Goal: Task Accomplishment & Management: Use online tool/utility

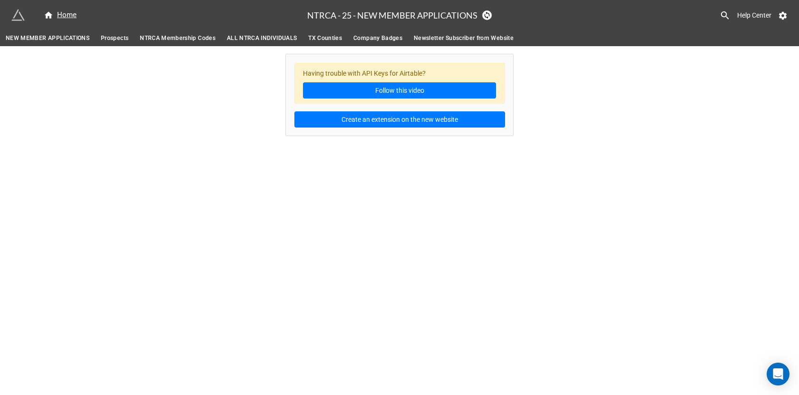
click at [117, 37] on span "Prospects" at bounding box center [115, 38] width 28 height 10
click at [171, 38] on span "NTRCA Membership Codes" at bounding box center [178, 38] width 76 height 10
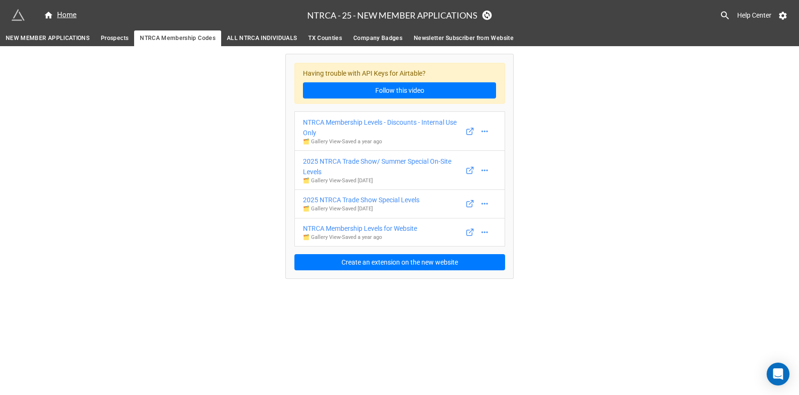
click at [265, 41] on span "ALL NTRCA INDIVIDUALS" at bounding box center [262, 38] width 70 height 10
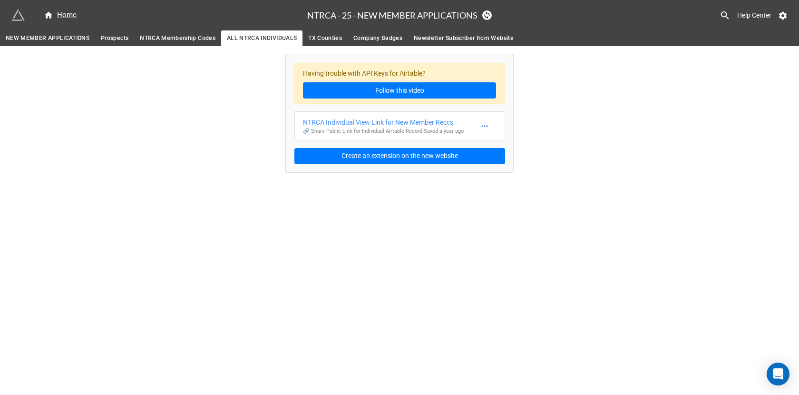
click at [64, 43] on link "NEW MEMBER APPLICATIONS" at bounding box center [47, 38] width 95 height 16
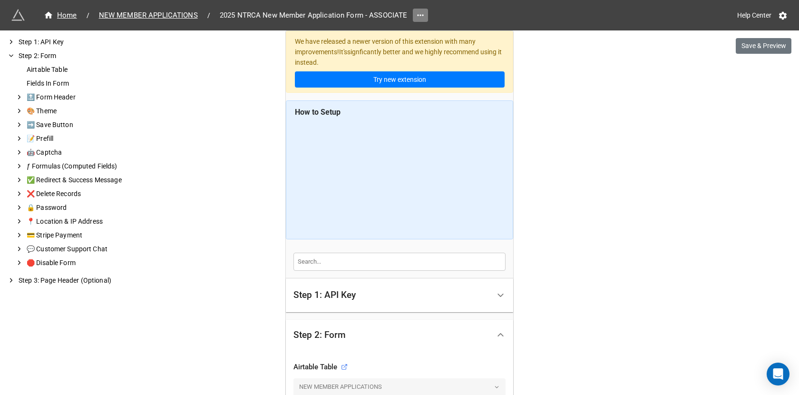
click at [425, 17] on link at bounding box center [420, 15] width 15 height 13
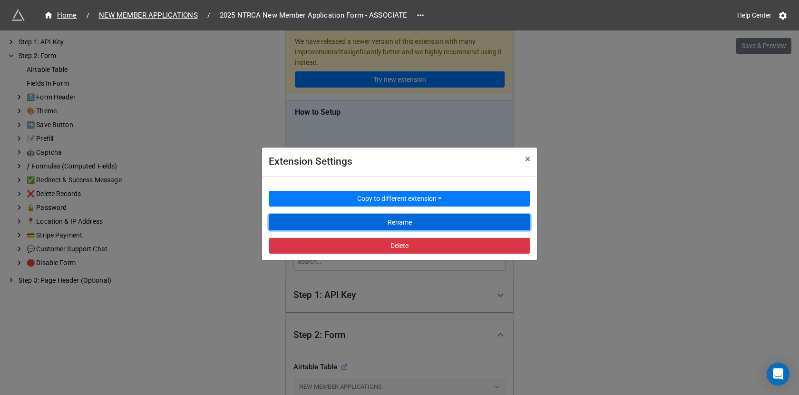
click at [402, 217] on button "Rename" at bounding box center [400, 222] width 262 height 16
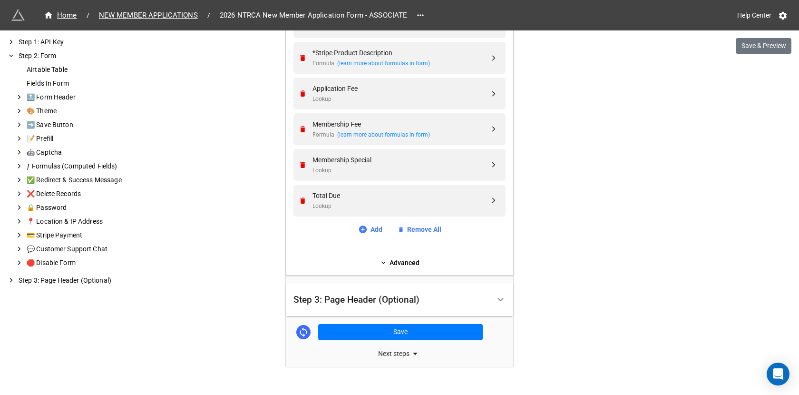
scroll to position [2430, 0]
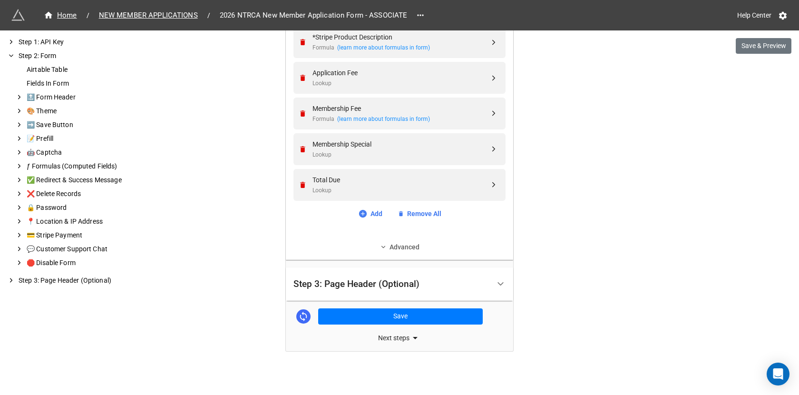
click at [408, 247] on link "Advanced" at bounding box center [399, 247] width 212 height 10
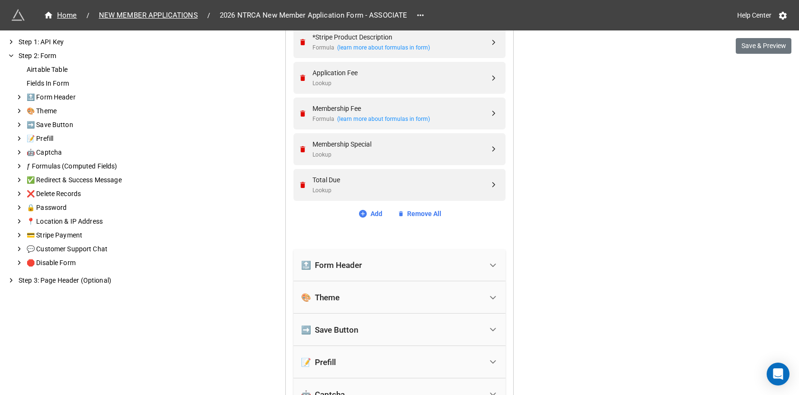
click at [394, 261] on div "🔝 Form Header" at bounding box center [391, 265] width 181 height 21
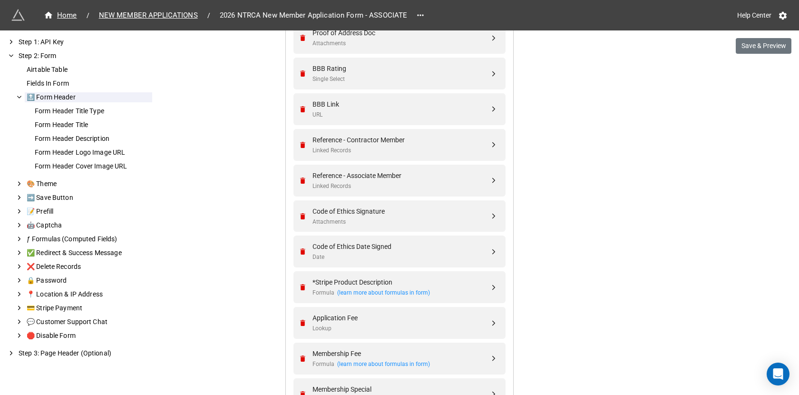
scroll to position [2181, 0]
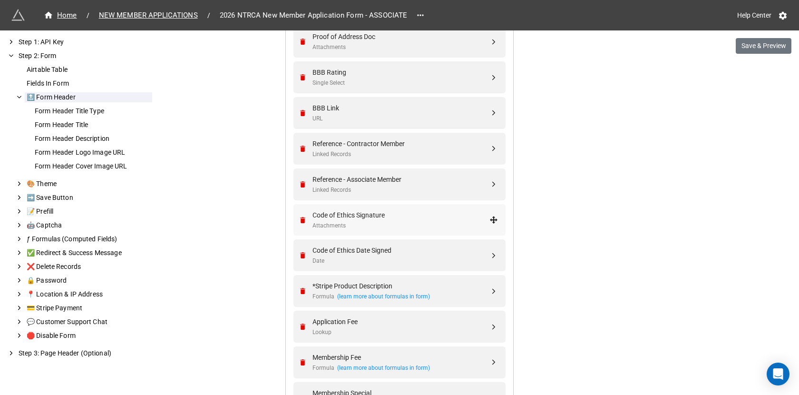
click at [388, 221] on div "Attachments" at bounding box center [400, 225] width 177 height 9
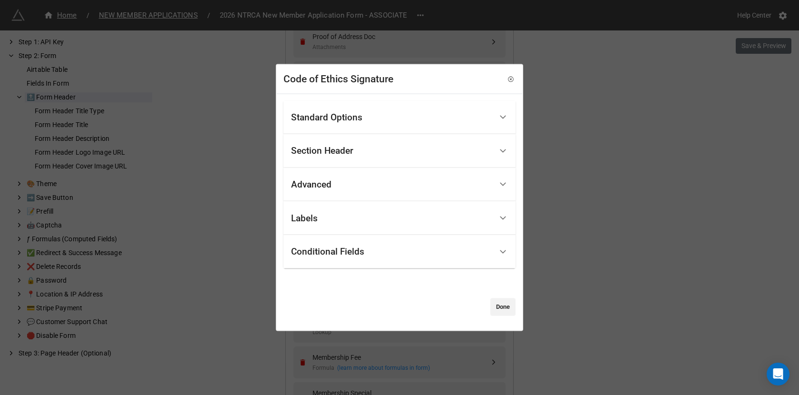
click at [389, 125] on div "Standard Options" at bounding box center [391, 117] width 201 height 22
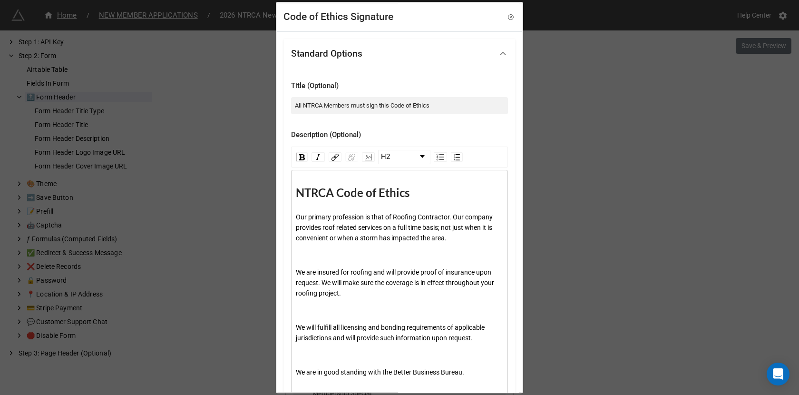
click at [408, 195] on div "NTRCA Code of Ethics" at bounding box center [400, 192] width 208 height 15
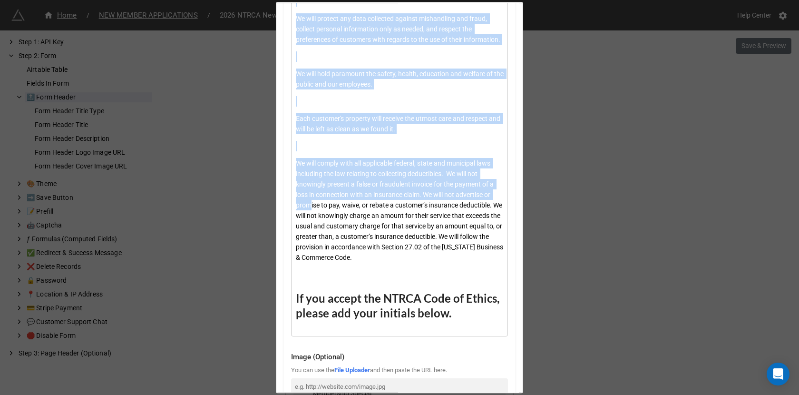
scroll to position [893, 0]
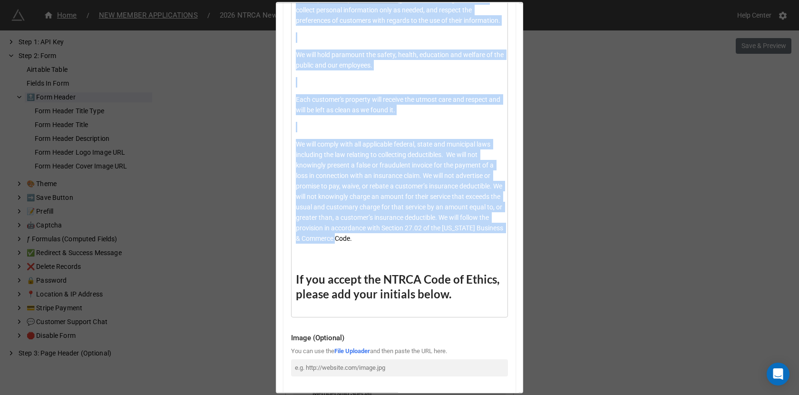
drag, startPoint x: 296, startPoint y: 195, endPoint x: 492, endPoint y: 260, distance: 205.7
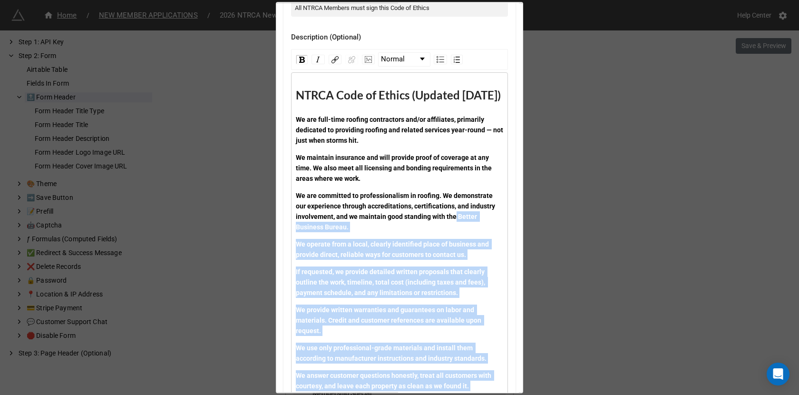
scroll to position [46, 0]
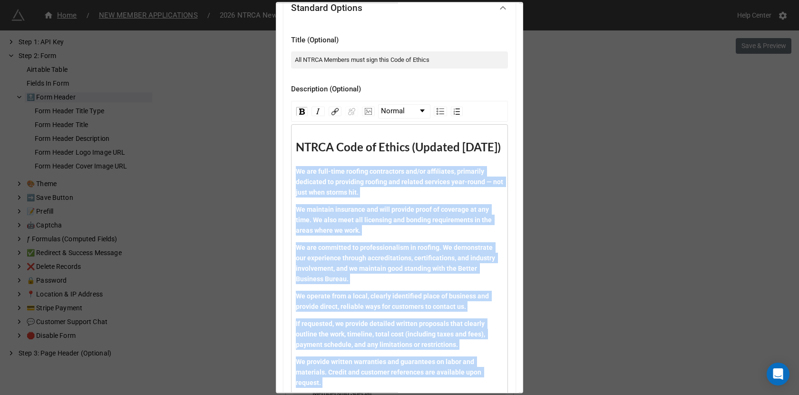
drag, startPoint x: 470, startPoint y: 297, endPoint x: 293, endPoint y: 183, distance: 210.1
click at [299, 109] on img "rdw-inline-control" at bounding box center [302, 111] width 6 height 6
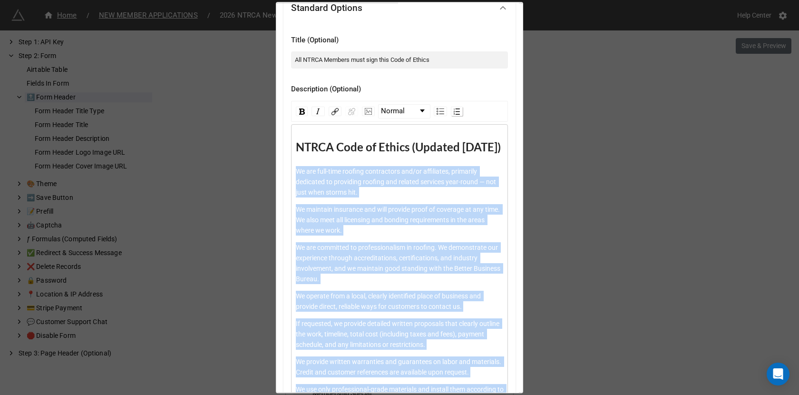
click at [454, 111] on img "rdw-list-control" at bounding box center [457, 111] width 6 height 6
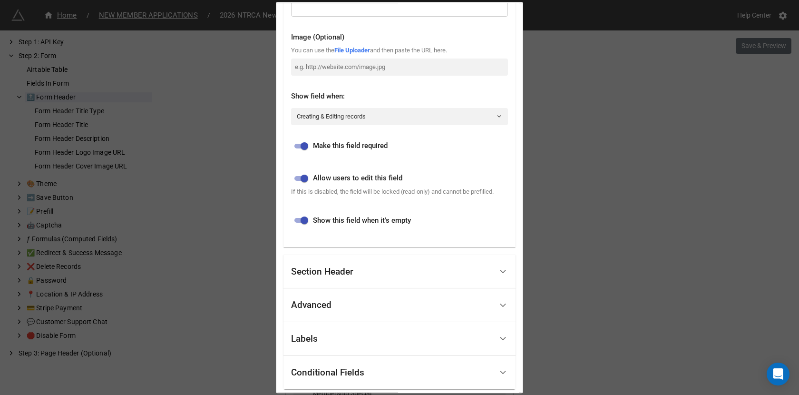
scroll to position [884, 0]
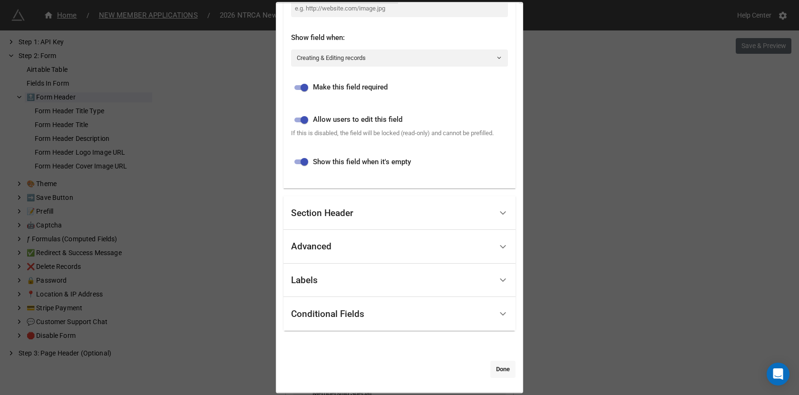
click at [505, 365] on link "Done" at bounding box center [502, 368] width 25 height 17
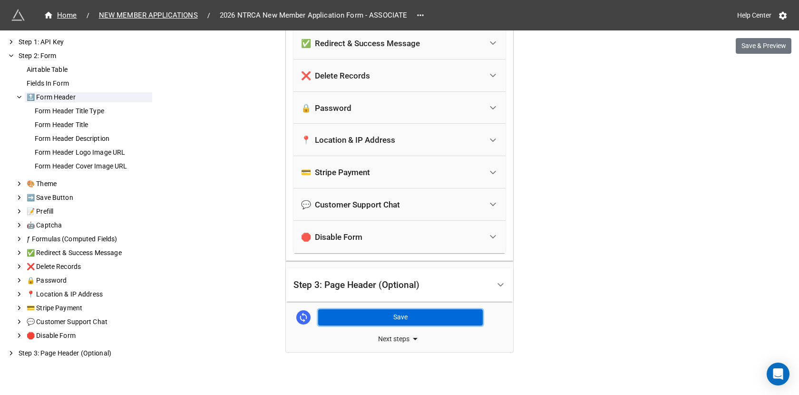
click at [436, 315] on button "Save" at bounding box center [400, 317] width 165 height 16
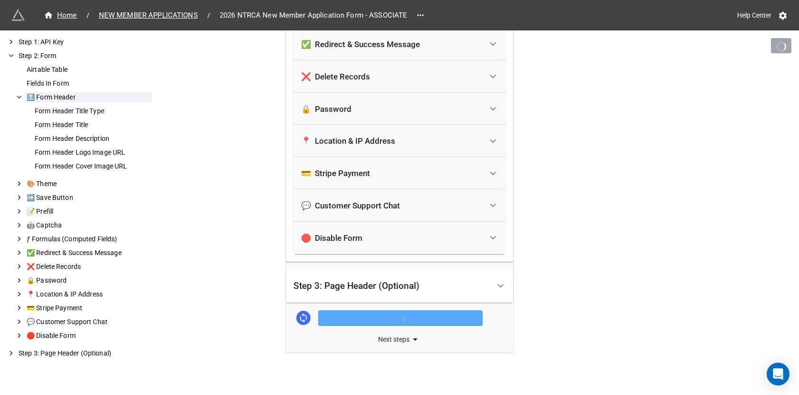
scroll to position [3440, 0]
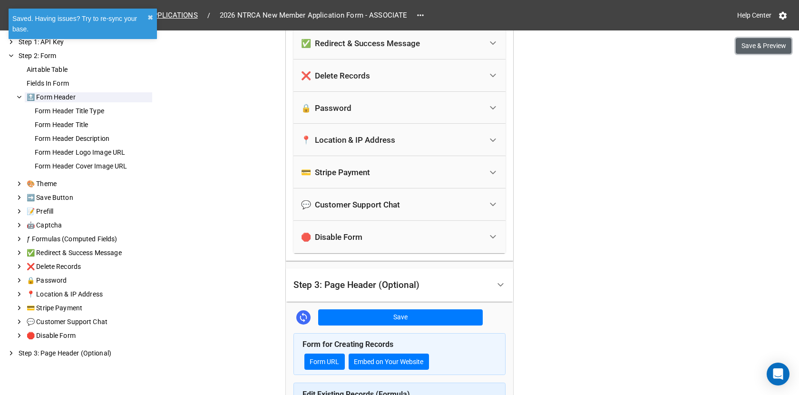
click at [764, 50] on button "Save & Preview" at bounding box center [764, 46] width 56 height 16
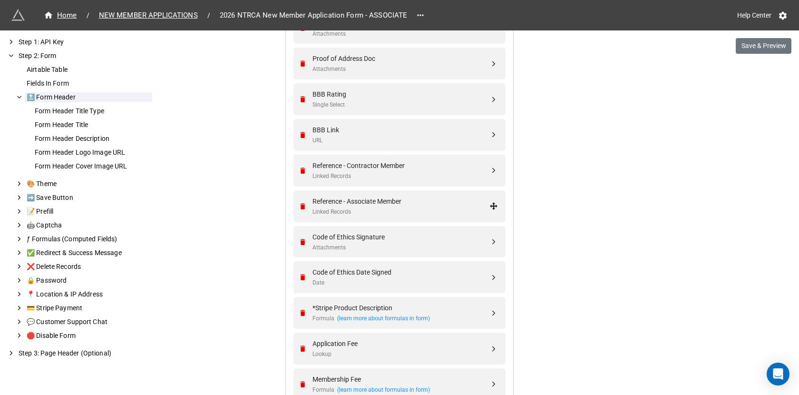
scroll to position [2158, 0]
click at [412, 238] on div "Code of Ethics Signature" at bounding box center [400, 238] width 177 height 10
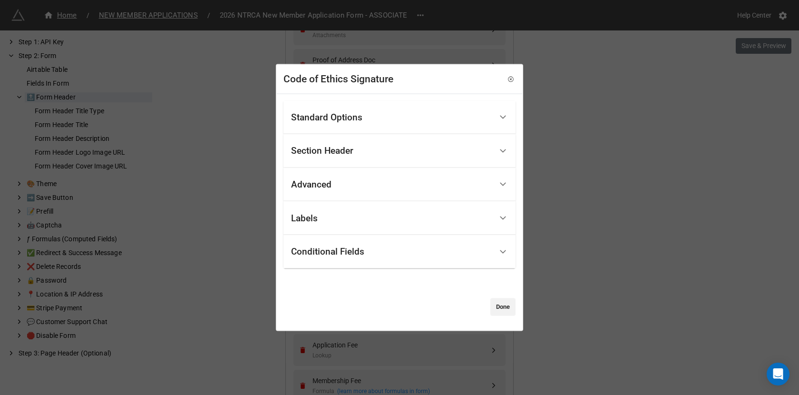
click at [384, 152] on div "Section Header" at bounding box center [391, 151] width 201 height 22
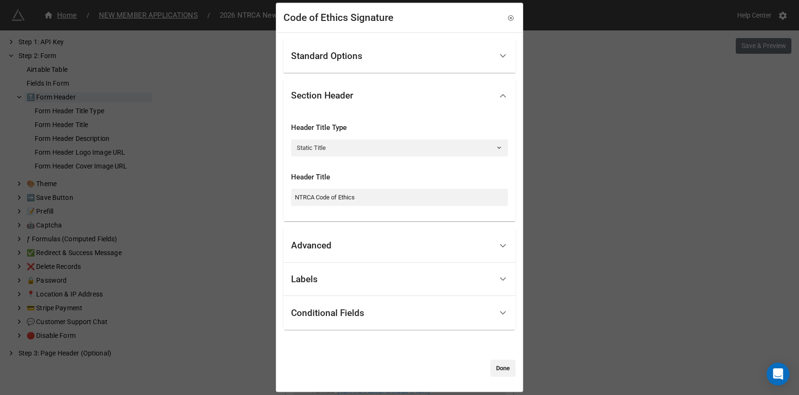
click at [363, 237] on div "Advanced" at bounding box center [391, 245] width 201 height 22
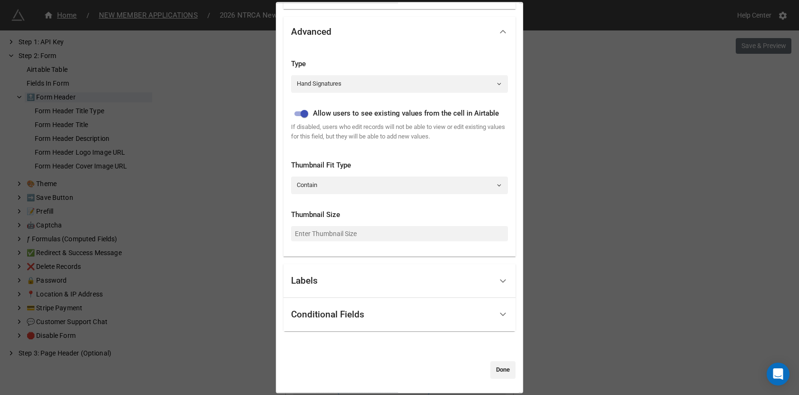
scroll to position [0, 0]
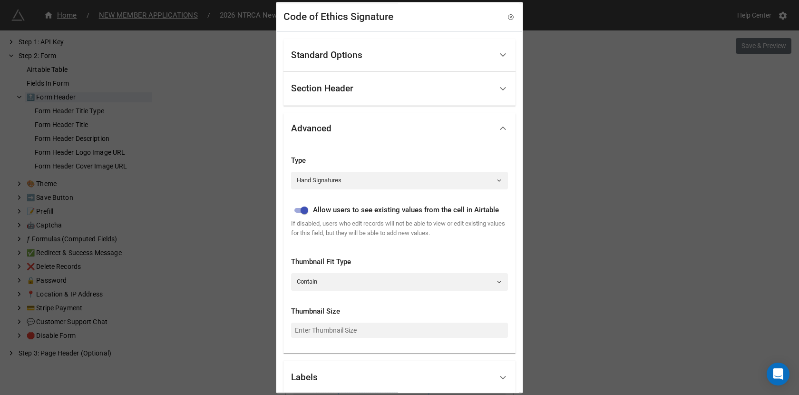
click at [385, 50] on div "Standard Options" at bounding box center [391, 55] width 201 height 22
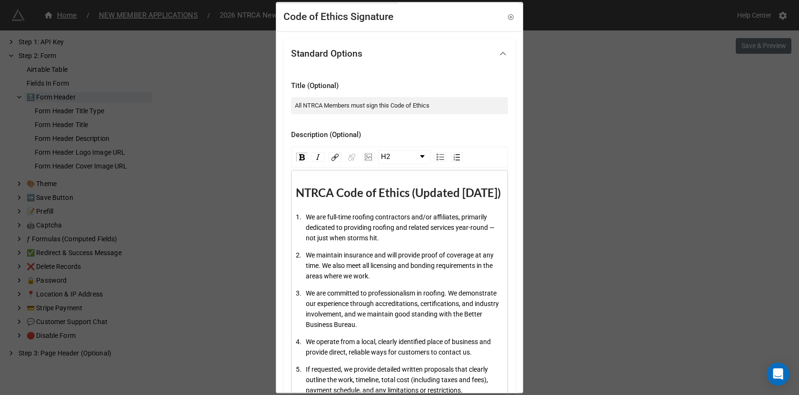
scroll to position [3, 0]
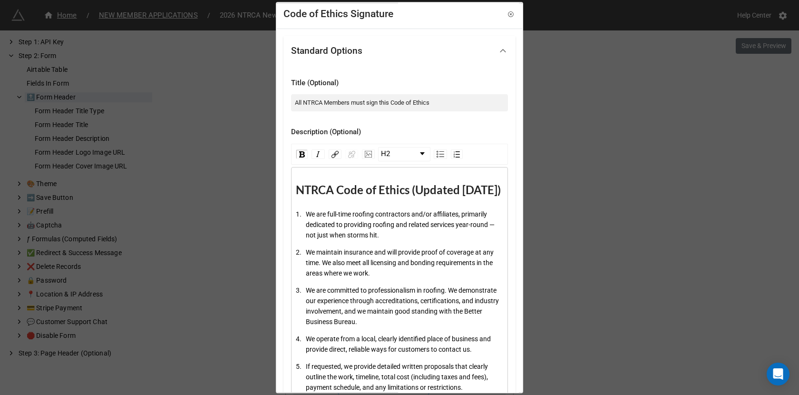
drag, startPoint x: 375, startPoint y: 204, endPoint x: 301, endPoint y: 190, distance: 75.1
click at [301, 190] on div "NTRCA Code of Ethics (Updated October 2025)" at bounding box center [400, 190] width 208 height 15
click at [301, 190] on span "NTRCA Code of Ethics (Updated October 2025)" at bounding box center [398, 190] width 205 height 14
drag, startPoint x: 384, startPoint y: 203, endPoint x: 293, endPoint y: 189, distance: 91.9
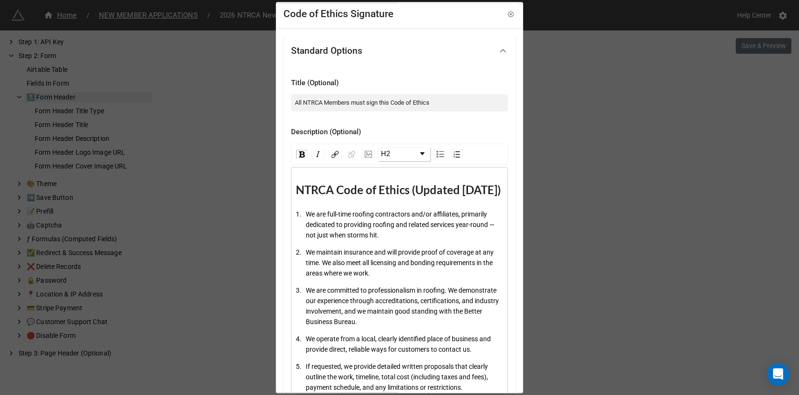
click at [399, 153] on link "H2" at bounding box center [404, 153] width 51 height 13
click at [397, 199] on li "H3" at bounding box center [403, 203] width 49 height 12
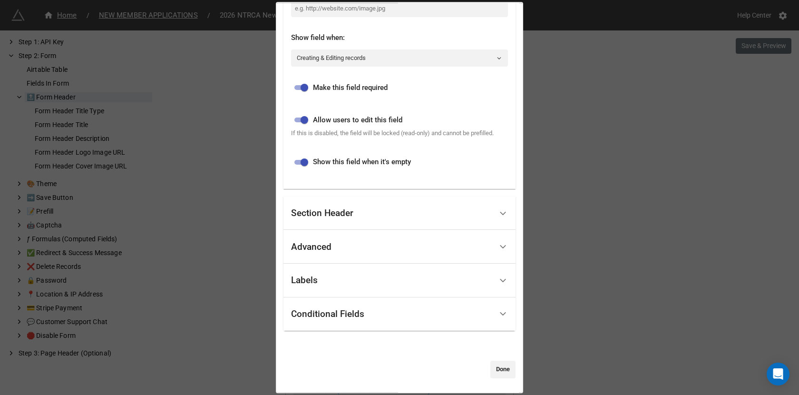
scroll to position [859, 0]
click at [496, 360] on link "Done" at bounding box center [502, 368] width 25 height 17
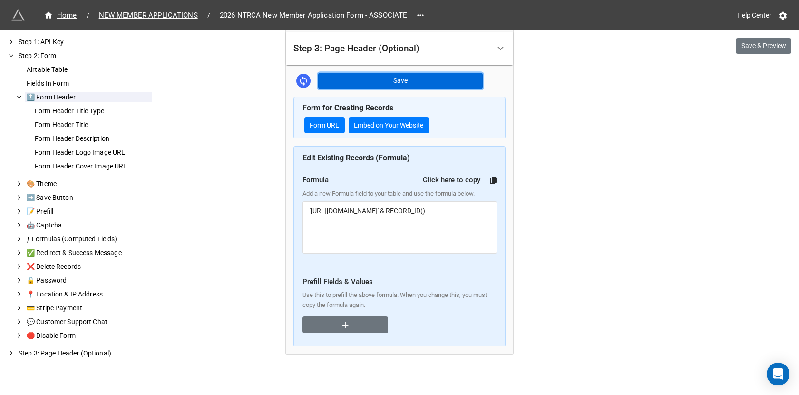
click at [413, 83] on button "Save" at bounding box center [400, 81] width 165 height 16
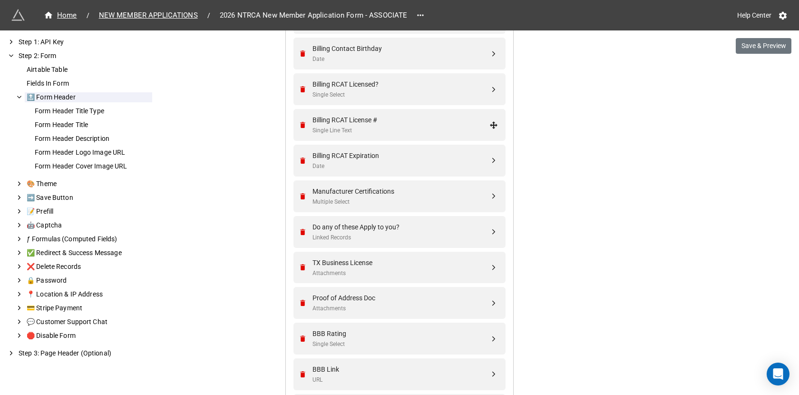
scroll to position [2196, 0]
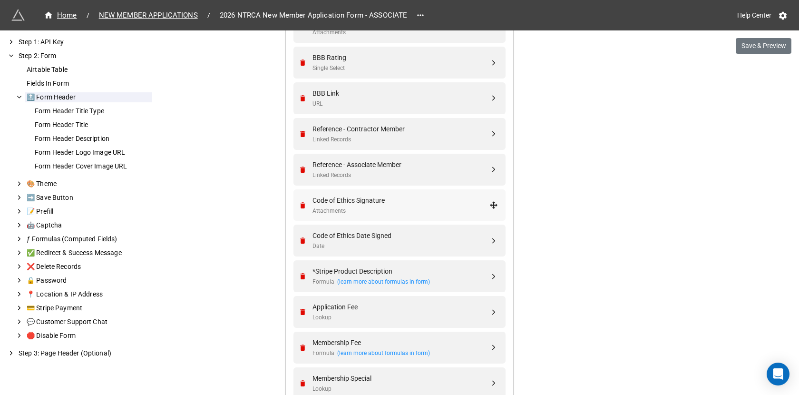
click at [379, 207] on div "Attachments" at bounding box center [400, 210] width 177 height 9
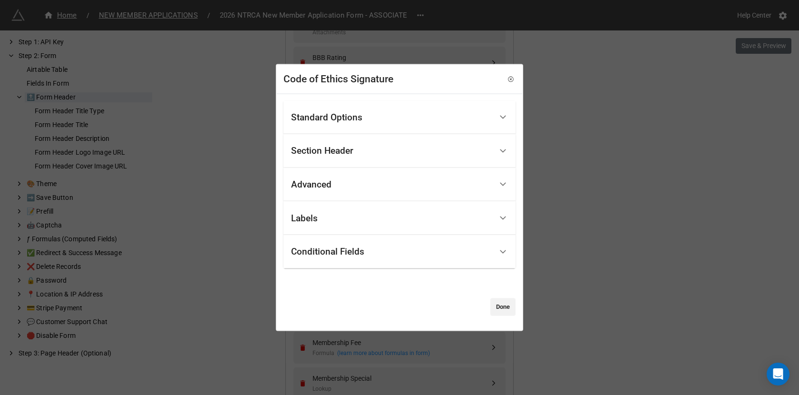
click at [369, 119] on div "Standard Options" at bounding box center [391, 117] width 201 height 22
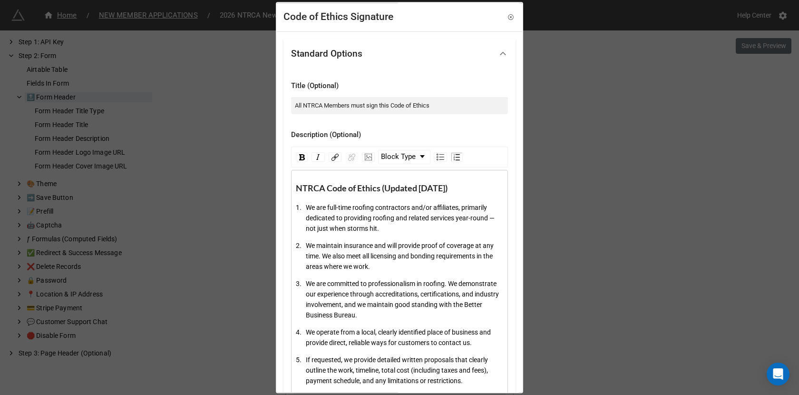
click at [396, 185] on span "NTRCA Code of Ethics (Updated October 2025)" at bounding box center [372, 188] width 152 height 10
click at [397, 157] on link "H3" at bounding box center [404, 156] width 51 height 13
click at [396, 169] on li "Normal" at bounding box center [403, 170] width 49 height 12
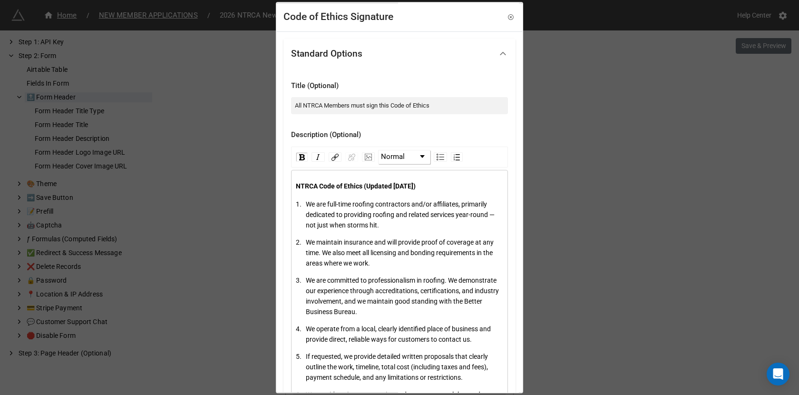
drag, startPoint x: 459, startPoint y: 182, endPoint x: 287, endPoint y: 184, distance: 172.1
click at [301, 157] on img "rdw-inline-control" at bounding box center [302, 157] width 6 height 6
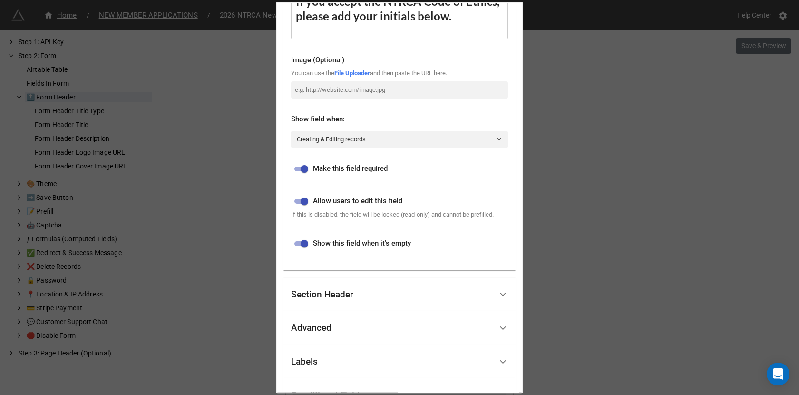
scroll to position [856, 0]
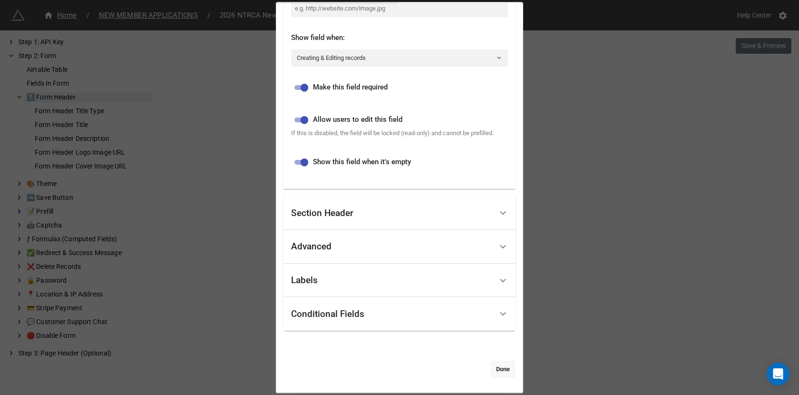
click at [503, 368] on link "Done" at bounding box center [502, 368] width 25 height 17
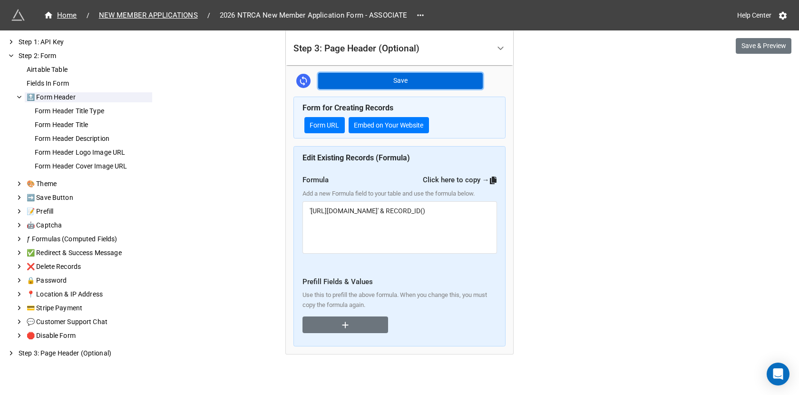
click at [417, 78] on button "Save" at bounding box center [400, 81] width 165 height 16
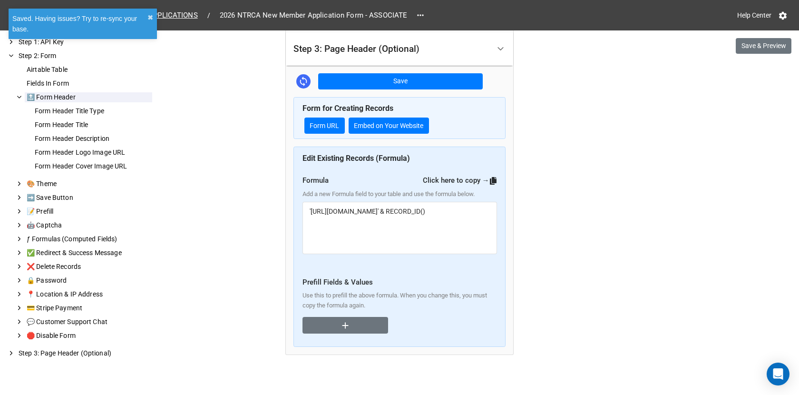
scroll to position [3677, 0]
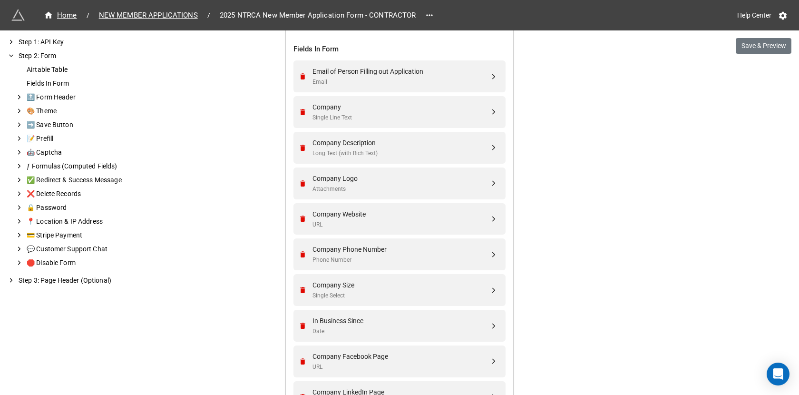
scroll to position [403, 0]
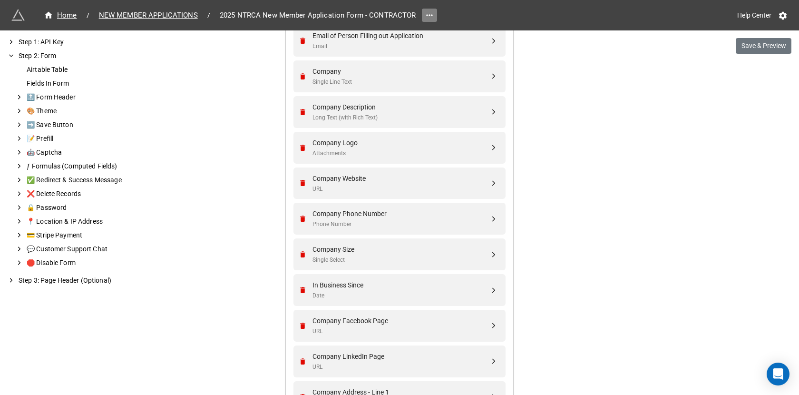
click at [427, 20] on link at bounding box center [429, 15] width 15 height 13
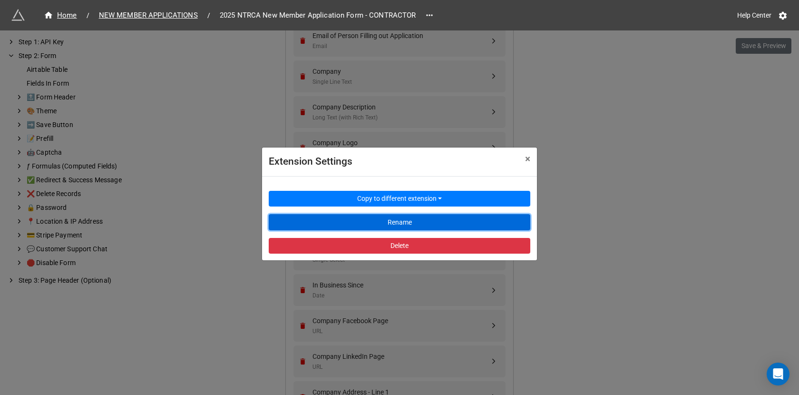
click at [364, 224] on button "Rename" at bounding box center [400, 222] width 262 height 16
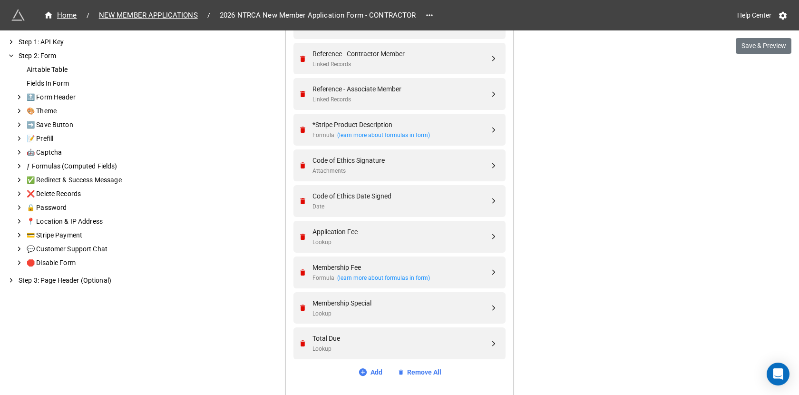
scroll to position [2501, 0]
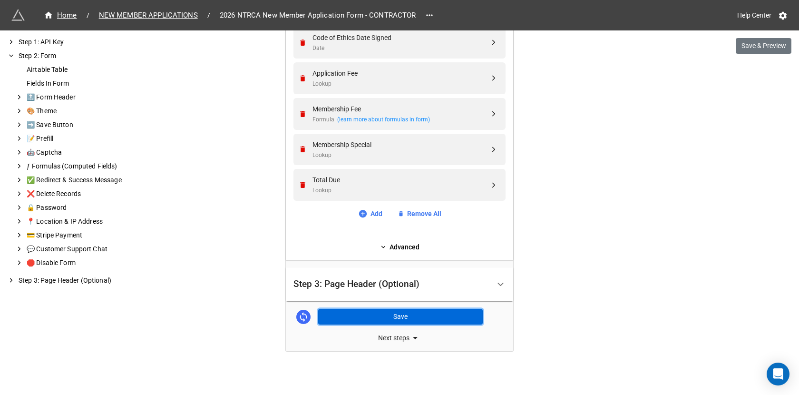
click at [416, 315] on button "Save" at bounding box center [400, 317] width 165 height 16
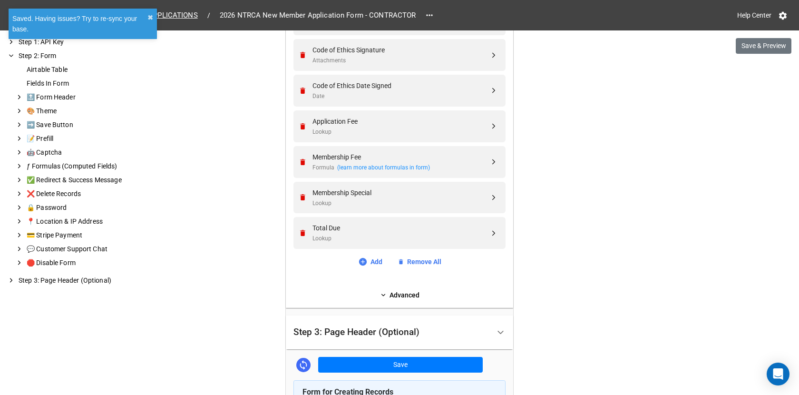
scroll to position [2437, 0]
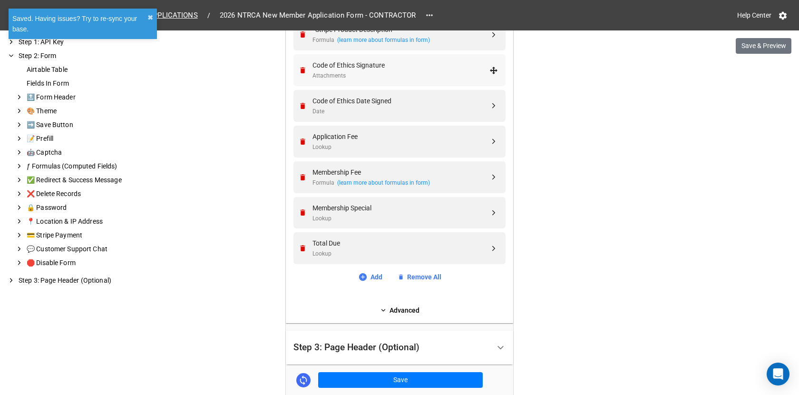
click at [422, 60] on div "Code of Ethics Signature" at bounding box center [400, 65] width 177 height 10
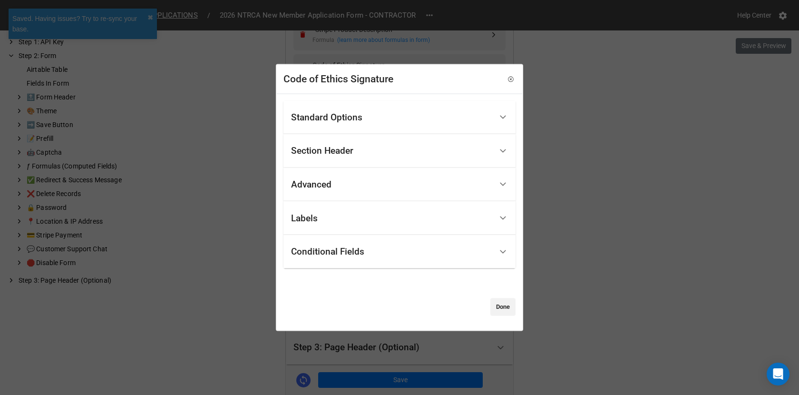
click at [364, 127] on div "Standard Options" at bounding box center [391, 117] width 201 height 22
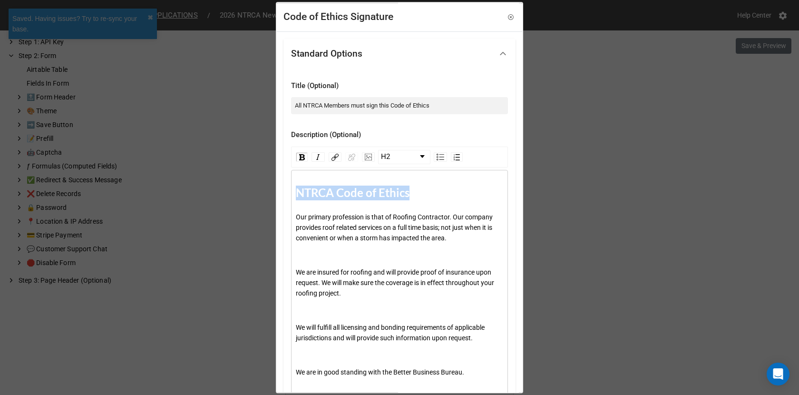
drag, startPoint x: 412, startPoint y: 192, endPoint x: 298, endPoint y: 191, distance: 114.1
click at [298, 191] on div "NTRCA Code of Ethics" at bounding box center [400, 192] width 208 height 15
click at [393, 156] on link "H2" at bounding box center [404, 156] width 51 height 13
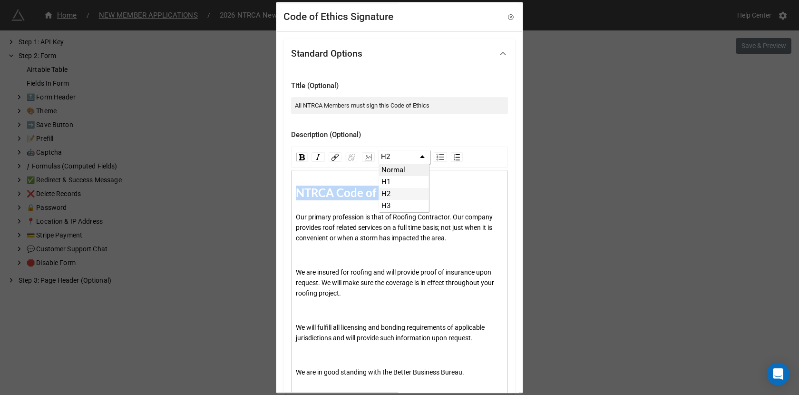
click at [393, 169] on li "Normal" at bounding box center [403, 170] width 49 height 12
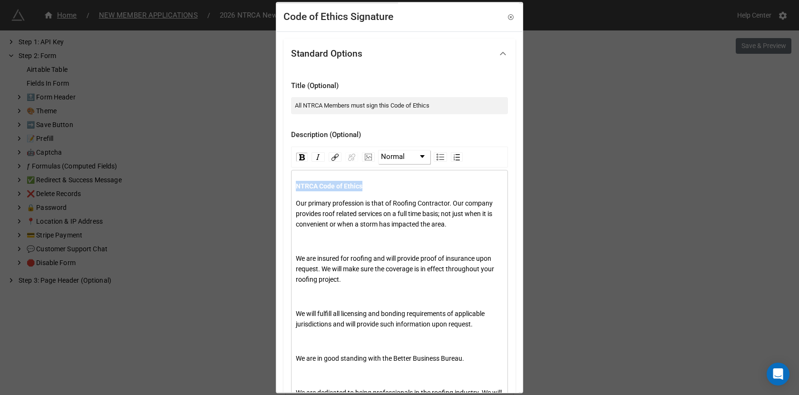
click at [373, 185] on div "NTRCA Code of Ethics" at bounding box center [400, 186] width 208 height 10
drag, startPoint x: 373, startPoint y: 185, endPoint x: 292, endPoint y: 185, distance: 80.8
drag, startPoint x: 448, startPoint y: 186, endPoint x: 276, endPoint y: 186, distance: 172.6
click at [276, 186] on div "Code of Ethics Signature Standard Options Title (Optional) All NTRCA Members mu…" at bounding box center [399, 197] width 247 height 391
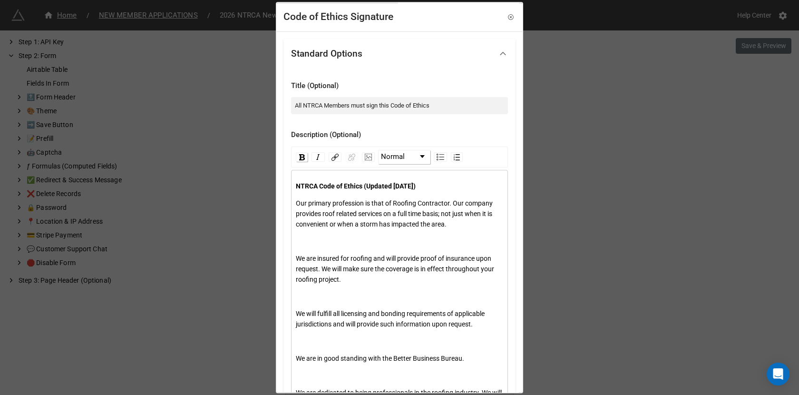
click at [299, 156] on img "rdw-inline-control" at bounding box center [302, 157] width 6 height 6
click at [296, 203] on span "Our primary profession is that of Roofing Contractor. Our company provides roof…" at bounding box center [395, 213] width 198 height 29
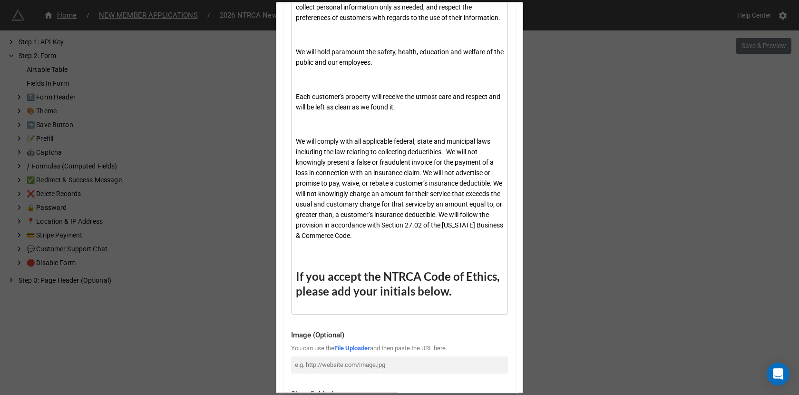
scroll to position [882, 0]
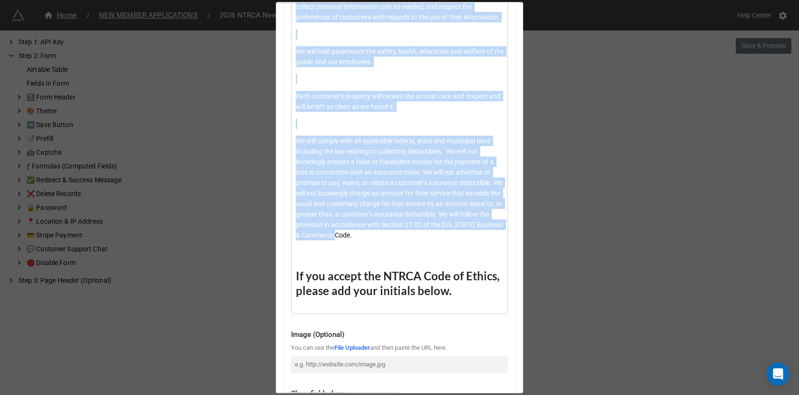
click at [485, 240] on div "We will comply with all applicable federal, state and municipal laws including …" at bounding box center [400, 188] width 208 height 105
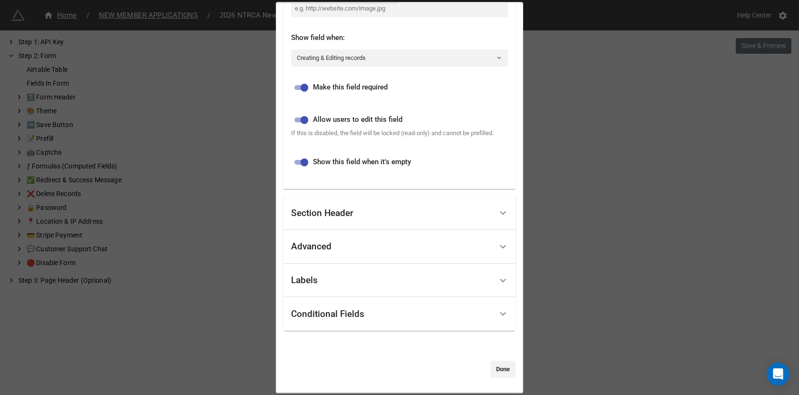
scroll to position [0, 0]
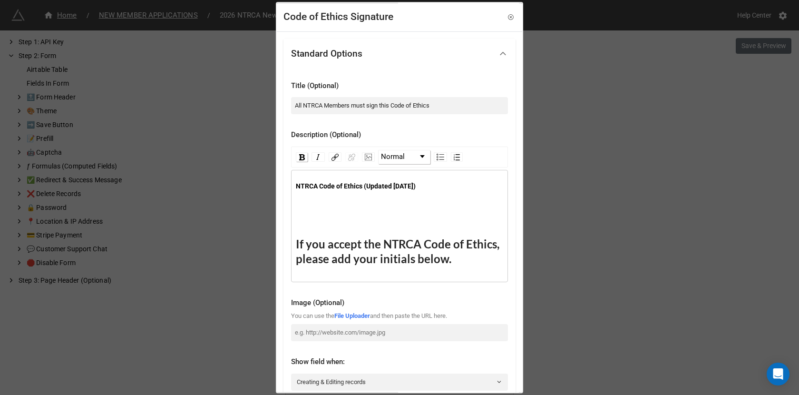
click at [301, 156] on img "rdw-inline-control" at bounding box center [302, 157] width 6 height 6
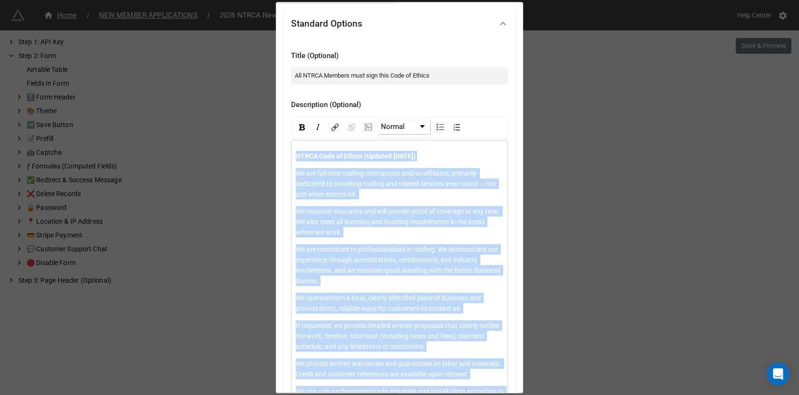
scroll to position [21, 0]
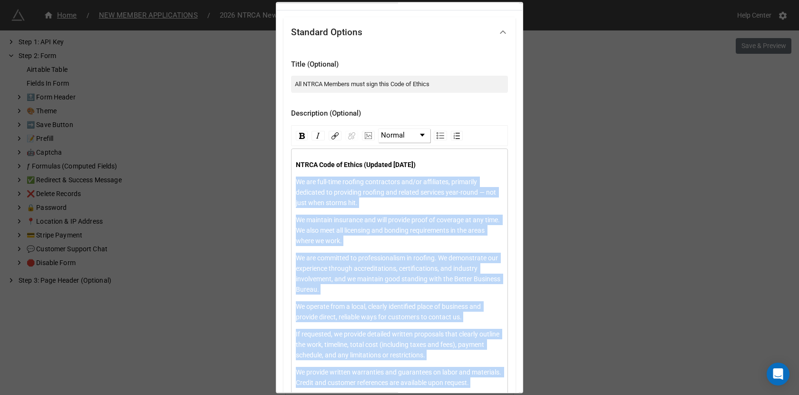
drag, startPoint x: 451, startPoint y: 174, endPoint x: 297, endPoint y: 181, distance: 154.7
click at [455, 136] on img "rdw-list-control" at bounding box center [457, 136] width 6 height 6
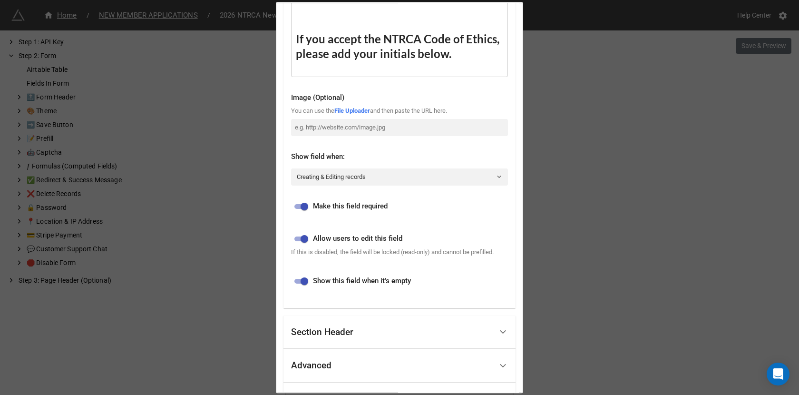
scroll to position [856, 0]
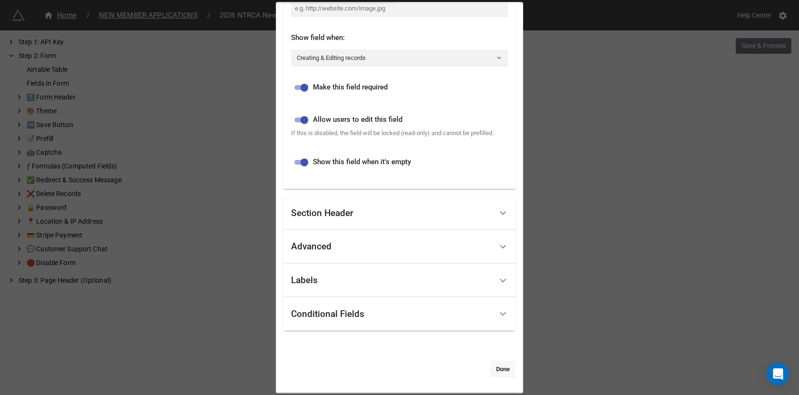
click at [498, 367] on link "Done" at bounding box center [502, 368] width 25 height 17
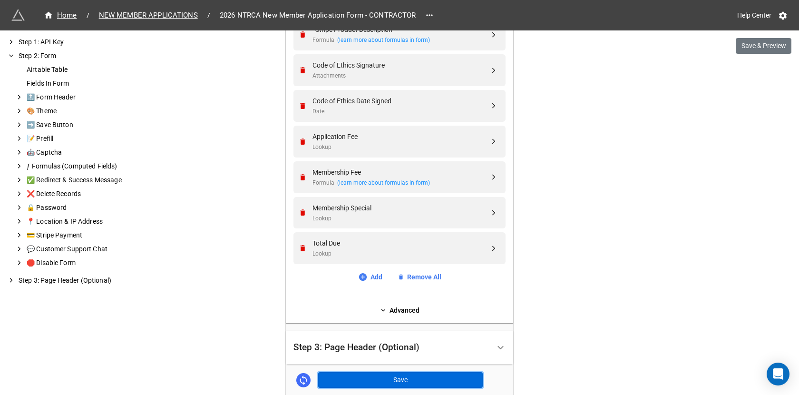
click at [412, 375] on button "Save" at bounding box center [400, 380] width 165 height 16
click at [398, 377] on button "Save" at bounding box center [400, 380] width 165 height 16
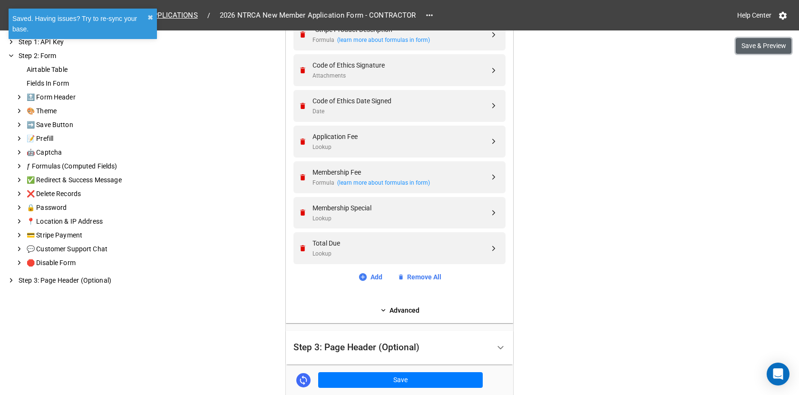
click at [765, 47] on button "Save & Preview" at bounding box center [764, 46] width 56 height 16
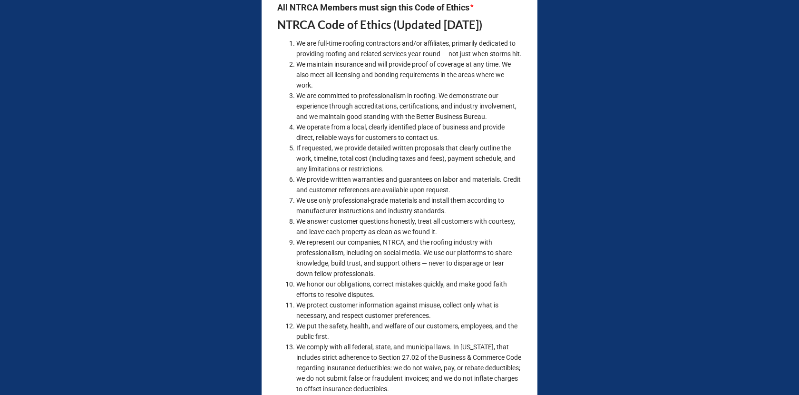
scroll to position [4615, 0]
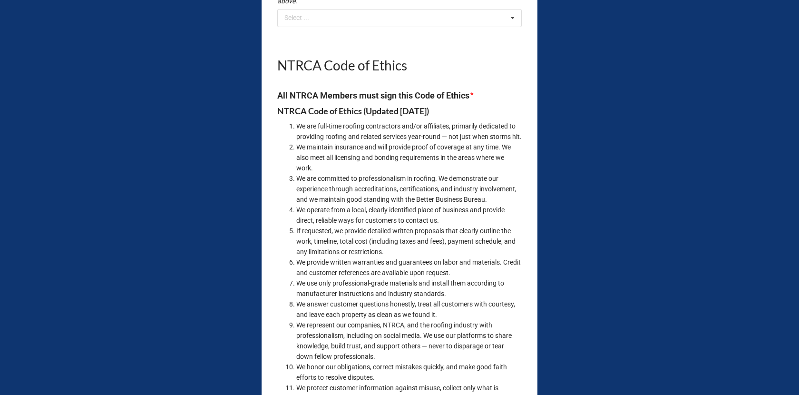
scroll to position [4534, 0]
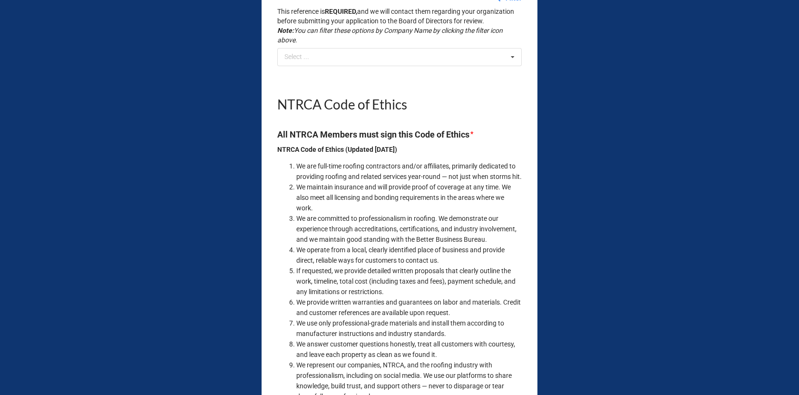
scroll to position [4543, 0]
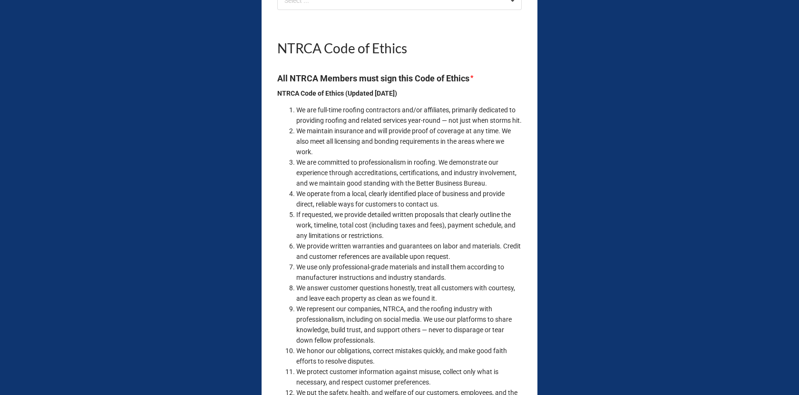
click at [397, 97] on strong "NTRCA Code of Ethics (Updated [DATE])" at bounding box center [337, 93] width 120 height 8
drag, startPoint x: 437, startPoint y: 130, endPoint x: 272, endPoint y: 129, distance: 166.0
copy strong "NTRCA Code of Ethics (Updated October 2025)"
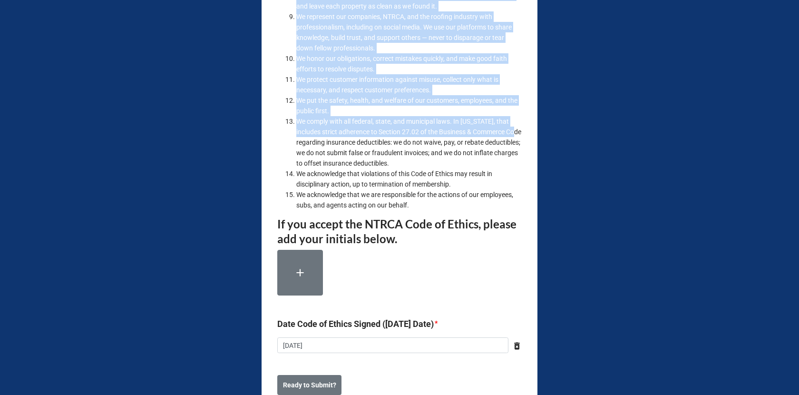
scroll to position [4844, 0]
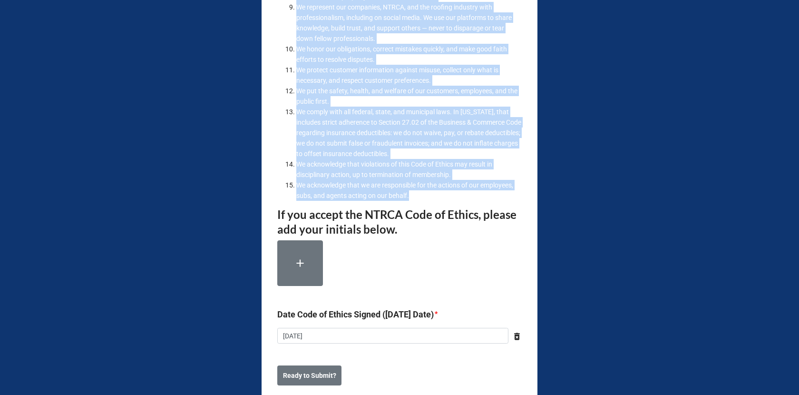
drag, startPoint x: 295, startPoint y: 146, endPoint x: 451, endPoint y: 251, distance: 188.3
click at [451, 201] on ol "We are full-time roofing contractors and/or affiliates, primarily dedicated to …" at bounding box center [399, 2] width 244 height 398
copy ol "We are full-time roofing contractors and/or affiliates, primarily dedicated to …"
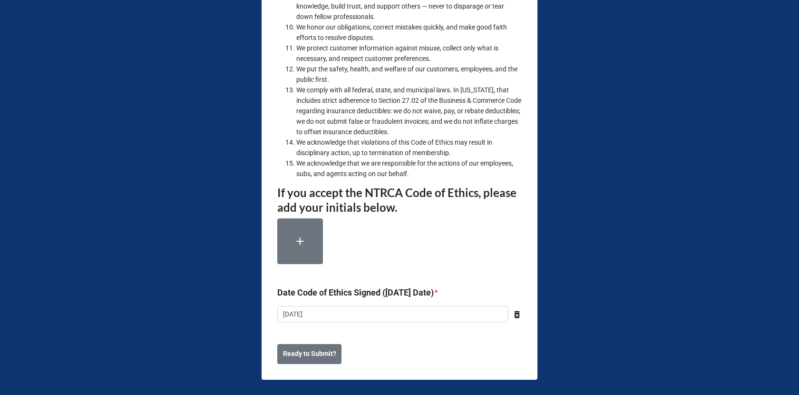
scroll to position [4533, 0]
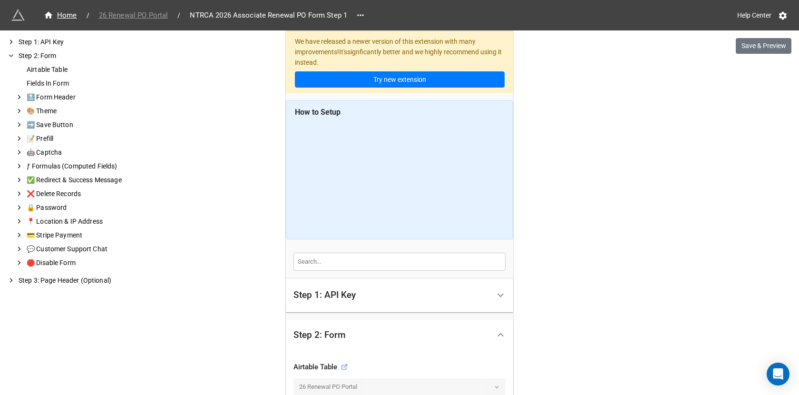
click at [127, 16] on span "26 Renewal PO Portal" at bounding box center [133, 15] width 81 height 11
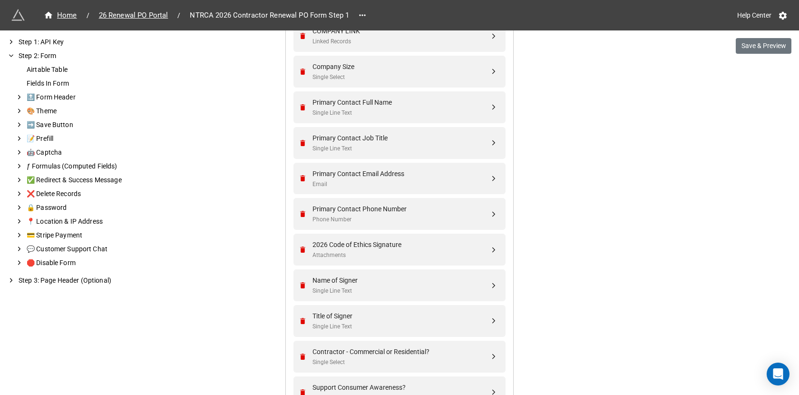
scroll to position [408, 0]
click at [431, 246] on div "2026 Code of Ethics Signature" at bounding box center [400, 244] width 177 height 10
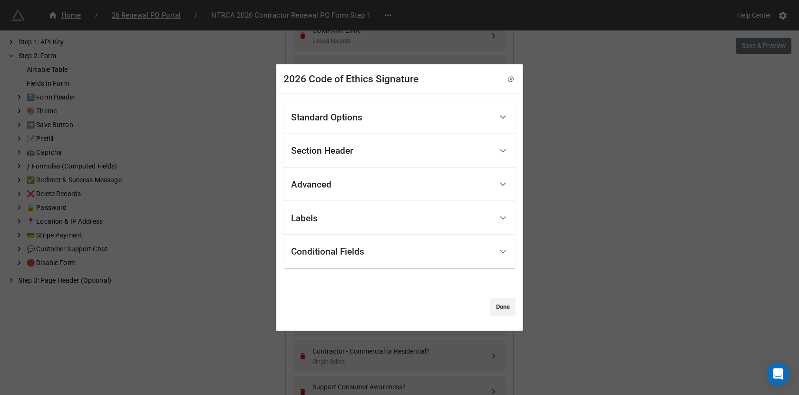
click at [420, 126] on div "Standard Options" at bounding box center [391, 117] width 201 height 22
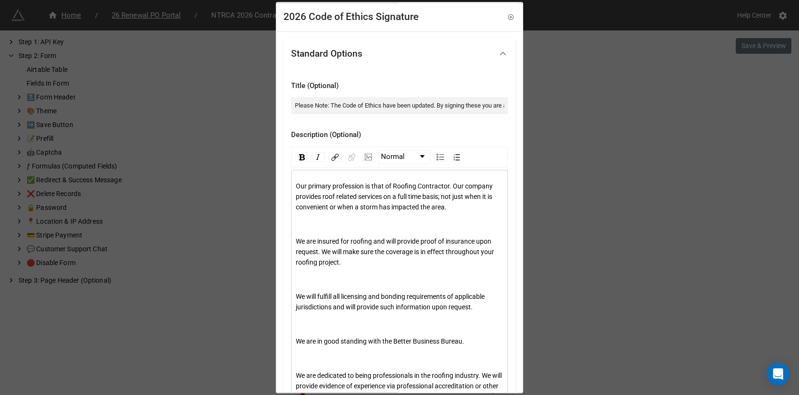
click at [373, 184] on span "Our primary profession is that of Roofing Contractor. Our company provides roof…" at bounding box center [395, 196] width 198 height 29
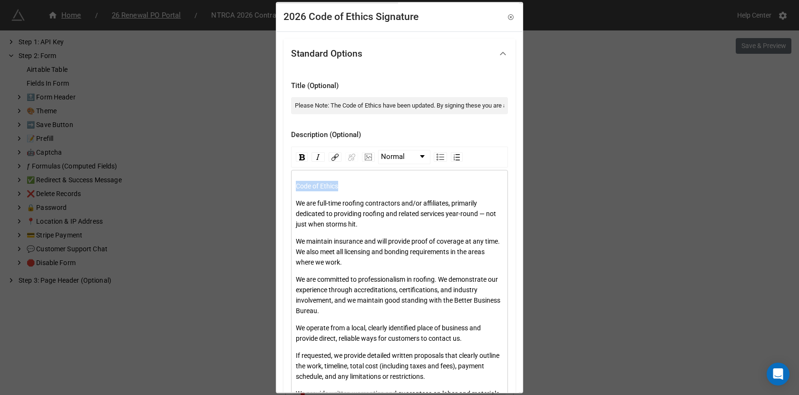
drag, startPoint x: 346, startPoint y: 189, endPoint x: 291, endPoint y: 187, distance: 54.2
click at [300, 157] on img "rdw-inline-control" at bounding box center [302, 157] width 6 height 6
click at [297, 200] on span "We are full-time roofing contractors and/or affiliates, primarily dedicated to …" at bounding box center [397, 213] width 202 height 29
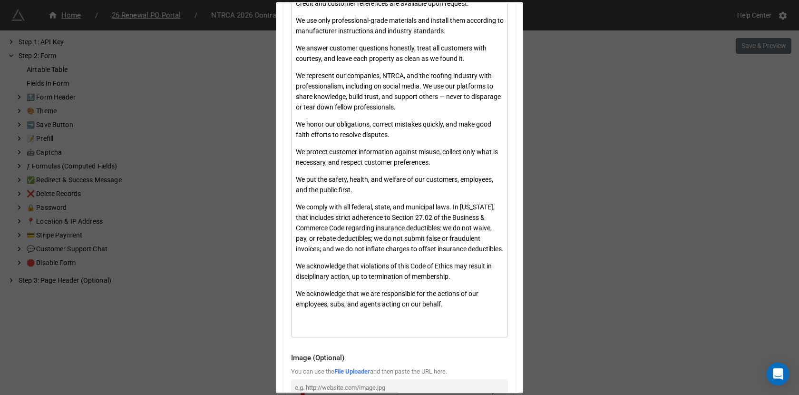
scroll to position [460, 0]
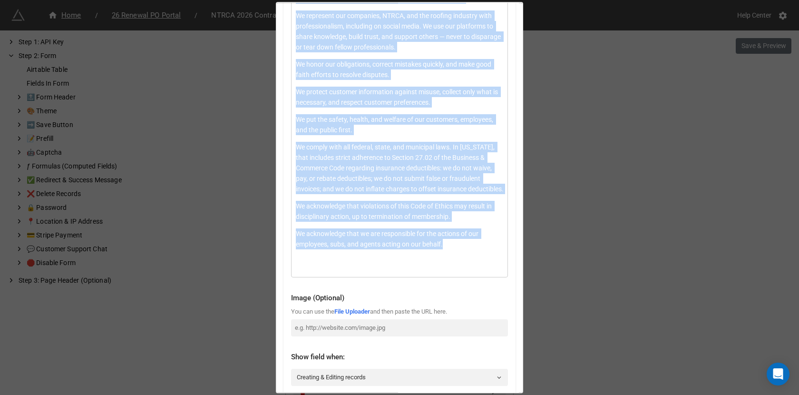
click at [456, 249] on div "We acknowledge that we are responsible for the actions of our employees, subs, …" at bounding box center [400, 238] width 208 height 21
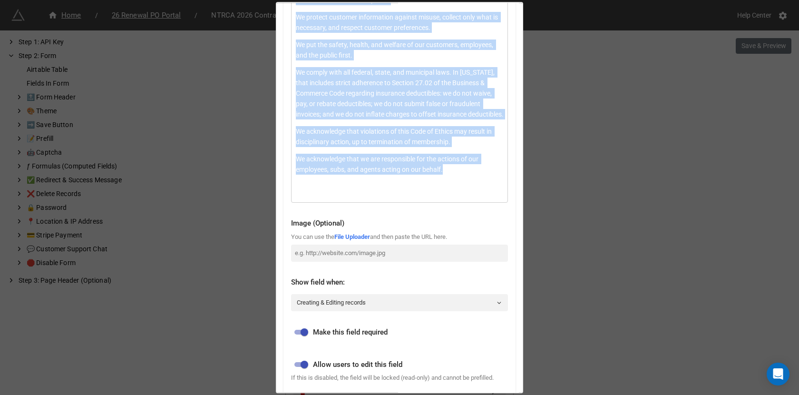
scroll to position [504, 0]
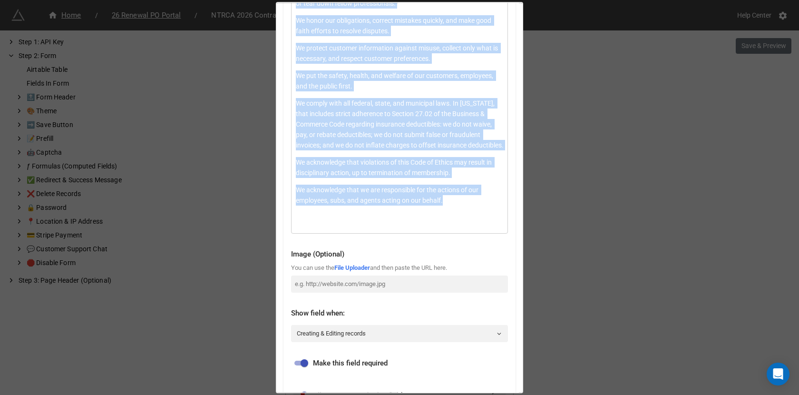
click at [429, 149] on span "We comply with all federal, state, and municipal laws. In [US_STATE], that incl…" at bounding box center [400, 123] width 208 height 49
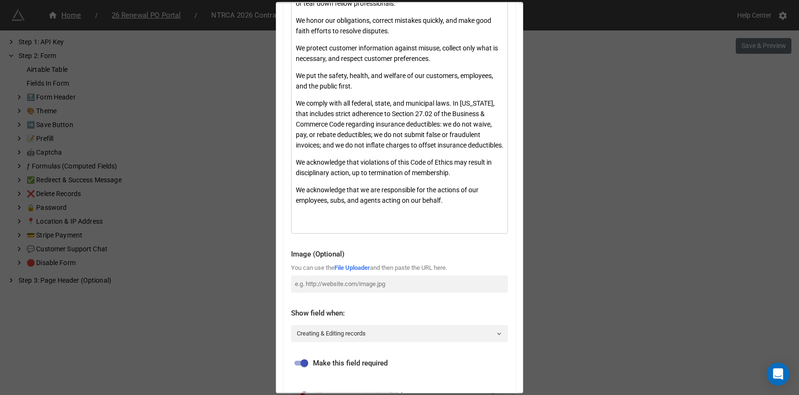
scroll to position [484, 0]
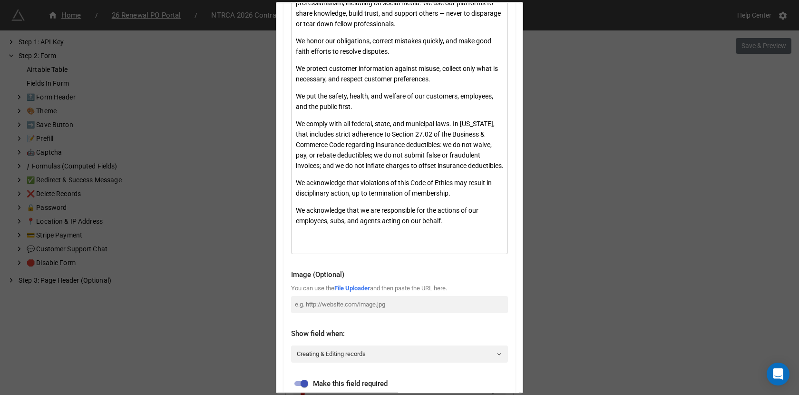
click at [432, 169] on span "We comply with all federal, state, and municipal laws. In [US_STATE], that incl…" at bounding box center [400, 144] width 208 height 49
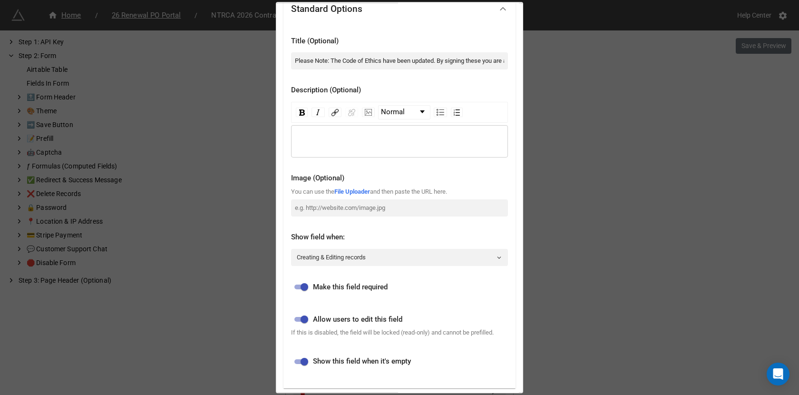
scroll to position [44, 0]
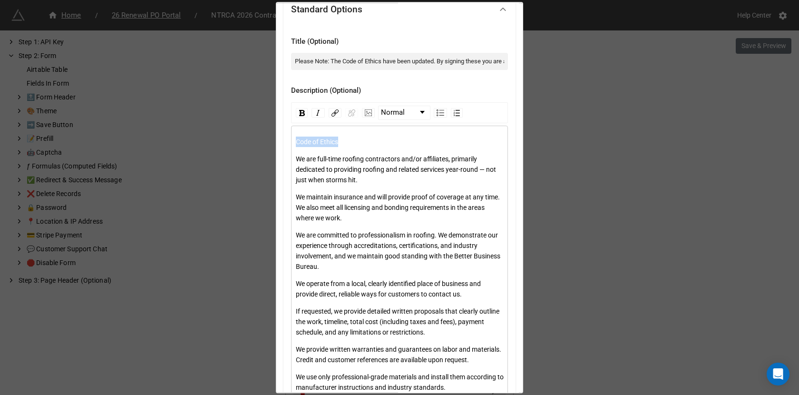
drag, startPoint x: 344, startPoint y: 140, endPoint x: 291, endPoint y: 139, distance: 53.7
click at [388, 112] on span "Normal" at bounding box center [393, 112] width 24 height 11
click at [303, 115] on img "rdw-inline-control" at bounding box center [302, 113] width 6 height 6
click at [304, 161] on span "We are full-time roofing contractors and/or affiliates, primarily dedicated to …" at bounding box center [397, 169] width 202 height 29
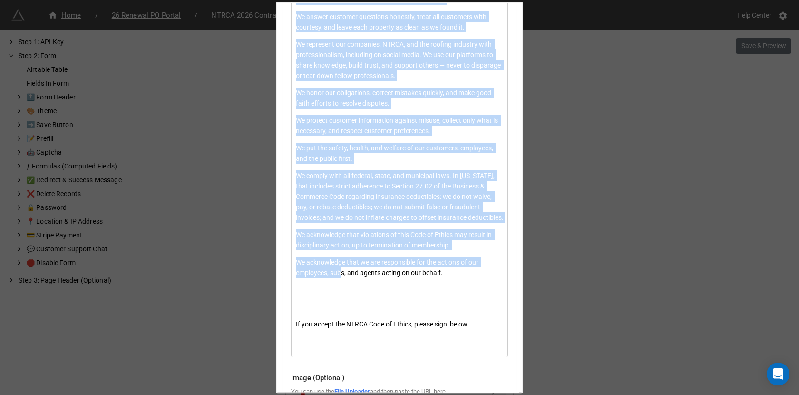
click at [344, 276] on span "We acknowledge that we are responsible for the actions of our employees, subs, …" at bounding box center [388, 267] width 184 height 18
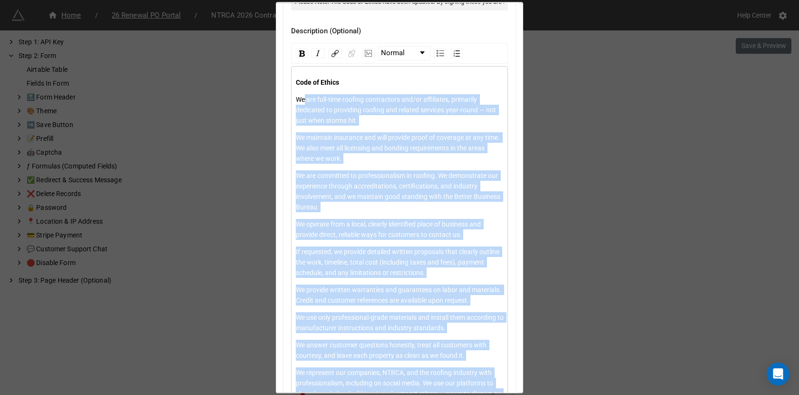
scroll to position [0, 0]
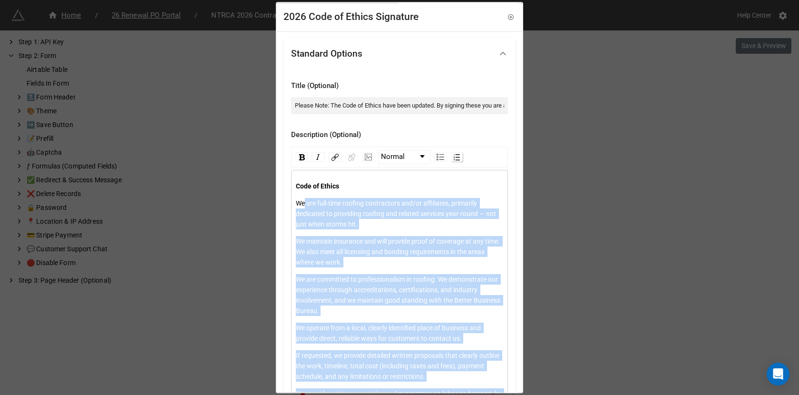
click at [454, 158] on img "rdw-list-control" at bounding box center [457, 157] width 6 height 6
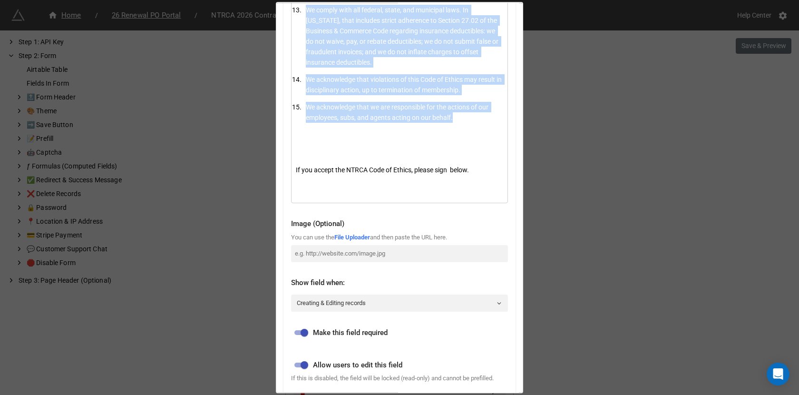
scroll to position [614, 0]
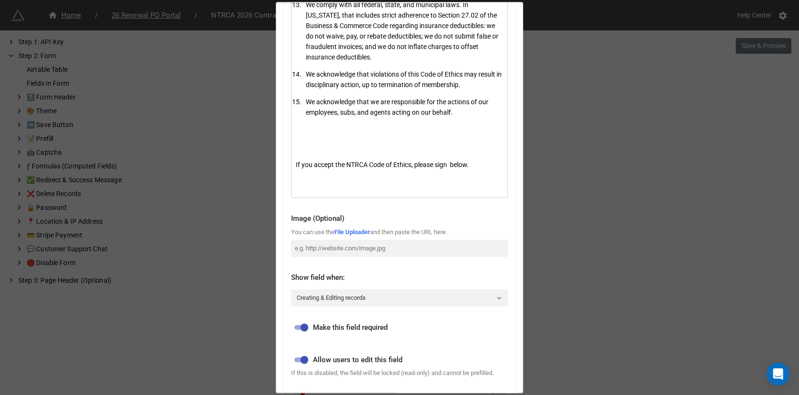
click at [377, 163] on span "If you accept the NTRCA Code of Ethics, please sign below." at bounding box center [382, 165] width 173 height 8
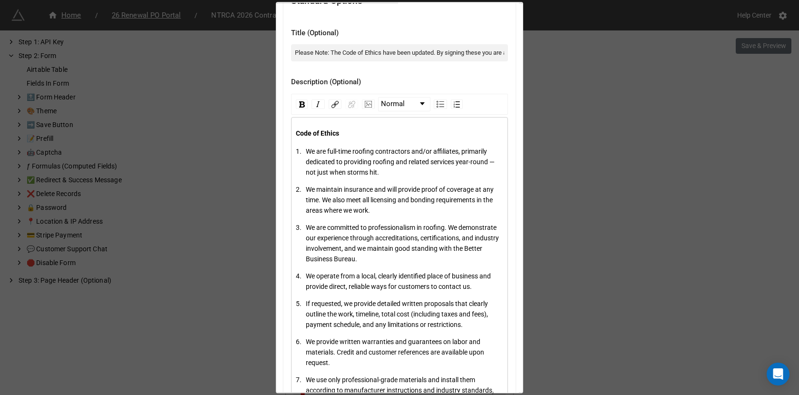
scroll to position [0, 0]
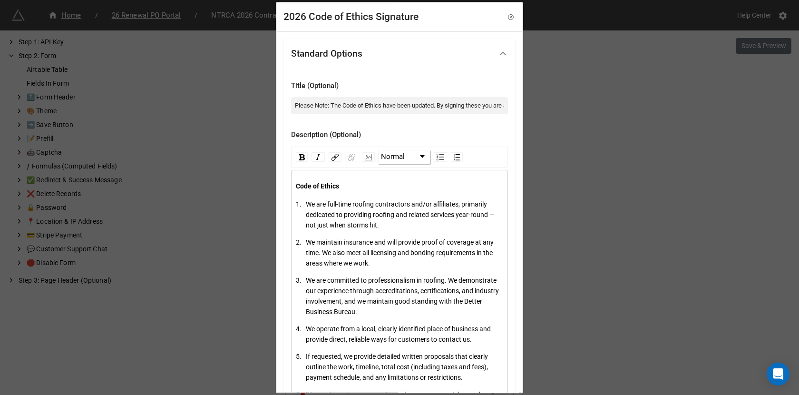
click at [396, 155] on span "Normal" at bounding box center [393, 156] width 24 height 11
click at [395, 197] on li "H2" at bounding box center [403, 194] width 49 height 12
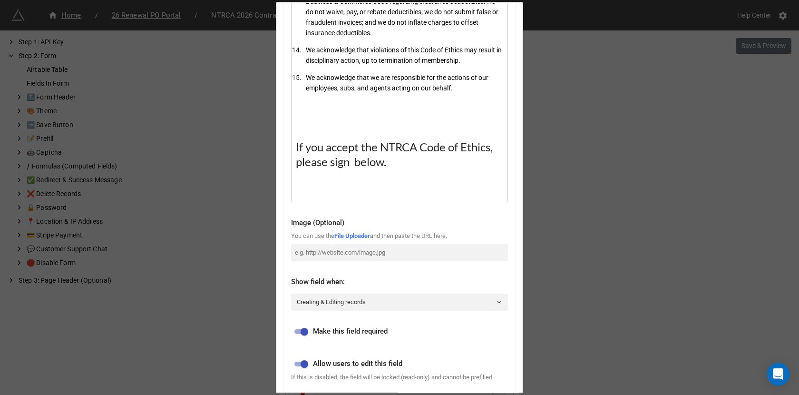
scroll to position [656, 0]
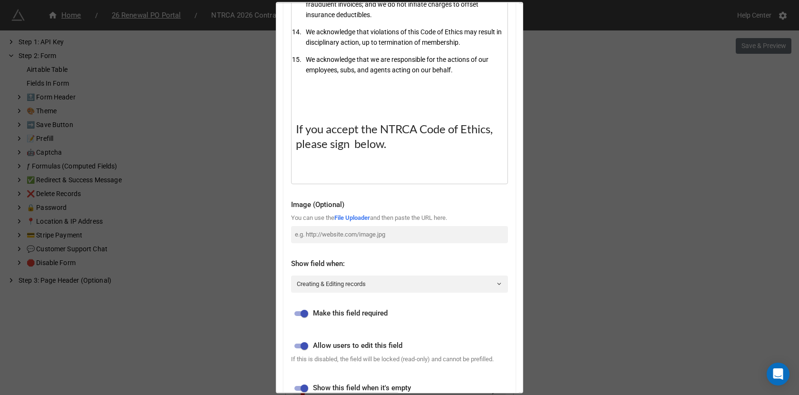
click at [397, 149] on div "If you accept the NTRCA Code of Ethics, please sign below." at bounding box center [400, 136] width 208 height 29
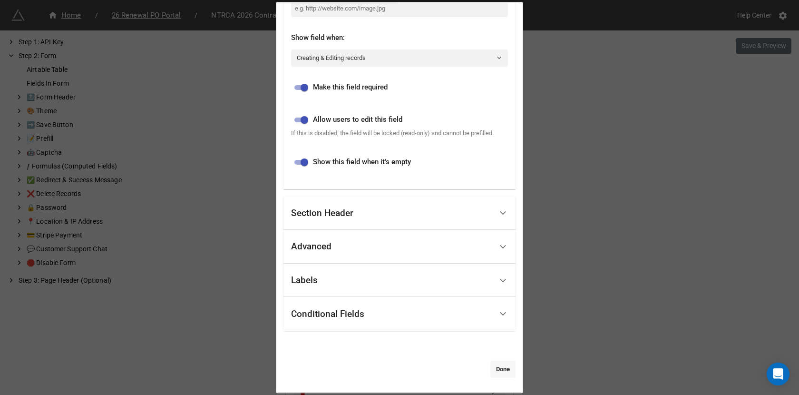
click at [497, 371] on link "Done" at bounding box center [502, 368] width 25 height 17
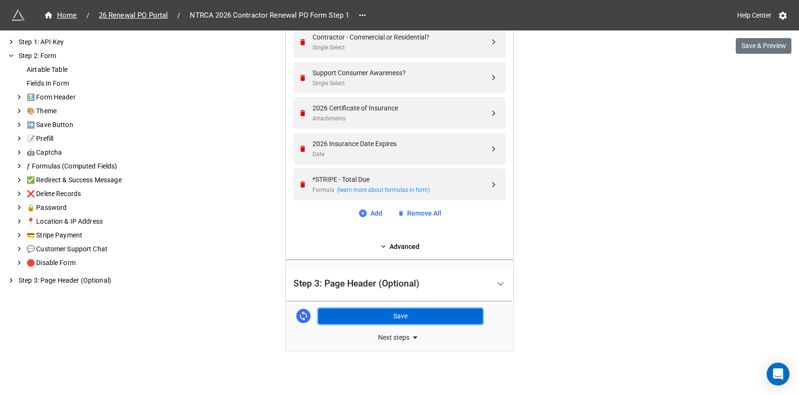
click at [427, 320] on button "Save" at bounding box center [400, 316] width 165 height 16
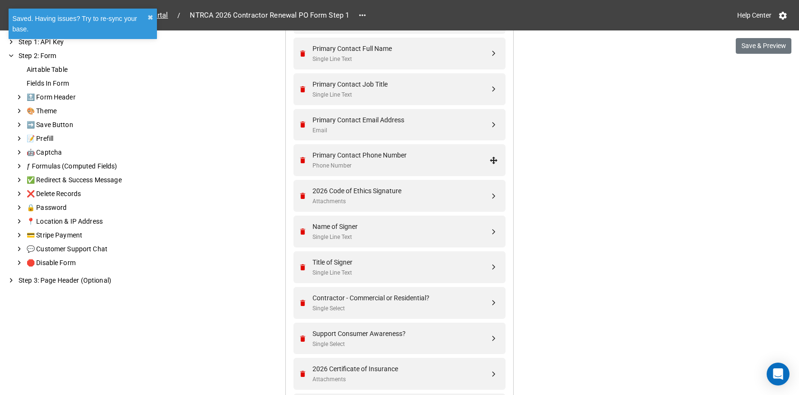
scroll to position [455, 0]
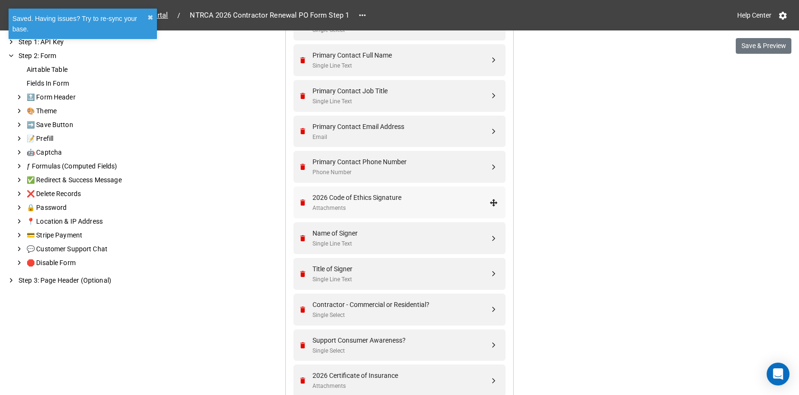
click at [442, 201] on div "2026 Code of Ethics Signature Attachments" at bounding box center [400, 202] width 177 height 20
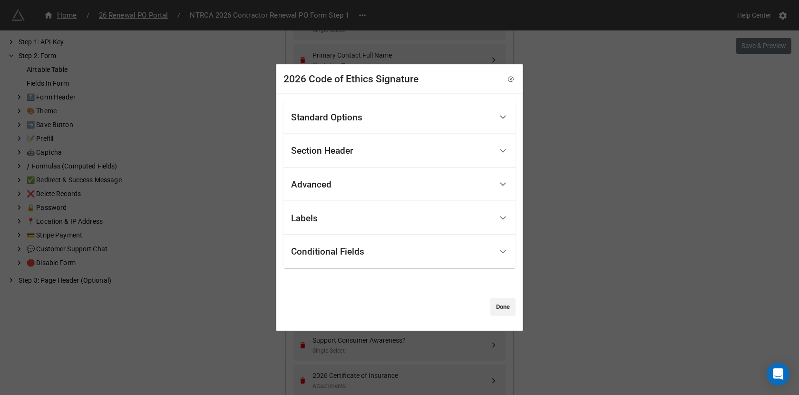
click at [393, 121] on div "Standard Options" at bounding box center [391, 117] width 201 height 22
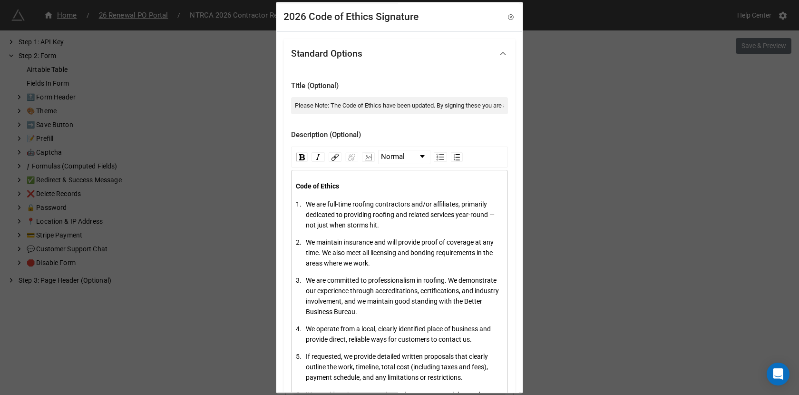
click at [361, 214] on span "We are full-time roofing contractors and/or affiliates, primarily dedicated to …" at bounding box center [401, 214] width 190 height 29
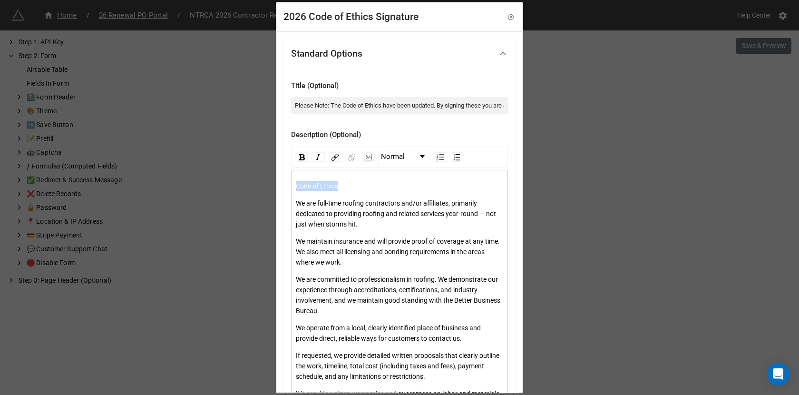
drag, startPoint x: 351, startPoint y: 186, endPoint x: 296, endPoint y: 186, distance: 55.2
click at [296, 186] on div "Code of Ethics" at bounding box center [400, 186] width 208 height 10
click at [300, 156] on img "rdw-inline-control" at bounding box center [302, 157] width 6 height 6
click at [309, 212] on span "We are full-time roofing contractors and/or affiliates, primarily dedicated to …" at bounding box center [397, 213] width 202 height 29
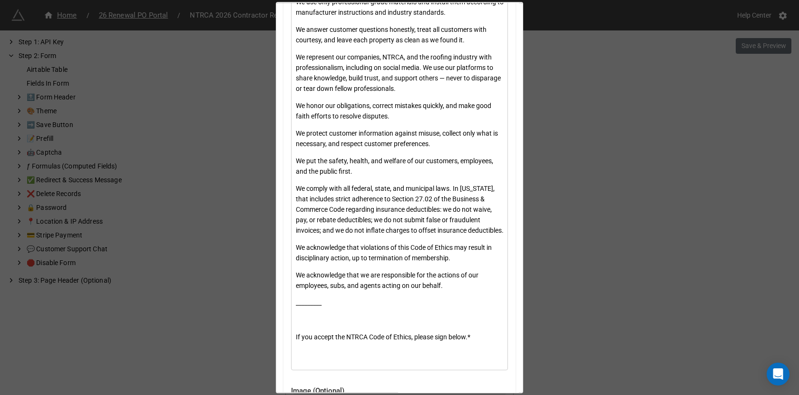
scroll to position [439, 0]
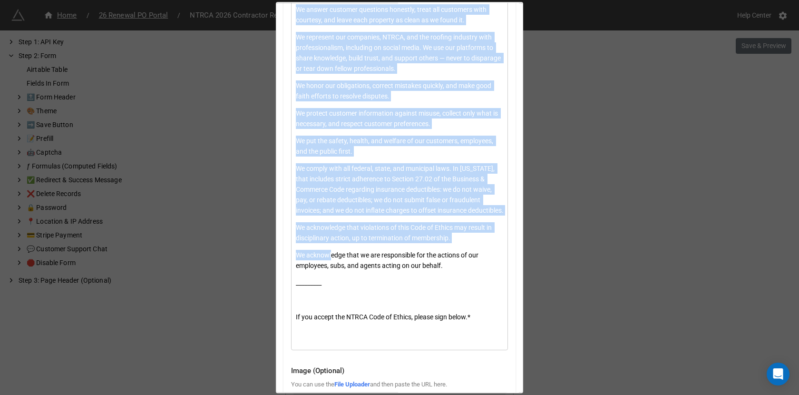
click at [332, 269] on span "We acknowledge that we are responsible for the actions of our employees, subs, …" at bounding box center [388, 260] width 184 height 18
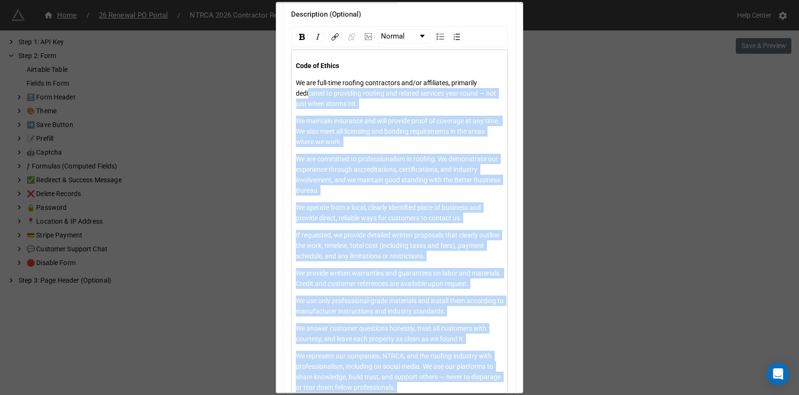
scroll to position [0, 0]
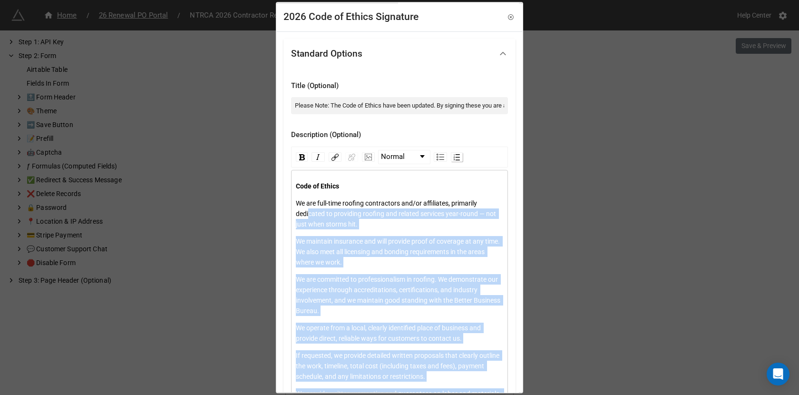
click at [457, 156] on div "rdw-list-control" at bounding box center [457, 157] width 12 height 10
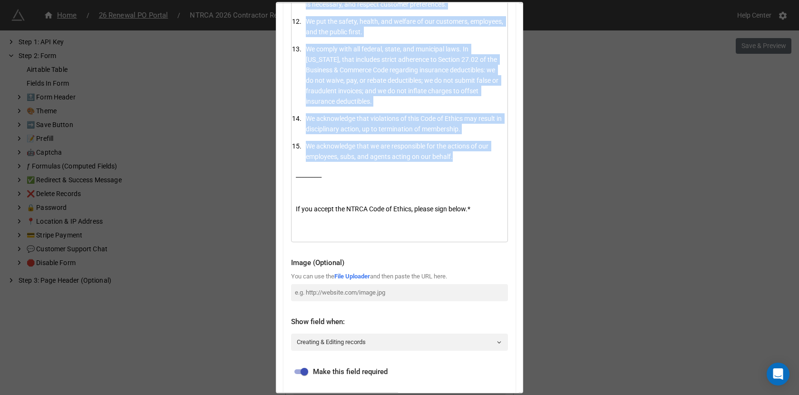
scroll to position [646, 0]
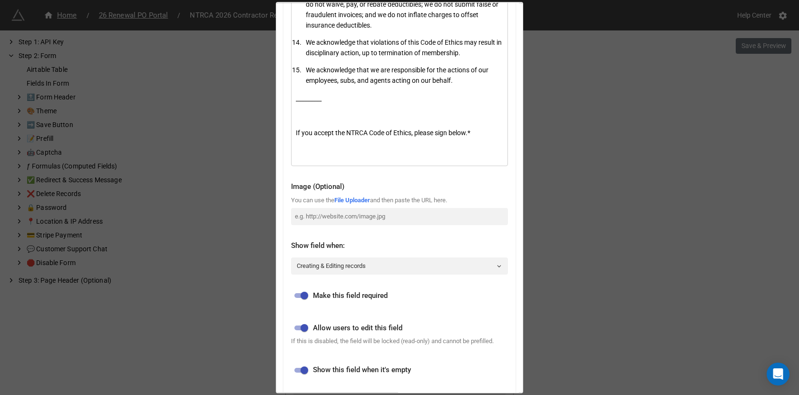
click at [354, 135] on div "If you accept the NTRCA Code of Ethics, please sign below.*" at bounding box center [400, 132] width 208 height 10
click at [354, 135] on span "If you accept the NTRCA Code of Ethics, please sign below.*" at bounding box center [383, 133] width 175 height 8
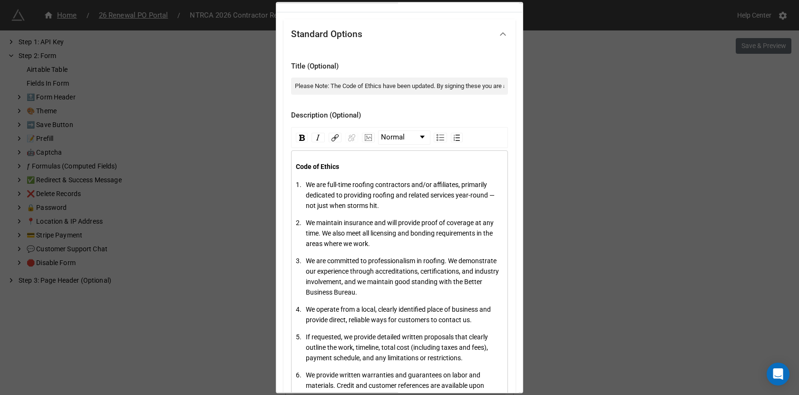
scroll to position [0, 0]
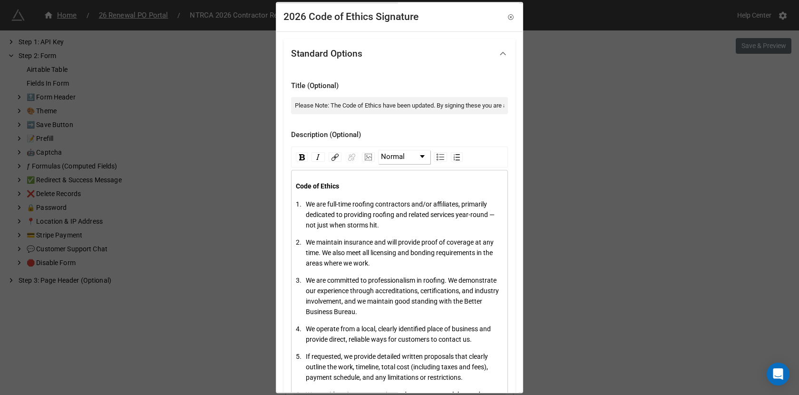
click at [408, 151] on link "Normal" at bounding box center [404, 156] width 51 height 13
click at [399, 195] on li "H2" at bounding box center [403, 194] width 49 height 12
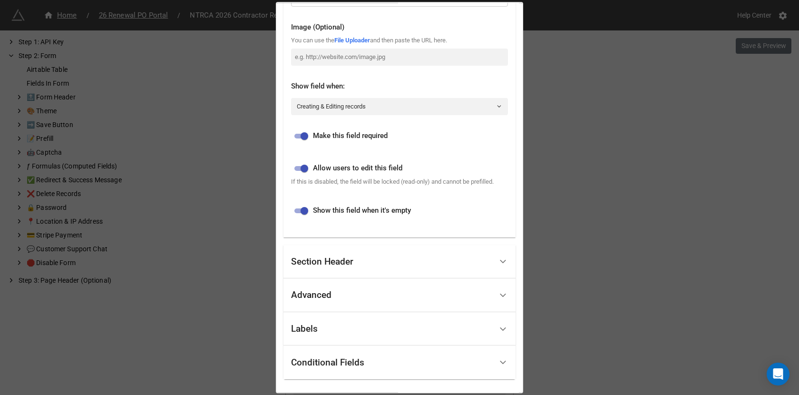
scroll to position [890, 0]
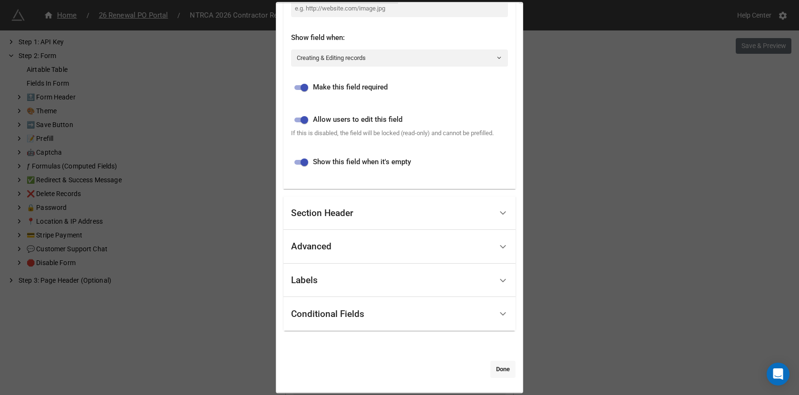
click at [491, 366] on link "Done" at bounding box center [502, 368] width 25 height 17
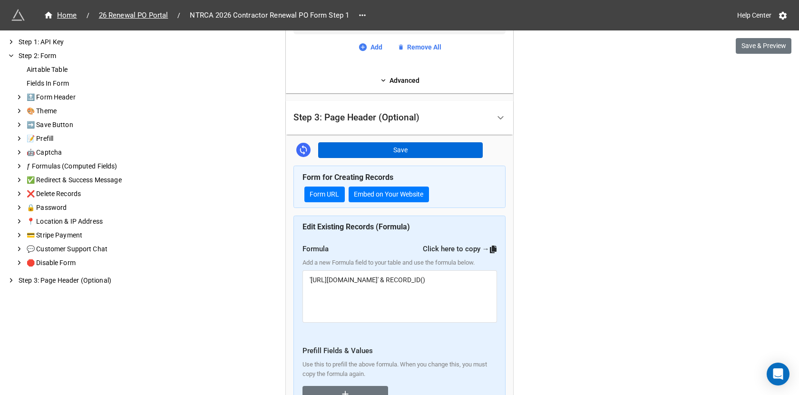
scroll to position [900, 0]
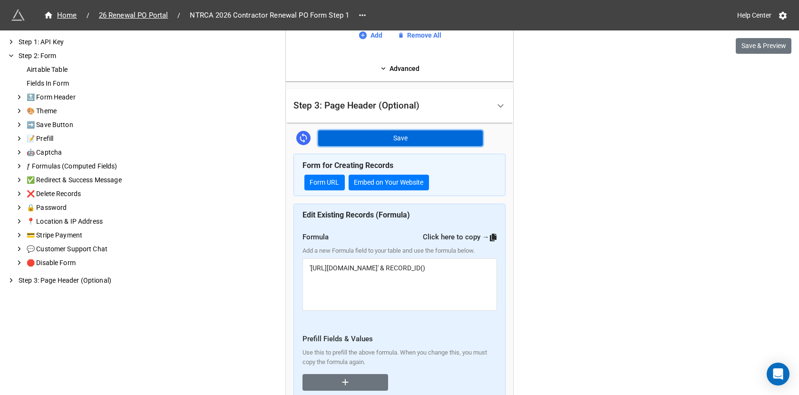
click at [447, 137] on button "Save" at bounding box center [400, 138] width 165 height 16
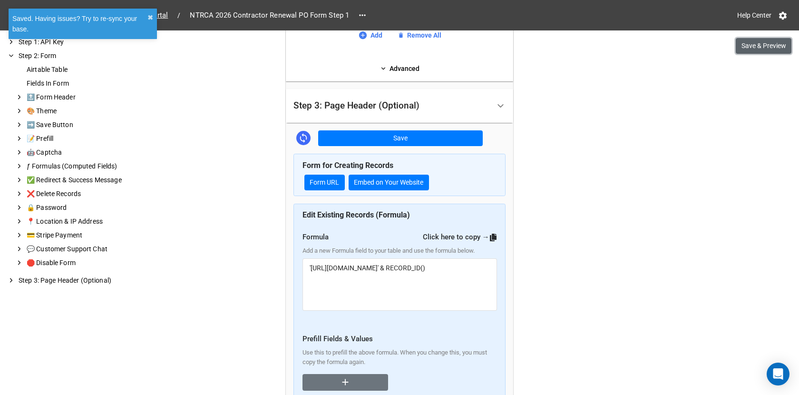
click at [754, 46] on button "Save & Preview" at bounding box center [764, 46] width 56 height 16
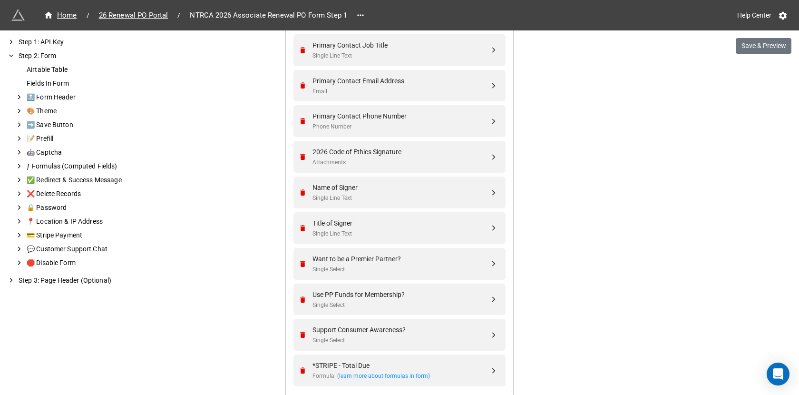
scroll to position [493, 0]
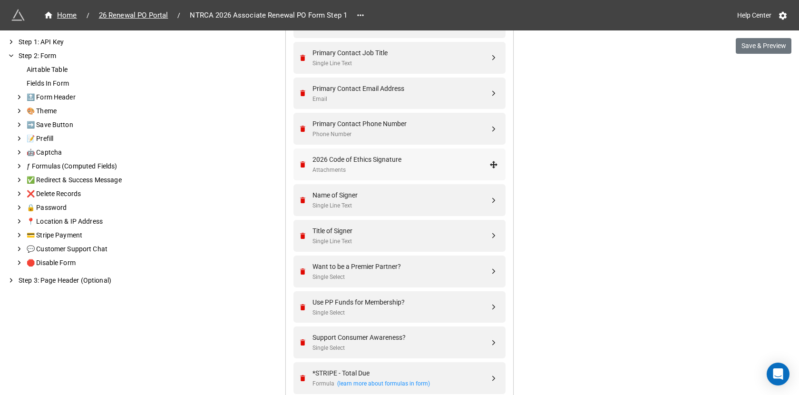
click at [403, 163] on div "2026 Code of Ethics Signature Attachments" at bounding box center [400, 164] width 177 height 20
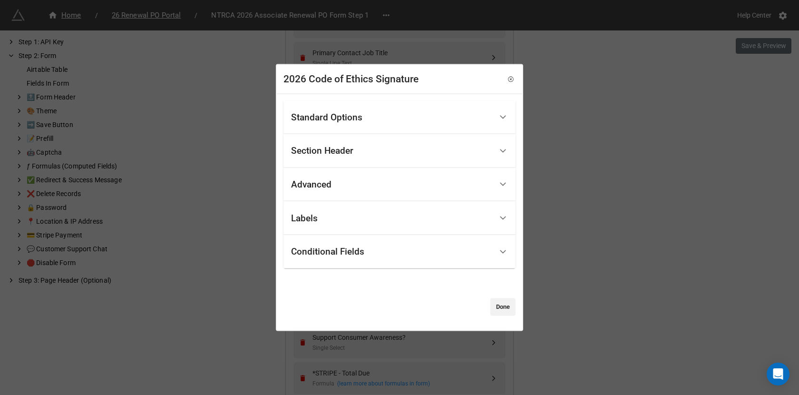
click at [387, 119] on div "Standard Options" at bounding box center [391, 117] width 201 height 22
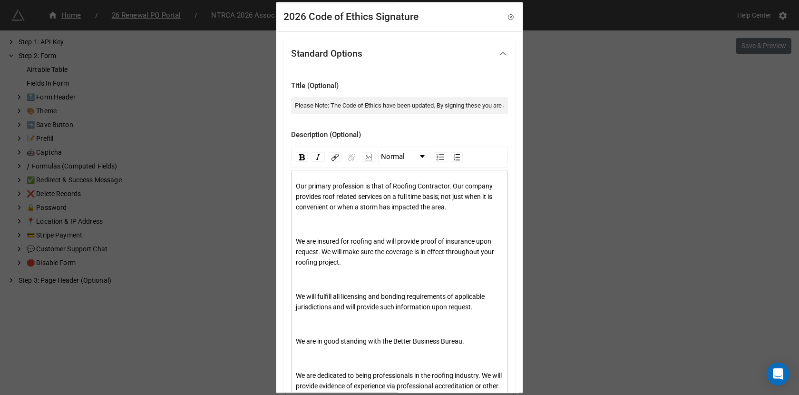
click at [379, 194] on span "Our primary profession is that of Roofing Contractor. Our company provides roof…" at bounding box center [395, 196] width 198 height 29
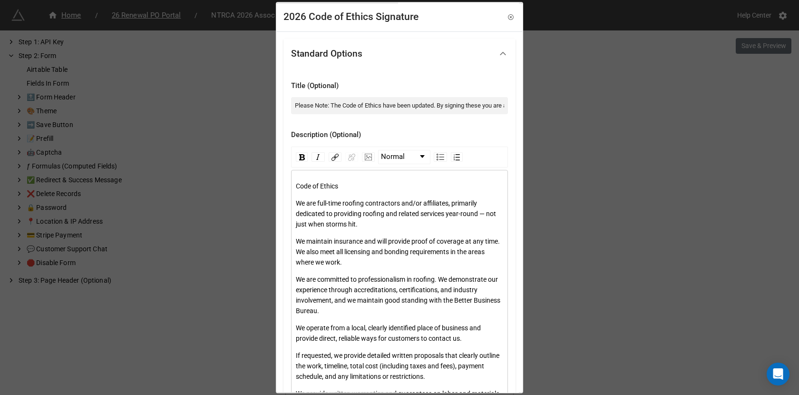
click at [313, 188] on span "Code of Ethics" at bounding box center [317, 186] width 42 height 8
click at [301, 150] on div "rdw-inline-control" at bounding box center [310, 157] width 33 height 14
click at [301, 154] on img "rdw-inline-control" at bounding box center [302, 157] width 6 height 6
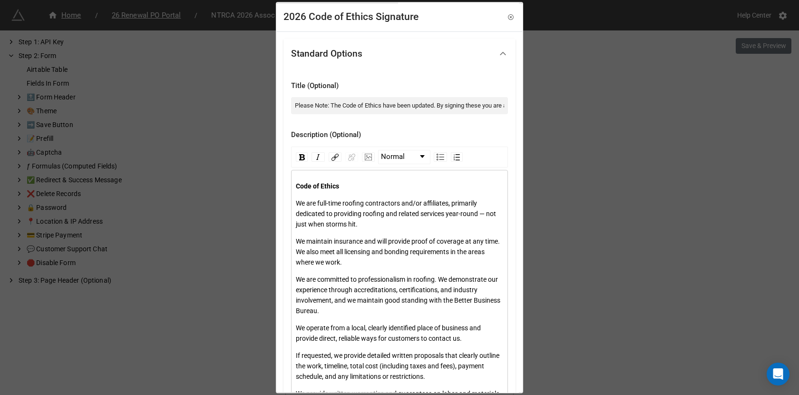
click at [303, 208] on div "We are full-time roofing contractors and/or affiliates, primarily dedicated to …" at bounding box center [400, 213] width 208 height 31
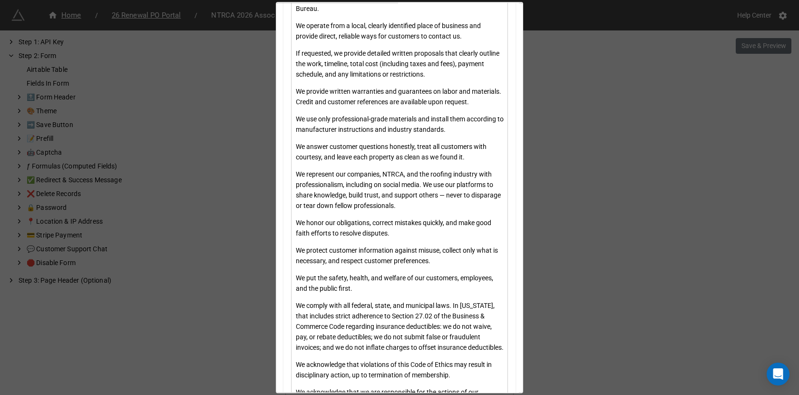
scroll to position [370, 0]
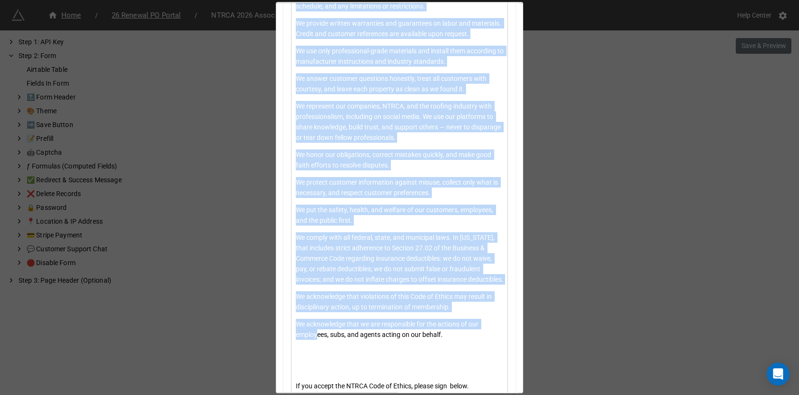
click at [318, 338] on span "We acknowledge that we are responsible for the actions of our employees, subs, …" at bounding box center [388, 329] width 184 height 18
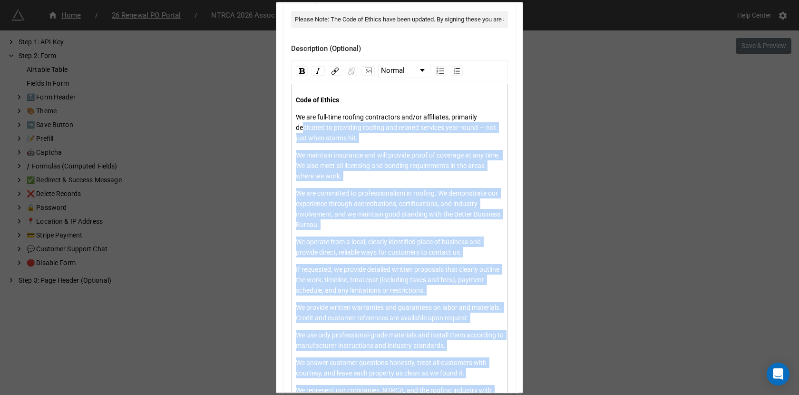
scroll to position [70, 0]
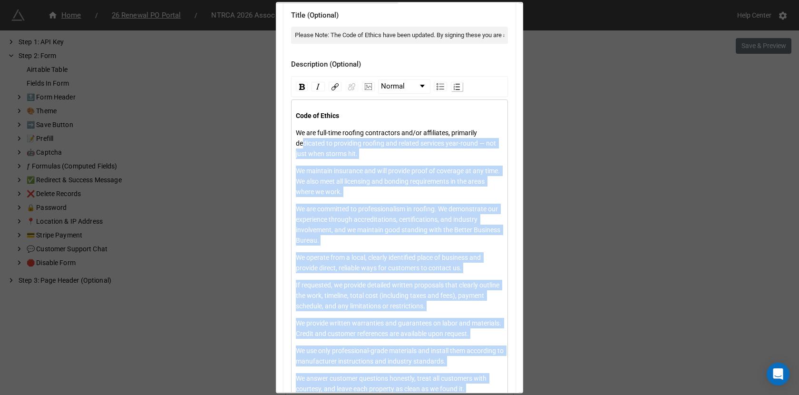
click at [454, 89] on div "rdw-list-control" at bounding box center [457, 87] width 12 height 10
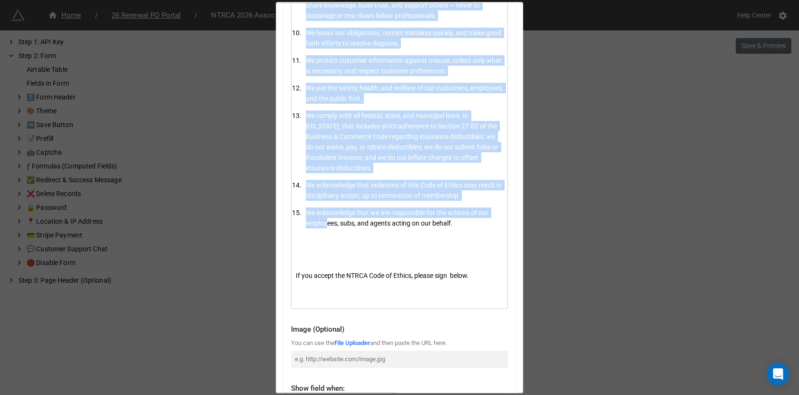
scroll to position [519, 0]
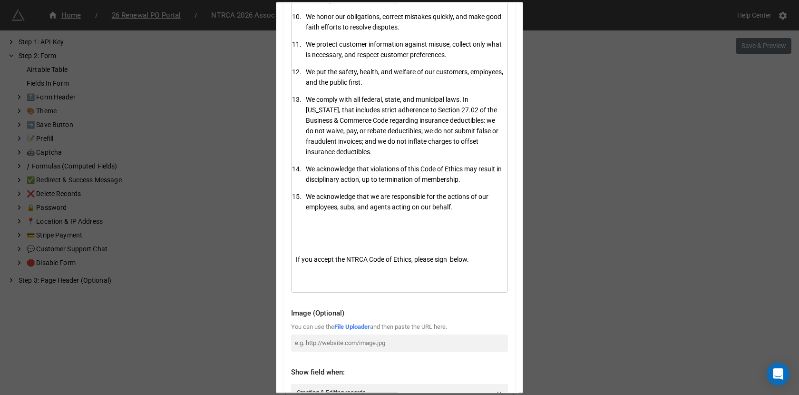
click at [303, 237] on div "rdw-editor" at bounding box center [400, 242] width 208 height 10
click at [303, 221] on div "rdw-editor" at bounding box center [400, 225] width 208 height 10
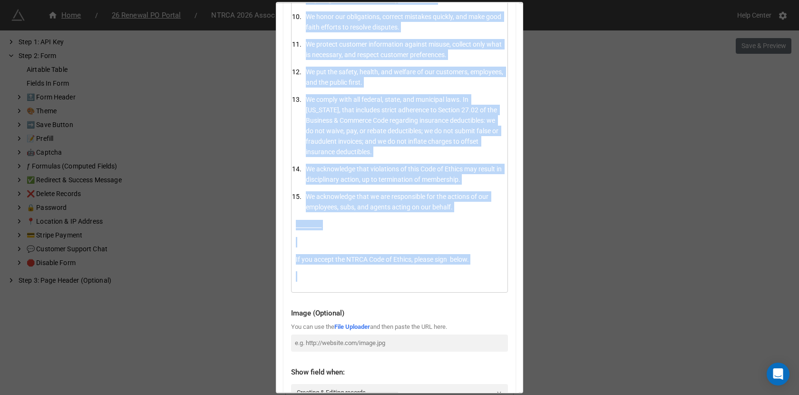
copy div "Lore ip Dolors Am con adip-elit seddoei temporincid utl/et doloremagn, aliquaen…"
click at [385, 255] on span "If you accept the NTRCA Code of Ethics, please sign below." at bounding box center [382, 259] width 173 height 8
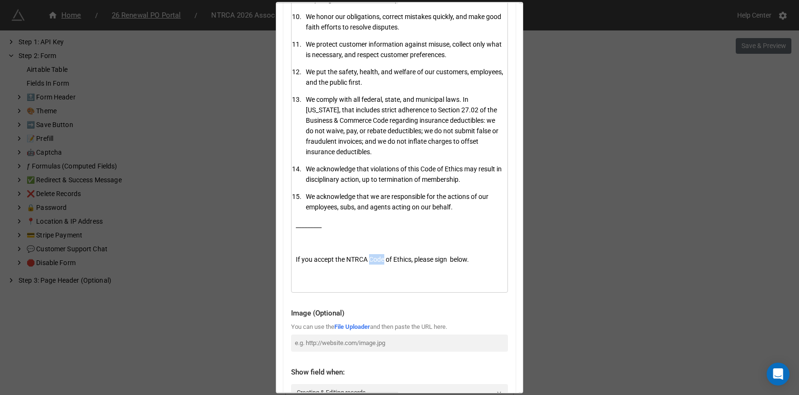
click at [385, 255] on span "If you accept the NTRCA Code of Ethics, please sign below." at bounding box center [382, 259] width 173 height 8
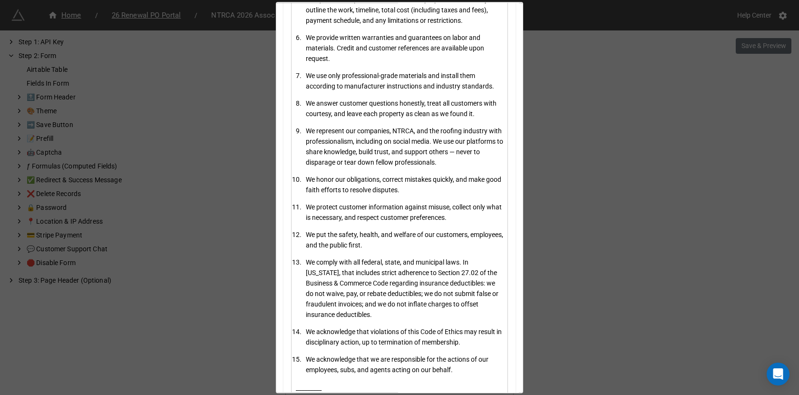
scroll to position [553, 0]
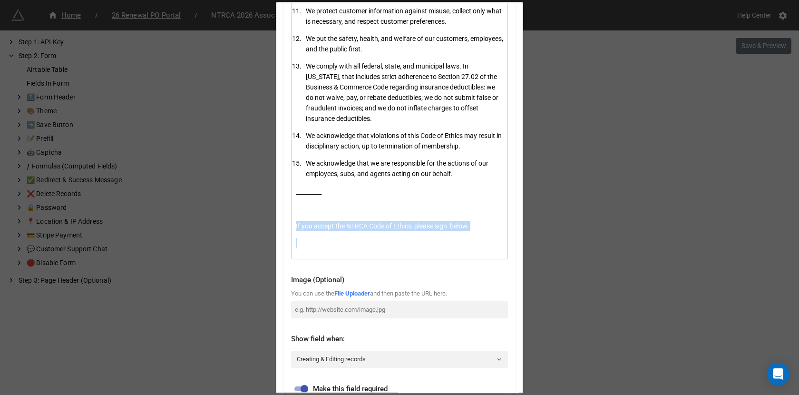
click at [460, 224] on span "If you accept the NTRCA Code of Ethics, please sign below." at bounding box center [382, 226] width 173 height 8
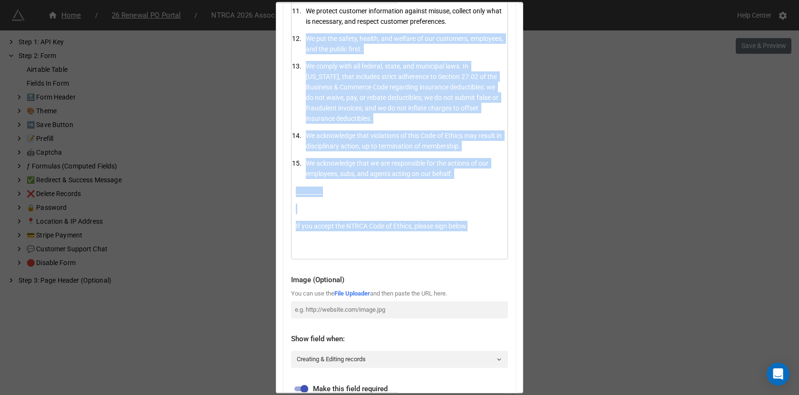
drag, startPoint x: 480, startPoint y: 227, endPoint x: 259, endPoint y: 227, distance: 221.1
click at [259, 227] on div "2026 Code of Ethics Signature Standard Options Title (Optional) Please Note: Th…" at bounding box center [399, 197] width 799 height 395
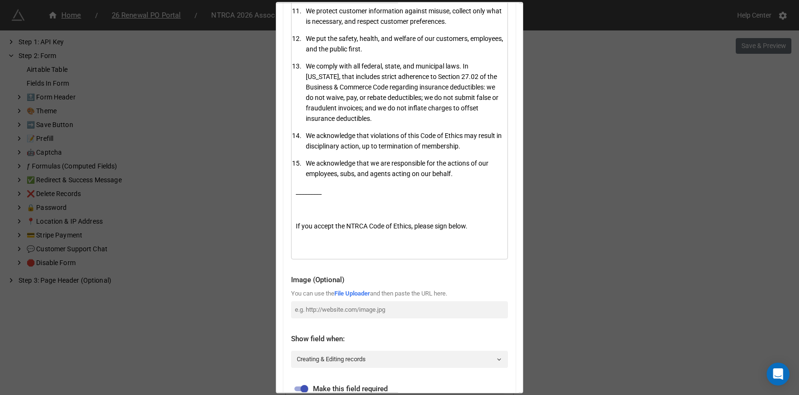
click at [338, 223] on span "If you accept the NTRCA Code of Ethics, please sign below." at bounding box center [382, 226] width 172 height 8
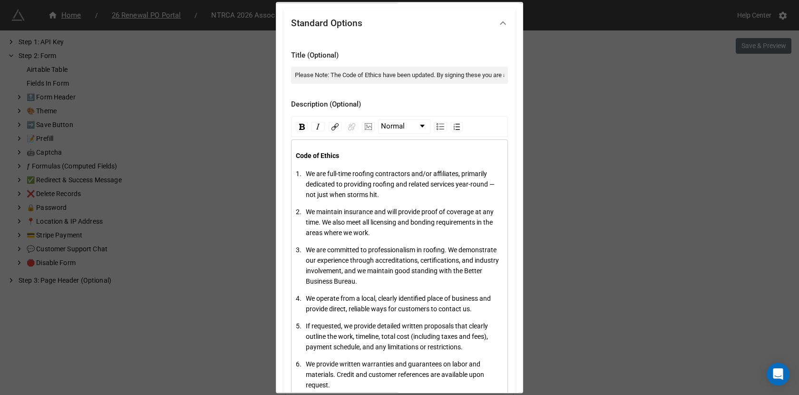
scroll to position [0, 0]
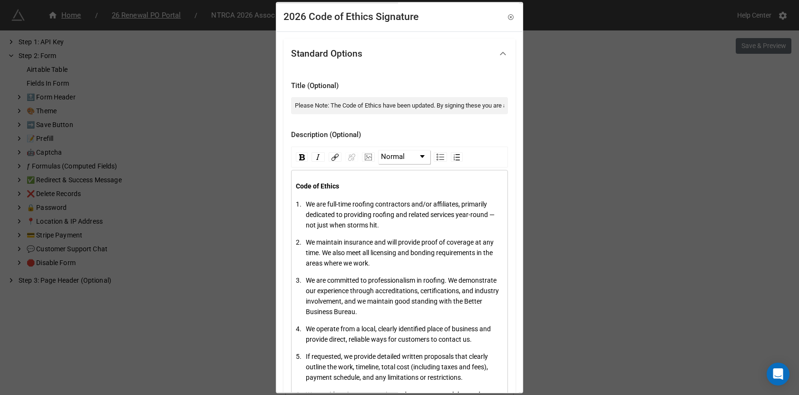
click at [396, 156] on span "Normal" at bounding box center [393, 156] width 24 height 11
click at [398, 196] on li "H2" at bounding box center [403, 194] width 49 height 12
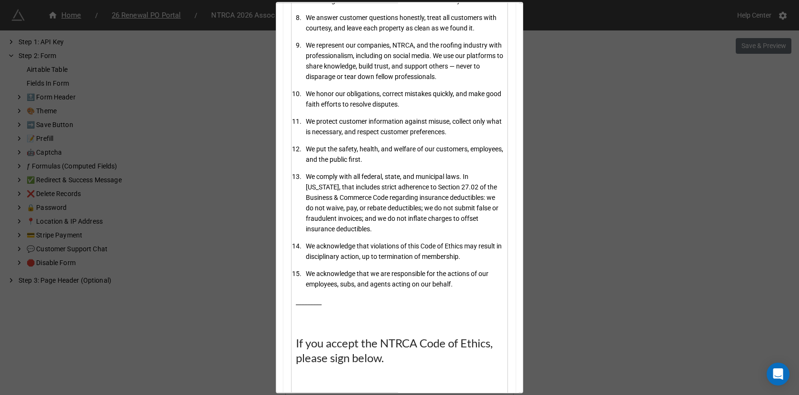
scroll to position [620, 0]
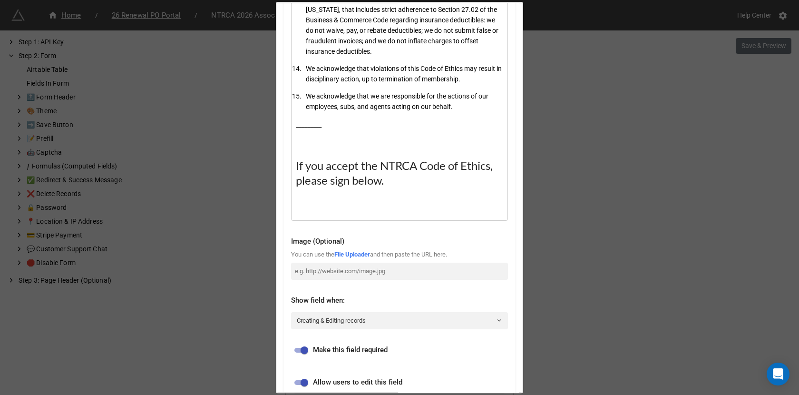
click at [392, 185] on div "If you accept the NTRCA Code of Ethics, please sign below." at bounding box center [400, 172] width 208 height 29
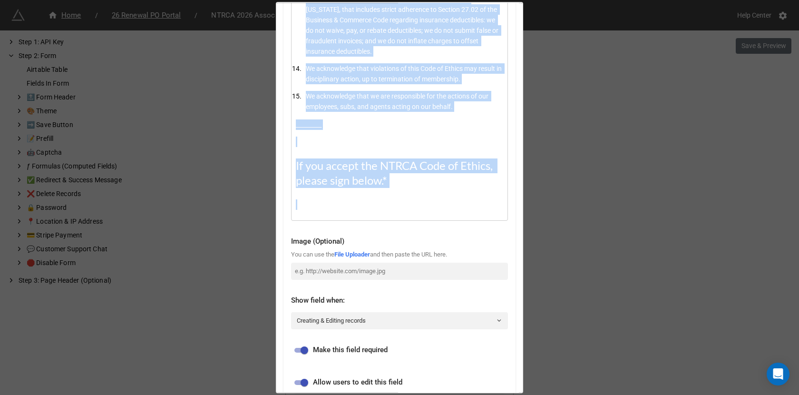
copy div "Lore ip Dolors Am con adip-elit seddoei temporincid utl/et doloremagn, aliquaen…"
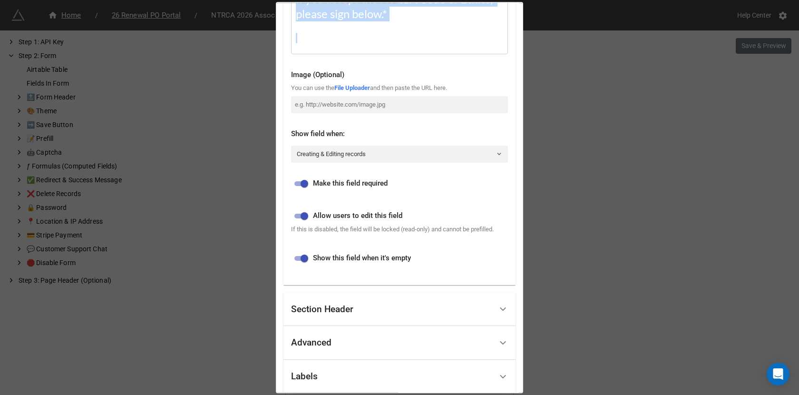
scroll to position [890, 0]
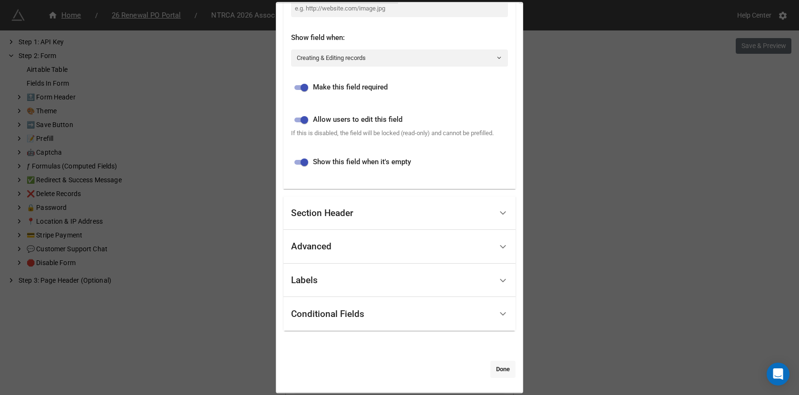
click at [496, 360] on link "Done" at bounding box center [502, 368] width 25 height 17
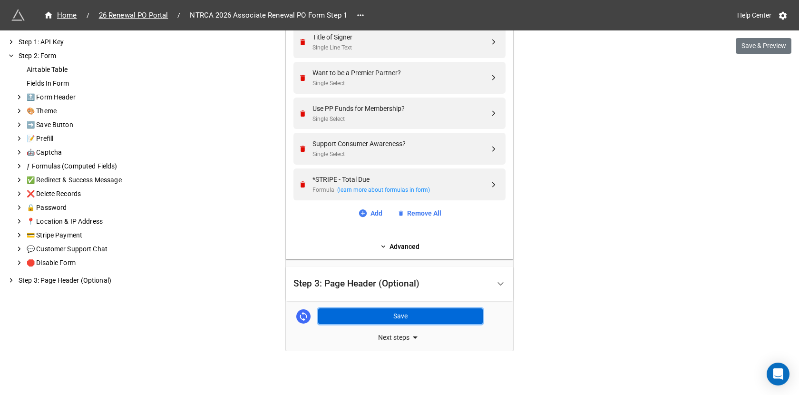
click at [410, 319] on button "Save" at bounding box center [400, 316] width 165 height 16
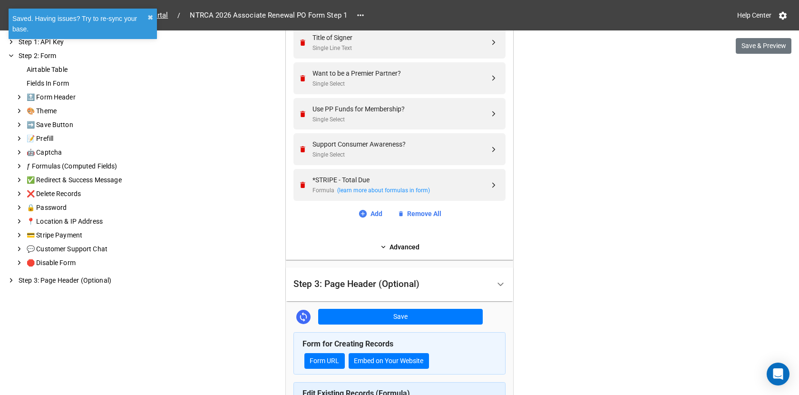
scroll to position [686, 0]
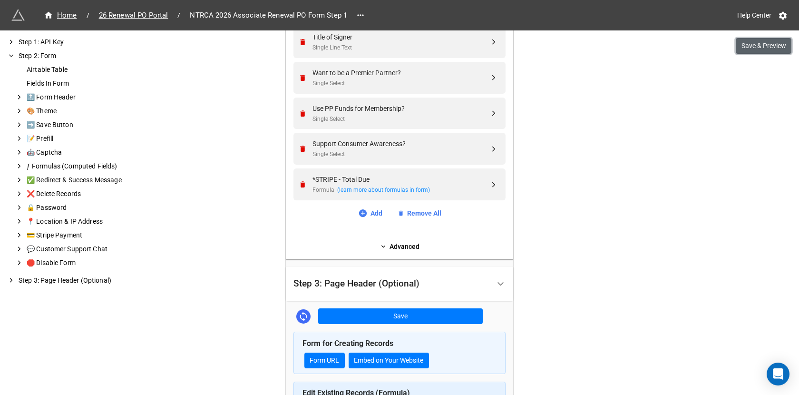
click at [757, 43] on button "Save & Preview" at bounding box center [764, 46] width 56 height 16
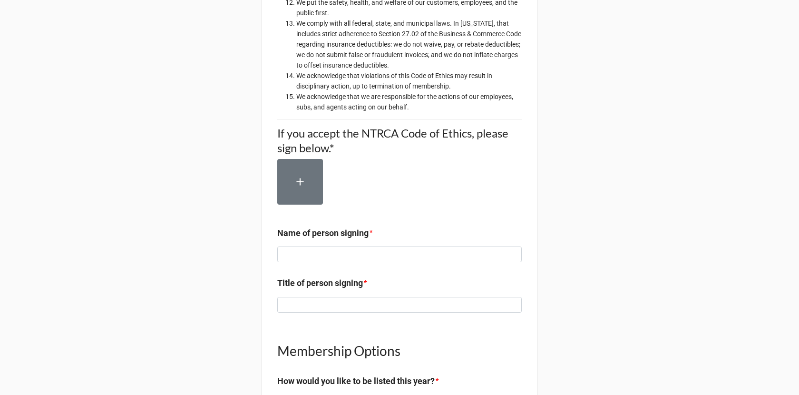
scroll to position [1165, 0]
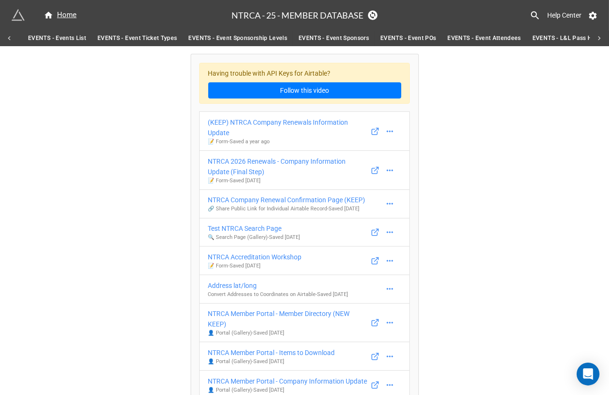
scroll to position [0, 336]
click at [399, 36] on span "EVENTS - Event POs" at bounding box center [407, 38] width 56 height 10
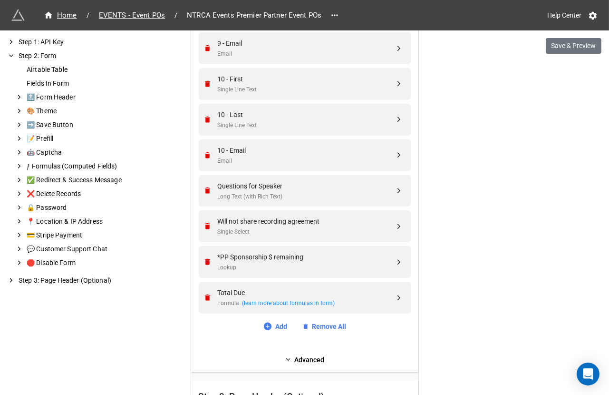
scroll to position [1647, 0]
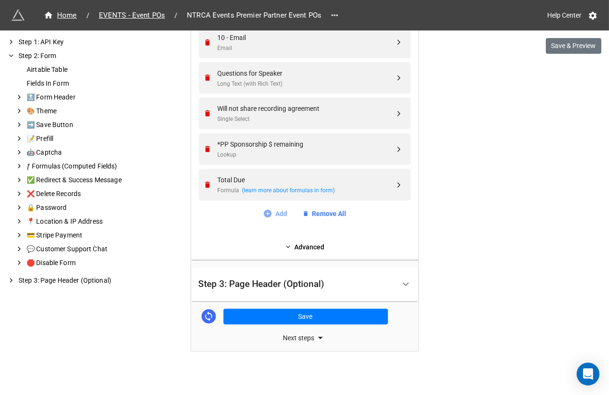
click at [274, 213] on link "Add" at bounding box center [275, 213] width 24 height 10
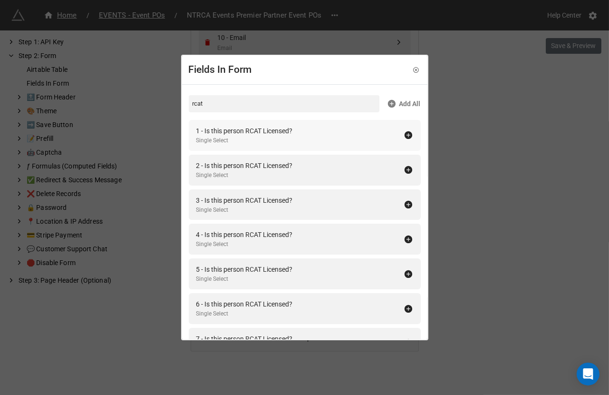
type input "rcat"
click at [308, 138] on div "1 - Is this person RCAT Licensed? Single Select" at bounding box center [299, 135] width 207 height 19
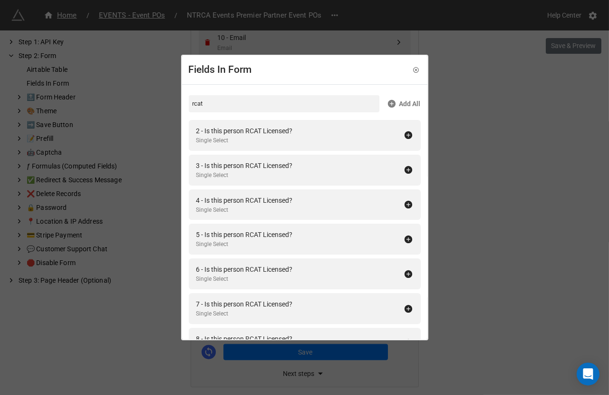
click at [308, 138] on div "2 - Is this person RCAT Licensed? Single Select" at bounding box center [299, 135] width 207 height 19
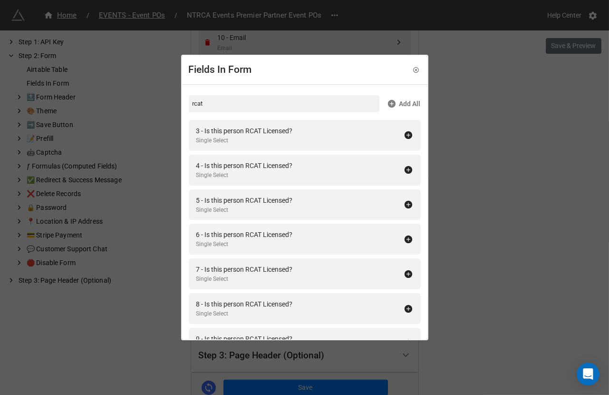
click at [308, 138] on div "3 - Is this person RCAT Licensed? Single Select" at bounding box center [299, 135] width 207 height 19
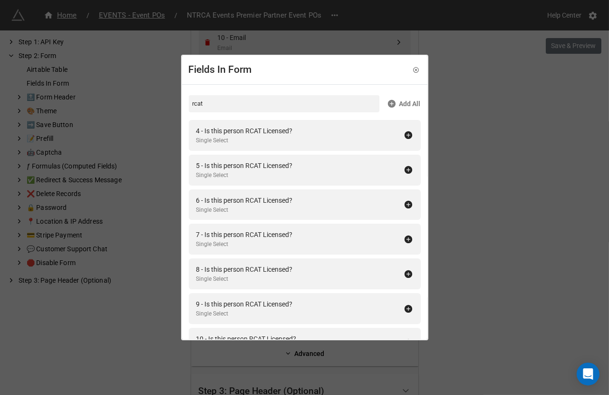
click at [308, 138] on div "4 - Is this person RCAT Licensed? Single Select" at bounding box center [299, 135] width 207 height 19
click at [308, 138] on div "5 - Is this person RCAT Licensed? Single Select" at bounding box center [299, 135] width 207 height 19
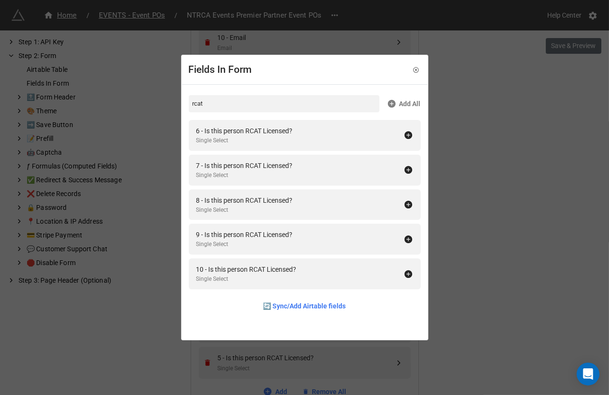
click at [308, 138] on div "6 - Is this person RCAT Licensed? Single Select" at bounding box center [299, 135] width 207 height 19
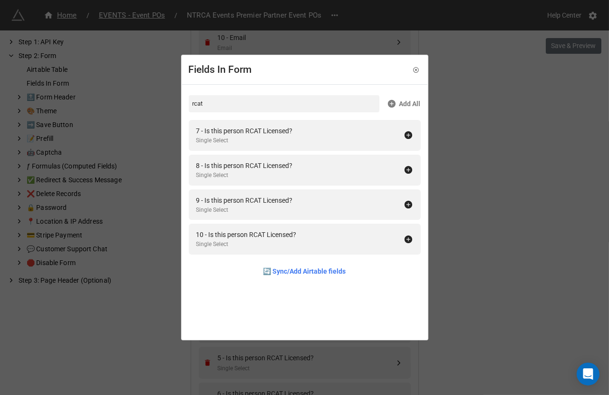
click at [308, 138] on div "7 - Is this person RCAT Licensed? Single Select" at bounding box center [299, 135] width 207 height 19
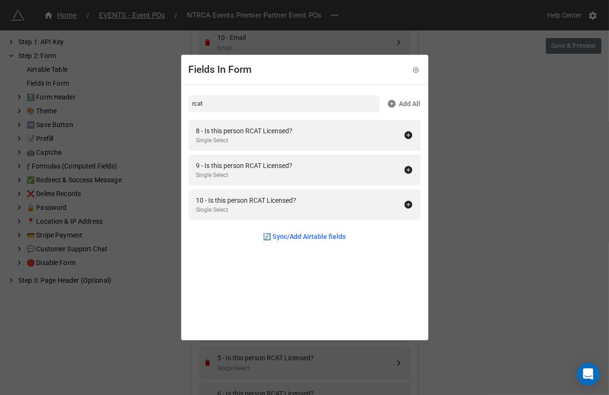
click at [308, 138] on div "8 - Is this person RCAT Licensed? Single Select" at bounding box center [299, 135] width 207 height 19
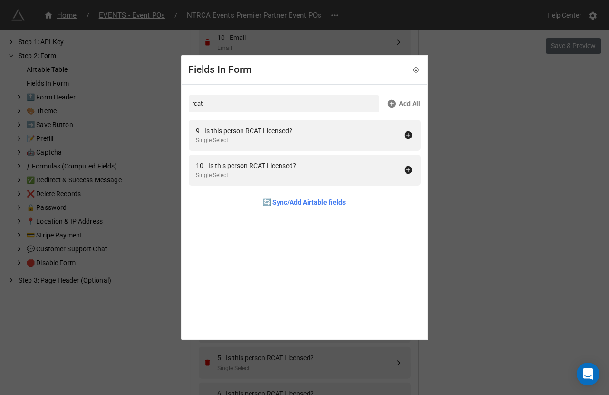
click at [308, 138] on div "9 - Is this person RCAT Licensed? Single Select" at bounding box center [299, 135] width 207 height 19
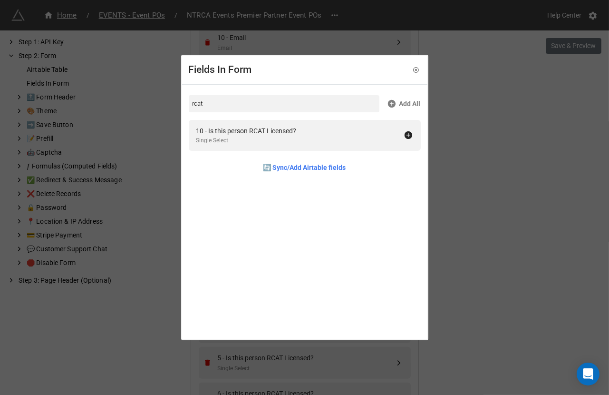
click at [308, 138] on div "10 - Is this person RCAT Licensed? Single Select" at bounding box center [299, 135] width 207 height 19
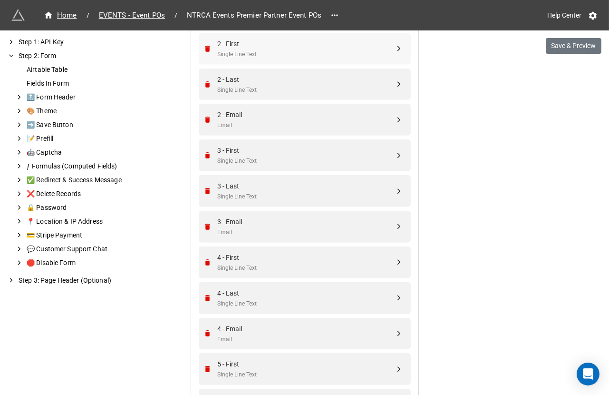
scroll to position [710, 0]
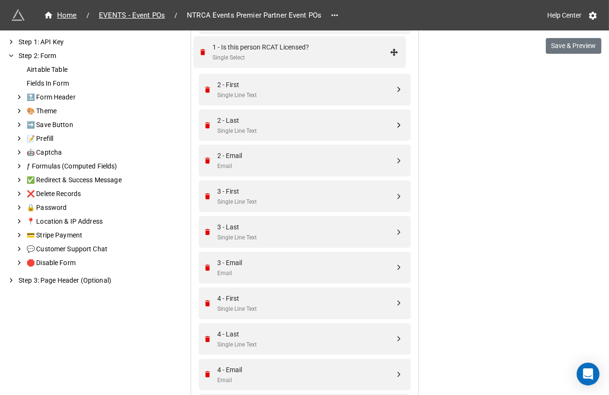
drag, startPoint x: 396, startPoint y: 215, endPoint x: 393, endPoint y: 48, distance: 166.9
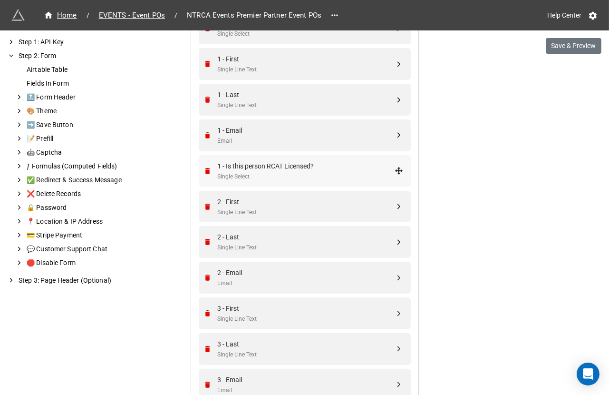
scroll to position [575, 0]
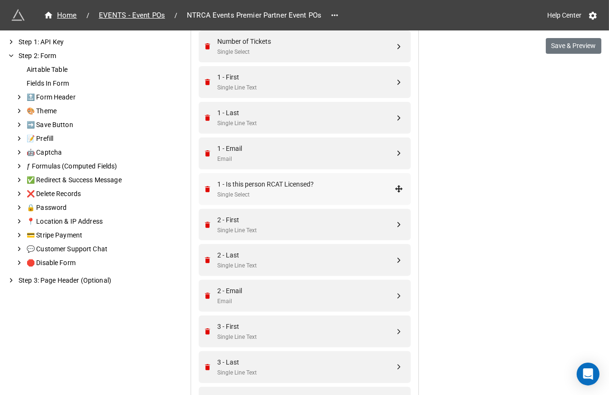
click at [296, 190] on div "Single Select" at bounding box center [306, 194] width 177 height 9
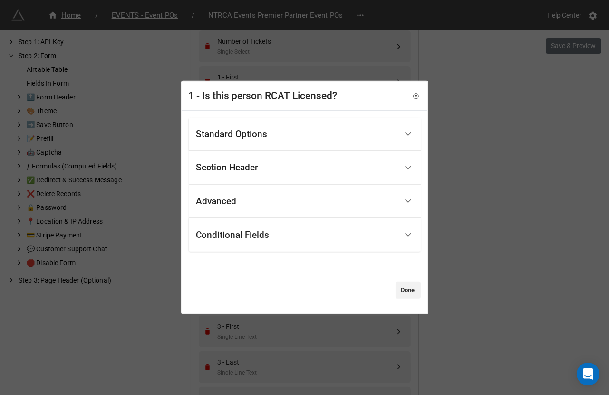
click at [290, 136] on div "Standard Options" at bounding box center [296, 134] width 201 height 22
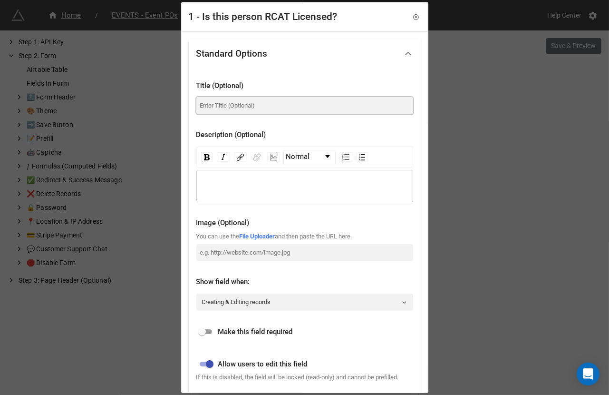
click at [270, 105] on input at bounding box center [304, 105] width 217 height 17
paste input "Is this person RCAT Licensed?"
type input "Is this person RCAT Licensed?"
click at [205, 333] on input "checkbox" at bounding box center [202, 331] width 34 height 11
checkbox input "true"
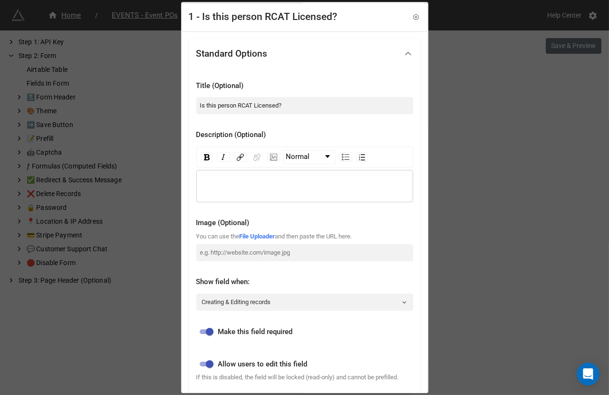
scroll to position [219, 0]
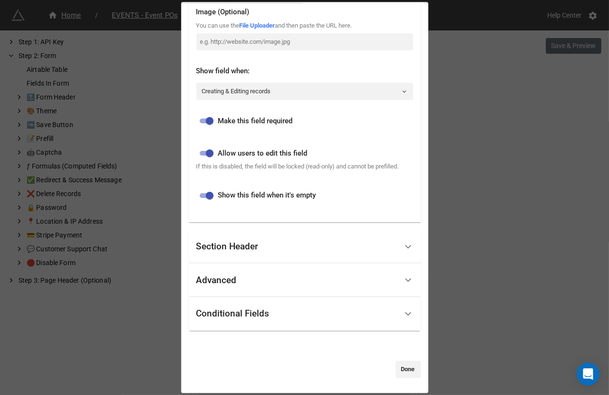
click at [213, 328] on div "Conditional Fields" at bounding box center [305, 314] width 232 height 34
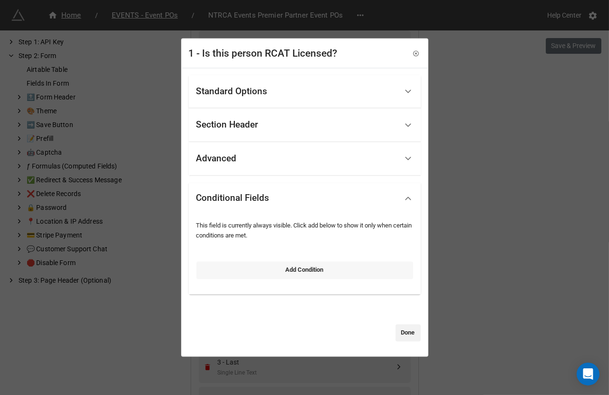
click at [231, 274] on link "Add Condition" at bounding box center [304, 270] width 217 height 17
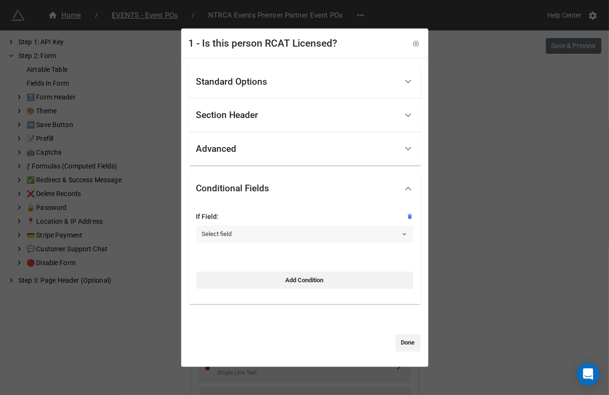
click at [234, 228] on link "Select field" at bounding box center [304, 233] width 217 height 17
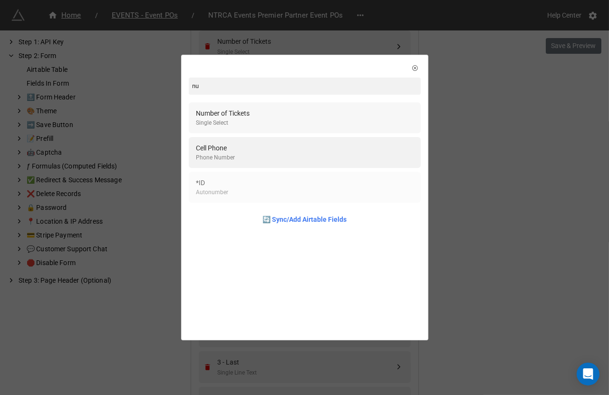
type input "nu"
click at [269, 112] on div "Number of Tickets Single Select" at bounding box center [304, 117] width 217 height 19
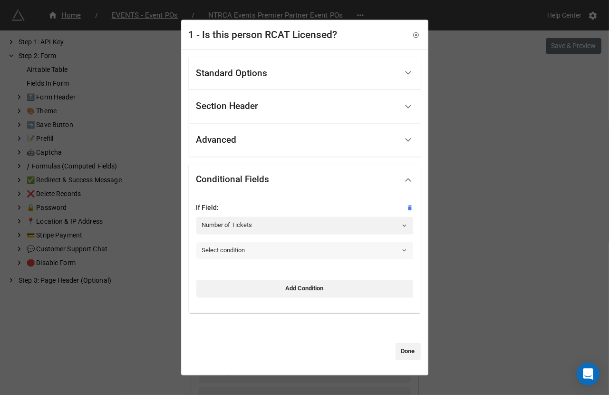
click at [227, 246] on link "Select condition" at bounding box center [304, 250] width 217 height 17
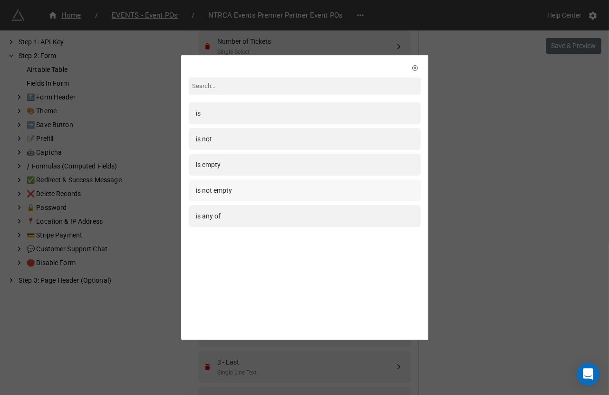
click at [246, 189] on div "is not empty" at bounding box center [304, 190] width 217 height 10
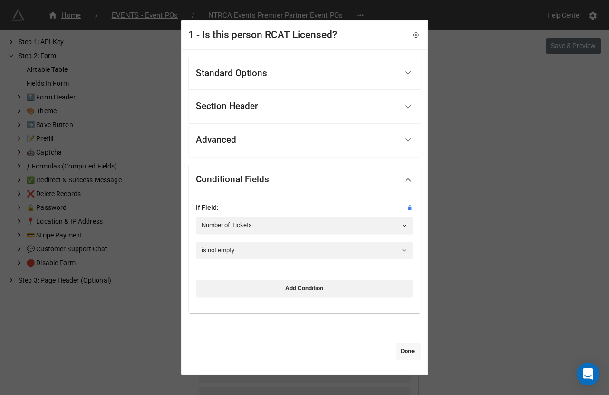
click at [403, 349] on link "Done" at bounding box center [408, 350] width 25 height 17
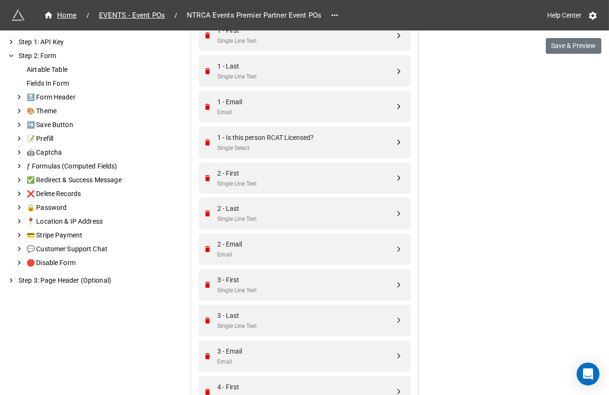
scroll to position [572, 0]
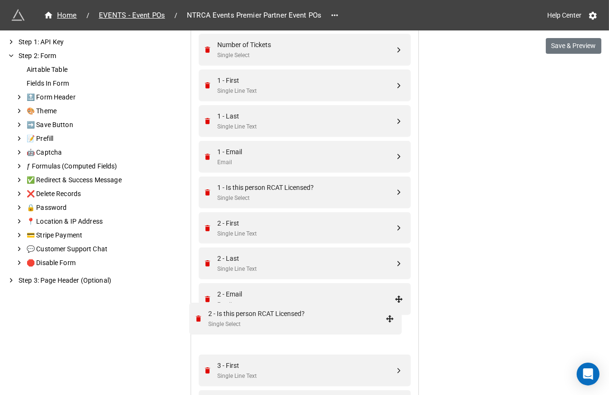
drag, startPoint x: 397, startPoint y: 292, endPoint x: 391, endPoint y: 314, distance: 22.6
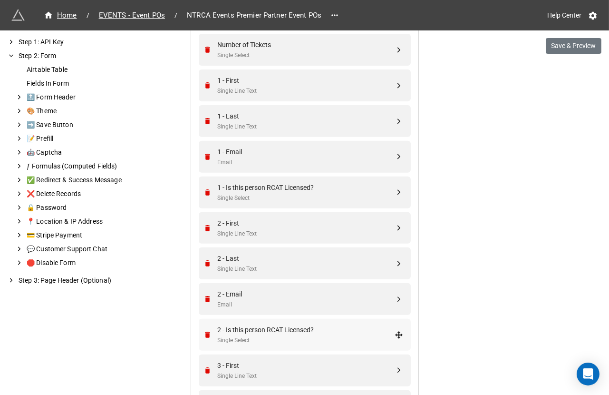
click at [346, 325] on div "2 - Is this person RCAT Licensed?" at bounding box center [306, 329] width 177 height 10
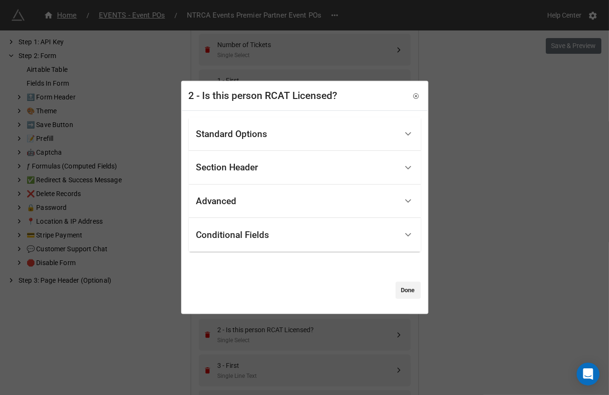
click at [299, 131] on div "Standard Options" at bounding box center [296, 134] width 201 height 22
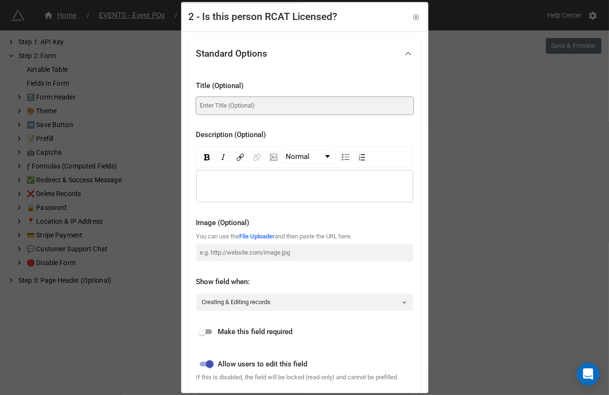
click at [282, 109] on input at bounding box center [304, 105] width 217 height 17
paste input "Is this person RCAT Licensed?"
type input "Is this person RCAT Licensed?"
click at [210, 326] on input "checkbox" at bounding box center [202, 331] width 34 height 11
checkbox input "true"
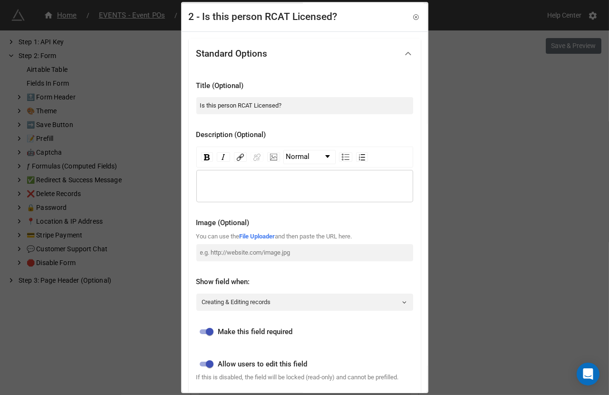
scroll to position [219, 0]
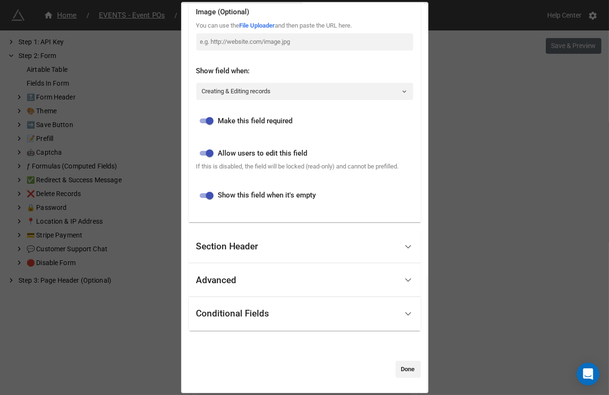
click at [234, 302] on div "Conditional Fields" at bounding box center [305, 314] width 232 height 34
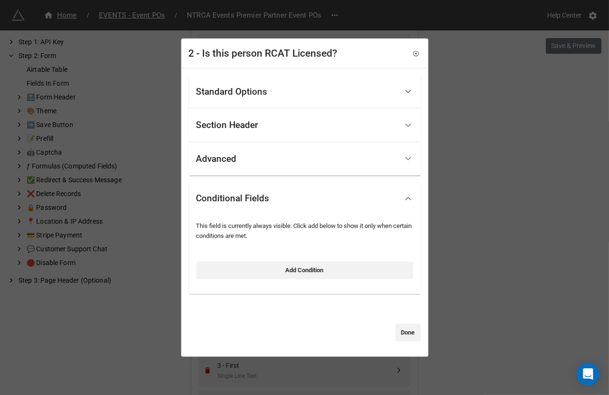
scroll to position [0, 0]
click at [240, 271] on link "Add Condition" at bounding box center [304, 270] width 217 height 17
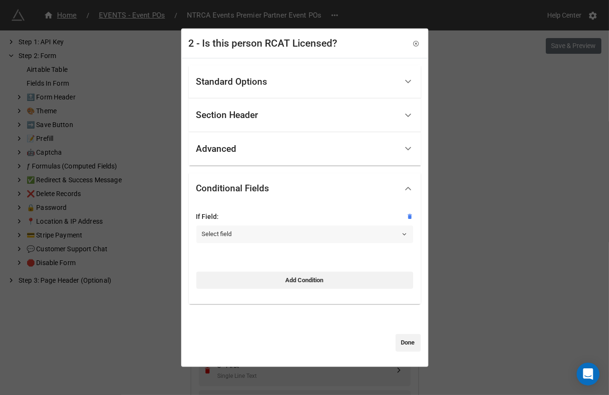
click at [239, 236] on link "Select field" at bounding box center [304, 233] width 217 height 17
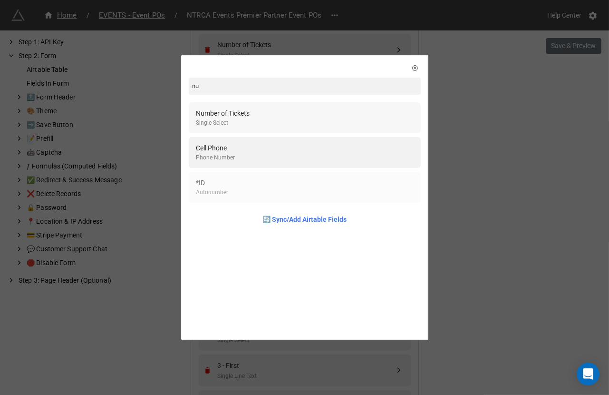
type input "nu"
click at [254, 118] on div "Number of Tickets Single Select" at bounding box center [304, 117] width 217 height 19
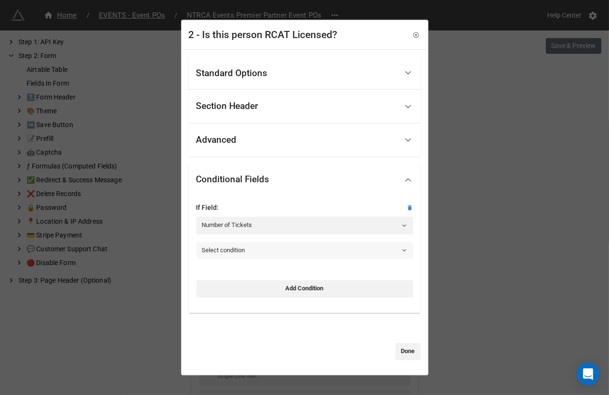
click at [243, 256] on link "Select condition" at bounding box center [304, 250] width 217 height 17
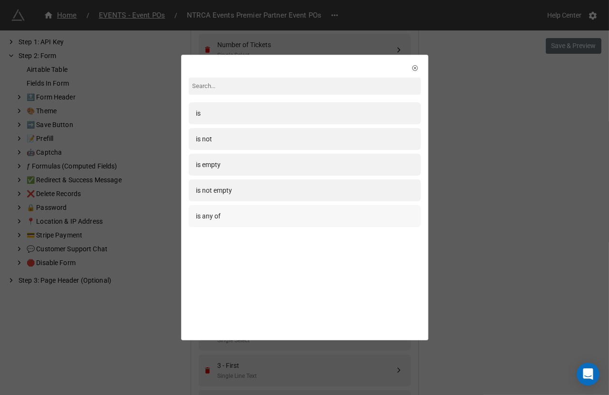
click at [241, 218] on div "is any of" at bounding box center [304, 216] width 217 height 10
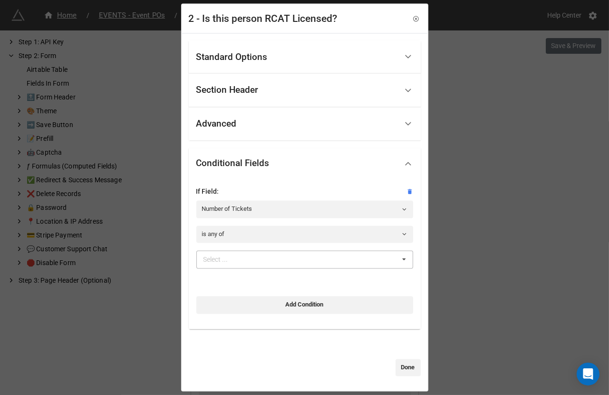
click at [242, 263] on div "Select ..." at bounding box center [221, 259] width 41 height 11
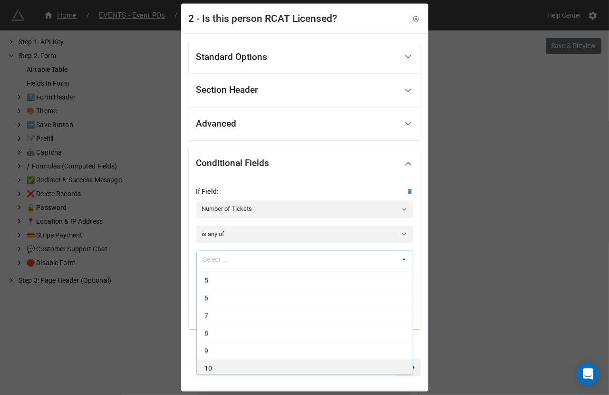
click at [227, 362] on div "10" at bounding box center [305, 368] width 216 height 18
click at [227, 362] on div "9" at bounding box center [305, 366] width 216 height 18
click at [227, 362] on div "8" at bounding box center [305, 368] width 216 height 18
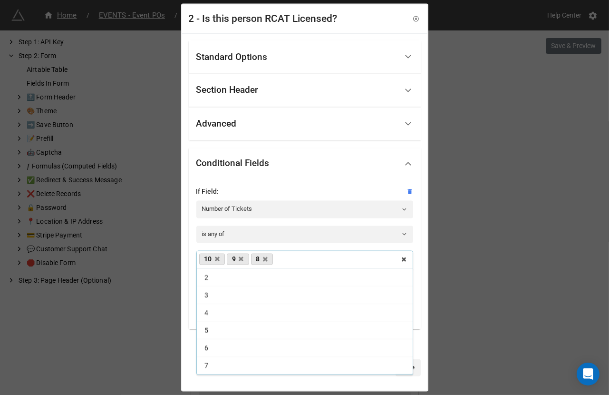
scroll to position [15, 0]
click at [227, 362] on div "7" at bounding box center [305, 368] width 216 height 18
click at [227, 362] on div "6" at bounding box center [305, 365] width 216 height 18
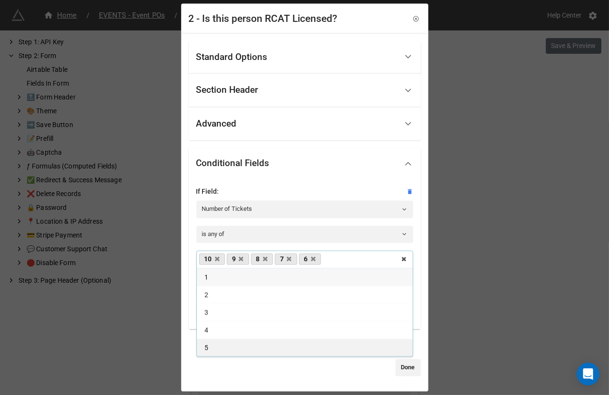
click at [217, 348] on div "5" at bounding box center [305, 348] width 216 height 18
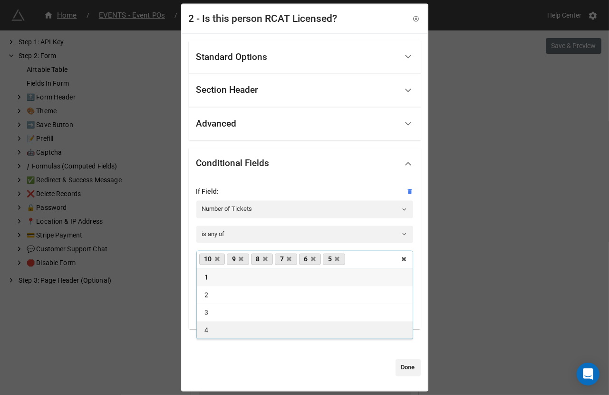
click at [211, 334] on div "4" at bounding box center [305, 330] width 216 height 18
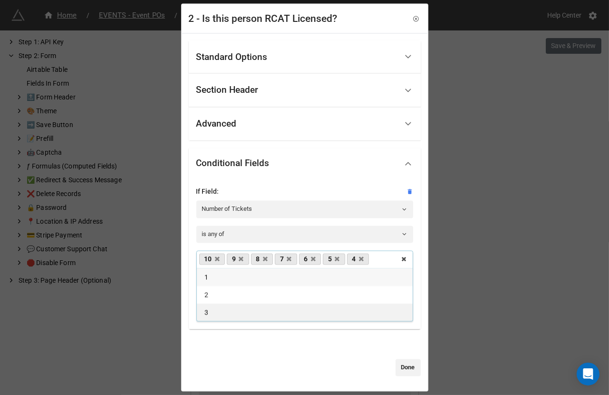
click at [209, 314] on div "3" at bounding box center [305, 312] width 216 height 18
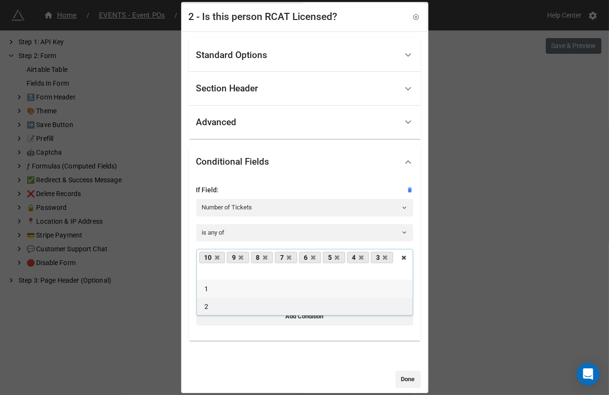
click at [207, 304] on span "2" at bounding box center [206, 306] width 4 height 8
click at [398, 376] on link "Done" at bounding box center [408, 378] width 25 height 17
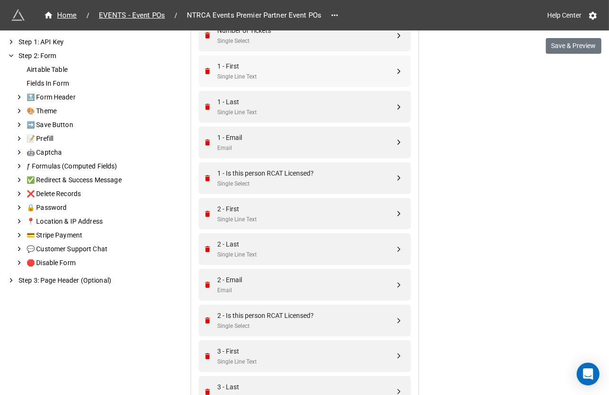
scroll to position [589, 0]
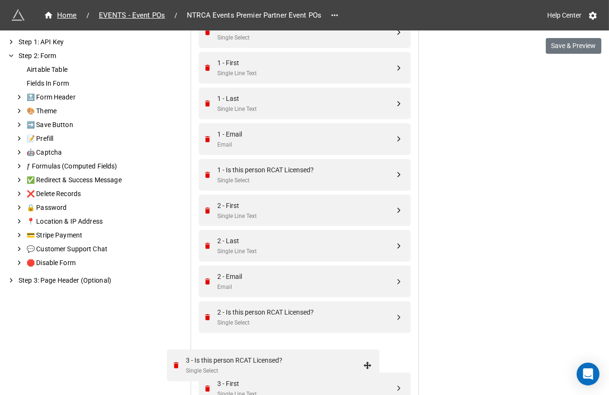
drag, startPoint x: 393, startPoint y: 185, endPoint x: 364, endPoint y: 363, distance: 180.7
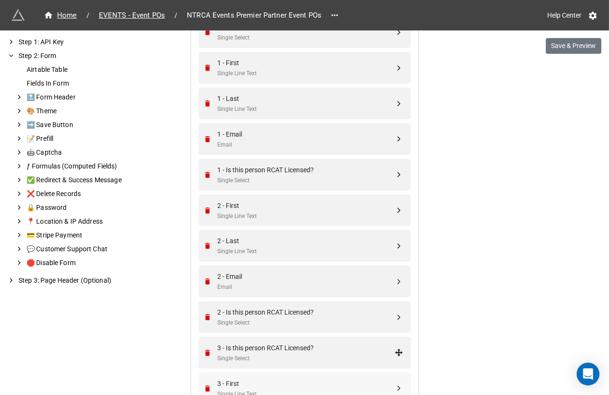
scroll to position [824, 0]
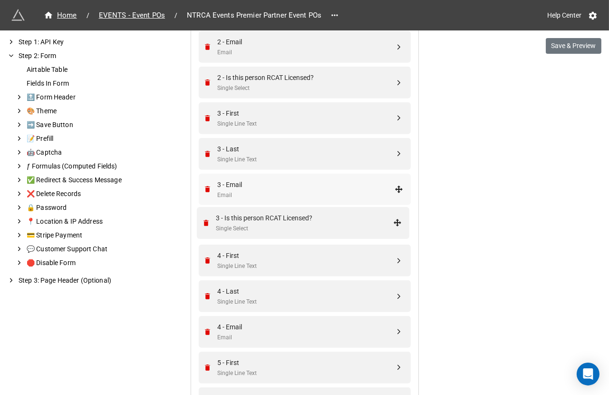
drag, startPoint x: 397, startPoint y: 116, endPoint x: 398, endPoint y: 223, distance: 107.5
click at [335, 226] on div "Single Select" at bounding box center [306, 230] width 177 height 9
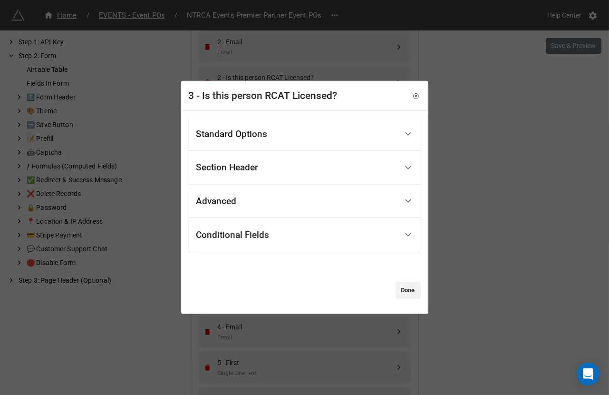
click at [277, 135] on div "Standard Options" at bounding box center [296, 134] width 201 height 22
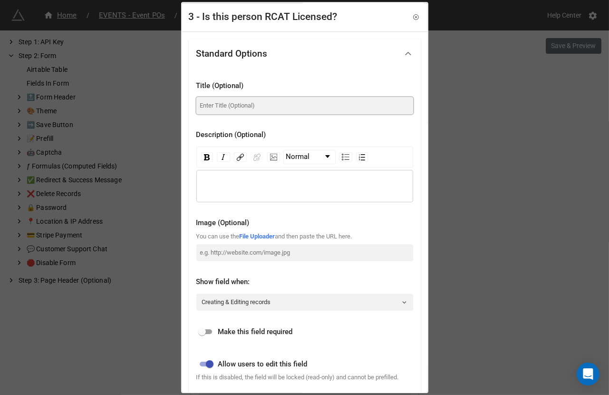
click at [261, 110] on input at bounding box center [304, 105] width 217 height 17
paste input "Is this person RCAT Licensed?"
type input "Is this person RCAT Licensed?"
click at [204, 331] on input "checkbox" at bounding box center [202, 331] width 34 height 11
checkbox input "true"
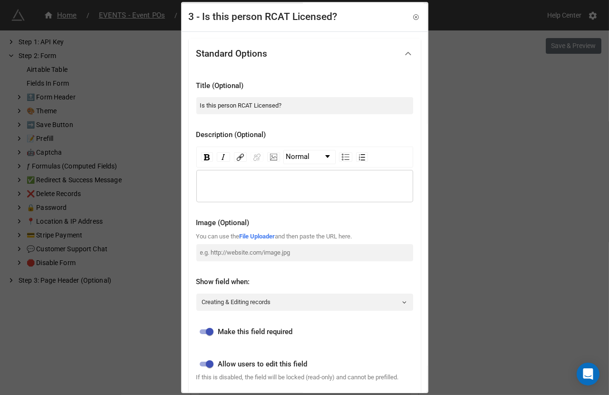
scroll to position [219, 0]
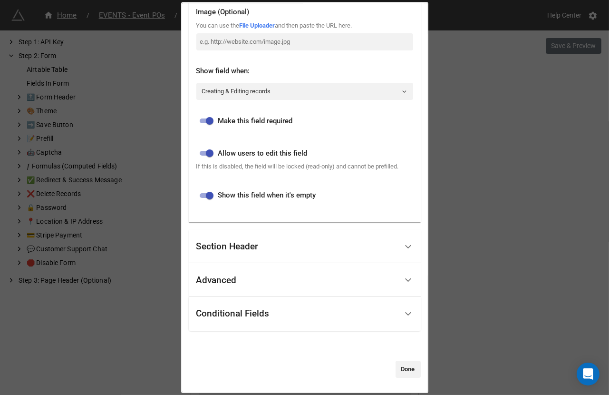
click at [216, 329] on div "Conditional Fields" at bounding box center [305, 314] width 232 height 34
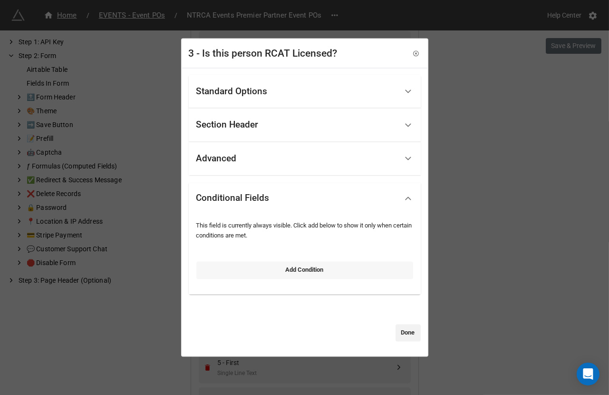
click at [232, 271] on link "Add Condition" at bounding box center [304, 270] width 217 height 17
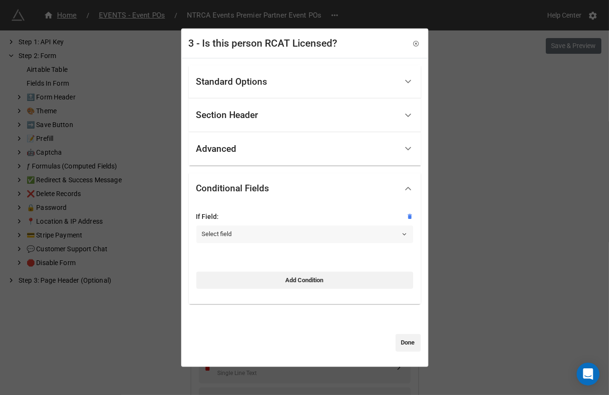
click at [237, 235] on link "Select field" at bounding box center [304, 233] width 217 height 17
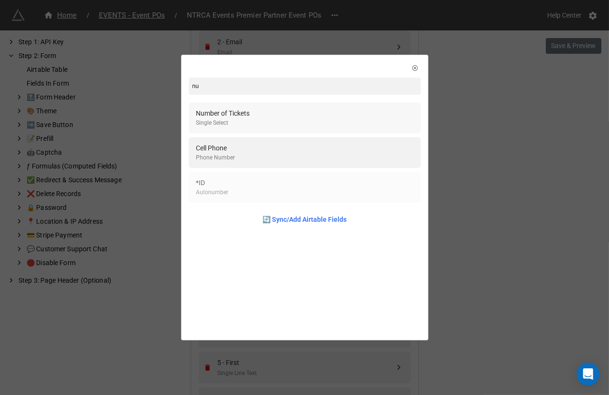
type input "nu"
click at [262, 115] on div "Number of Tickets Single Select" at bounding box center [304, 117] width 217 height 19
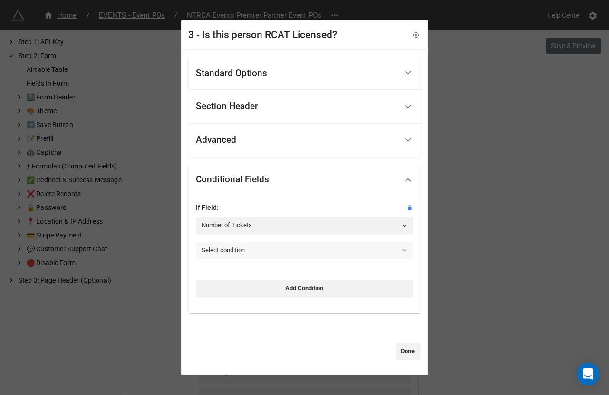
click at [220, 252] on link "Select condition" at bounding box center [304, 250] width 217 height 17
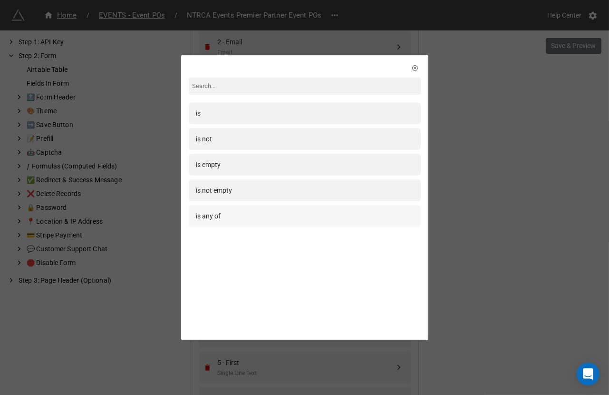
click at [223, 220] on div "is any of" at bounding box center [304, 216] width 217 height 10
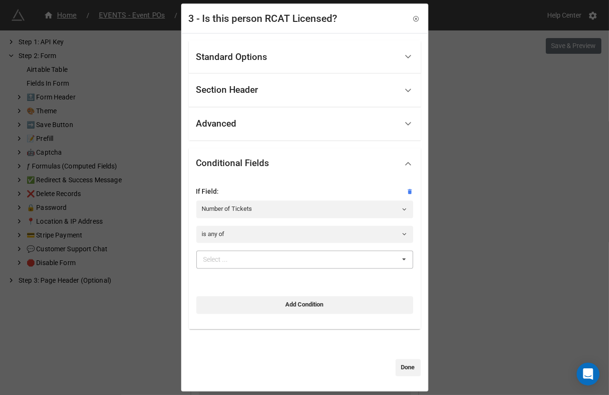
click at [225, 262] on div "Select ..." at bounding box center [221, 259] width 41 height 11
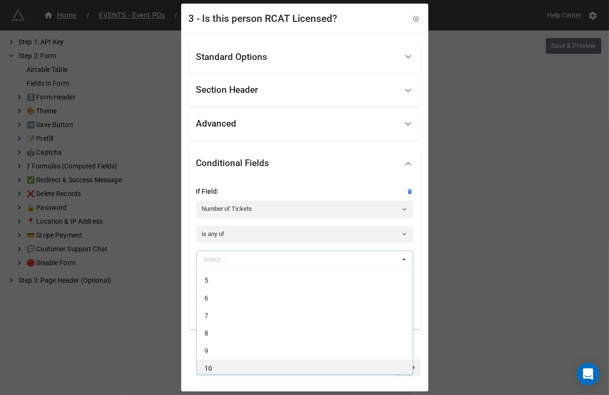
click at [221, 369] on div "10" at bounding box center [305, 368] width 216 height 18
click at [221, 369] on div "9" at bounding box center [305, 368] width 216 height 18
click at [221, 369] on div "8" at bounding box center [305, 368] width 216 height 18
click at [219, 364] on div "7" at bounding box center [305, 368] width 216 height 18
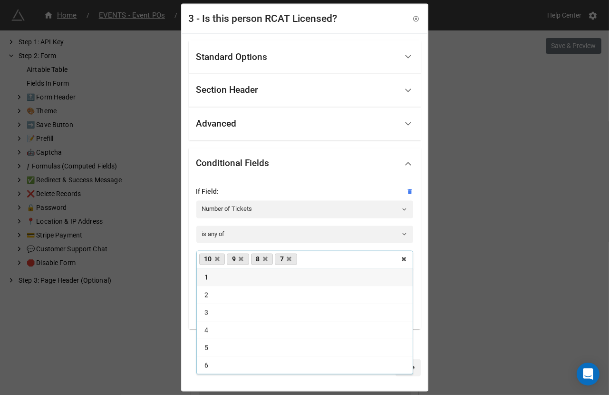
scroll to position [0, 0]
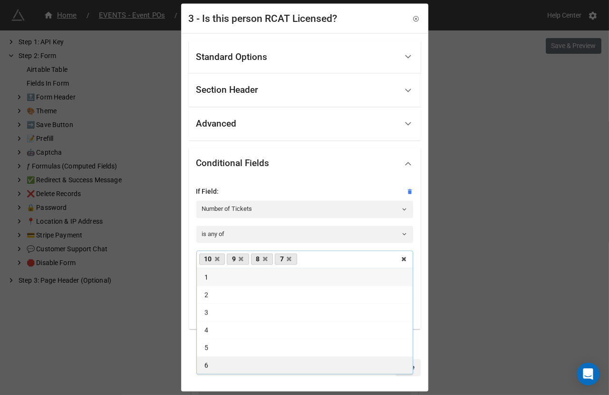
click at [216, 364] on div "6" at bounding box center [305, 365] width 216 height 18
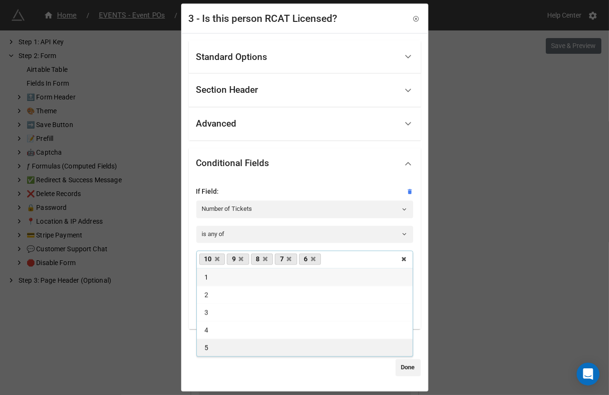
click at [210, 349] on div "5" at bounding box center [305, 348] width 216 height 18
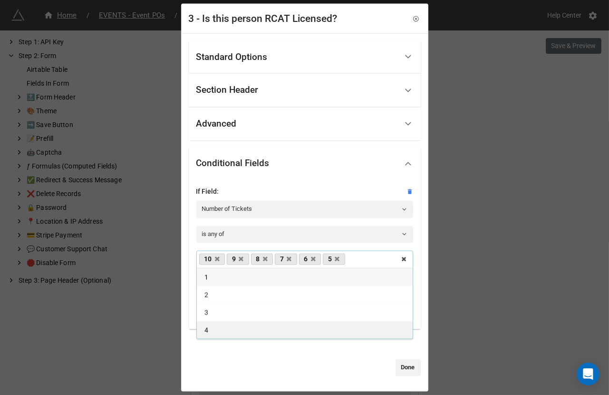
click at [208, 328] on div "4" at bounding box center [305, 330] width 216 height 18
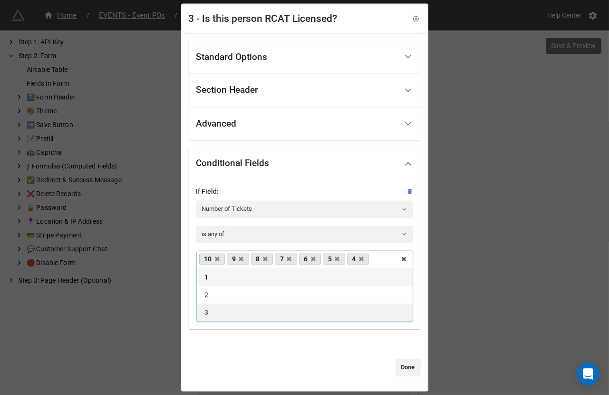
click at [205, 314] on span "3" at bounding box center [206, 313] width 4 height 8
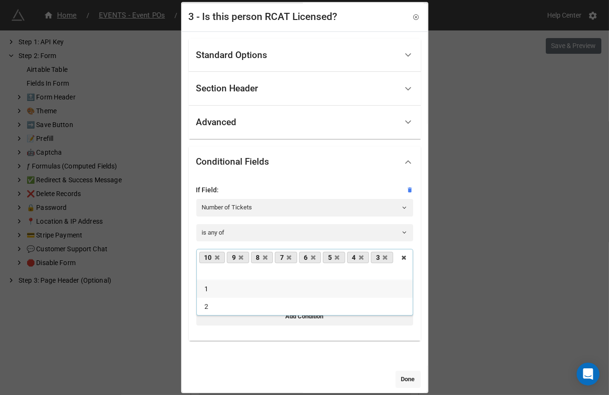
click at [408, 382] on link "Done" at bounding box center [408, 378] width 25 height 17
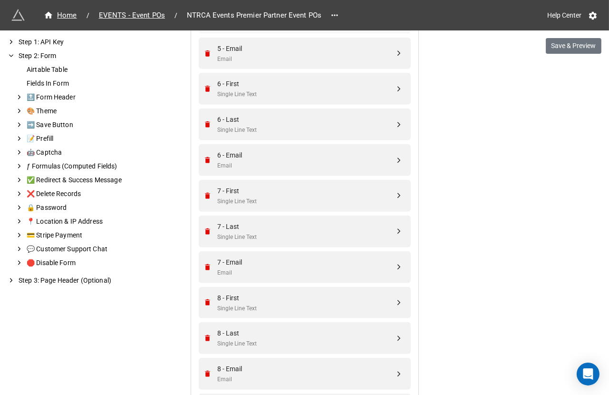
scroll to position [1157, 0]
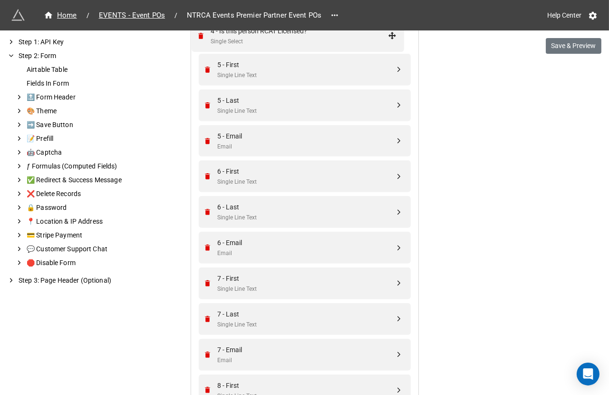
drag, startPoint x: 396, startPoint y: 174, endPoint x: 392, endPoint y: 37, distance: 137.0
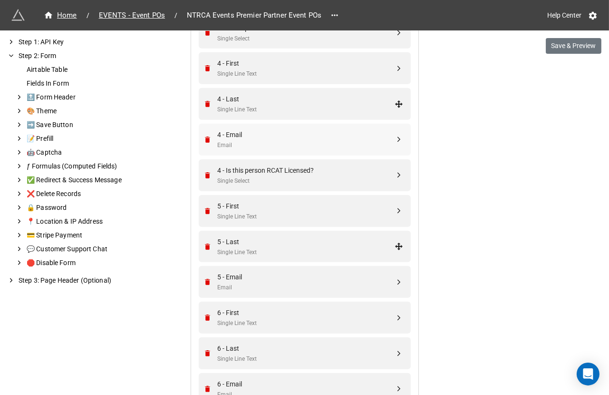
scroll to position [1011, 0]
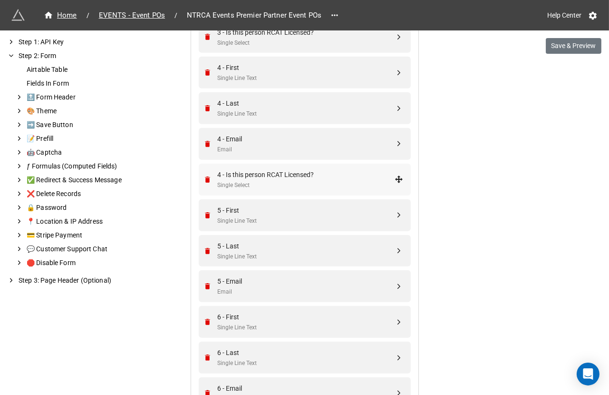
click at [296, 175] on div "4 - Is this person RCAT Licensed?" at bounding box center [306, 174] width 177 height 10
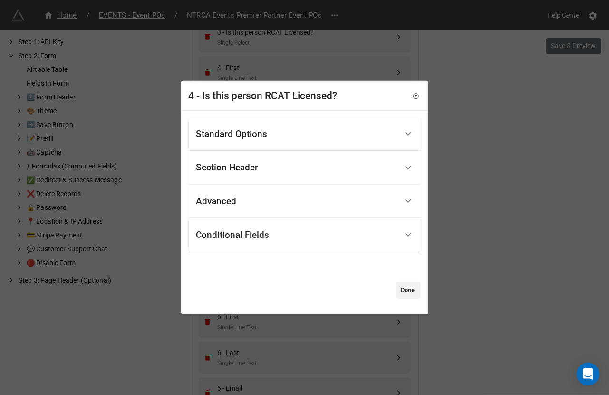
click at [287, 141] on div "Standard Options" at bounding box center [296, 134] width 201 height 22
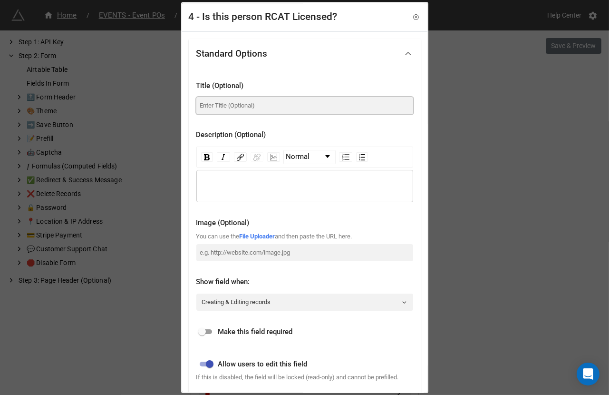
click at [269, 112] on input at bounding box center [304, 105] width 217 height 17
paste input "Is this person RCAT Licensed?"
type input "Is this person RCAT Licensed?"
click at [206, 331] on input "checkbox" at bounding box center [202, 331] width 34 height 11
checkbox input "true"
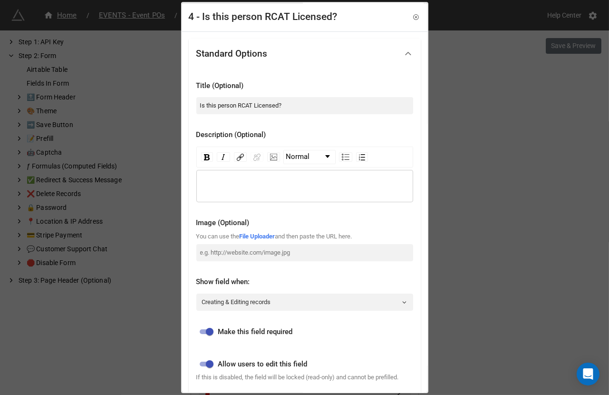
scroll to position [219, 0]
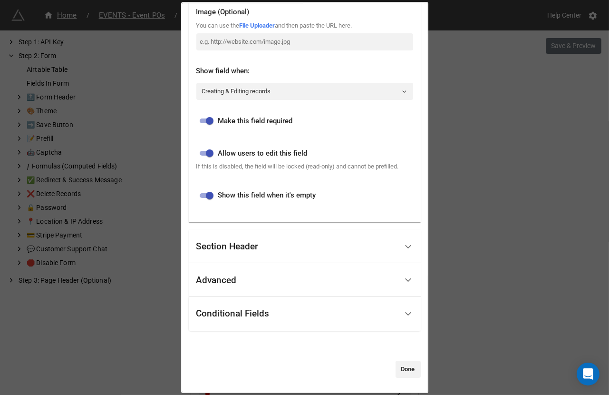
click at [218, 312] on div "Conditional Fields" at bounding box center [232, 314] width 73 height 10
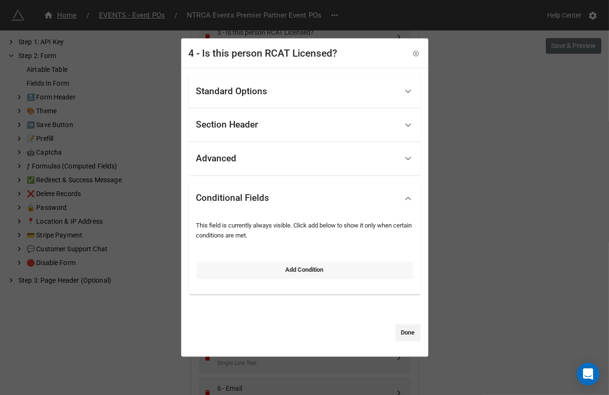
click at [233, 262] on link "Add Condition" at bounding box center [304, 270] width 217 height 17
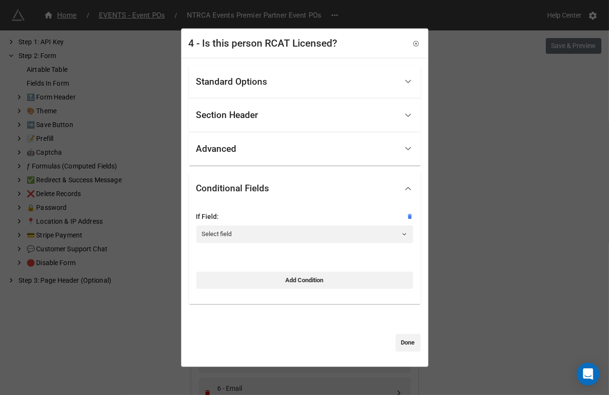
click at [238, 222] on div at bounding box center [304, 224] width 217 height 4
click at [234, 229] on link "Select field" at bounding box center [304, 233] width 217 height 17
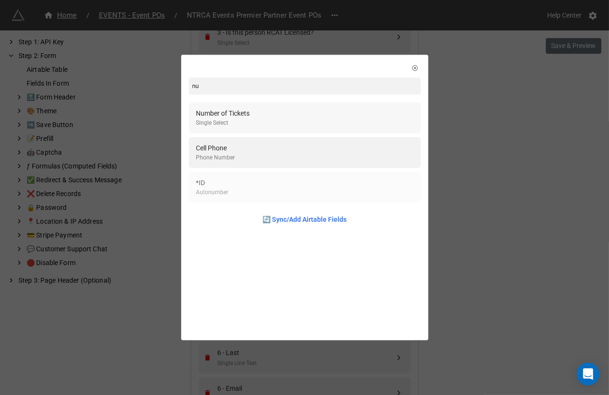
type input "nu"
click at [245, 126] on div "Single Select" at bounding box center [223, 122] width 54 height 9
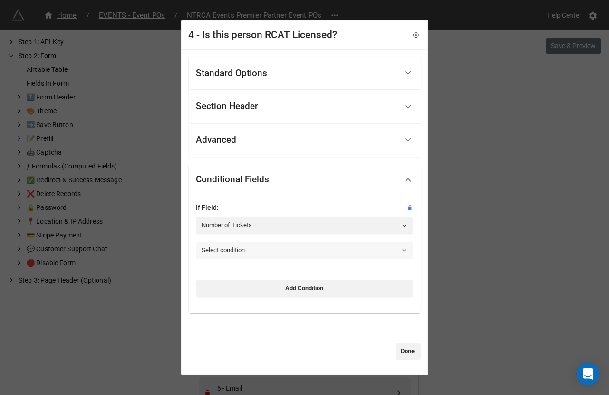
click at [219, 252] on link "Select condition" at bounding box center [304, 250] width 217 height 17
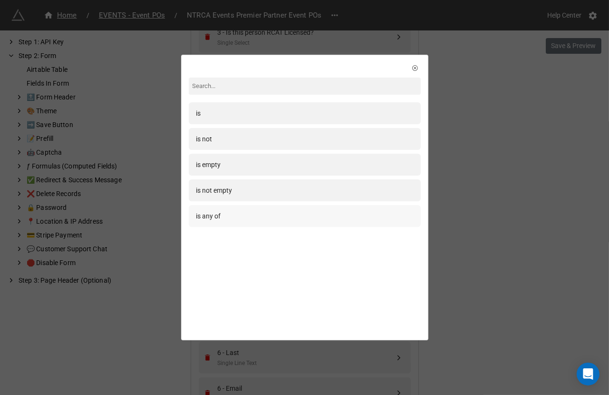
click at [218, 222] on div "is any of" at bounding box center [305, 216] width 232 height 22
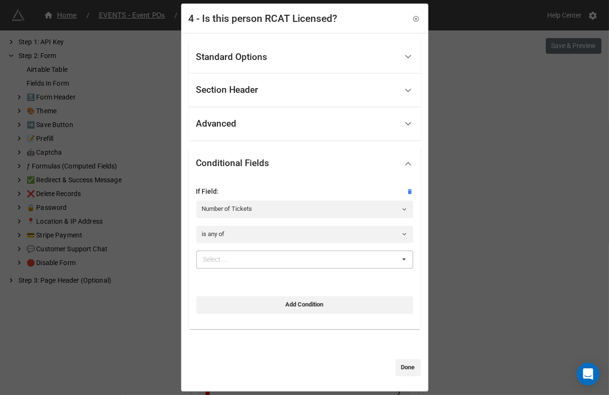
click at [214, 260] on div "Select ..." at bounding box center [221, 259] width 41 height 11
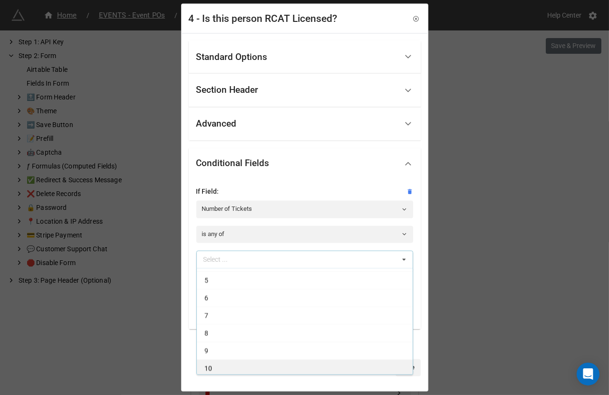
click at [223, 364] on div "10" at bounding box center [305, 368] width 216 height 18
click at [223, 364] on div "9" at bounding box center [305, 368] width 216 height 18
click at [223, 364] on div "8" at bounding box center [305, 368] width 216 height 18
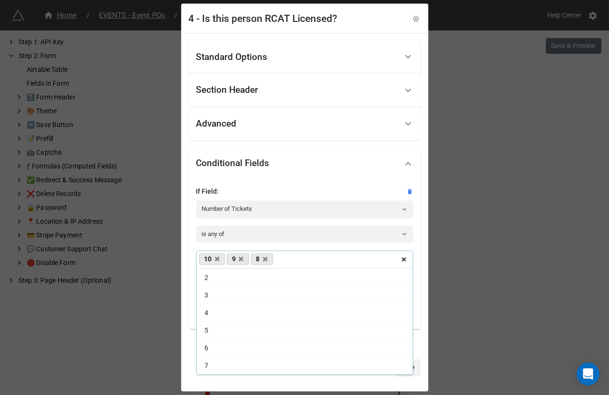
scroll to position [15, 0]
click at [223, 364] on div "7" at bounding box center [305, 368] width 216 height 18
click at [223, 364] on div "6" at bounding box center [305, 365] width 216 height 18
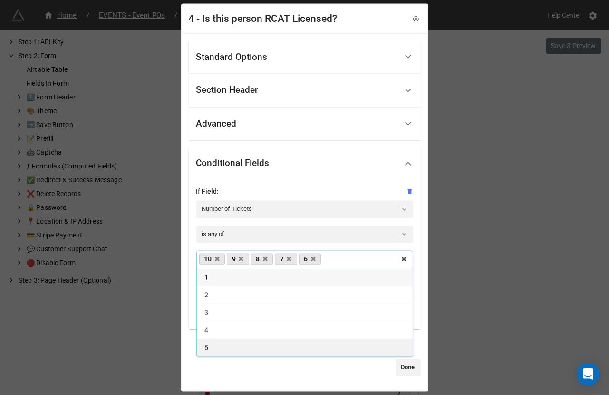
click at [205, 344] on span "5" at bounding box center [206, 348] width 4 height 8
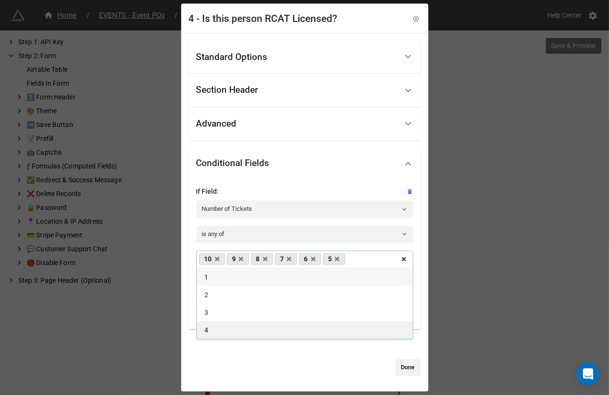
click at [204, 330] on span "4" at bounding box center [206, 330] width 4 height 8
click at [399, 372] on link "Done" at bounding box center [408, 367] width 25 height 17
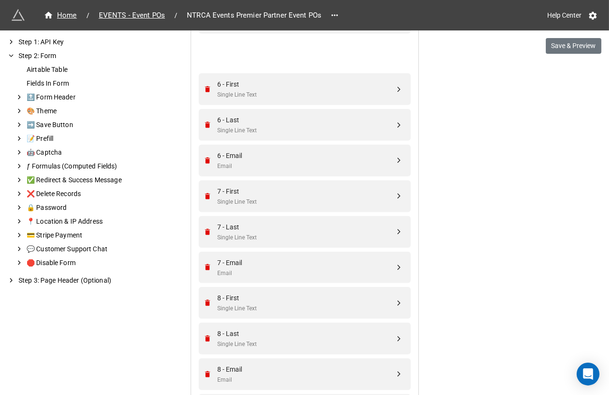
scroll to position [1119, 0]
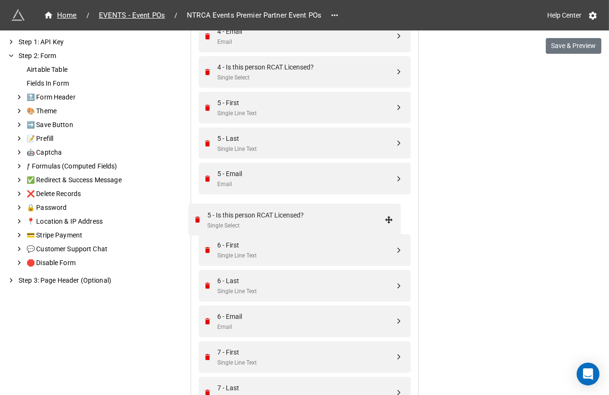
drag, startPoint x: 396, startPoint y: 235, endPoint x: 388, endPoint y: 221, distance: 16.2
click at [340, 220] on div "Single Select" at bounding box center [306, 219] width 177 height 9
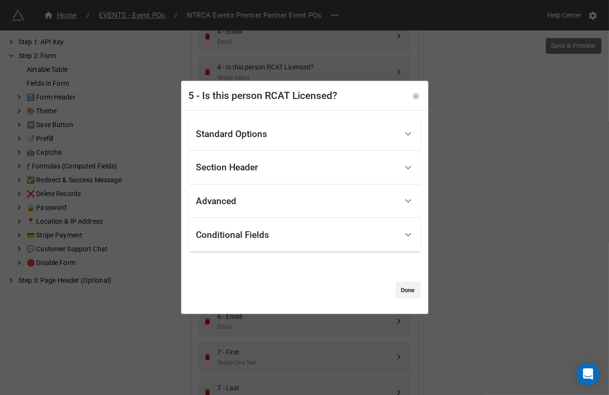
click at [271, 123] on div "Standard Options" at bounding box center [296, 134] width 201 height 22
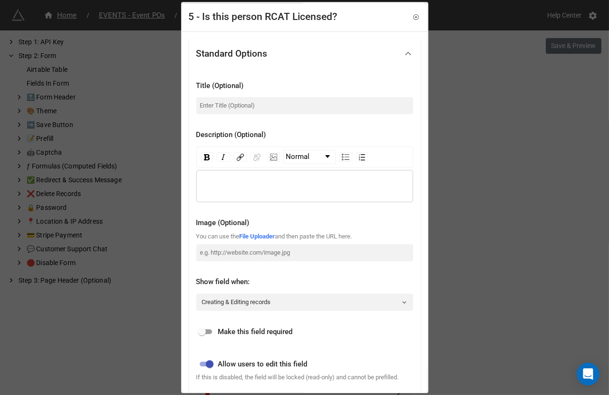
click at [249, 96] on div at bounding box center [304, 95] width 217 height 4
click at [235, 119] on div "Title (Optional)" at bounding box center [304, 97] width 217 height 49
click at [237, 111] on input at bounding box center [304, 105] width 217 height 17
paste input "Is this person RCAT Licensed?"
type input "Is this person RCAT Licensed?"
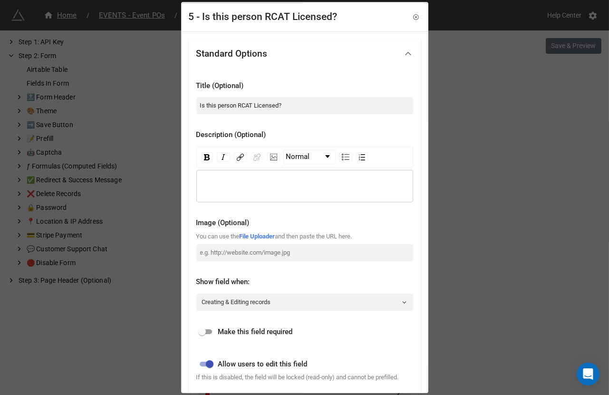
click at [203, 327] on input "checkbox" at bounding box center [202, 331] width 34 height 11
checkbox input "true"
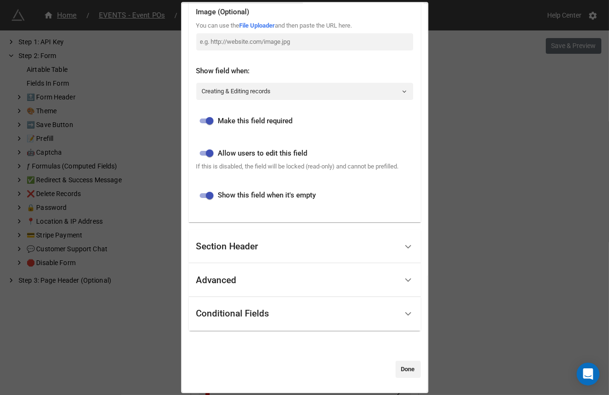
click at [211, 324] on div "Conditional Fields" at bounding box center [296, 313] width 201 height 22
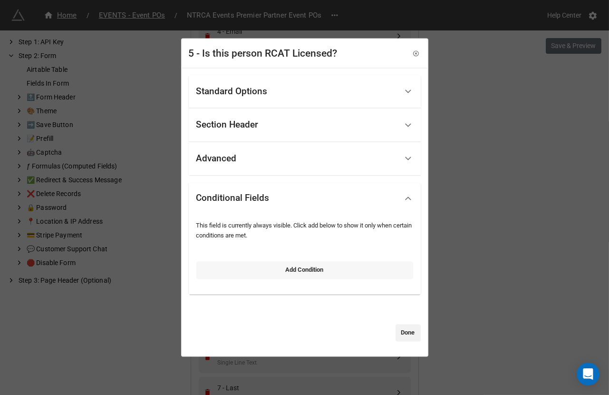
click at [226, 276] on link "Add Condition" at bounding box center [304, 270] width 217 height 17
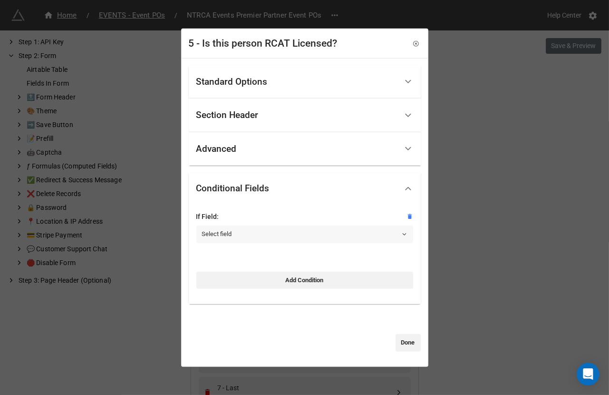
click at [235, 229] on link "Select field" at bounding box center [304, 233] width 217 height 17
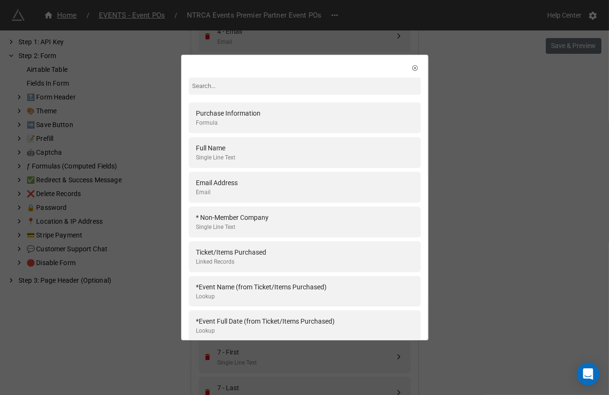
type input "u"
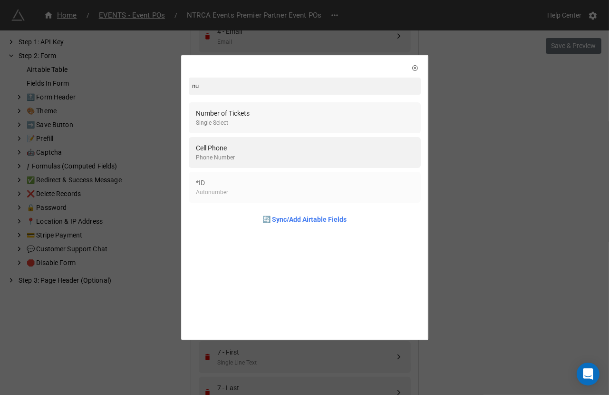
type input "nu"
click at [289, 110] on div "Number of Tickets Single Select" at bounding box center [304, 117] width 217 height 19
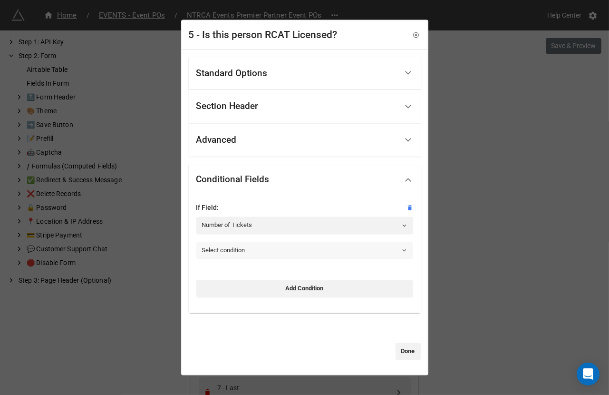
click at [224, 252] on link "Select condition" at bounding box center [304, 250] width 217 height 17
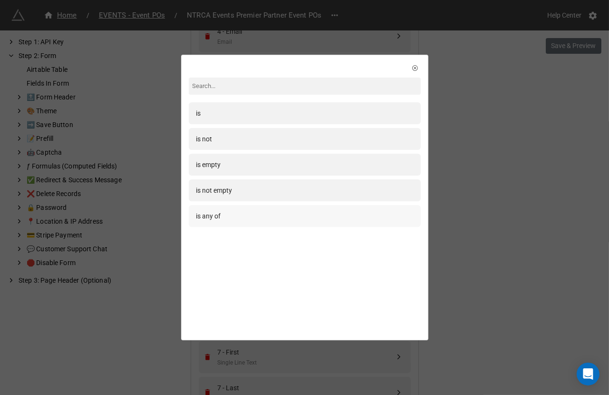
click at [224, 218] on div "is any of" at bounding box center [304, 216] width 217 height 10
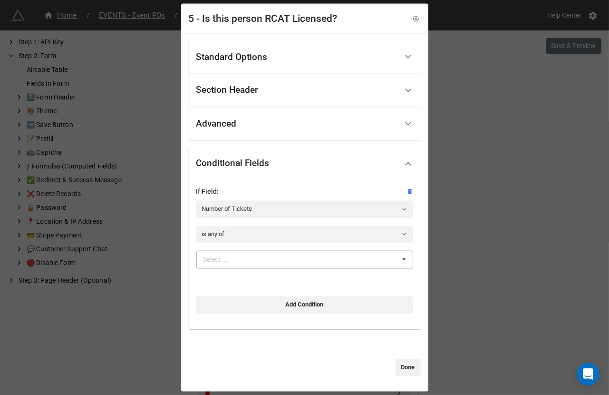
click at [217, 259] on div "Select ..." at bounding box center [221, 259] width 41 height 11
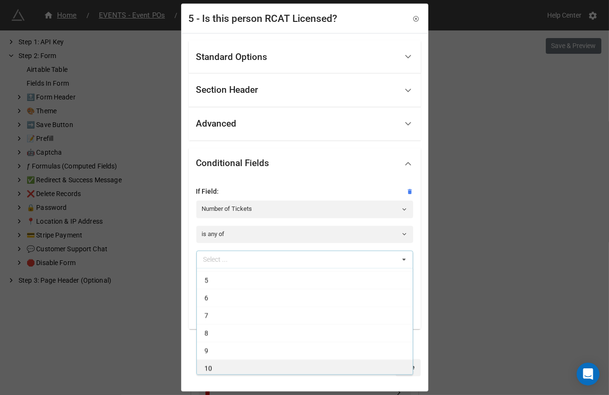
click at [220, 366] on div "10" at bounding box center [305, 368] width 216 height 18
click at [220, 366] on div "9" at bounding box center [305, 368] width 216 height 18
click at [220, 366] on div "8" at bounding box center [305, 368] width 216 height 18
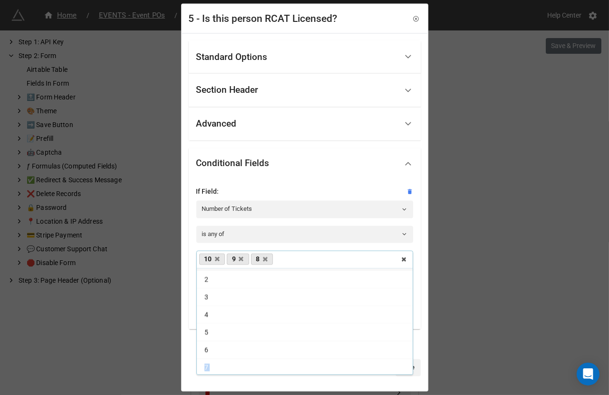
click at [220, 366] on div "7" at bounding box center [305, 368] width 216 height 18
click at [220, 366] on div "6" at bounding box center [305, 365] width 216 height 18
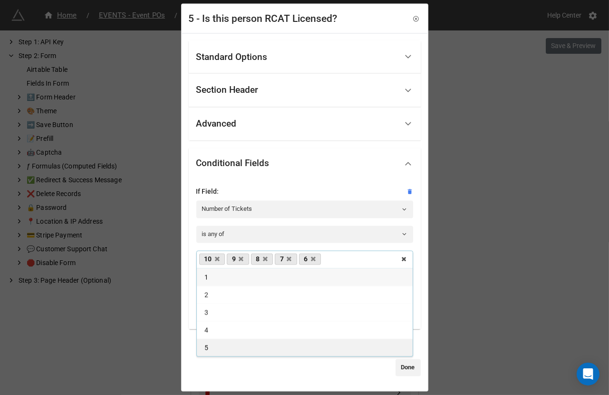
click at [211, 346] on div "5" at bounding box center [305, 348] width 216 height 18
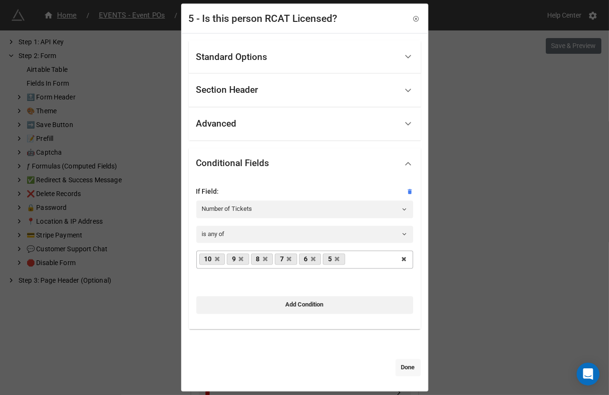
click at [401, 366] on link "Done" at bounding box center [408, 367] width 25 height 17
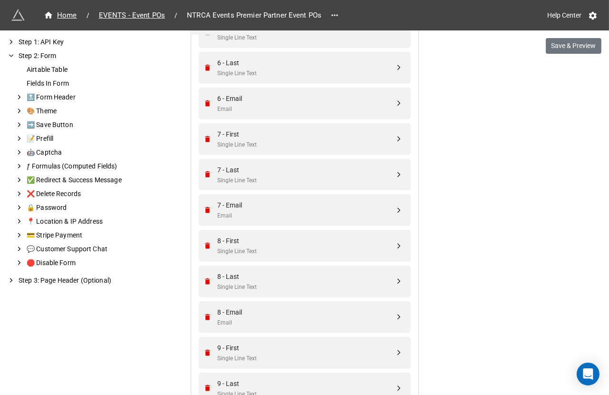
scroll to position [1350, 0]
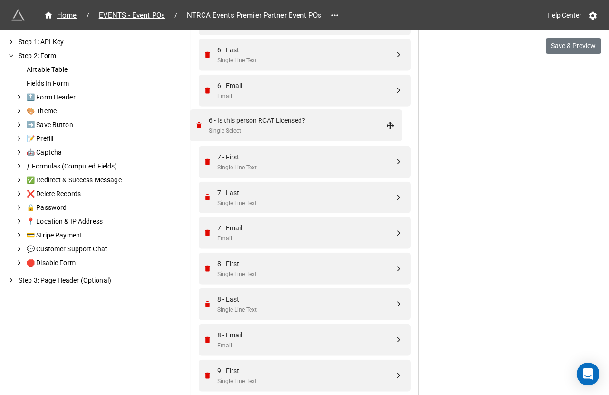
drag, startPoint x: 396, startPoint y: 258, endPoint x: 389, endPoint y: 122, distance: 135.7
click at [341, 131] on div "Single Select" at bounding box center [306, 131] width 177 height 9
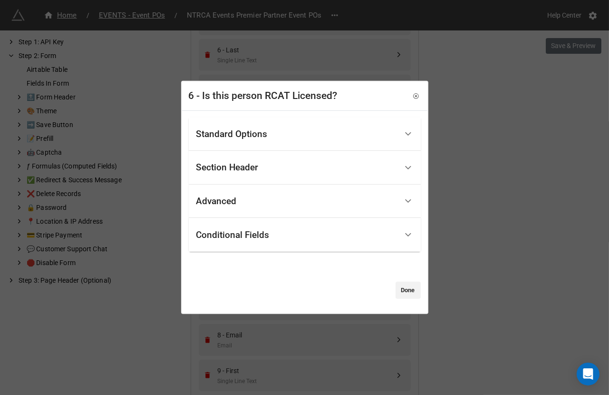
click at [285, 137] on div "Standard Options" at bounding box center [296, 134] width 201 height 22
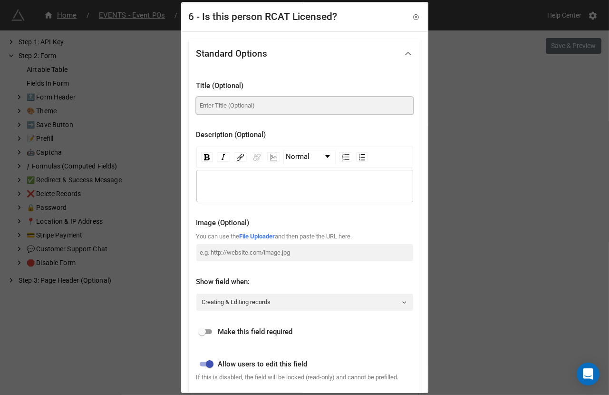
click at [269, 109] on input at bounding box center [304, 105] width 217 height 17
paste input "Is this person RCAT Licensed?"
type input "Is this person RCAT Licensed?"
click at [201, 330] on input "checkbox" at bounding box center [202, 331] width 34 height 11
checkbox input "true"
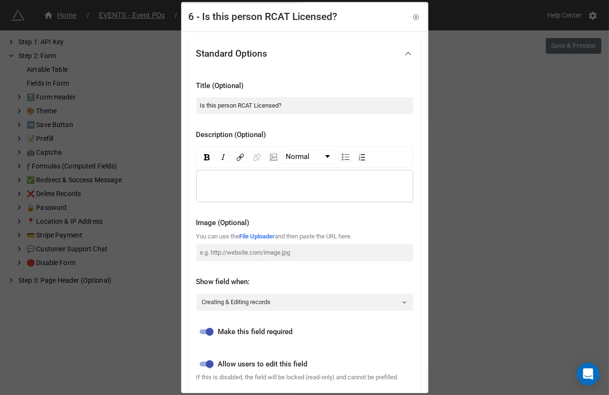
scroll to position [219, 0]
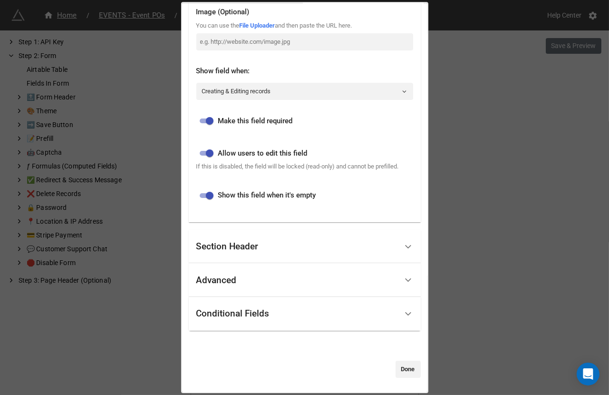
click at [215, 325] on div "Conditional Fields" at bounding box center [305, 314] width 232 height 34
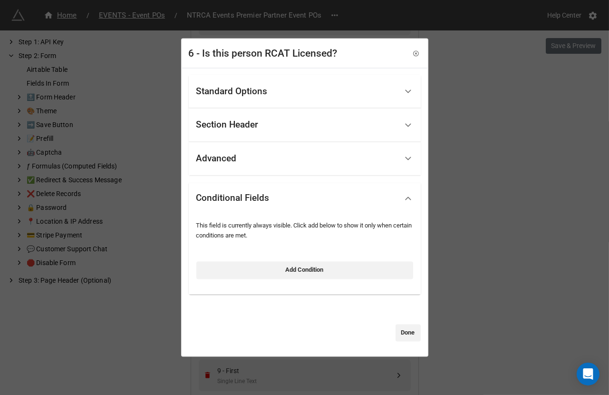
click at [235, 252] on div "This field is currently always visible. Click add below to show it only when ce…" at bounding box center [304, 250] width 217 height 58
click at [229, 276] on link "Add Condition" at bounding box center [304, 270] width 217 height 17
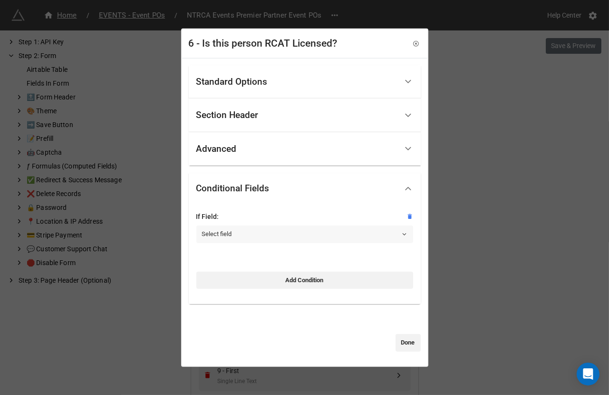
click at [234, 229] on link "Select field" at bounding box center [304, 233] width 217 height 17
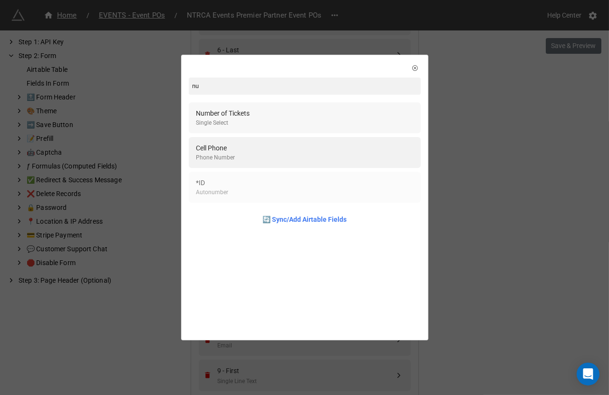
type input "nu"
click at [257, 117] on div "Number of Tickets Single Select" at bounding box center [304, 117] width 217 height 19
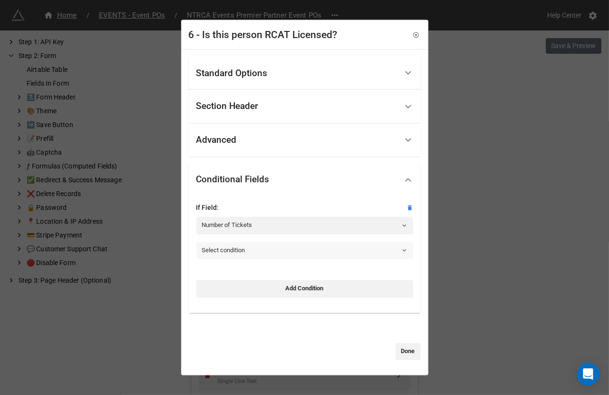
click at [224, 253] on link "Select condition" at bounding box center [304, 250] width 217 height 17
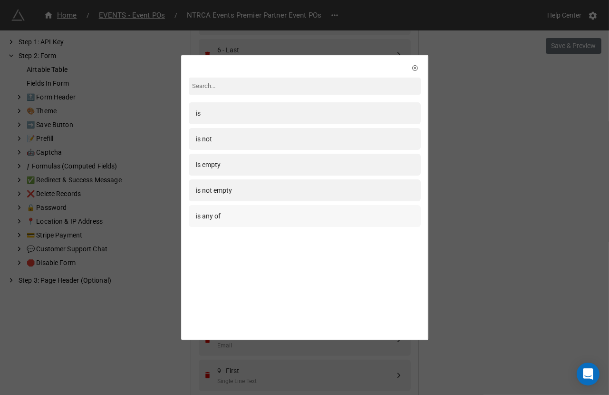
click at [224, 219] on div "is any of" at bounding box center [304, 216] width 217 height 10
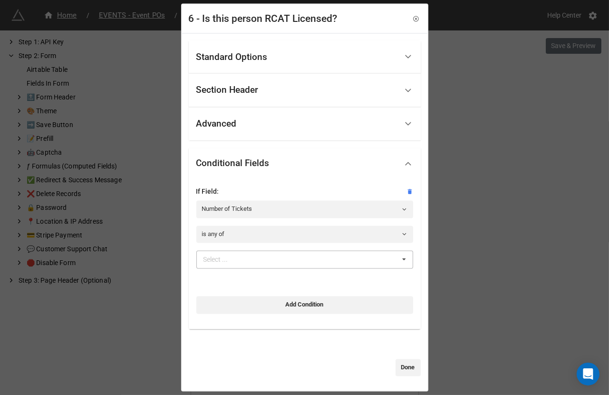
click at [231, 264] on div "Select ..." at bounding box center [221, 259] width 41 height 11
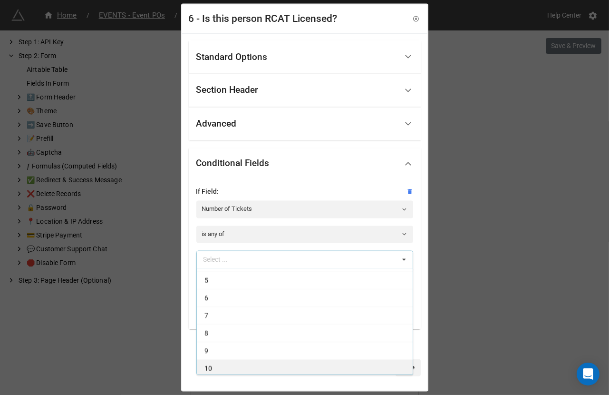
click at [220, 364] on div "10" at bounding box center [305, 368] width 216 height 18
click at [220, 364] on div "9" at bounding box center [305, 368] width 216 height 18
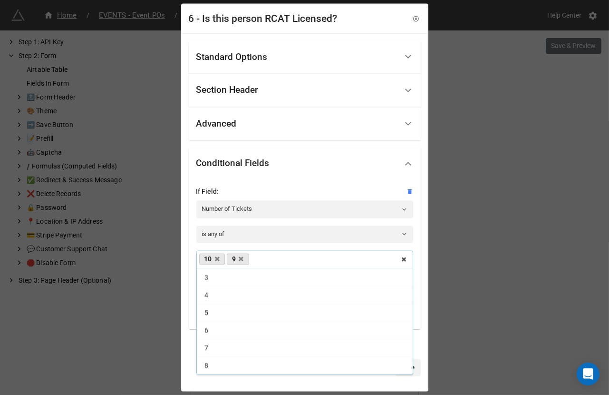
click at [220, 364] on div "8" at bounding box center [305, 366] width 216 height 18
click at [220, 364] on div "7" at bounding box center [305, 368] width 216 height 18
click at [220, 364] on div "6" at bounding box center [305, 365] width 216 height 18
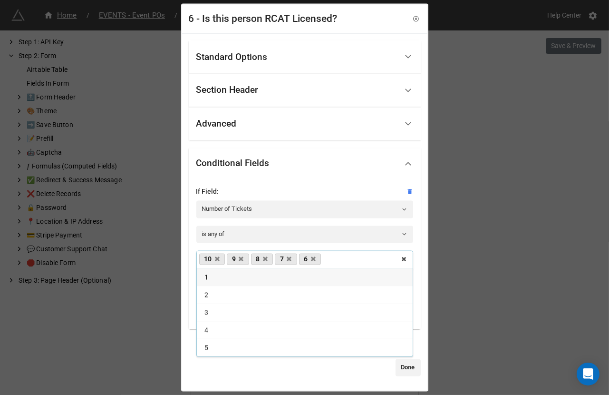
click at [214, 378] on div "Standard Options Title (Optional) Is this person RCAT Licensed? Description (Op…" at bounding box center [304, 211] width 245 height 357
click at [404, 373] on link "Done" at bounding box center [408, 367] width 25 height 17
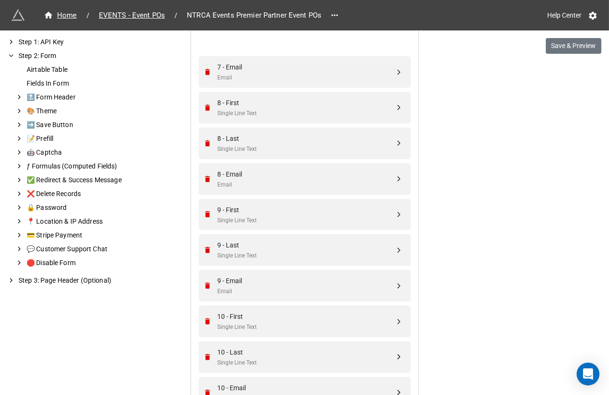
scroll to position [1544, 0]
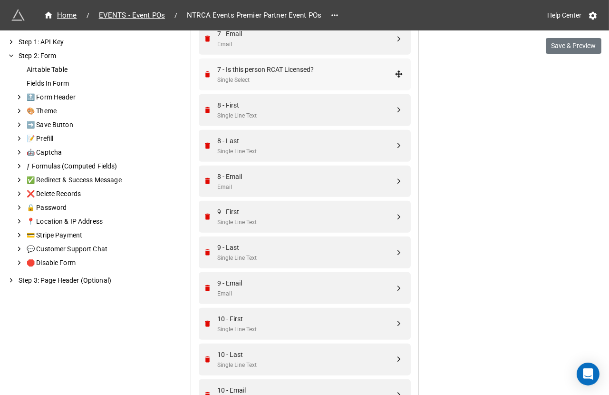
click at [328, 69] on div "7 - Is this person RCAT Licensed?" at bounding box center [306, 69] width 177 height 10
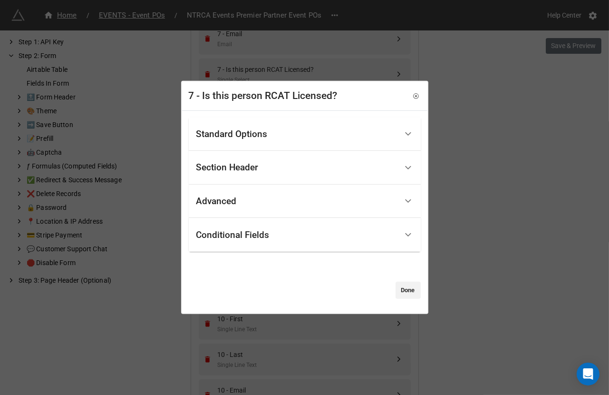
click at [267, 134] on div "Standard Options" at bounding box center [231, 134] width 71 height 10
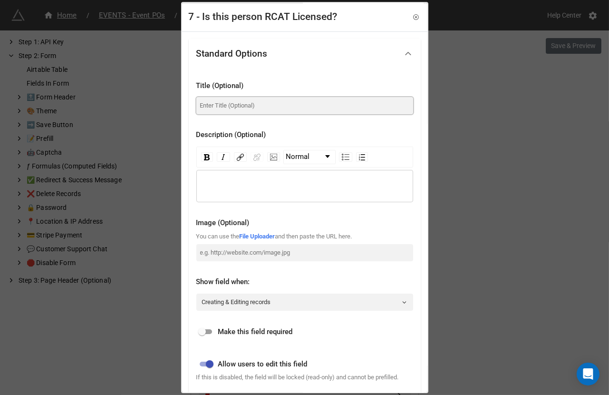
click at [258, 110] on input at bounding box center [304, 105] width 217 height 17
paste input "Is this person RCAT Licensed?"
type input "Is this person RCAT Licensed?"
click at [209, 332] on input "checkbox" at bounding box center [202, 331] width 34 height 11
checkbox input "true"
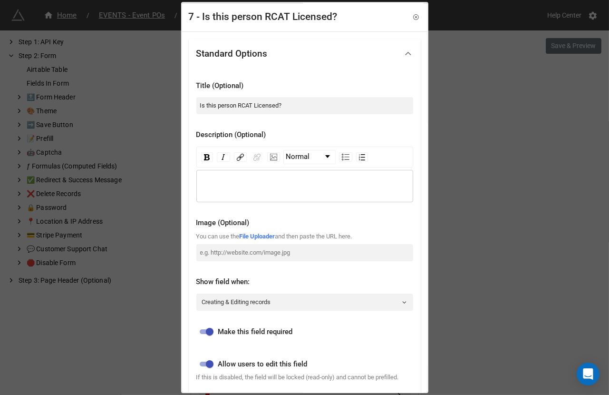
scroll to position [219, 0]
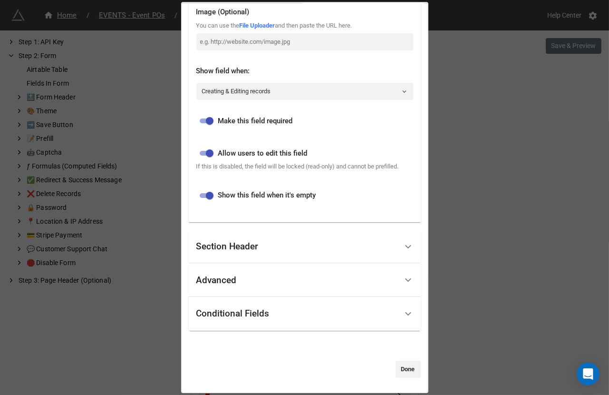
click at [222, 313] on div "Conditional Fields" at bounding box center [232, 314] width 73 height 10
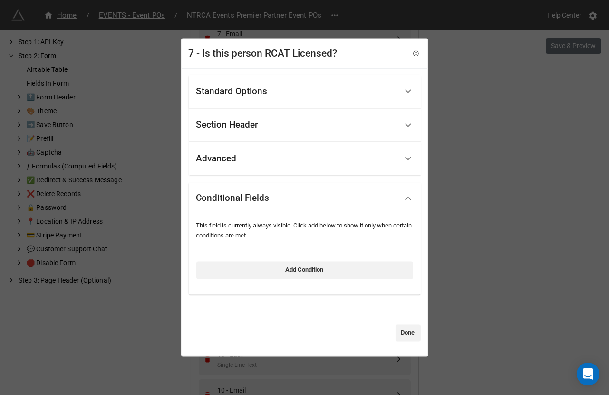
scroll to position [0, 0]
click at [228, 272] on link "Add Condition" at bounding box center [304, 270] width 217 height 17
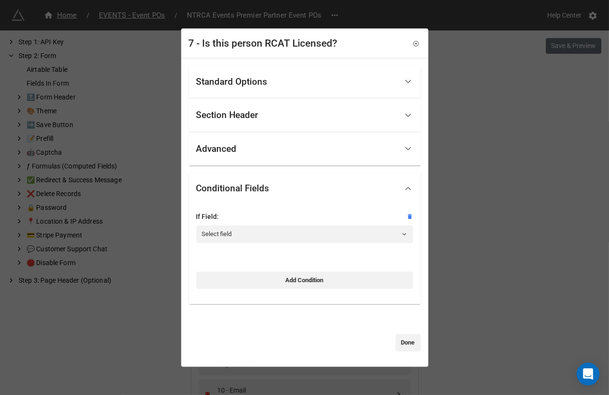
click at [239, 223] on div at bounding box center [304, 224] width 217 height 4
click at [236, 232] on link "Select field" at bounding box center [304, 233] width 217 height 17
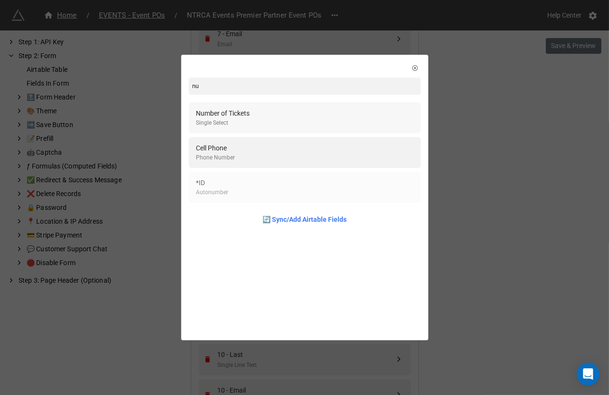
type input "nu"
click at [253, 117] on div "Number of Tickets Single Select" at bounding box center [304, 117] width 217 height 19
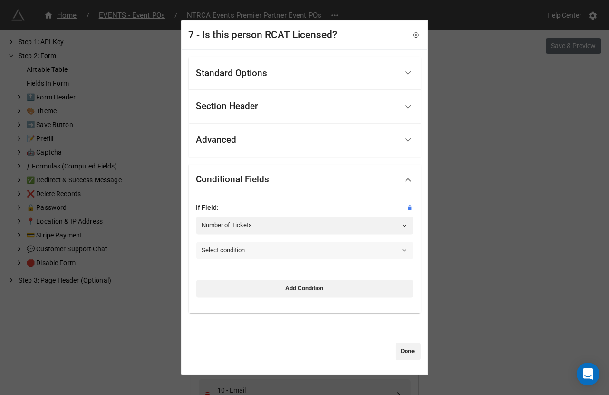
click at [233, 258] on link "Select condition" at bounding box center [304, 250] width 217 height 17
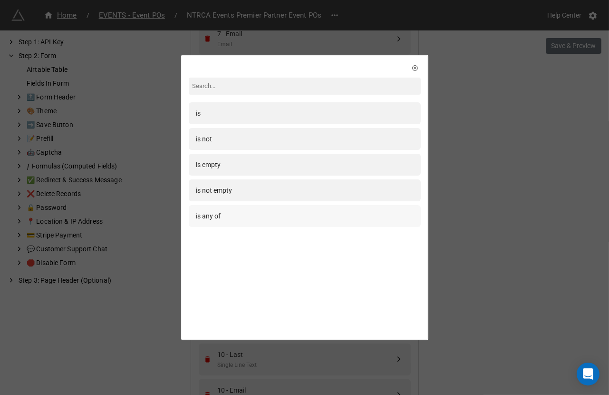
click at [231, 225] on div "is any of" at bounding box center [305, 216] width 232 height 22
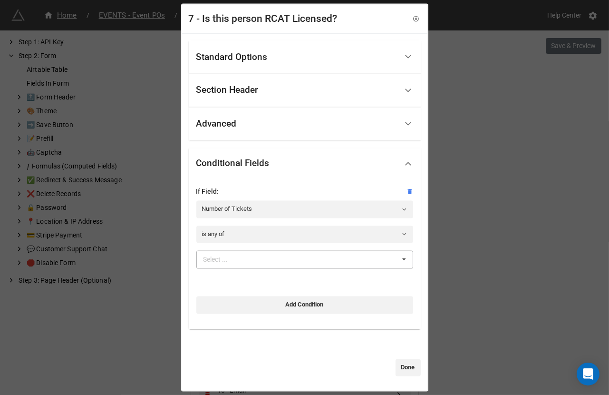
click at [233, 257] on div "Select ..." at bounding box center [221, 259] width 41 height 11
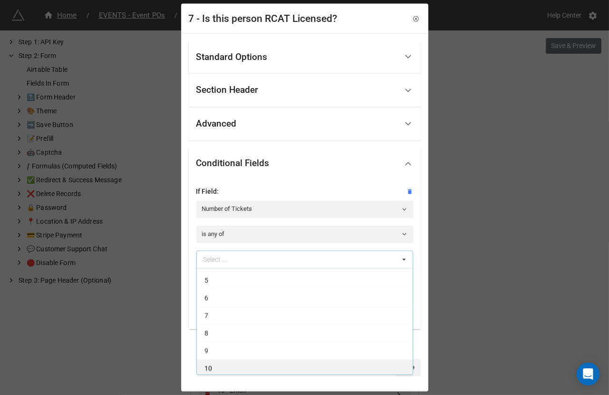
click at [223, 368] on div "10" at bounding box center [305, 368] width 216 height 18
click at [223, 368] on div "9" at bounding box center [305, 368] width 216 height 18
click at [223, 368] on div "8" at bounding box center [305, 368] width 216 height 18
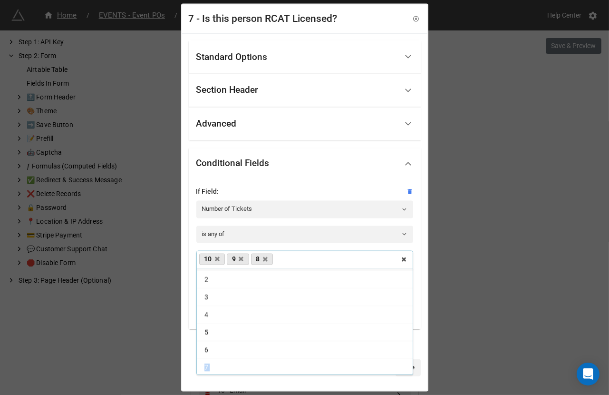
click at [223, 368] on div "7" at bounding box center [305, 368] width 216 height 18
click at [223, 373] on div at bounding box center [292, 367] width 207 height 17
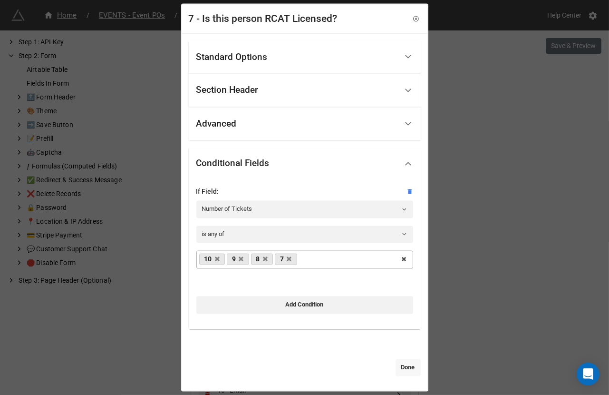
click at [411, 366] on link "Done" at bounding box center [408, 367] width 25 height 17
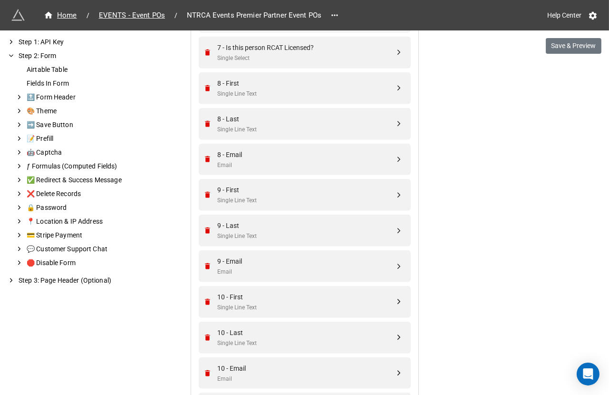
scroll to position [1521, 0]
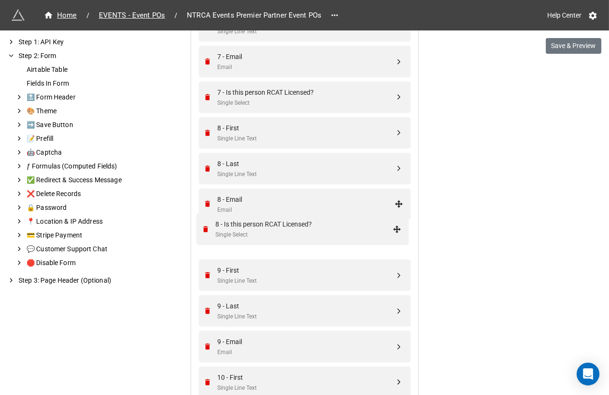
drag, startPoint x: 396, startPoint y: 298, endPoint x: 396, endPoint y: 228, distance: 69.4
click at [362, 236] on div "8 - Is this person RCAT Licensed?" at bounding box center [306, 234] width 177 height 10
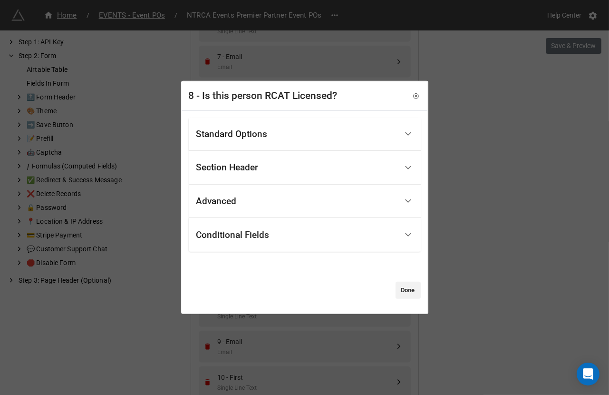
click at [295, 136] on div "Standard Options" at bounding box center [296, 134] width 201 height 22
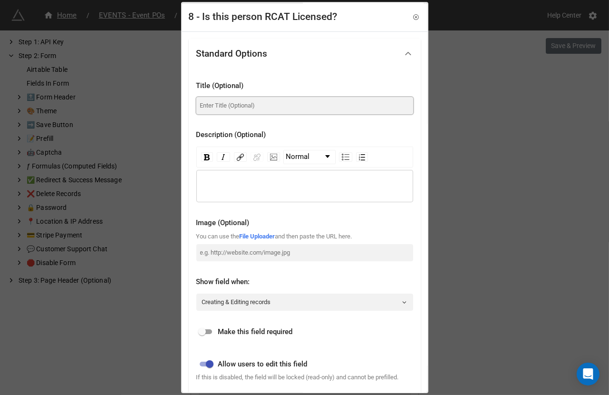
click at [281, 103] on input at bounding box center [304, 105] width 217 height 17
paste input "Is this person RCAT Licensed?"
type input "Is this person RCAT Licensed?"
click at [206, 333] on input "checkbox" at bounding box center [202, 331] width 34 height 11
checkbox input "true"
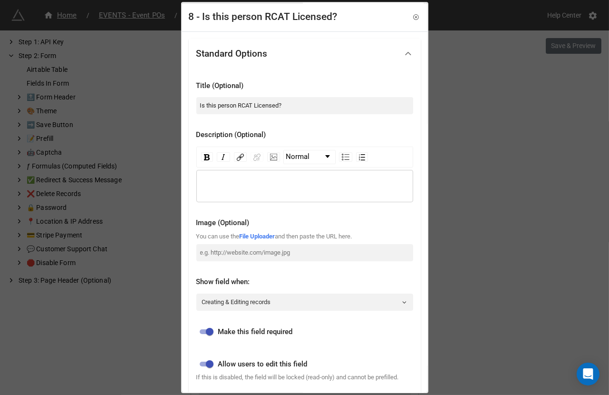
scroll to position [219, 0]
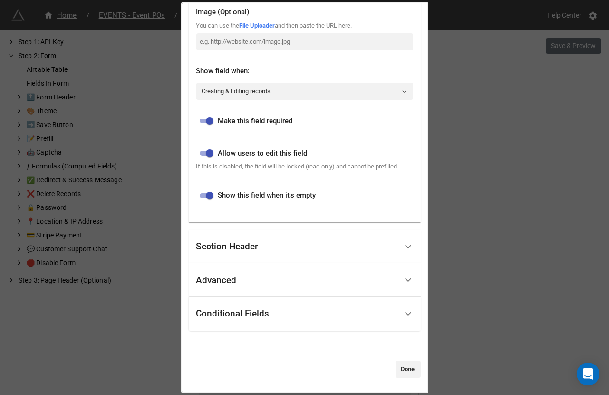
click at [223, 315] on div "Conditional Fields" at bounding box center [232, 314] width 73 height 10
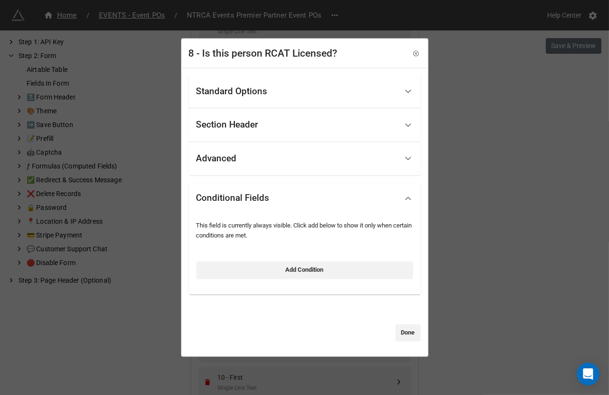
scroll to position [0, 0]
click at [240, 269] on link "Add Condition" at bounding box center [304, 270] width 217 height 17
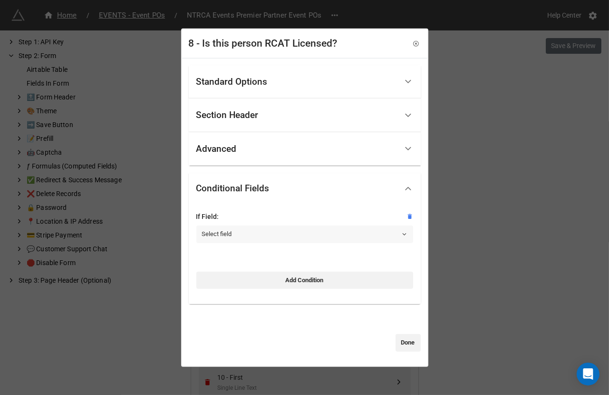
click at [260, 239] on link "Select field" at bounding box center [304, 233] width 217 height 17
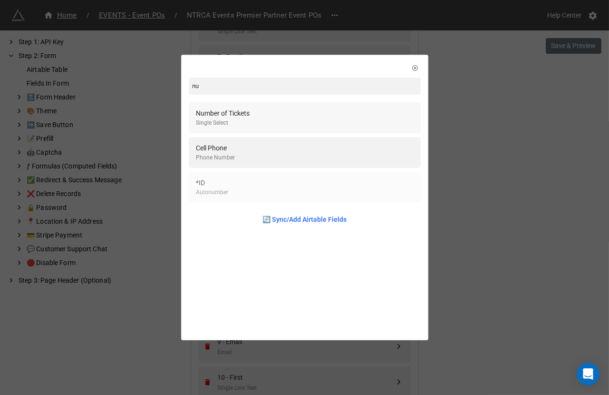
type input "nu"
click at [286, 117] on div "Number of Tickets Single Select" at bounding box center [304, 117] width 217 height 19
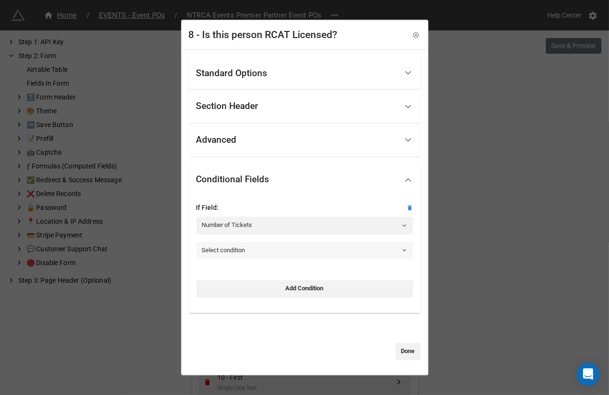
click at [237, 251] on link "Select condition" at bounding box center [304, 250] width 217 height 17
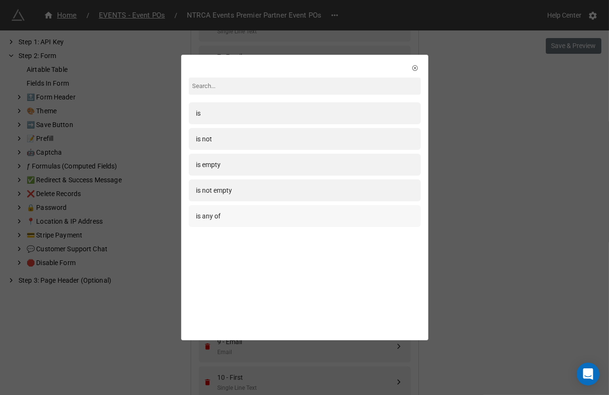
click at [228, 218] on div "is any of" at bounding box center [304, 216] width 217 height 10
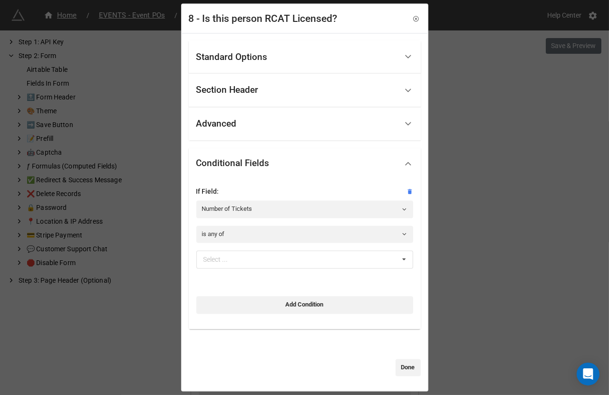
click at [232, 248] on div "If Field: Number of Tickets is any of Select ... 1 2 3 4 5 6 7 8 9 10" at bounding box center [304, 230] width 217 height 89
click at [231, 261] on div "Select ..." at bounding box center [221, 259] width 41 height 11
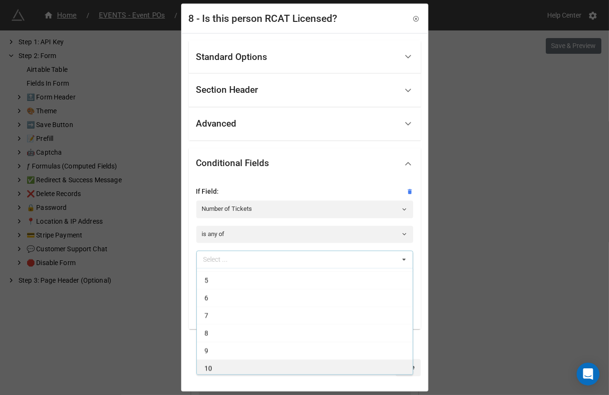
click at [225, 360] on div "10" at bounding box center [305, 368] width 216 height 18
click at [225, 360] on div "9" at bounding box center [305, 368] width 216 height 18
click at [225, 360] on div "8" at bounding box center [305, 368] width 216 height 18
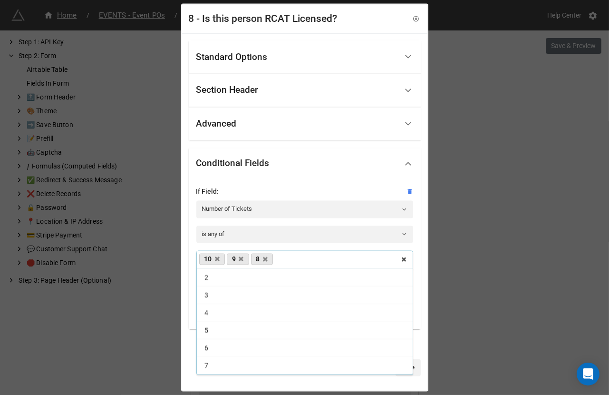
scroll to position [15, 0]
click at [291, 387] on div "Standard Options Title (Optional) Is this person RCAT Licensed? Description (Op…" at bounding box center [304, 211] width 245 height 357
click at [396, 366] on link "Done" at bounding box center [408, 367] width 25 height 17
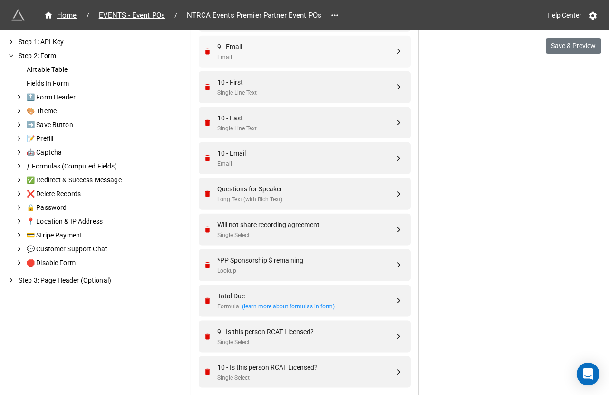
scroll to position [1813, 0]
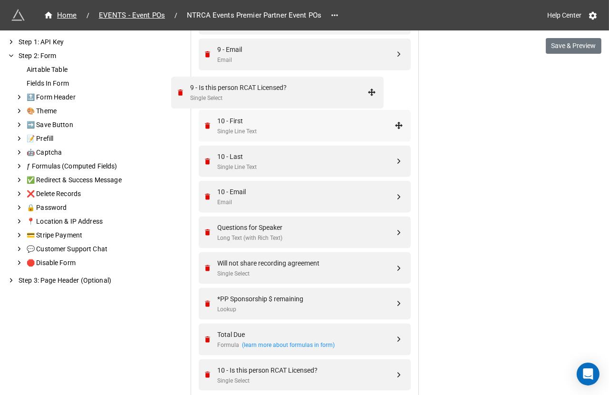
drag, startPoint x: 395, startPoint y: 335, endPoint x: 370, endPoint y: 91, distance: 245.7
click at [334, 91] on div "Single Select" at bounding box center [306, 95] width 177 height 9
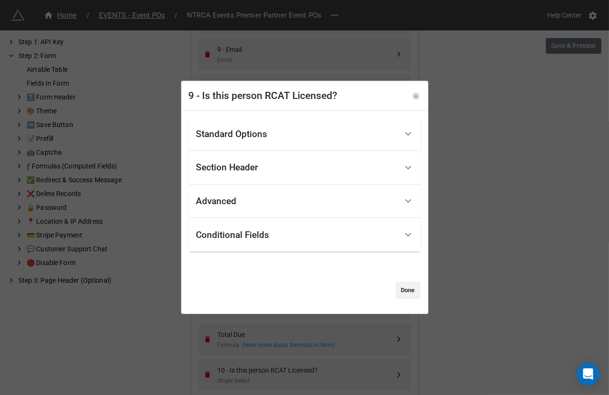
click at [281, 148] on div "Standard Options" at bounding box center [305, 134] width 232 height 34
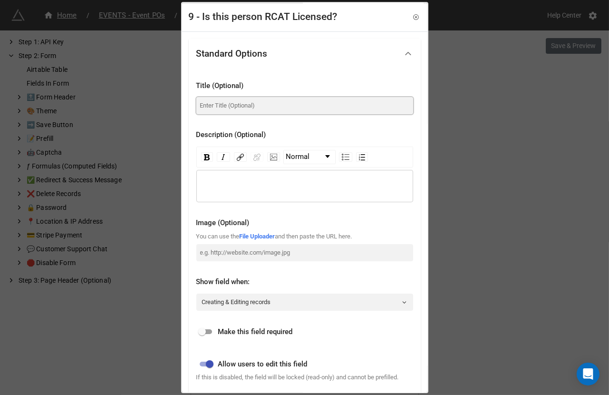
click at [273, 98] on input at bounding box center [304, 105] width 217 height 17
paste input "Is this person RCAT Licensed?"
type input "Is this person RCAT Licensed?"
click at [205, 330] on input "checkbox" at bounding box center [202, 331] width 34 height 11
checkbox input "true"
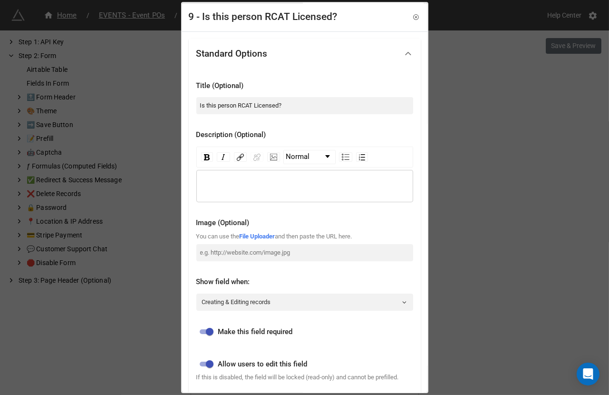
scroll to position [219, 0]
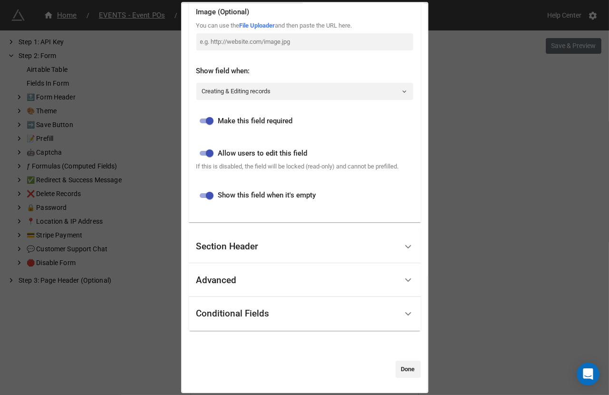
click at [212, 321] on div "Conditional Fields" at bounding box center [296, 313] width 201 height 22
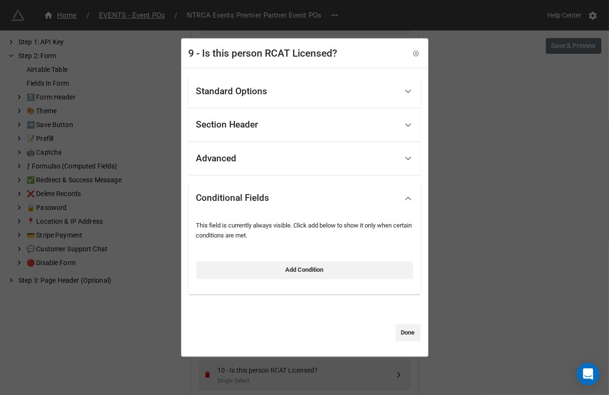
click at [236, 279] on div "This field is currently always visible. Click add below to show it only when ce…" at bounding box center [304, 251] width 217 height 69
click at [240, 267] on link "Add Condition" at bounding box center [304, 270] width 217 height 17
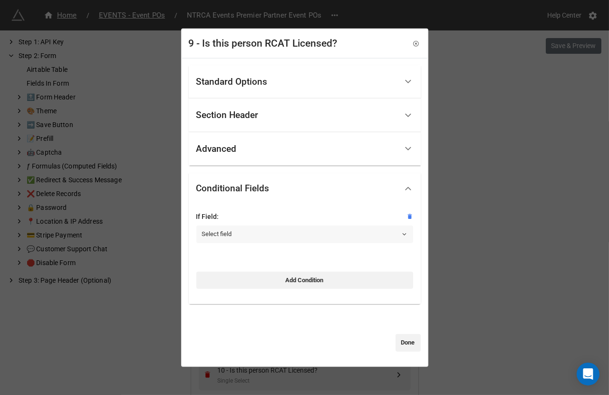
click at [244, 239] on link "Select field" at bounding box center [304, 233] width 217 height 17
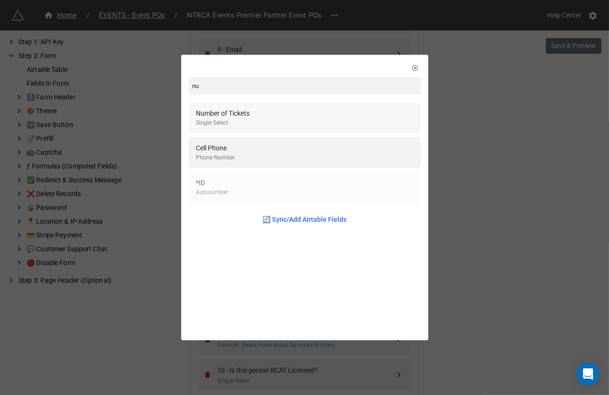
type input "nu"
click at [244, 121] on div "Single Select" at bounding box center [223, 122] width 54 height 9
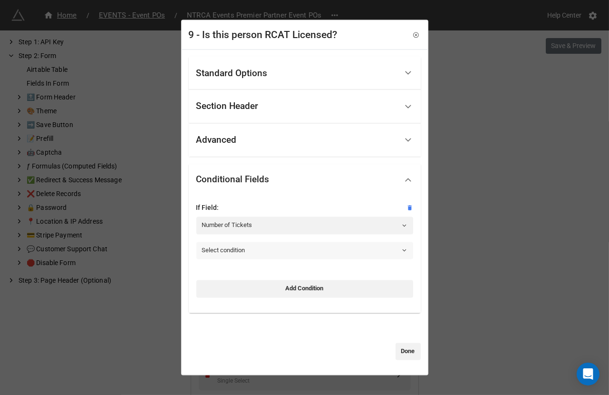
click at [212, 243] on link "Select condition" at bounding box center [304, 250] width 217 height 17
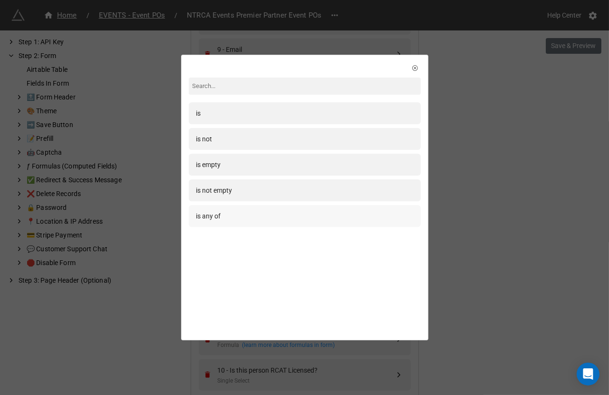
click at [216, 226] on div "is any of" at bounding box center [305, 216] width 232 height 22
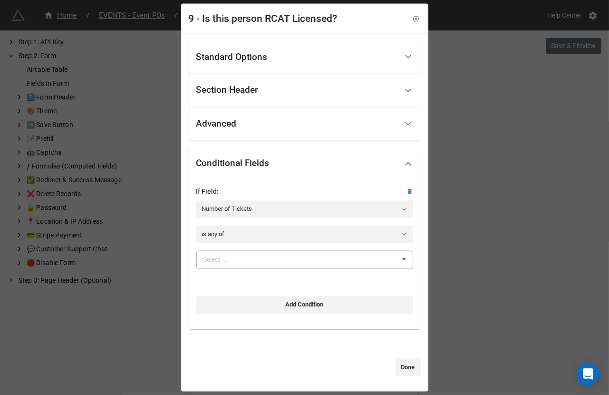
click at [223, 265] on div "Select ... 1 2 3 4 5 6 7 8 9 10" at bounding box center [304, 260] width 217 height 18
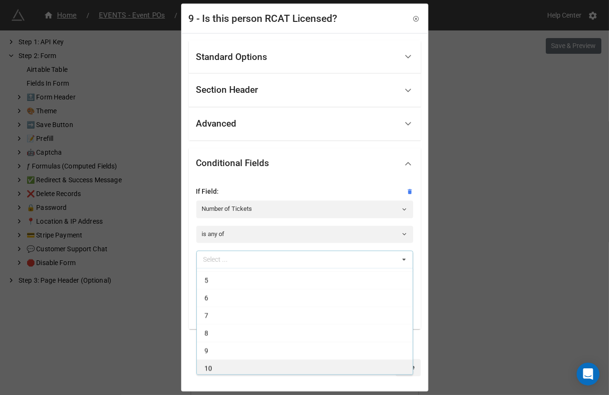
click at [220, 366] on div "10" at bounding box center [305, 368] width 216 height 18
click at [220, 362] on div "9" at bounding box center [305, 368] width 216 height 18
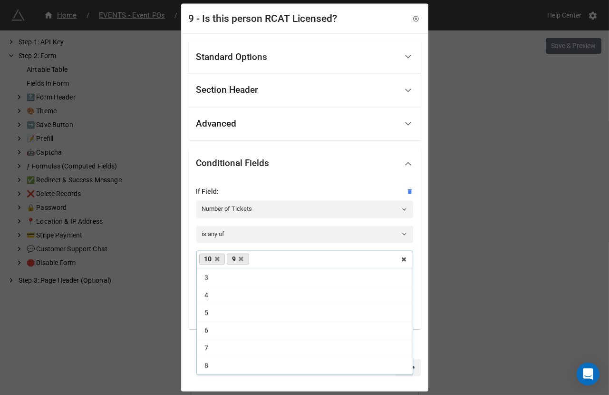
scroll to position [32, 0]
click at [245, 385] on div "Standard Options Title (Optional) Is this person RCAT Licensed? Description (Op…" at bounding box center [304, 211] width 245 height 357
click at [397, 368] on link "Done" at bounding box center [408, 367] width 25 height 17
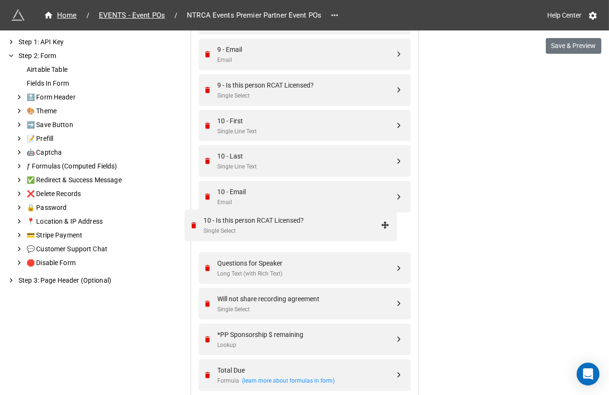
drag, startPoint x: 397, startPoint y: 373, endPoint x: 385, endPoint y: 223, distance: 150.2
click at [350, 223] on div "10 - Is this person RCAT Licensed?" at bounding box center [306, 227] width 177 height 10
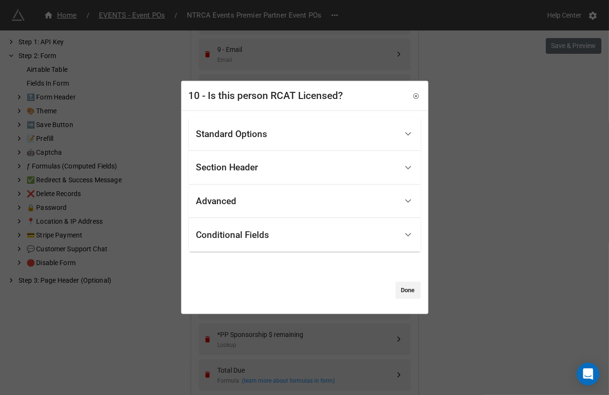
click at [302, 136] on div "Standard Options" at bounding box center [296, 134] width 201 height 22
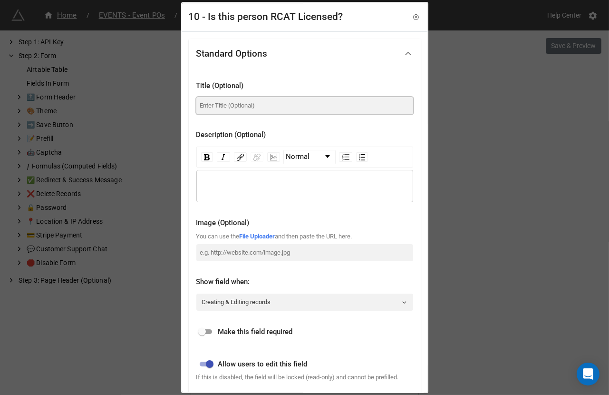
click at [272, 97] on input at bounding box center [304, 105] width 217 height 17
paste input "Is this person RCAT Licensed?"
type input "Is this person RCAT Licensed?"
click at [209, 331] on input "checkbox" at bounding box center [202, 331] width 34 height 11
checkbox input "true"
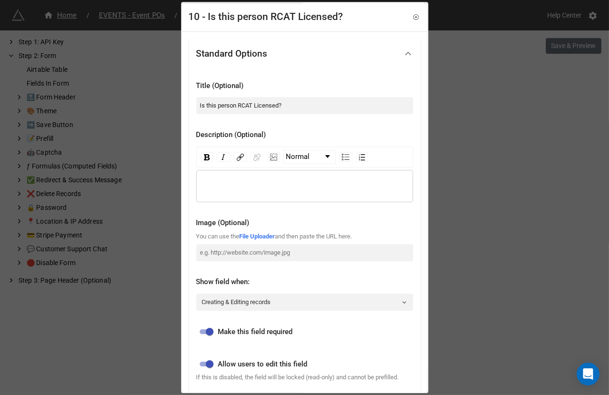
scroll to position [219, 0]
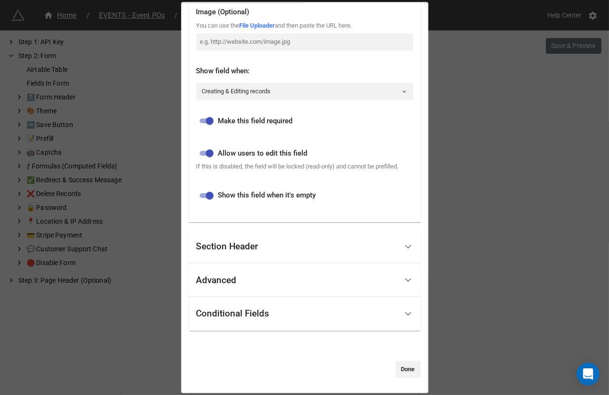
click at [223, 316] on div "Conditional Fields" at bounding box center [232, 314] width 73 height 10
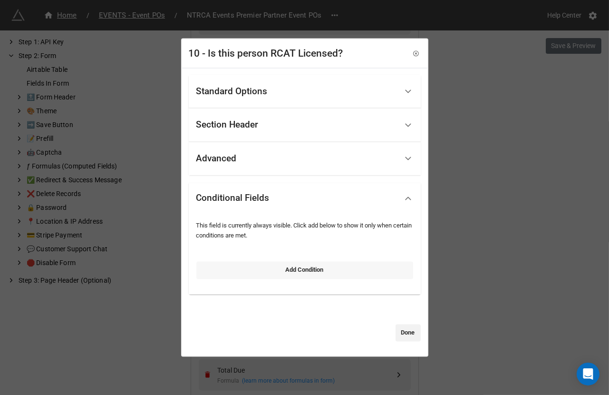
click at [252, 263] on link "Add Condition" at bounding box center [304, 270] width 217 height 17
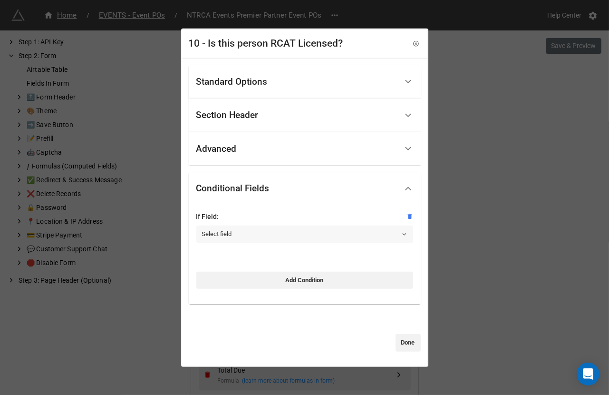
click at [254, 227] on link "Select field" at bounding box center [304, 233] width 217 height 17
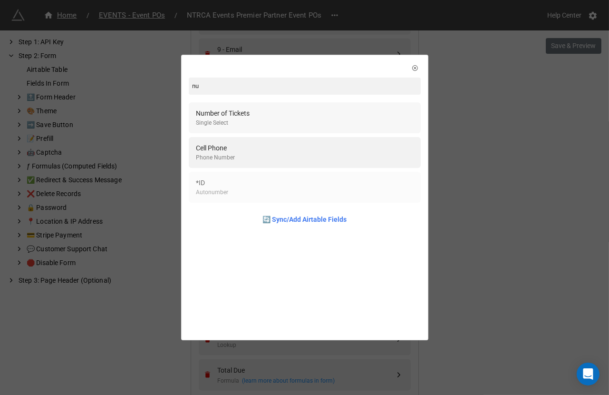
type input "nu"
click at [262, 109] on div "Number of Tickets Single Select" at bounding box center [304, 117] width 217 height 19
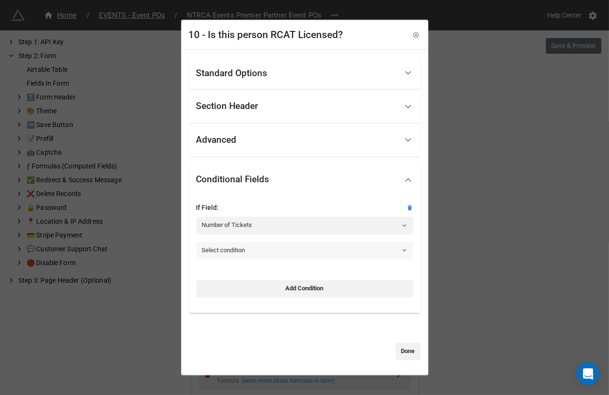
click at [237, 247] on link "Select condition" at bounding box center [304, 250] width 217 height 17
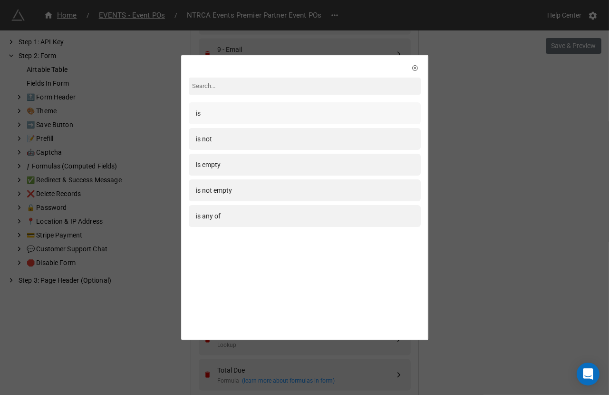
click at [236, 116] on div "is" at bounding box center [304, 113] width 217 height 10
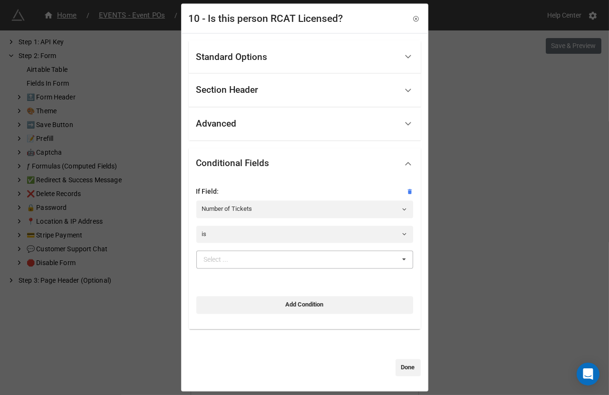
click at [229, 261] on div "Select ..." at bounding box center [216, 259] width 25 height 7
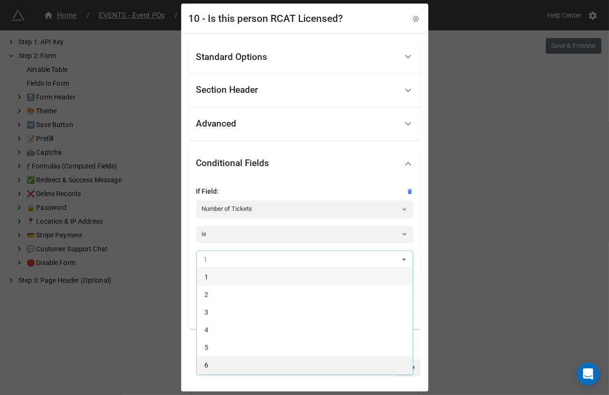
scroll to position [67, 0]
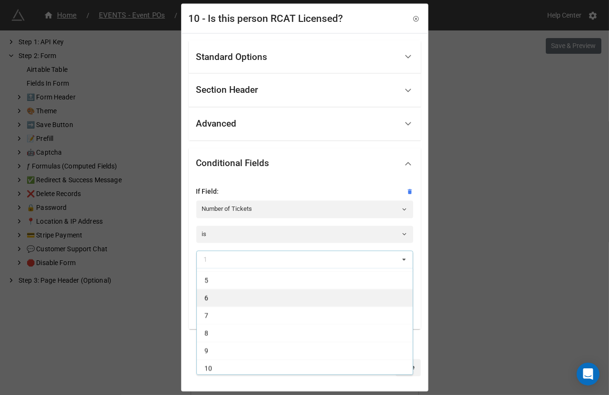
click at [229, 362] on div "10" at bounding box center [305, 368] width 216 height 18
click at [415, 369] on link "Done" at bounding box center [408, 367] width 25 height 17
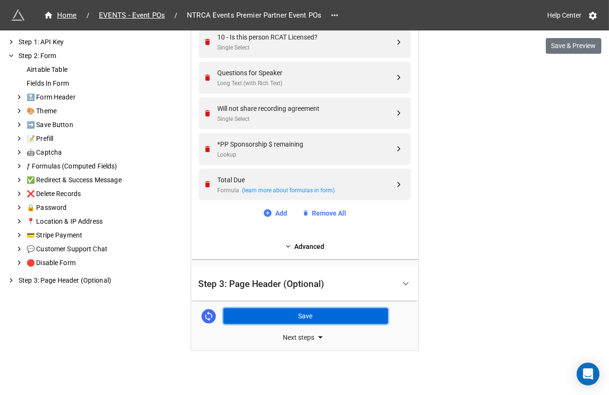
click at [316, 315] on button "Save" at bounding box center [305, 316] width 165 height 16
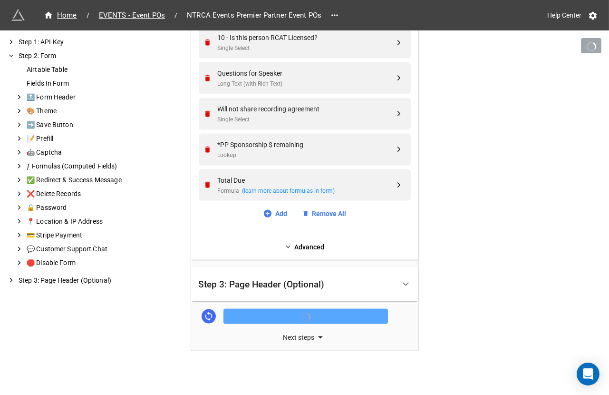
scroll to position [2003, 0]
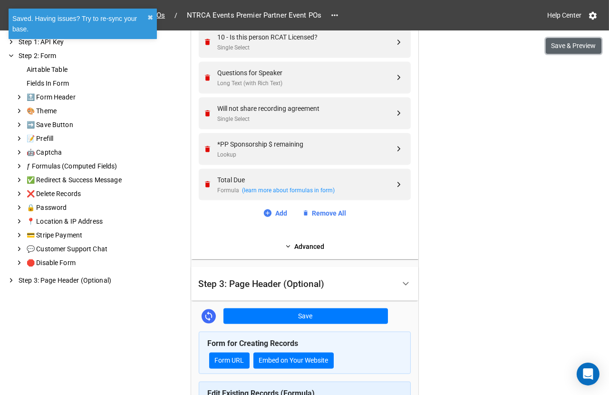
click at [587, 49] on button "Save & Preview" at bounding box center [574, 46] width 56 height 16
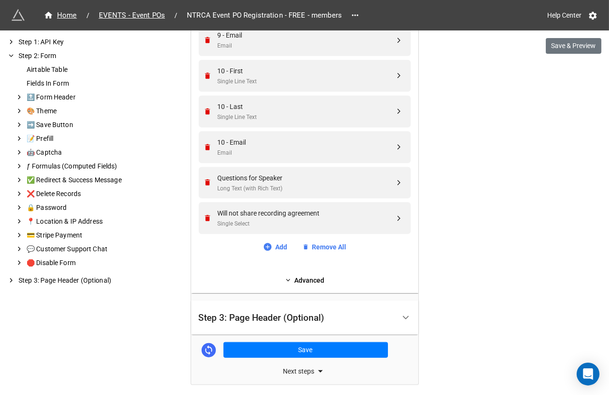
scroll to position [1547, 0]
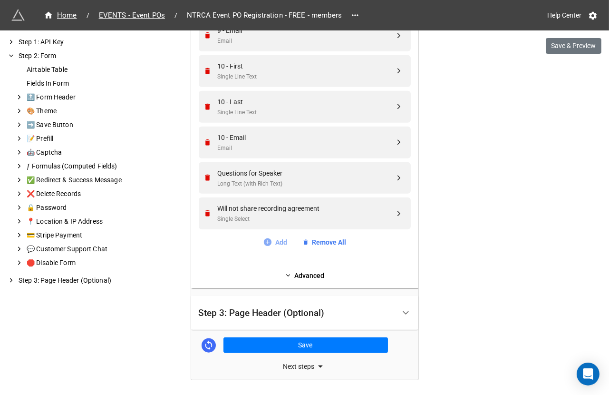
click at [278, 243] on link "Add" at bounding box center [275, 242] width 24 height 10
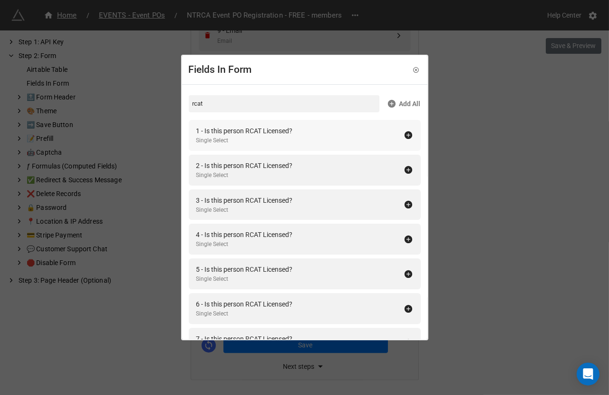
type input "rcat"
click at [403, 141] on div "1 - Is this person RCAT Licensed? Single Select" at bounding box center [305, 135] width 232 height 31
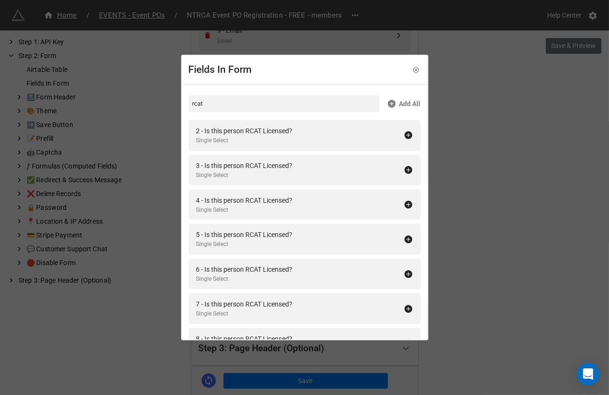
click at [403, 141] on div "2 - Is this person RCAT Licensed? Single Select" at bounding box center [305, 135] width 232 height 31
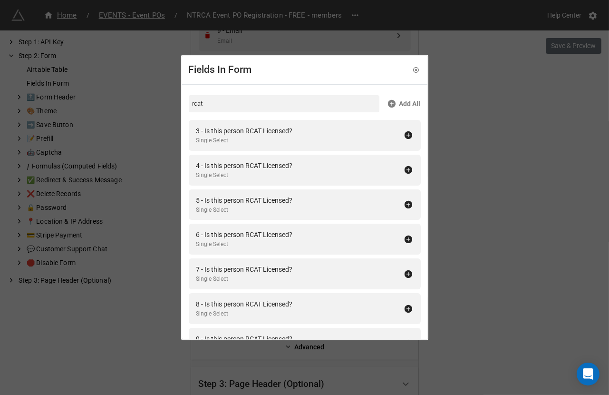
click at [403, 141] on div "3 - Is this person RCAT Licensed? Single Select" at bounding box center [305, 135] width 232 height 31
click at [403, 141] on div "4 - Is this person RCAT Licensed? Single Select" at bounding box center [305, 135] width 232 height 31
click at [403, 155] on div "5 - Is this person RCAT Licensed? Single Select" at bounding box center [305, 170] width 232 height 31
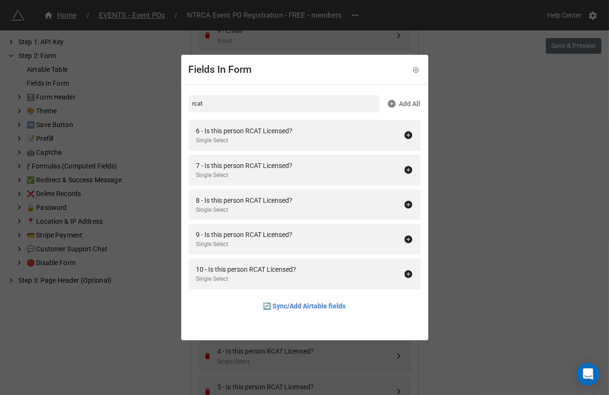
click at [403, 141] on div "6 - Is this person RCAT Licensed? Single Select" at bounding box center [305, 135] width 232 height 31
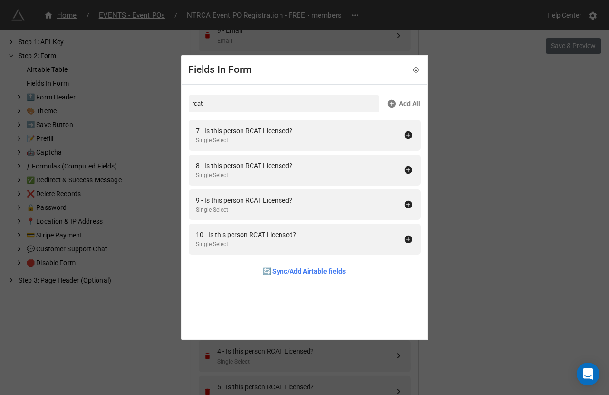
click at [403, 141] on div "7 - Is this person RCAT Licensed? Single Select" at bounding box center [305, 135] width 232 height 31
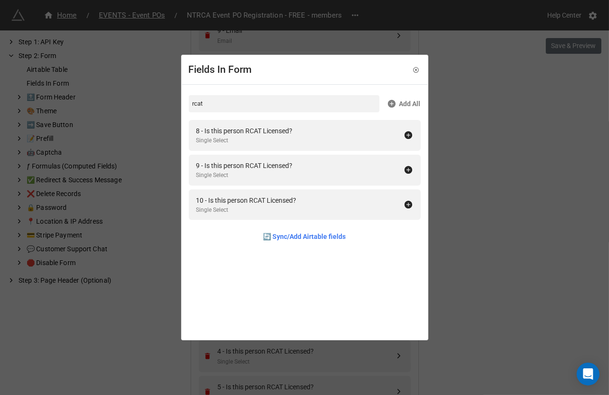
click at [403, 141] on div "8 - Is this person RCAT Licensed? Single Select" at bounding box center [305, 135] width 232 height 31
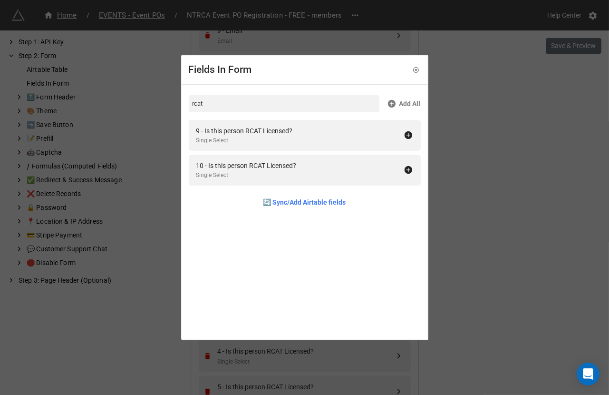
click at [403, 141] on div "9 - Is this person RCAT Licensed? Single Select" at bounding box center [305, 135] width 232 height 31
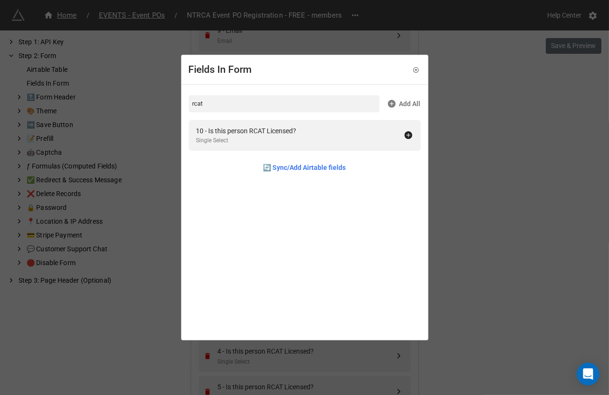
click at [403, 141] on div "10 - Is this person RCAT Licensed? Single Select" at bounding box center [305, 135] width 232 height 31
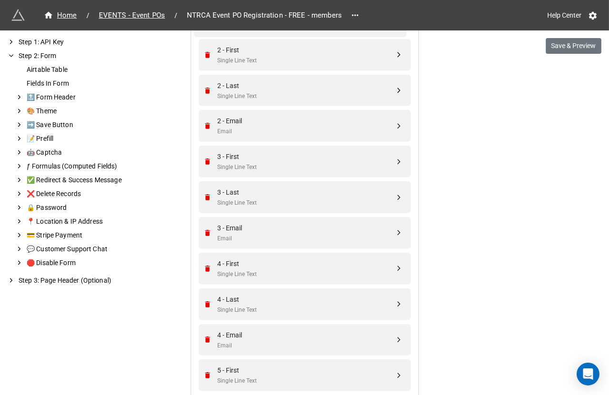
scroll to position [736, 0]
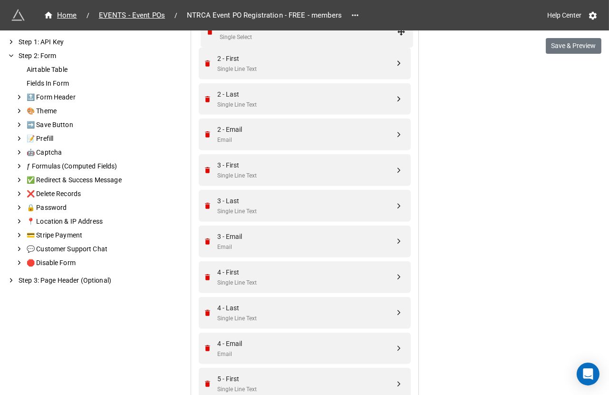
drag, startPoint x: 398, startPoint y: 243, endPoint x: 402, endPoint y: 28, distance: 215.0
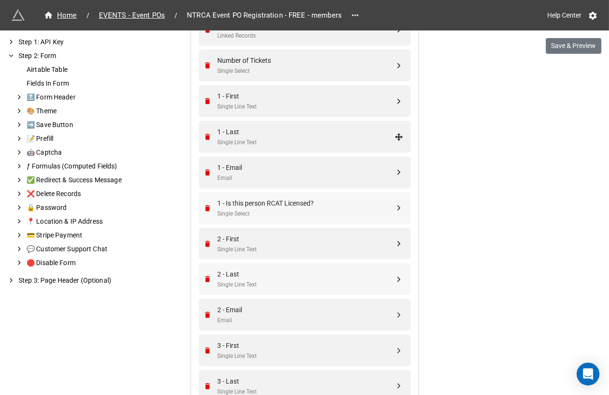
scroll to position [546, 0]
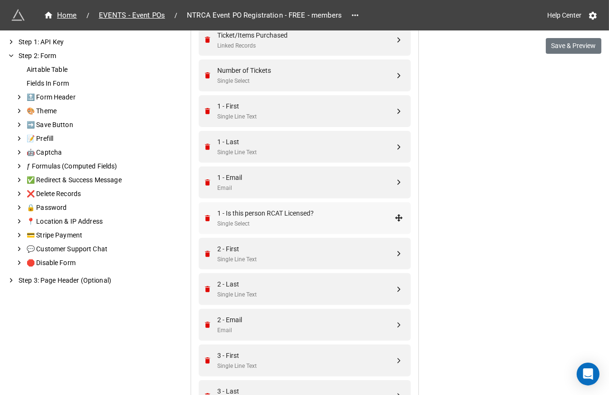
click at [294, 219] on div "Single Select" at bounding box center [306, 223] width 177 height 9
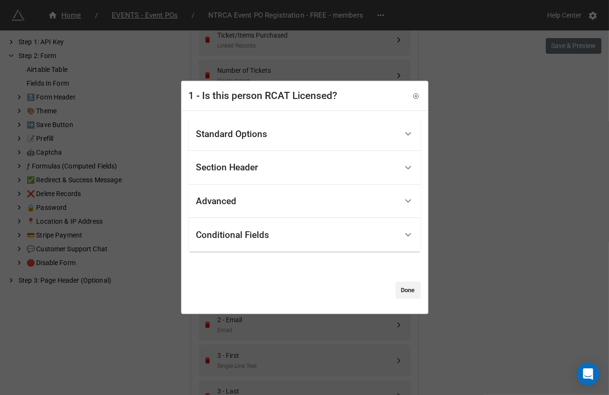
click at [284, 138] on div "Standard Options" at bounding box center [296, 134] width 201 height 22
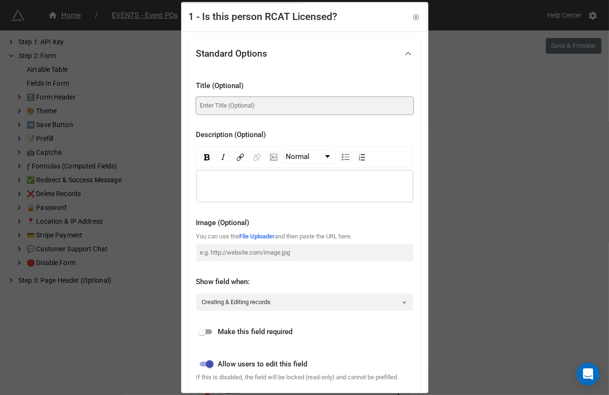
click at [273, 104] on input at bounding box center [304, 105] width 217 height 17
paste input "Is this person RCAT Licensed?"
type input "Is this person RCAT Licensed?"
click at [203, 323] on div "Make this field required" at bounding box center [304, 329] width 217 height 21
click at [203, 335] on input "checkbox" at bounding box center [202, 331] width 34 height 11
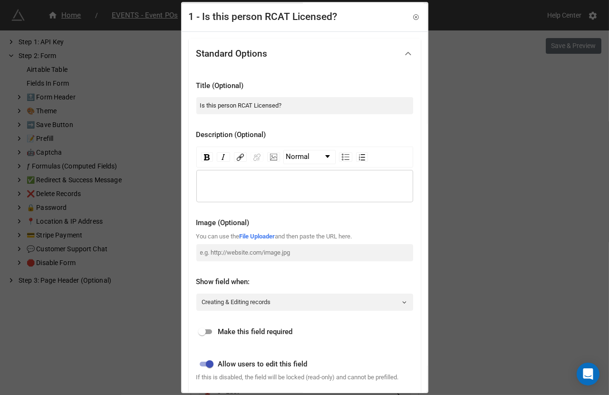
checkbox input "true"
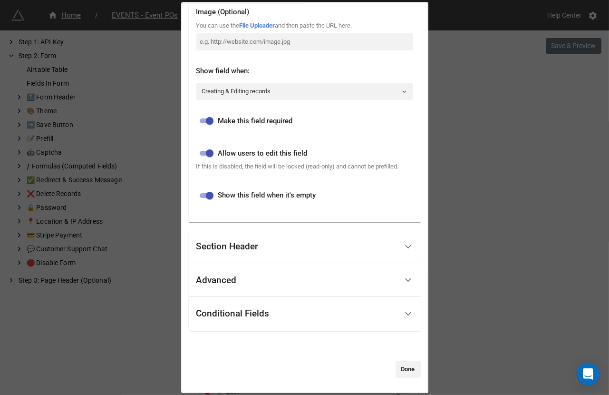
click at [251, 315] on div "Conditional Fields" at bounding box center [232, 314] width 73 height 10
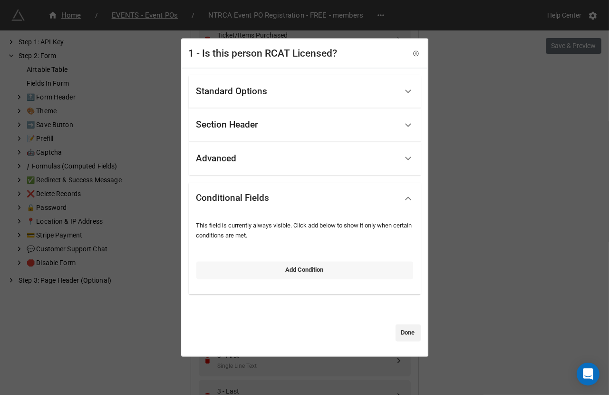
click at [266, 269] on link "Add Condition" at bounding box center [304, 270] width 217 height 17
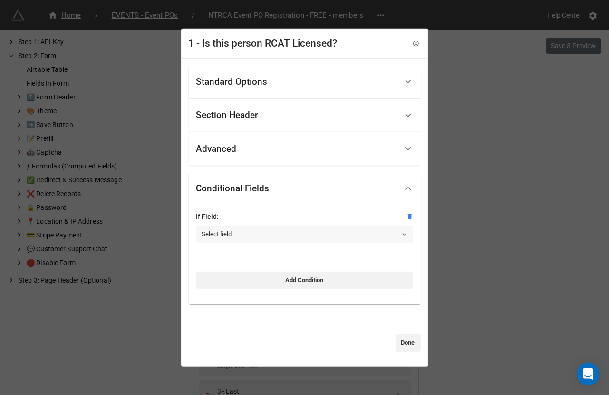
click at [260, 236] on link "Select field" at bounding box center [304, 233] width 217 height 17
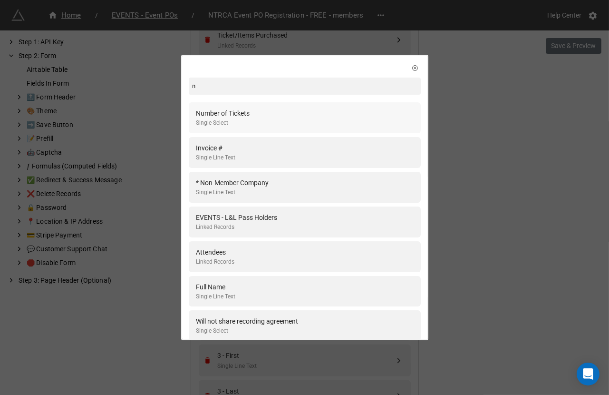
type input "n"
click at [274, 118] on div "Number of Tickets Single Select" at bounding box center [304, 117] width 217 height 19
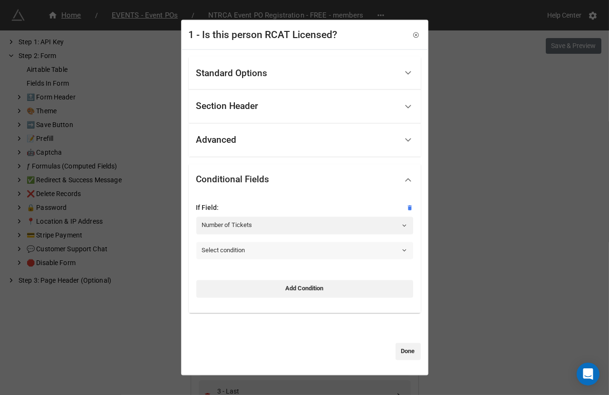
click at [229, 254] on link "Select condition" at bounding box center [304, 250] width 217 height 17
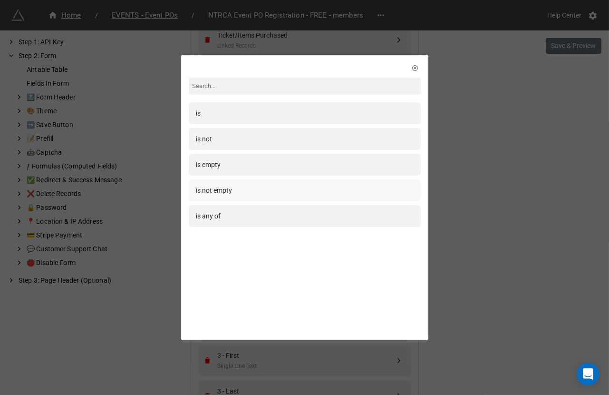
click at [250, 189] on div "is not empty" at bounding box center [304, 190] width 217 height 10
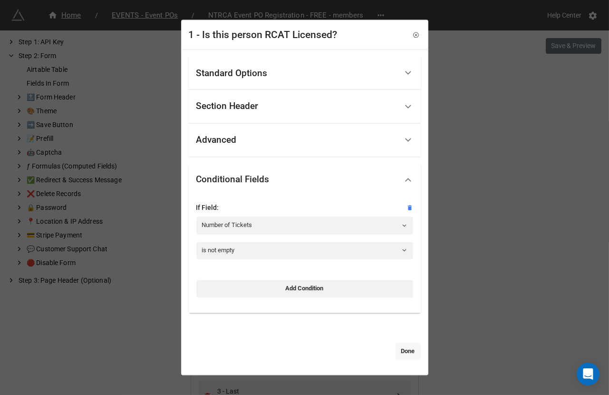
click at [402, 352] on link "Done" at bounding box center [408, 350] width 25 height 17
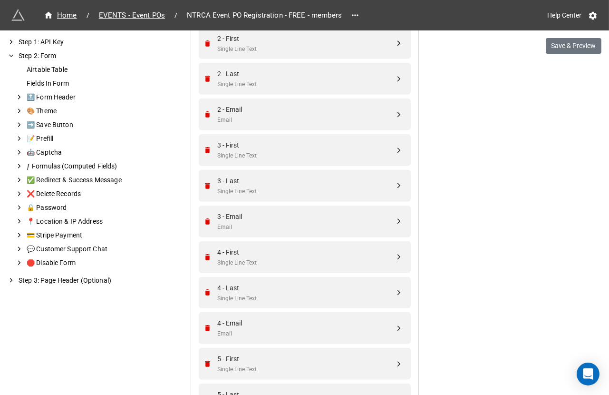
scroll to position [725, 0]
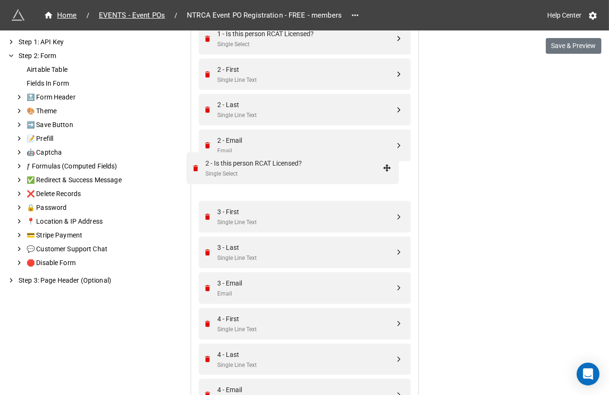
drag, startPoint x: 396, startPoint y: 203, endPoint x: 387, endPoint y: 163, distance: 41.0
click at [345, 172] on div "2 - Is this person RCAT Licensed?" at bounding box center [306, 176] width 177 height 10
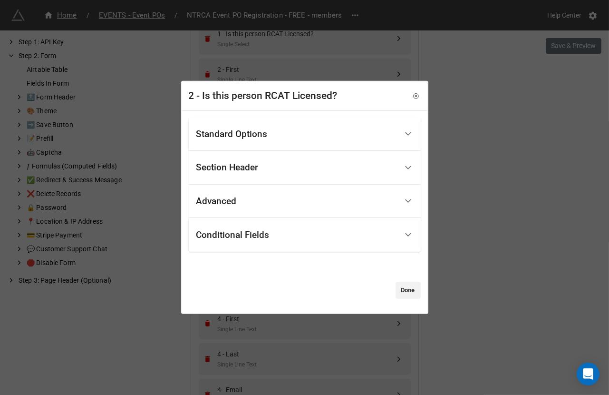
click at [309, 135] on div "Standard Options" at bounding box center [296, 134] width 201 height 22
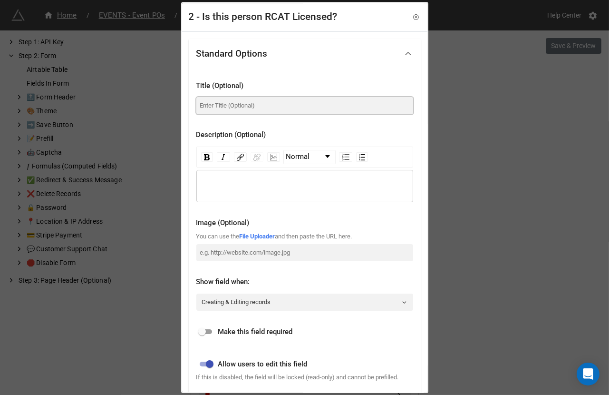
click at [284, 113] on input at bounding box center [304, 105] width 217 height 17
paste input "Is this person RCAT Licensed?"
type input "Is this person RCAT Licensed?"
click at [202, 330] on input "checkbox" at bounding box center [202, 331] width 34 height 11
checkbox input "true"
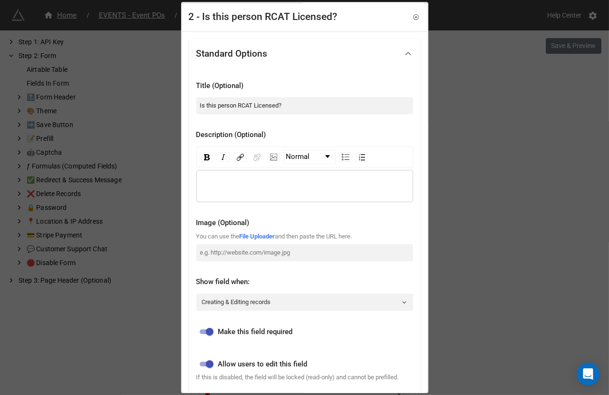
scroll to position [219, 0]
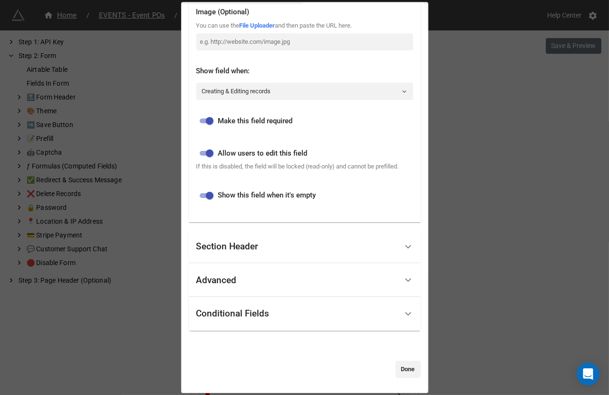
click at [226, 307] on div "Conditional Fields" at bounding box center [296, 313] width 201 height 22
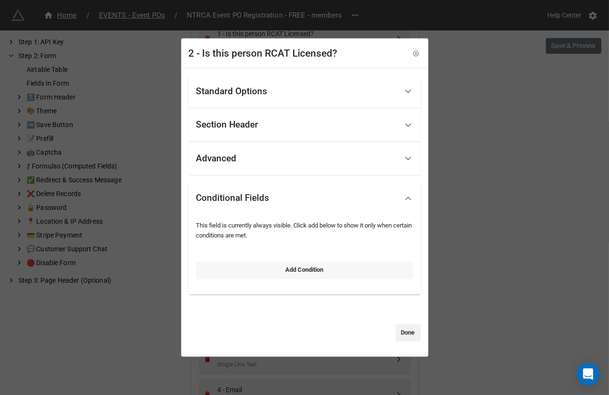
click at [233, 270] on link "Add Condition" at bounding box center [304, 270] width 217 height 17
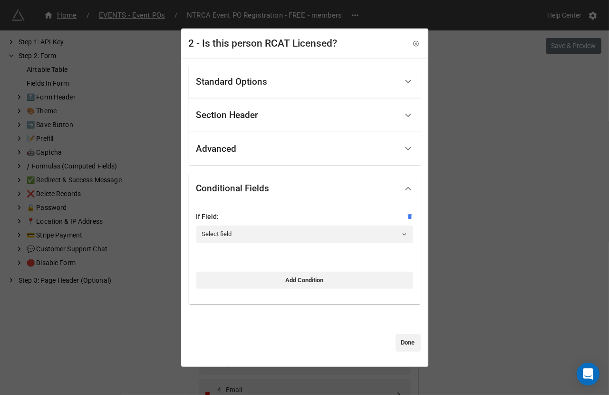
click at [240, 222] on div at bounding box center [304, 224] width 217 height 4
click at [239, 232] on link "Select field" at bounding box center [304, 233] width 217 height 17
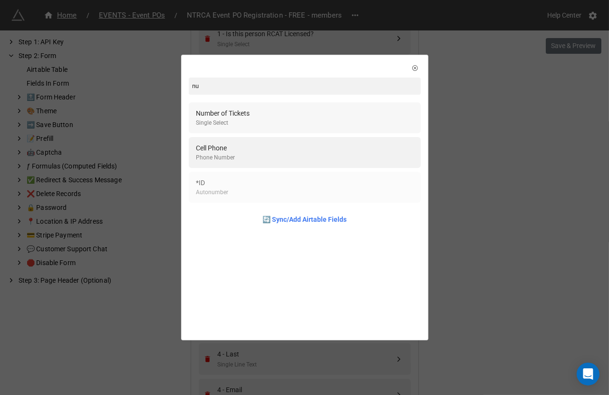
type input "nu"
click at [257, 109] on div "Number of Tickets Single Select" at bounding box center [304, 117] width 217 height 19
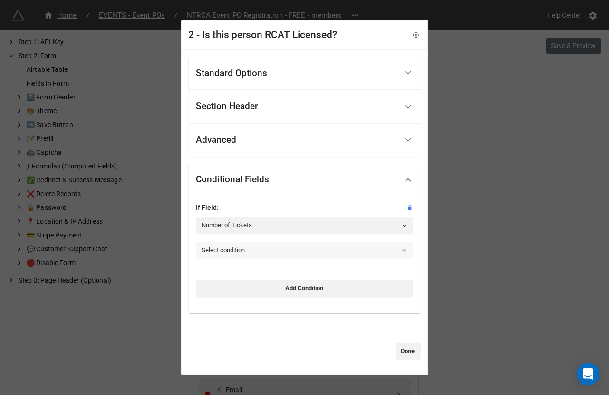
click at [218, 245] on link "Select condition" at bounding box center [304, 250] width 217 height 17
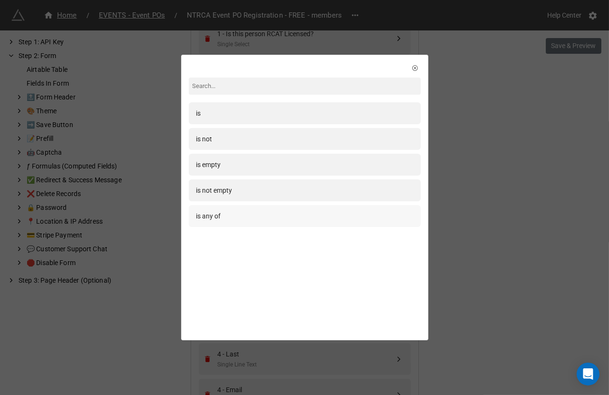
click at [218, 219] on div "is any of" at bounding box center [208, 216] width 25 height 10
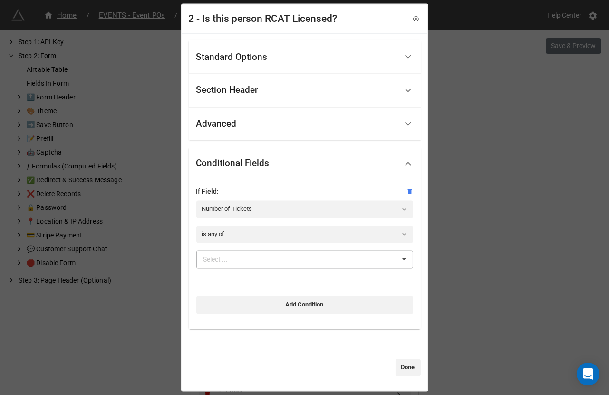
click at [218, 257] on div "Select ..." at bounding box center [221, 259] width 41 height 11
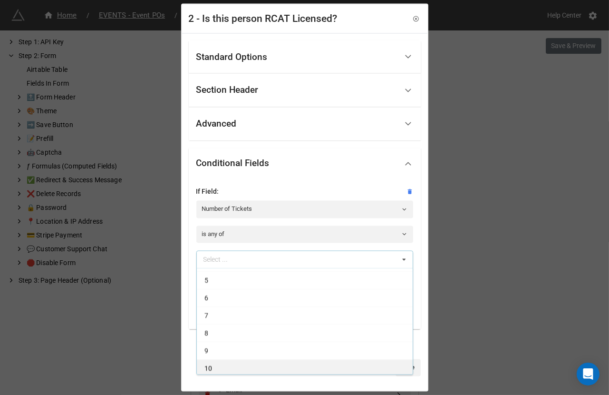
click at [219, 366] on div "10" at bounding box center [305, 368] width 216 height 18
click at [219, 366] on div "9" at bounding box center [305, 368] width 216 height 18
click at [219, 366] on div "8" at bounding box center [305, 368] width 216 height 18
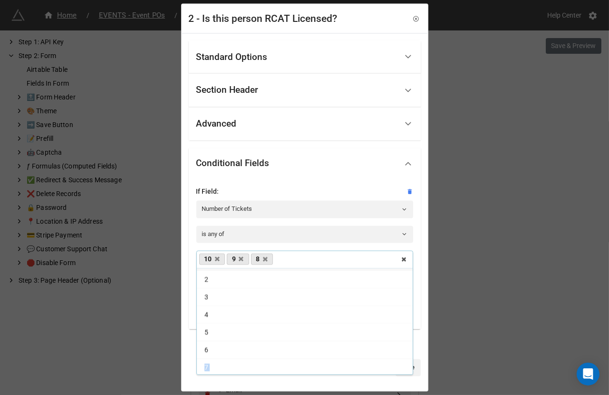
click at [219, 366] on div "7" at bounding box center [305, 368] width 216 height 18
click at [219, 366] on div "6" at bounding box center [305, 365] width 216 height 18
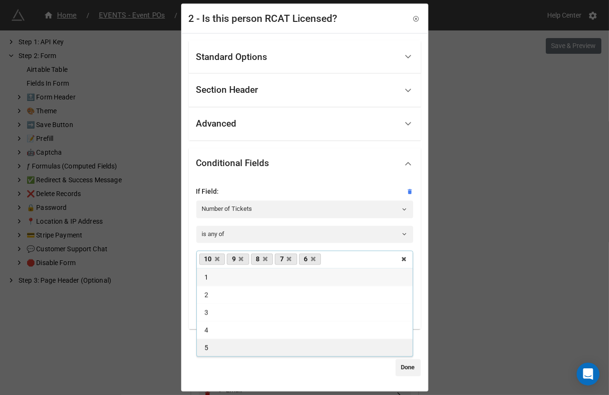
click at [214, 353] on div "5" at bounding box center [305, 348] width 216 height 18
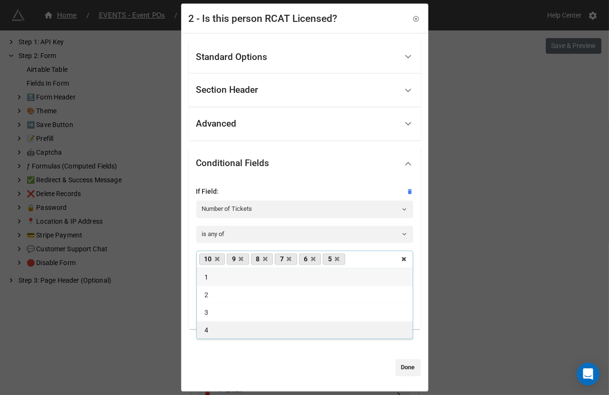
click at [209, 335] on div "4" at bounding box center [305, 330] width 216 height 18
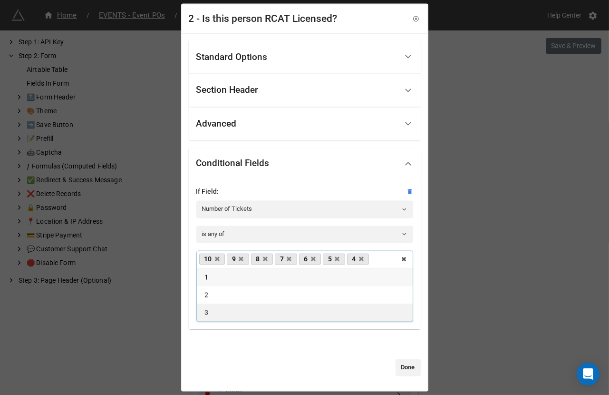
click at [209, 310] on div "3" at bounding box center [305, 312] width 216 height 18
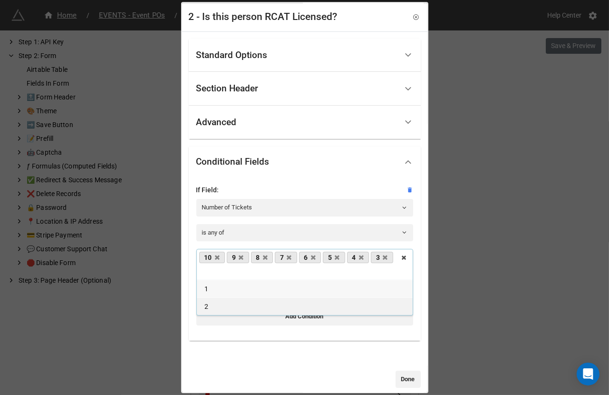
click at [206, 304] on span "2" at bounding box center [206, 306] width 4 height 8
click at [402, 371] on link "Done" at bounding box center [408, 378] width 25 height 17
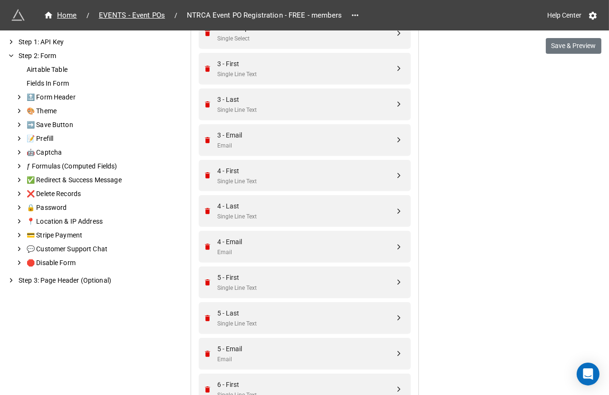
scroll to position [874, 0]
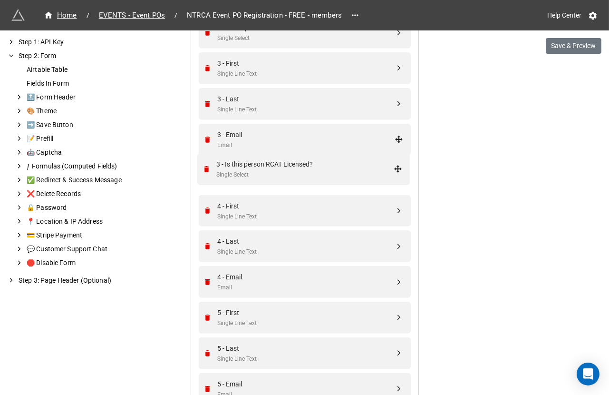
drag, startPoint x: 395, startPoint y: 266, endPoint x: 397, endPoint y: 167, distance: 98.9
click at [336, 176] on div "Single Select" at bounding box center [306, 180] width 177 height 9
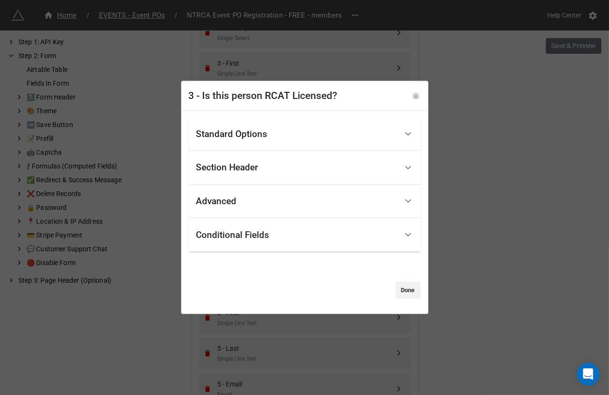
click at [278, 141] on div "Standard Options" at bounding box center [296, 134] width 201 height 22
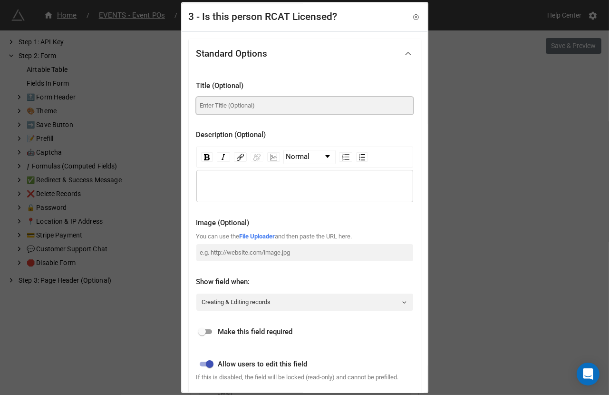
click at [261, 110] on input at bounding box center [304, 105] width 217 height 17
paste input "Is this person RCAT Licensed?"
type input "Is this person RCAT Licensed?"
click at [204, 330] on input "checkbox" at bounding box center [202, 331] width 34 height 11
checkbox input "true"
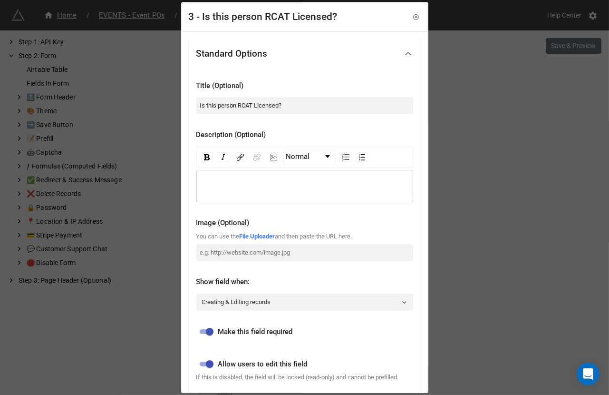
scroll to position [197, 0]
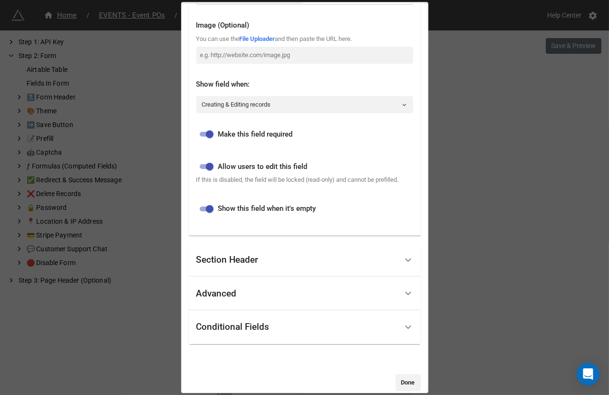
click at [211, 326] on div "Conditional Fields" at bounding box center [305, 327] width 232 height 34
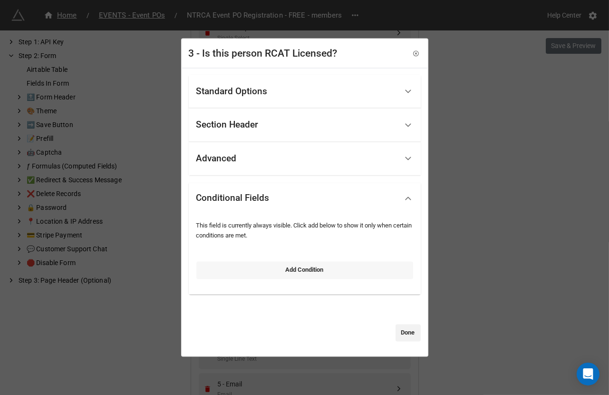
click at [236, 270] on link "Add Condition" at bounding box center [304, 270] width 217 height 17
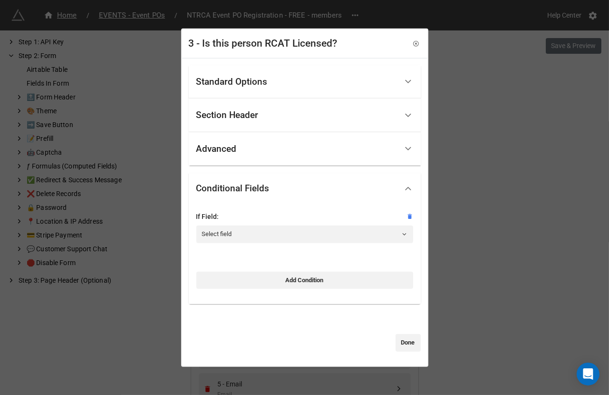
click at [232, 223] on div at bounding box center [304, 224] width 217 height 4
click at [231, 232] on link "Select field" at bounding box center [304, 233] width 217 height 17
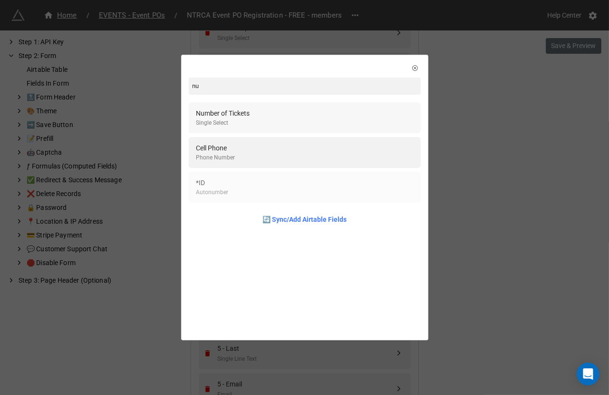
type input "nu"
click at [262, 126] on div "Number of Tickets Single Select" at bounding box center [304, 117] width 217 height 19
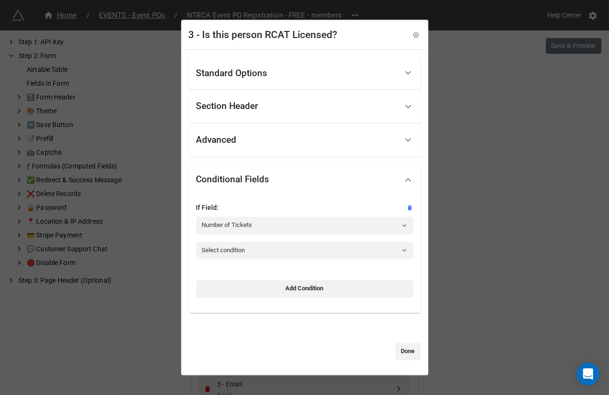
click at [262, 241] on div "If Field: Number of Tickets" at bounding box center [304, 222] width 217 height 39
click at [254, 248] on link "Select condition" at bounding box center [304, 250] width 217 height 17
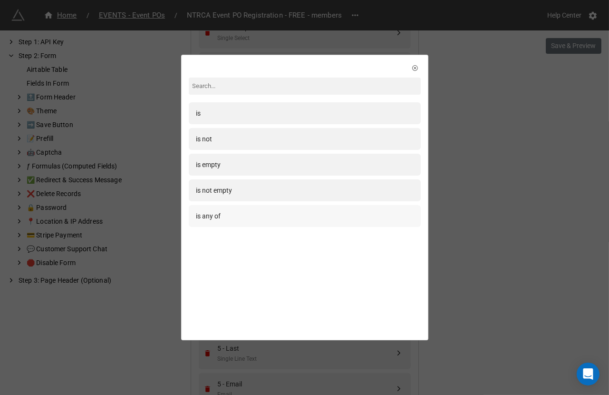
click at [242, 218] on div "is any of" at bounding box center [304, 216] width 217 height 10
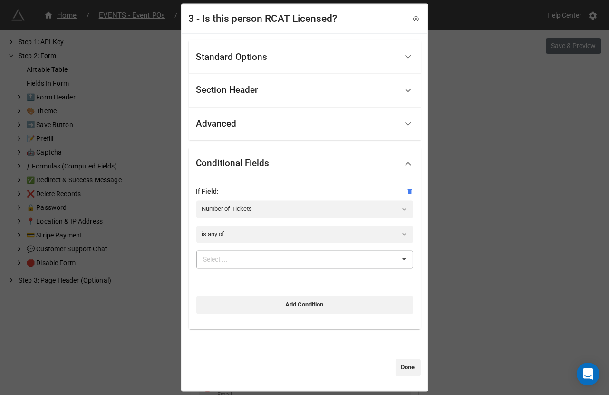
click at [246, 258] on div "Select ... 1 2 3 4 5 6 7 8 9 10" at bounding box center [304, 260] width 217 height 18
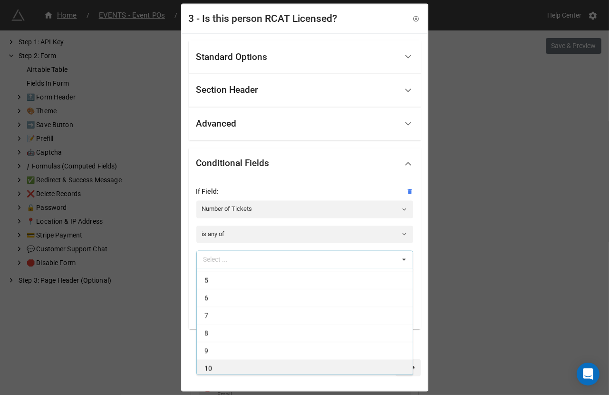
click at [229, 364] on div "10" at bounding box center [305, 368] width 216 height 18
click at [229, 364] on div "9" at bounding box center [305, 368] width 216 height 18
click at [229, 364] on div "8" at bounding box center [305, 368] width 216 height 18
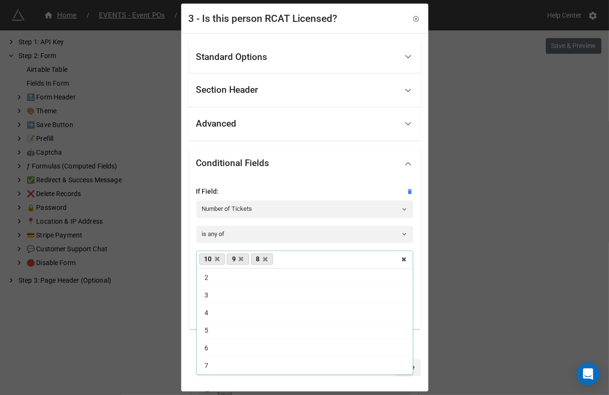
scroll to position [15, 0]
click at [229, 364] on div "7" at bounding box center [305, 368] width 216 height 18
click at [229, 364] on div "6" at bounding box center [305, 365] width 216 height 18
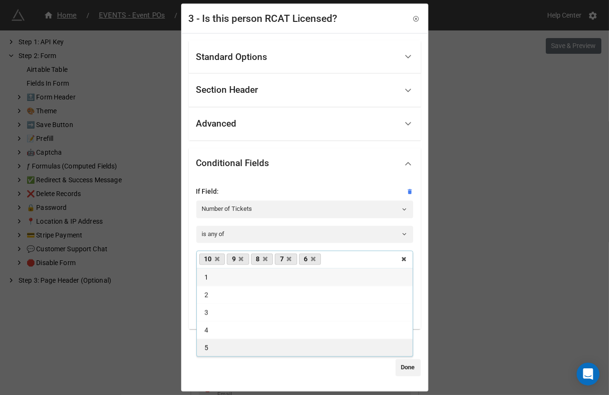
click at [217, 347] on div "5" at bounding box center [305, 348] width 216 height 18
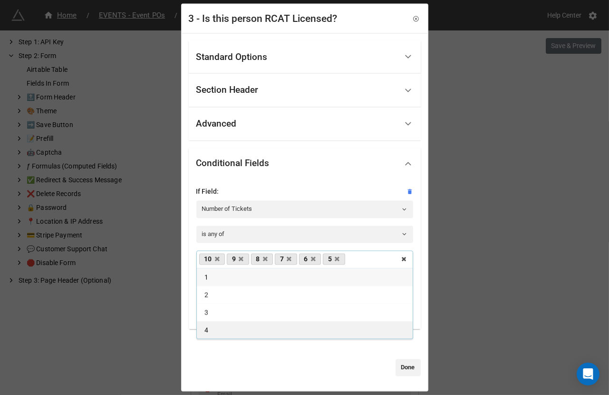
click at [211, 335] on div "4" at bounding box center [305, 330] width 216 height 18
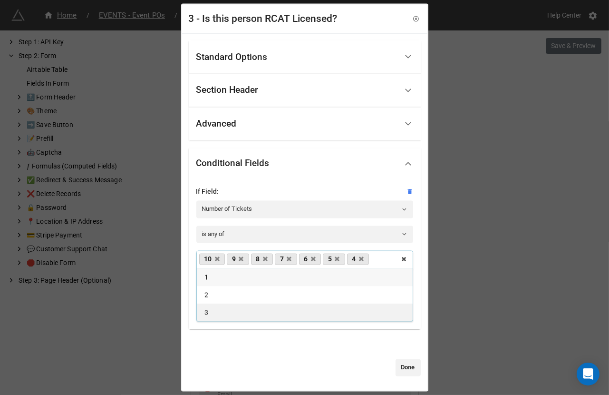
click at [205, 311] on span "3" at bounding box center [206, 313] width 4 height 8
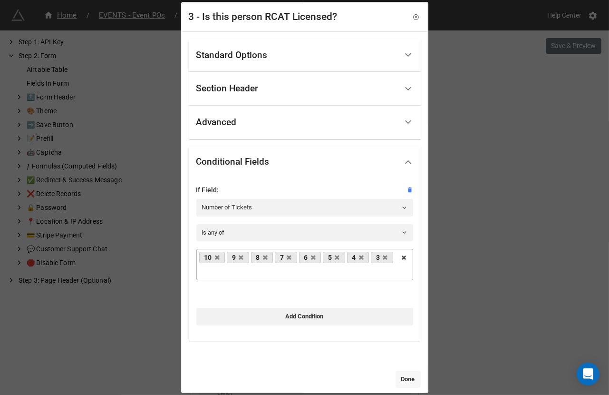
click at [399, 378] on link "Done" at bounding box center [408, 378] width 25 height 17
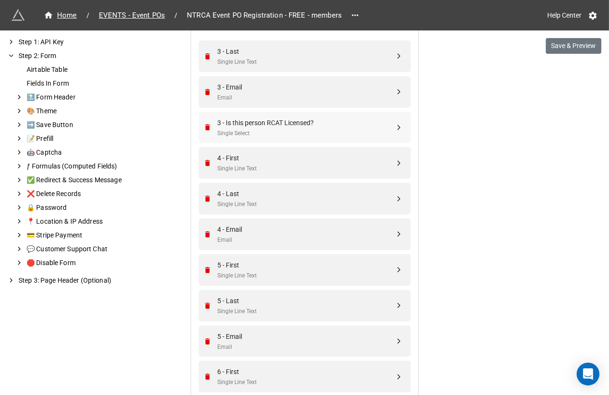
scroll to position [949, 0]
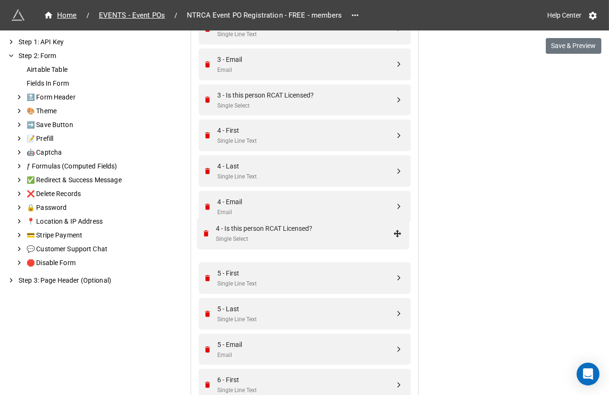
drag, startPoint x: 395, startPoint y: 223, endPoint x: 349, endPoint y: 237, distance: 48.7
click at [337, 238] on div "4 - Is this person RCAT Licensed?" at bounding box center [306, 237] width 177 height 10
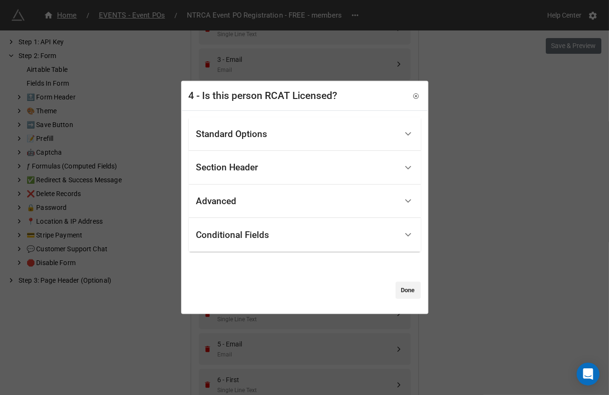
click at [296, 127] on div "Standard Options" at bounding box center [296, 134] width 201 height 22
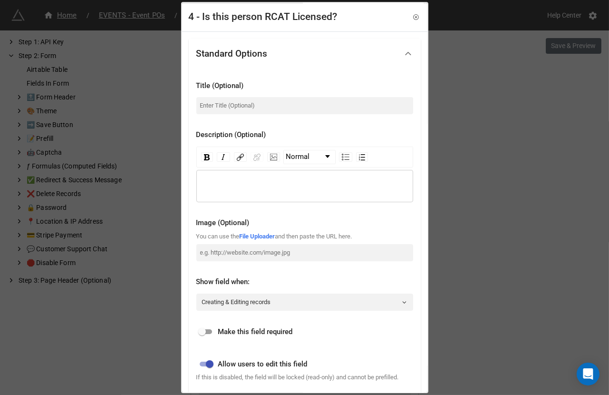
click at [270, 114] on div "Title (Optional)" at bounding box center [304, 97] width 217 height 49
click at [271, 99] on input at bounding box center [304, 105] width 217 height 17
paste input "Is this person RCAT Licensed?"
type input "Is this person RCAT Licensed?"
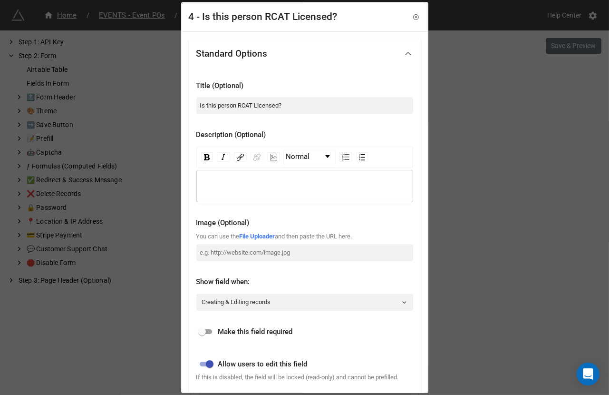
click at [203, 330] on input "checkbox" at bounding box center [202, 331] width 34 height 11
checkbox input "true"
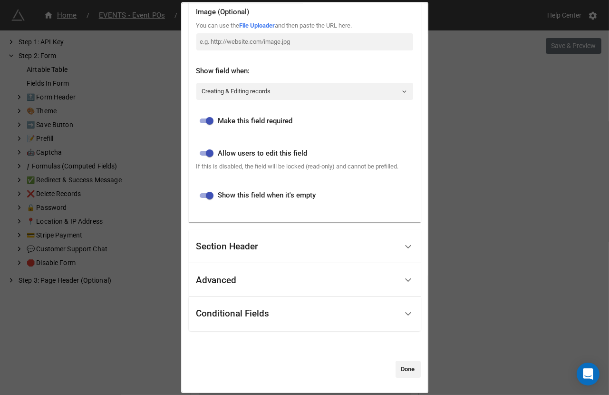
click at [223, 324] on div "Conditional Fields" at bounding box center [296, 313] width 201 height 22
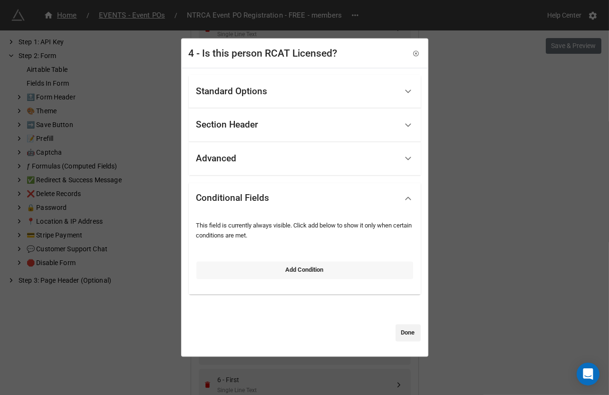
click at [246, 271] on link "Add Condition" at bounding box center [304, 270] width 217 height 17
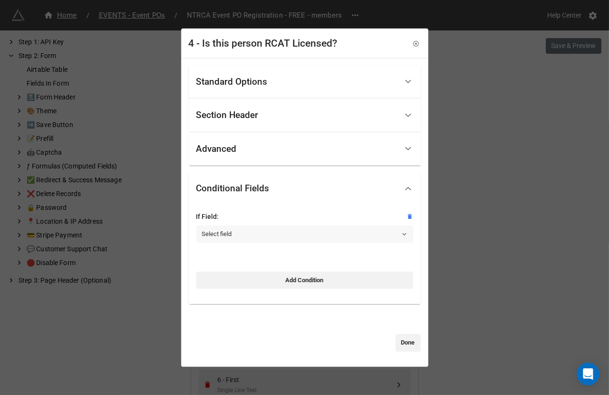
click at [236, 236] on link "Select field" at bounding box center [304, 233] width 217 height 17
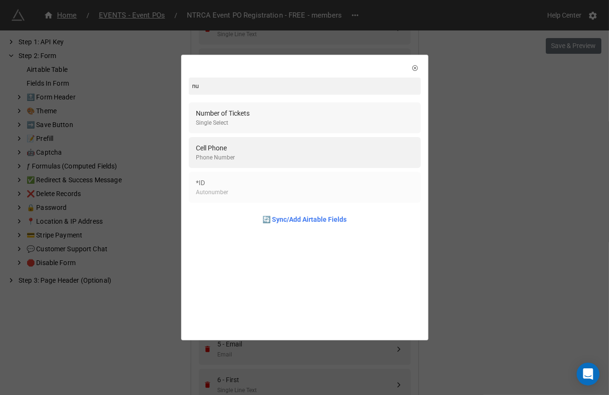
type input "nu"
click at [239, 126] on div "Single Select" at bounding box center [223, 122] width 54 height 9
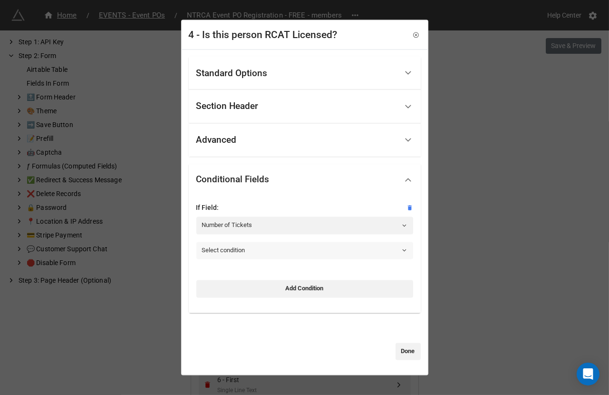
click at [223, 247] on link "Select condition" at bounding box center [304, 250] width 217 height 17
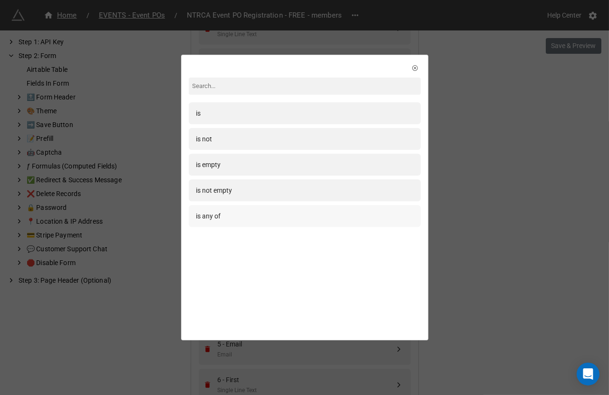
click at [222, 217] on div "is any of" at bounding box center [304, 216] width 217 height 10
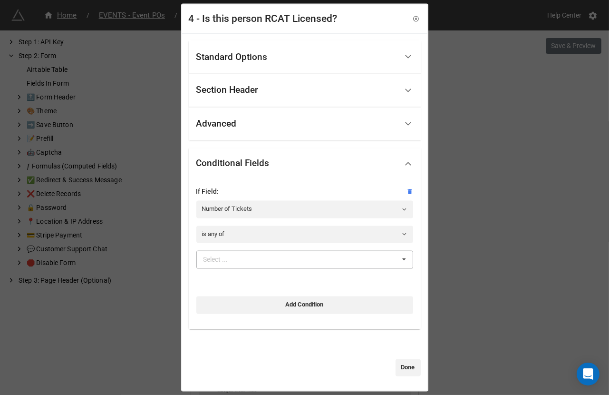
click at [224, 254] on div "Select ..." at bounding box center [221, 259] width 41 height 11
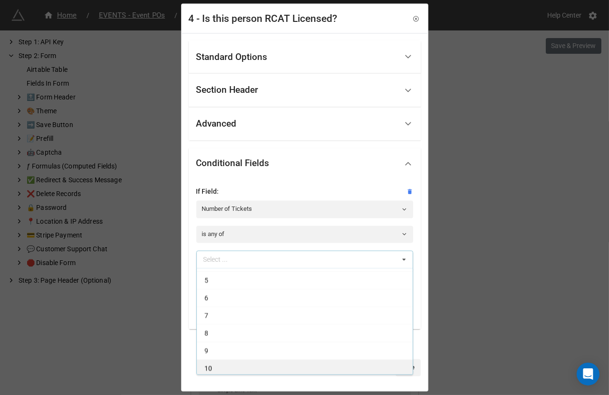
click at [224, 368] on div "10" at bounding box center [305, 368] width 216 height 18
click at [224, 368] on div "9" at bounding box center [305, 368] width 216 height 18
click at [224, 368] on div "8" at bounding box center [305, 368] width 216 height 18
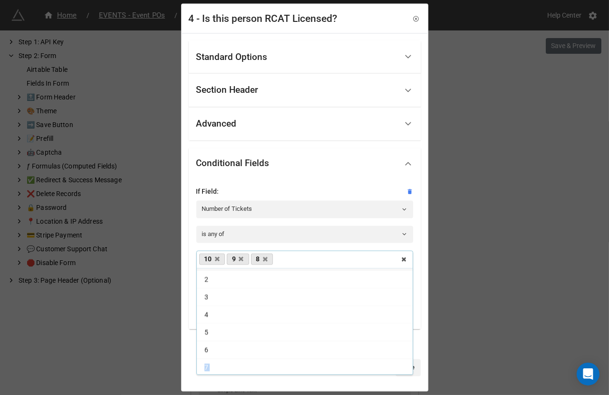
click at [224, 368] on div "7" at bounding box center [305, 368] width 216 height 18
click at [224, 368] on div "6" at bounding box center [305, 365] width 216 height 18
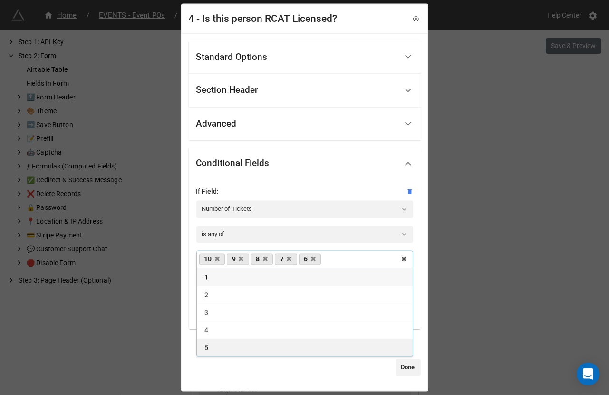
click at [215, 347] on div "5" at bounding box center [305, 348] width 216 height 18
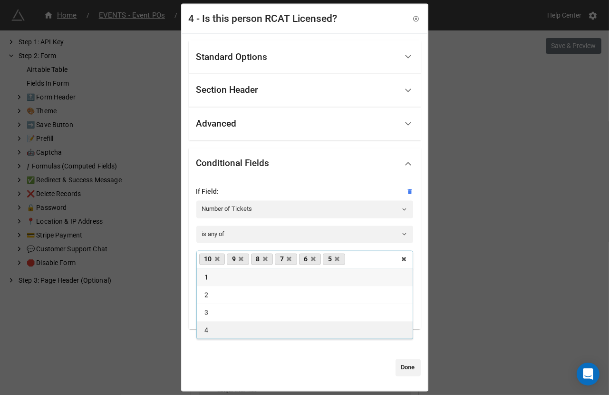
click at [211, 331] on div "4" at bounding box center [305, 330] width 216 height 18
click at [399, 364] on link "Done" at bounding box center [408, 367] width 25 height 17
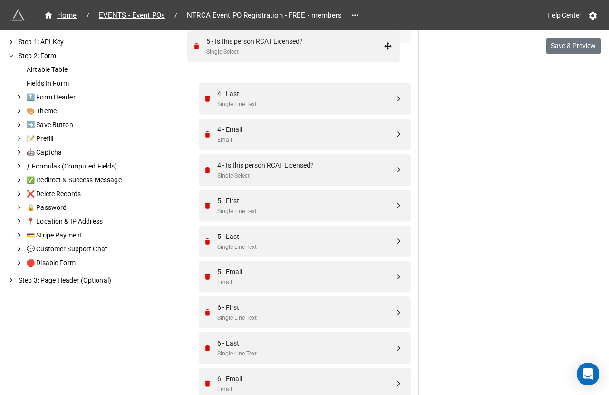
scroll to position [1055, 0]
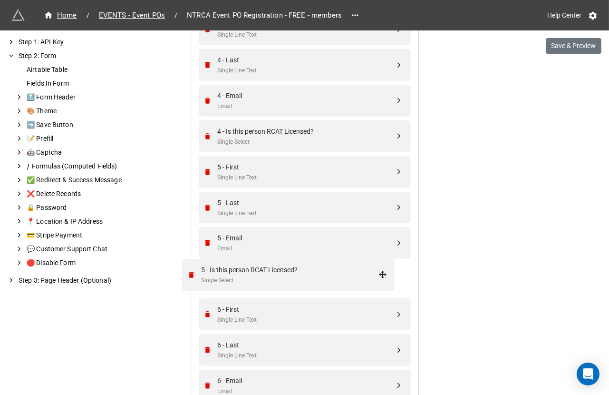
drag, startPoint x: 401, startPoint y: 252, endPoint x: 386, endPoint y: 272, distance: 24.8
click at [365, 276] on div "5 - Is this person RCAT Licensed?" at bounding box center [306, 273] width 177 height 10
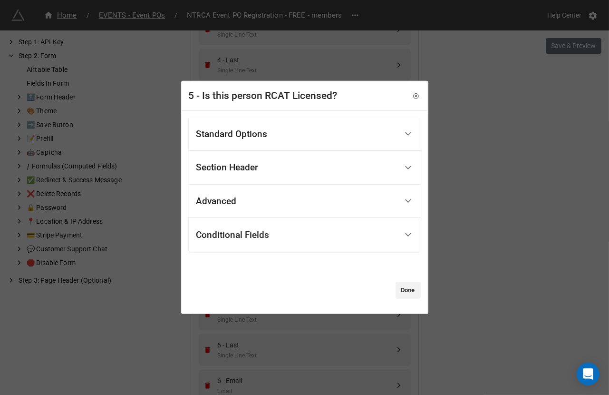
click at [283, 127] on div "Standard Options" at bounding box center [296, 134] width 201 height 22
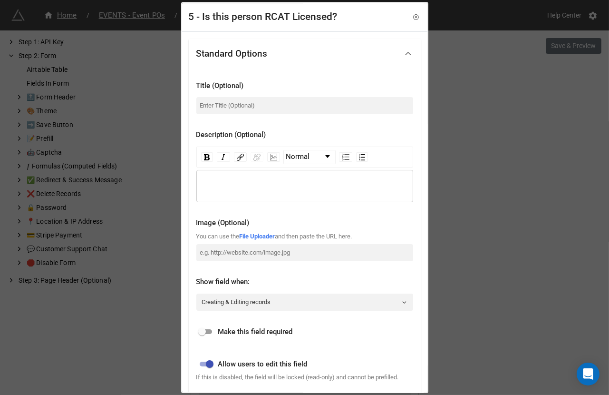
click at [261, 116] on div "Title (Optional)" at bounding box center [304, 97] width 217 height 49
click at [260, 102] on input at bounding box center [304, 105] width 217 height 17
paste input "Is this person RCAT Licensed?"
type input "Is this person RCAT Licensed?"
click at [202, 330] on input "checkbox" at bounding box center [202, 331] width 34 height 11
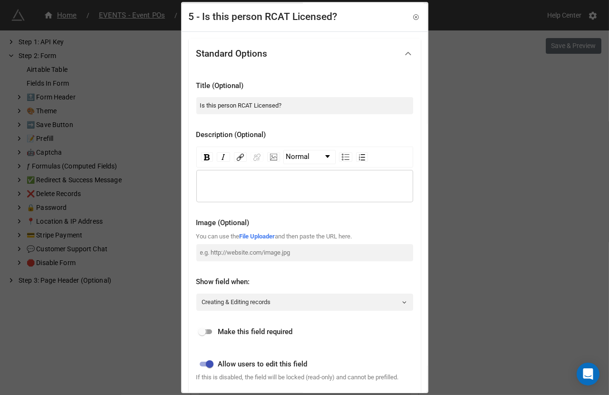
checkbox input "true"
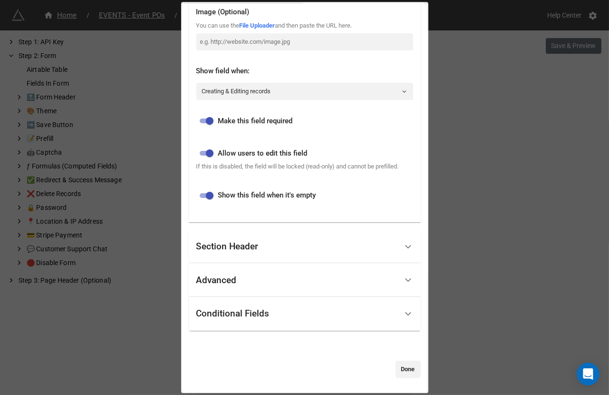
click at [231, 320] on div "Conditional Fields" at bounding box center [296, 313] width 201 height 22
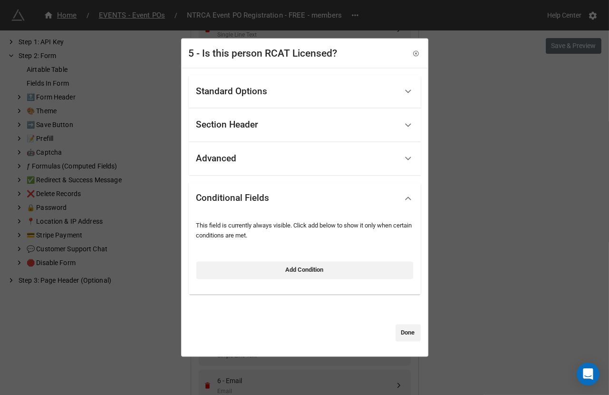
scroll to position [0, 0]
click at [241, 272] on link "Add Condition" at bounding box center [304, 270] width 217 height 17
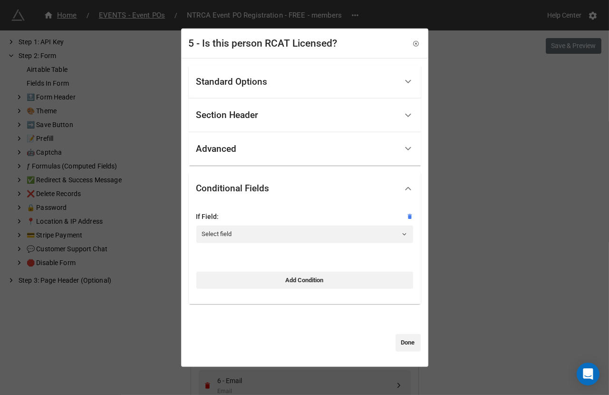
click at [246, 221] on div "If Field:" at bounding box center [304, 216] width 217 height 10
click at [244, 234] on link "Select field" at bounding box center [304, 233] width 217 height 17
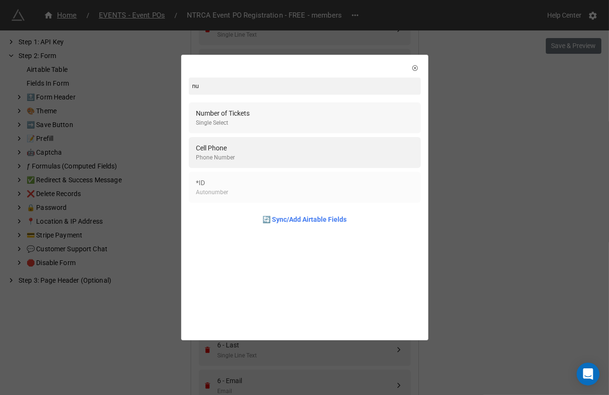
type input "nu"
click at [261, 116] on div "Number of Tickets Single Select" at bounding box center [304, 117] width 217 height 19
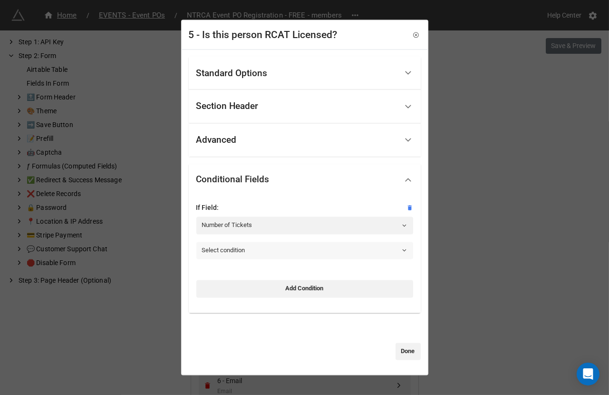
click at [225, 250] on link "Select condition" at bounding box center [304, 250] width 217 height 17
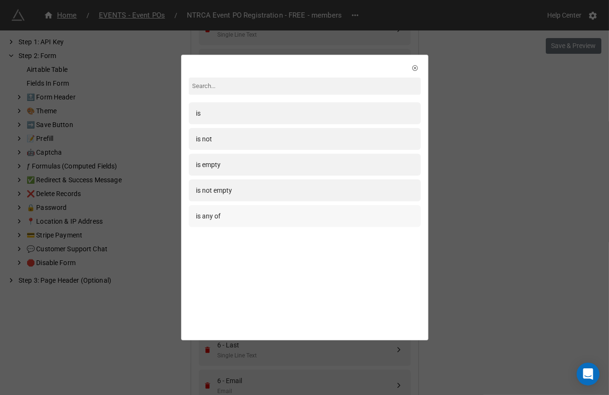
click at [225, 223] on div "is any of" at bounding box center [305, 216] width 232 height 22
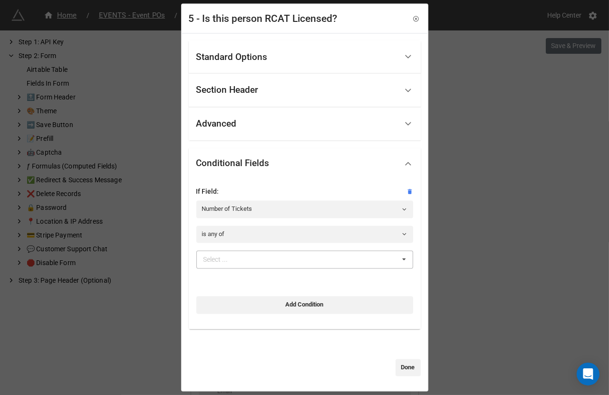
click at [225, 261] on div "Select ..." at bounding box center [221, 259] width 41 height 11
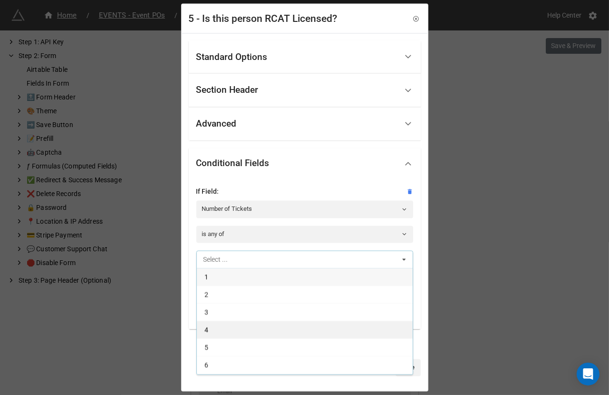
scroll to position [67, 0]
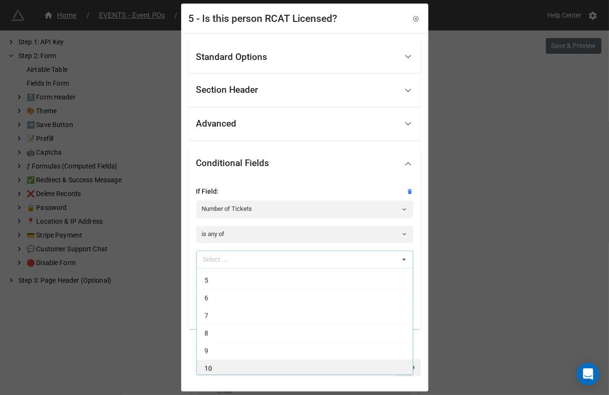
click at [227, 364] on div "10" at bounding box center [305, 368] width 216 height 18
click at [227, 364] on div "9" at bounding box center [305, 368] width 216 height 18
click at [227, 364] on div "8" at bounding box center [305, 368] width 216 height 18
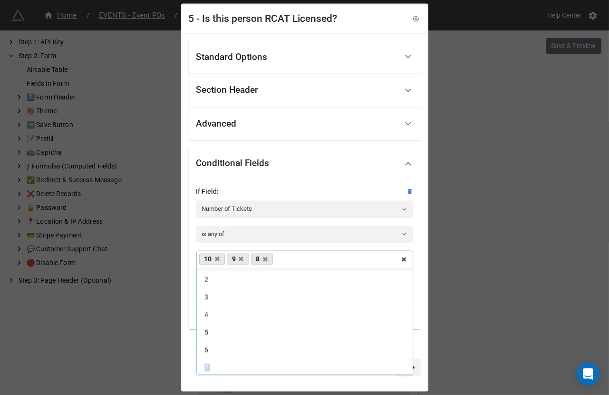
click at [227, 364] on div "7" at bounding box center [305, 368] width 216 height 18
click at [227, 364] on div "6" at bounding box center [305, 365] width 216 height 18
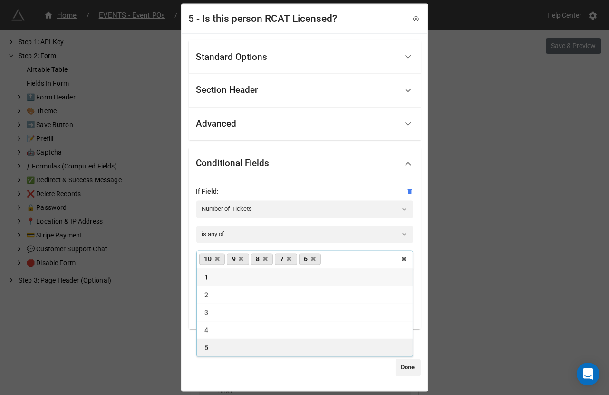
click at [219, 350] on div "5" at bounding box center [305, 348] width 216 height 18
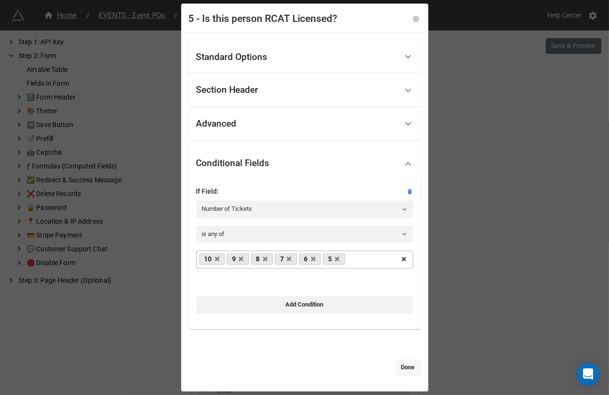
click at [406, 371] on link "Done" at bounding box center [408, 367] width 25 height 17
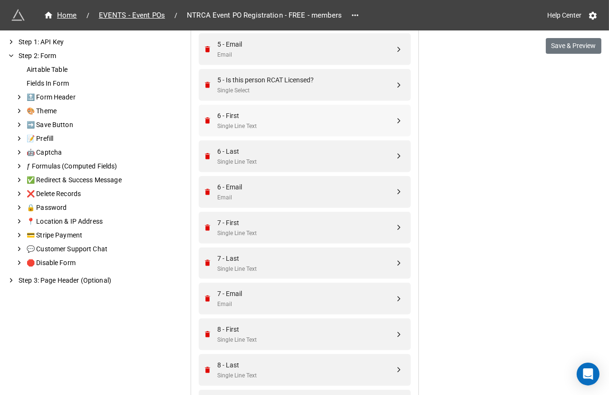
scroll to position [1266, 0]
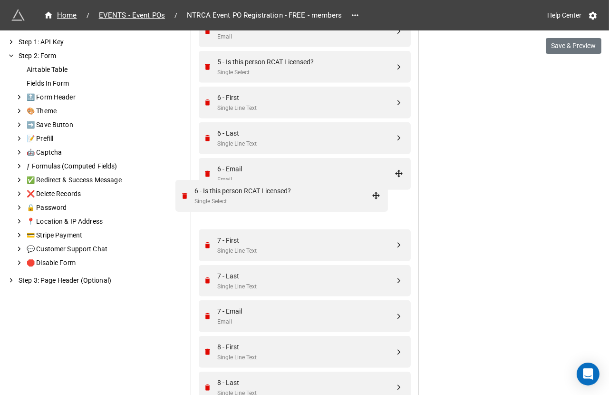
drag, startPoint x: 396, startPoint y: 320, endPoint x: 376, endPoint y: 193, distance: 129.5
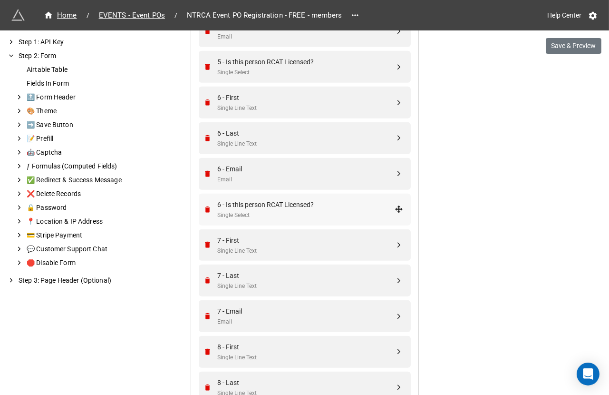
click at [349, 199] on div "6 - Is this person RCAT Licensed?" at bounding box center [306, 204] width 177 height 10
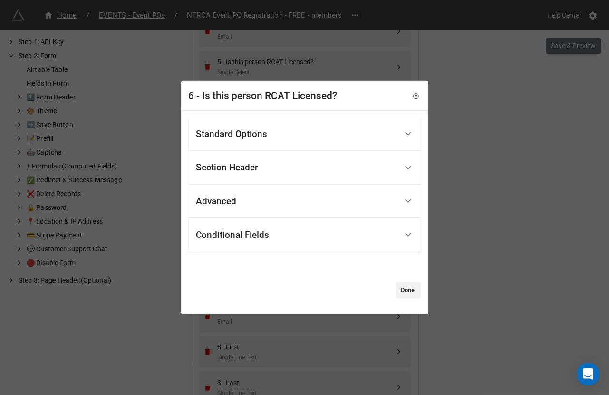
click at [286, 136] on div "Standard Options" at bounding box center [296, 134] width 201 height 22
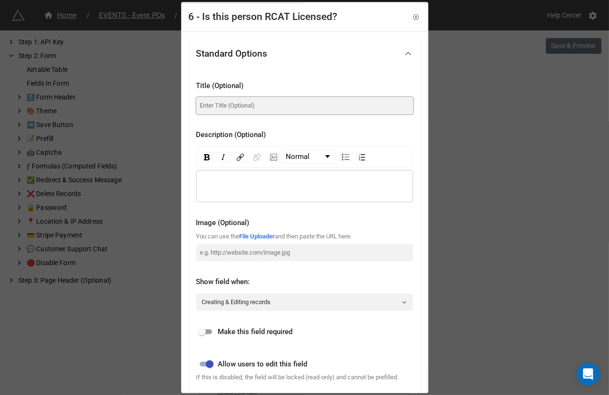
click at [272, 107] on input at bounding box center [304, 105] width 217 height 17
paste input "Is this person RCAT Licensed?"
type input "Is this person RCAT Licensed?"
click at [204, 329] on input "checkbox" at bounding box center [202, 331] width 34 height 11
checkbox input "true"
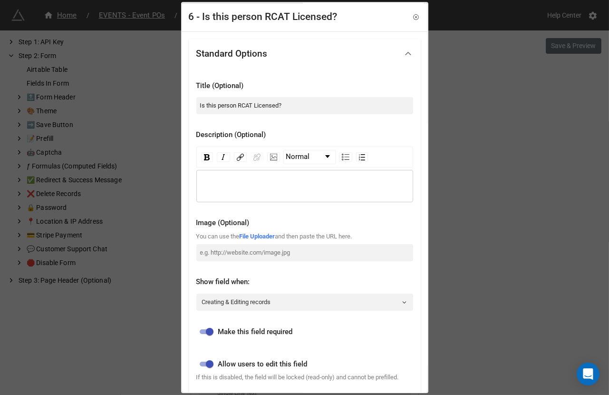
scroll to position [219, 0]
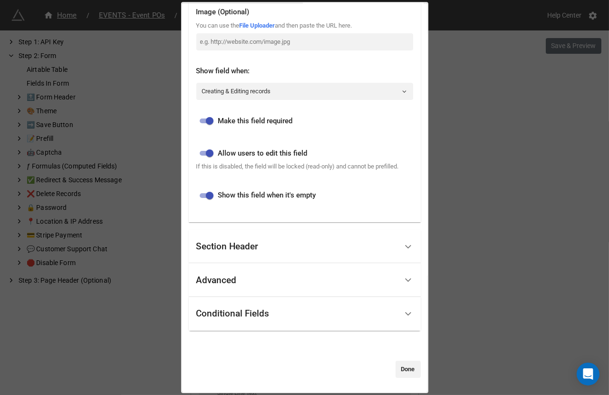
click at [223, 319] on div "Conditional Fields" at bounding box center [296, 313] width 201 height 22
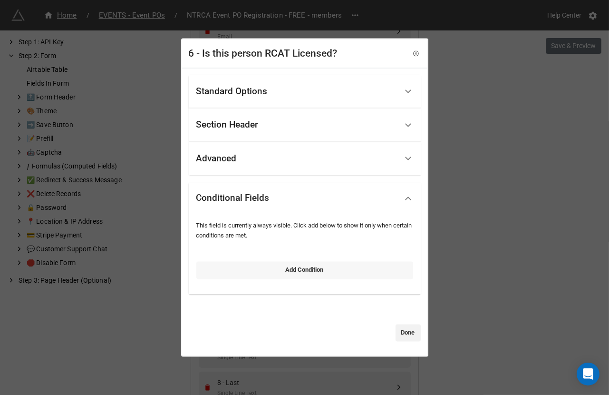
click at [249, 265] on link "Add Condition" at bounding box center [304, 270] width 217 height 17
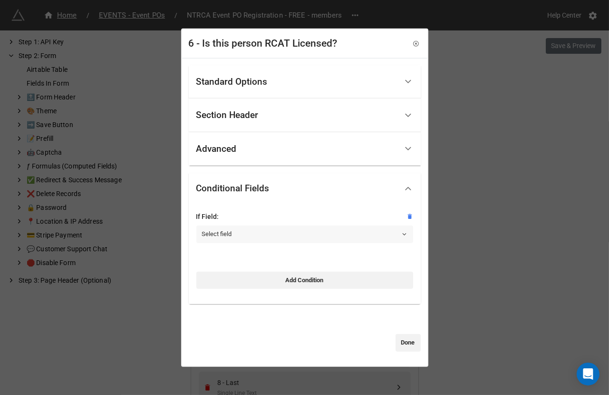
click at [246, 233] on link "Select field" at bounding box center [304, 233] width 217 height 17
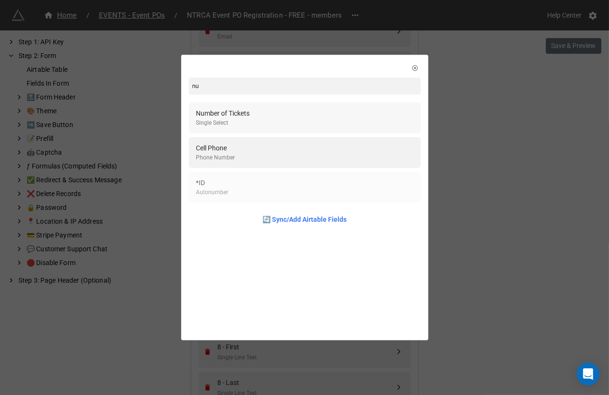
type input "nu"
click at [274, 110] on div "Number of Tickets Single Select" at bounding box center [304, 117] width 217 height 19
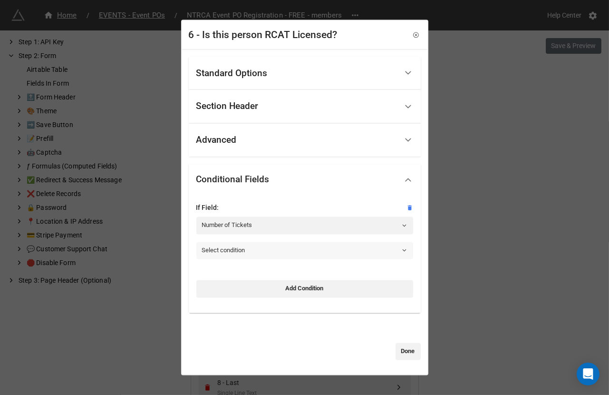
click at [235, 257] on link "Select condition" at bounding box center [304, 250] width 217 height 17
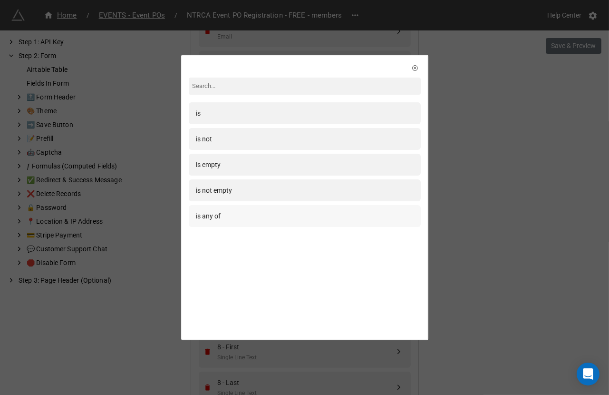
click at [233, 225] on div "is any of" at bounding box center [305, 216] width 232 height 22
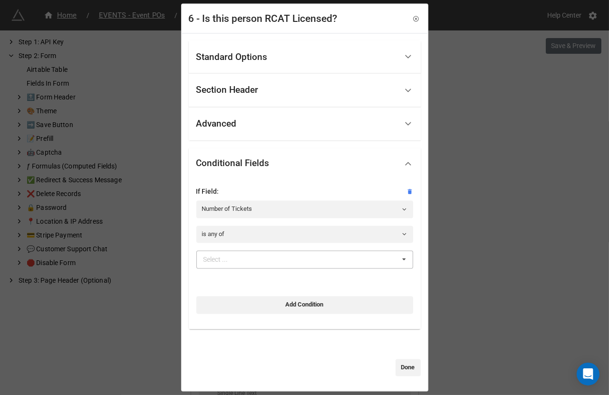
click at [232, 260] on div "Select ..." at bounding box center [221, 259] width 41 height 11
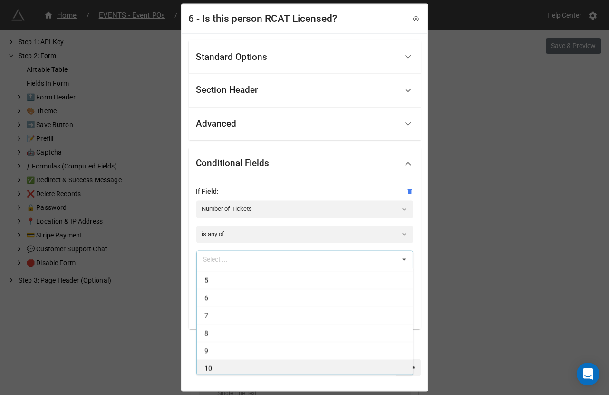
click at [221, 367] on div "10" at bounding box center [305, 368] width 216 height 18
click at [221, 367] on div "9" at bounding box center [305, 368] width 216 height 18
click at [221, 367] on div "8" at bounding box center [305, 368] width 216 height 18
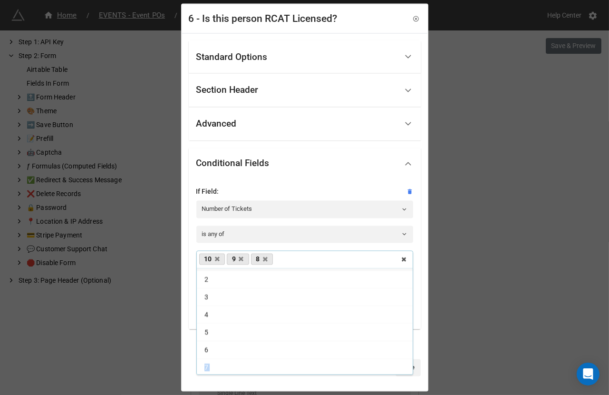
click at [221, 367] on div "7" at bounding box center [305, 368] width 216 height 18
click at [221, 367] on div "6" at bounding box center [305, 365] width 216 height 18
click at [219, 374] on div at bounding box center [292, 367] width 207 height 17
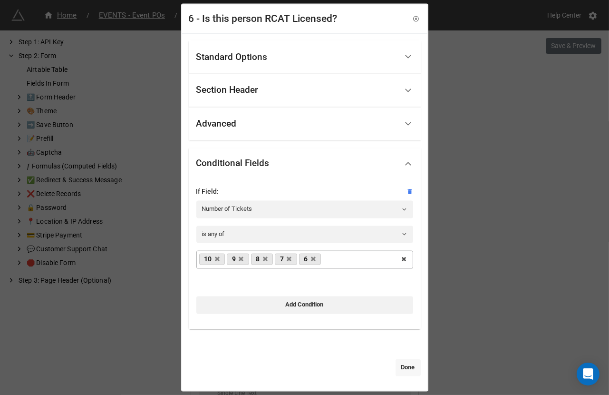
click at [401, 369] on link "Done" at bounding box center [408, 367] width 25 height 17
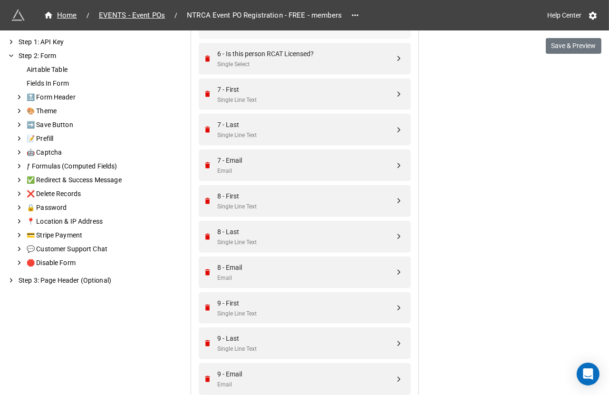
scroll to position [1430, 0]
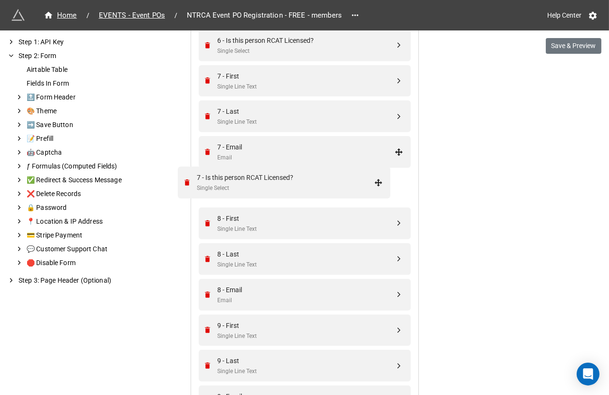
drag, startPoint x: 398, startPoint y: 243, endPoint x: 380, endPoint y: 185, distance: 60.8
click at [363, 185] on div "7 - Is this person RCAT Licensed?" at bounding box center [306, 182] width 177 height 10
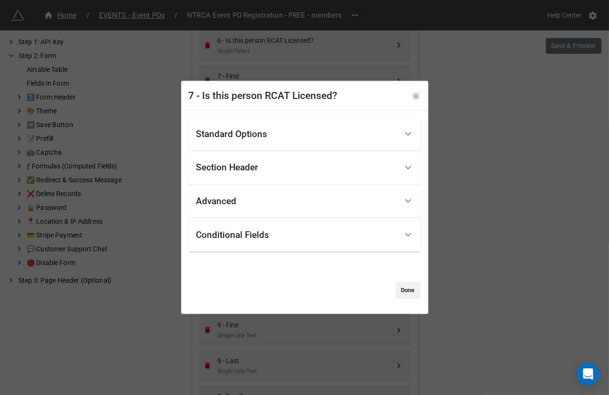
click at [302, 133] on div "Standard Options" at bounding box center [296, 134] width 201 height 22
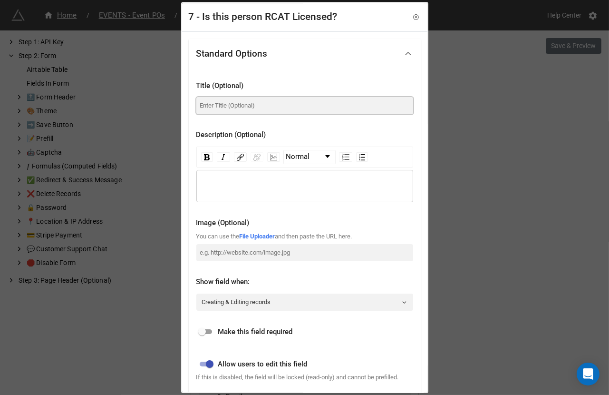
click at [280, 109] on input at bounding box center [304, 105] width 217 height 17
paste input "Is this person RCAT Licensed?"
type input "Is this person RCAT Licensed?"
click at [208, 326] on input "checkbox" at bounding box center [202, 331] width 34 height 11
checkbox input "true"
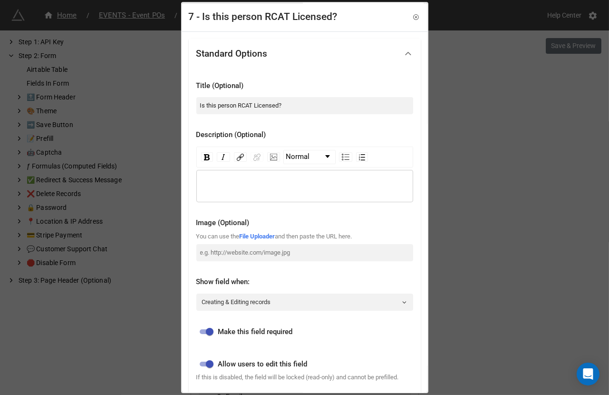
scroll to position [219, 0]
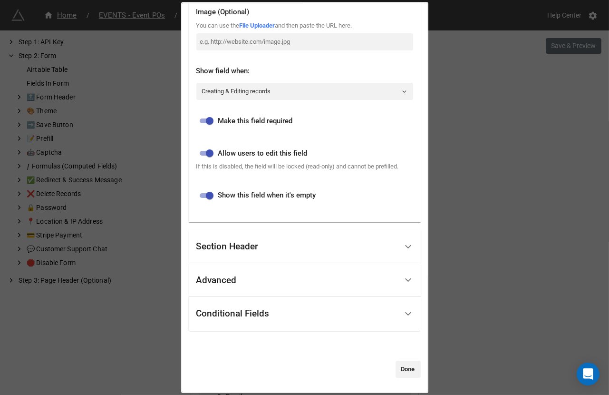
click at [212, 323] on div "Conditional Fields" at bounding box center [296, 313] width 201 height 22
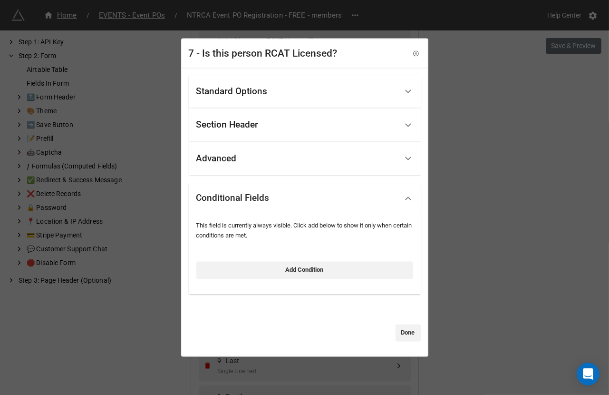
scroll to position [0, 0]
click at [232, 254] on div "This field is currently always visible. Click add below to show it only when ce…" at bounding box center [304, 250] width 217 height 58
click at [228, 273] on link "Add Condition" at bounding box center [304, 270] width 217 height 17
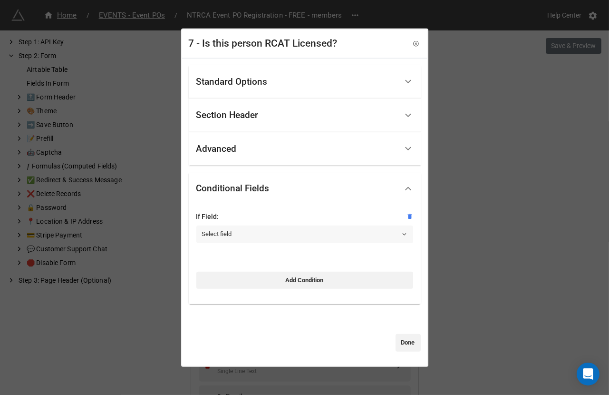
click at [237, 234] on link "Select field" at bounding box center [304, 233] width 217 height 17
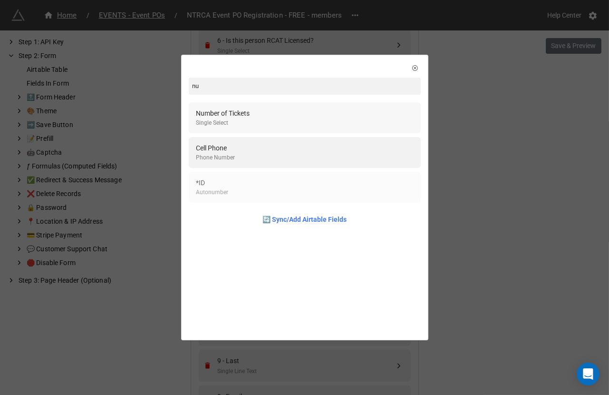
type input "nu"
click at [253, 121] on div "Number of Tickets Single Select" at bounding box center [304, 117] width 217 height 19
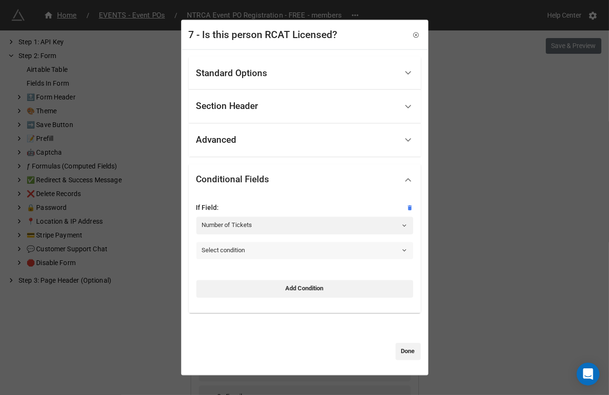
click at [232, 248] on link "Select condition" at bounding box center [304, 250] width 217 height 17
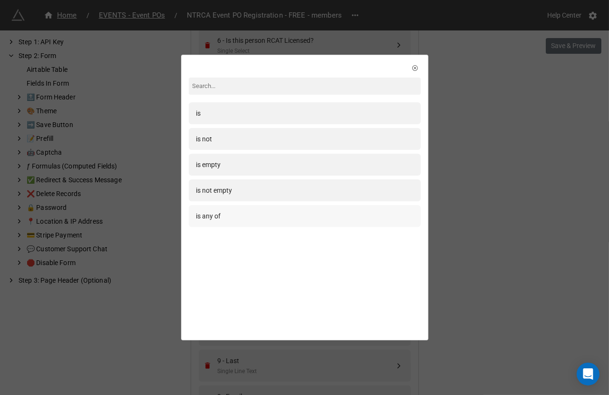
click at [229, 221] on div "is any of" at bounding box center [304, 216] width 217 height 10
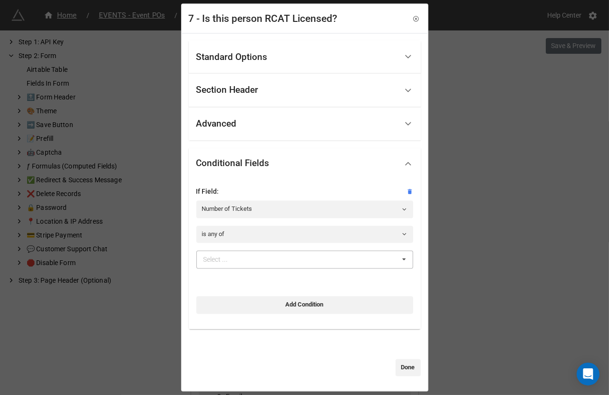
click at [227, 251] on div "Select ... 1 2 3 4 5 6 7 8 9 10" at bounding box center [304, 260] width 217 height 18
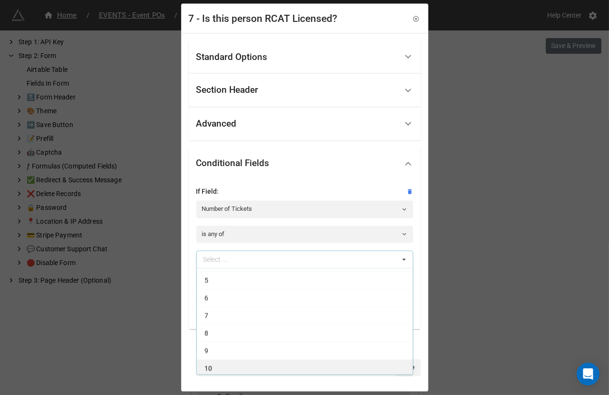
click at [224, 367] on div "10" at bounding box center [305, 368] width 216 height 18
click at [224, 367] on div "9" at bounding box center [305, 368] width 216 height 18
click at [224, 367] on div "8" at bounding box center [305, 368] width 216 height 18
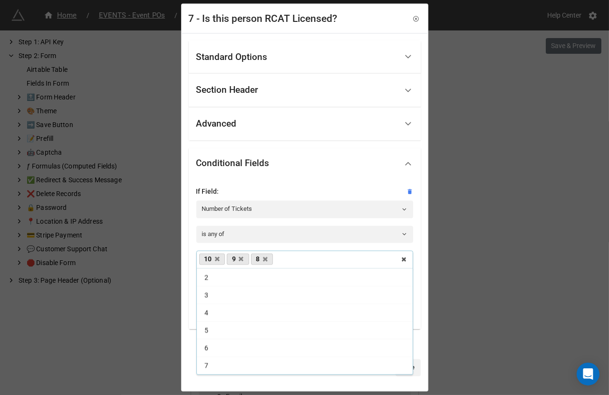
scroll to position [15, 0]
click at [224, 367] on div "7" at bounding box center [305, 368] width 216 height 18
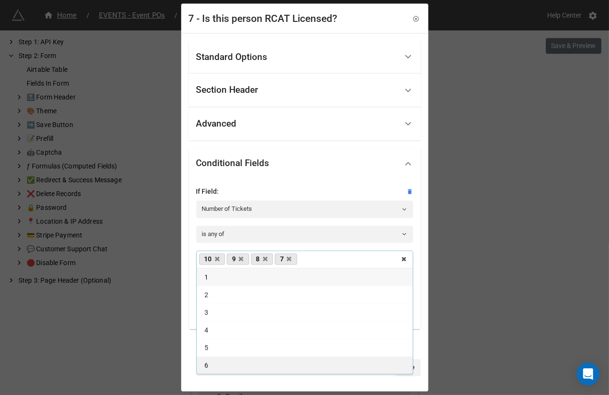
scroll to position [0, 0]
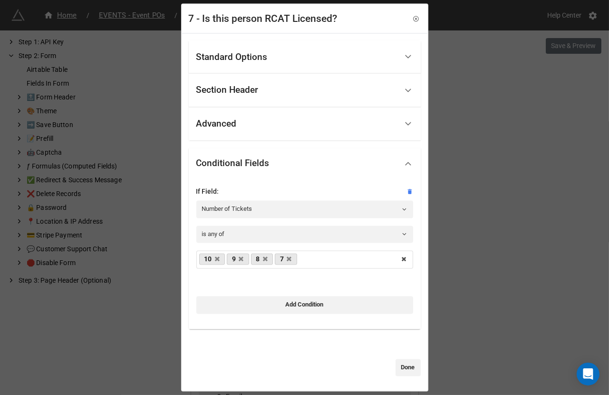
click at [205, 381] on div "Standard Options Title (Optional) Is this person RCAT Licensed? Description (Op…" at bounding box center [304, 211] width 245 height 357
click at [402, 374] on link "Done" at bounding box center [408, 367] width 25 height 17
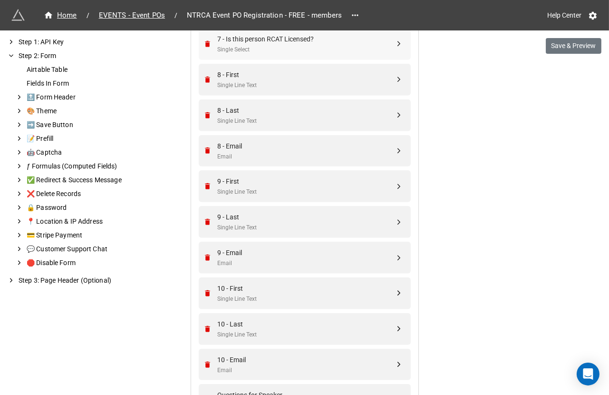
scroll to position [1564, 0]
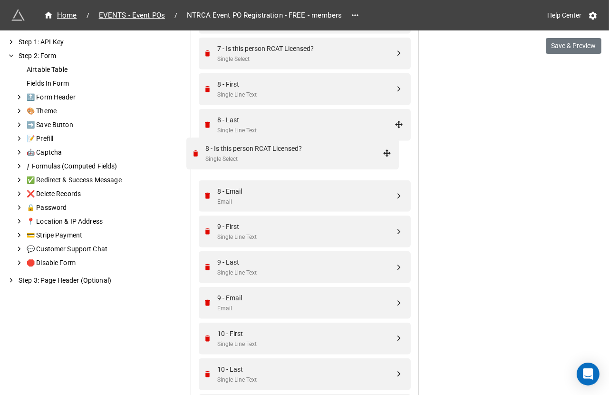
drag, startPoint x: 396, startPoint y: 326, endPoint x: 386, endPoint y: 152, distance: 174.3
click at [348, 162] on div "Single Select" at bounding box center [306, 166] width 177 height 9
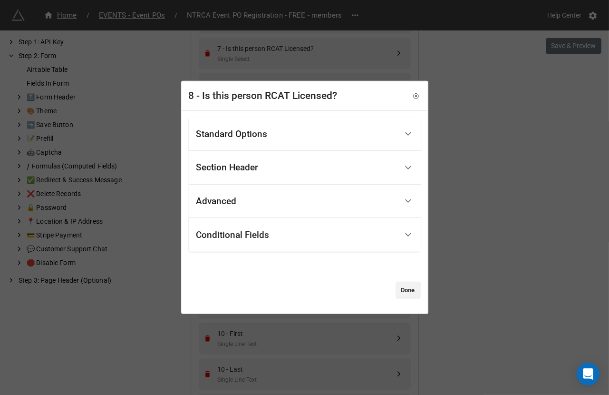
click at [279, 138] on div "Standard Options" at bounding box center [296, 134] width 201 height 22
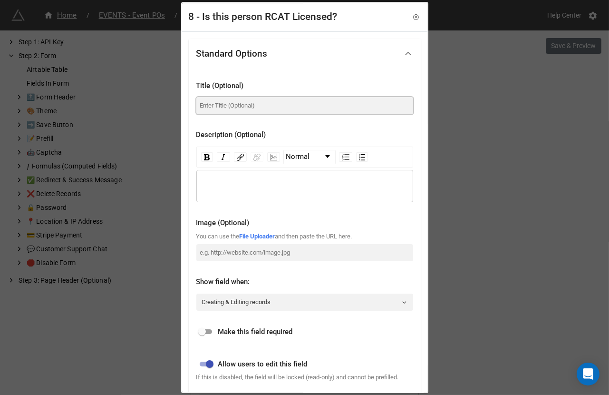
click at [267, 113] on input at bounding box center [304, 105] width 217 height 17
paste input "Is this person RCAT Licensed?"
type input "Is this person RCAT Licensed?"
click at [209, 334] on input "checkbox" at bounding box center [202, 331] width 34 height 11
checkbox input "true"
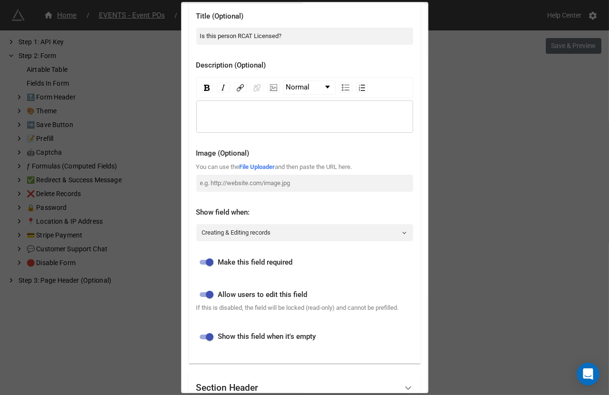
scroll to position [219, 0]
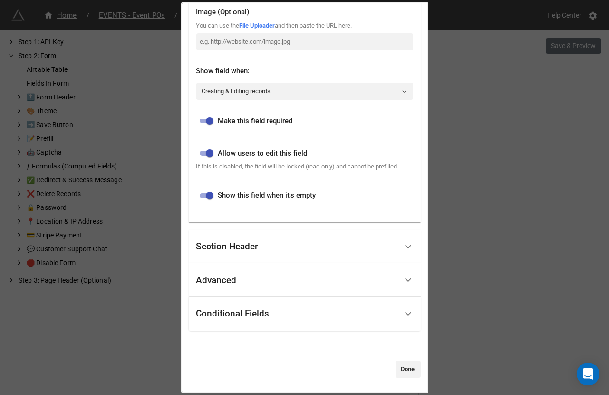
click at [229, 322] on div "Conditional Fields" at bounding box center [296, 313] width 201 height 22
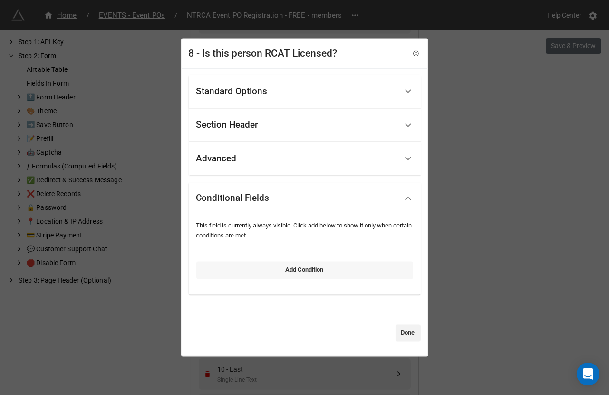
click at [255, 272] on link "Add Condition" at bounding box center [304, 270] width 217 height 17
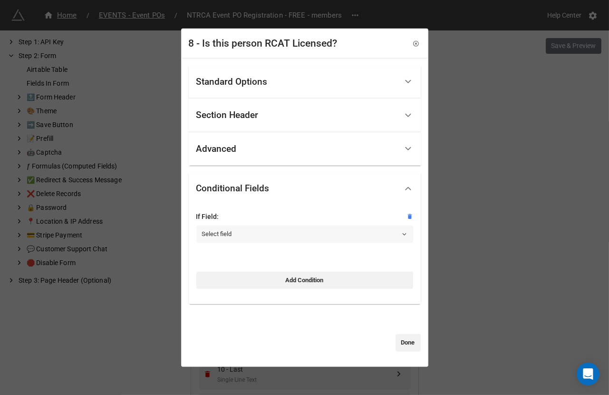
click at [245, 231] on link "Select field" at bounding box center [304, 233] width 217 height 17
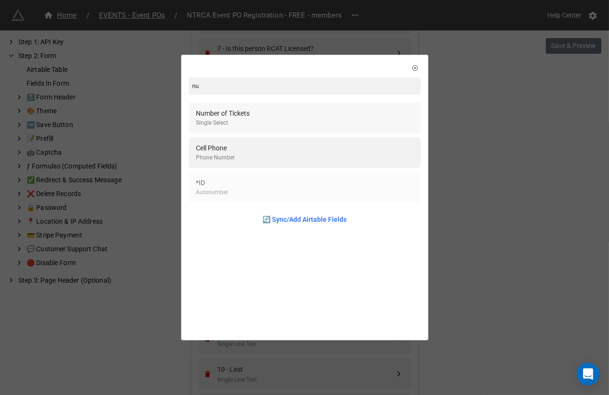
type input "nu"
click at [258, 120] on div "Number of Tickets Single Select" at bounding box center [304, 117] width 217 height 19
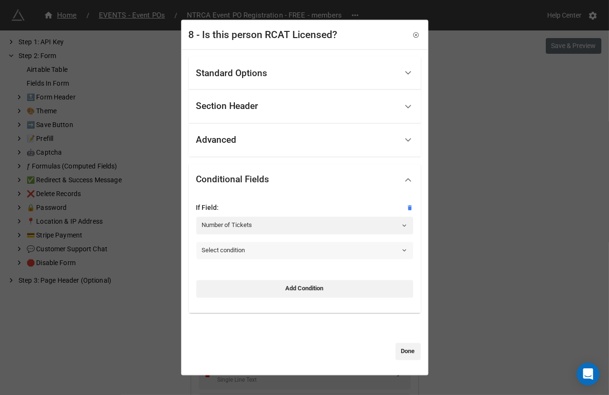
click at [241, 247] on link "Select condition" at bounding box center [304, 250] width 217 height 17
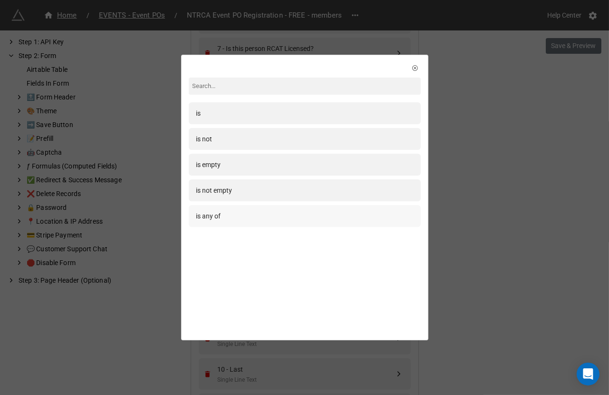
click at [239, 219] on div "is any of" at bounding box center [304, 216] width 217 height 10
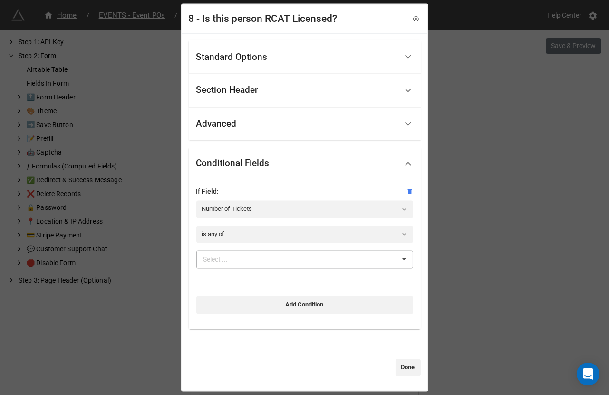
click at [238, 256] on div "Select ..." at bounding box center [221, 259] width 41 height 11
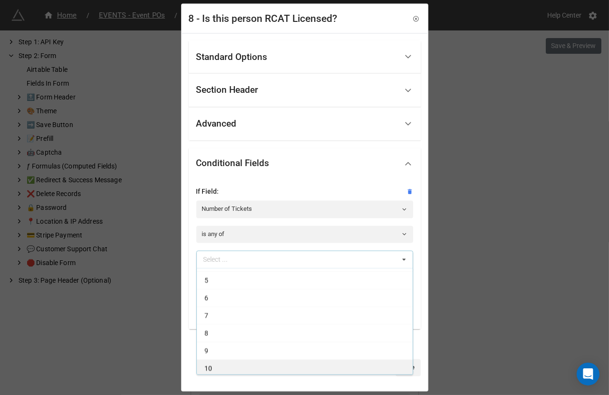
click at [229, 369] on div "10" at bounding box center [305, 368] width 216 height 18
click at [229, 369] on div "9" at bounding box center [305, 368] width 216 height 18
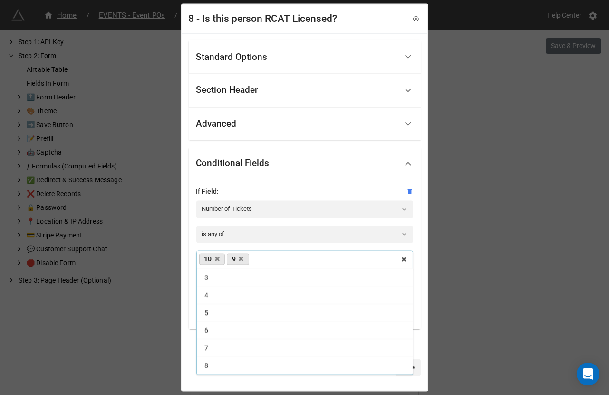
click at [229, 369] on div "8" at bounding box center [305, 366] width 216 height 18
click at [216, 378] on div "Standard Options Title (Optional) Is this person RCAT Licensed? Description (Op…" at bounding box center [304, 211] width 245 height 357
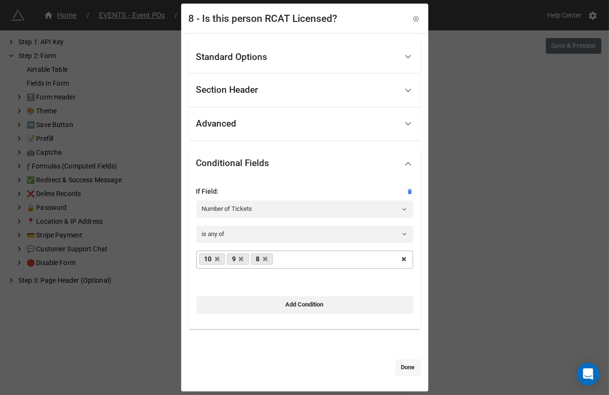
click at [405, 368] on link "Done" at bounding box center [408, 367] width 25 height 17
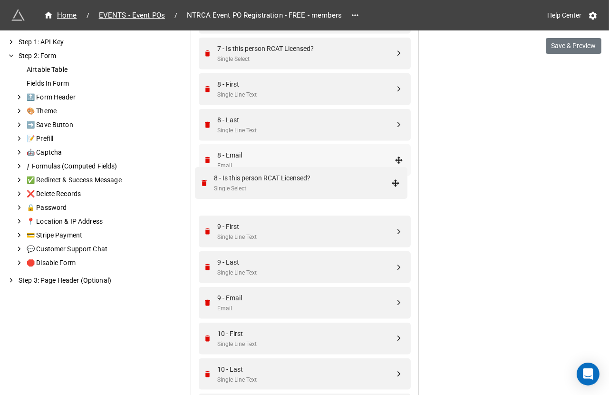
drag, startPoint x: 397, startPoint y: 155, endPoint x: 396, endPoint y: 181, distance: 25.7
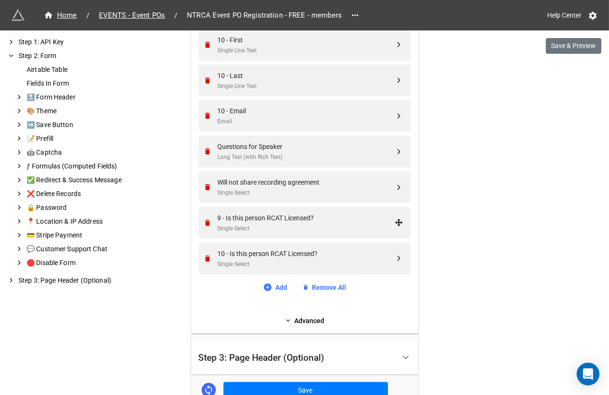
scroll to position [1816, 0]
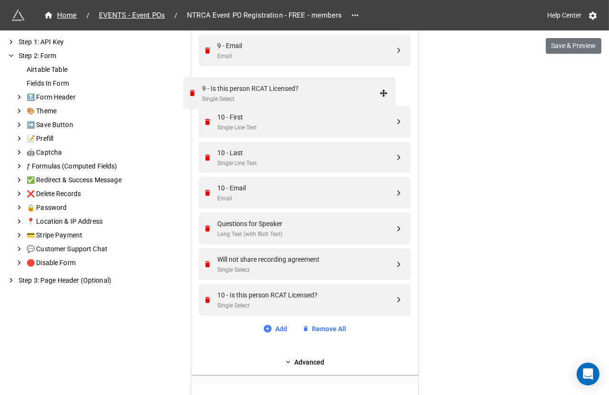
drag, startPoint x: 398, startPoint y: 260, endPoint x: 386, endPoint y: 89, distance: 170.7
click at [328, 87] on div "Single Select" at bounding box center [306, 91] width 177 height 9
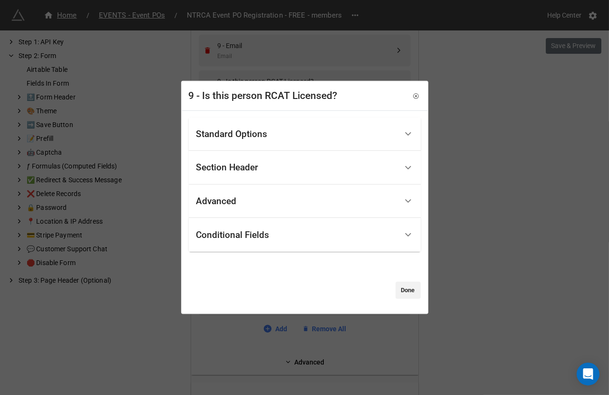
click at [256, 146] on div "Standard Options" at bounding box center [305, 134] width 232 height 34
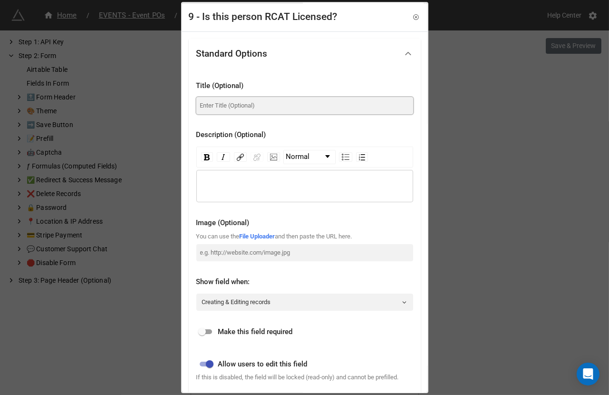
click at [256, 105] on input at bounding box center [304, 105] width 217 height 17
paste input "Is this person RCAT Licensed?"
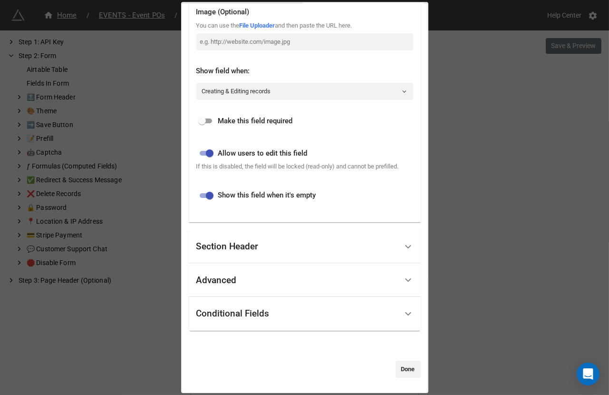
type input "Is this person RCAT Licensed?"
click at [205, 116] on input "checkbox" at bounding box center [202, 121] width 34 height 11
checkbox input "true"
click at [228, 312] on div "Conditional Fields" at bounding box center [232, 314] width 73 height 10
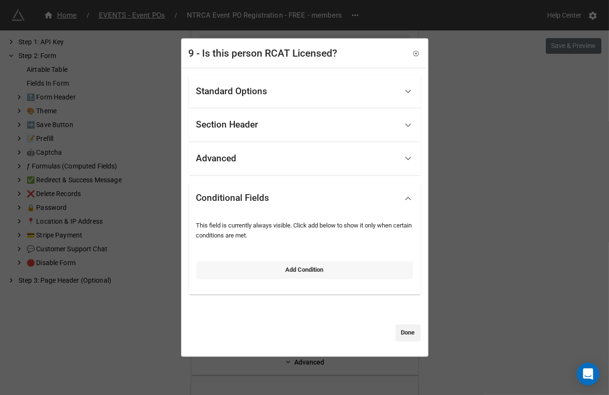
click at [232, 275] on link "Add Condition" at bounding box center [304, 270] width 217 height 17
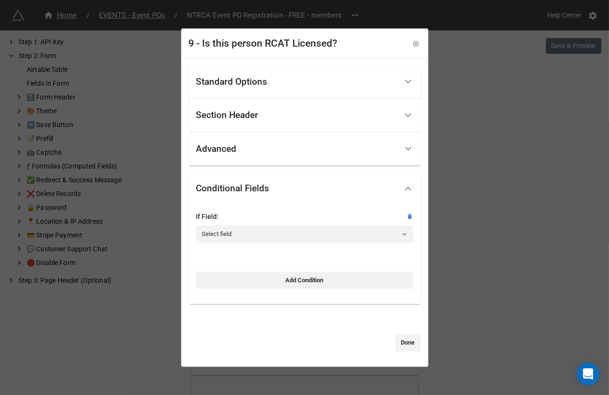
click at [240, 217] on div "If Field:" at bounding box center [304, 216] width 217 height 10
click at [240, 229] on link "Select field" at bounding box center [304, 233] width 217 height 17
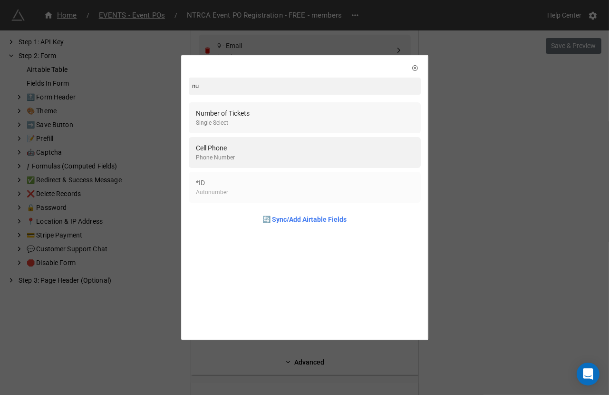
type input "nu"
click at [277, 115] on div "Number of Tickets Single Select" at bounding box center [304, 117] width 217 height 19
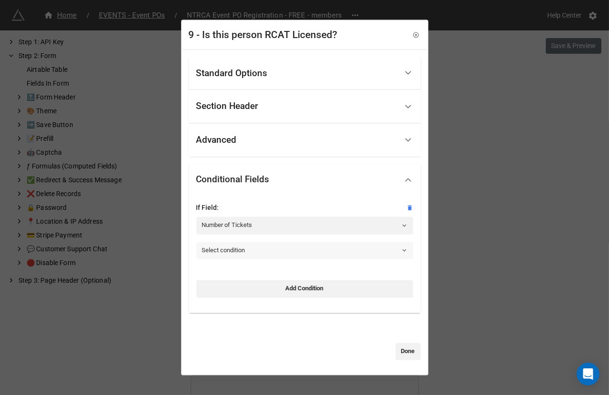
click at [232, 255] on link "Select condition" at bounding box center [304, 250] width 217 height 17
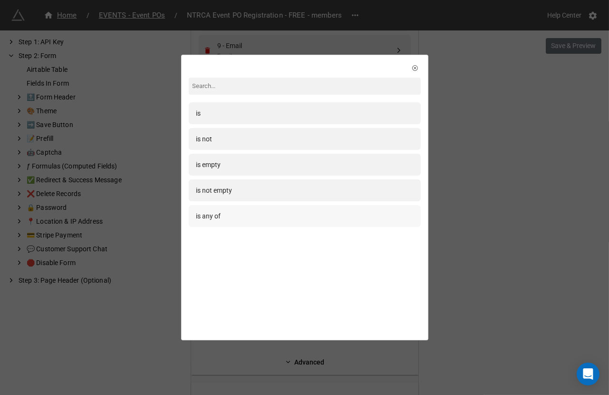
click at [232, 219] on div "is any of" at bounding box center [304, 216] width 217 height 10
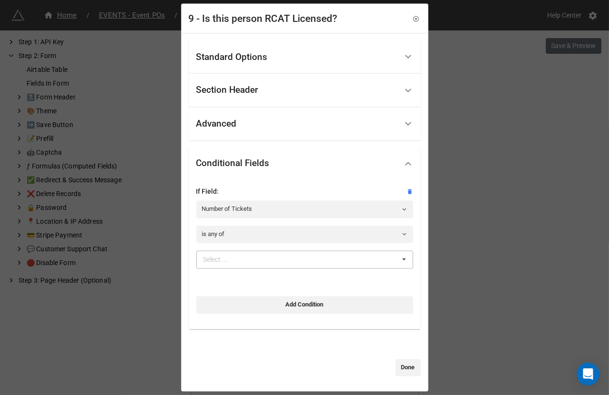
click at [230, 262] on div "Select ..." at bounding box center [221, 259] width 41 height 11
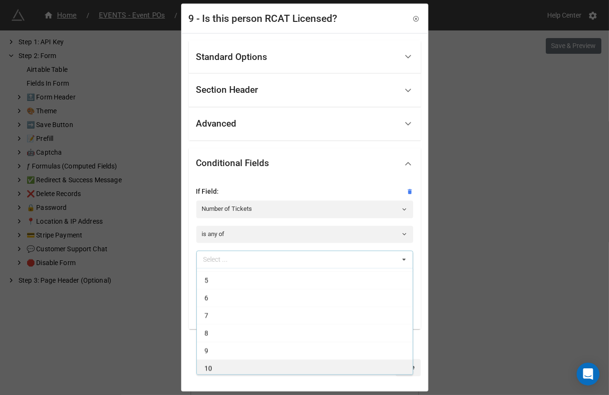
click at [221, 362] on div "10" at bounding box center [305, 368] width 216 height 18
click at [221, 362] on div "9" at bounding box center [305, 368] width 216 height 18
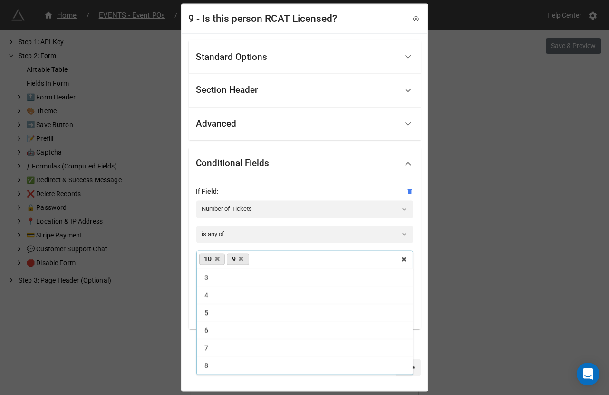
scroll to position [32, 0]
click at [213, 380] on div "Standard Options Title (Optional) Is this person RCAT Licensed? Description (Op…" at bounding box center [304, 211] width 245 height 357
click at [408, 370] on link "Done" at bounding box center [408, 367] width 25 height 17
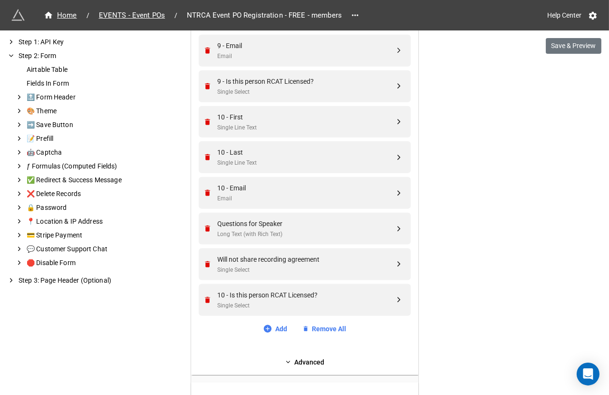
drag, startPoint x: 401, startPoint y: 297, endPoint x: 401, endPoint y: 242, distance: 54.7
drag, startPoint x: 395, startPoint y: 299, endPoint x: 395, endPoint y: 230, distance: 68.9
click at [356, 230] on div "Single Select" at bounding box center [306, 234] width 177 height 9
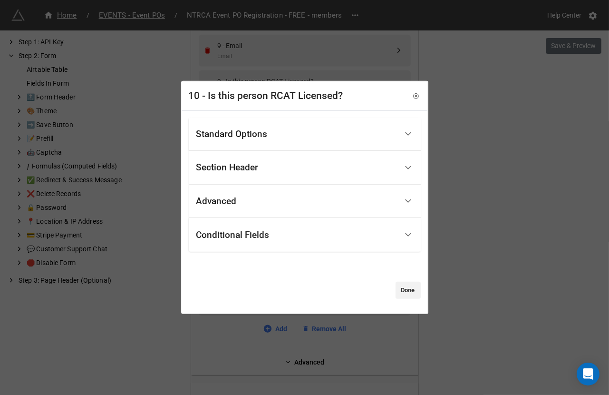
click at [300, 151] on div "Section Header Header Title Type Static Title Header Title" at bounding box center [305, 168] width 232 height 34
click at [298, 141] on div "Standard Options" at bounding box center [296, 134] width 201 height 22
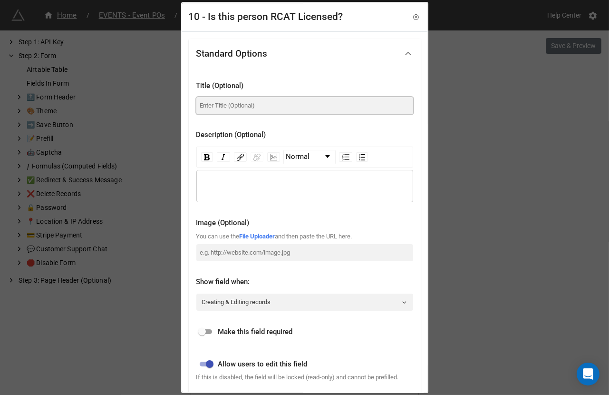
click at [276, 97] on input at bounding box center [304, 105] width 217 height 17
paste input "Is this person RCAT Licensed?"
type input "Is this person RCAT Licensed?"
click at [208, 328] on input "checkbox" at bounding box center [202, 331] width 34 height 11
checkbox input "true"
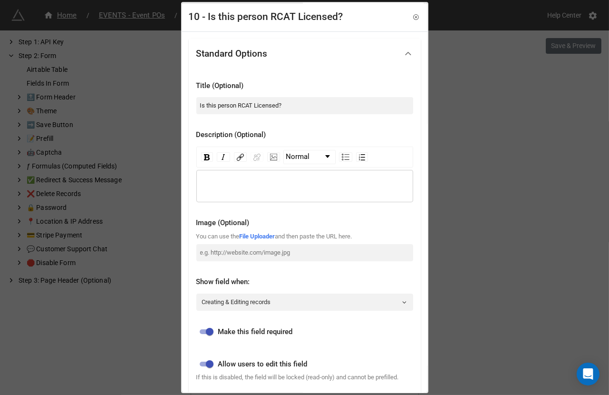
scroll to position [219, 0]
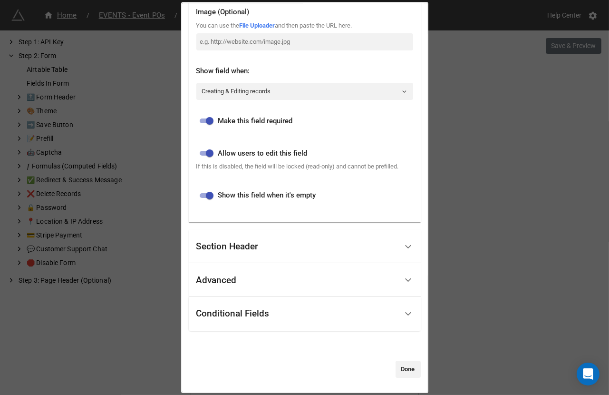
click at [214, 328] on div "Conditional Fields" at bounding box center [305, 314] width 232 height 34
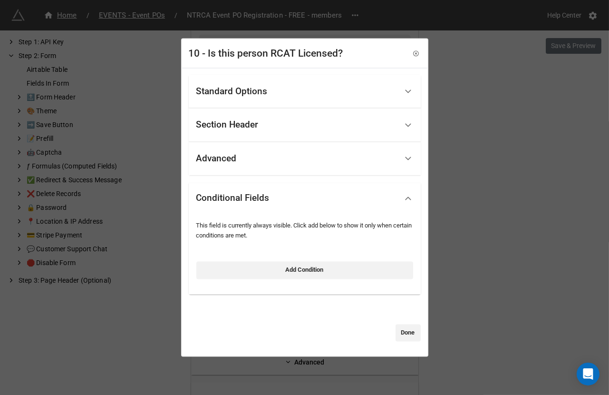
scroll to position [0, 0]
click at [258, 276] on link "Add Condition" at bounding box center [304, 270] width 217 height 17
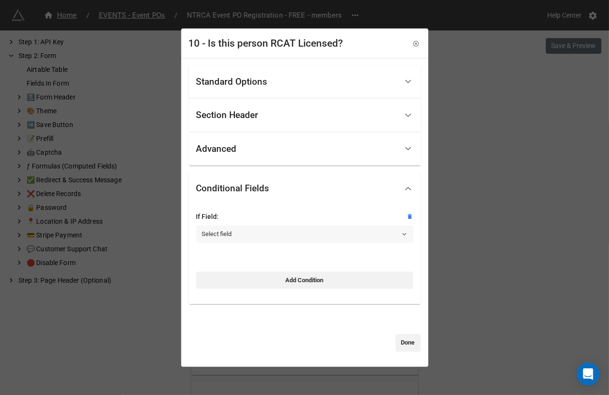
click at [255, 229] on link "Select field" at bounding box center [304, 233] width 217 height 17
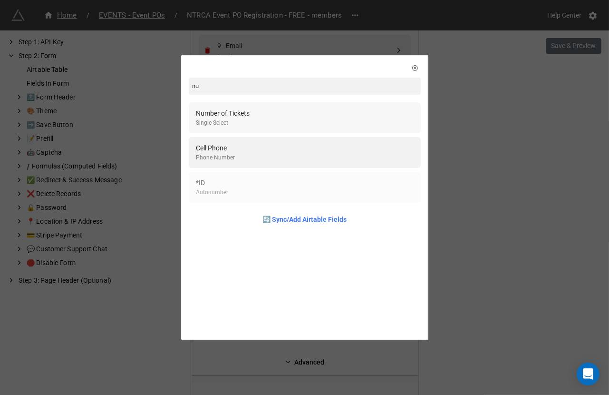
type input "nu"
click at [270, 111] on div "Number of Tickets Single Select" at bounding box center [304, 117] width 217 height 19
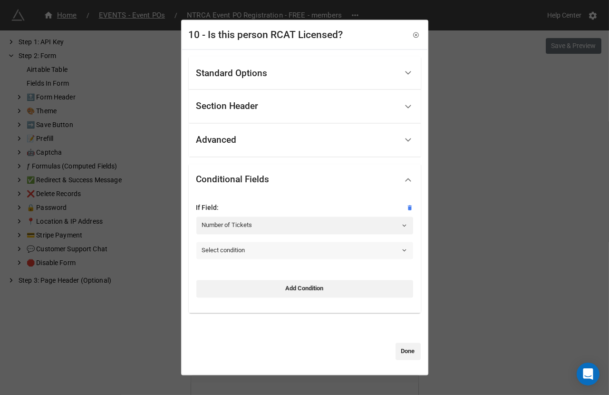
click at [244, 249] on link "Select condition" at bounding box center [304, 250] width 217 height 17
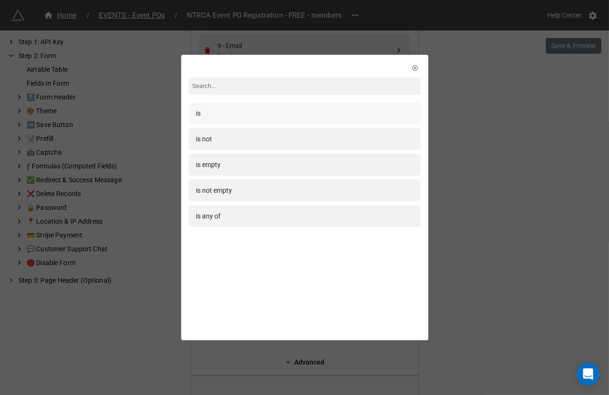
click at [241, 114] on div "is" at bounding box center [304, 113] width 217 height 10
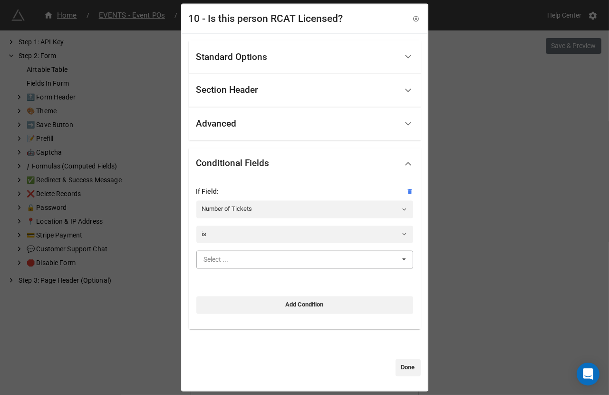
click at [235, 257] on input "text" at bounding box center [305, 259] width 216 height 17
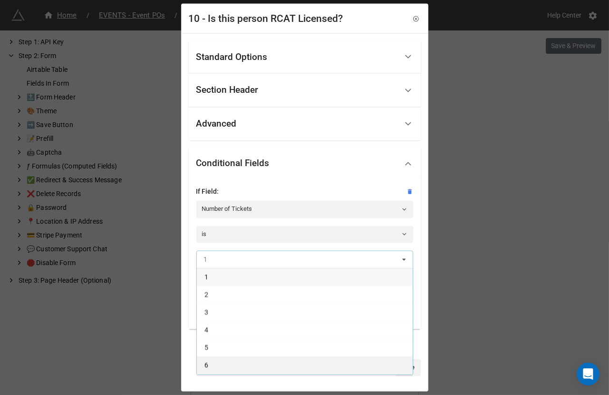
scroll to position [67, 0]
click at [224, 366] on div "10" at bounding box center [305, 368] width 216 height 18
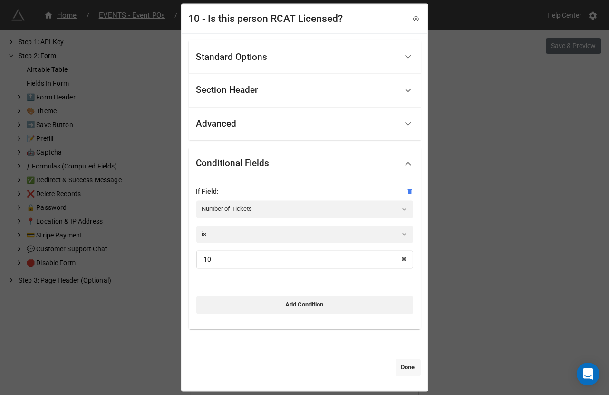
click at [407, 364] on link "Done" at bounding box center [408, 367] width 25 height 17
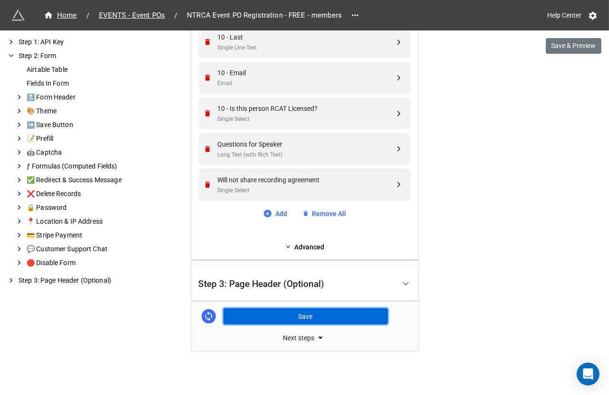
click at [334, 310] on button "Save" at bounding box center [305, 316] width 165 height 16
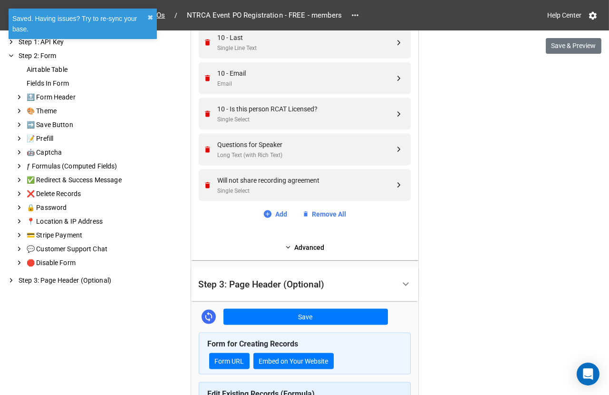
scroll to position [1932, 0]
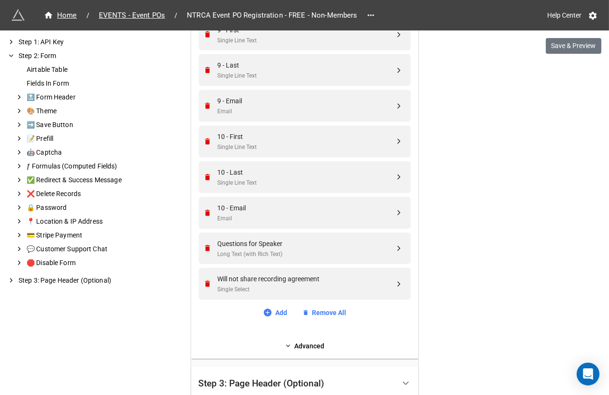
scroll to position [1575, 0]
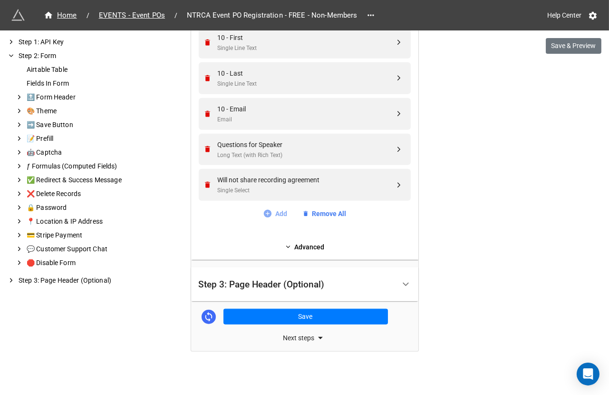
click at [278, 214] on link "Add" at bounding box center [275, 213] width 24 height 10
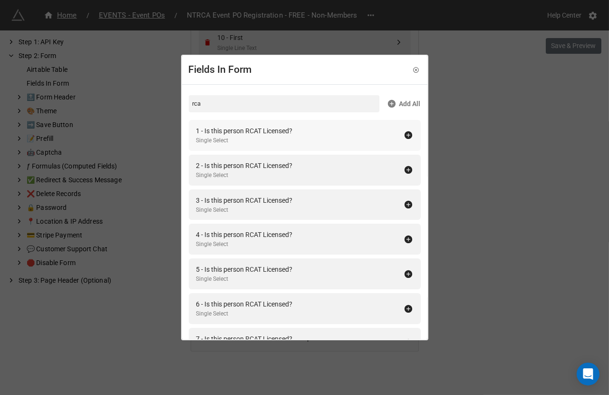
type input "rca"
click at [359, 141] on div "1 - Is this person RCAT Licensed? Single Select" at bounding box center [299, 135] width 207 height 19
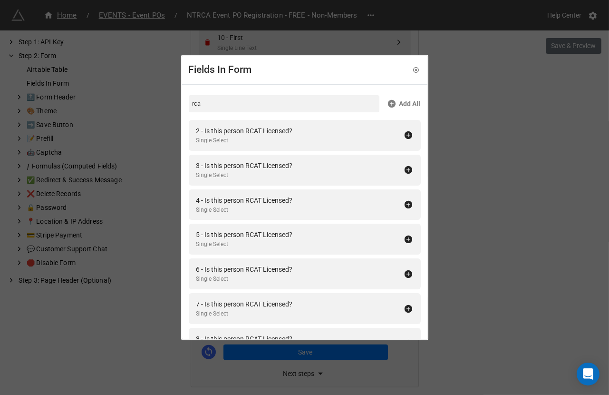
click at [359, 141] on div "2 - Is this person RCAT Licensed? Single Select" at bounding box center [299, 135] width 207 height 19
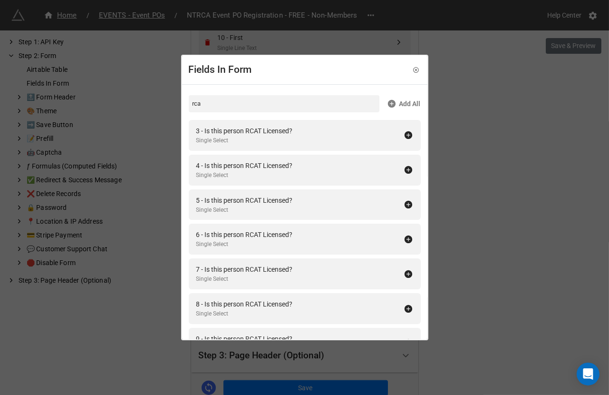
click at [359, 141] on div "3 - Is this person RCAT Licensed? Single Select" at bounding box center [299, 135] width 207 height 19
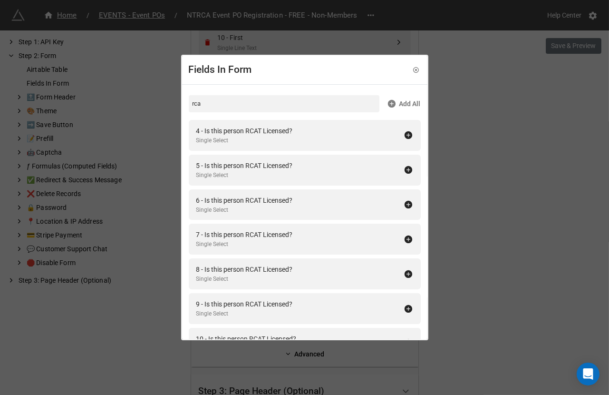
click at [359, 141] on div "4 - Is this person RCAT Licensed? Single Select" at bounding box center [299, 135] width 207 height 19
click at [359, 141] on div "5 - Is this person RCAT Licensed? Single Select" at bounding box center [299, 135] width 207 height 19
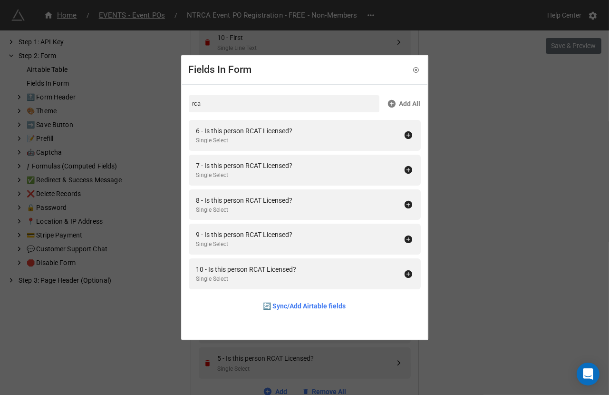
click at [359, 141] on div "6 - Is this person RCAT Licensed? Single Select" at bounding box center [299, 135] width 207 height 19
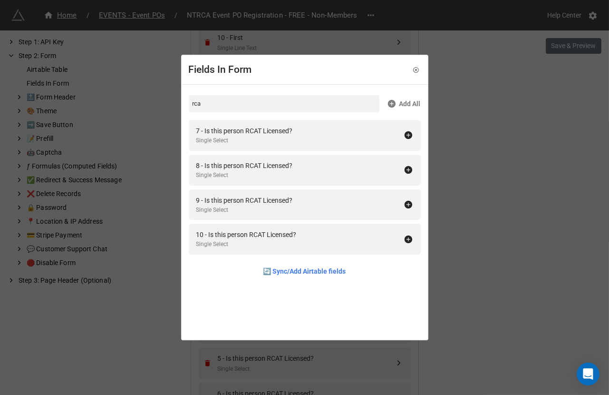
click at [359, 141] on div "7 - Is this person RCAT Licensed? Single Select" at bounding box center [299, 135] width 207 height 19
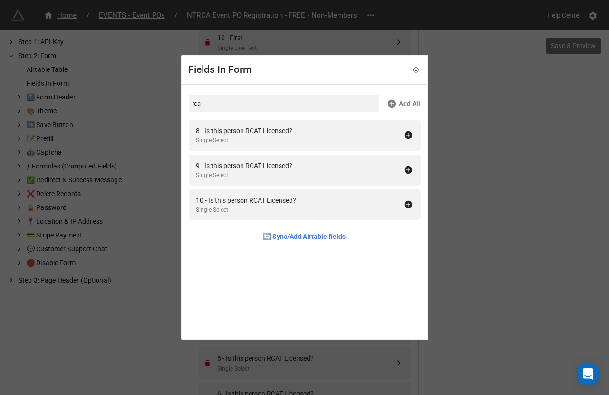
click at [359, 141] on div "8 - Is this person RCAT Licensed? Single Select" at bounding box center [299, 135] width 207 height 19
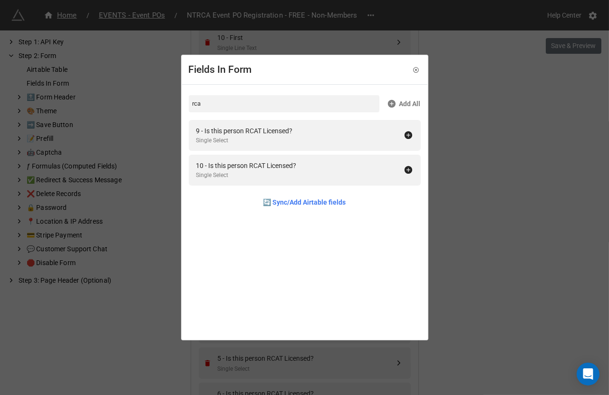
click at [359, 141] on div "9 - Is this person RCAT Licensed? Single Select" at bounding box center [299, 135] width 207 height 19
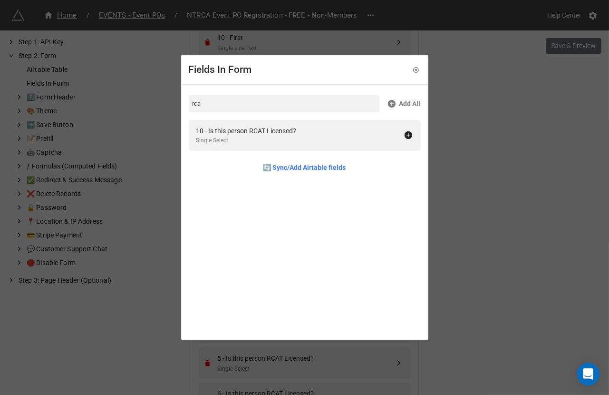
click at [359, 141] on div "10 - Is this person RCAT Licensed? Single Select" at bounding box center [299, 135] width 207 height 19
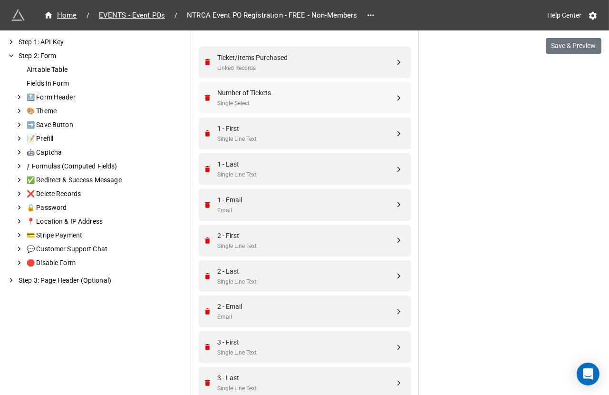
scroll to position [559, 0]
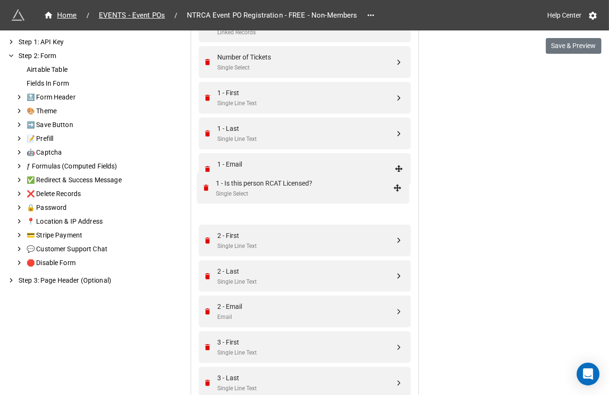
drag, startPoint x: 394, startPoint y: 217, endPoint x: 395, endPoint y: 197, distance: 20.5
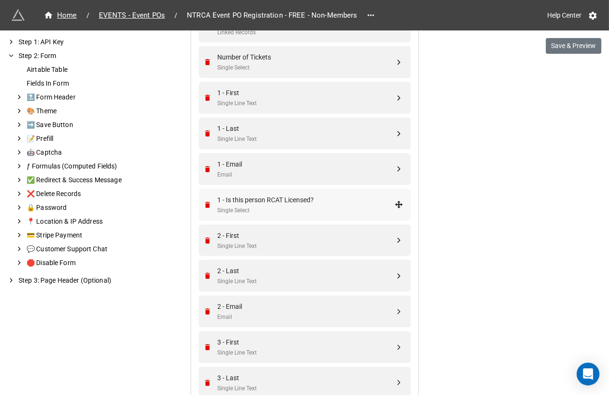
click at [367, 197] on div "1 - Is this person RCAT Licensed?" at bounding box center [306, 199] width 177 height 10
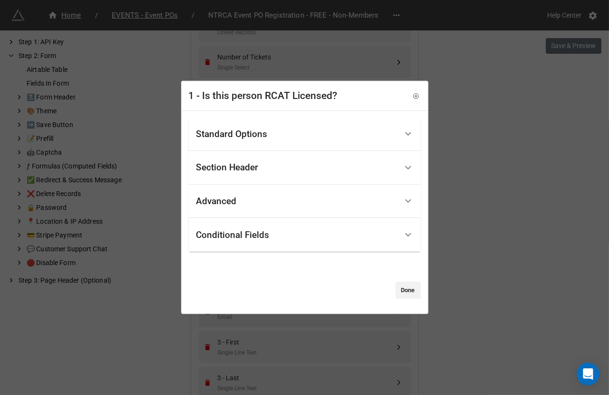
click at [313, 133] on div "Standard Options" at bounding box center [296, 134] width 201 height 22
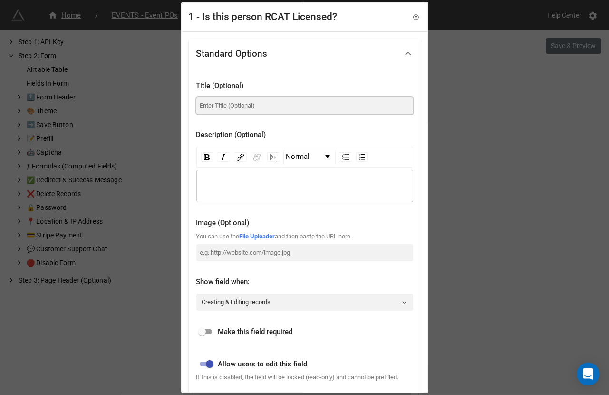
click at [284, 97] on input at bounding box center [304, 105] width 217 height 17
paste input "Is this person RCAT Licensed?"
type input "Is this person RCAT Licensed?"
click at [207, 331] on input "checkbox" at bounding box center [202, 331] width 34 height 11
checkbox input "true"
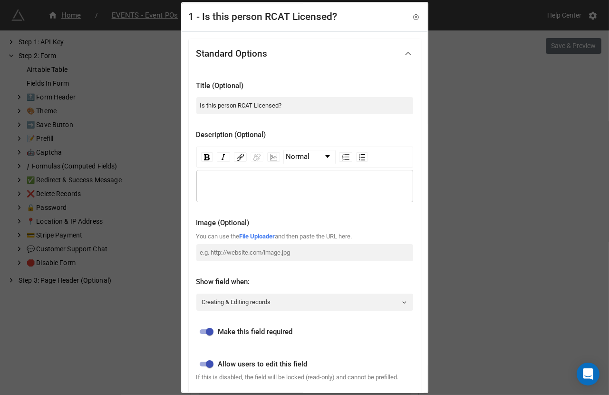
scroll to position [219, 0]
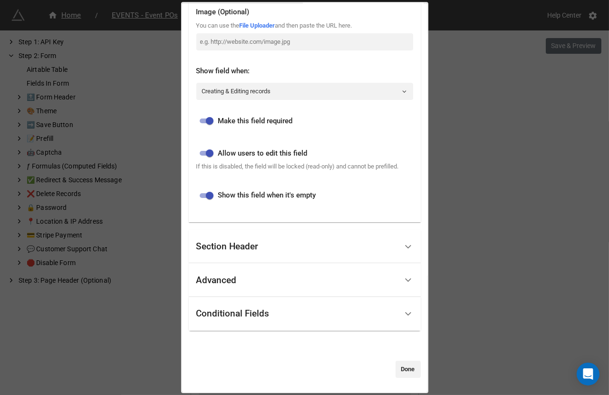
click at [225, 323] on div "Conditional Fields" at bounding box center [296, 313] width 201 height 22
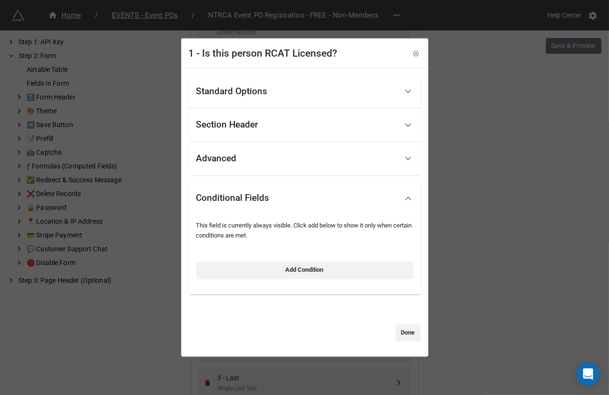
scroll to position [0, 0]
click at [233, 269] on link "Add Condition" at bounding box center [304, 270] width 217 height 17
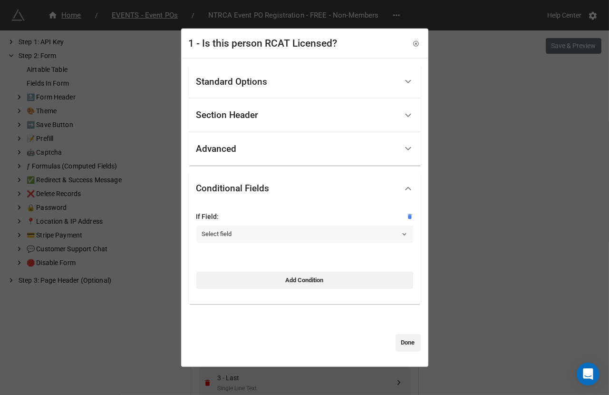
click at [240, 233] on link "Select field" at bounding box center [304, 233] width 217 height 17
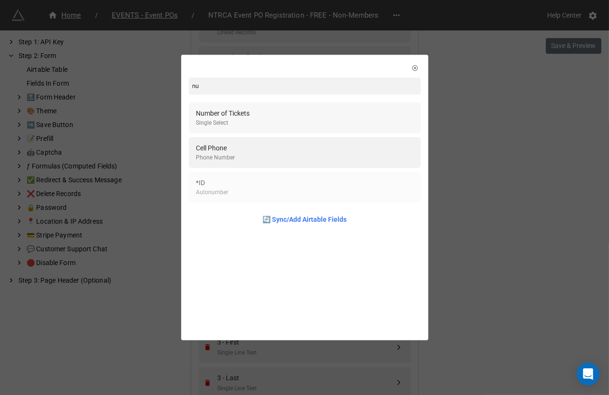
type input "nu"
click at [258, 111] on div "Number of Tickets Single Select" at bounding box center [304, 117] width 217 height 19
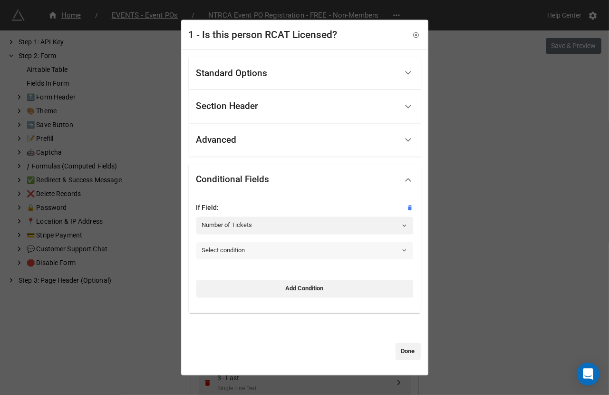
click at [230, 248] on link "Select condition" at bounding box center [304, 250] width 217 height 17
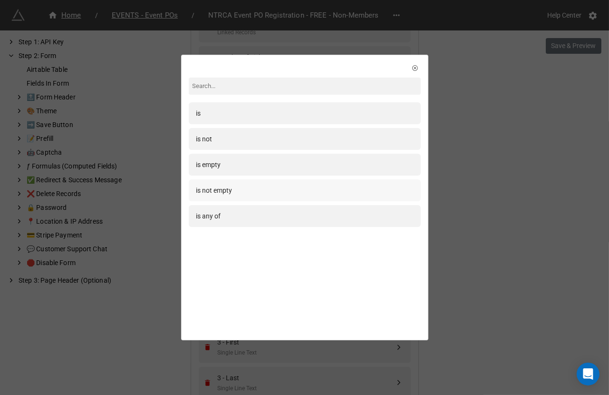
click at [252, 184] on div "is not empty" at bounding box center [305, 190] width 232 height 22
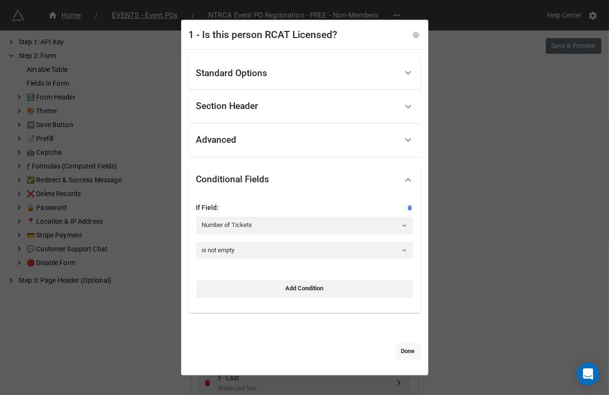
click at [400, 353] on link "Done" at bounding box center [408, 350] width 25 height 17
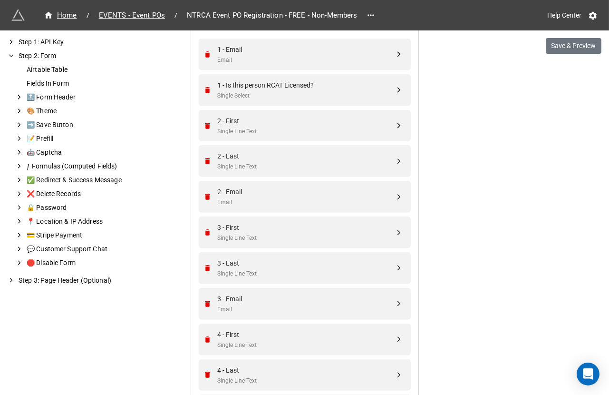
scroll to position [705, 0]
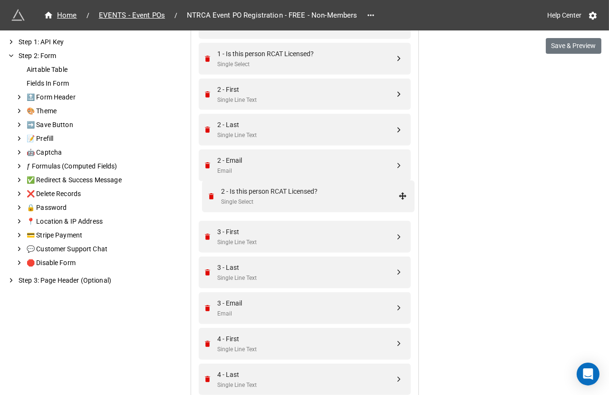
drag, startPoint x: 395, startPoint y: 168, endPoint x: 401, endPoint y: 193, distance: 25.0
click at [344, 202] on div "Single Select" at bounding box center [306, 206] width 177 height 9
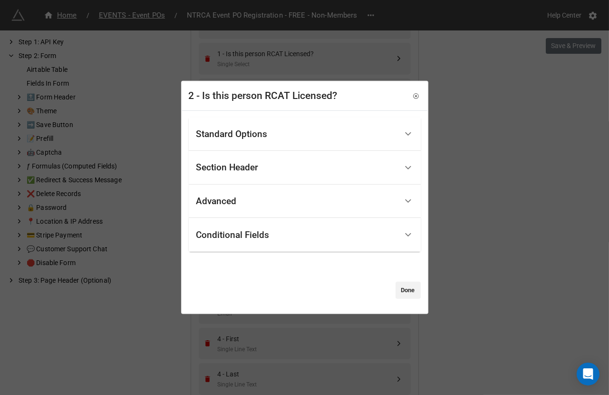
click at [274, 129] on div "Standard Options" at bounding box center [296, 134] width 201 height 22
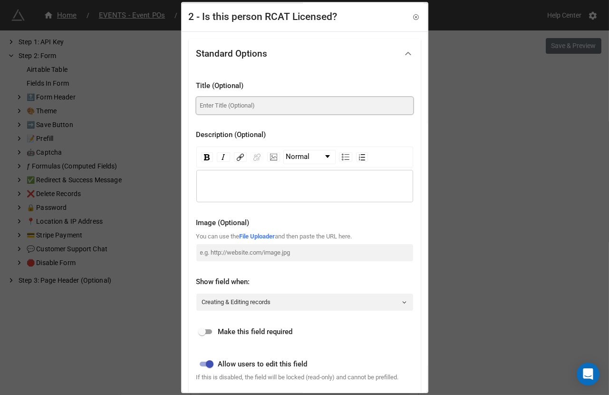
click at [259, 99] on input at bounding box center [304, 105] width 217 height 17
paste input "Is this person RCAT Licensed?"
type input "Is this person RCAT Licensed?"
click at [205, 331] on input "checkbox" at bounding box center [202, 331] width 34 height 11
checkbox input "true"
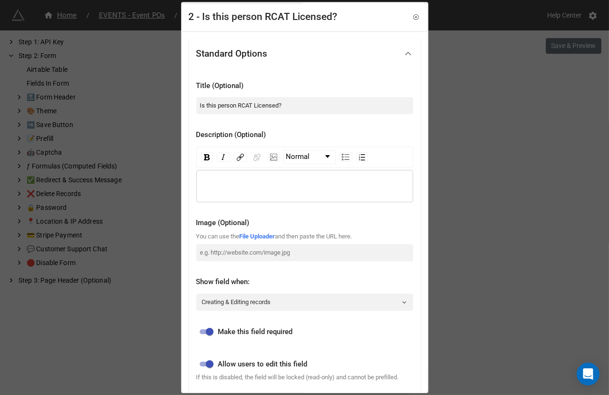
scroll to position [219, 0]
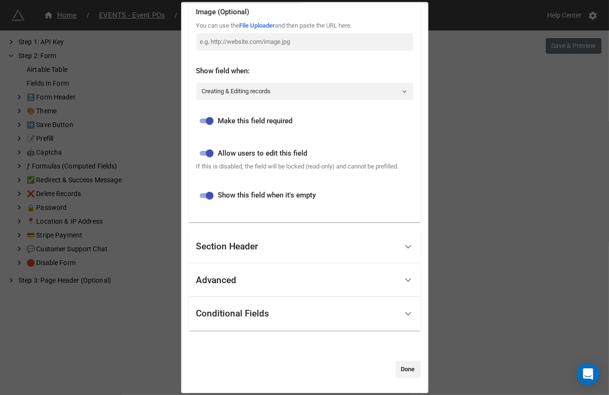
click at [236, 317] on div "Conditional Fields" at bounding box center [232, 314] width 73 height 10
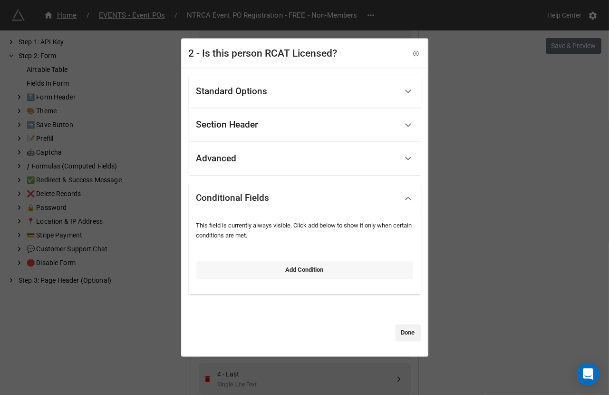
click at [240, 264] on link "Add Condition" at bounding box center [304, 270] width 217 height 17
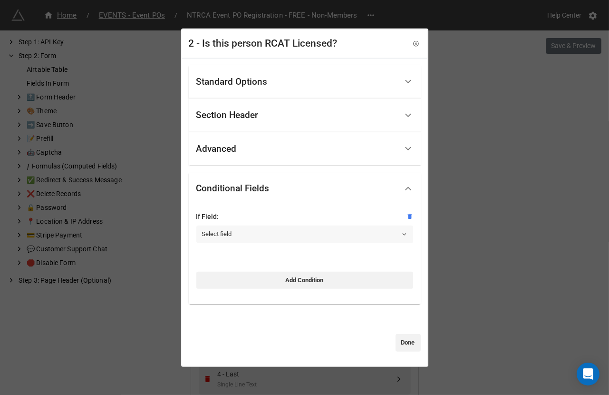
click at [238, 227] on link "Select field" at bounding box center [304, 233] width 217 height 17
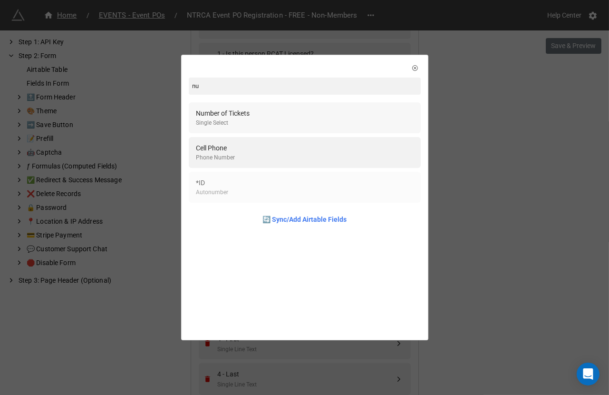
type input "nu"
click at [235, 111] on div "Number of Tickets" at bounding box center [223, 113] width 54 height 10
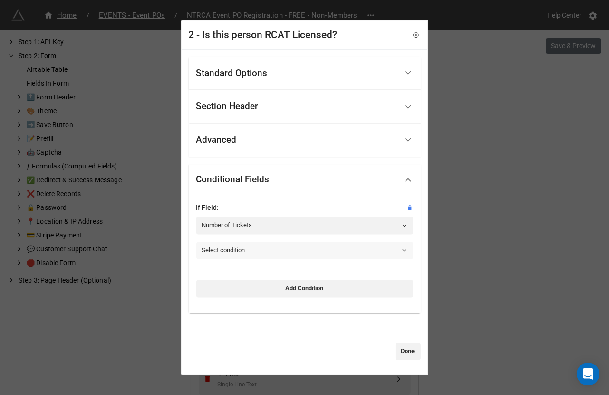
click at [236, 254] on link "Select condition" at bounding box center [304, 250] width 217 height 17
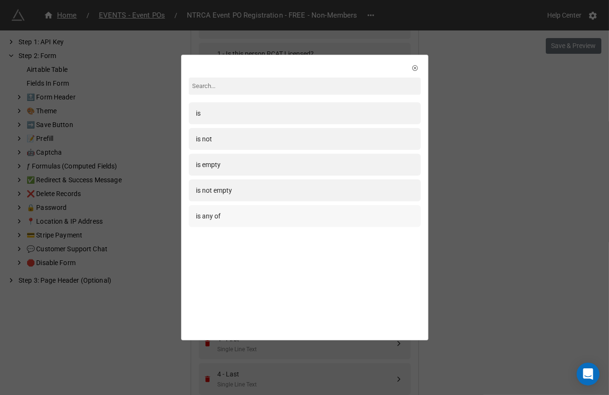
click at [234, 218] on div "is any of" at bounding box center [304, 216] width 217 height 10
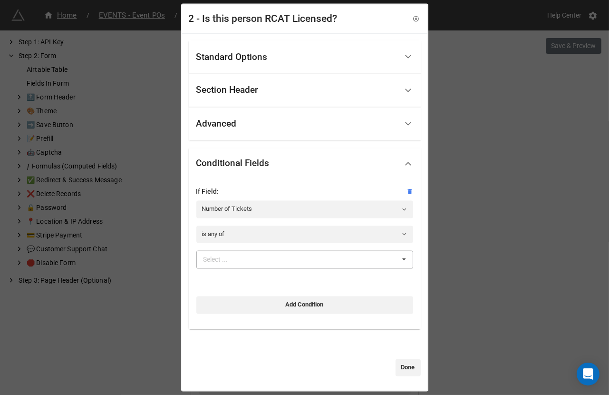
click at [230, 254] on div "Select ..." at bounding box center [221, 259] width 41 height 11
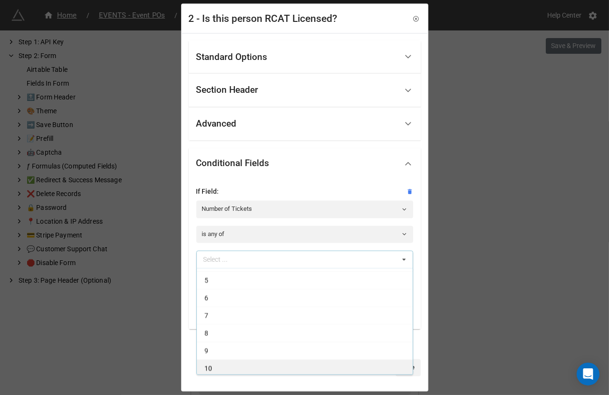
click at [226, 369] on div "10" at bounding box center [305, 368] width 216 height 18
click at [226, 369] on div "9" at bounding box center [305, 368] width 216 height 18
click at [226, 369] on div "8" at bounding box center [305, 368] width 216 height 18
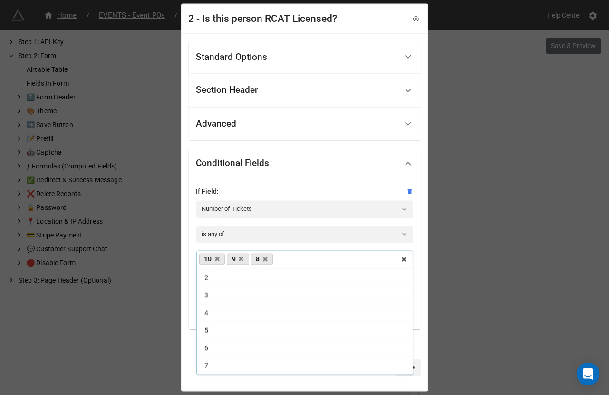
scroll to position [15, 0]
click at [226, 369] on div "7" at bounding box center [305, 368] width 216 height 18
click at [226, 369] on div "6" at bounding box center [305, 365] width 216 height 18
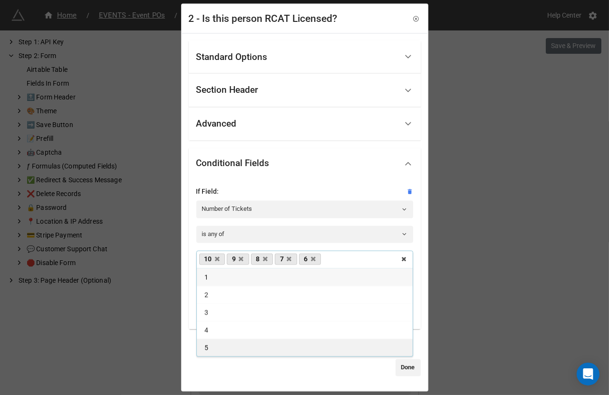
click at [221, 347] on div "5" at bounding box center [305, 348] width 216 height 18
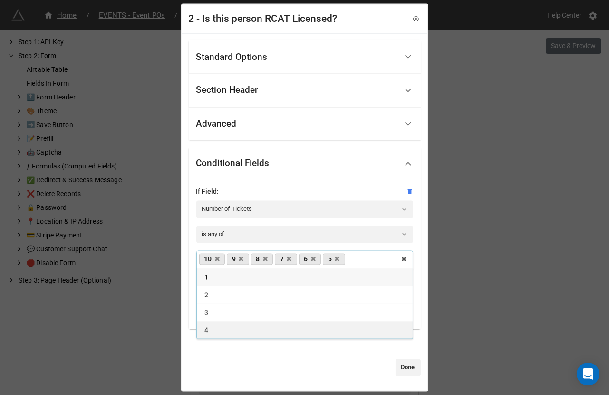
click at [218, 335] on div "4" at bounding box center [305, 330] width 216 height 18
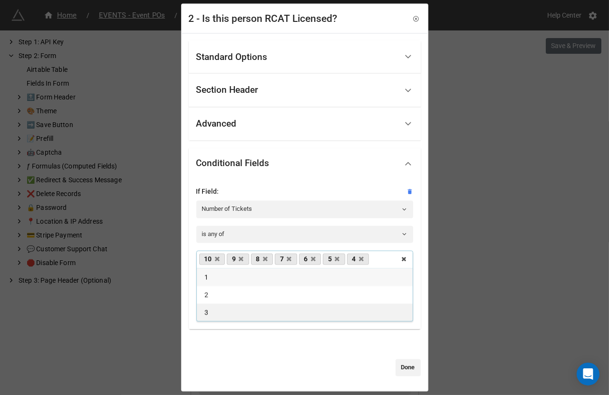
click at [213, 314] on div "3" at bounding box center [305, 312] width 216 height 18
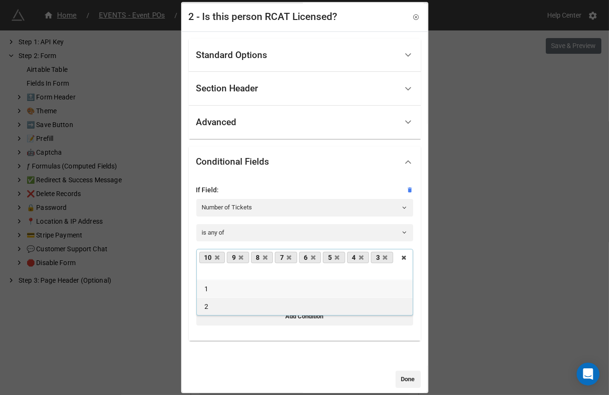
click at [210, 305] on div "2" at bounding box center [305, 306] width 216 height 18
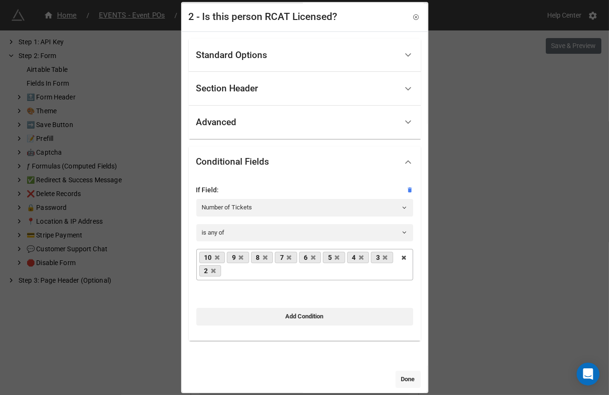
click at [398, 379] on link "Done" at bounding box center [408, 378] width 25 height 17
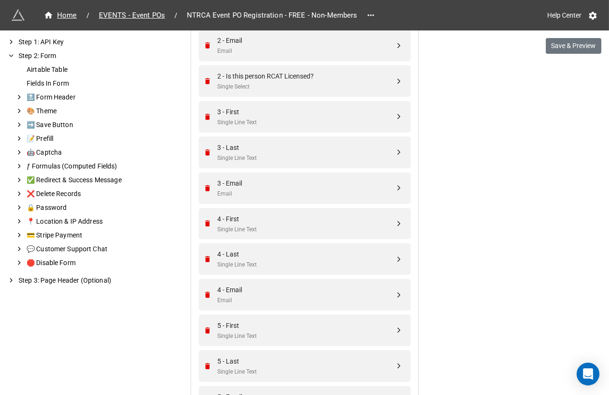
scroll to position [816, 0]
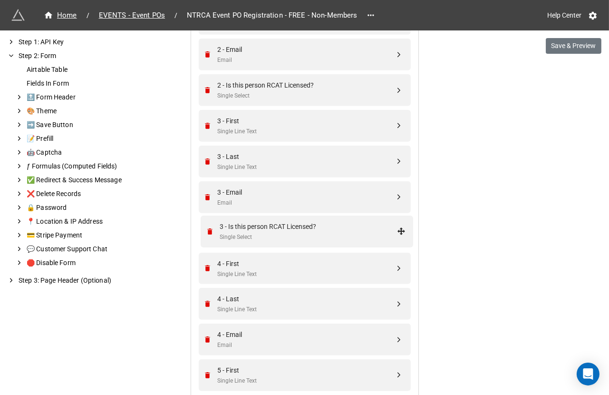
drag, startPoint x: 396, startPoint y: 246, endPoint x: 401, endPoint y: 231, distance: 15.9
click at [356, 236] on div "Single Select" at bounding box center [306, 238] width 177 height 9
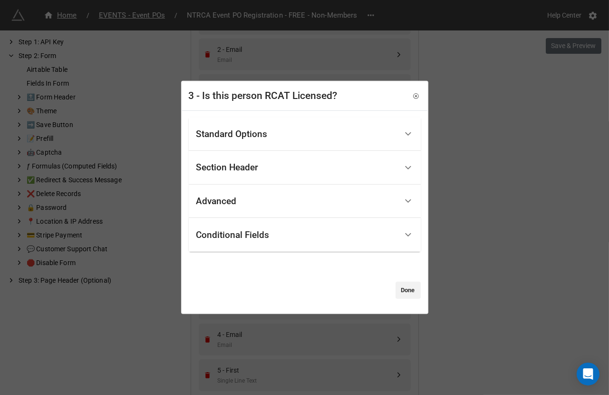
click at [292, 135] on div "Standard Options" at bounding box center [296, 134] width 201 height 22
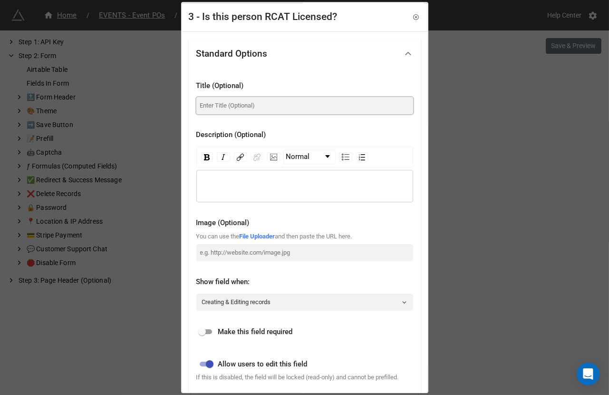
click at [244, 108] on input at bounding box center [304, 105] width 217 height 17
paste input "Is this person RCAT Licensed?"
type input "Is this person RCAT Licensed?"
click at [203, 331] on input "checkbox" at bounding box center [202, 331] width 34 height 11
checkbox input "true"
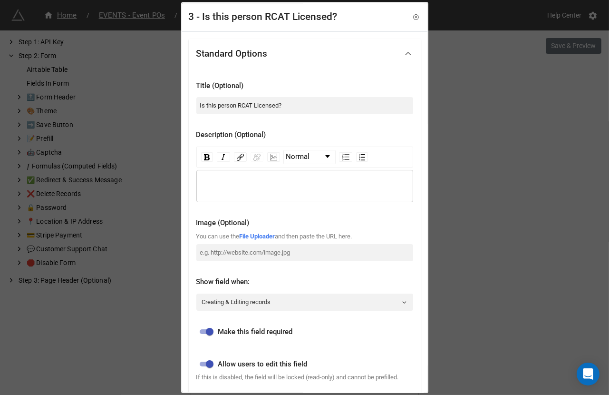
scroll to position [219, 0]
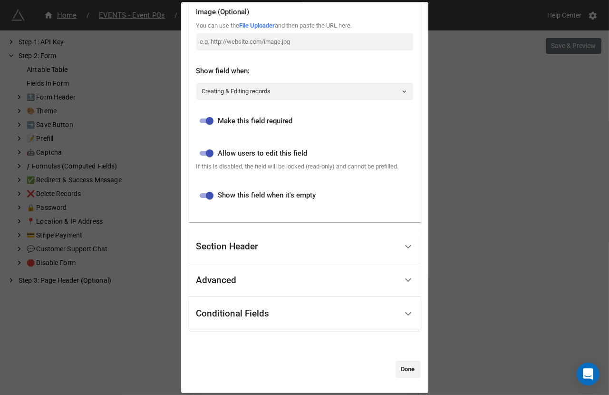
click at [214, 326] on div "Conditional Fields" at bounding box center [305, 314] width 232 height 34
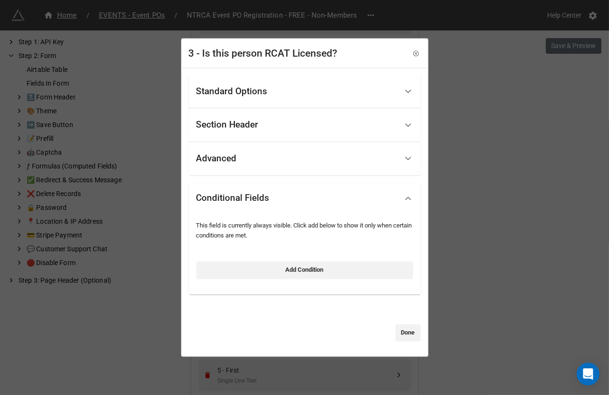
scroll to position [0, 0]
click at [247, 266] on link "Add Condition" at bounding box center [304, 270] width 217 height 17
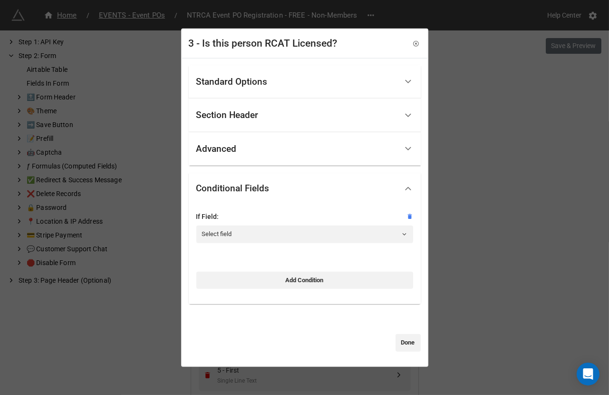
click at [238, 224] on div at bounding box center [304, 224] width 217 height 4
click at [229, 235] on link "Select field" at bounding box center [304, 233] width 217 height 17
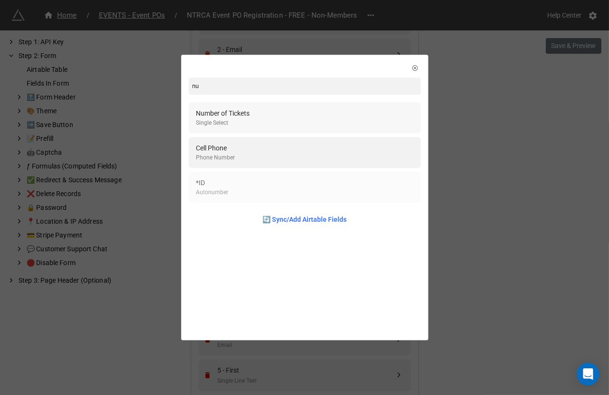
type input "nu"
click at [259, 114] on div "Number of Tickets Single Select" at bounding box center [304, 117] width 217 height 19
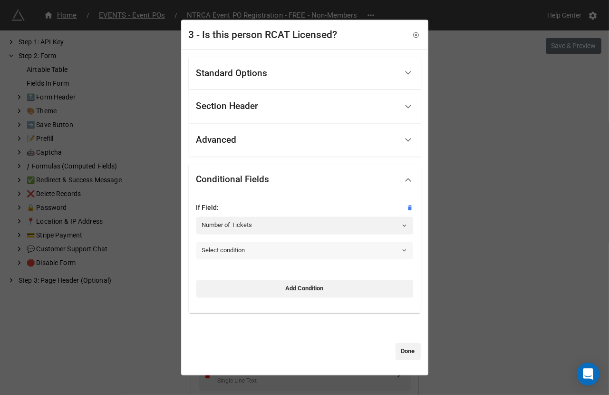
click at [243, 256] on link "Select condition" at bounding box center [304, 250] width 217 height 17
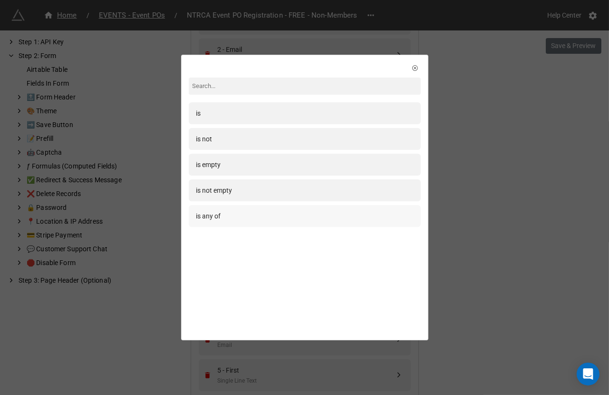
click at [231, 213] on div "is any of" at bounding box center [304, 216] width 217 height 10
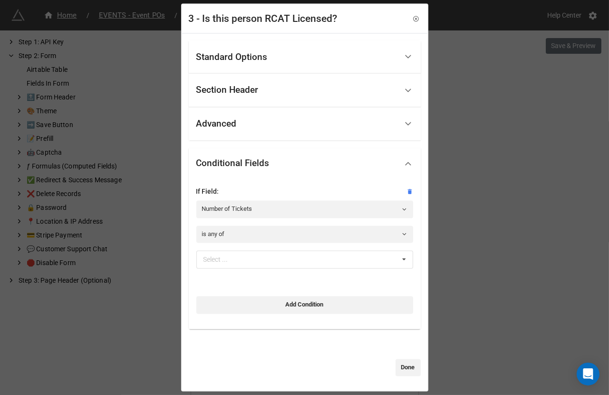
click at [229, 269] on div "Select ... 1 2 3 4 5 6 7 8 9 10" at bounding box center [304, 263] width 217 height 25
click at [229, 263] on div "Select ..." at bounding box center [221, 259] width 41 height 11
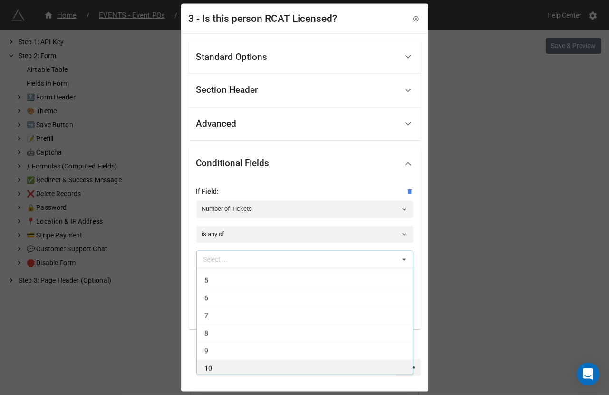
click at [225, 359] on div "10" at bounding box center [305, 368] width 216 height 18
click at [225, 359] on div "9" at bounding box center [305, 368] width 216 height 18
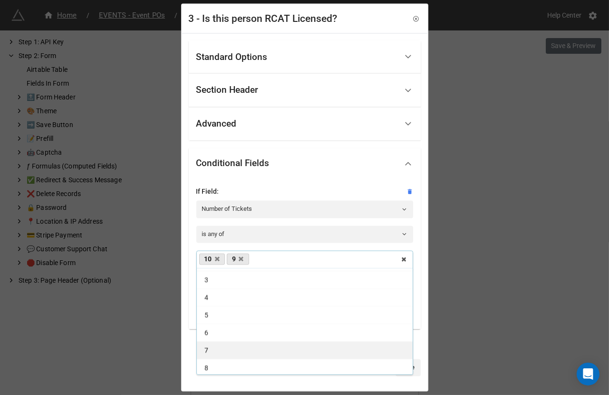
click at [223, 356] on div "7" at bounding box center [305, 350] width 216 height 18
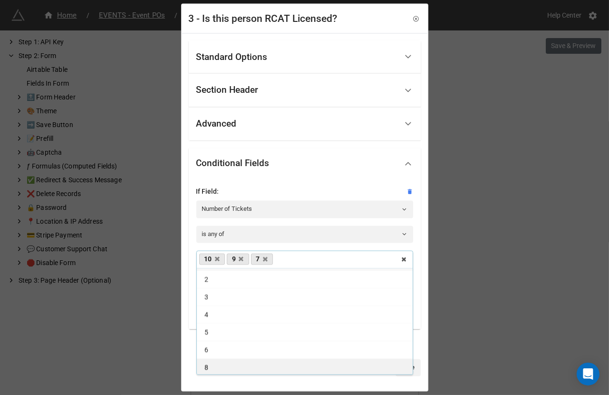
click at [222, 363] on div "8" at bounding box center [305, 368] width 216 height 18
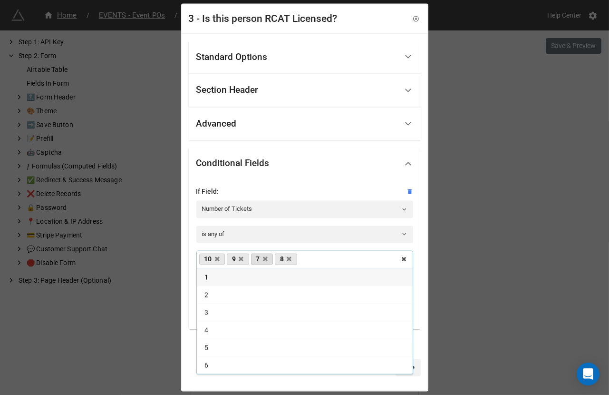
click at [269, 259] on link "7" at bounding box center [262, 258] width 22 height 11
click at [268, 261] on icon at bounding box center [265, 259] width 5 height 6
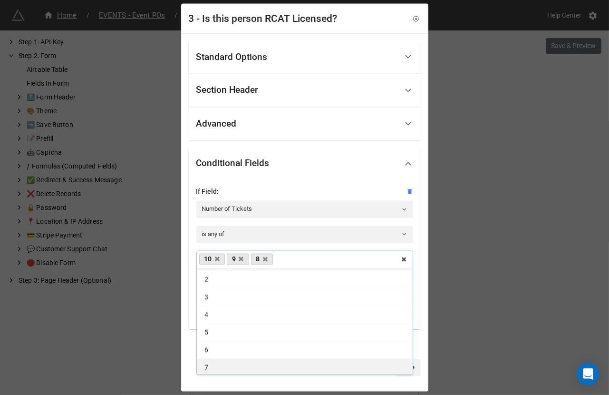
click at [225, 367] on div "7" at bounding box center [305, 368] width 216 height 18
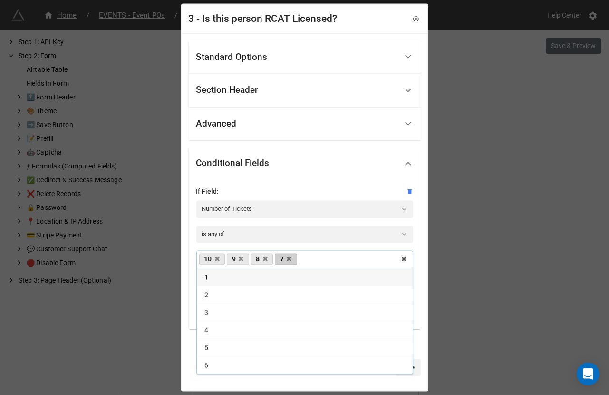
click at [225, 367] on div "6" at bounding box center [305, 365] width 216 height 18
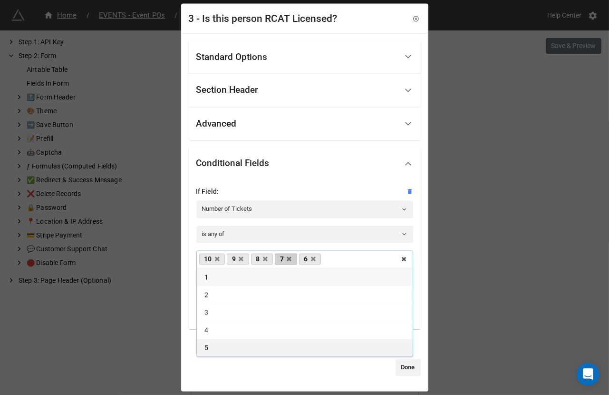
click at [216, 349] on div "5" at bounding box center [305, 348] width 216 height 18
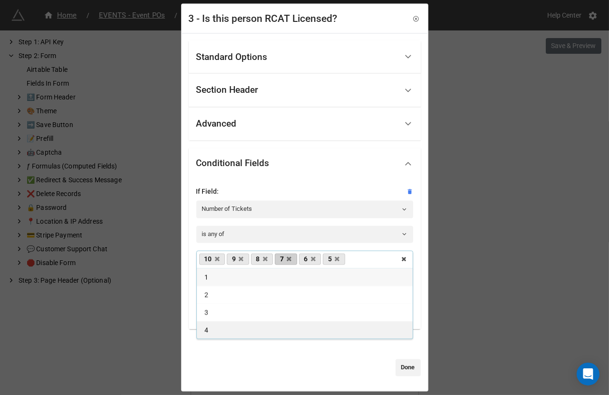
click at [210, 332] on div "4" at bounding box center [305, 330] width 216 height 18
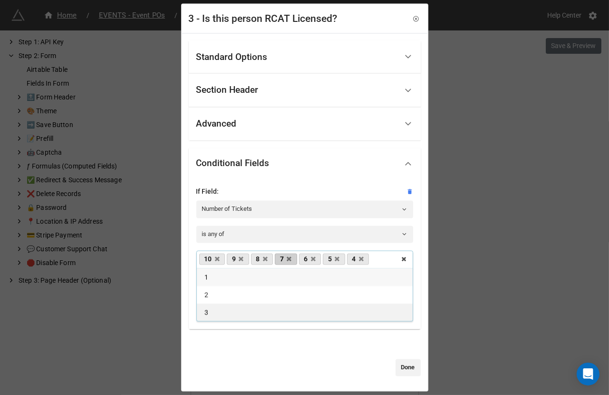
click at [209, 311] on div "3" at bounding box center [305, 312] width 216 height 18
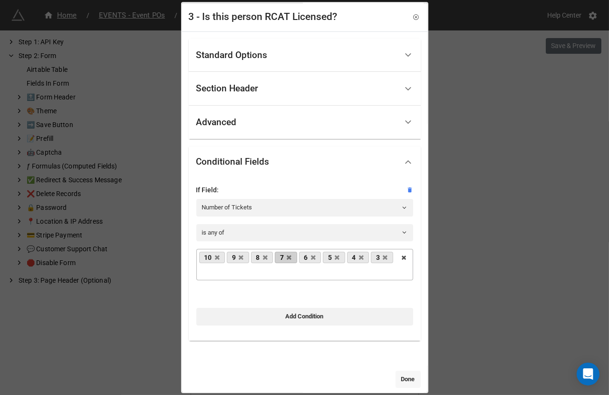
click at [405, 375] on link "Done" at bounding box center [408, 378] width 25 height 17
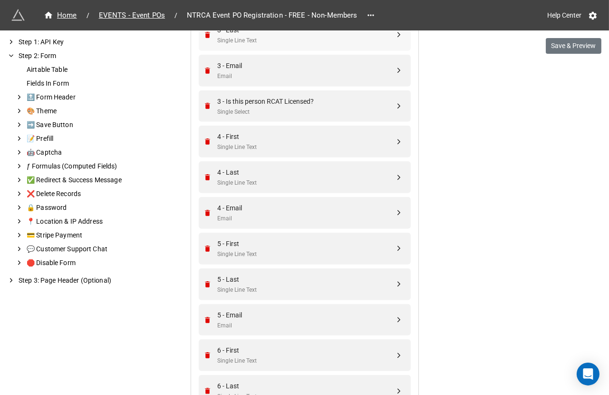
scroll to position [947, 0]
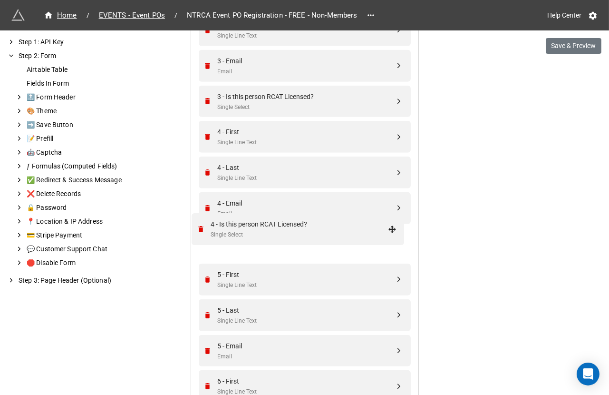
drag, startPoint x: 396, startPoint y: 193, endPoint x: 392, endPoint y: 229, distance: 36.4
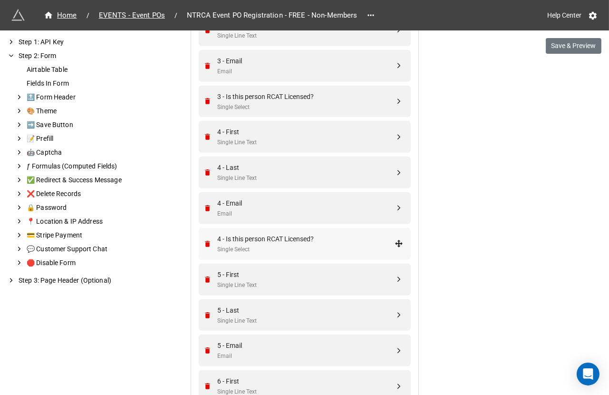
click at [354, 230] on div "4 - Is this person RCAT Licensed? Single Select" at bounding box center [304, 244] width 200 height 32
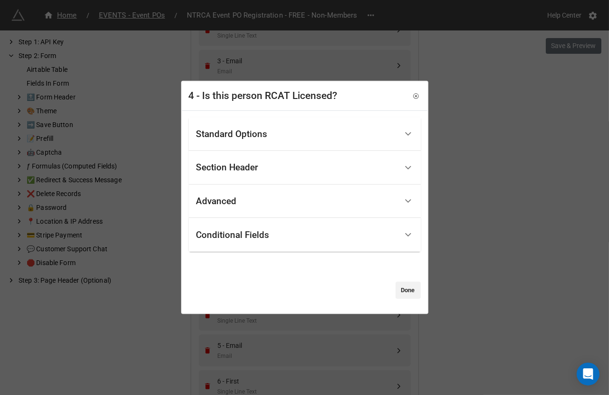
click at [283, 139] on div "Standard Options" at bounding box center [296, 134] width 201 height 22
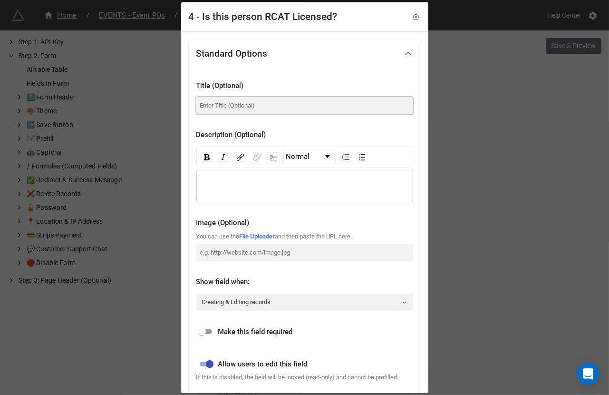
click at [279, 110] on input at bounding box center [304, 105] width 217 height 17
paste input "Is this person RCAT Licensed?"
type input "Is this person RCAT Licensed?"
click at [203, 326] on input "checkbox" at bounding box center [202, 331] width 34 height 11
checkbox input "true"
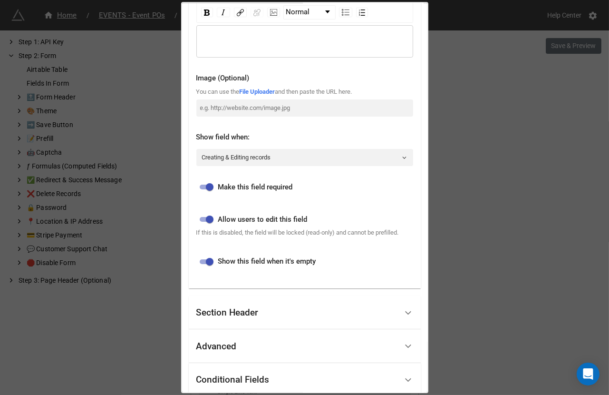
scroll to position [219, 0]
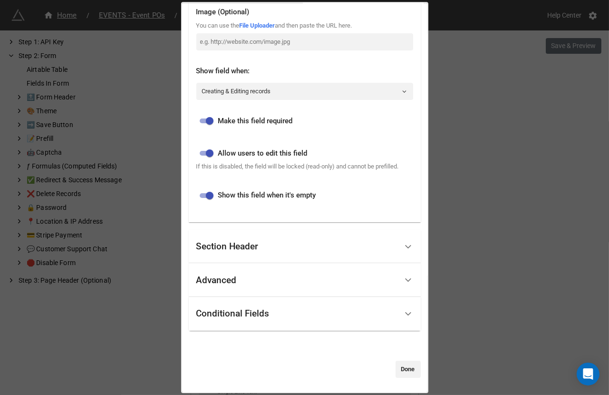
click at [203, 326] on div "Conditional Fields" at bounding box center [305, 314] width 232 height 34
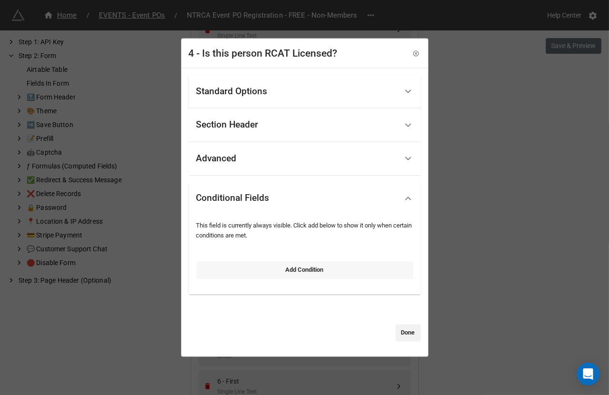
click at [257, 275] on link "Add Condition" at bounding box center [304, 270] width 217 height 17
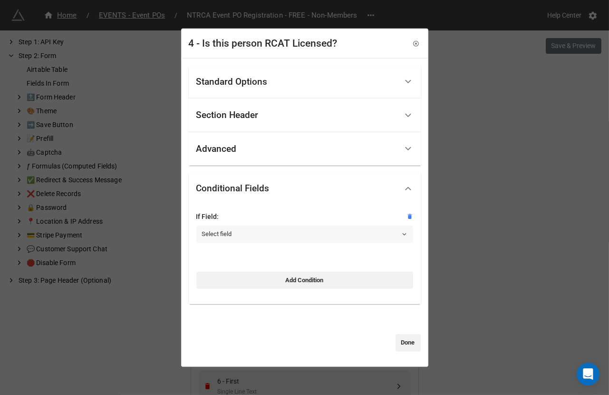
click at [249, 235] on link "Select field" at bounding box center [304, 233] width 217 height 17
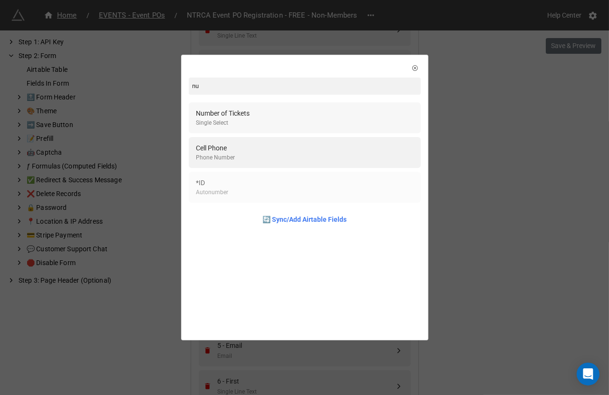
type input "nu"
click at [257, 112] on div "Number of Tickets Single Select" at bounding box center [304, 117] width 217 height 19
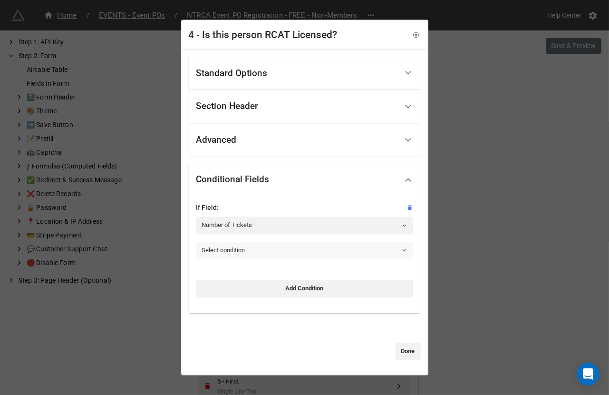
click at [222, 251] on link "Select condition" at bounding box center [304, 250] width 217 height 17
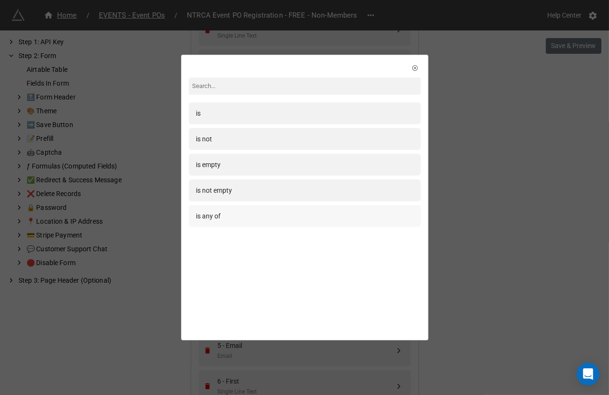
click at [223, 225] on div "is any of" at bounding box center [305, 216] width 232 height 22
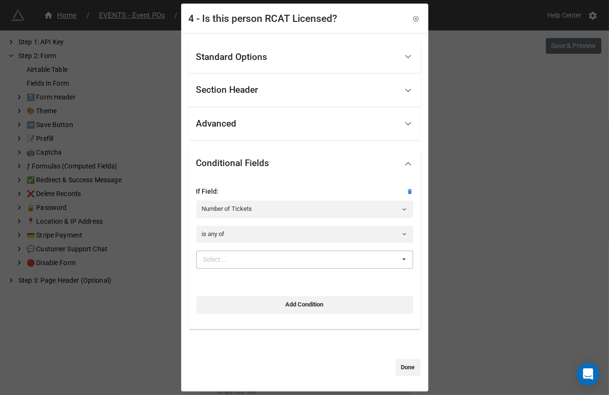
click at [223, 264] on div "Select ..." at bounding box center [221, 259] width 41 height 11
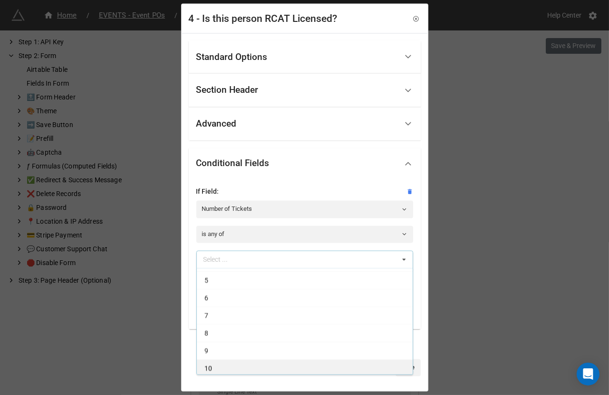
click at [219, 363] on div "10" at bounding box center [305, 368] width 216 height 18
click at [219, 363] on div "9" at bounding box center [305, 368] width 216 height 18
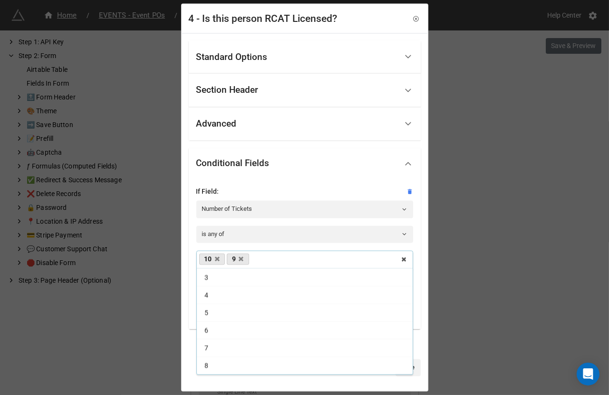
click at [219, 363] on div "8" at bounding box center [305, 366] width 216 height 18
click at [219, 363] on div "7" at bounding box center [305, 368] width 216 height 18
click at [219, 363] on div "6" at bounding box center [305, 365] width 216 height 18
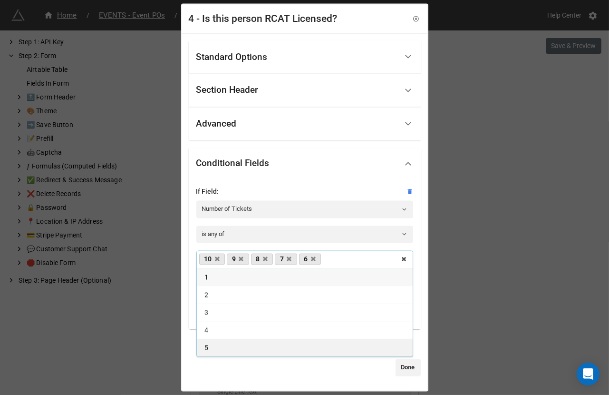
click at [214, 352] on div "5" at bounding box center [305, 348] width 216 height 18
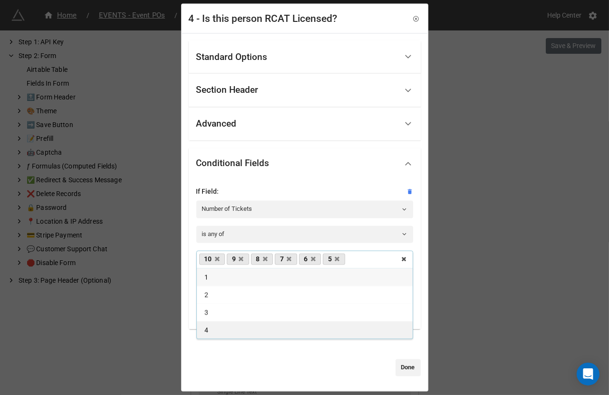
click at [210, 331] on div "4" at bounding box center [305, 330] width 216 height 18
click at [406, 369] on link "Done" at bounding box center [408, 367] width 25 height 17
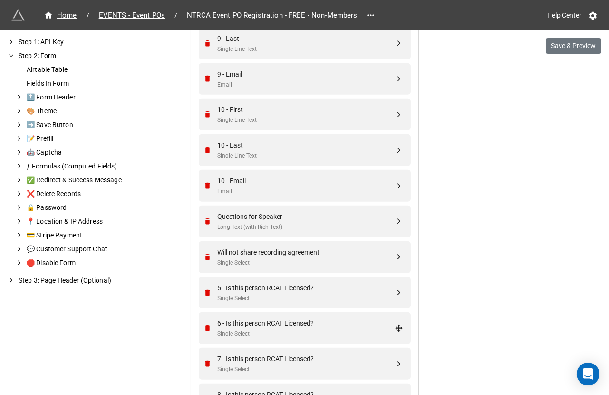
scroll to position [1642, 0]
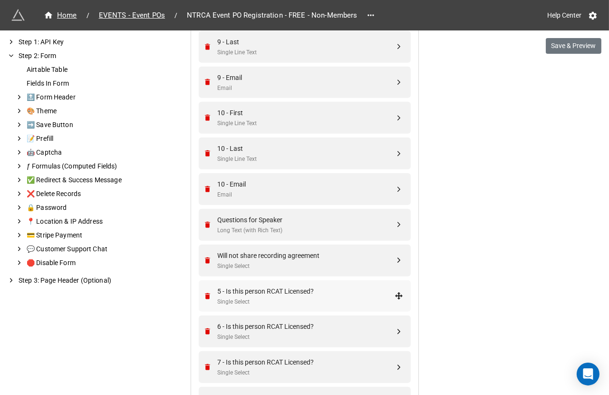
click at [395, 291] on icon at bounding box center [399, 295] width 9 height 9
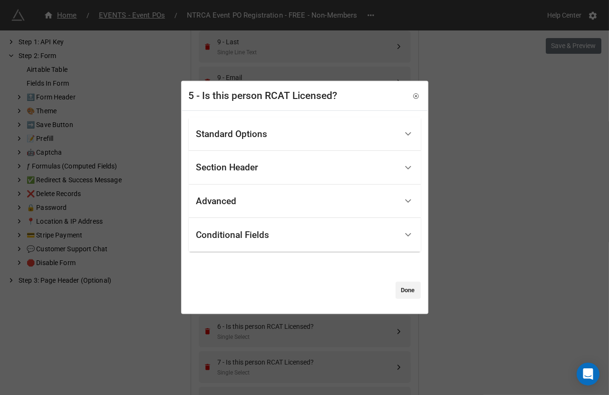
click at [403, 280] on div "Standard Options Title (Optional) Description (Optional) Normal Image (Optional…" at bounding box center [305, 208] width 232 height 182
click at [403, 286] on link "Done" at bounding box center [408, 290] width 25 height 17
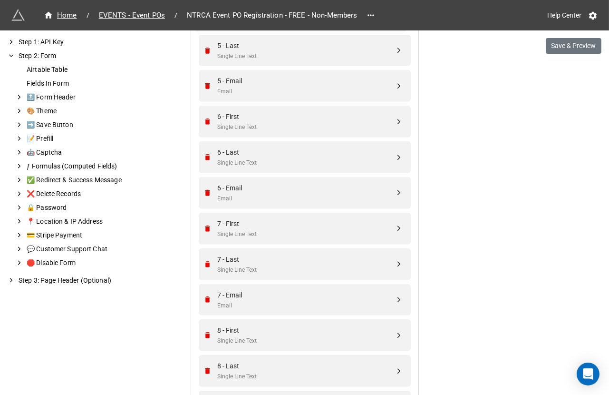
scroll to position [1246, 0]
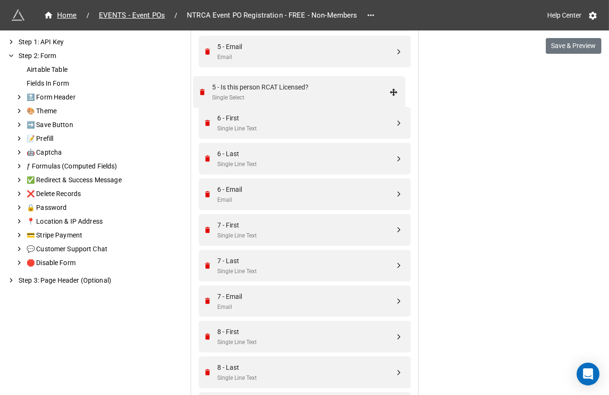
drag, startPoint x: 398, startPoint y: 294, endPoint x: 396, endPoint y: 91, distance: 202.6
click at [359, 91] on div "Single Select" at bounding box center [306, 92] width 177 height 9
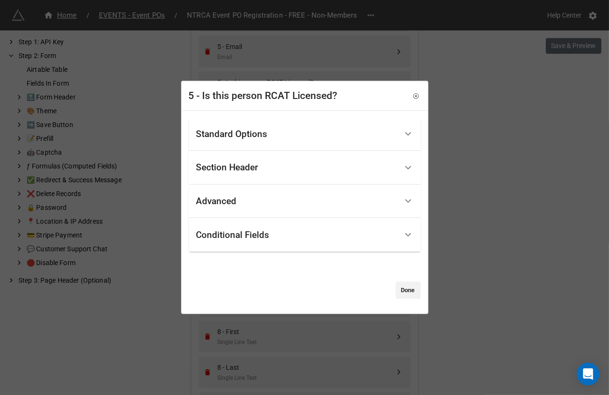
click at [273, 144] on div "Standard Options" at bounding box center [296, 134] width 201 height 22
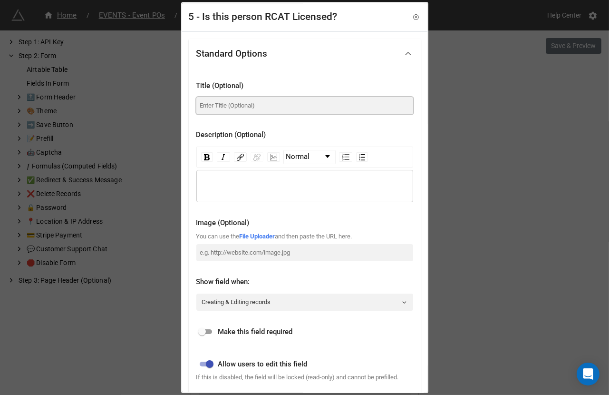
click at [269, 106] on input at bounding box center [304, 105] width 217 height 17
paste input "Is this person RCAT Licensed?"
type input "Is this person RCAT Licensed?"
click at [208, 332] on input "checkbox" at bounding box center [202, 331] width 34 height 11
checkbox input "true"
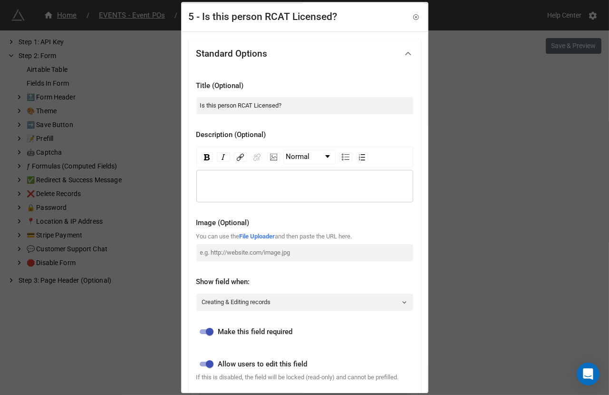
scroll to position [219, 0]
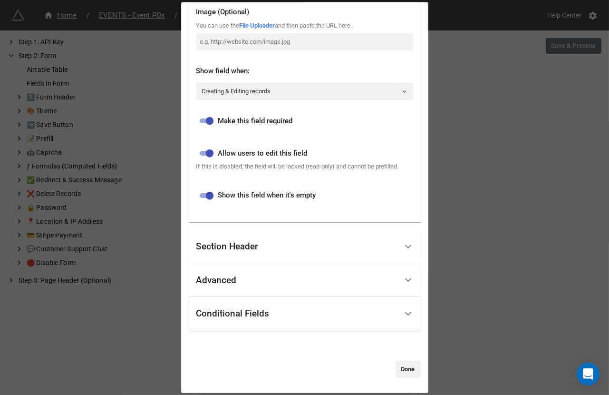
click at [217, 325] on div "Conditional Fields" at bounding box center [305, 314] width 232 height 34
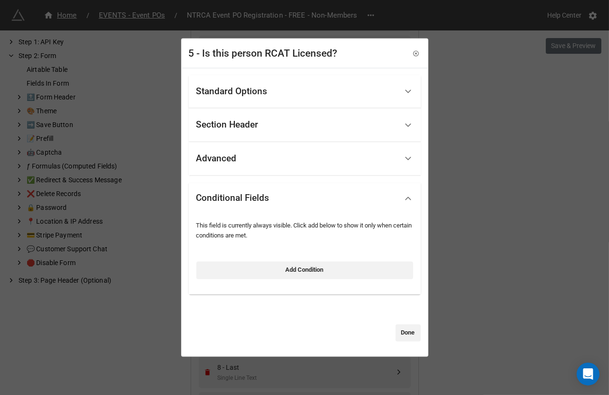
scroll to position [0, 0]
click at [237, 259] on div "Add Condition" at bounding box center [304, 267] width 217 height 23
click at [237, 264] on link "Add Condition" at bounding box center [304, 270] width 217 height 17
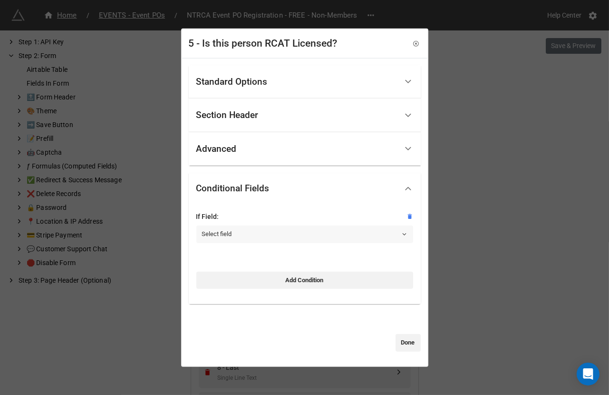
click at [239, 232] on link "Select field" at bounding box center [304, 233] width 217 height 17
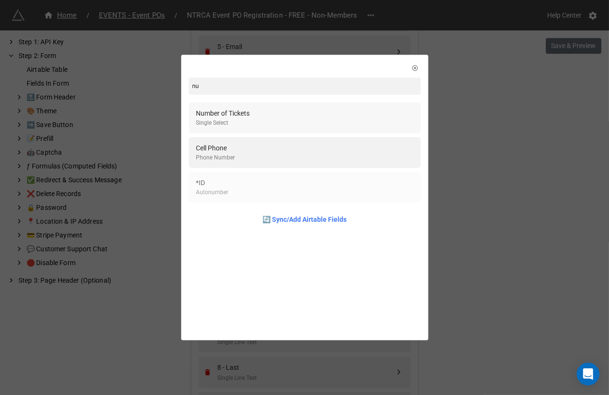
type input "nu"
click at [272, 114] on div "Number of Tickets Single Select" at bounding box center [304, 117] width 217 height 19
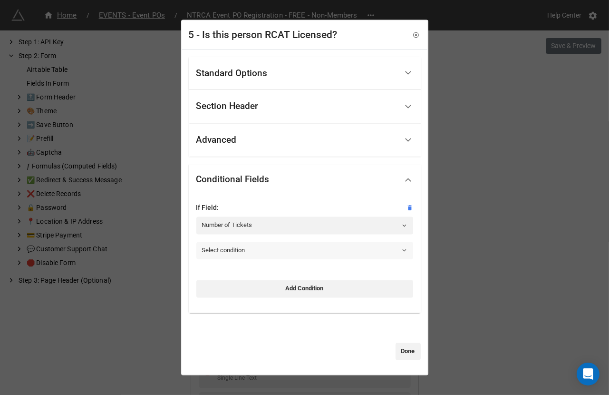
click at [242, 249] on link "Select condition" at bounding box center [304, 250] width 217 height 17
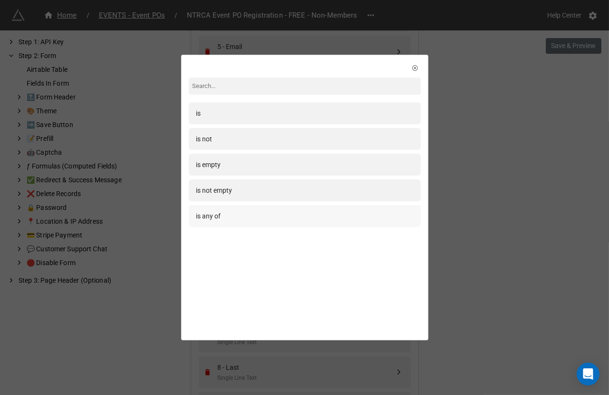
click at [239, 220] on div "is any of" at bounding box center [304, 216] width 217 height 10
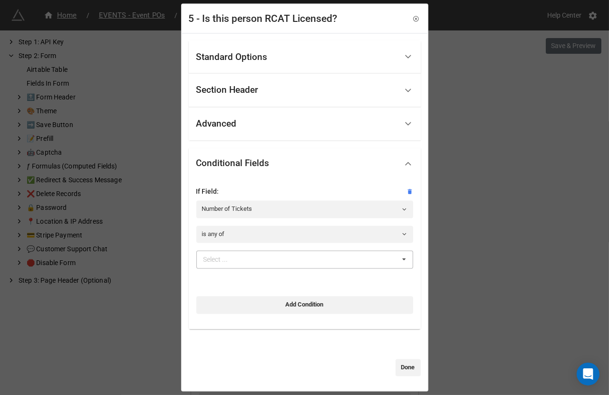
click at [248, 252] on div "Select ... 1 2 3 4 5 6 7 8 9 10" at bounding box center [304, 260] width 217 height 18
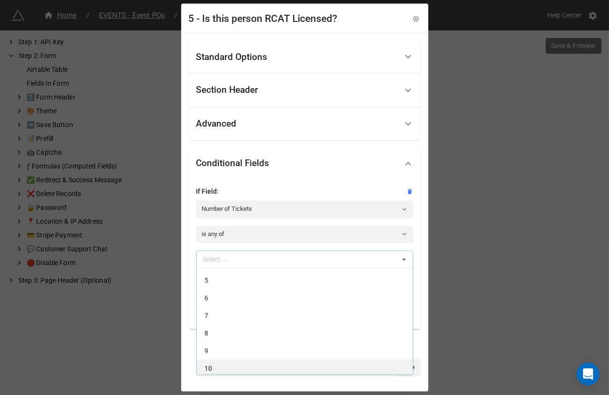
click at [234, 365] on div "10" at bounding box center [305, 368] width 216 height 18
click at [234, 365] on div "9" at bounding box center [305, 368] width 216 height 18
click at [234, 365] on div "8" at bounding box center [305, 368] width 216 height 18
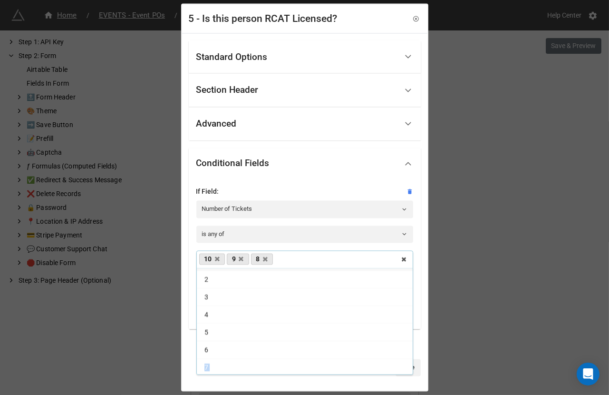
click at [234, 365] on div "7" at bounding box center [305, 368] width 216 height 18
click at [234, 365] on div "6" at bounding box center [305, 365] width 216 height 18
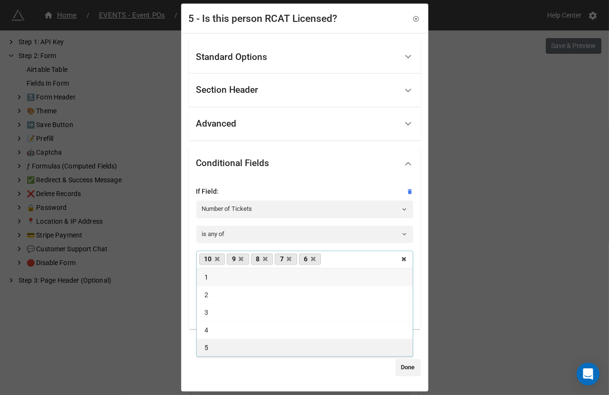
click at [214, 349] on div "5" at bounding box center [305, 348] width 216 height 18
click at [407, 371] on link "Done" at bounding box center [408, 367] width 25 height 17
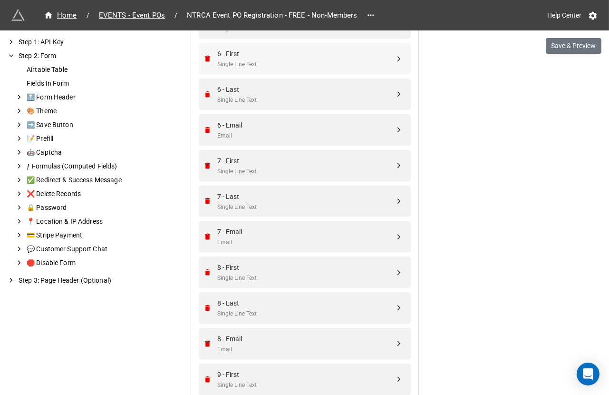
scroll to position [1319, 0]
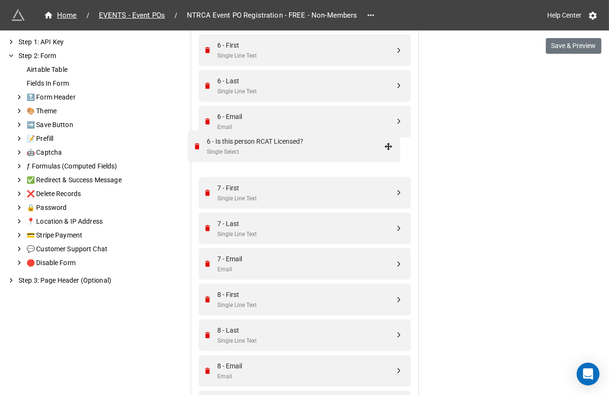
drag, startPoint x: 396, startPoint y: 200, endPoint x: 388, endPoint y: 151, distance: 50.0
click at [360, 158] on div "Single Select" at bounding box center [306, 162] width 177 height 9
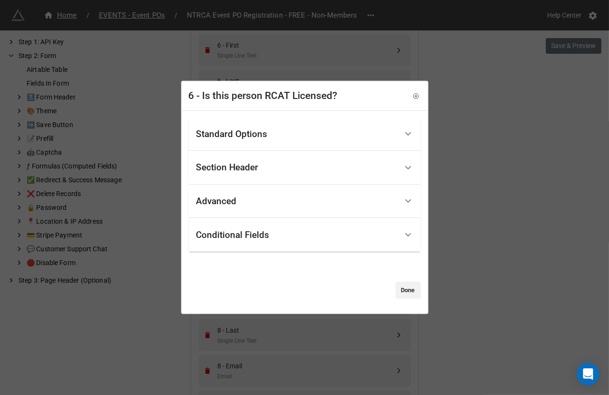
click at [292, 131] on div "Standard Options" at bounding box center [296, 134] width 201 height 22
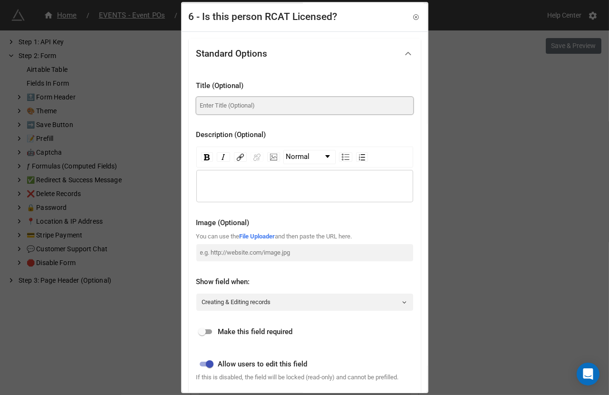
click at [279, 101] on input at bounding box center [304, 105] width 217 height 17
paste input "Is this person RCAT Licensed?"
type input "Is this person RCAT Licensed?"
click at [233, 330] on span "Make this field required" at bounding box center [255, 331] width 75 height 11
click at [196, 335] on input "checkbox" at bounding box center [202, 331] width 34 height 11
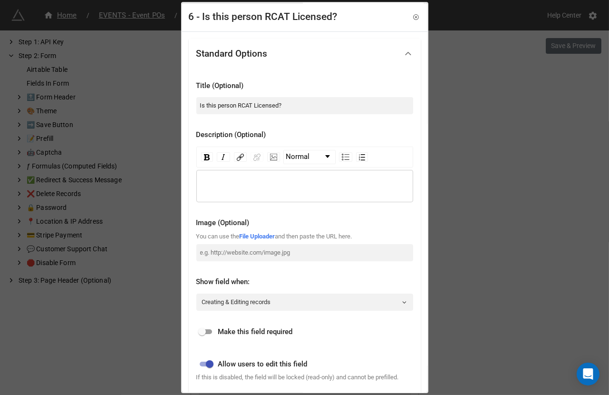
checkbox input "true"
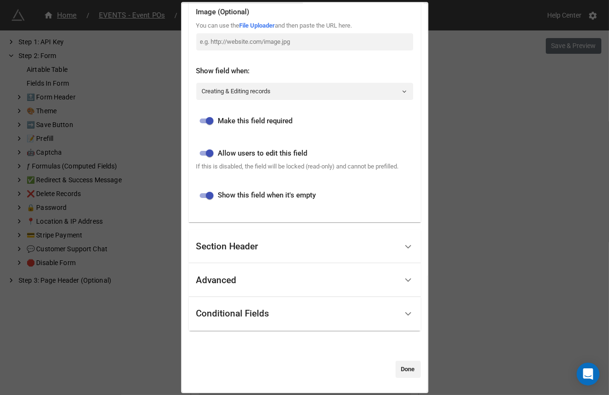
click at [215, 324] on div "Conditional Fields" at bounding box center [296, 313] width 201 height 22
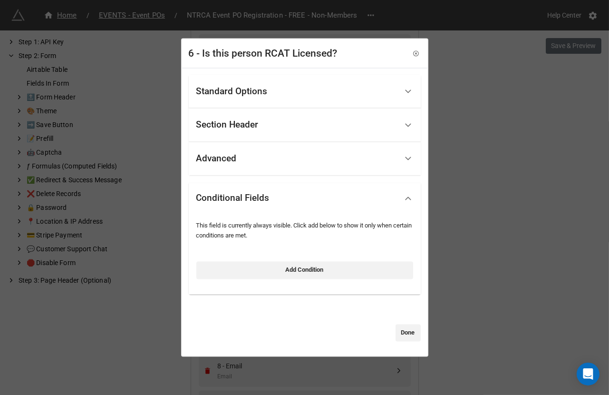
scroll to position [0, 0]
click at [232, 273] on link "Add Condition" at bounding box center [304, 270] width 217 height 17
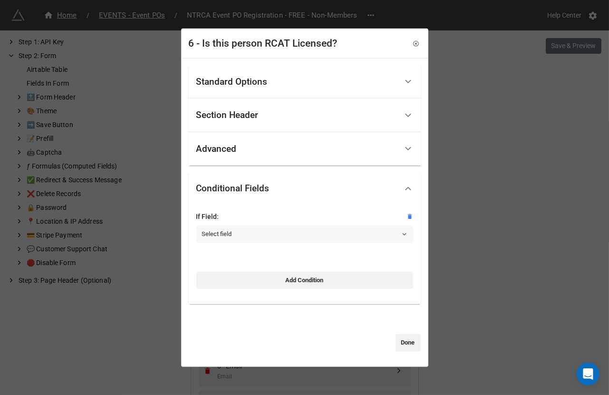
click at [233, 226] on link "Select field" at bounding box center [304, 233] width 217 height 17
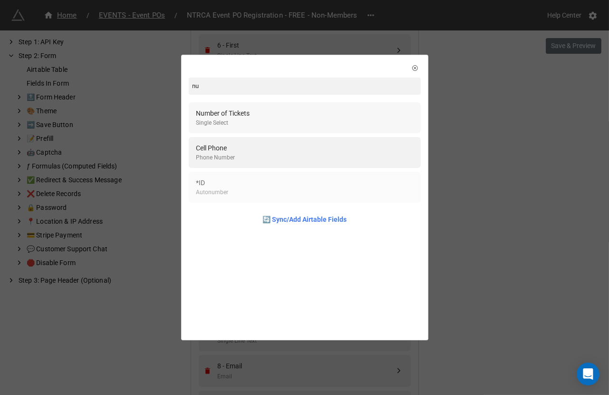
type input "nu"
click at [270, 113] on div "Number of Tickets Single Select" at bounding box center [304, 117] width 217 height 19
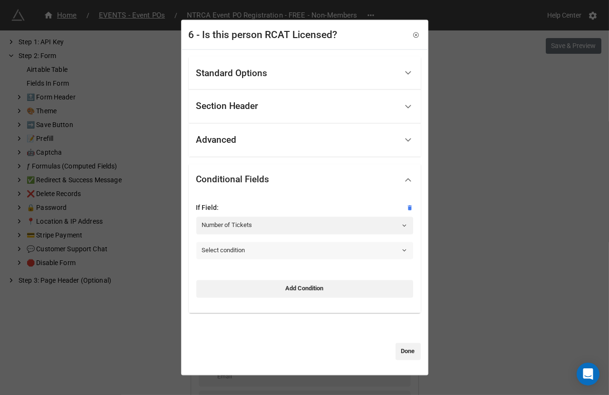
click at [254, 247] on link "Select condition" at bounding box center [304, 250] width 217 height 17
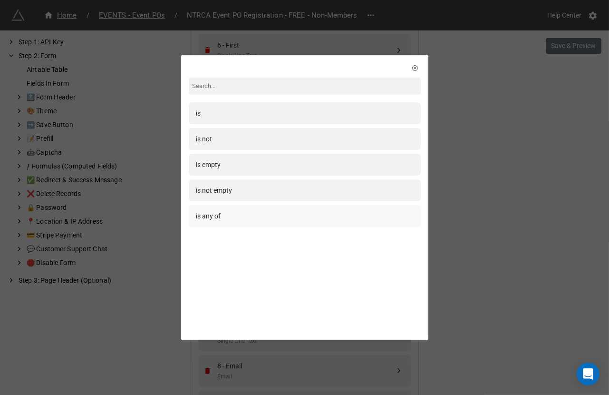
click at [247, 225] on div "is any of" at bounding box center [305, 216] width 232 height 22
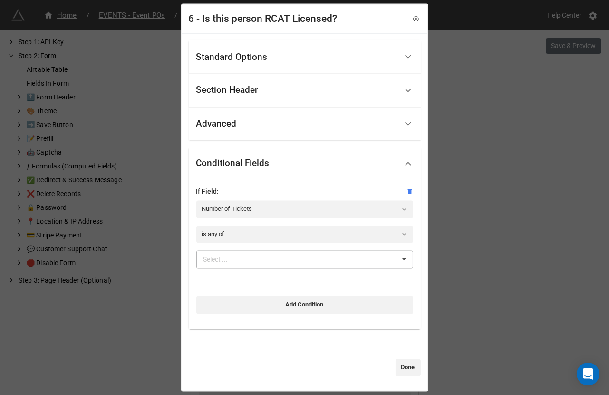
click at [248, 258] on div "Select ... 1 2 3 4 5 6 7 8 9 10" at bounding box center [304, 260] width 217 height 18
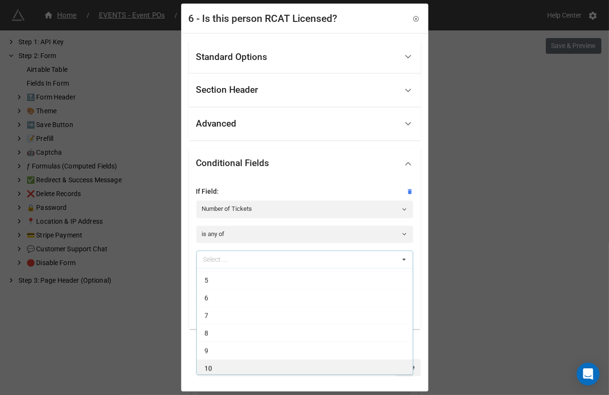
click at [237, 362] on div "10" at bounding box center [305, 368] width 216 height 18
click at [237, 362] on div "9" at bounding box center [305, 368] width 216 height 18
click at [236, 362] on div "8" at bounding box center [305, 368] width 216 height 18
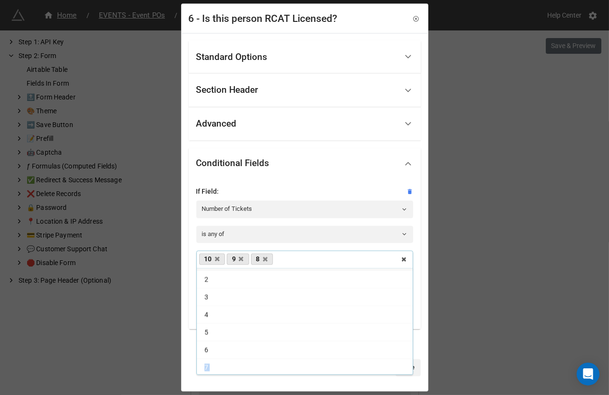
click at [236, 362] on div "7" at bounding box center [305, 368] width 216 height 18
click at [236, 362] on div "6" at bounding box center [305, 365] width 216 height 18
click at [242, 370] on div at bounding box center [292, 367] width 207 height 17
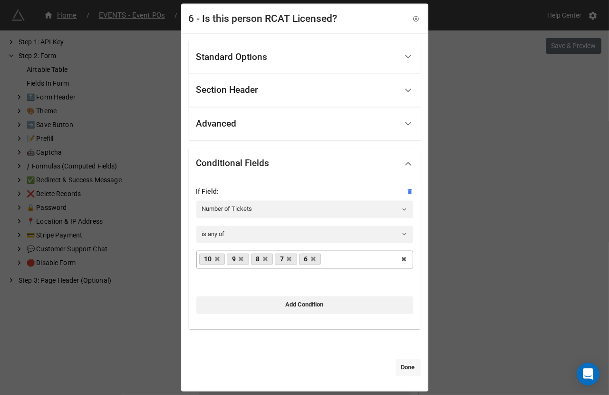
click at [400, 360] on link "Done" at bounding box center [408, 367] width 25 height 17
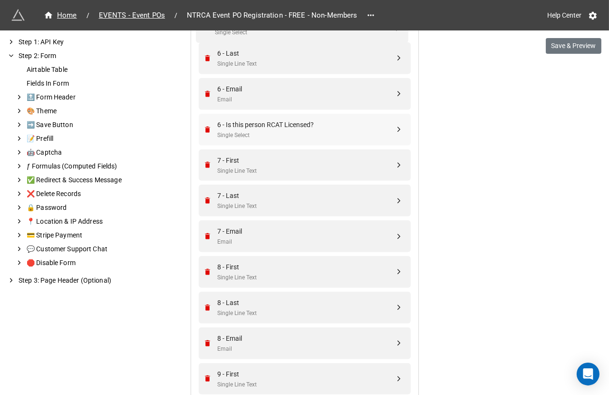
scroll to position [1371, 0]
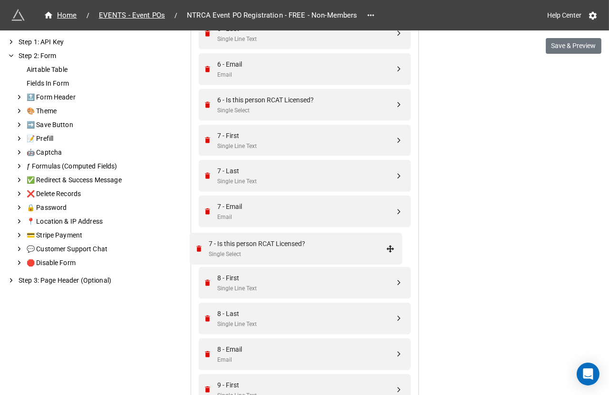
drag, startPoint x: 395, startPoint y: 208, endPoint x: 388, endPoint y: 249, distance: 40.9
click at [341, 252] on div "Single Select" at bounding box center [306, 252] width 177 height 9
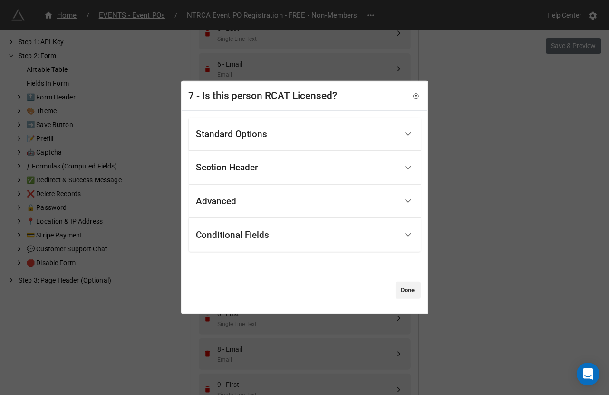
click at [270, 136] on div "Standard Options" at bounding box center [296, 134] width 201 height 22
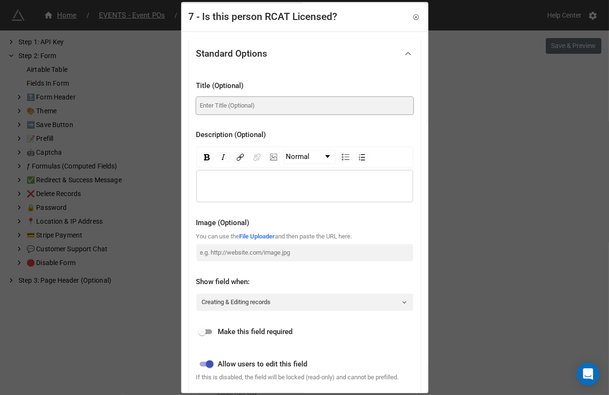
click at [256, 107] on input at bounding box center [304, 105] width 217 height 17
paste input "Is this person RCAT Licensed?"
type input "Is this person RCAT Licensed?"
click at [208, 332] on input "checkbox" at bounding box center [202, 331] width 34 height 11
checkbox input "true"
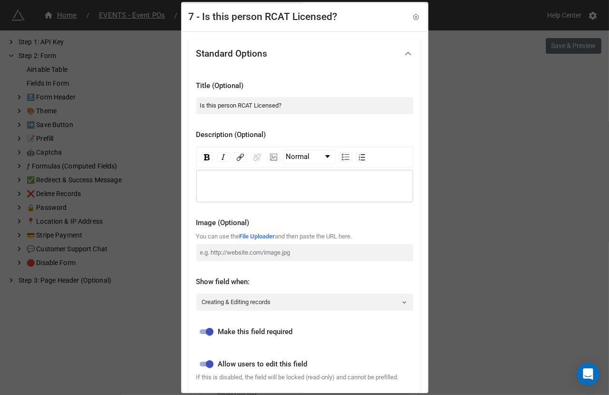
scroll to position [219, 0]
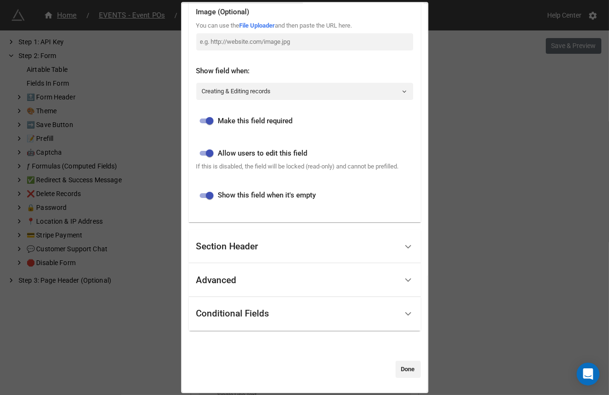
click at [223, 321] on div "Conditional Fields" at bounding box center [296, 313] width 201 height 22
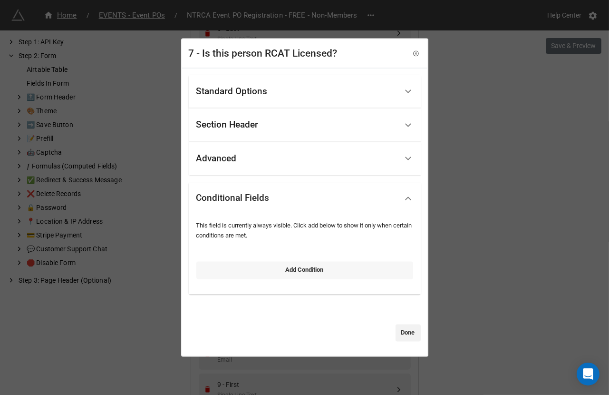
click at [250, 262] on link "Add Condition" at bounding box center [304, 270] width 217 height 17
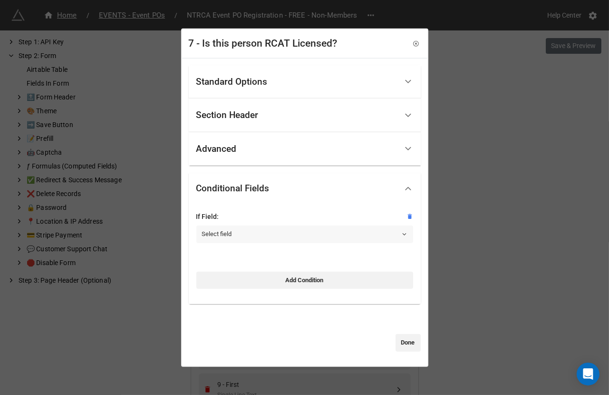
click at [249, 234] on link "Select field" at bounding box center [304, 233] width 217 height 17
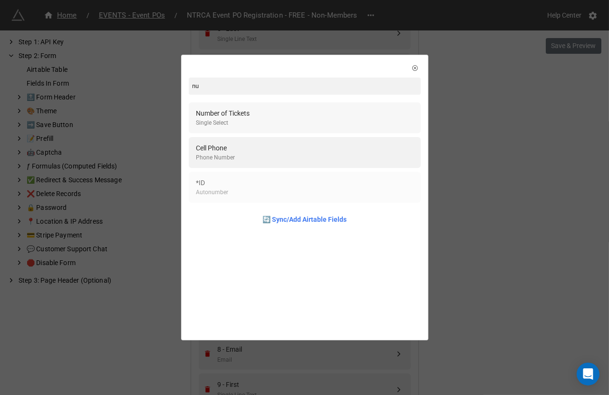
type input "nu"
click at [278, 130] on div "Number of Tickets Single Select" at bounding box center [305, 117] width 232 height 31
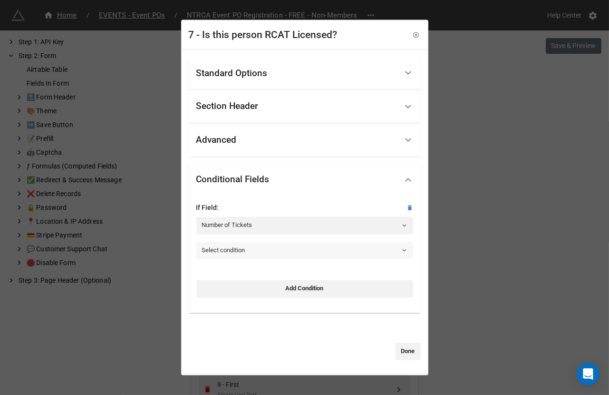
click at [236, 254] on link "Select condition" at bounding box center [304, 250] width 217 height 17
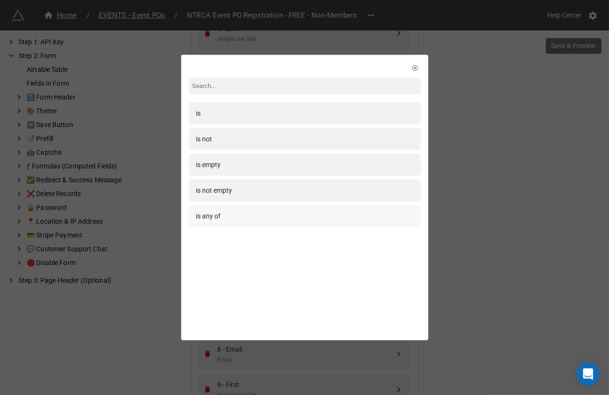
click at [239, 213] on div "is any of" at bounding box center [304, 216] width 217 height 10
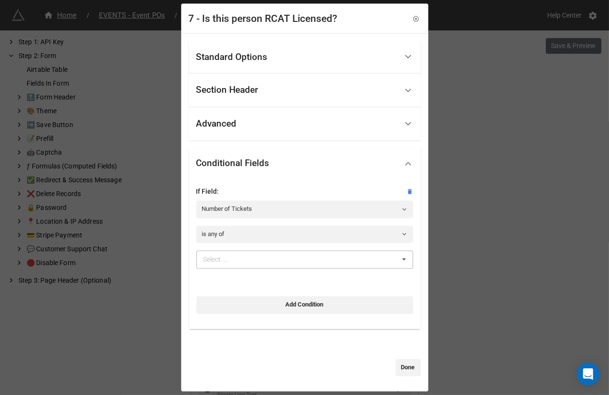
click at [233, 257] on div "Select ..." at bounding box center [221, 259] width 41 height 11
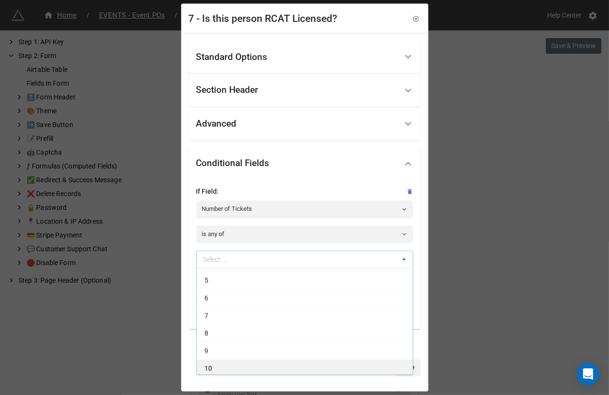
click at [225, 369] on div "10" at bounding box center [305, 368] width 216 height 18
click at [225, 369] on div "9" at bounding box center [305, 368] width 216 height 18
click at [220, 369] on div "8" at bounding box center [305, 368] width 216 height 18
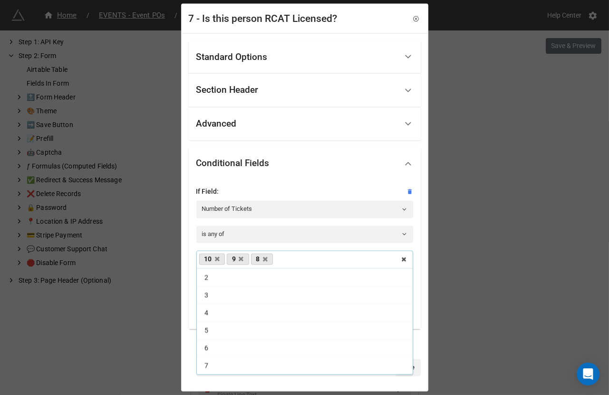
scroll to position [15, 0]
click at [220, 369] on div "7" at bounding box center [305, 368] width 216 height 18
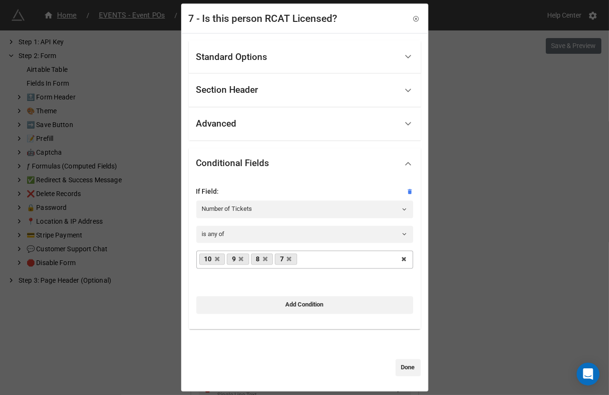
click at [220, 378] on div "Standard Options Title (Optional) Is this person RCAT Licensed? Description (Op…" at bounding box center [304, 211] width 245 height 357
click at [404, 366] on link "Done" at bounding box center [408, 367] width 25 height 17
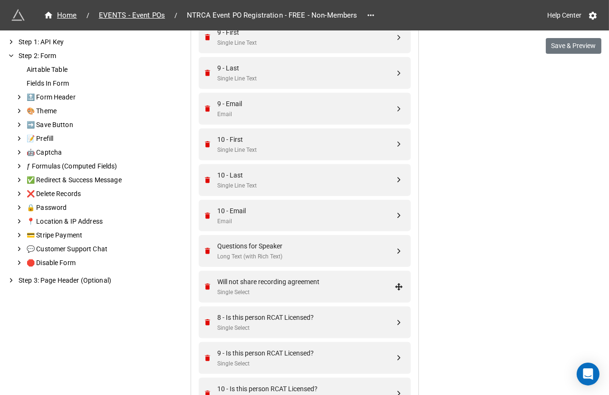
scroll to position [1719, 0]
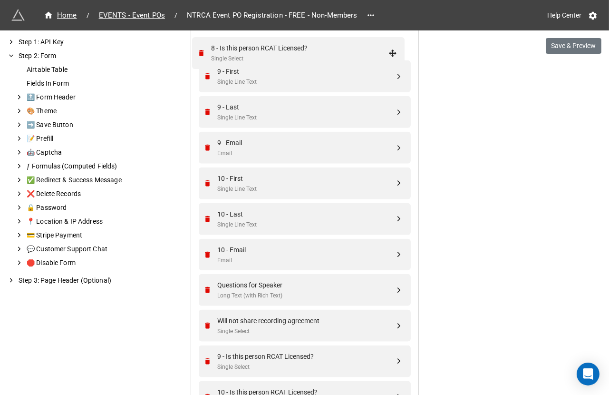
drag, startPoint x: 398, startPoint y: 319, endPoint x: 396, endPoint y: 49, distance: 270.6
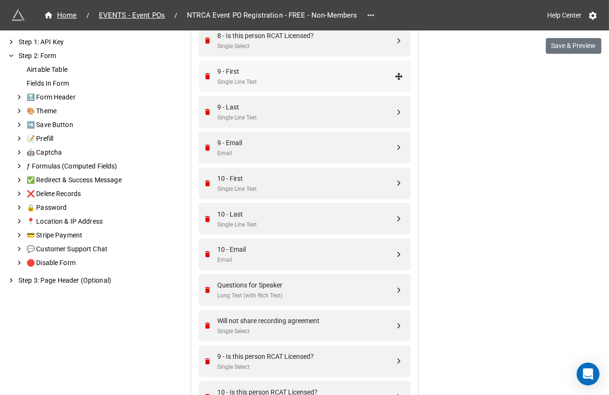
scroll to position [1630, 0]
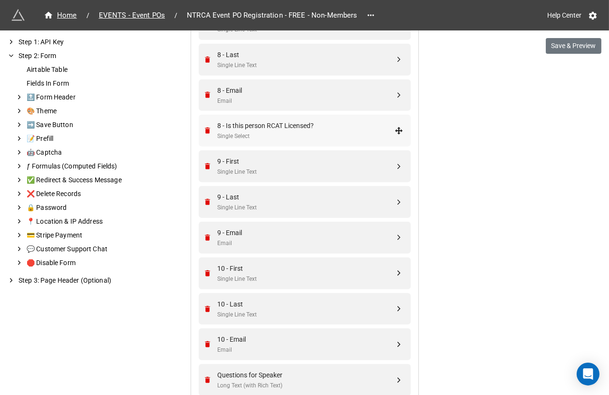
click at [312, 132] on div "Single Select" at bounding box center [306, 136] width 177 height 9
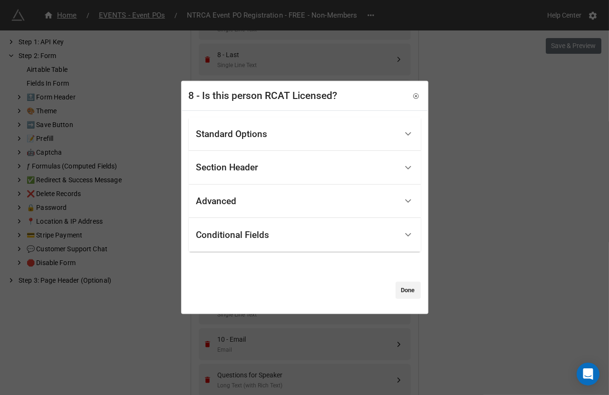
click at [303, 127] on div "Standard Options" at bounding box center [296, 134] width 201 height 22
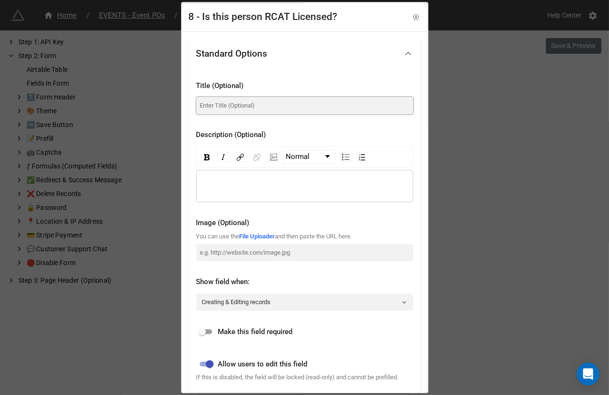
click at [274, 105] on input at bounding box center [304, 105] width 217 height 17
paste input "Is this person RCAT Licensed?"
type input "Is this person RCAT Licensed?"
click at [204, 328] on input "checkbox" at bounding box center [202, 331] width 34 height 11
checkbox input "true"
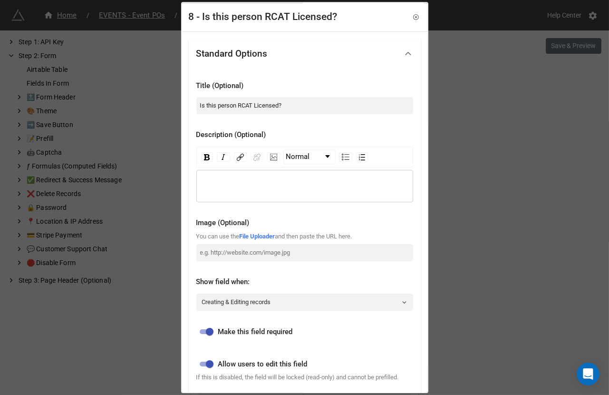
scroll to position [219, 0]
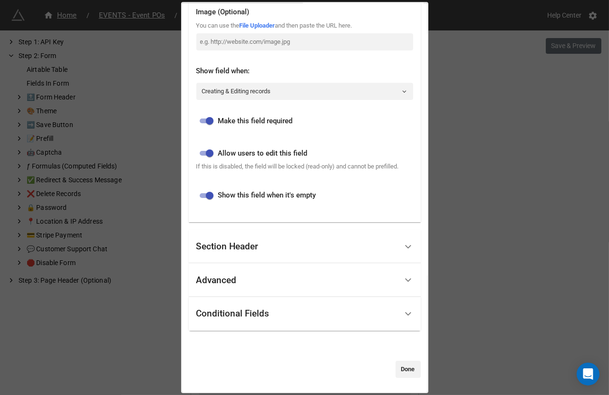
click at [219, 314] on div "Conditional Fields" at bounding box center [232, 314] width 73 height 10
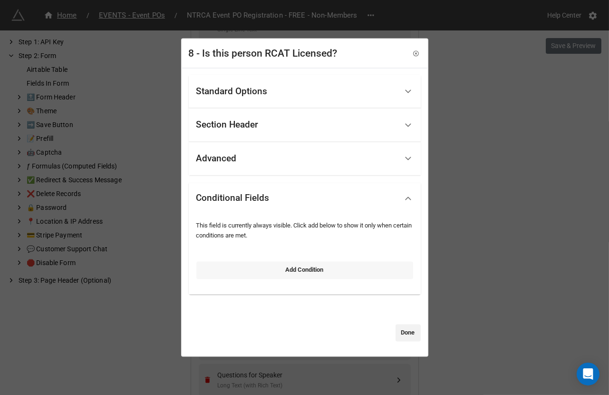
click at [226, 267] on link "Add Condition" at bounding box center [304, 270] width 217 height 17
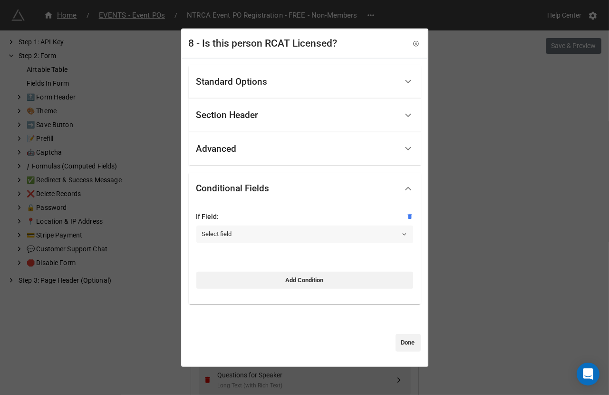
click at [232, 228] on link "Select field" at bounding box center [304, 233] width 217 height 17
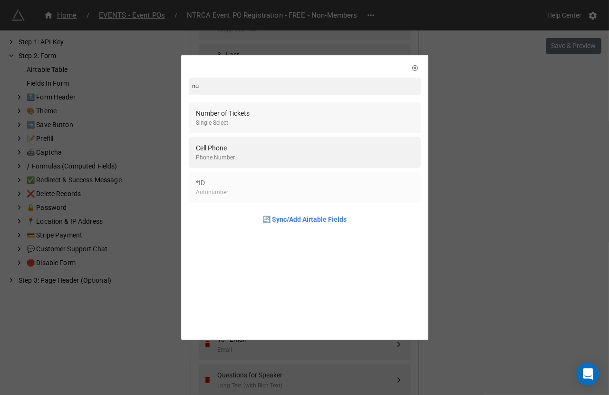
type input "nu"
click at [240, 126] on div "Single Select" at bounding box center [223, 122] width 54 height 9
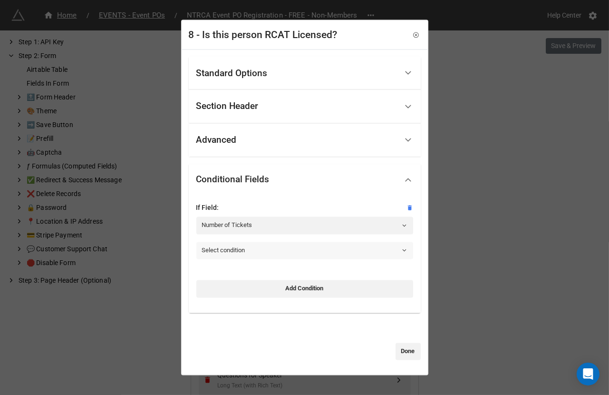
click at [232, 250] on link "Select condition" at bounding box center [304, 250] width 217 height 17
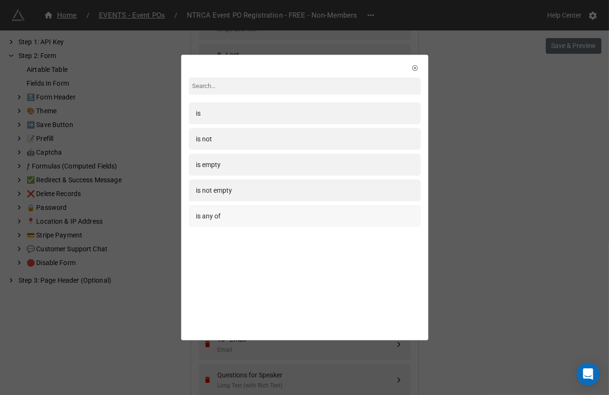
click at [222, 218] on div "is any of" at bounding box center [304, 216] width 217 height 10
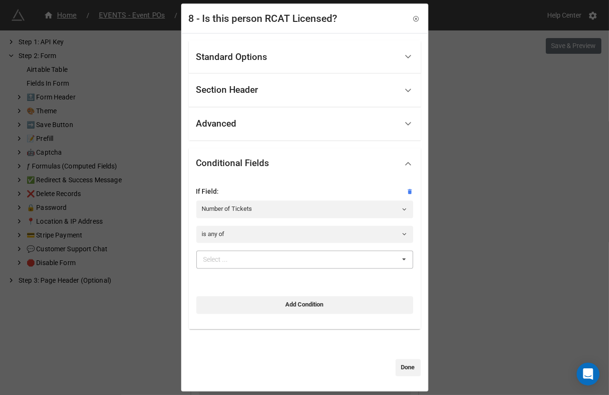
click at [239, 254] on div "Select ..." at bounding box center [221, 259] width 41 height 11
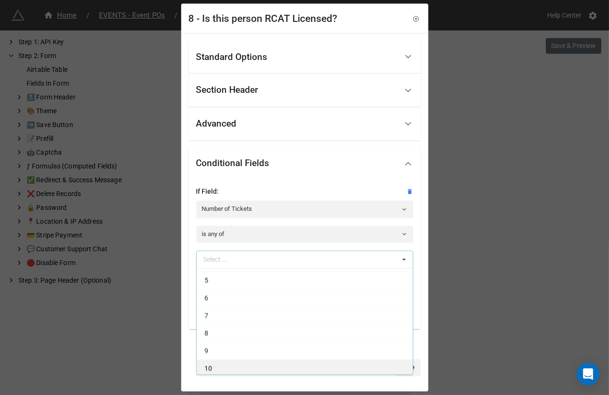
click at [232, 363] on div "10" at bounding box center [305, 368] width 216 height 18
click at [232, 363] on div "9" at bounding box center [305, 368] width 216 height 18
click at [231, 366] on div "8" at bounding box center [305, 368] width 216 height 18
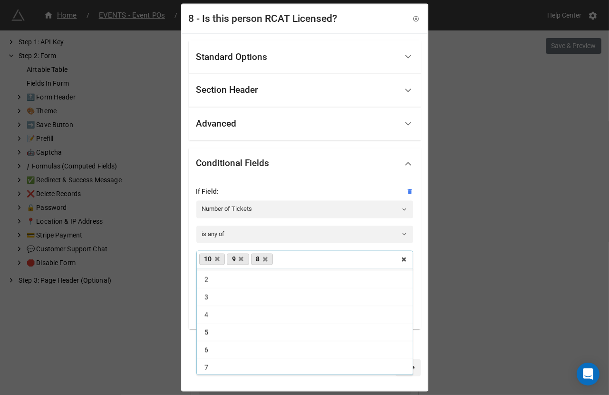
click at [212, 381] on div "Standard Options Title (Optional) Is this person RCAT Licensed? Description (Op…" at bounding box center [304, 211] width 245 height 357
click at [398, 364] on link "Done" at bounding box center [408, 367] width 25 height 17
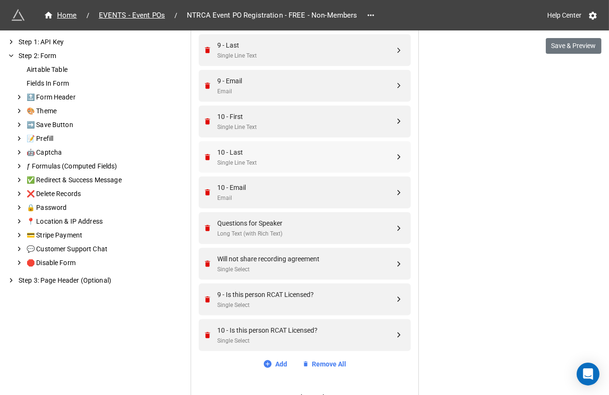
scroll to position [1775, 0]
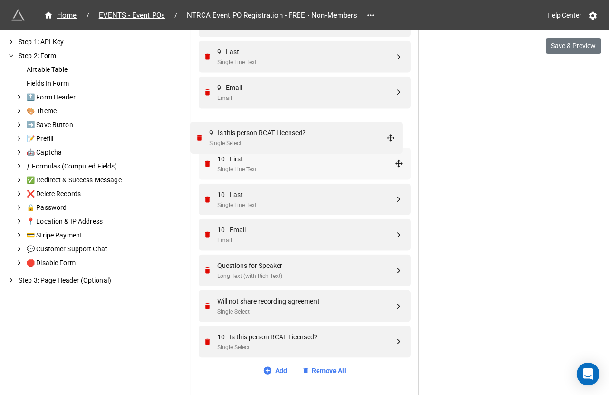
drag, startPoint x: 398, startPoint y: 300, endPoint x: 392, endPoint y: 134, distance: 166.1
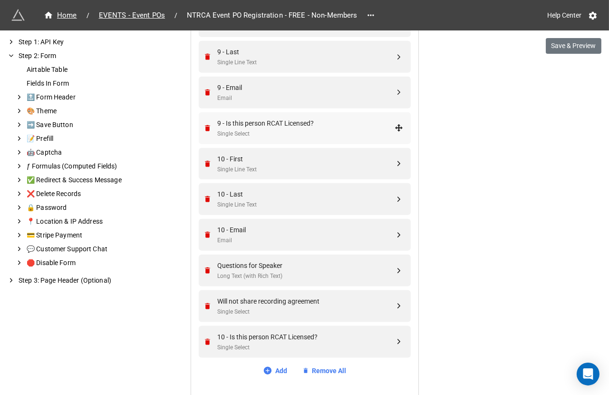
click at [333, 134] on div "Single Select" at bounding box center [306, 133] width 177 height 9
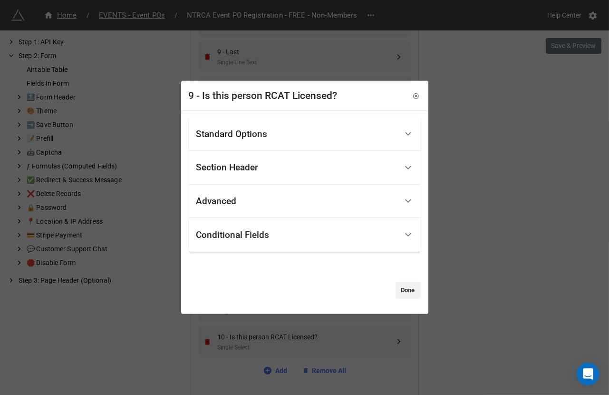
click at [309, 133] on div "Standard Options" at bounding box center [296, 134] width 201 height 22
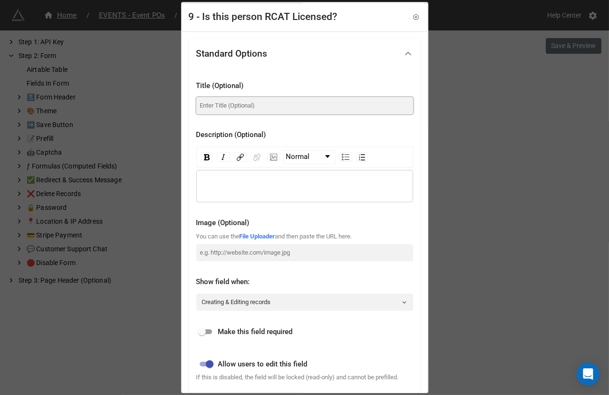
click at [280, 113] on input at bounding box center [304, 105] width 217 height 17
paste input "Is this person RCAT Licensed?"
type input "Is this person RCAT Licensed?"
click at [206, 329] on input "checkbox" at bounding box center [202, 331] width 34 height 11
checkbox input "true"
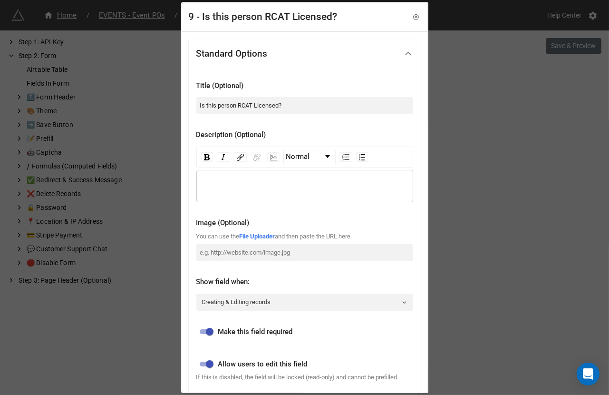
scroll to position [219, 0]
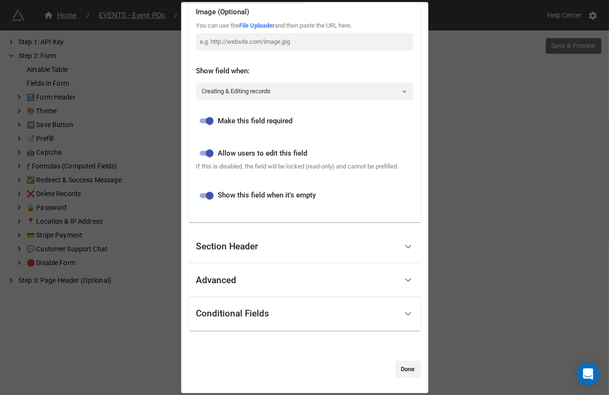
click at [219, 325] on div "Conditional Fields" at bounding box center [305, 314] width 232 height 34
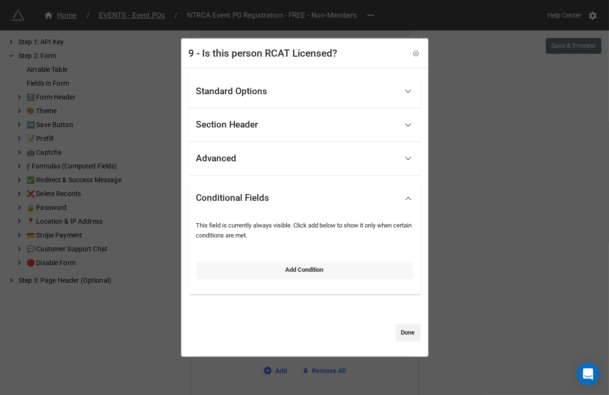
click at [235, 274] on link "Add Condition" at bounding box center [304, 270] width 217 height 17
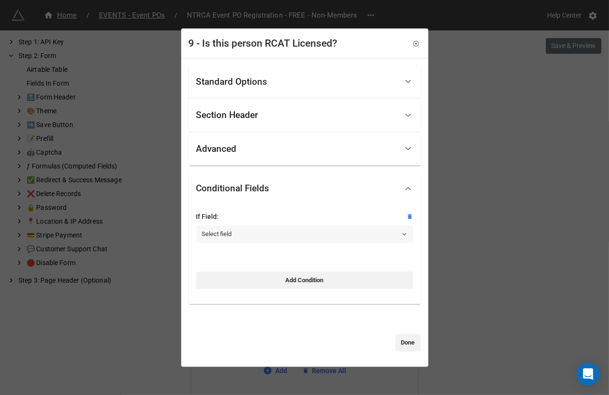
click at [245, 231] on link "Select field" at bounding box center [304, 233] width 217 height 17
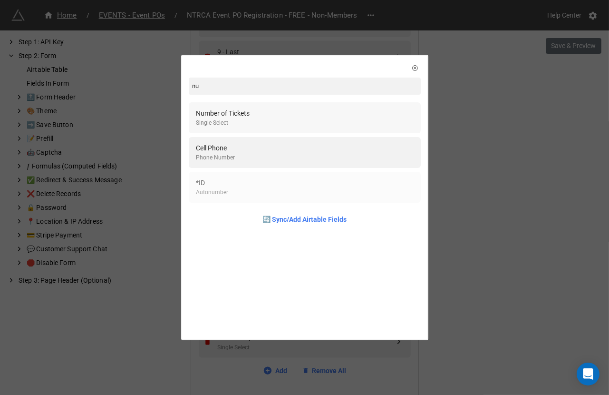
type input "nu"
click at [259, 117] on div "Number of Tickets Single Select" at bounding box center [304, 117] width 217 height 19
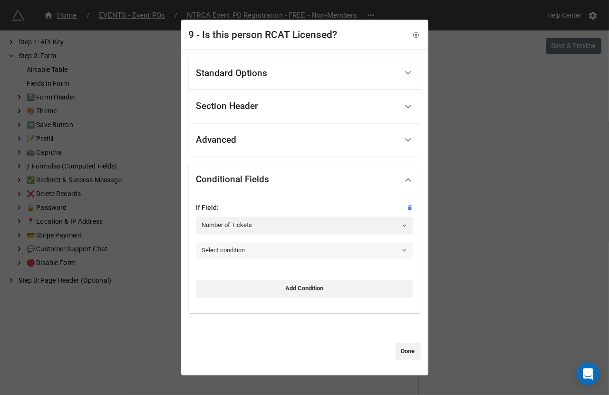
click at [222, 254] on link "Select condition" at bounding box center [304, 250] width 217 height 17
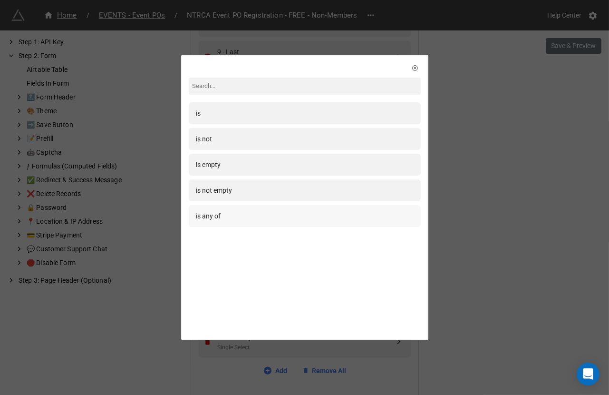
click at [223, 214] on div "is any of" at bounding box center [304, 216] width 217 height 10
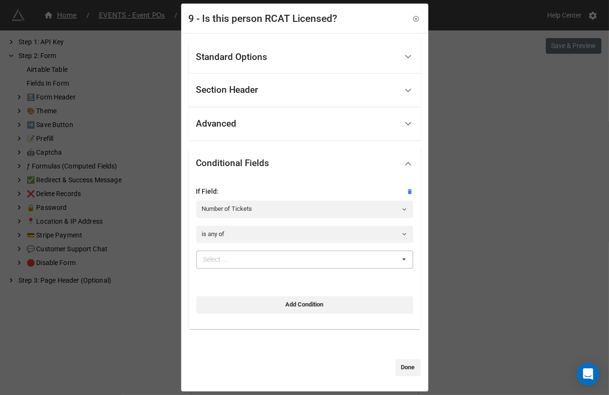
click at [237, 254] on div "Select ..." at bounding box center [221, 259] width 41 height 11
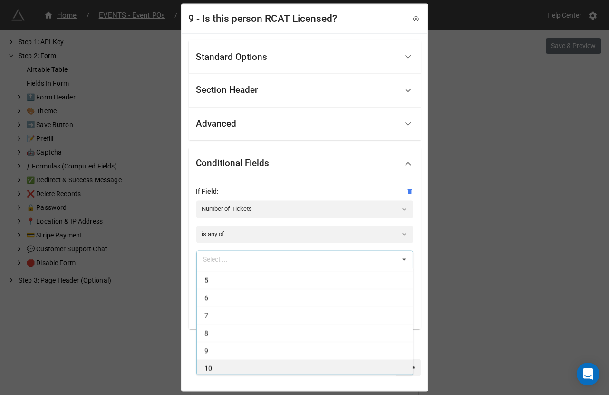
click at [226, 362] on div "10" at bounding box center [305, 368] width 216 height 18
click at [226, 362] on div "9" at bounding box center [305, 368] width 216 height 18
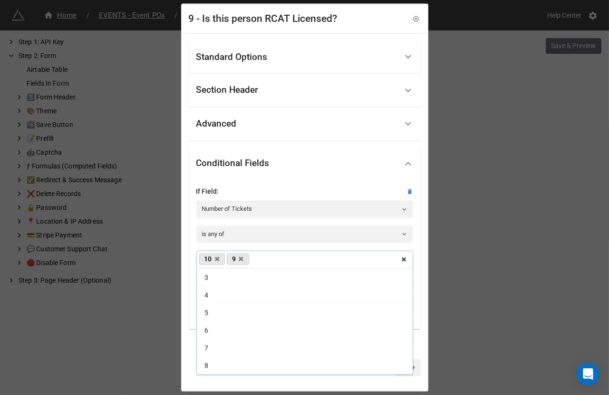
scroll to position [32, 0]
click at [201, 382] on div "Standard Options Title (Optional) Is this person RCAT Licensed? Description (Op…" at bounding box center [304, 211] width 245 height 357
click at [396, 368] on link "Done" at bounding box center [408, 367] width 25 height 17
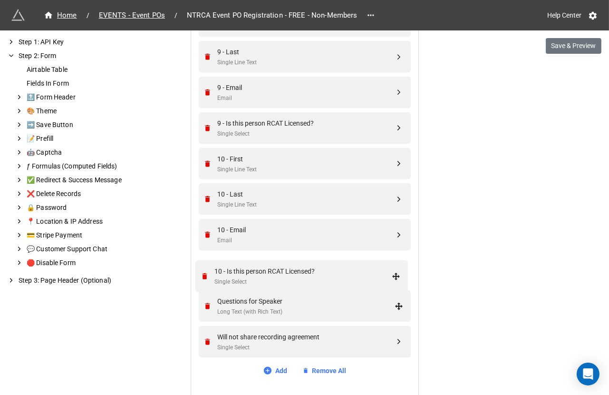
drag, startPoint x: 397, startPoint y: 339, endPoint x: 395, endPoint y: 268, distance: 70.4
click at [344, 268] on div "10 - Is this person RCAT Licensed? Single Select" at bounding box center [306, 270] width 177 height 20
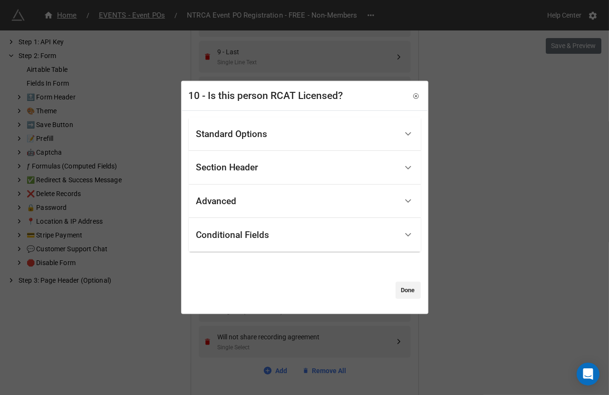
click at [293, 137] on div "Standard Options" at bounding box center [296, 134] width 201 height 22
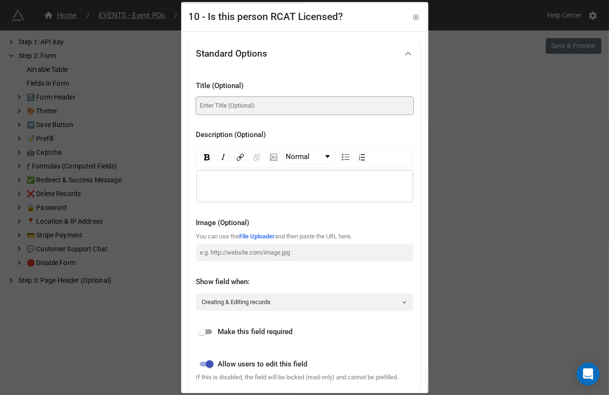
click at [274, 109] on input at bounding box center [304, 105] width 217 height 17
paste input "Is this person RCAT Licensed?"
type input "Is this person RCAT Licensed?"
click at [209, 326] on input "checkbox" at bounding box center [202, 331] width 34 height 11
checkbox input "true"
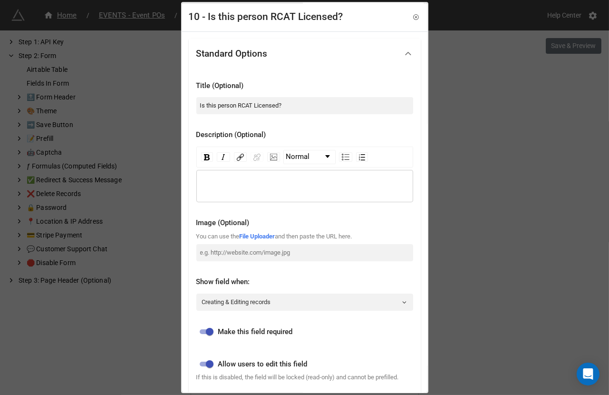
scroll to position [219, 0]
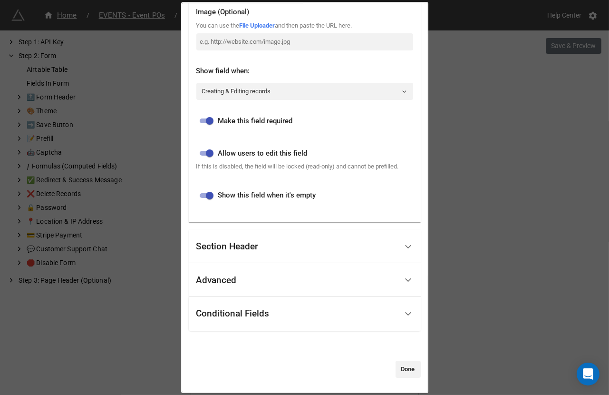
click at [214, 320] on div "Conditional Fields" at bounding box center [296, 313] width 201 height 22
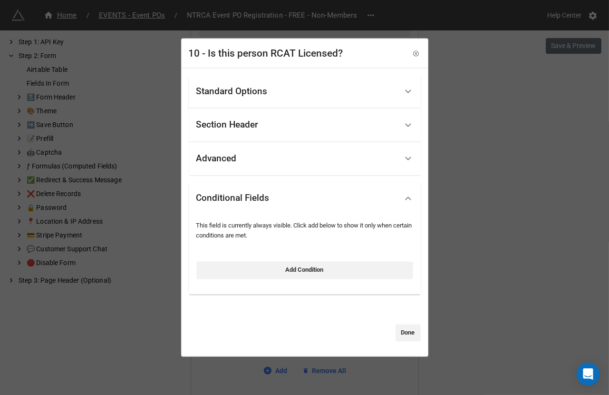
click at [237, 261] on div "Add Condition" at bounding box center [304, 267] width 217 height 23
click at [237, 270] on link "Add Condition" at bounding box center [304, 270] width 217 height 17
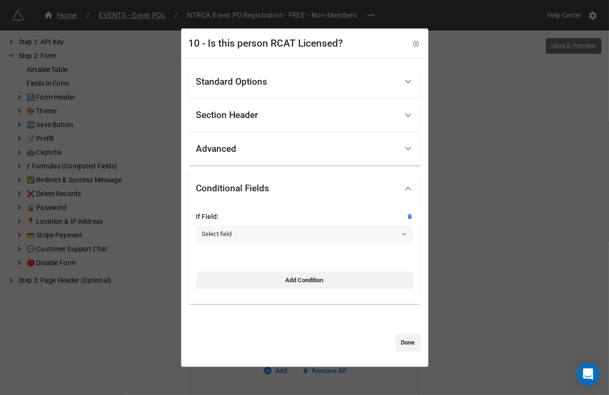
click at [235, 235] on link "Select field" at bounding box center [304, 233] width 217 height 17
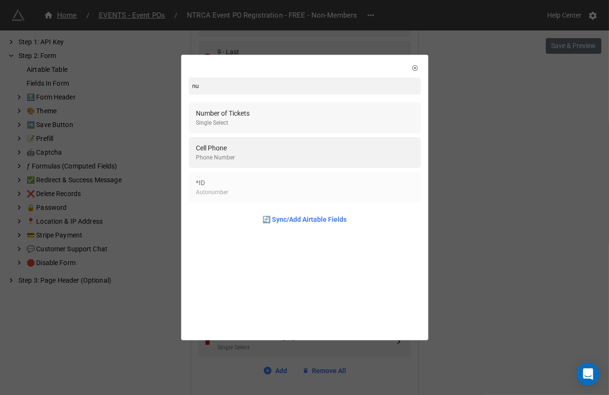
type input "nu"
click at [256, 123] on div "Number of Tickets Single Select" at bounding box center [304, 117] width 217 height 19
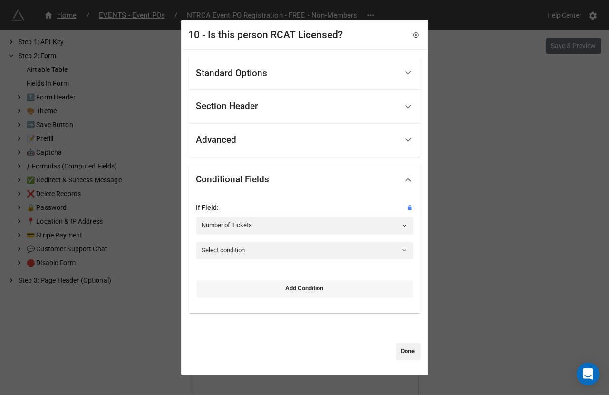
click at [246, 288] on link "Add Condition" at bounding box center [304, 288] width 217 height 17
select select "all-are-met"
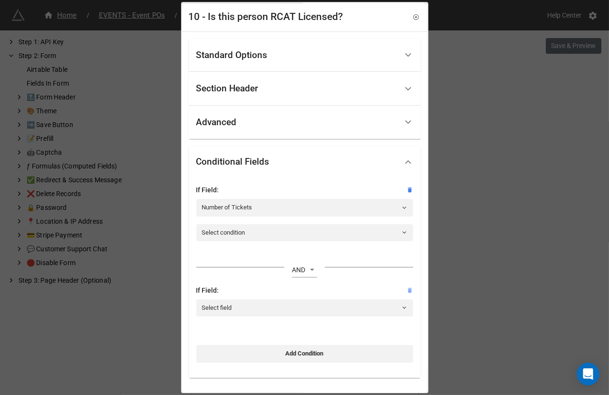
click at [408, 291] on icon at bounding box center [410, 290] width 4 height 5
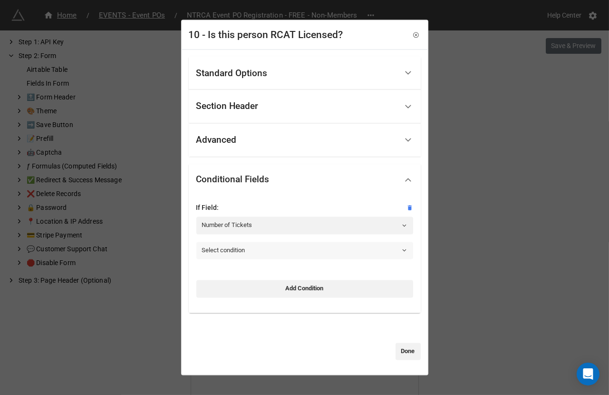
click at [318, 252] on link "Select condition" at bounding box center [304, 250] width 217 height 17
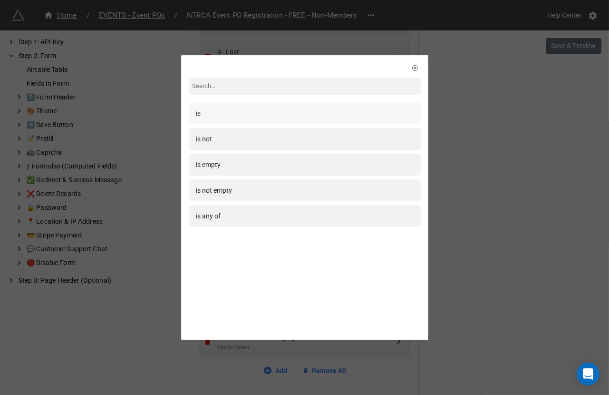
click at [252, 112] on div "is" at bounding box center [304, 113] width 217 height 10
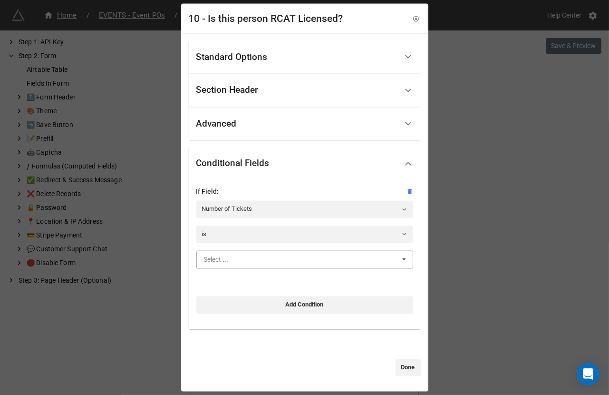
click at [238, 255] on input "text" at bounding box center [305, 259] width 216 height 17
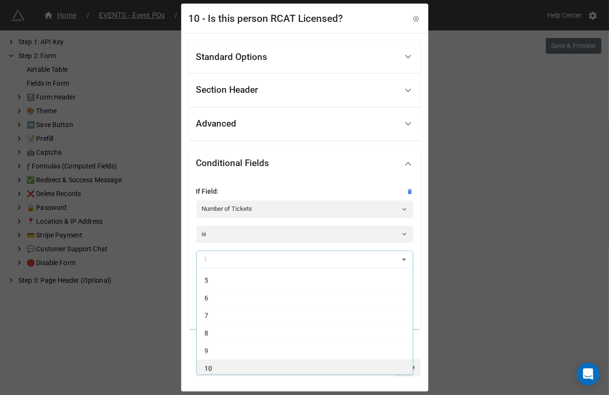
click at [233, 368] on div "10" at bounding box center [305, 368] width 216 height 18
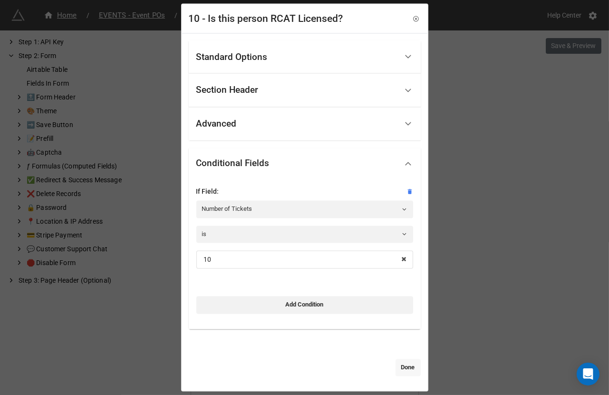
click at [405, 371] on link "Done" at bounding box center [408, 367] width 25 height 17
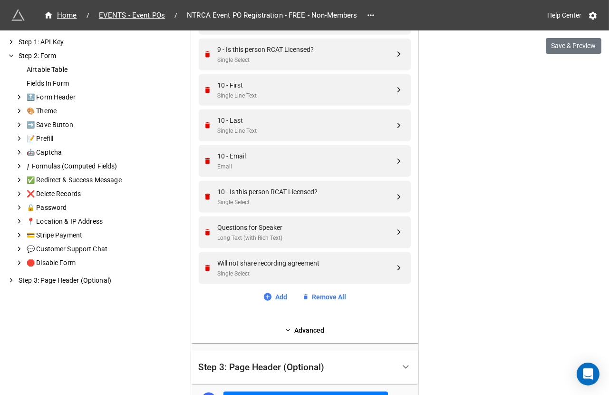
scroll to position [1932, 0]
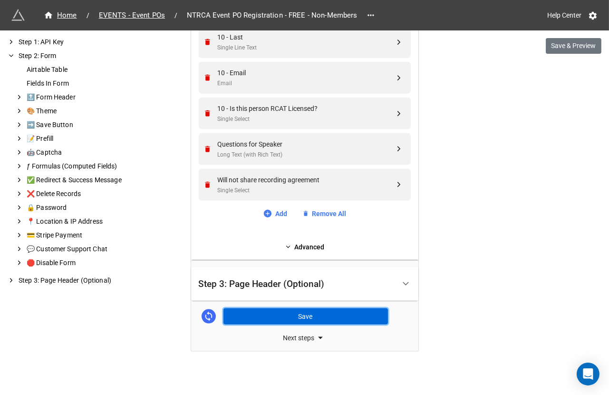
click at [326, 312] on button "Save" at bounding box center [305, 316] width 165 height 16
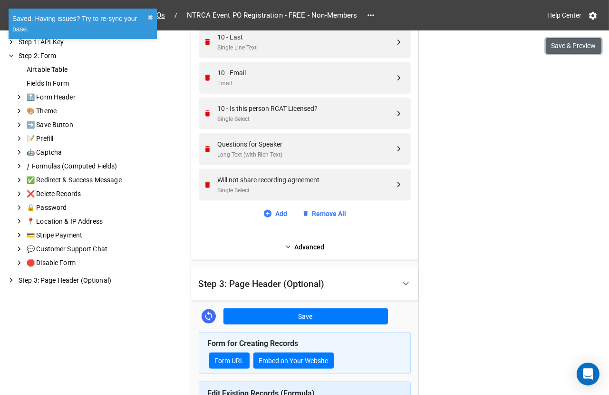
click at [573, 50] on button "Save & Preview" at bounding box center [574, 46] width 56 height 16
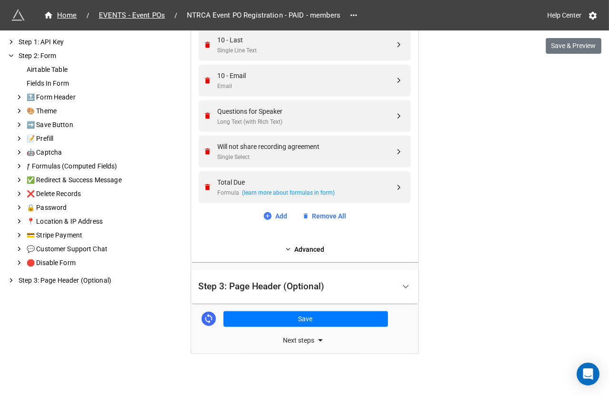
scroll to position [1611, 0]
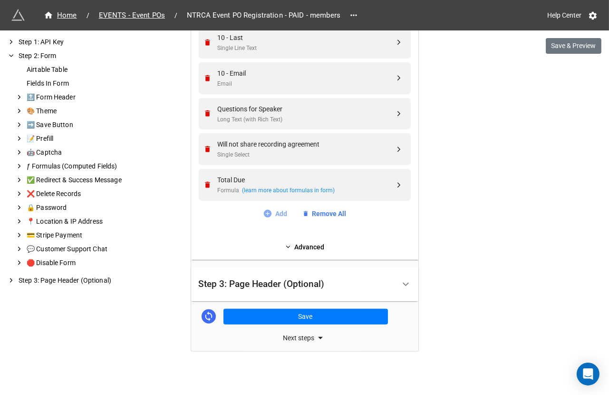
click at [275, 211] on link "Add" at bounding box center [275, 213] width 24 height 10
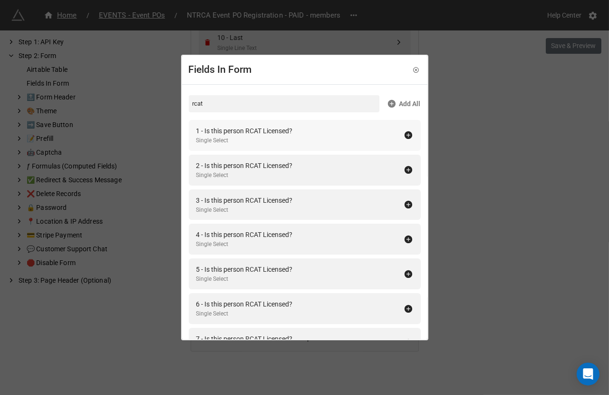
type input "rcat"
click at [398, 136] on div "1 - Is this person RCAT Licensed? Single Select" at bounding box center [299, 135] width 207 height 19
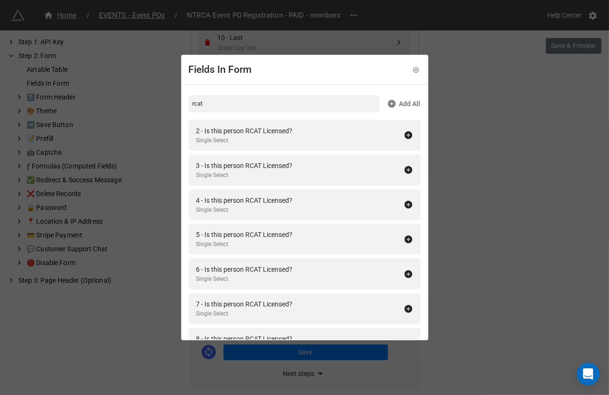
click at [398, 136] on div "2 - Is this person RCAT Licensed? Single Select" at bounding box center [299, 135] width 207 height 19
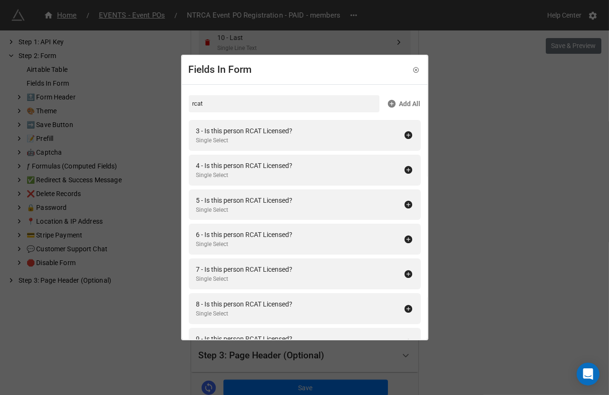
click at [398, 136] on div "3 - Is this person RCAT Licensed? Single Select" at bounding box center [299, 135] width 207 height 19
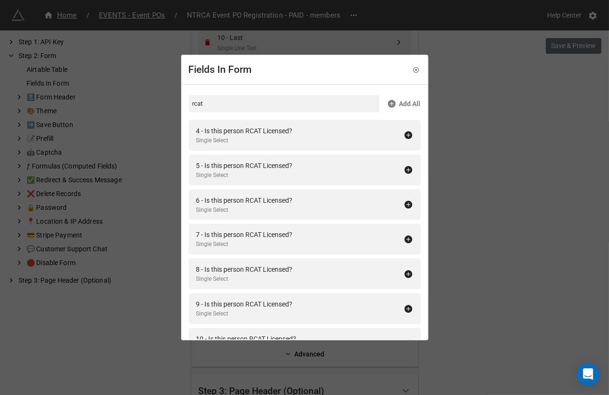
click at [398, 136] on div "4 - Is this person RCAT Licensed? Single Select" at bounding box center [299, 135] width 207 height 19
click at [398, 136] on div "5 - Is this person RCAT Licensed? Single Select" at bounding box center [299, 135] width 207 height 19
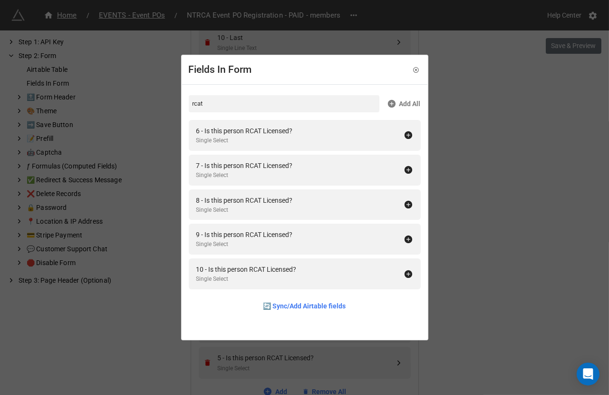
click at [398, 136] on div "6 - Is this person RCAT Licensed? Single Select" at bounding box center [299, 135] width 207 height 19
click at [398, 160] on div "7 - Is this person RCAT Licensed? Single Select" at bounding box center [299, 169] width 207 height 19
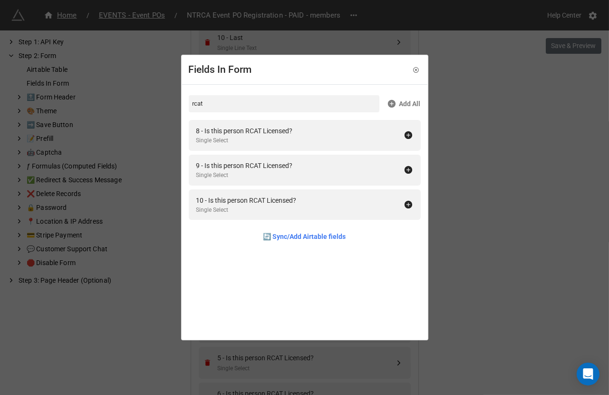
click at [398, 136] on div "8 - Is this person RCAT Licensed? Single Select" at bounding box center [299, 135] width 207 height 19
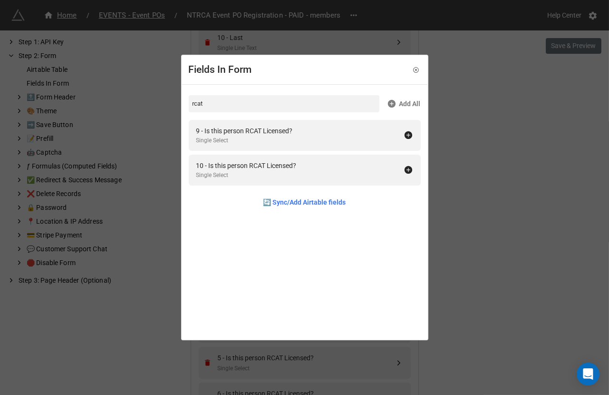
click at [398, 136] on div "9 - Is this person RCAT Licensed? Single Select" at bounding box center [299, 135] width 207 height 19
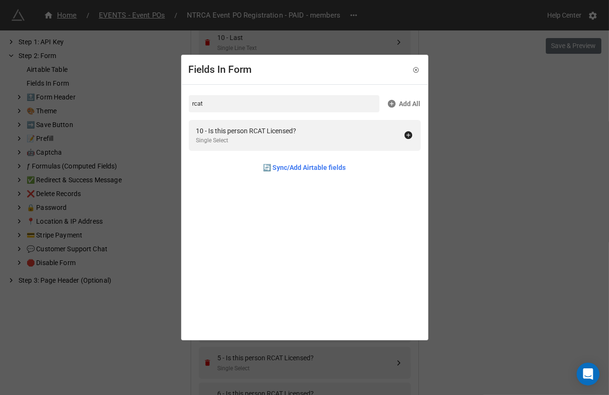
click at [398, 136] on div "10 - Is this person RCAT Licensed? Single Select" at bounding box center [299, 135] width 207 height 19
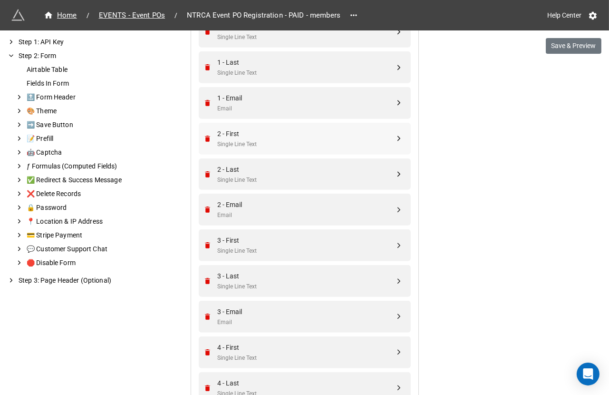
scroll to position [659, 0]
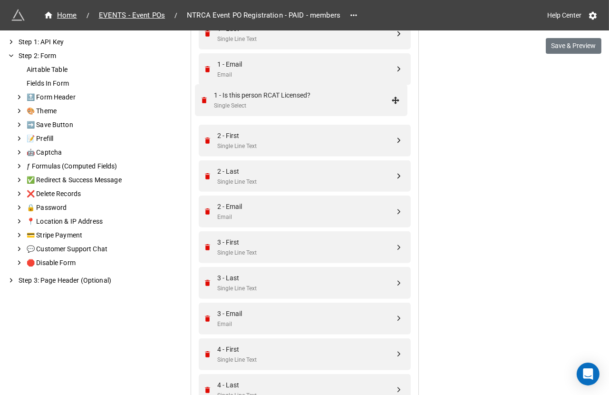
drag, startPoint x: 396, startPoint y: 315, endPoint x: 395, endPoint y: 101, distance: 214.0
click at [360, 107] on div "Single Select" at bounding box center [306, 110] width 177 height 9
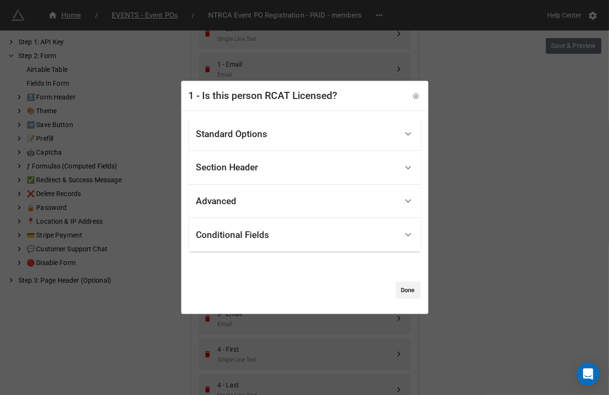
click at [310, 122] on div "Standard Options" at bounding box center [305, 134] width 232 height 34
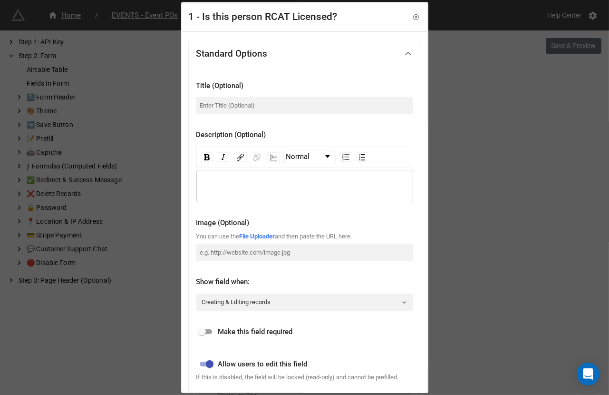
click at [282, 94] on div at bounding box center [304, 95] width 217 height 4
click at [272, 104] on input at bounding box center [304, 105] width 217 height 17
paste input "[URL][DOMAIN_NAME]"
type input "[URL][DOMAIN_NAME]"
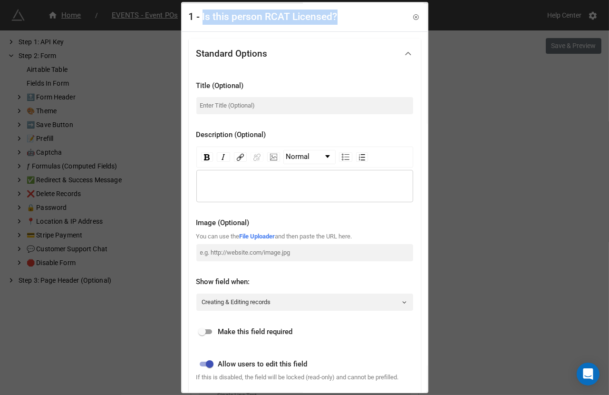
drag, startPoint x: 204, startPoint y: 16, endPoint x: 336, endPoint y: 16, distance: 132.2
click at [336, 16] on div "1 - Is this person RCAT Licensed?" at bounding box center [263, 17] width 149 height 15
copy div "Is this person RCAT Licensed?"
click at [274, 101] on input at bounding box center [304, 105] width 217 height 17
paste input "Is this person RCAT Licensed?"
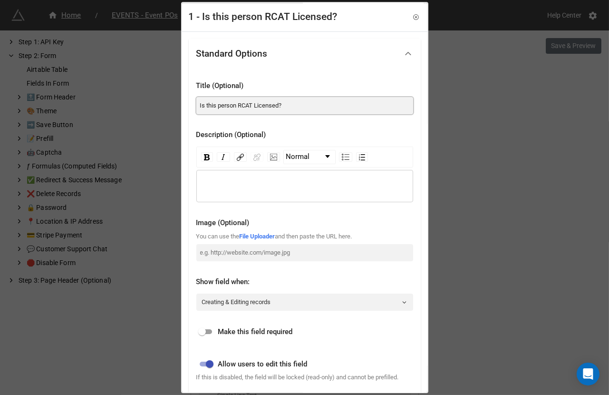
type input "Is this person RCAT Licensed?"
click at [209, 331] on input "checkbox" at bounding box center [202, 331] width 34 height 11
checkbox input "true"
click at [304, 304] on link "Creating & Editing records" at bounding box center [304, 301] width 217 height 17
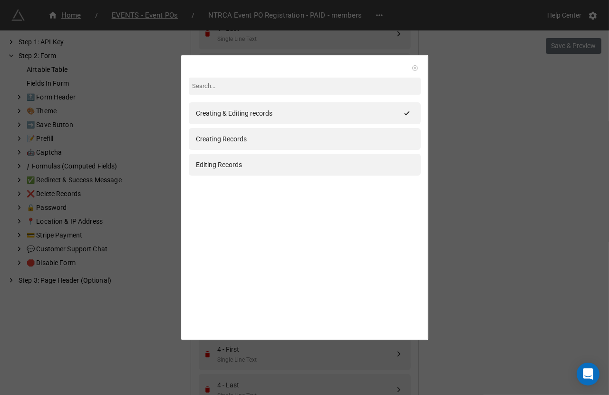
click at [412, 65] on icon at bounding box center [415, 68] width 7 height 7
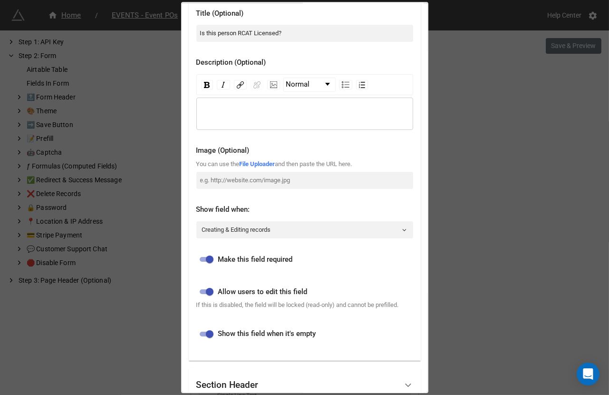
scroll to position [219, 0]
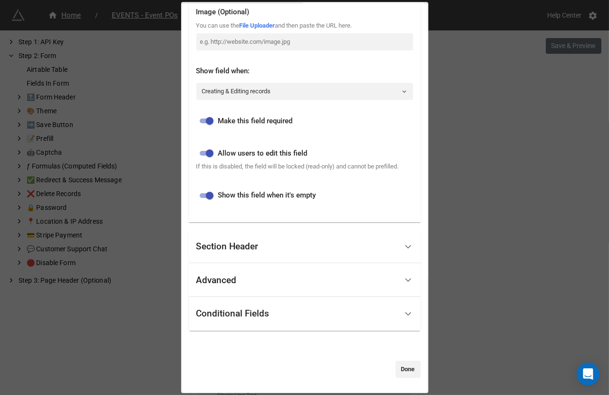
click at [244, 322] on div "Conditional Fields" at bounding box center [296, 313] width 201 height 22
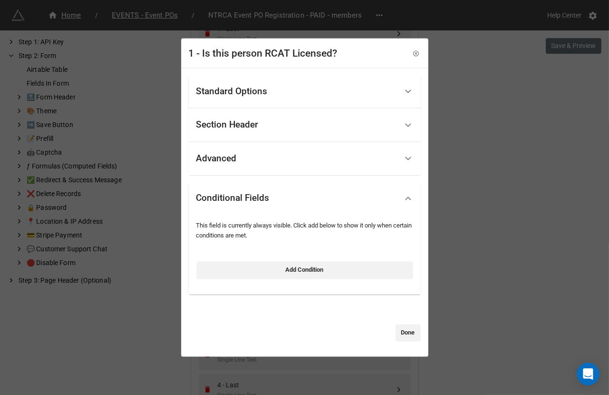
scroll to position [0, 0]
click at [252, 284] on div "This field is currently always visible. Click add below to show it only when ce…" at bounding box center [304, 251] width 217 height 69
click at [252, 275] on link "Add Condition" at bounding box center [304, 270] width 217 height 17
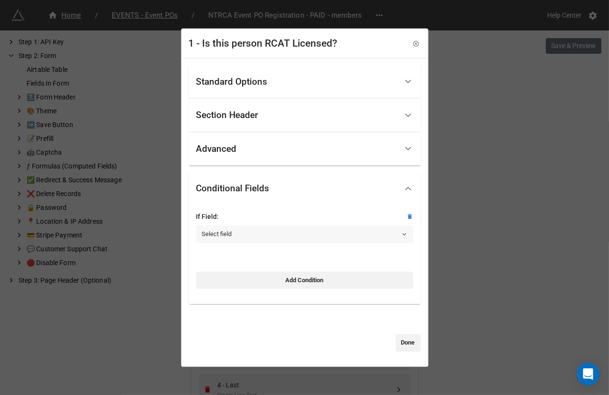
click at [247, 237] on link "Select field" at bounding box center [304, 233] width 217 height 17
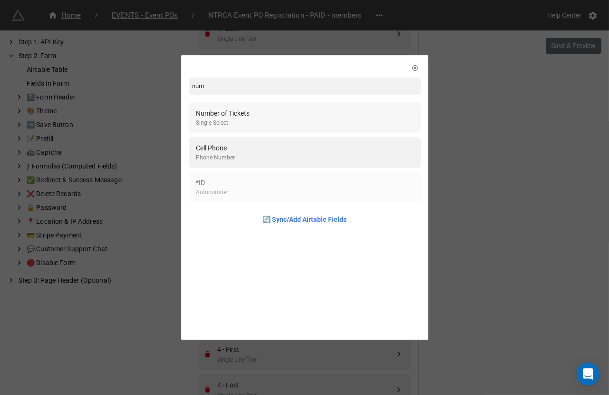
type input "num"
click at [250, 110] on div "Number of Tickets" at bounding box center [223, 113] width 54 height 10
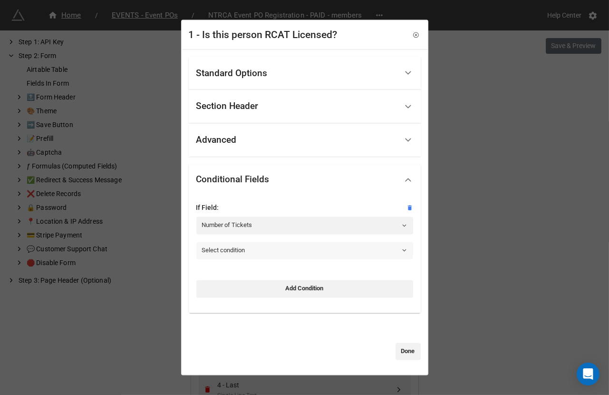
click at [242, 243] on link "Select condition" at bounding box center [304, 250] width 217 height 17
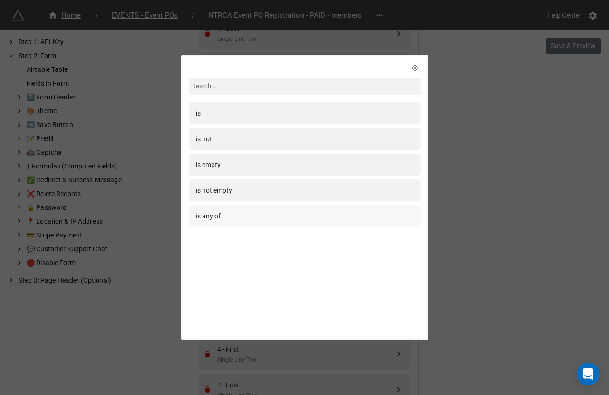
click at [243, 221] on div "is any of" at bounding box center [304, 216] width 217 height 10
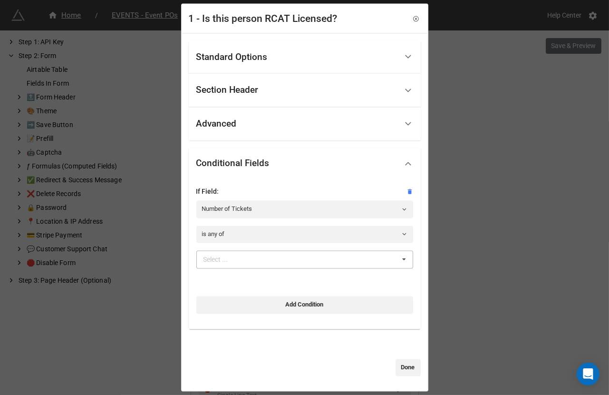
click at [236, 257] on div "Select ..." at bounding box center [221, 259] width 41 height 11
click at [250, 236] on link "is any of" at bounding box center [304, 233] width 217 height 17
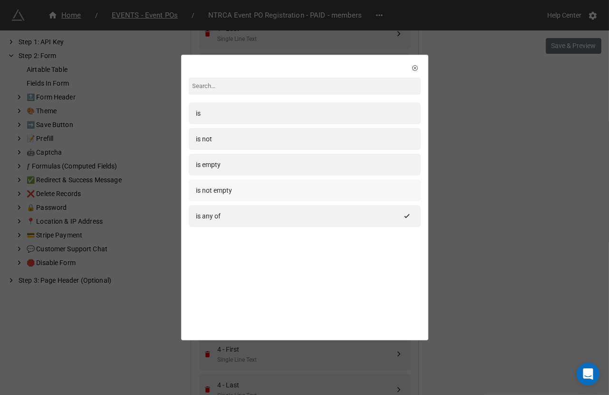
click at [269, 192] on div "is not empty" at bounding box center [304, 190] width 217 height 10
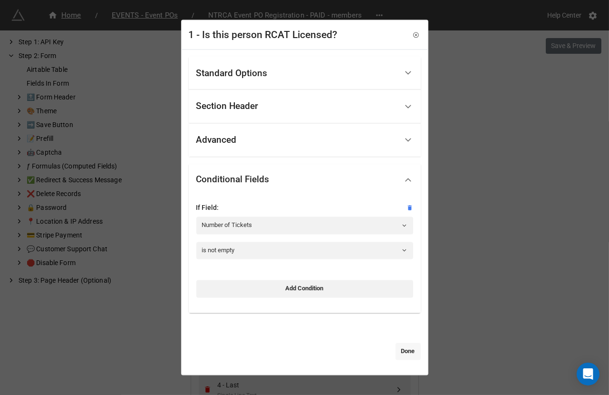
click at [407, 355] on link "Done" at bounding box center [408, 350] width 25 height 17
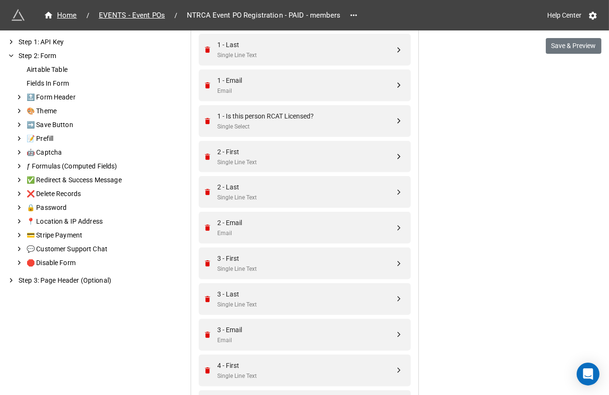
scroll to position [655, 0]
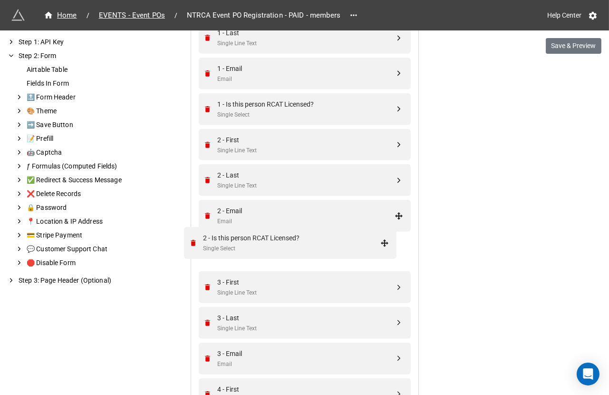
drag, startPoint x: 397, startPoint y: 310, endPoint x: 385, endPoint y: 243, distance: 67.6
click at [350, 244] on div "2 - Is this person RCAT Licensed?" at bounding box center [306, 246] width 177 height 10
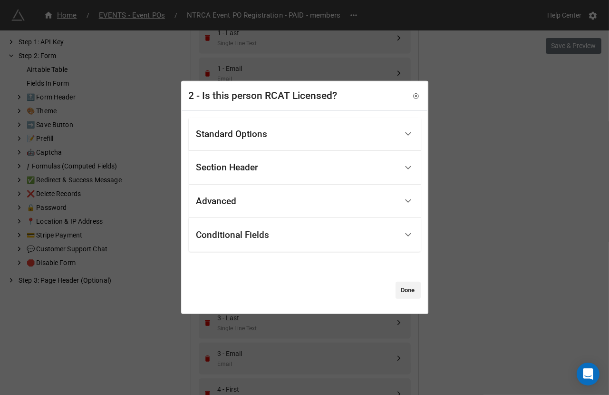
click at [327, 127] on div "Standard Options" at bounding box center [296, 134] width 201 height 22
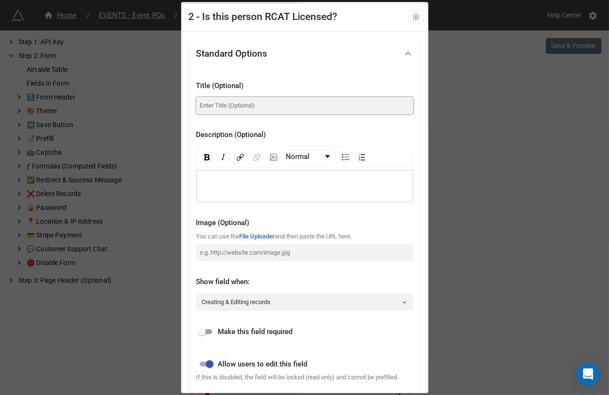
click at [282, 106] on input at bounding box center [304, 105] width 217 height 17
paste input "Is this person RCAT Licensed?"
type input "Is this person RCAT Licensed?"
click at [228, 333] on span "Make this field required" at bounding box center [255, 331] width 75 height 11
click at [204, 330] on input "checkbox" at bounding box center [202, 331] width 34 height 11
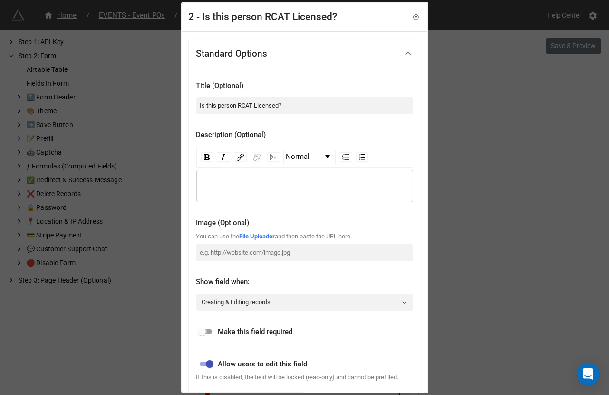
checkbox input "true"
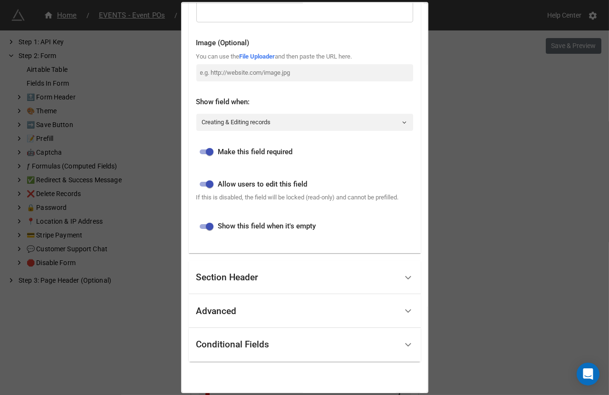
scroll to position [219, 0]
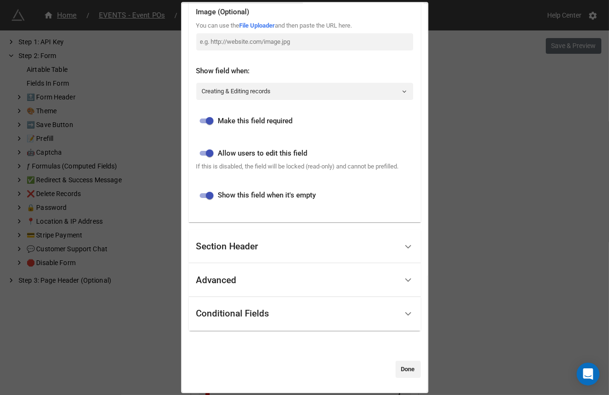
click at [232, 318] on div "Conditional Fields" at bounding box center [232, 314] width 73 height 10
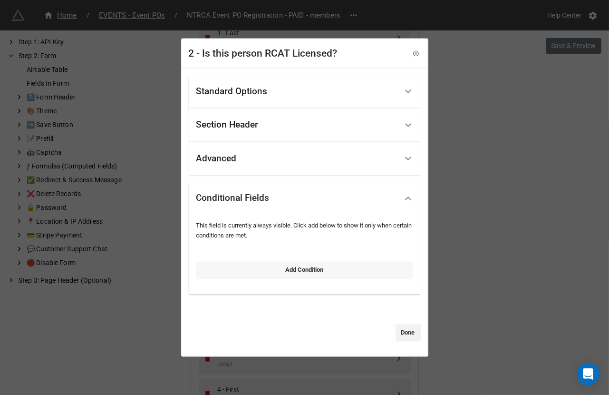
click at [244, 270] on link "Add Condition" at bounding box center [304, 270] width 217 height 17
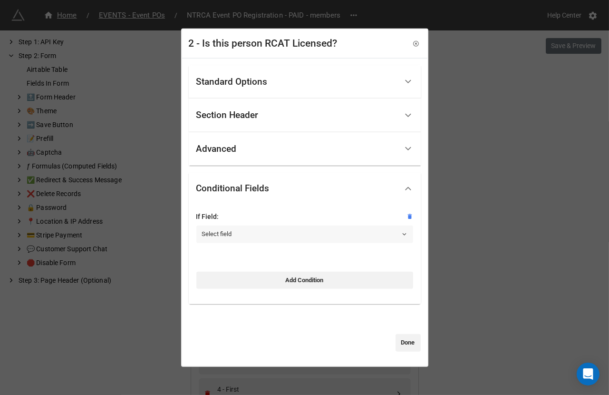
click at [249, 239] on link "Select field" at bounding box center [304, 233] width 217 height 17
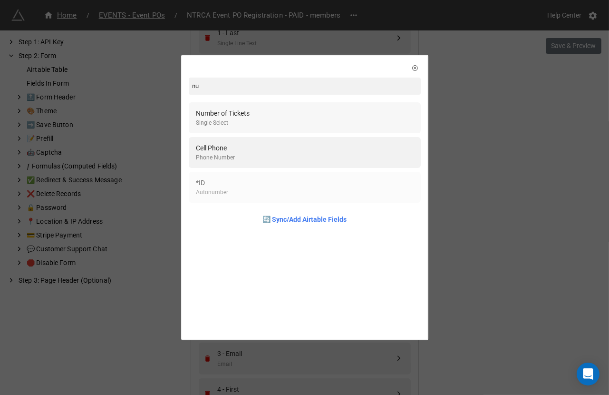
type input "nu"
click at [283, 122] on div "Number of Tickets Single Select" at bounding box center [304, 117] width 217 height 19
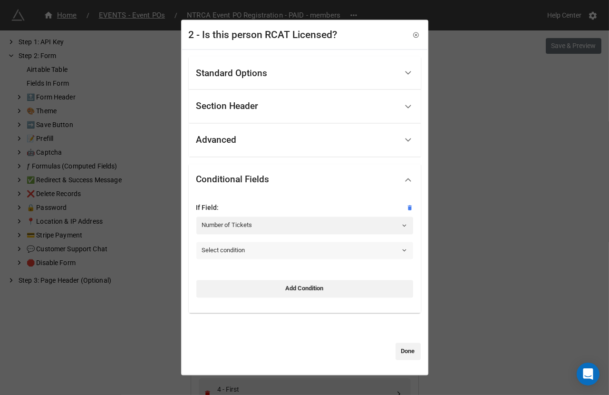
click at [253, 257] on link "Select condition" at bounding box center [304, 250] width 217 height 17
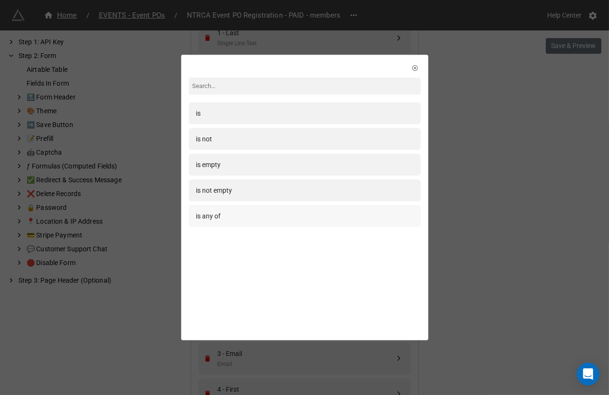
click at [251, 222] on div "is any of" at bounding box center [305, 216] width 232 height 22
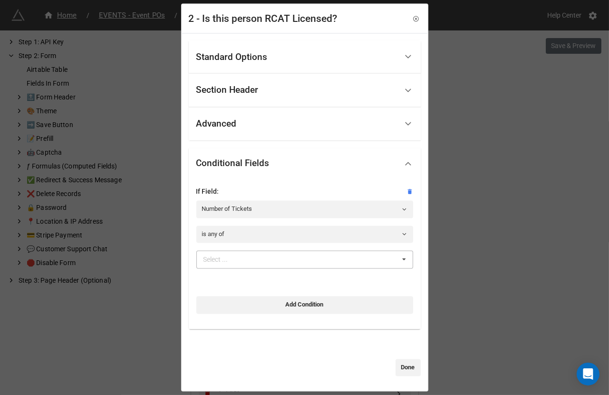
click at [253, 267] on div "Select ... 1 2 3 4 5 6 7 8 9 10" at bounding box center [304, 260] width 217 height 18
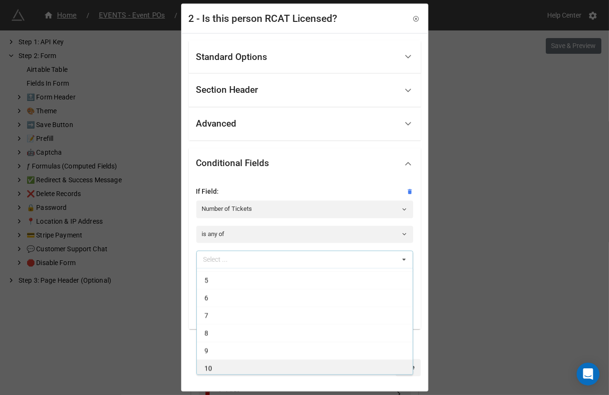
click at [235, 369] on div "10" at bounding box center [305, 368] width 216 height 18
click at [235, 369] on div "9" at bounding box center [305, 368] width 216 height 18
click at [235, 369] on div "8" at bounding box center [305, 368] width 216 height 18
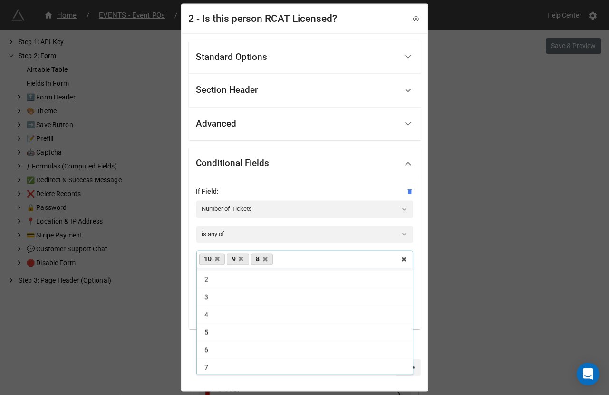
click at [235, 369] on div "7" at bounding box center [305, 368] width 216 height 18
click at [235, 369] on div "6" at bounding box center [305, 365] width 216 height 18
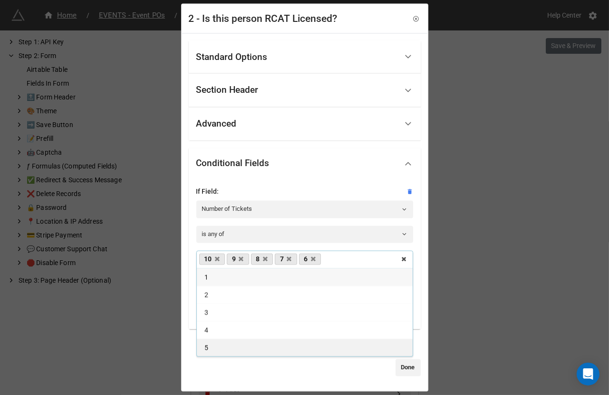
click at [229, 350] on div "5" at bounding box center [305, 348] width 216 height 18
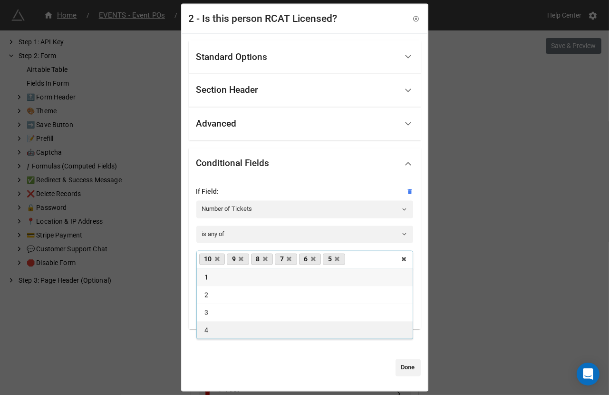
click at [223, 334] on div "4" at bounding box center [305, 330] width 216 height 18
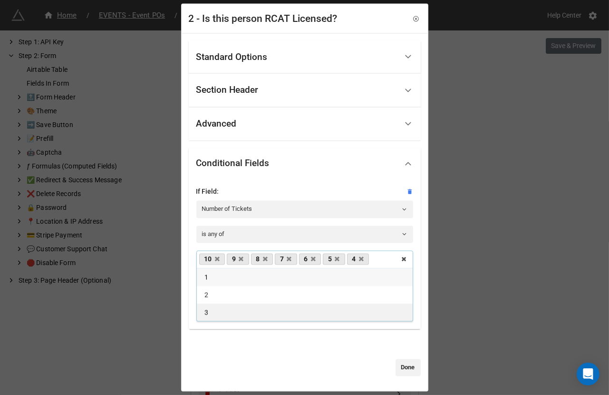
click at [218, 316] on div "3" at bounding box center [305, 312] width 216 height 18
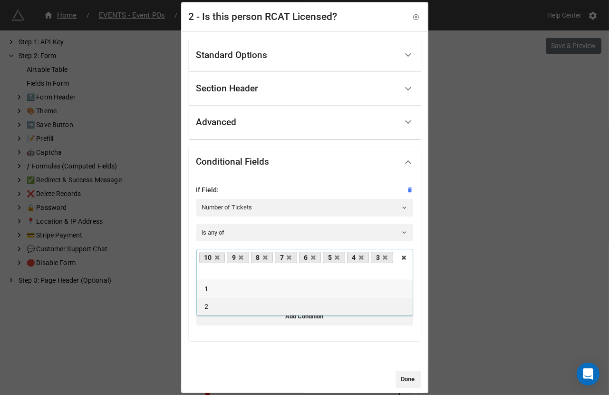
click at [214, 303] on div "2" at bounding box center [305, 306] width 216 height 18
click at [409, 375] on link "Done" at bounding box center [408, 378] width 25 height 17
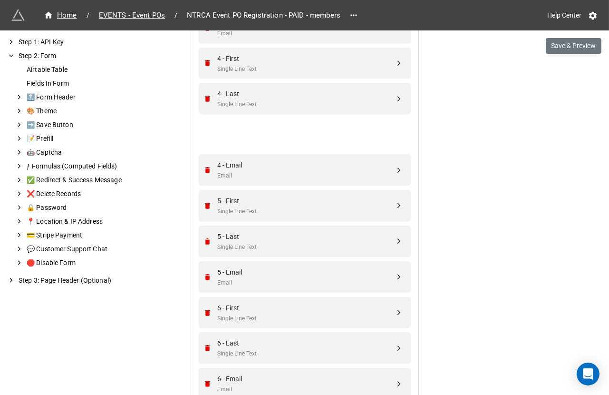
scroll to position [939, 0]
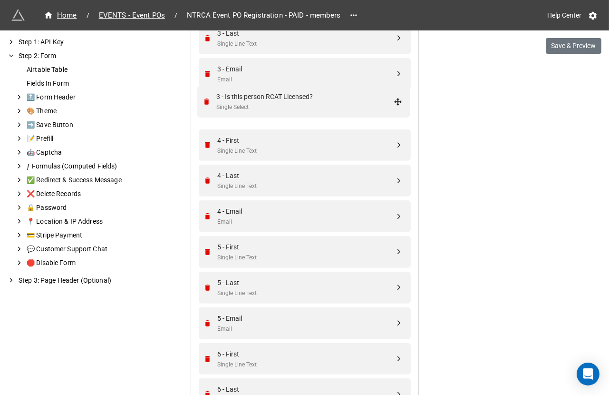
drag, startPoint x: 396, startPoint y: 147, endPoint x: 397, endPoint y: 101, distance: 46.6
click at [329, 119] on div "3 - Is this person RCAT Licensed? Single Select" at bounding box center [304, 110] width 200 height 32
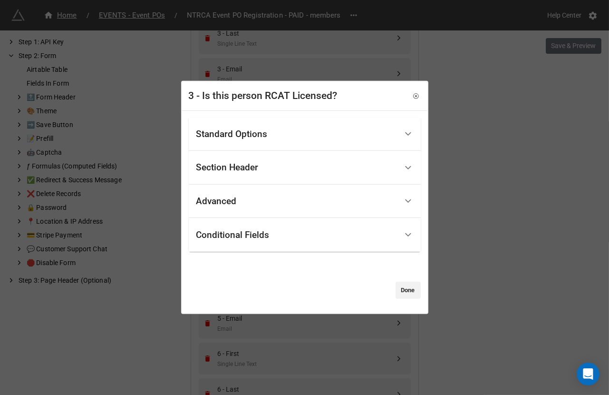
click at [299, 130] on div "Standard Options" at bounding box center [296, 134] width 201 height 22
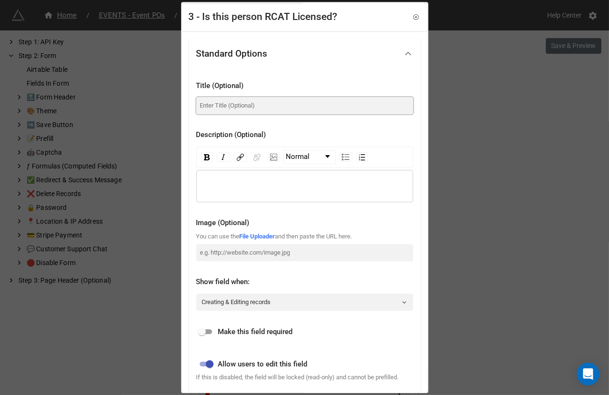
click at [279, 100] on input at bounding box center [304, 105] width 217 height 17
paste input "Is this person RCAT Licensed?"
type input "Is this person RCAT Licensed?"
click at [213, 329] on input "checkbox" at bounding box center [202, 331] width 34 height 11
checkbox input "true"
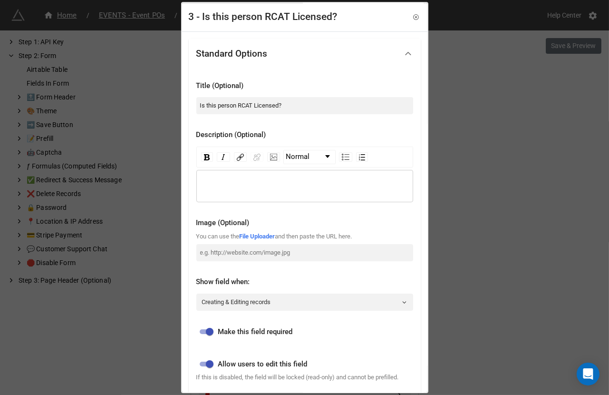
scroll to position [219, 0]
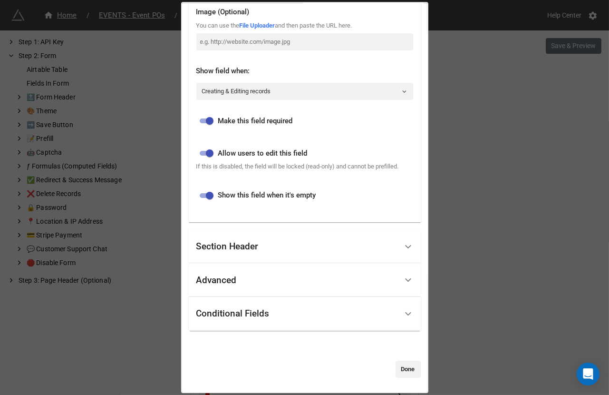
click at [221, 316] on div "Conditional Fields" at bounding box center [232, 314] width 73 height 10
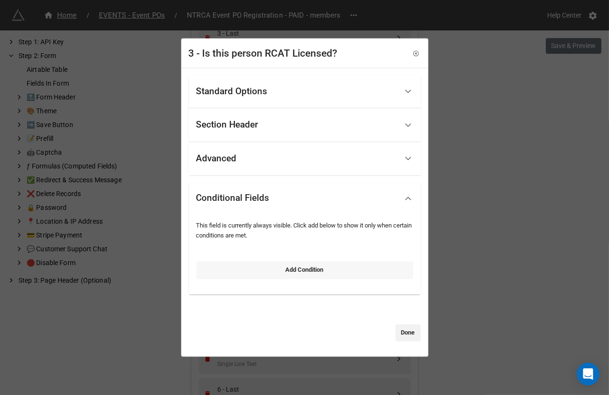
click at [237, 274] on link "Add Condition" at bounding box center [304, 270] width 217 height 17
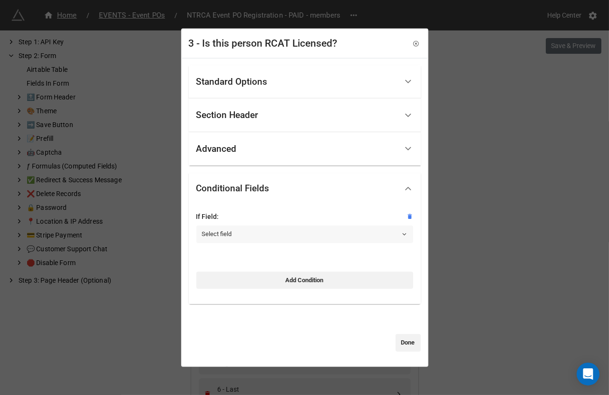
click at [235, 238] on link "Select field" at bounding box center [304, 233] width 217 height 17
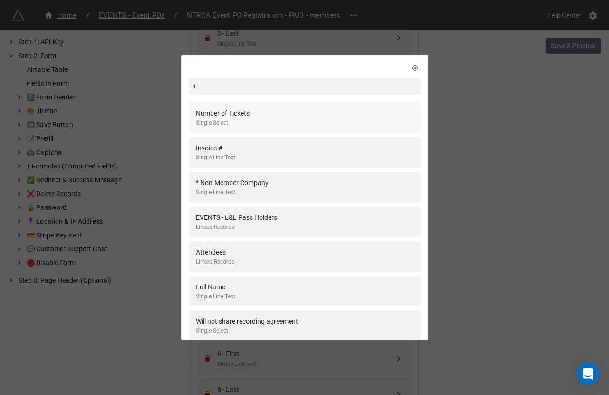
type input "n"
click at [256, 112] on div "Number of Tickets Single Select" at bounding box center [304, 117] width 217 height 19
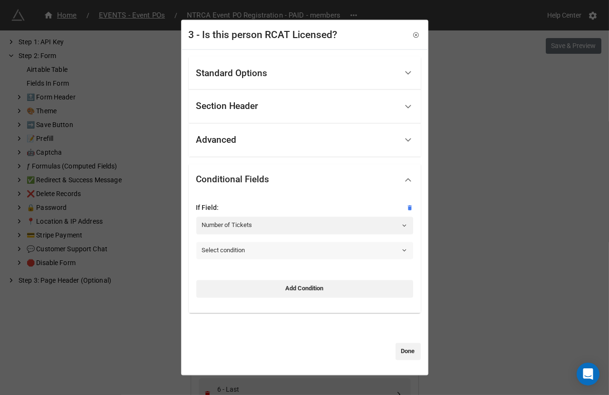
click at [240, 252] on link "Select condition" at bounding box center [304, 250] width 217 height 17
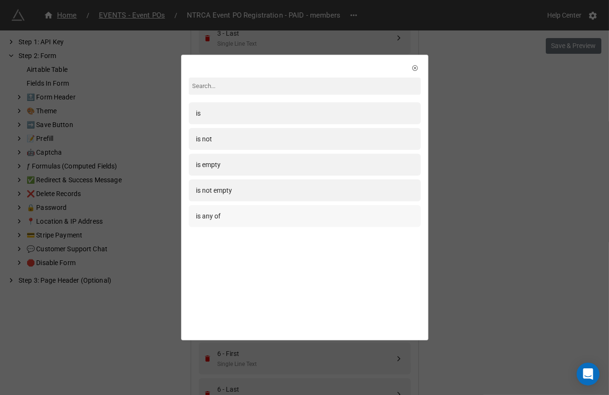
click at [240, 223] on div "is any of" at bounding box center [305, 216] width 232 height 22
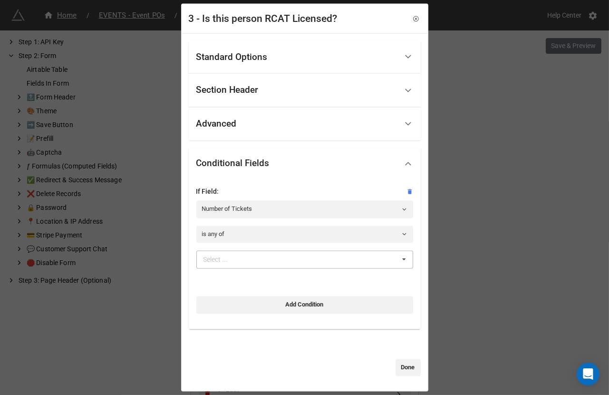
click at [240, 262] on div "Select ..." at bounding box center [221, 259] width 41 height 11
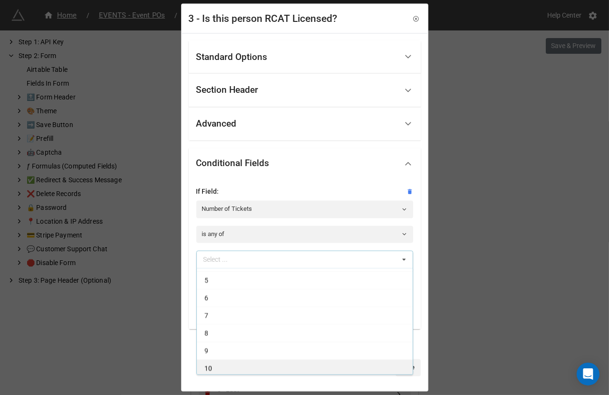
click at [229, 365] on div "10" at bounding box center [305, 368] width 216 height 18
click at [229, 365] on div "9" at bounding box center [305, 368] width 216 height 18
click at [229, 365] on div "8" at bounding box center [305, 368] width 216 height 18
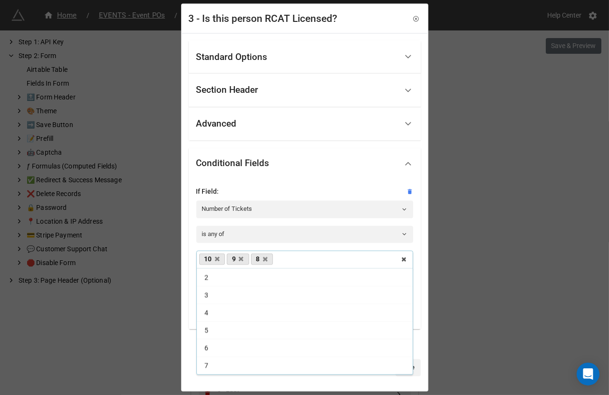
scroll to position [15, 0]
click at [229, 365] on div "7" at bounding box center [305, 368] width 216 height 18
click at [229, 365] on div "6" at bounding box center [305, 365] width 216 height 18
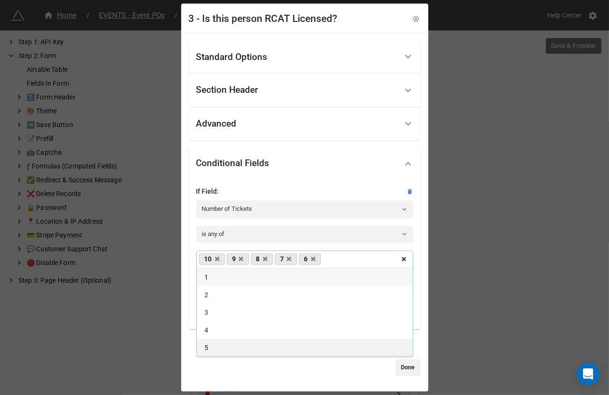
click at [219, 346] on div "5" at bounding box center [305, 348] width 216 height 18
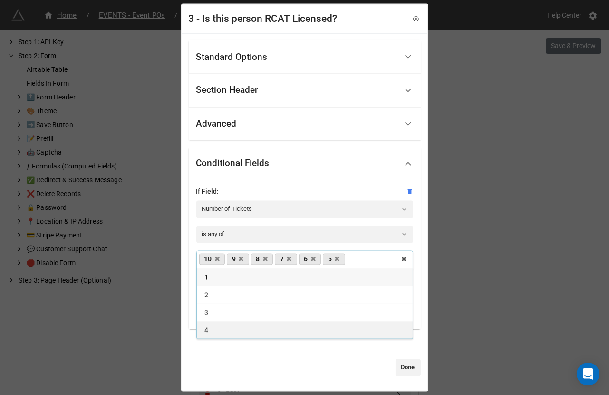
click at [215, 332] on div "4" at bounding box center [305, 330] width 216 height 18
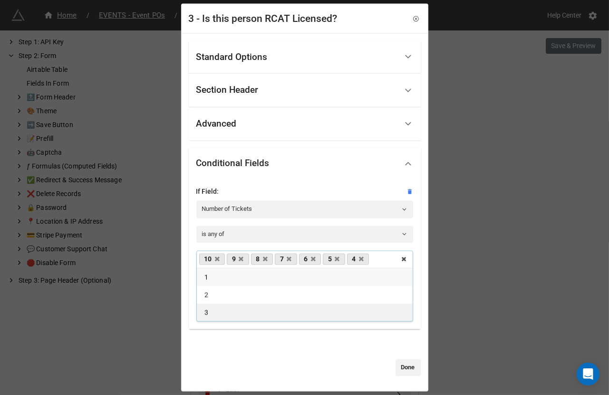
click at [213, 316] on div "3" at bounding box center [305, 312] width 216 height 18
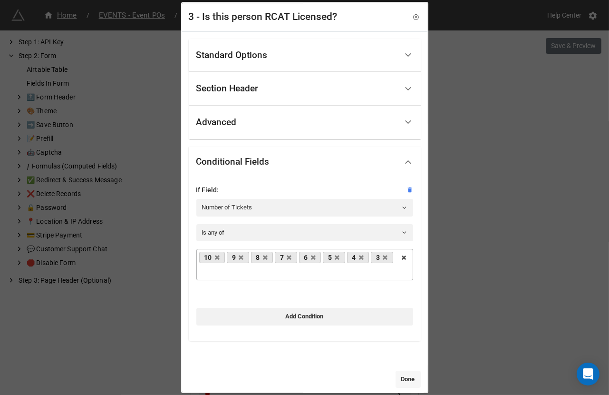
click at [400, 379] on link "Done" at bounding box center [408, 378] width 25 height 17
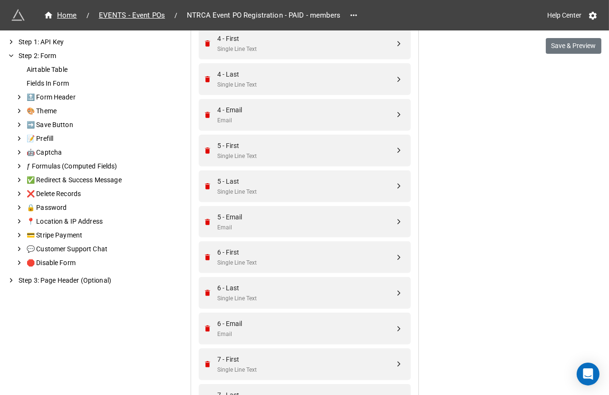
scroll to position [1052, 0]
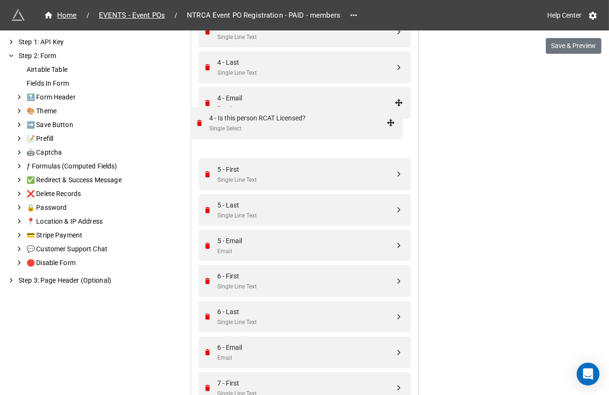
drag, startPoint x: 399, startPoint y: 235, endPoint x: 394, endPoint y: 125, distance: 110.0
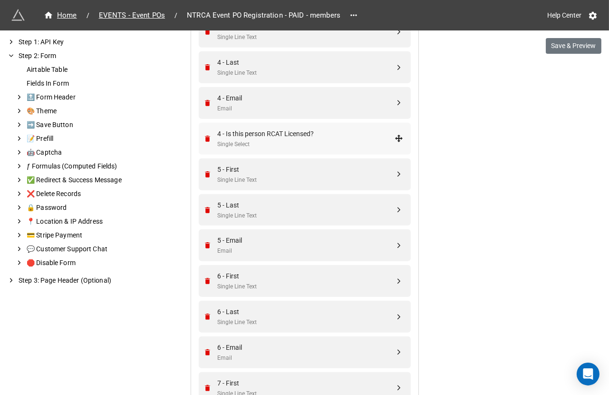
click at [356, 128] on div "4 - Is this person RCAT Licensed?" at bounding box center [306, 133] width 177 height 10
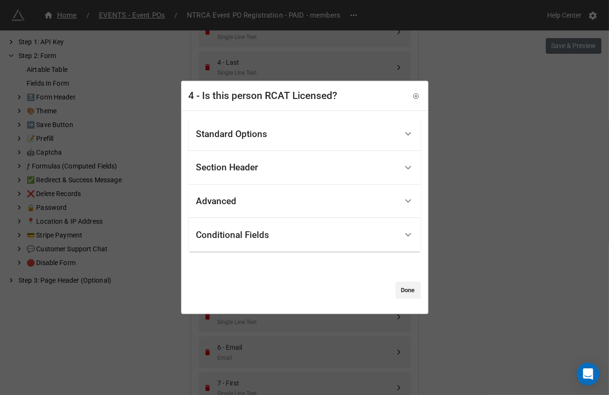
click at [303, 136] on div "Standard Options" at bounding box center [296, 134] width 201 height 22
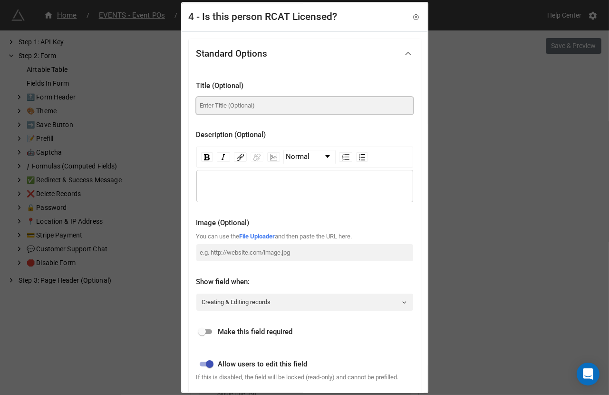
click at [279, 113] on input at bounding box center [304, 105] width 217 height 17
paste input "Is this person RCAT Licensed?"
type input "Is this person RCAT Licensed?"
click at [203, 330] on input "checkbox" at bounding box center [202, 331] width 34 height 11
checkbox input "true"
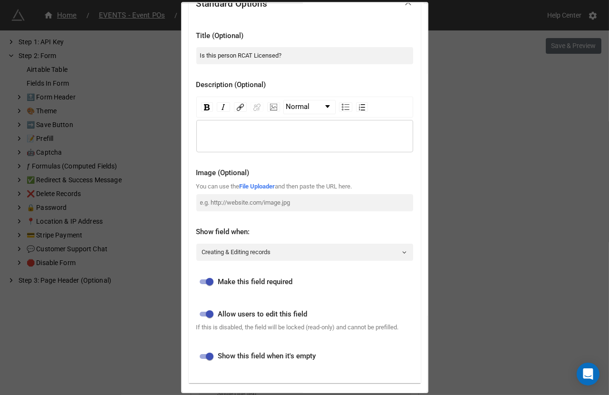
scroll to position [219, 0]
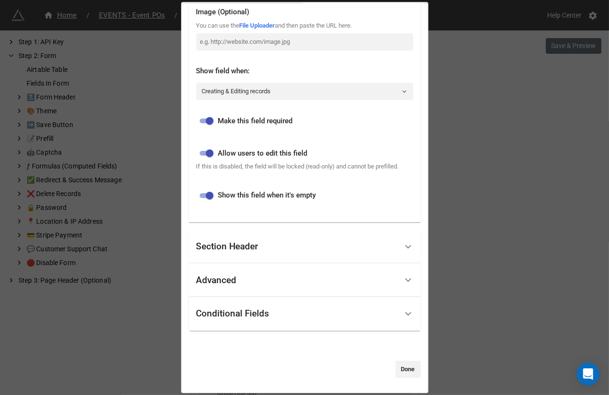
click at [223, 323] on div "Conditional Fields" at bounding box center [296, 313] width 201 height 22
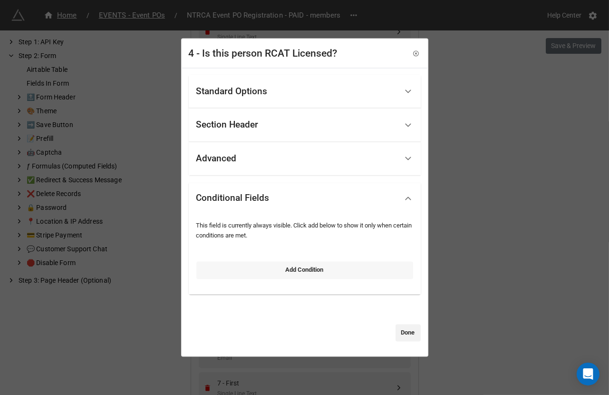
click at [232, 271] on link "Add Condition" at bounding box center [304, 270] width 217 height 17
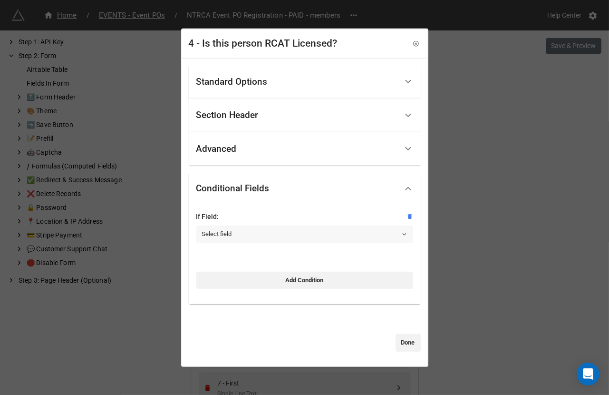
click at [244, 229] on link "Select field" at bounding box center [304, 233] width 217 height 17
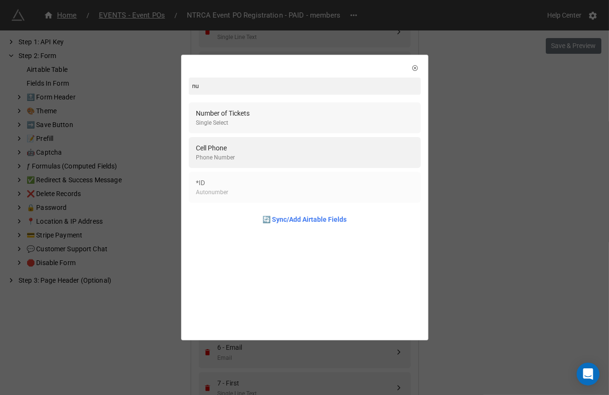
type input "nu"
click at [302, 123] on div "Number of Tickets Single Select" at bounding box center [304, 117] width 217 height 19
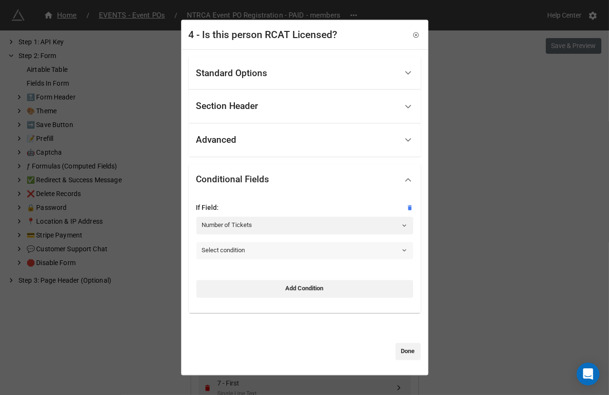
click at [229, 248] on link "Select condition" at bounding box center [304, 250] width 217 height 17
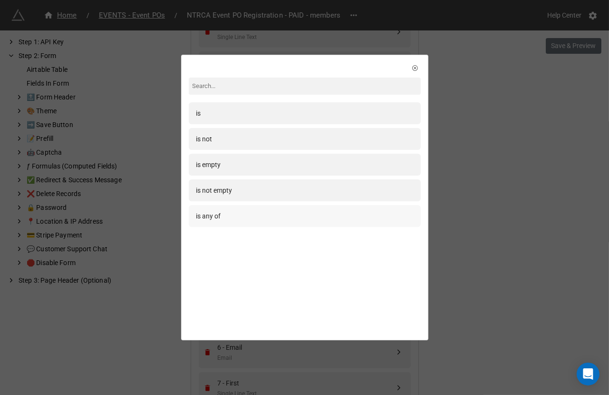
click at [229, 220] on div "is any of" at bounding box center [304, 216] width 217 height 10
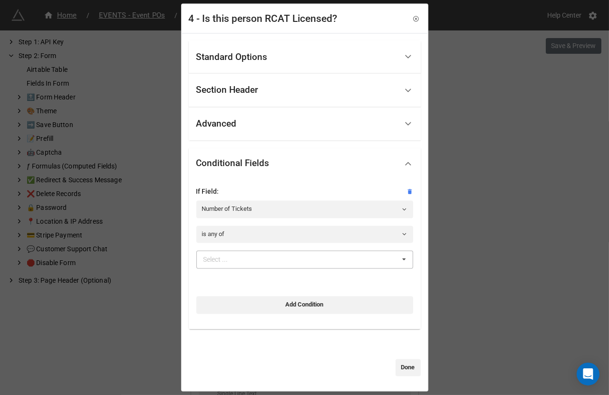
click at [230, 262] on div "Select ..." at bounding box center [221, 259] width 41 height 11
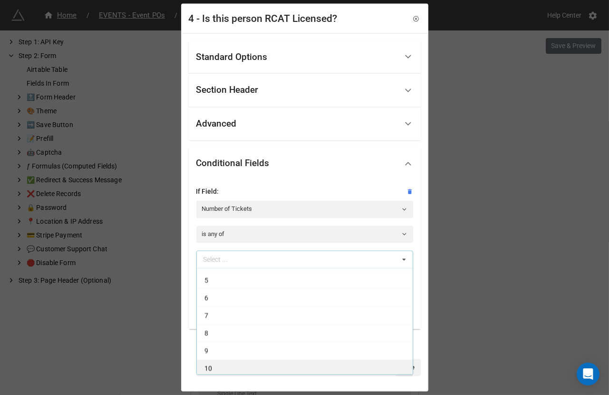
click at [223, 367] on div "10" at bounding box center [305, 368] width 216 height 18
click at [223, 367] on div "9" at bounding box center [305, 368] width 216 height 18
click at [223, 367] on div "8" at bounding box center [305, 368] width 216 height 18
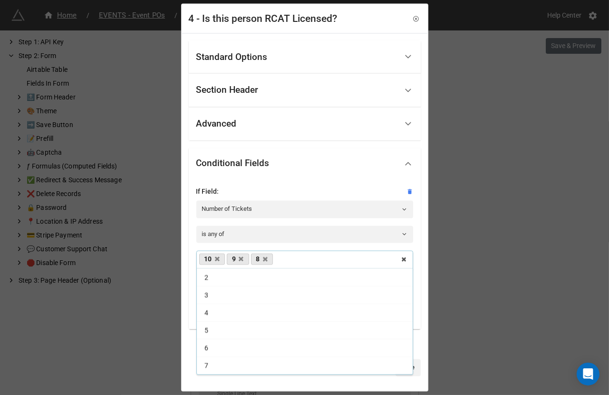
scroll to position [15, 0]
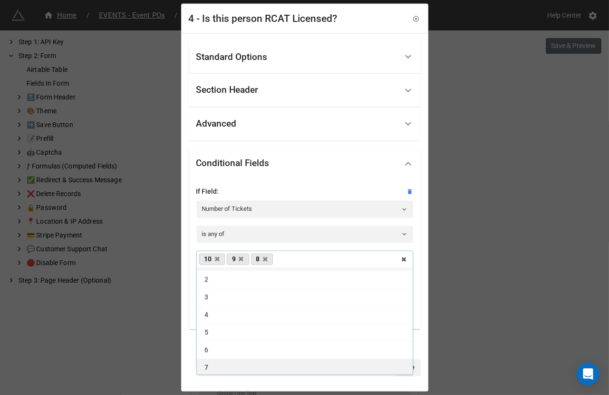
click at [223, 364] on div "7" at bounding box center [305, 368] width 216 height 18
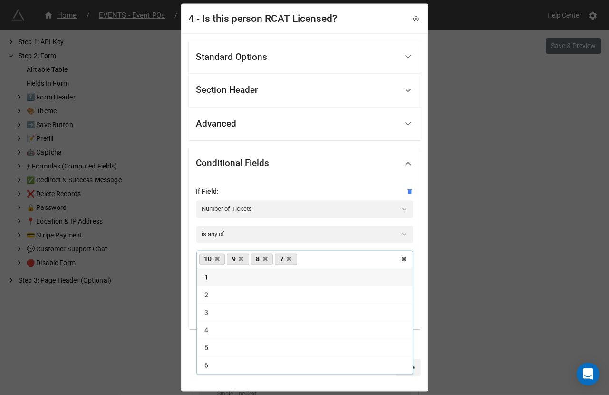
scroll to position [0, 0]
click at [223, 364] on div "6" at bounding box center [305, 365] width 216 height 18
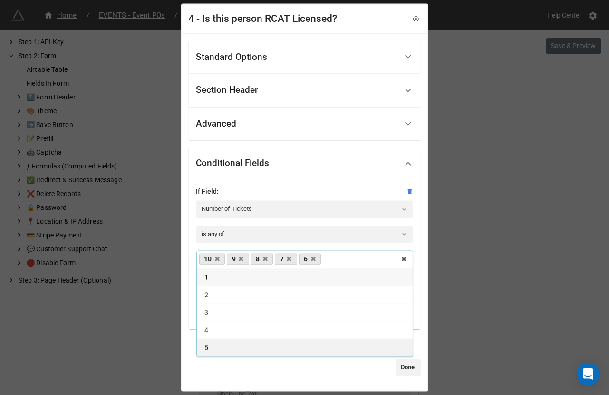
click at [216, 348] on div "5" at bounding box center [305, 348] width 216 height 18
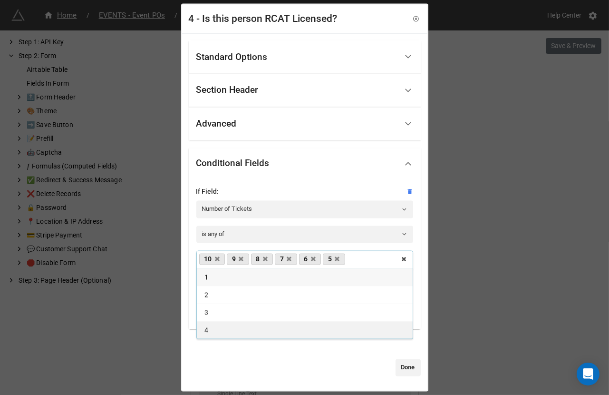
click at [213, 332] on div "4" at bounding box center [305, 330] width 216 height 18
click at [413, 373] on link "Done" at bounding box center [408, 367] width 25 height 17
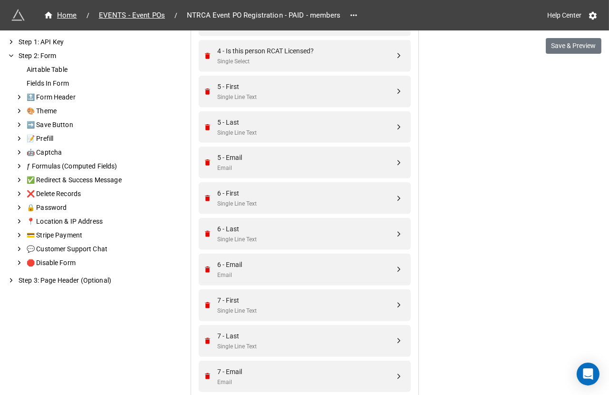
scroll to position [1121, 0]
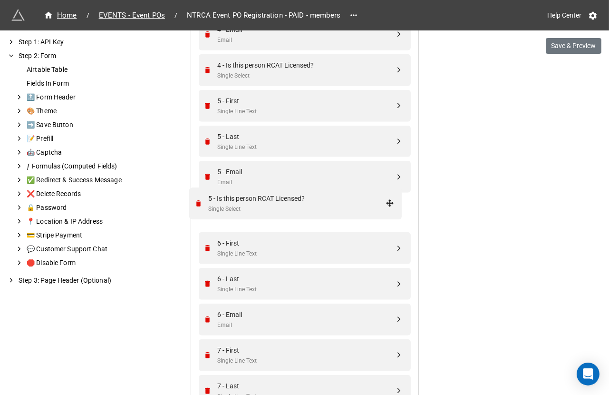
drag, startPoint x: 396, startPoint y: 211, endPoint x: 389, endPoint y: 205, distance: 8.8
click at [360, 208] on div "5 - Is this person RCAT Licensed?" at bounding box center [306, 207] width 177 height 10
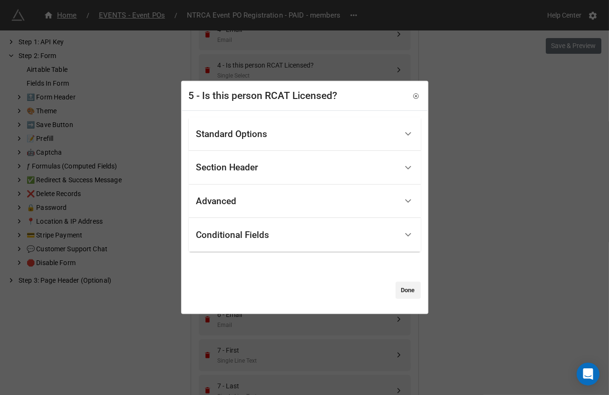
click at [305, 128] on div "Standard Options" at bounding box center [296, 134] width 201 height 22
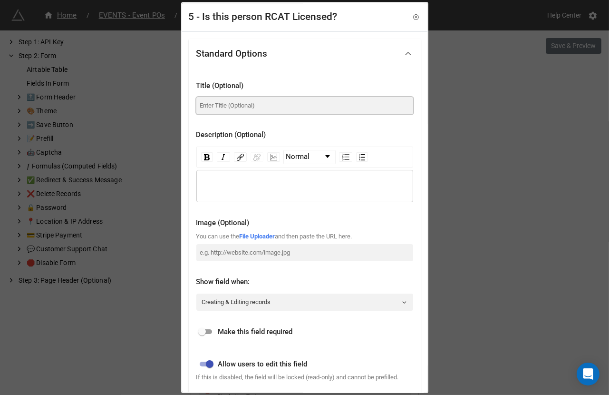
click at [267, 109] on input at bounding box center [304, 105] width 217 height 17
paste input "Is this person RCAT Licensed?"
type input "Is this person RCAT Licensed?"
click at [206, 327] on input "checkbox" at bounding box center [202, 331] width 34 height 11
checkbox input "true"
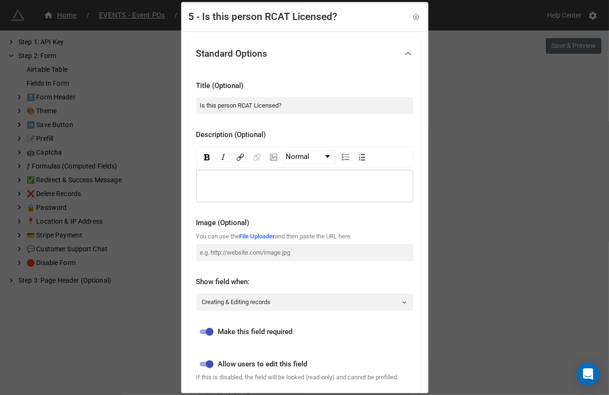
scroll to position [219, 0]
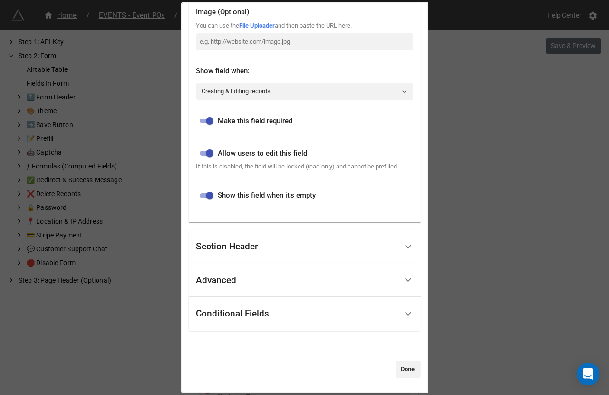
click at [220, 320] on div "Conditional Fields" at bounding box center [296, 313] width 201 height 22
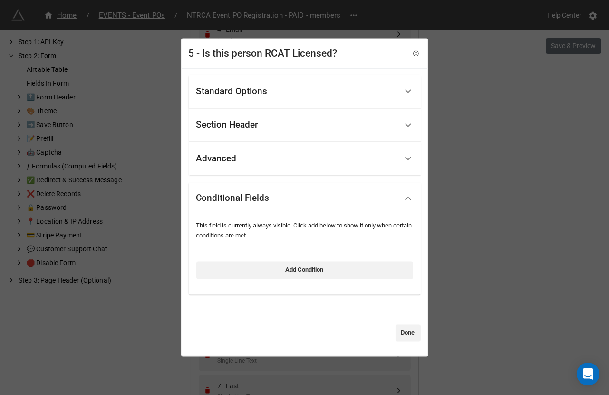
scroll to position [0, 0]
click at [232, 280] on div "This field is currently always visible. Click add below to show it only when ce…" at bounding box center [304, 251] width 217 height 69
click at [233, 267] on link "Add Condition" at bounding box center [304, 270] width 217 height 17
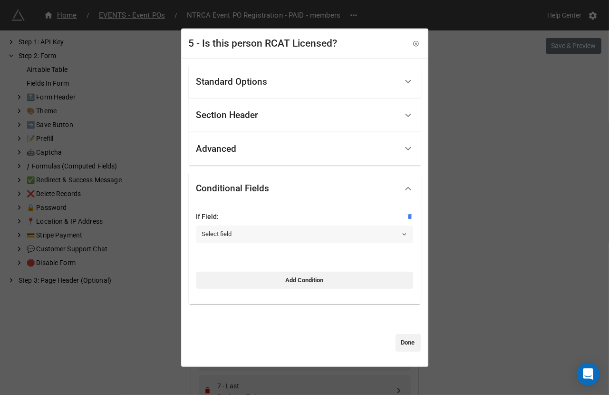
click at [233, 238] on link "Select field" at bounding box center [304, 233] width 217 height 17
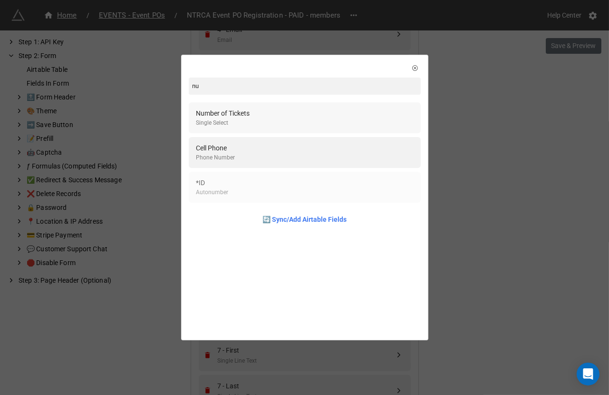
type input "nu"
click at [261, 121] on div "Number of Tickets Single Select" at bounding box center [304, 117] width 217 height 19
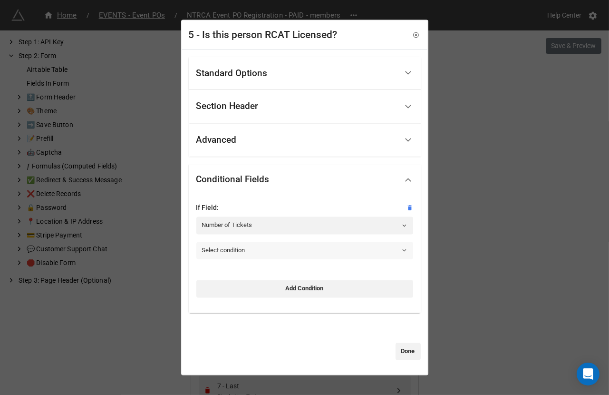
click at [235, 248] on link "Select condition" at bounding box center [304, 250] width 217 height 17
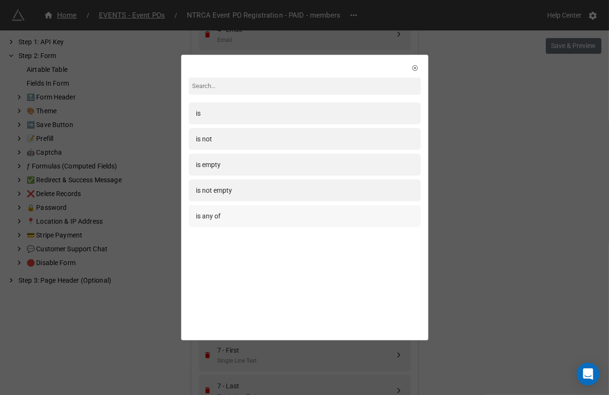
click at [233, 220] on div "is any of" at bounding box center [304, 216] width 217 height 10
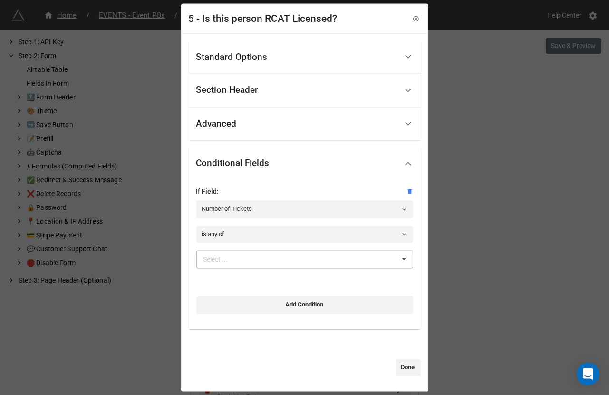
click at [234, 259] on div "Select ..." at bounding box center [221, 259] width 41 height 11
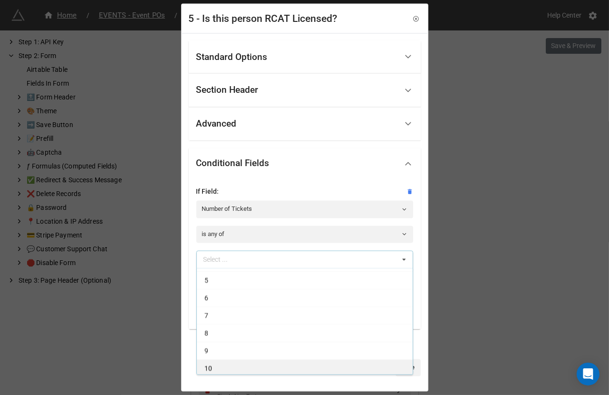
click at [235, 363] on div "10" at bounding box center [305, 368] width 216 height 18
click at [235, 363] on div "9" at bounding box center [305, 368] width 216 height 18
click at [235, 363] on div "8" at bounding box center [305, 368] width 216 height 18
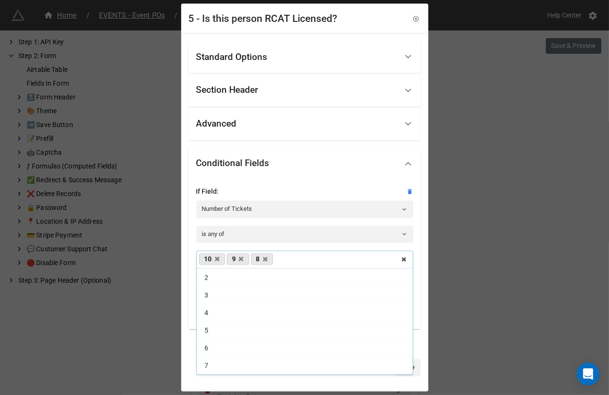
scroll to position [15, 0]
click at [235, 363] on div "7" at bounding box center [305, 368] width 216 height 18
click at [235, 363] on div "6" at bounding box center [305, 365] width 216 height 18
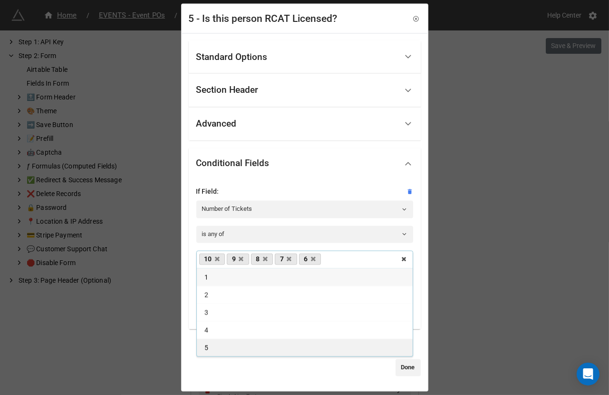
click at [229, 350] on div "5" at bounding box center [305, 348] width 216 height 18
click at [396, 367] on link "Done" at bounding box center [408, 367] width 25 height 17
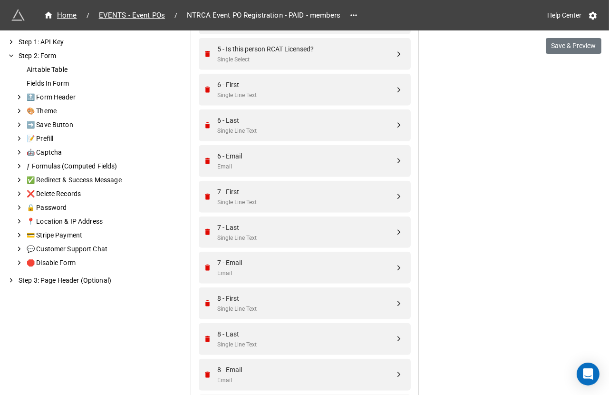
scroll to position [1253, 0]
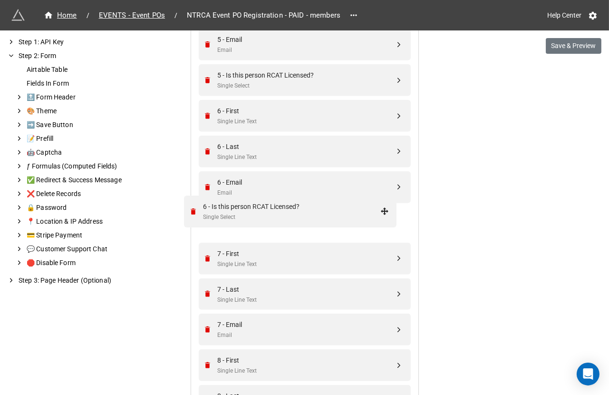
drag, startPoint x: 395, startPoint y: 203, endPoint x: 383, endPoint y: 211, distance: 14.4
click at [358, 213] on div "6 - Is this person RCAT Licensed?" at bounding box center [306, 218] width 177 height 10
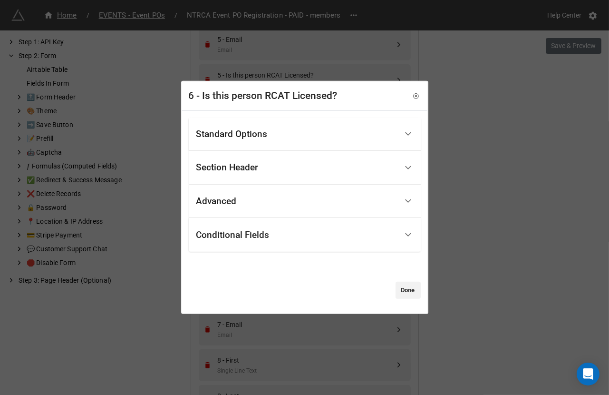
click at [307, 138] on div "Standard Options" at bounding box center [296, 134] width 201 height 22
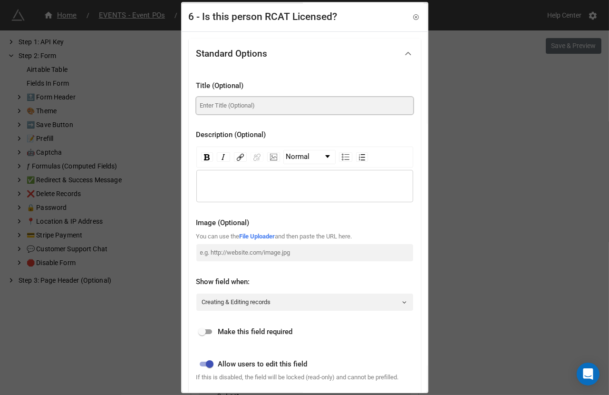
click at [291, 110] on input at bounding box center [304, 105] width 217 height 17
paste input "Is this person RCAT Licensed?"
type input "Is this person RCAT Licensed?"
click at [208, 326] on input "checkbox" at bounding box center [202, 331] width 34 height 11
checkbox input "true"
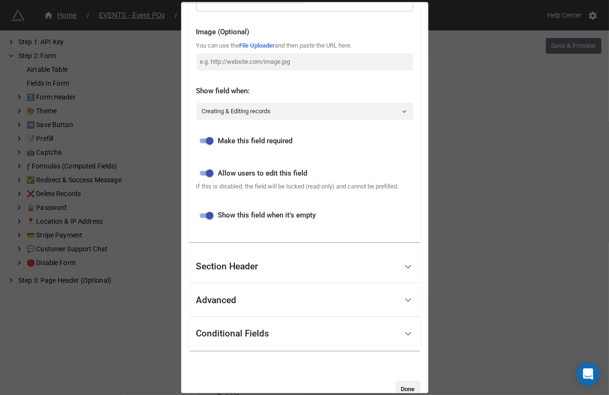
scroll to position [219, 0]
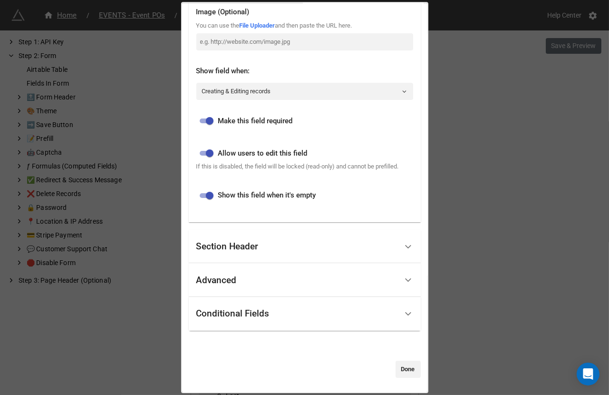
click at [214, 324] on div "Conditional Fields" at bounding box center [296, 313] width 201 height 22
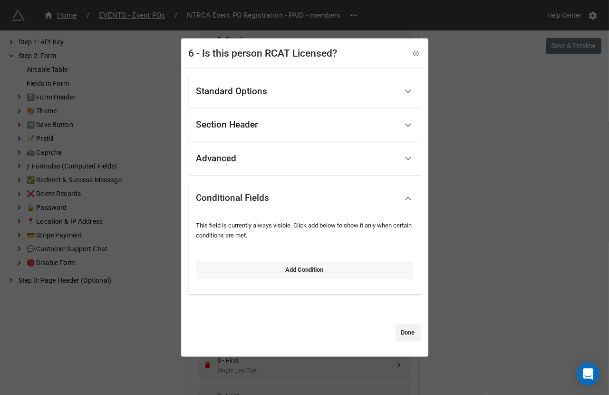
click at [240, 265] on link "Add Condition" at bounding box center [304, 270] width 217 height 17
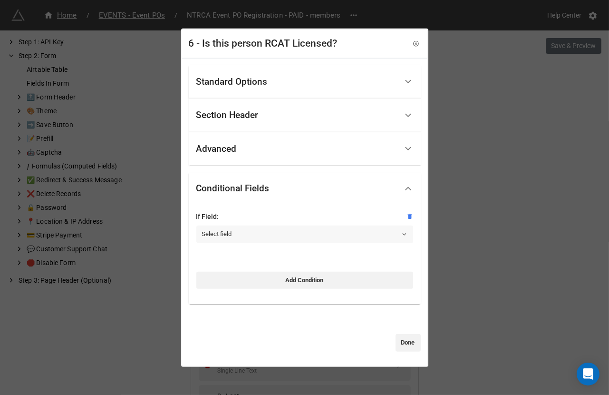
click at [241, 231] on link "Select field" at bounding box center [304, 233] width 217 height 17
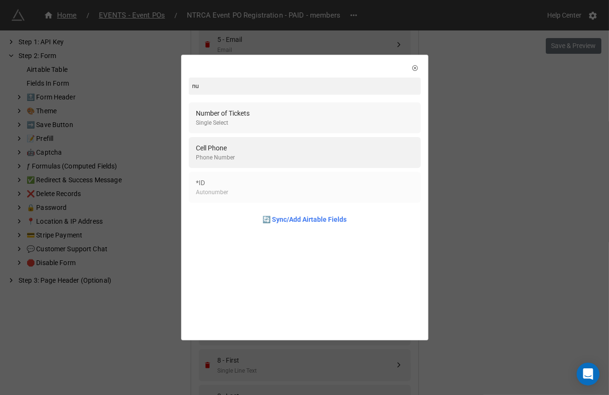
type input "nu"
click at [261, 121] on div "Number of Tickets Single Select" at bounding box center [304, 117] width 217 height 19
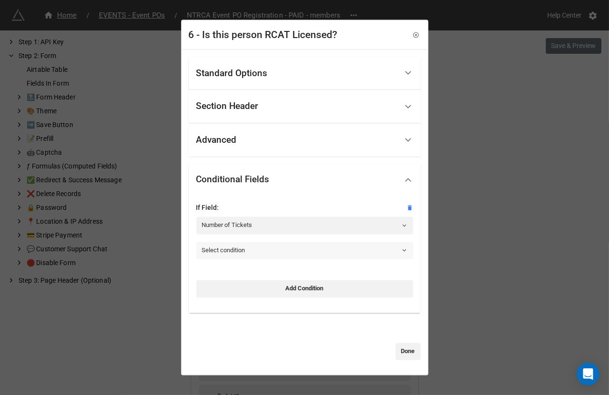
click at [261, 248] on link "Select condition" at bounding box center [304, 250] width 217 height 17
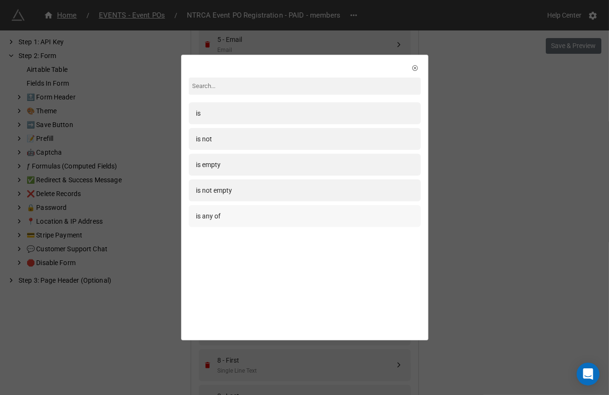
click at [244, 216] on div "is any of" at bounding box center [304, 216] width 217 height 10
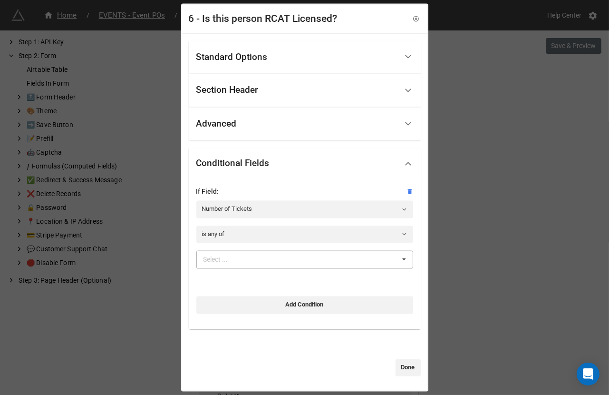
click at [267, 262] on div "Select ... 1 2 3 4 5 6 7 8 9 10" at bounding box center [304, 260] width 217 height 18
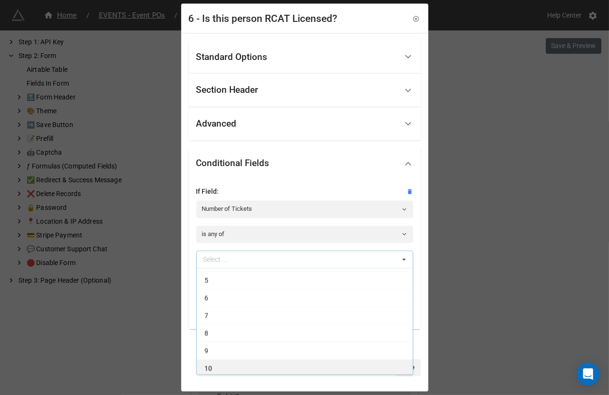
click at [249, 360] on div "10" at bounding box center [305, 368] width 216 height 18
click at [249, 360] on div "9" at bounding box center [305, 368] width 216 height 18
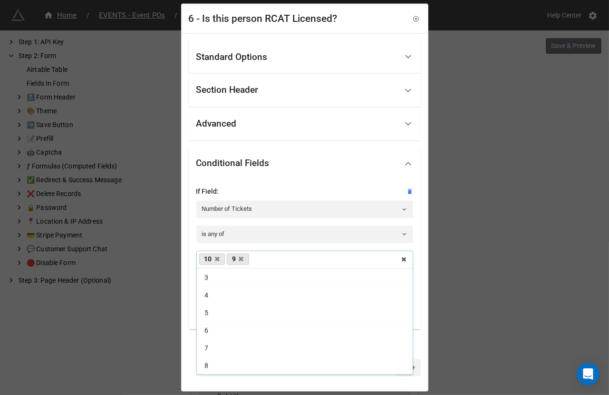
scroll to position [32, 0]
click at [249, 360] on div "8" at bounding box center [305, 368] width 216 height 18
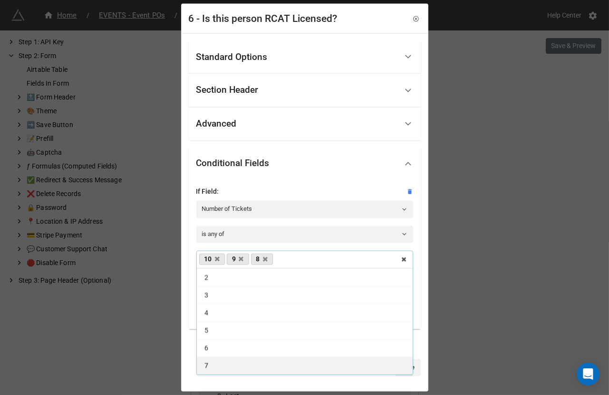
click at [249, 360] on div "7" at bounding box center [305, 366] width 216 height 18
click at [249, 360] on div "6" at bounding box center [305, 365] width 216 height 18
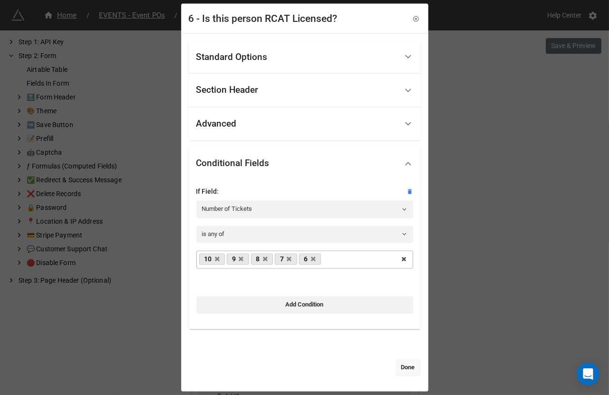
click at [399, 369] on link "Done" at bounding box center [408, 367] width 25 height 17
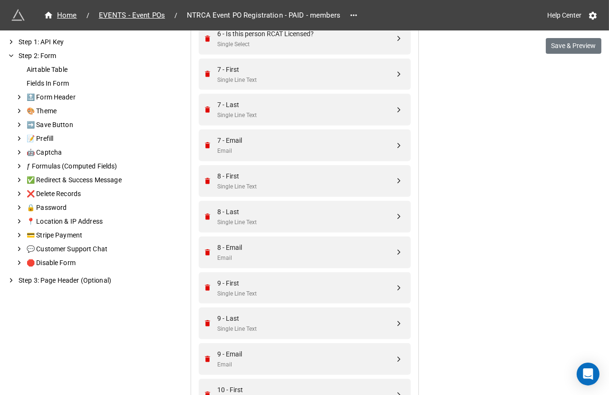
scroll to position [1420, 0]
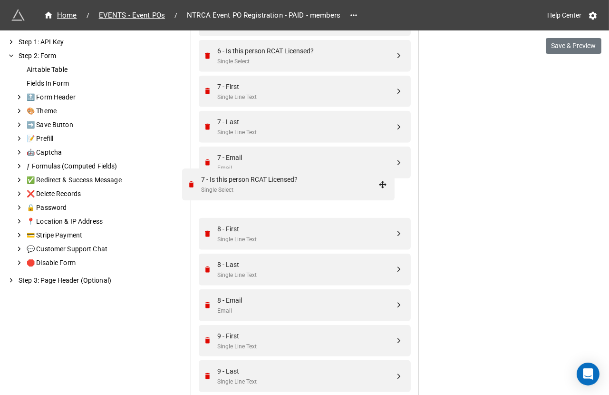
drag, startPoint x: 398, startPoint y: 316, endPoint x: 384, endPoint y: 182, distance: 135.3
click at [352, 193] on div "7 - Is this person RCAT Licensed?" at bounding box center [306, 193] width 177 height 10
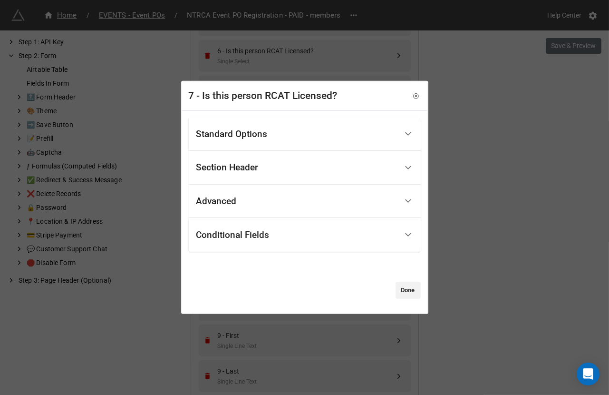
click at [304, 134] on div "Standard Options" at bounding box center [296, 134] width 201 height 22
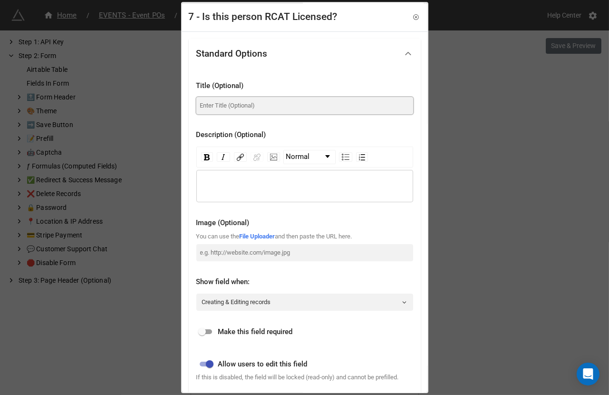
click at [275, 105] on input at bounding box center [304, 105] width 217 height 17
paste input "Is this person RCAT Licensed?"
type input "Is this person RCAT Licensed?"
click at [208, 327] on input "checkbox" at bounding box center [202, 331] width 34 height 11
checkbox input "true"
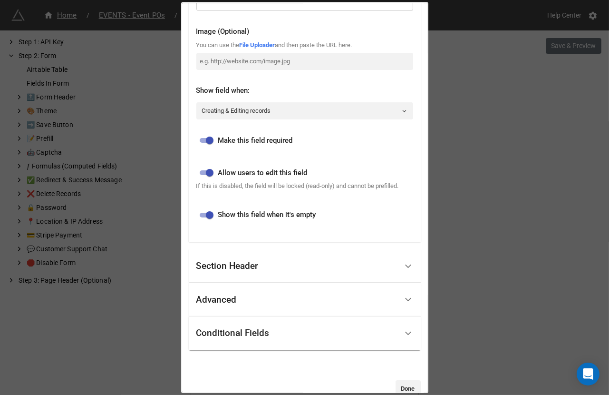
scroll to position [219, 0]
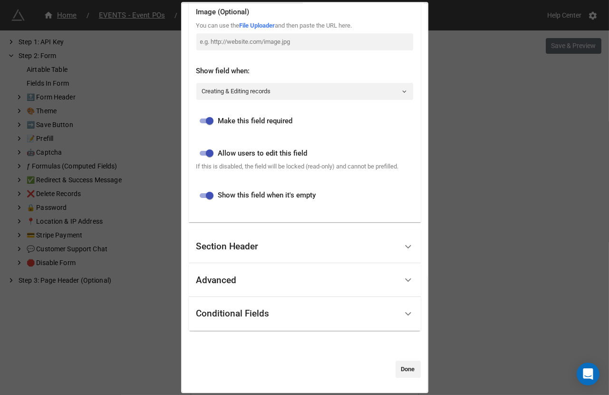
click at [215, 327] on div "Conditional Fields" at bounding box center [305, 314] width 232 height 34
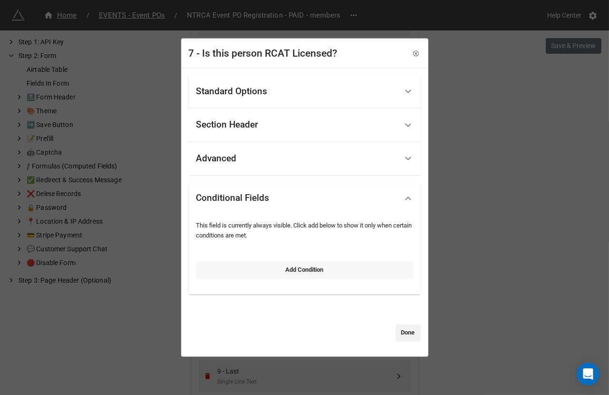
click at [243, 274] on link "Add Condition" at bounding box center [304, 270] width 217 height 17
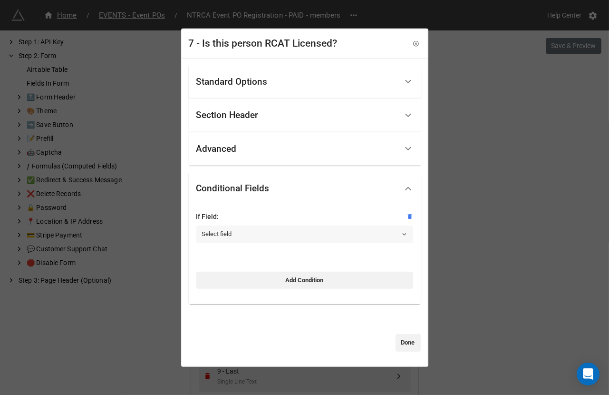
click at [239, 228] on link "Select field" at bounding box center [304, 233] width 217 height 17
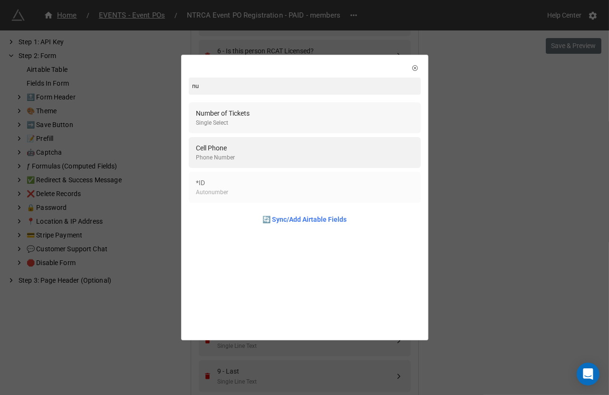
type input "nu"
click at [267, 117] on div "Number of Tickets Single Select" at bounding box center [304, 117] width 217 height 19
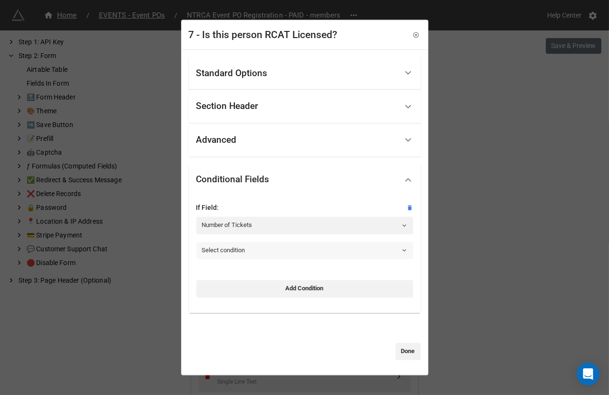
click at [238, 249] on link "Select condition" at bounding box center [304, 250] width 217 height 17
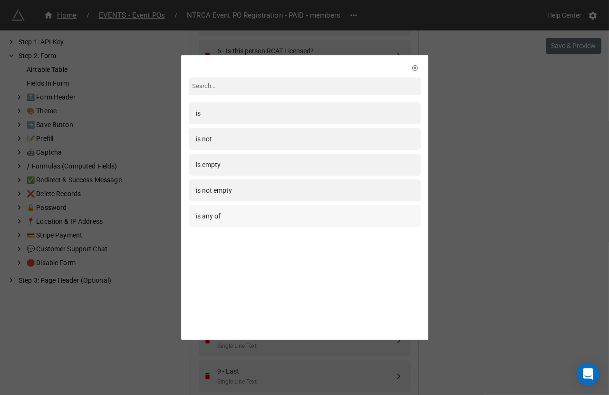
click at [235, 222] on div "is any of" at bounding box center [305, 216] width 232 height 22
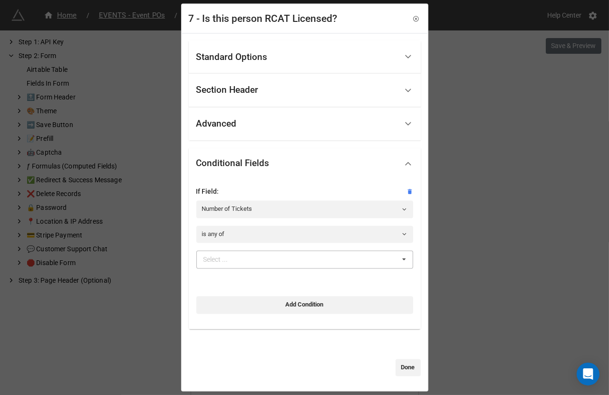
click at [234, 261] on div "Select ..." at bounding box center [221, 259] width 41 height 11
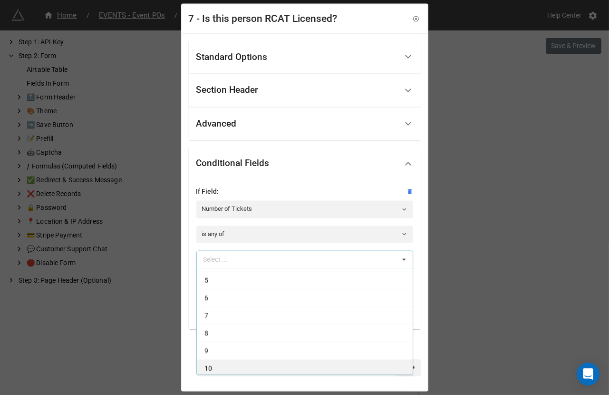
click at [216, 364] on div "10" at bounding box center [305, 368] width 216 height 18
click at [216, 364] on div "9" at bounding box center [305, 368] width 216 height 18
click at [216, 364] on div "8" at bounding box center [305, 368] width 216 height 18
click at [215, 363] on div "7" at bounding box center [305, 368] width 216 height 18
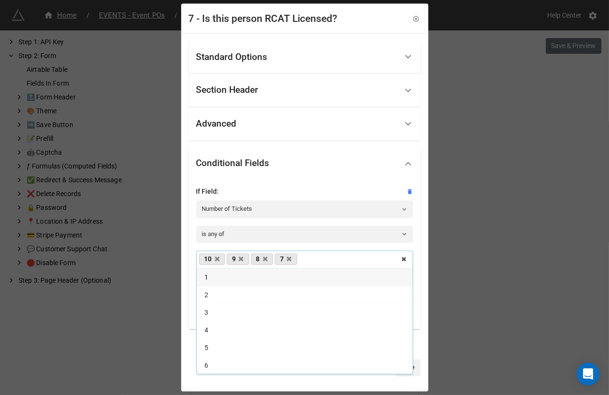
scroll to position [0, 0]
click at [365, 379] on div "Standard Options Title (Optional) Is this person RCAT Licensed? Description (Op…" at bounding box center [304, 211] width 245 height 357
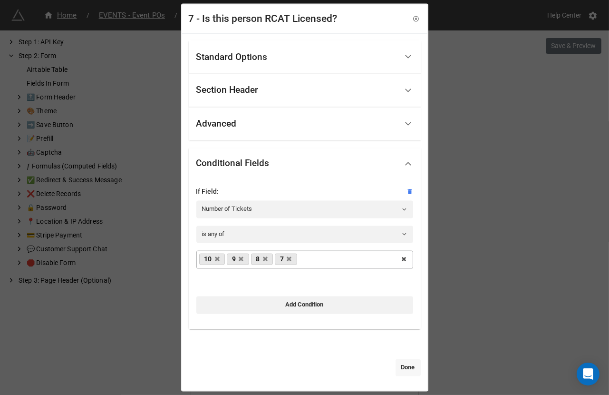
click at [406, 374] on link "Done" at bounding box center [408, 367] width 25 height 17
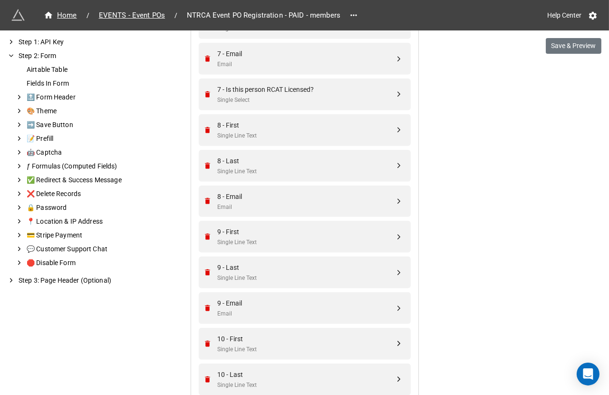
scroll to position [1543, 0]
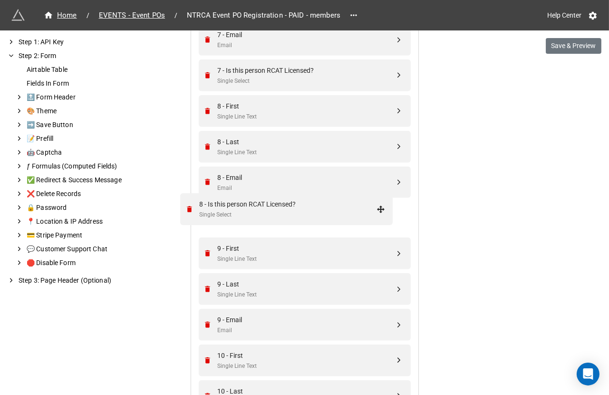
drag, startPoint x: 397, startPoint y: 310, endPoint x: 380, endPoint y: 210, distance: 101.2
click at [350, 219] on div "Single Select" at bounding box center [306, 223] width 177 height 9
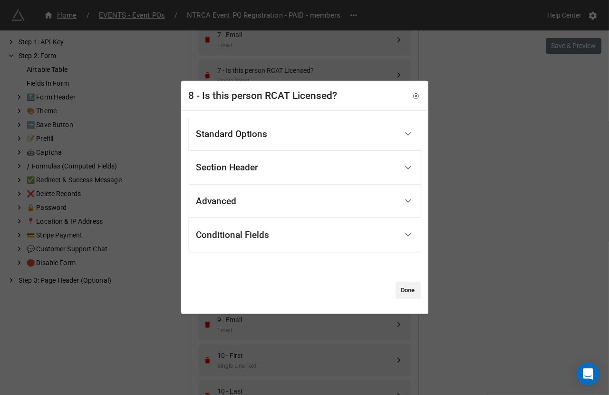
click at [300, 133] on div "Standard Options" at bounding box center [296, 134] width 201 height 22
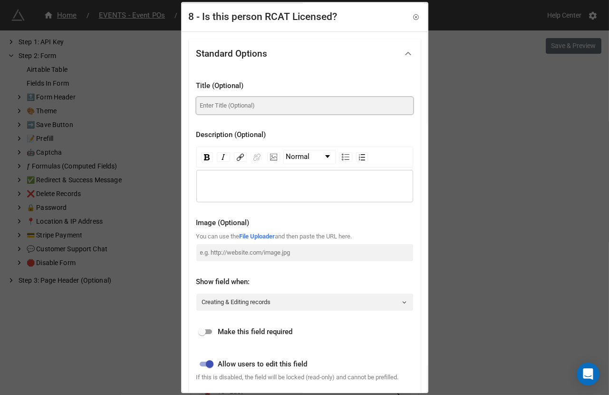
click at [267, 108] on input at bounding box center [304, 105] width 217 height 17
paste input "Is this person RCAT Licensed?"
type input "Is this person RCAT Licensed?"
click at [206, 327] on input "checkbox" at bounding box center [202, 331] width 34 height 11
checkbox input "true"
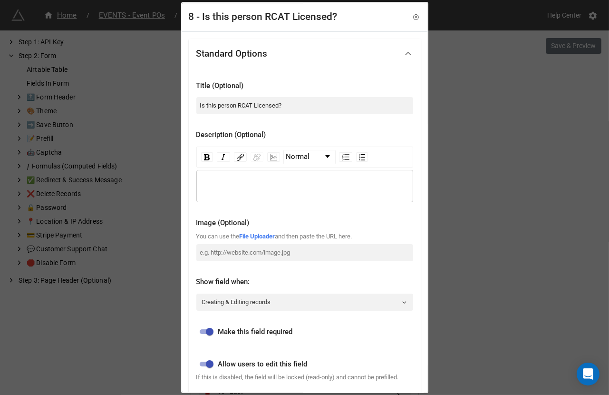
scroll to position [219, 0]
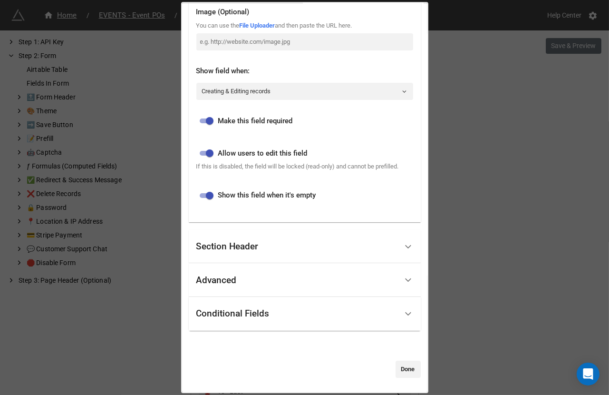
click at [206, 327] on div "Conditional Fields" at bounding box center [305, 314] width 232 height 34
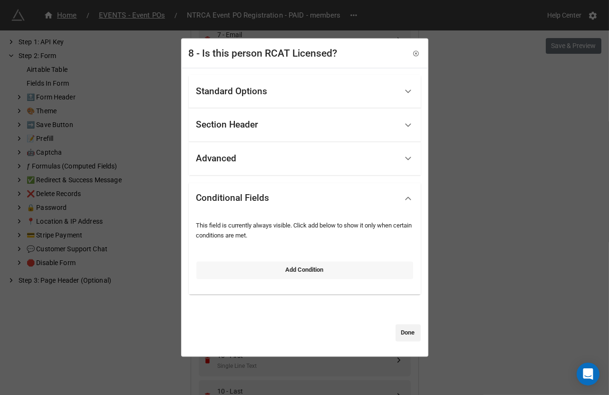
click at [250, 262] on link "Add Condition" at bounding box center [304, 270] width 217 height 17
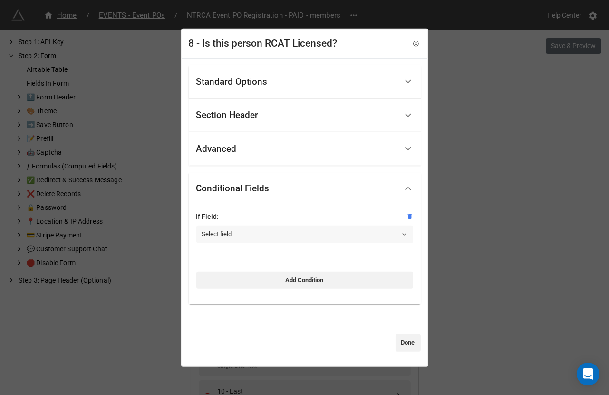
click at [238, 231] on link "Select field" at bounding box center [304, 233] width 217 height 17
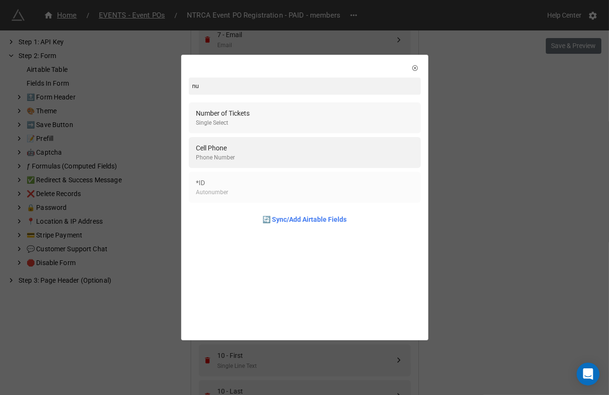
type input "nu"
click at [268, 125] on div "Number of Tickets Single Select" at bounding box center [304, 117] width 217 height 19
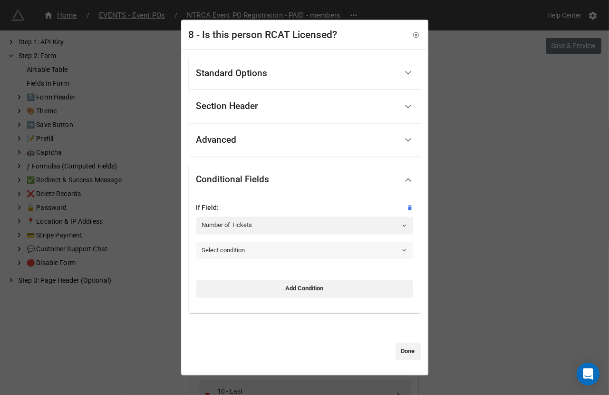
click at [231, 243] on link "Select condition" at bounding box center [304, 250] width 217 height 17
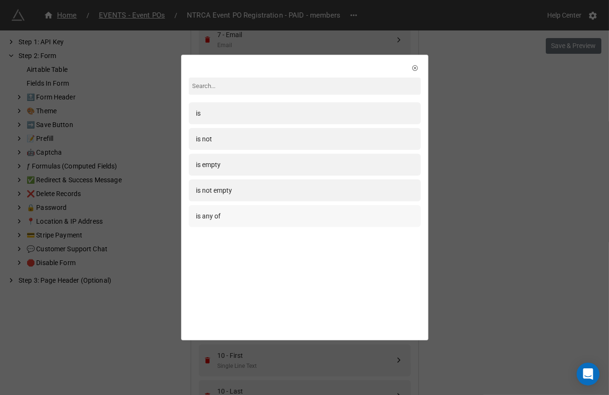
click at [222, 214] on div "is any of" at bounding box center [304, 216] width 217 height 10
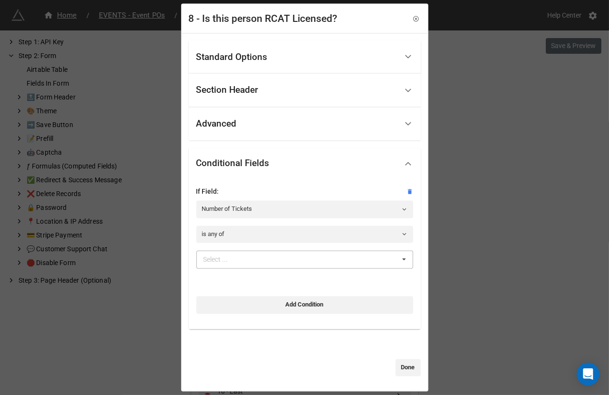
click at [222, 256] on div "Select ..." at bounding box center [221, 259] width 41 height 11
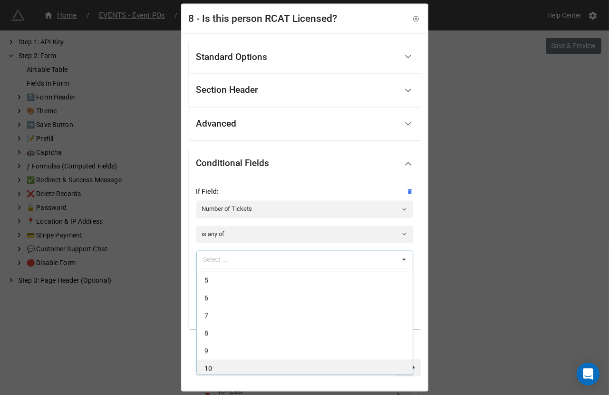
click at [232, 370] on div "10" at bounding box center [305, 368] width 216 height 18
click at [232, 370] on div "9" at bounding box center [305, 368] width 216 height 18
click at [232, 370] on div "8" at bounding box center [305, 368] width 216 height 18
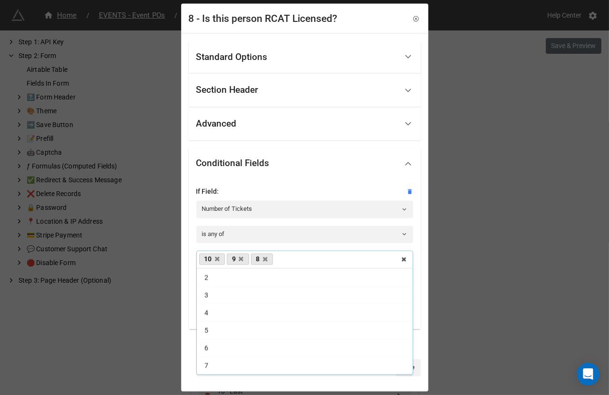
scroll to position [15, 0]
click at [222, 382] on div "Standard Options Title (Optional) Is this person RCAT Licensed? Description (Op…" at bounding box center [304, 211] width 245 height 357
click at [404, 369] on link "Done" at bounding box center [408, 367] width 25 height 17
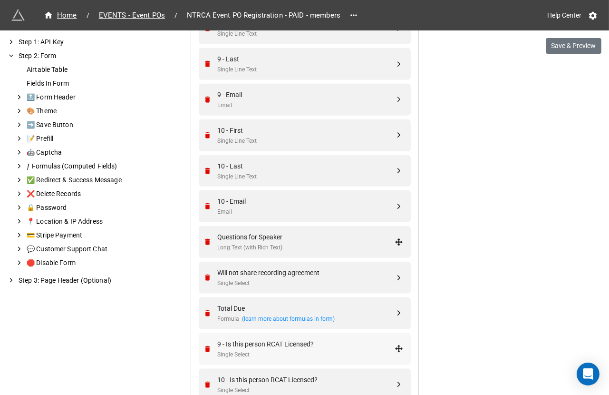
scroll to position [1766, 0]
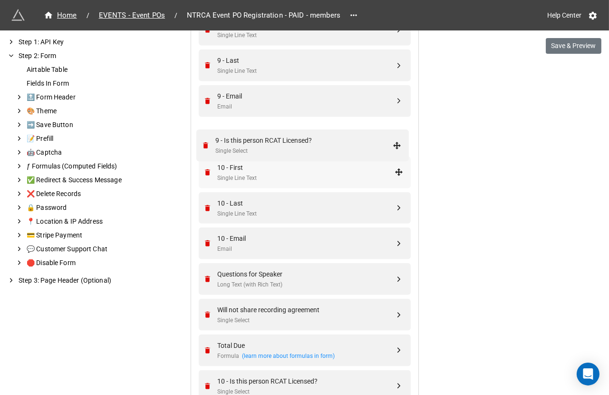
drag, startPoint x: 395, startPoint y: 348, endPoint x: 395, endPoint y: 136, distance: 211.1
click at [378, 138] on div "Single Select" at bounding box center [306, 142] width 177 height 9
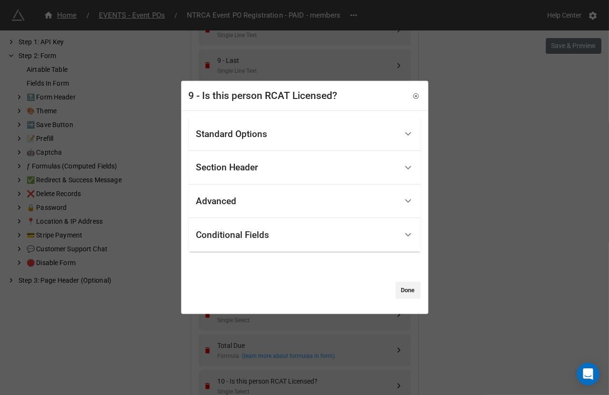
click at [251, 241] on div "Conditional Fields" at bounding box center [296, 234] width 201 height 22
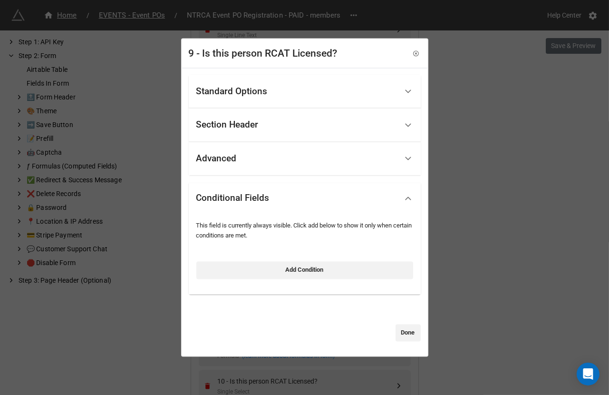
click at [262, 90] on div "Standard Options" at bounding box center [231, 92] width 71 height 10
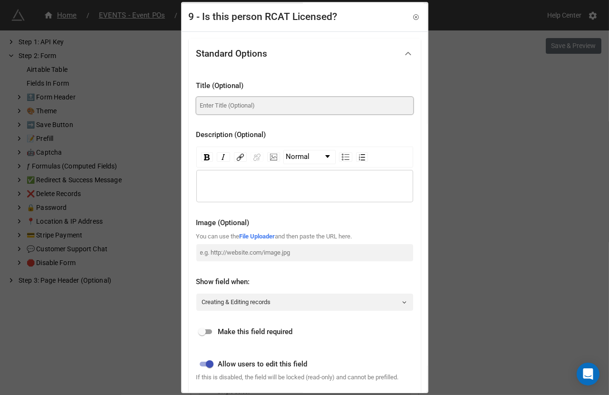
click at [260, 107] on input at bounding box center [304, 105] width 217 height 17
paste input "Is this person RCAT Licensed?"
type input "Is this person RCAT Licensed?"
click at [202, 326] on input "checkbox" at bounding box center [202, 331] width 34 height 11
checkbox input "true"
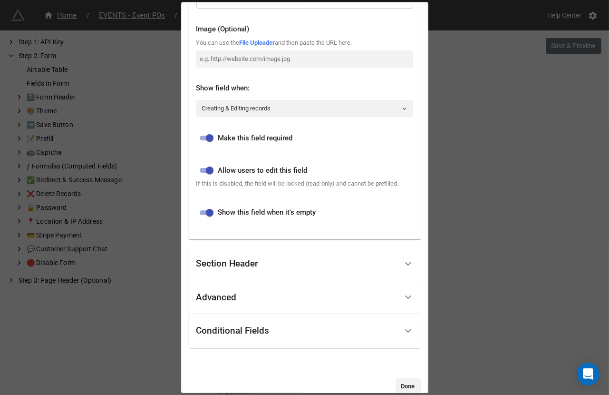
scroll to position [219, 0]
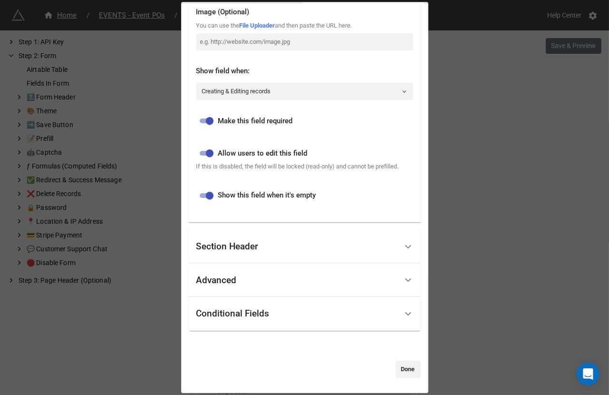
click at [228, 313] on div "Conditional Fields" at bounding box center [232, 314] width 73 height 10
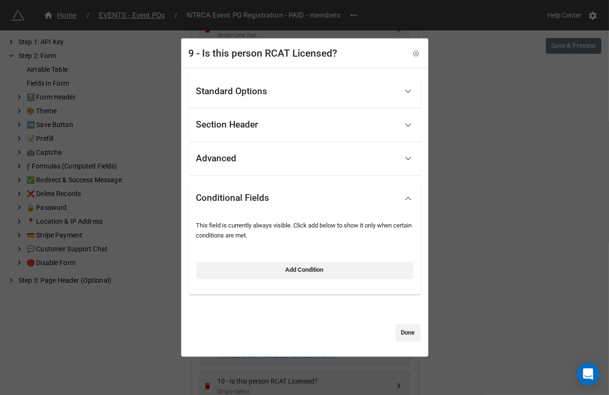
scroll to position [0, 0]
click at [229, 267] on link "Add Condition" at bounding box center [304, 270] width 217 height 17
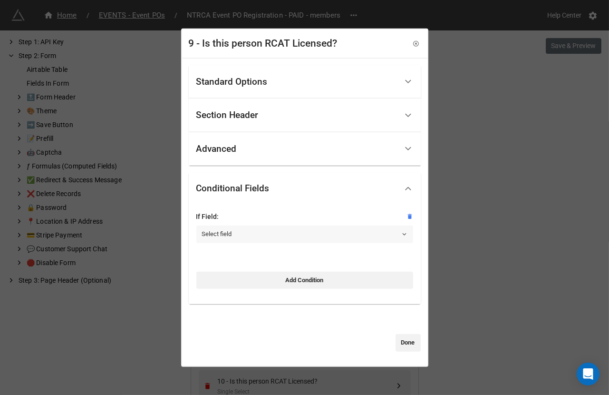
click at [232, 231] on link "Select field" at bounding box center [304, 233] width 217 height 17
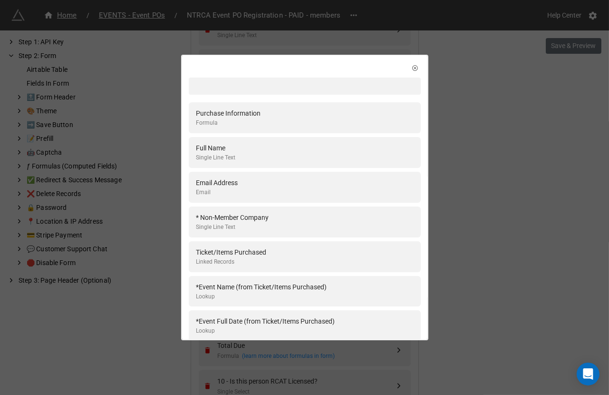
type input "n"
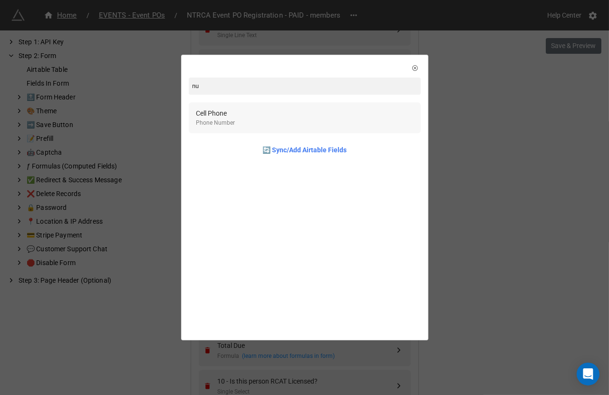
type input "n"
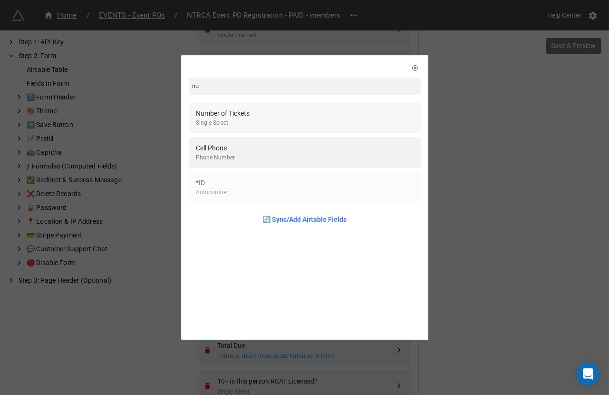
type input "nu"
click at [259, 121] on div "Number of Tickets Single Select" at bounding box center [304, 117] width 217 height 19
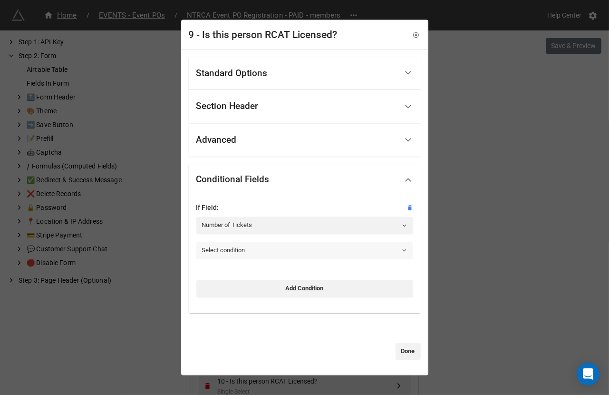
click at [217, 245] on link "Select condition" at bounding box center [304, 250] width 217 height 17
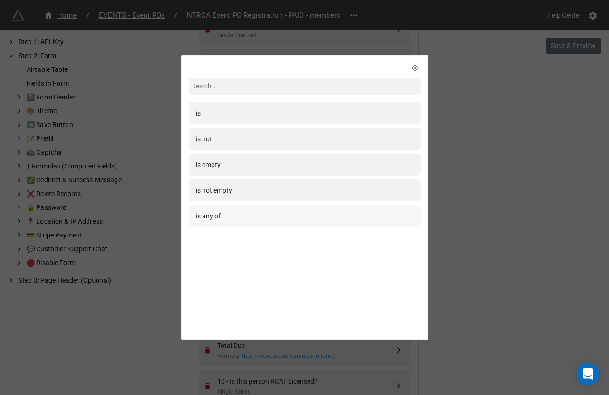
click at [219, 212] on div "is any of" at bounding box center [208, 216] width 25 height 10
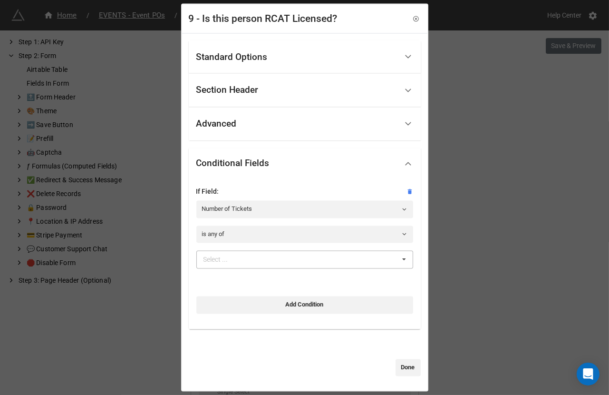
click at [223, 260] on div "Select ..." at bounding box center [221, 259] width 41 height 11
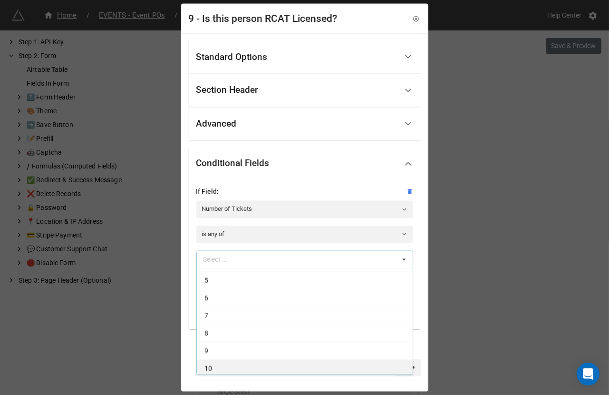
click at [215, 364] on div "10" at bounding box center [305, 368] width 216 height 18
click at [215, 364] on div "9" at bounding box center [305, 368] width 216 height 18
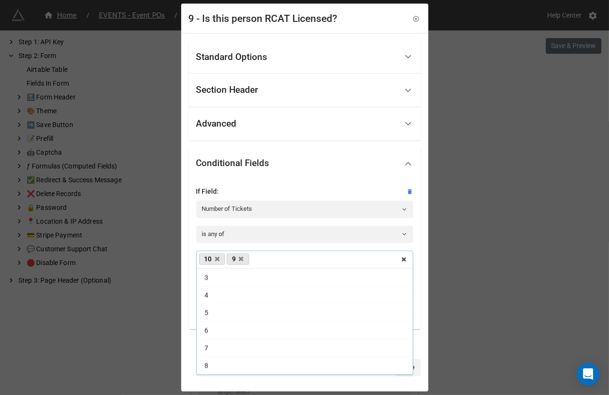
scroll to position [32, 0]
click at [272, 380] on div "Standard Options Title (Optional) Is this person RCAT Licensed? Description (Op…" at bounding box center [304, 211] width 245 height 357
click at [414, 366] on link "Done" at bounding box center [408, 367] width 25 height 17
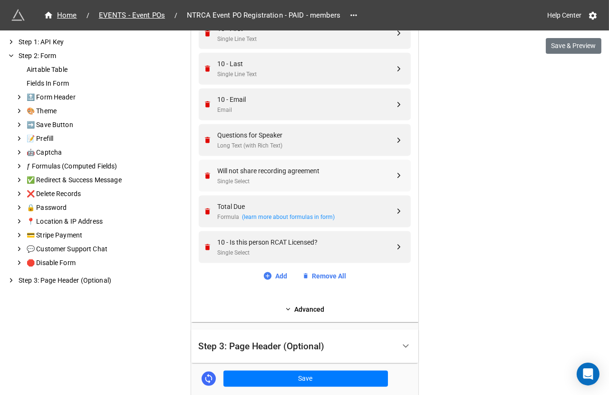
scroll to position [1897, 0]
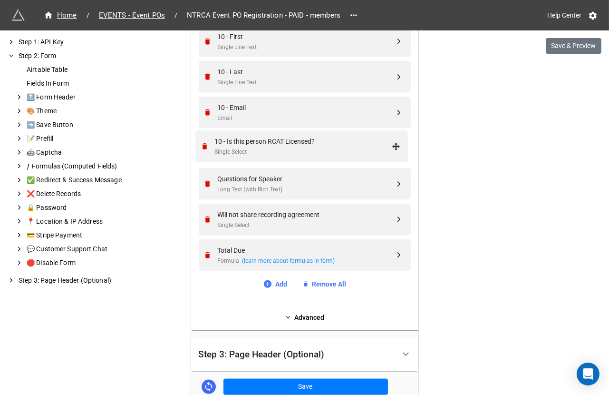
drag, startPoint x: 396, startPoint y: 252, endPoint x: 396, endPoint y: 145, distance: 107.5
click at [352, 149] on div "Single Select" at bounding box center [306, 153] width 177 height 9
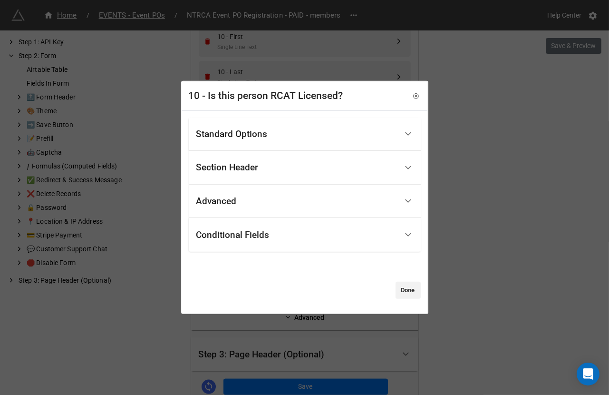
click at [311, 128] on div "Standard Options" at bounding box center [296, 134] width 201 height 22
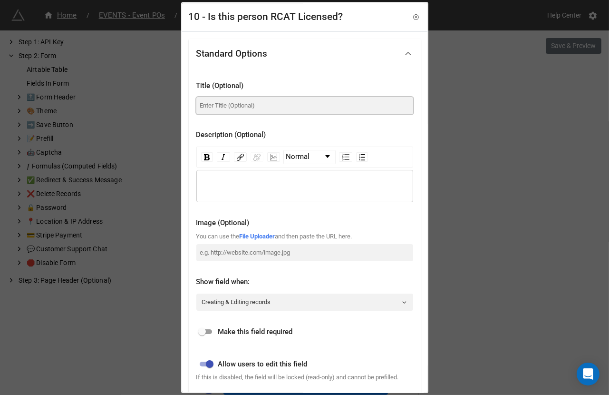
click at [270, 102] on input at bounding box center [304, 105] width 217 height 17
paste input "Is this person RCAT Licensed?"
type input "Is this person RCAT Licensed?"
click at [201, 332] on input "checkbox" at bounding box center [202, 331] width 34 height 11
checkbox input "true"
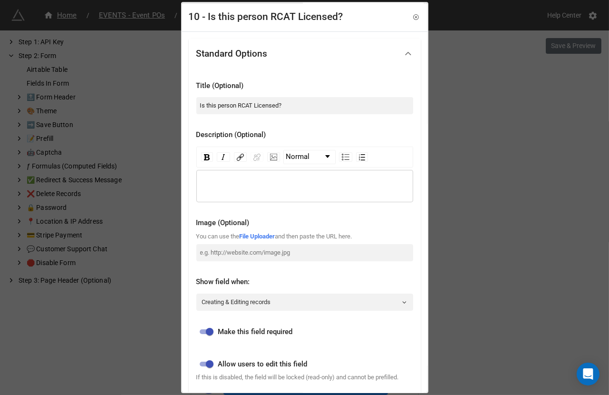
scroll to position [219, 0]
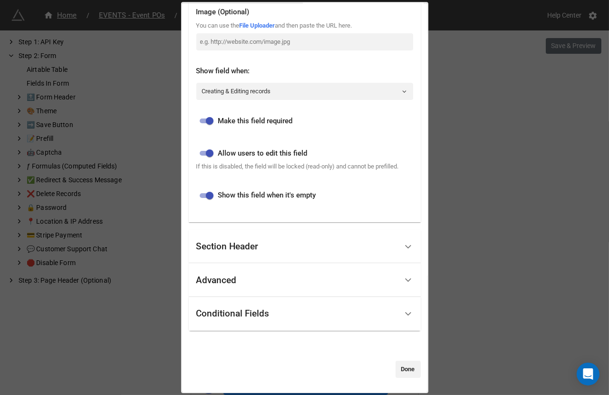
click at [218, 329] on div "Conditional Fields" at bounding box center [305, 314] width 232 height 34
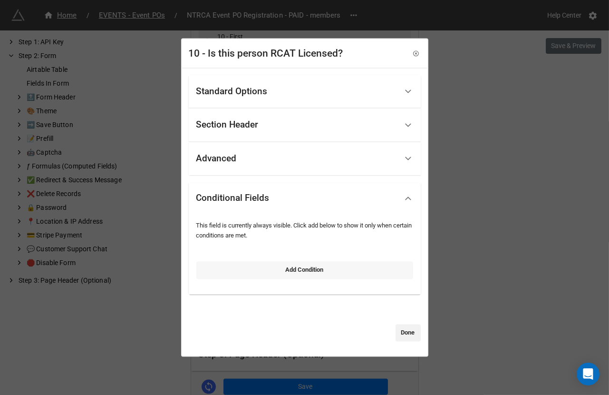
click at [239, 268] on link "Add Condition" at bounding box center [304, 270] width 217 height 17
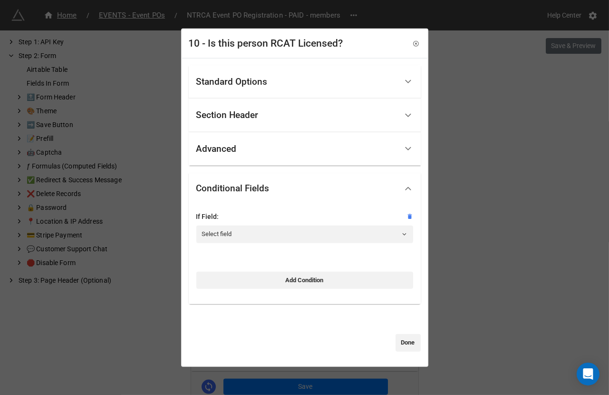
click at [253, 222] on div at bounding box center [304, 224] width 217 height 4
click at [251, 231] on link "Select field" at bounding box center [304, 233] width 217 height 17
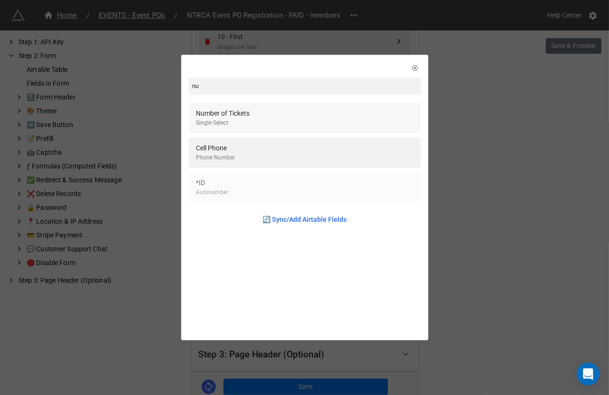
type input "nu"
click at [270, 121] on div "Number of Tickets Single Select" at bounding box center [304, 117] width 217 height 19
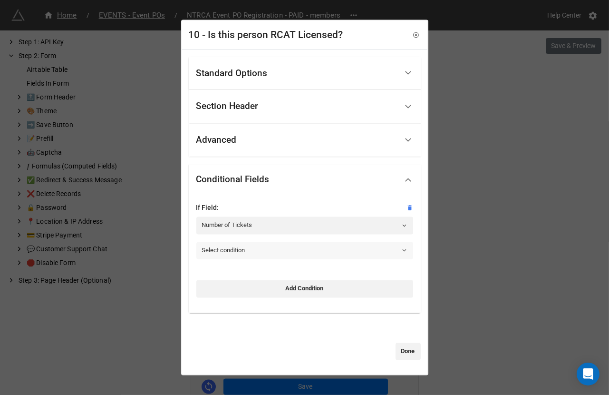
click at [235, 246] on link "Select condition" at bounding box center [304, 250] width 217 height 17
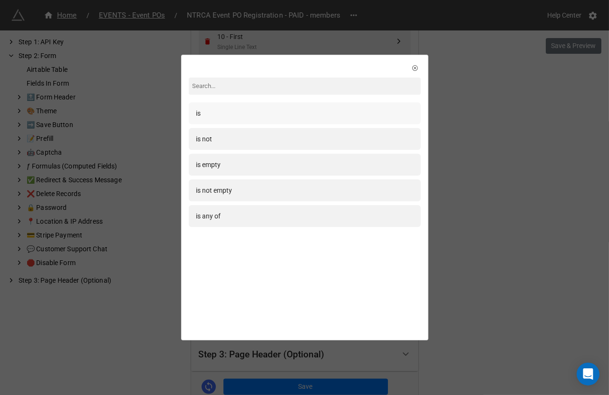
click at [241, 111] on div "is" at bounding box center [304, 113] width 217 height 10
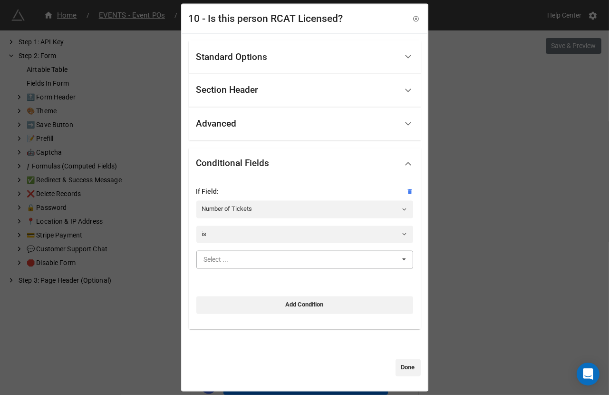
click at [234, 264] on input "text" at bounding box center [305, 259] width 216 height 17
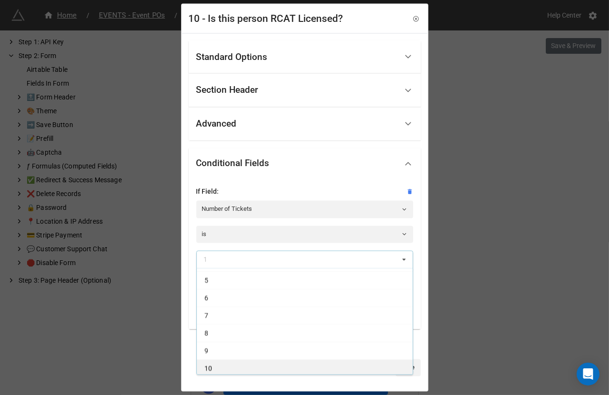
click at [227, 365] on div "10" at bounding box center [305, 368] width 216 height 18
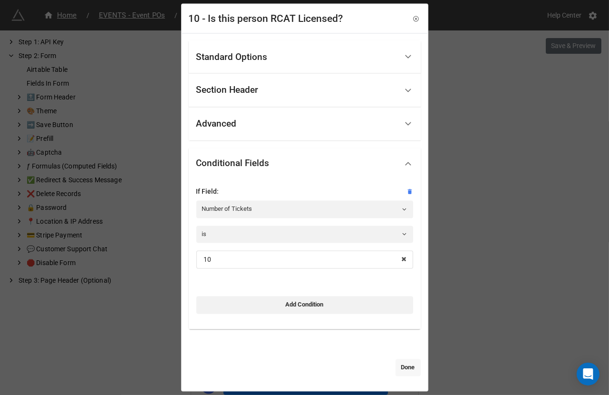
click at [396, 360] on link "Done" at bounding box center [408, 367] width 25 height 17
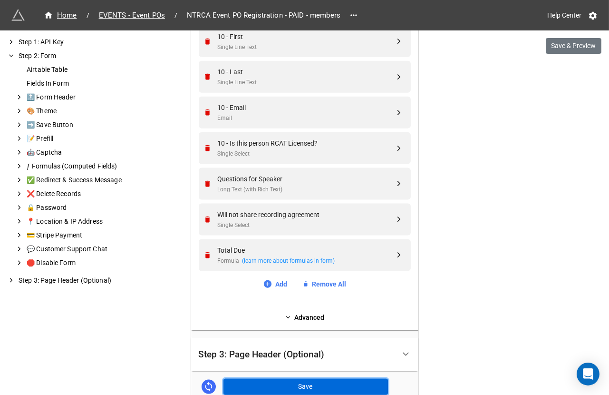
click at [319, 381] on button "Save" at bounding box center [305, 387] width 165 height 16
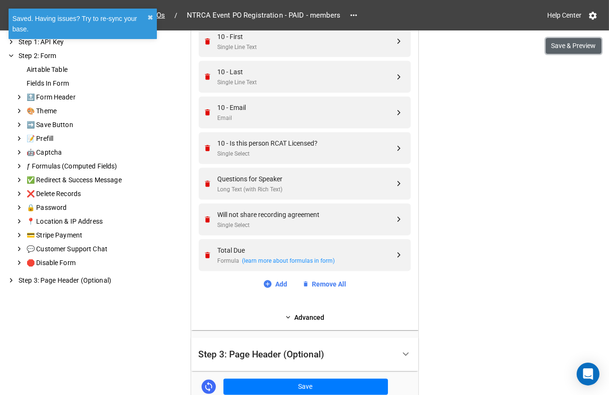
click at [581, 47] on button "Save & Preview" at bounding box center [574, 46] width 56 height 16
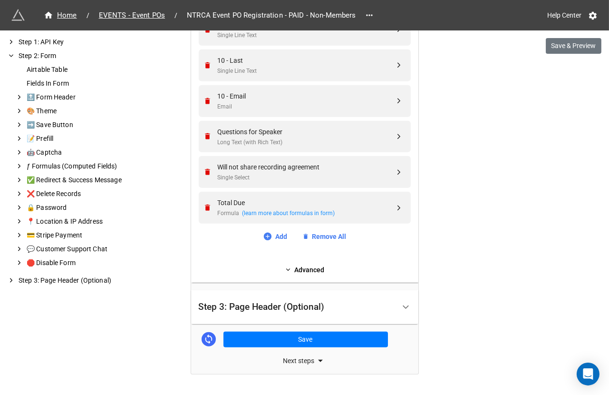
scroll to position [1611, 0]
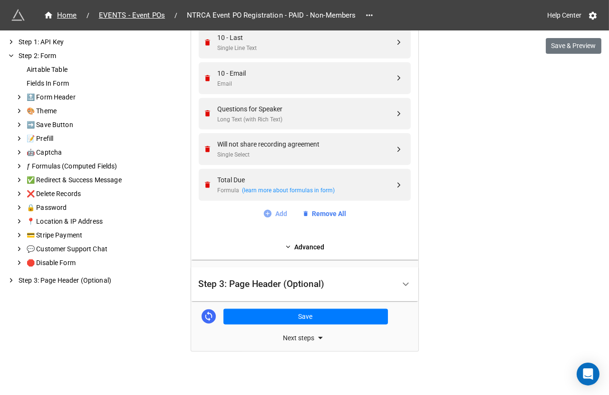
click at [264, 211] on icon at bounding box center [268, 214] width 8 height 8
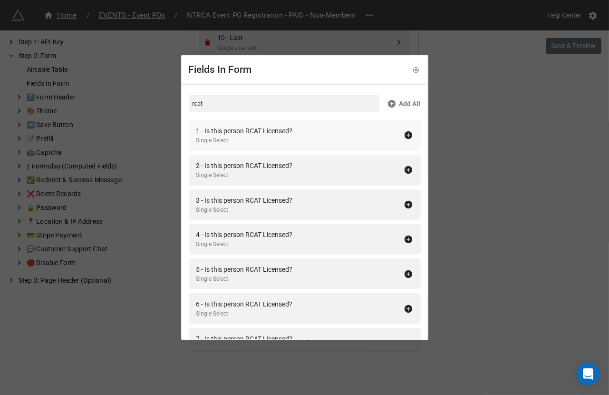
type input "rcat"
click at [388, 136] on div "1 - Is this person RCAT Licensed? Single Select" at bounding box center [299, 135] width 207 height 19
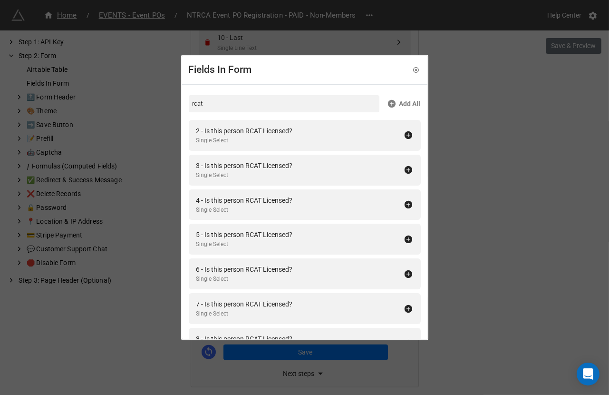
click at [388, 136] on div "2 - Is this person RCAT Licensed? Single Select" at bounding box center [299, 135] width 207 height 19
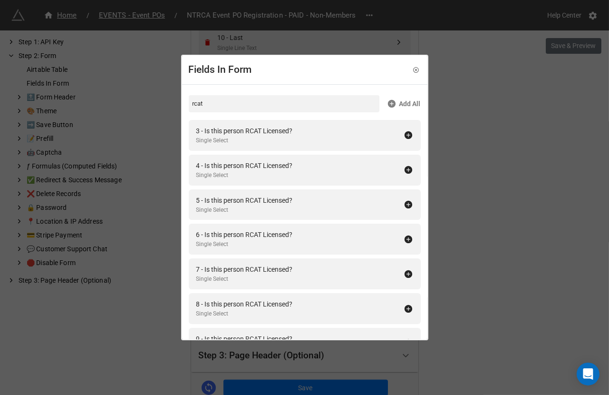
click at [388, 136] on div "3 - Is this person RCAT Licensed? Single Select" at bounding box center [299, 135] width 207 height 19
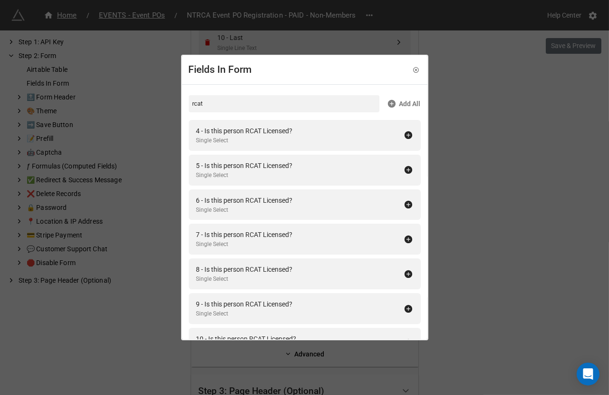
click at [388, 136] on div "4 - Is this person RCAT Licensed? Single Select" at bounding box center [299, 135] width 207 height 19
click at [388, 136] on div "5 - Is this person RCAT Licensed? Single Select" at bounding box center [299, 135] width 207 height 19
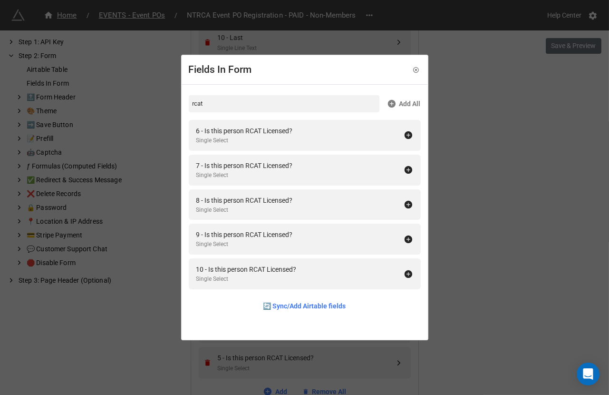
click at [388, 136] on div "6 - Is this person RCAT Licensed? Single Select" at bounding box center [299, 135] width 207 height 19
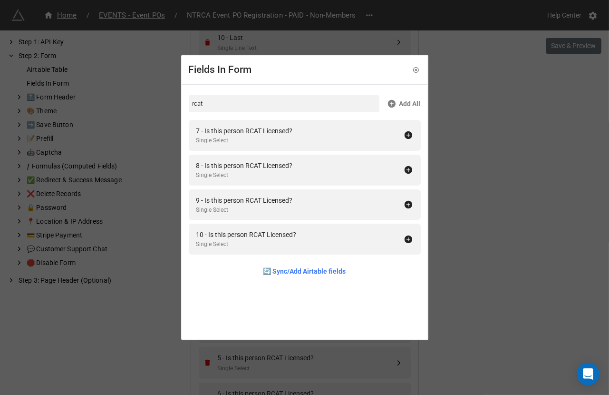
click at [388, 136] on div "7 - Is this person RCAT Licensed? Single Select" at bounding box center [299, 135] width 207 height 19
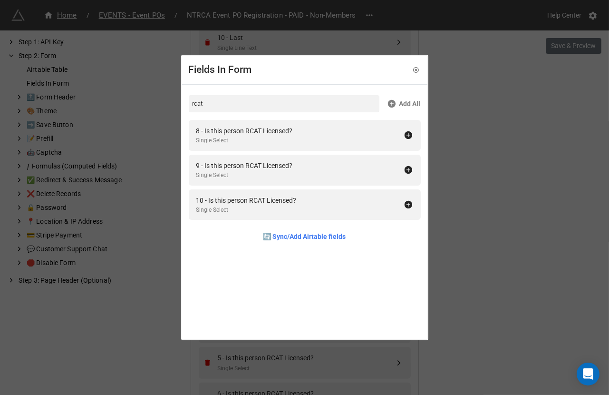
click at [388, 136] on div "8 - Is this person RCAT Licensed? Single Select" at bounding box center [299, 135] width 207 height 19
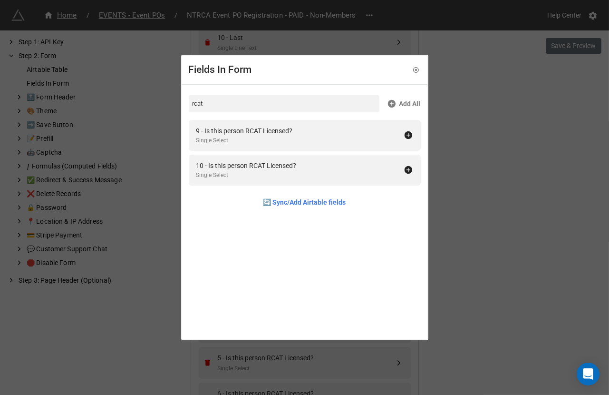
click at [388, 136] on div "9 - Is this person RCAT Licensed? Single Select" at bounding box center [299, 135] width 207 height 19
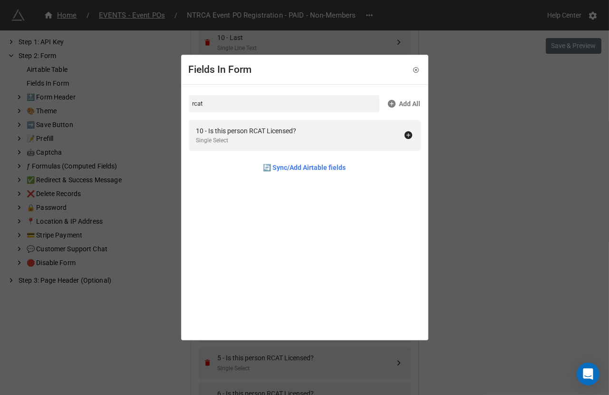
click at [388, 136] on div "10 - Is this person RCAT Licensed? Single Select" at bounding box center [299, 135] width 207 height 19
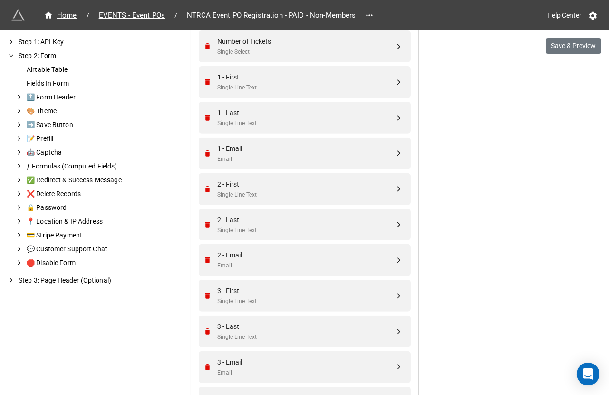
scroll to position [580, 0]
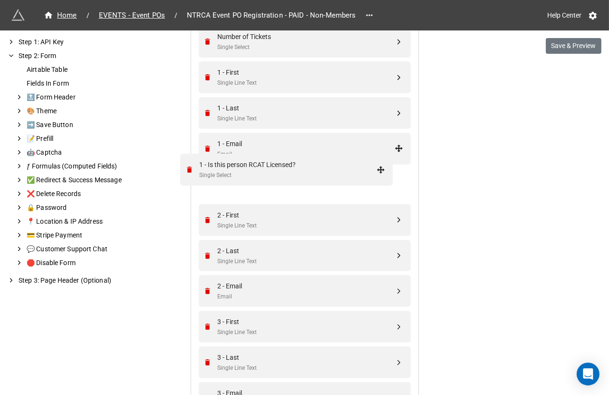
drag, startPoint x: 394, startPoint y: 359, endPoint x: 378, endPoint y: 171, distance: 189.0
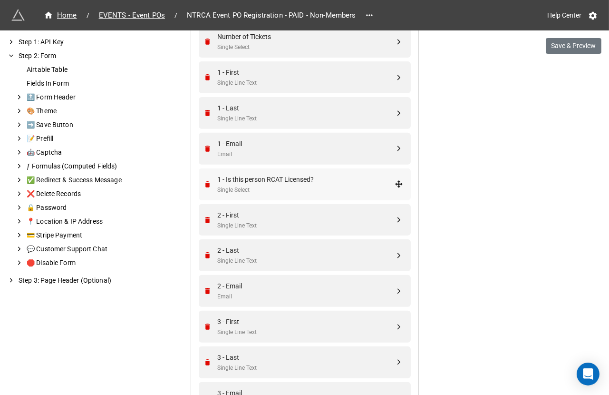
click at [341, 177] on div "1 - Is this person RCAT Licensed?" at bounding box center [306, 179] width 177 height 10
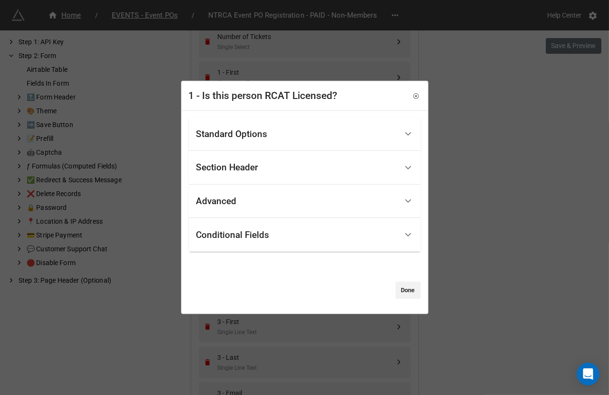
click at [312, 130] on div "Standard Options" at bounding box center [296, 134] width 201 height 22
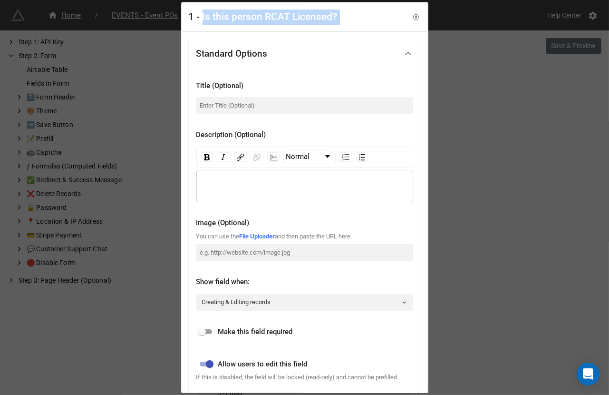
drag, startPoint x: 204, startPoint y: 15, endPoint x: 374, endPoint y: 16, distance: 170.2
click at [374, 16] on div "1 - Is this person RCAT Licensed?" at bounding box center [304, 17] width 245 height 29
copy div "Is this person RCAT Licensed? Standard Options"
click at [278, 101] on input at bounding box center [304, 105] width 217 height 17
paste input "Is this person RCAT Licensed?"
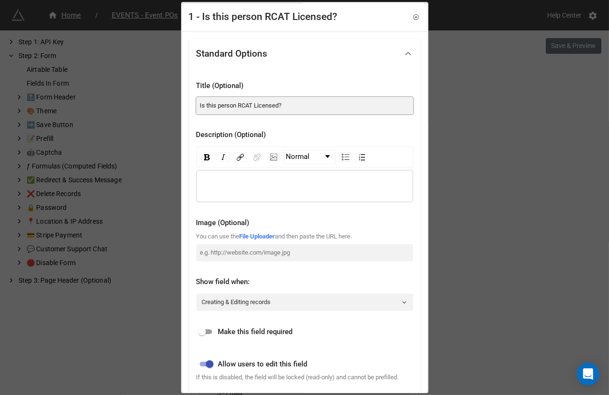
type input "Is this person RCAT Licensed?"
click at [209, 328] on input "checkbox" at bounding box center [202, 331] width 34 height 11
checkbox input "true"
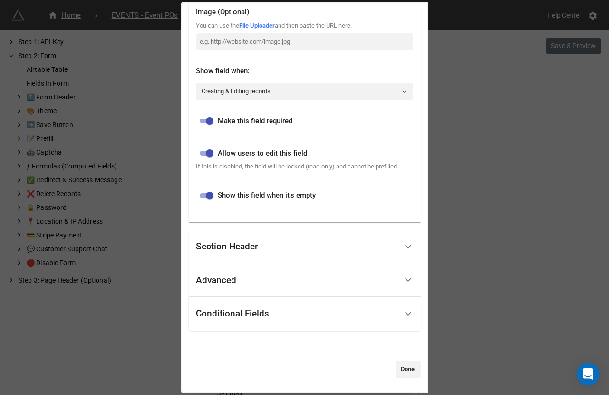
click at [228, 322] on div "Conditional Fields" at bounding box center [296, 313] width 201 height 22
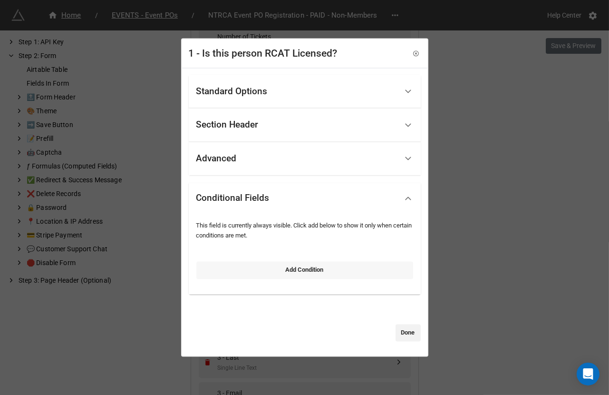
click at [237, 271] on link "Add Condition" at bounding box center [304, 270] width 217 height 17
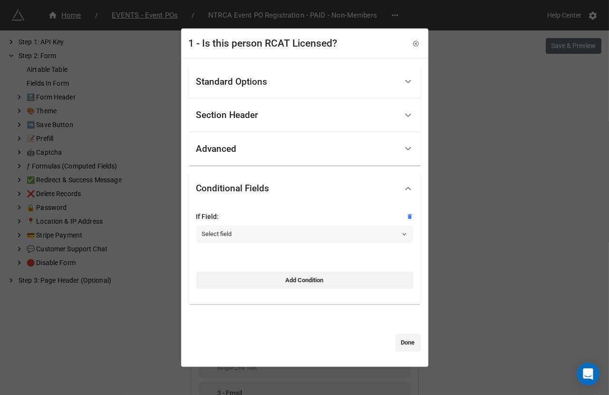
click at [240, 236] on link "Select field" at bounding box center [304, 233] width 217 height 17
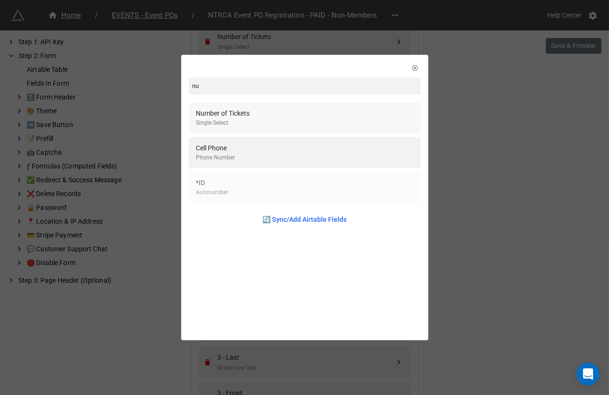
type input "nu"
click at [295, 112] on div "Number of Tickets Single Select" at bounding box center [304, 117] width 217 height 19
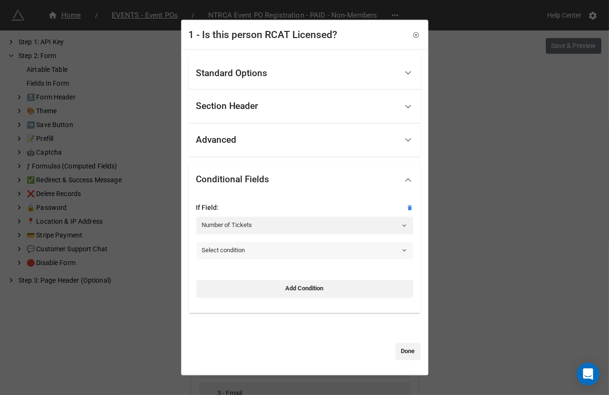
click at [237, 247] on link "Select condition" at bounding box center [304, 250] width 217 height 17
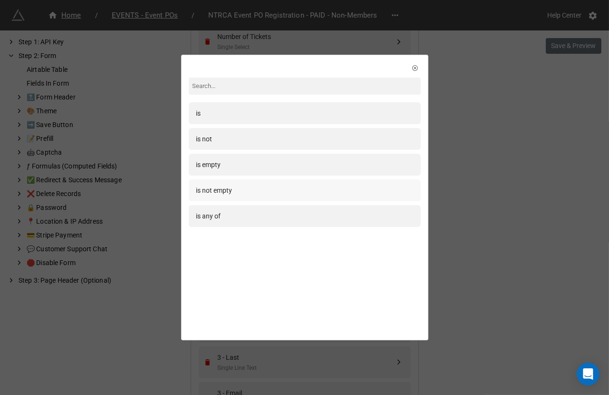
click at [266, 192] on div "is not empty" at bounding box center [304, 190] width 217 height 10
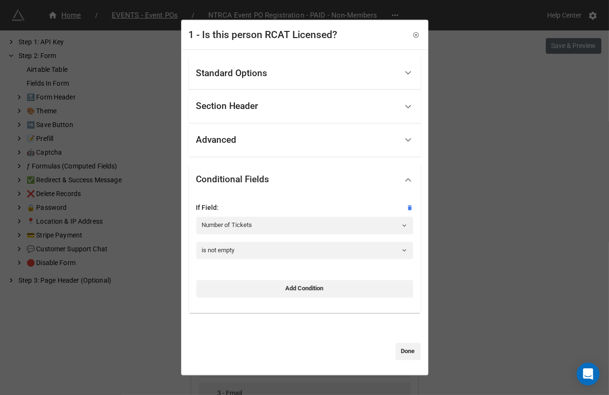
click at [339, 67] on div "Standard Options" at bounding box center [296, 73] width 201 height 22
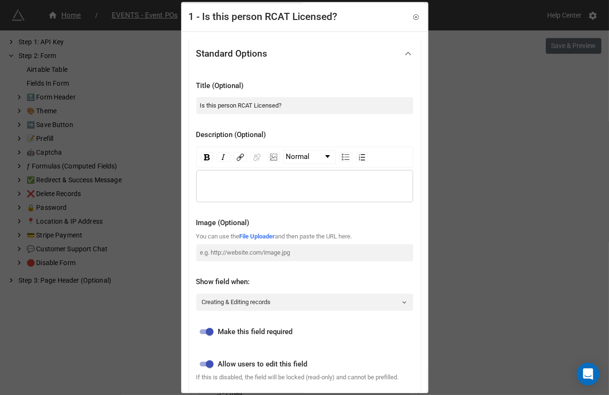
scroll to position [219, 0]
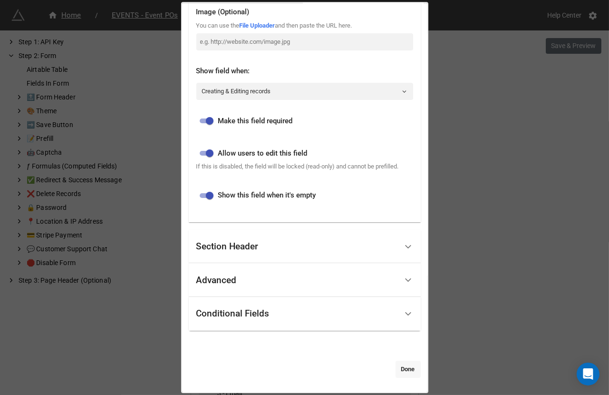
click at [398, 363] on link "Done" at bounding box center [408, 368] width 25 height 17
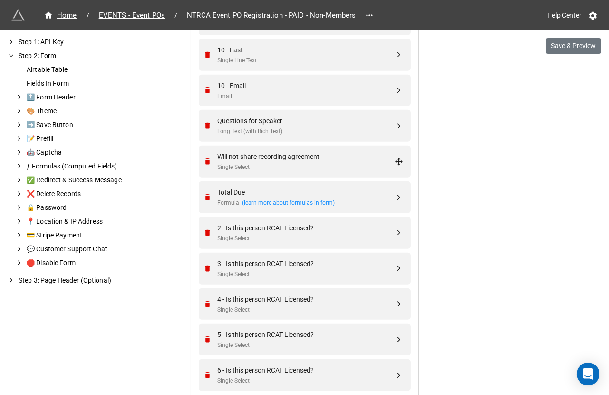
scroll to position [1630, 0]
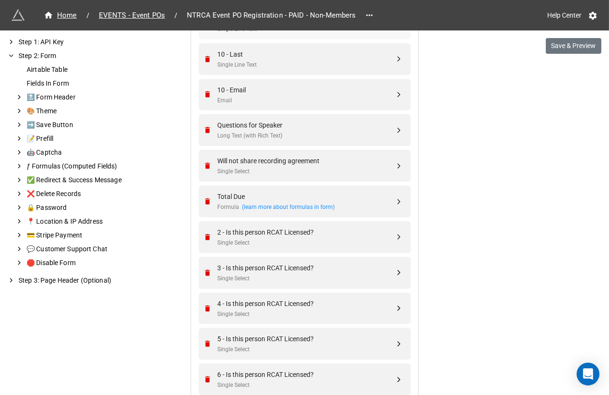
drag, startPoint x: 307, startPoint y: 229, endPoint x: 350, endPoint y: 32, distance: 201.4
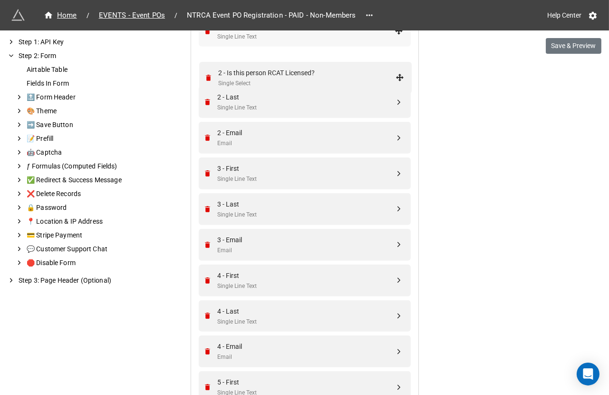
scroll to position [744, 0]
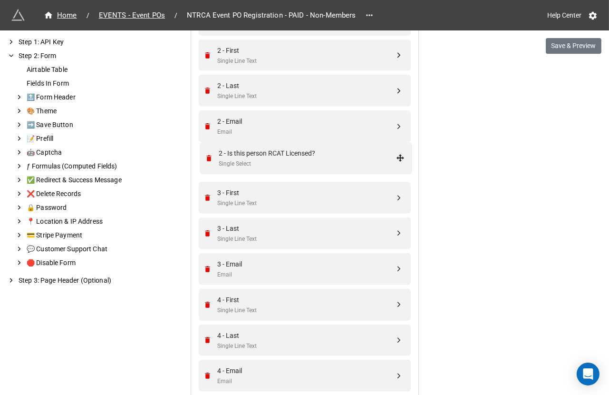
drag, startPoint x: 397, startPoint y: 236, endPoint x: 388, endPoint y: 159, distance: 78.0
click at [353, 160] on div "2 - Is this person RCAT Licensed? Single Select" at bounding box center [306, 162] width 177 height 20
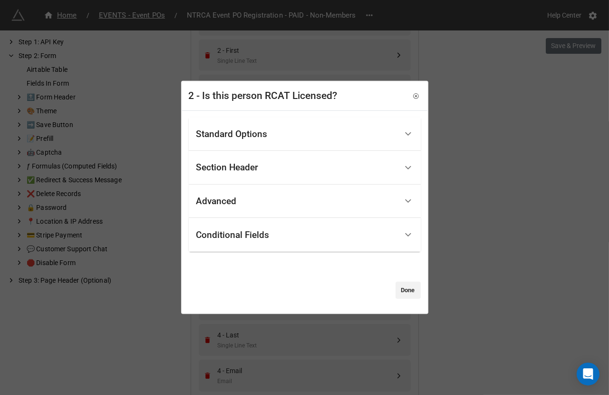
click at [338, 145] on div "Standard Options" at bounding box center [305, 134] width 232 height 34
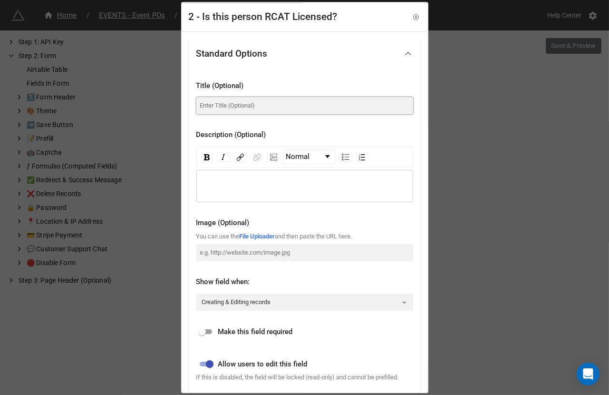
click at [277, 109] on input at bounding box center [304, 105] width 217 height 17
paste input "Is this person RCAT Licensed?"
type input "Is this person RCAT Licensed?"
click at [209, 327] on input "checkbox" at bounding box center [202, 331] width 34 height 11
checkbox input "true"
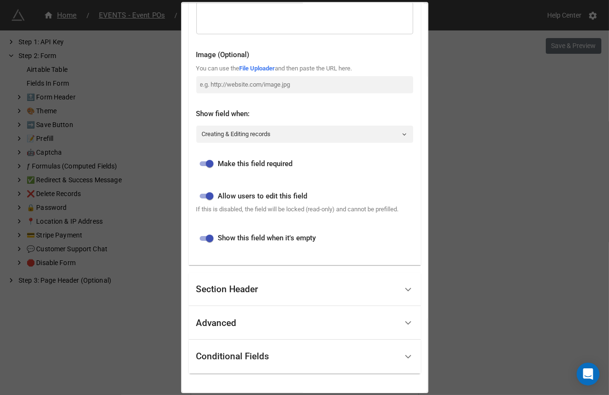
scroll to position [219, 0]
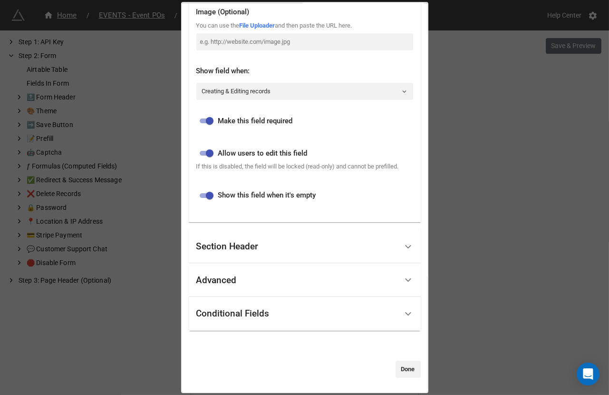
click at [258, 301] on div "Conditional Fields" at bounding box center [305, 314] width 232 height 34
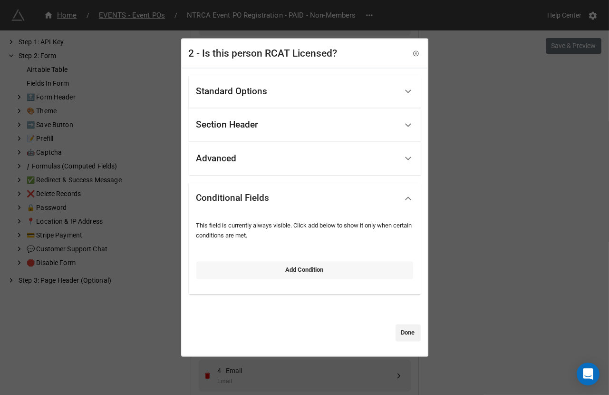
click at [248, 262] on link "Add Condition" at bounding box center [304, 270] width 217 height 17
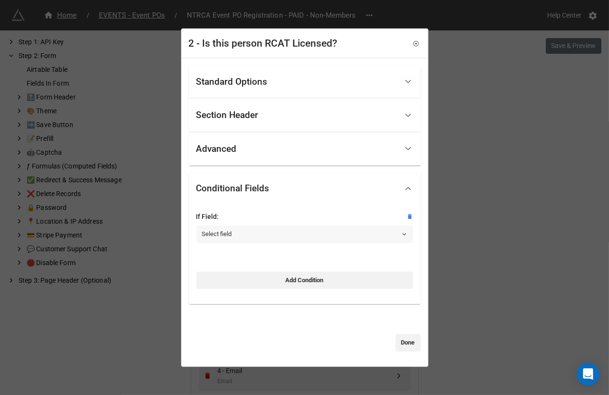
click at [240, 230] on link "Select field" at bounding box center [304, 233] width 217 height 17
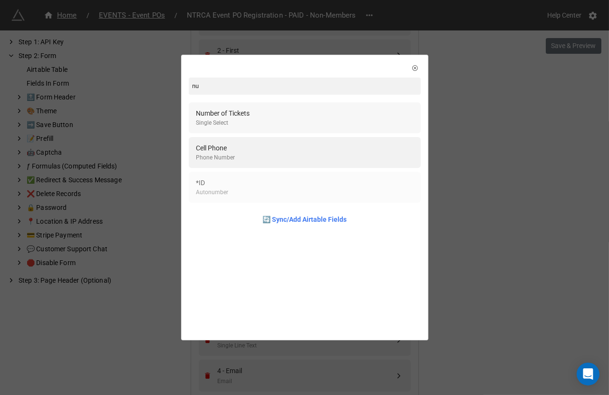
type input "nu"
click at [274, 119] on div "Number of Tickets Single Select" at bounding box center [304, 117] width 217 height 19
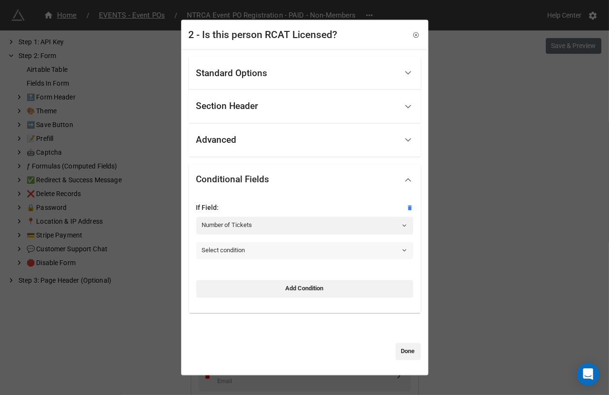
click at [271, 248] on link "Select condition" at bounding box center [304, 250] width 217 height 17
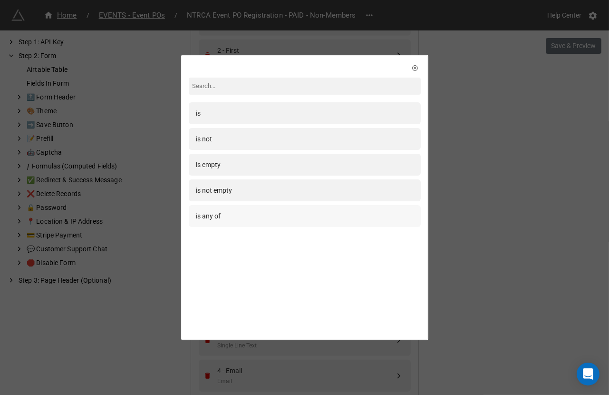
click at [269, 222] on div "is any of" at bounding box center [305, 216] width 232 height 22
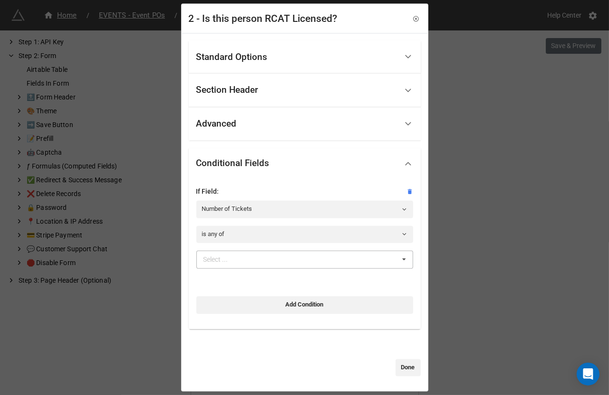
click at [264, 264] on div "Select ... 1 2 3 4 5 6 7 8 9 10" at bounding box center [304, 260] width 217 height 18
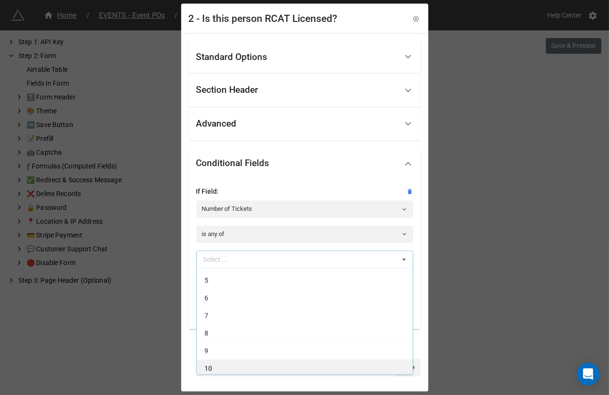
click at [245, 369] on div "10" at bounding box center [305, 368] width 216 height 18
click at [245, 369] on div "9" at bounding box center [305, 368] width 216 height 18
click at [245, 369] on div "8" at bounding box center [305, 368] width 216 height 18
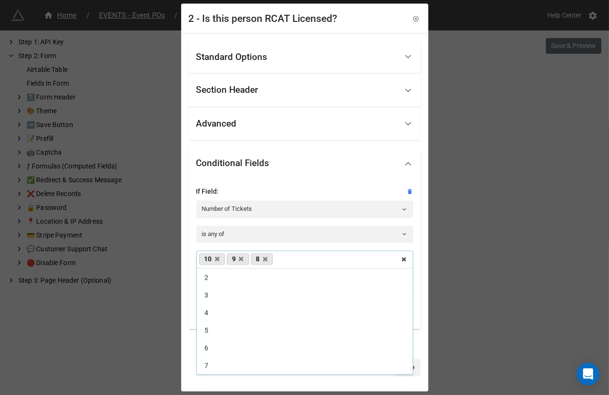
scroll to position [15, 0]
click at [245, 369] on div "7" at bounding box center [305, 368] width 216 height 18
click at [245, 369] on div "6" at bounding box center [305, 365] width 216 height 18
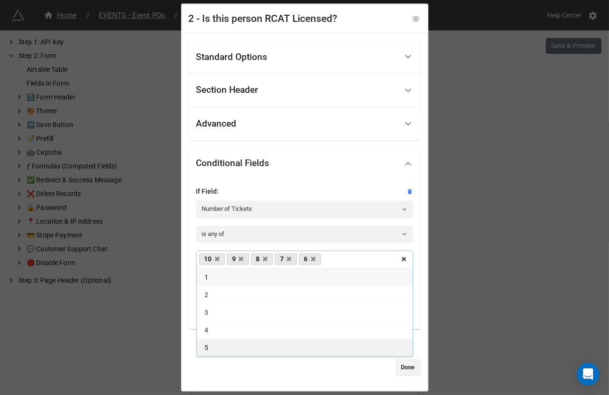
click at [233, 343] on div "5" at bounding box center [305, 348] width 216 height 18
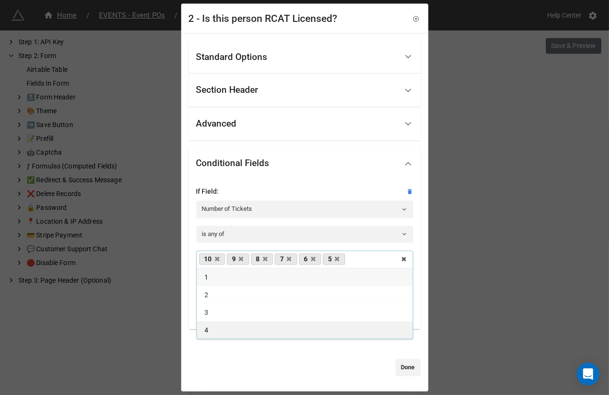
click at [223, 330] on div "4" at bounding box center [305, 330] width 216 height 18
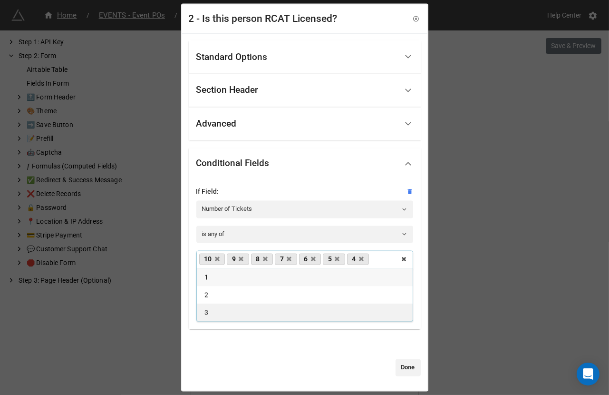
click at [222, 315] on div "3" at bounding box center [305, 312] width 216 height 18
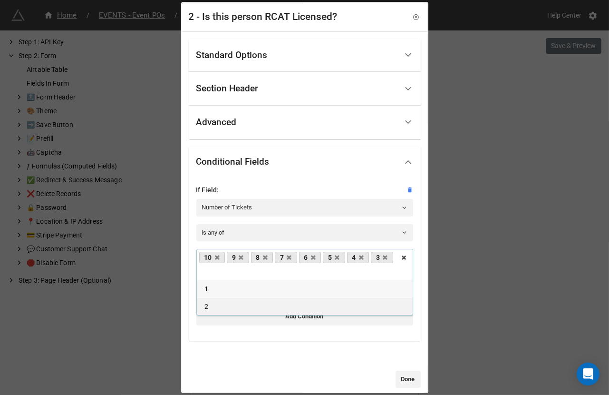
click at [220, 304] on div "2" at bounding box center [305, 306] width 216 height 18
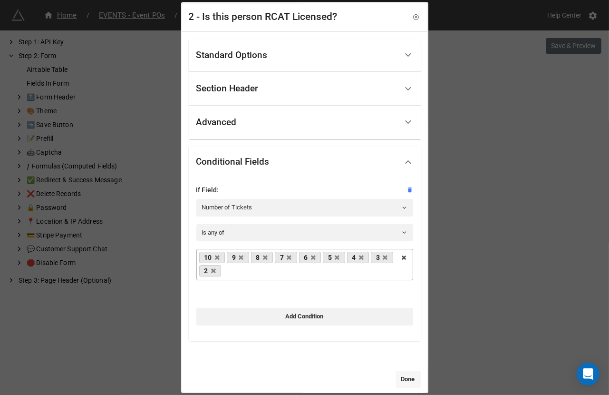
click at [400, 376] on link "Done" at bounding box center [408, 378] width 25 height 17
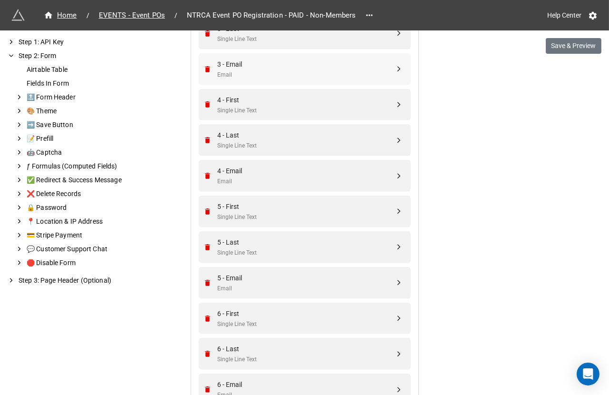
scroll to position [970, 0]
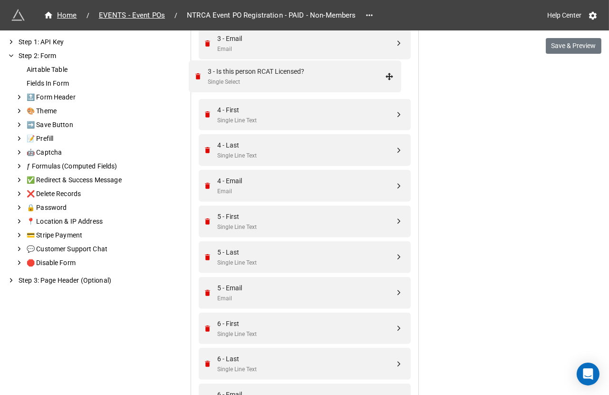
drag, startPoint x: 397, startPoint y: 237, endPoint x: 389, endPoint y: 80, distance: 157.1
click at [359, 74] on div "3 - Is this person RCAT Licensed?" at bounding box center [306, 74] width 177 height 10
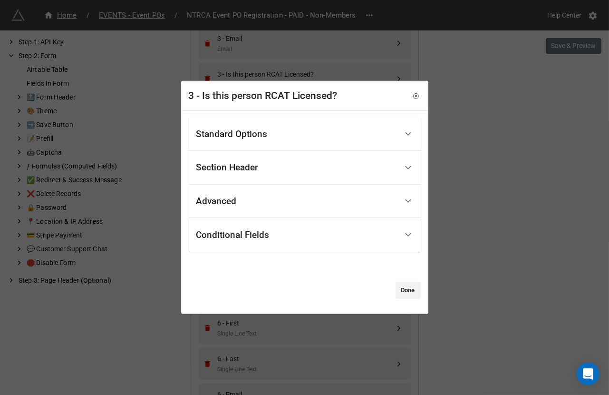
click at [282, 132] on div "Standard Options" at bounding box center [296, 134] width 201 height 22
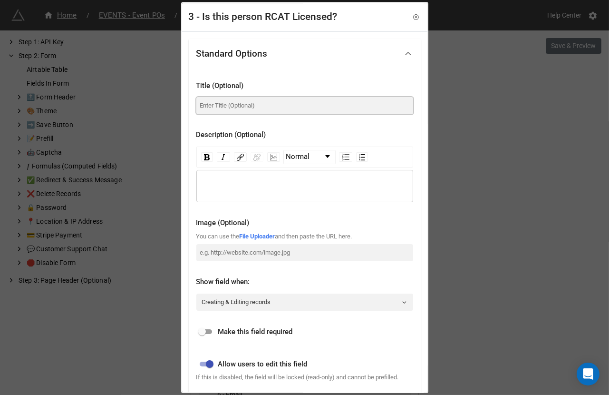
click at [257, 110] on input at bounding box center [304, 105] width 217 height 17
paste input "Is this person RCAT Licensed?"
type input "Is this person RCAT Licensed?"
click at [207, 330] on input "checkbox" at bounding box center [202, 331] width 34 height 11
checkbox input "true"
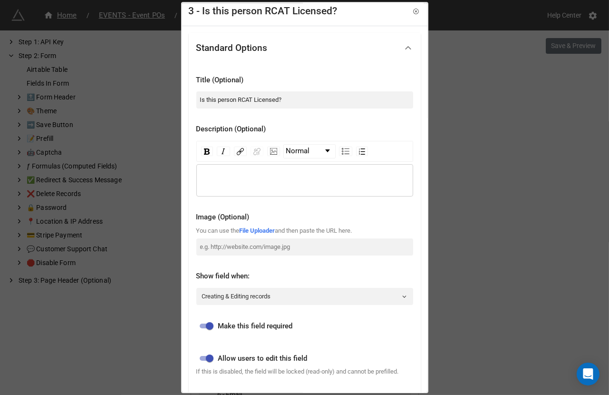
scroll to position [219, 0]
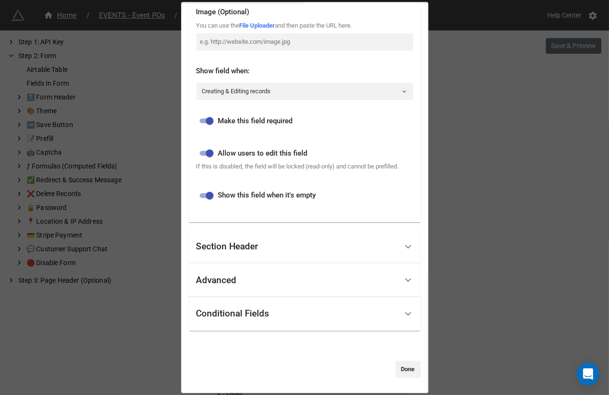
click at [223, 320] on div "Conditional Fields" at bounding box center [296, 313] width 201 height 22
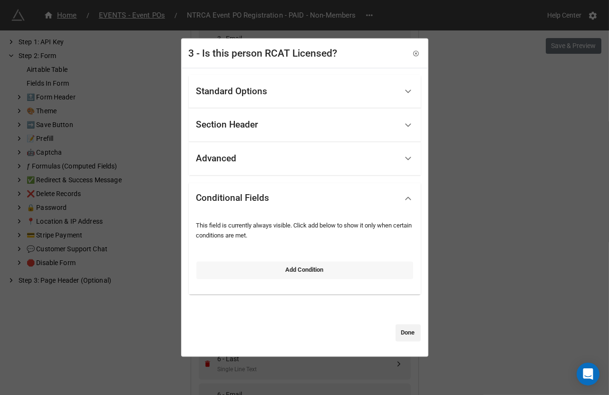
click at [237, 276] on link "Add Condition" at bounding box center [304, 270] width 217 height 17
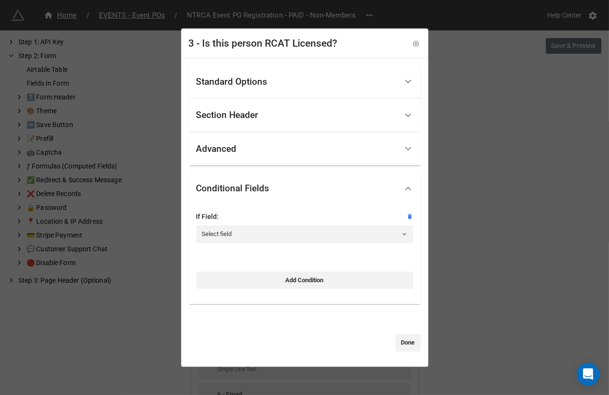
click at [243, 246] on div "If Field: Select field" at bounding box center [304, 230] width 217 height 39
click at [243, 241] on link "Select field" at bounding box center [304, 233] width 217 height 17
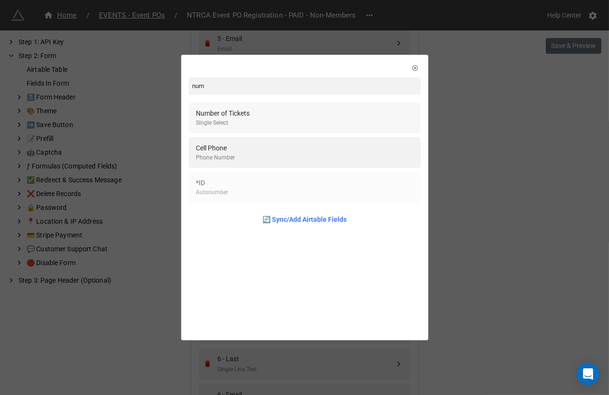
type input "num"
click at [272, 124] on div "Number of Tickets Single Select" at bounding box center [304, 117] width 217 height 19
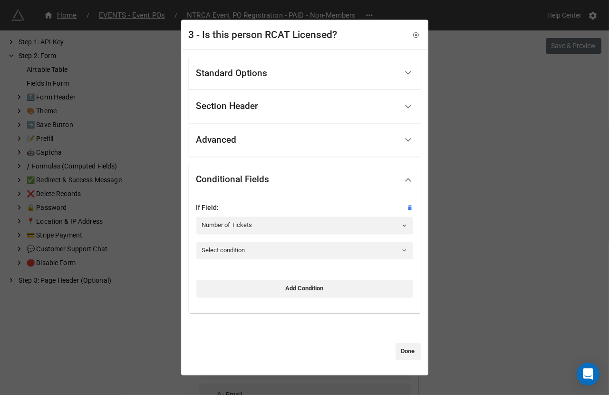
click at [252, 259] on div "If Field: Number of Tickets Select condition Add Condition" at bounding box center [304, 250] width 217 height 95
click at [252, 253] on link "Select condition" at bounding box center [304, 250] width 217 height 17
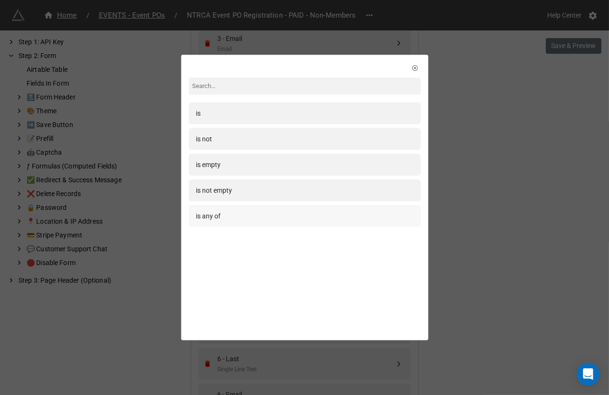
click at [250, 220] on div "is any of" at bounding box center [304, 216] width 217 height 10
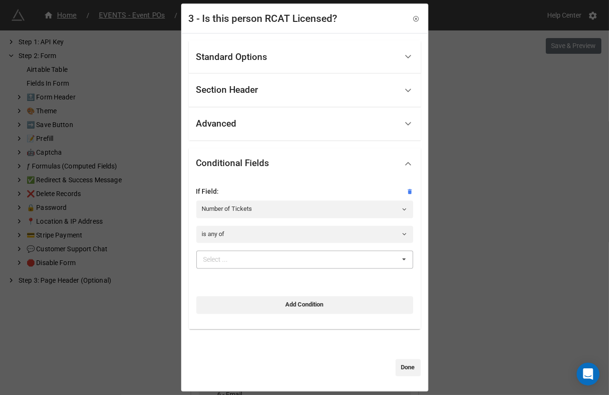
click at [247, 264] on div "Select ... 1 2 3 4 5 6 7 8 9 10" at bounding box center [304, 260] width 217 height 18
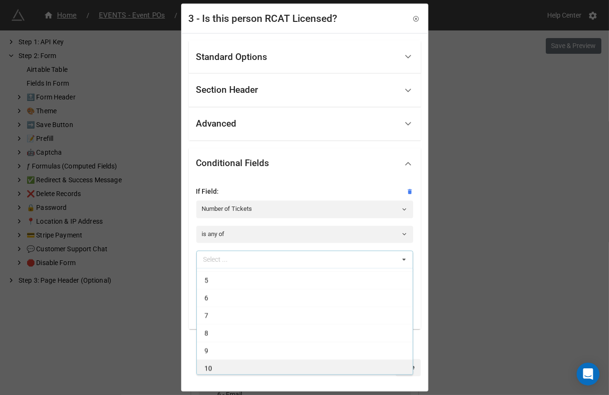
click at [243, 365] on div "10" at bounding box center [305, 368] width 216 height 18
click at [243, 365] on div "9" at bounding box center [305, 368] width 216 height 18
click at [243, 365] on div "8" at bounding box center [305, 368] width 216 height 18
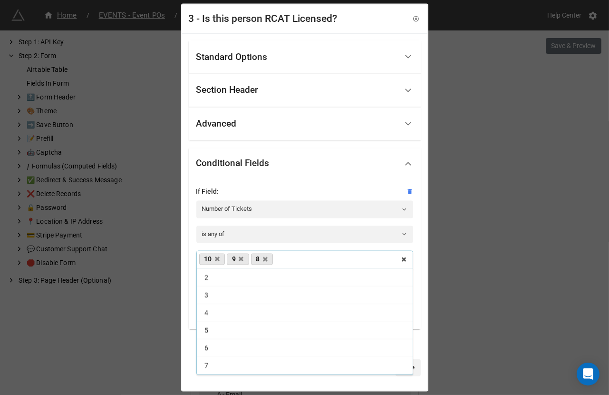
scroll to position [15, 0]
click at [243, 365] on div "7" at bounding box center [305, 368] width 216 height 18
click at [243, 365] on div "6" at bounding box center [305, 365] width 216 height 18
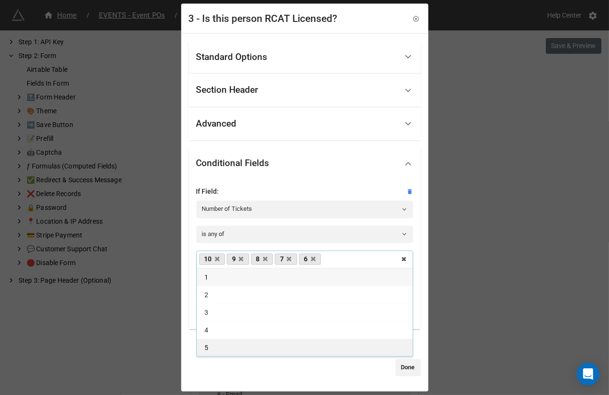
click at [237, 340] on div "5" at bounding box center [305, 348] width 216 height 18
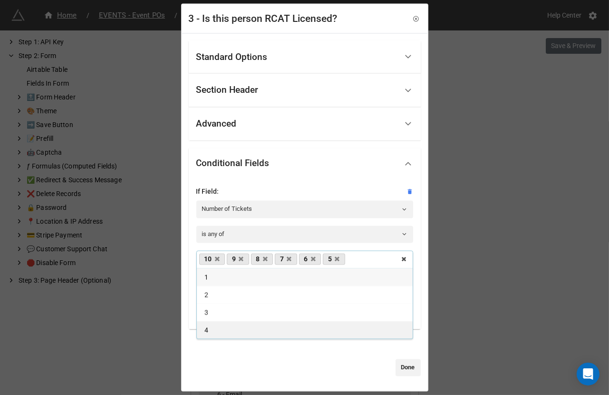
click at [226, 332] on div "4" at bounding box center [305, 330] width 216 height 18
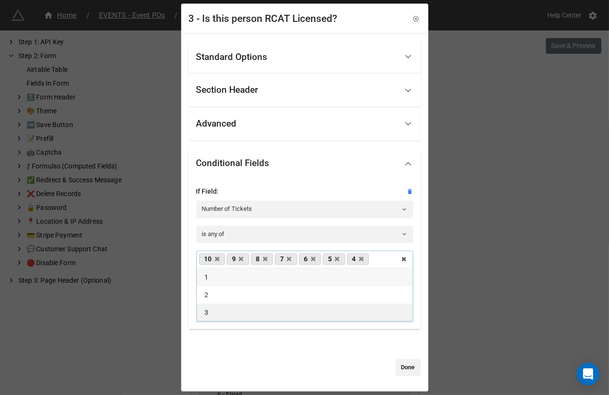
click at [221, 315] on div "3" at bounding box center [305, 312] width 216 height 18
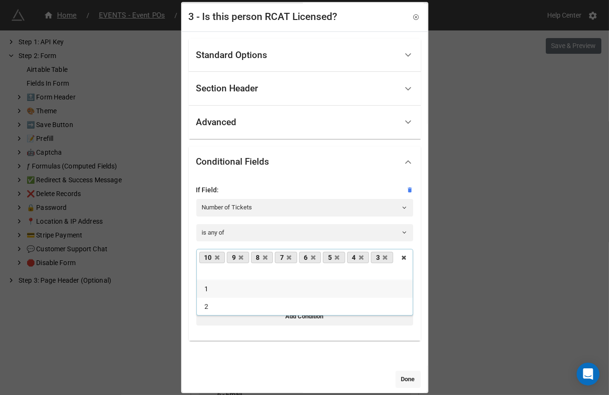
click at [403, 377] on link "Done" at bounding box center [408, 378] width 25 height 17
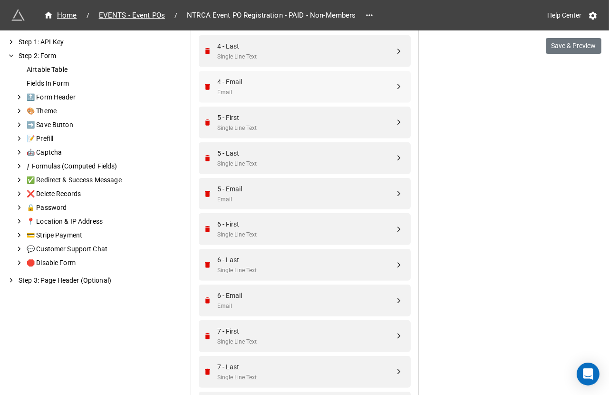
scroll to position [1090, 0]
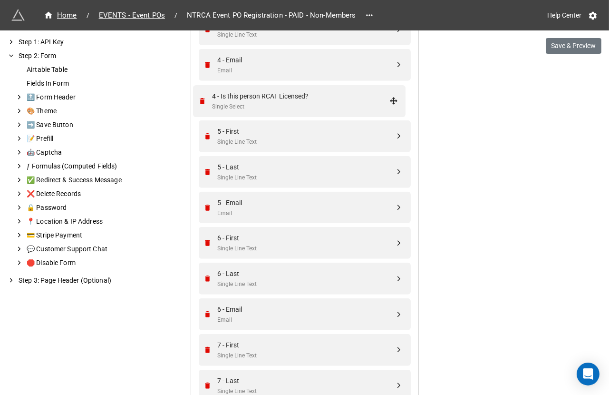
drag, startPoint x: 396, startPoint y: 263, endPoint x: 393, endPoint y: 99, distance: 163.6
click at [351, 102] on div "Single Select" at bounding box center [306, 106] width 177 height 9
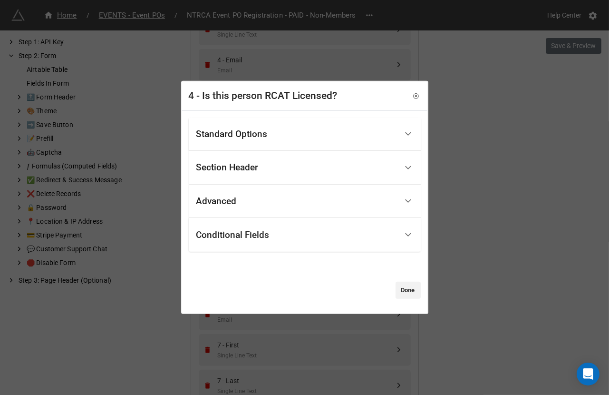
click at [318, 121] on div "Standard Options" at bounding box center [305, 134] width 232 height 34
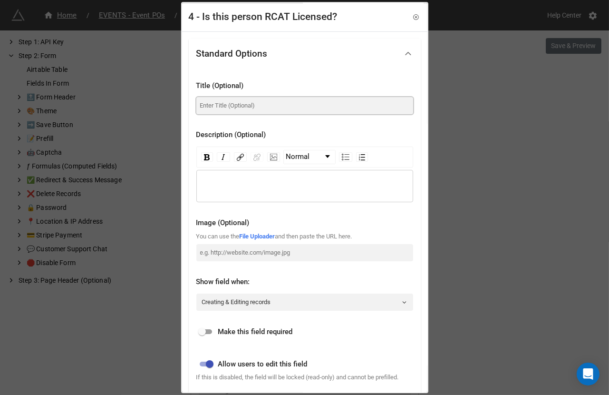
click at [293, 102] on input at bounding box center [304, 105] width 217 height 17
paste input "Is this person RCAT Licensed?"
type input "Is this person RCAT Licensed?"
click at [206, 326] on input "checkbox" at bounding box center [202, 331] width 34 height 11
checkbox input "true"
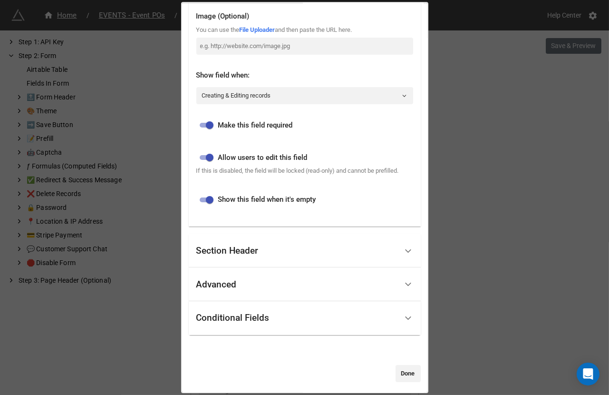
scroll to position [219, 0]
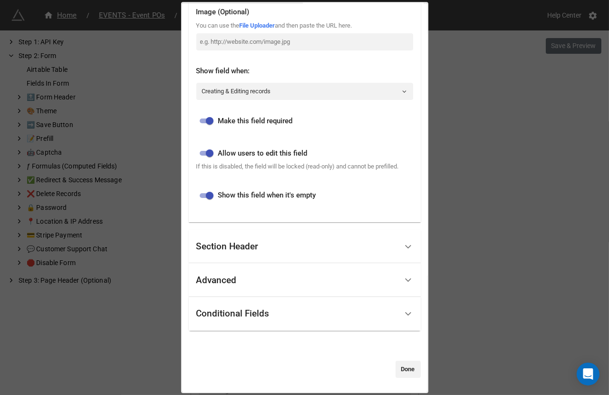
click at [263, 320] on div "Conditional Fields" at bounding box center [296, 313] width 201 height 22
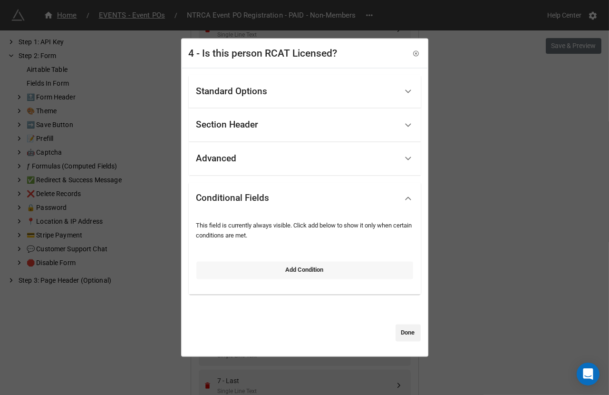
click at [251, 264] on link "Add Condition" at bounding box center [304, 270] width 217 height 17
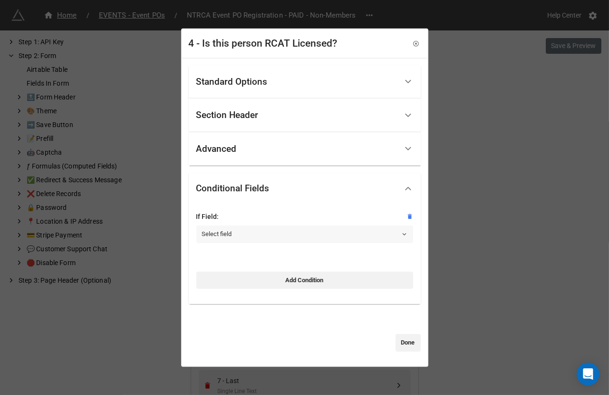
click at [260, 233] on link "Select field" at bounding box center [304, 233] width 217 height 17
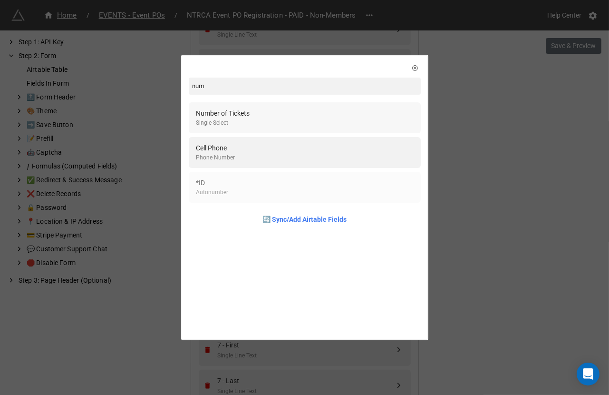
type input "num"
click at [278, 119] on div "Number of Tickets Single Select" at bounding box center [304, 117] width 217 height 19
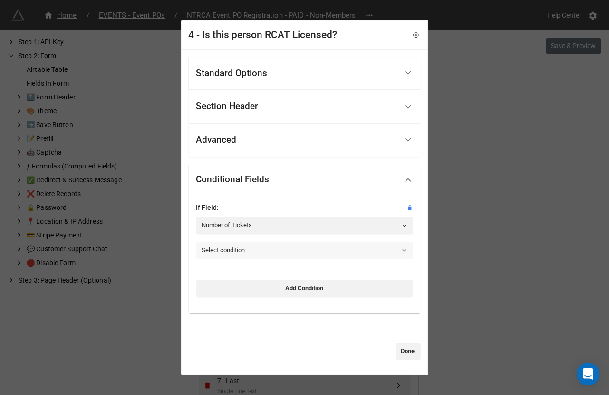
click at [253, 252] on link "Select condition" at bounding box center [304, 250] width 217 height 17
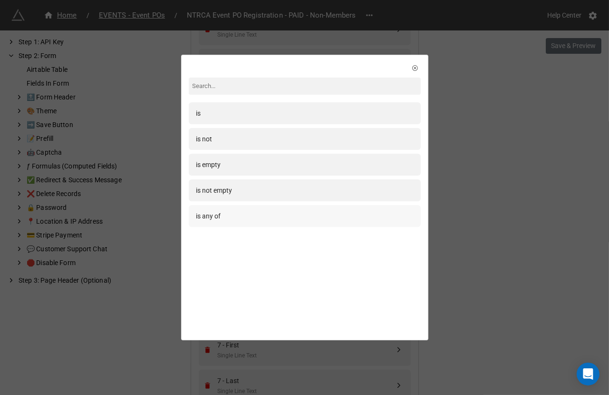
click at [252, 218] on div "is any of" at bounding box center [304, 216] width 217 height 10
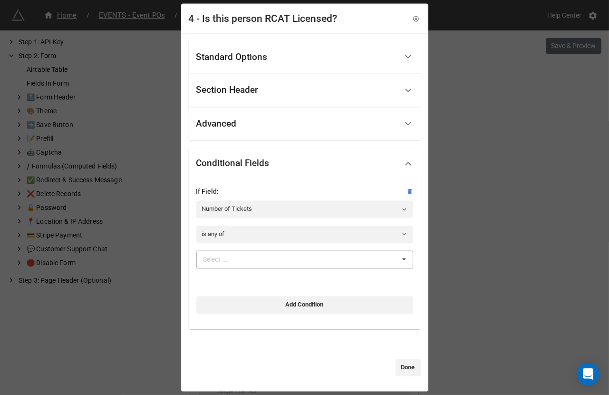
click at [252, 261] on div "Select ... 1 2 3 4 5 6 7 8 9 10" at bounding box center [304, 260] width 217 height 18
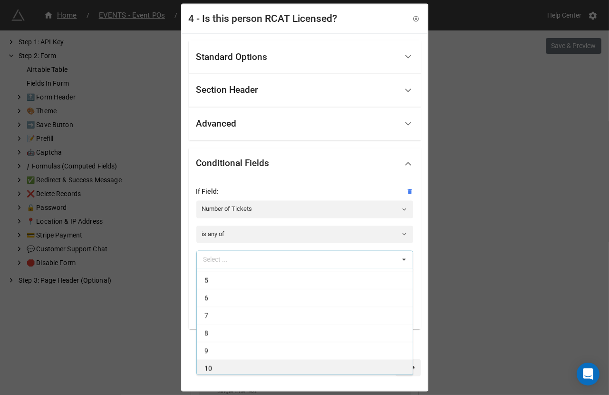
click at [226, 369] on div "10" at bounding box center [305, 368] width 216 height 18
click at [226, 369] on div "9" at bounding box center [305, 368] width 216 height 18
click at [226, 369] on div "8" at bounding box center [305, 368] width 216 height 18
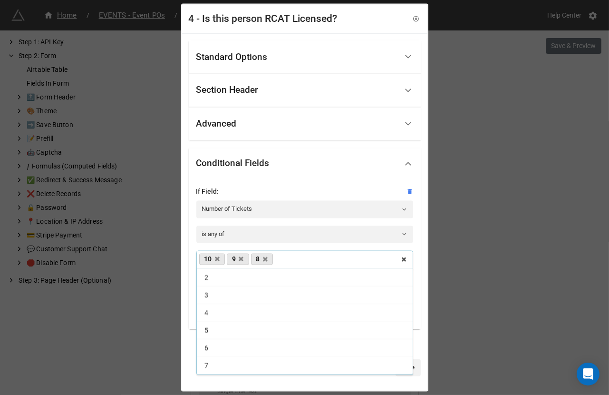
scroll to position [15, 0]
click at [226, 369] on div "7" at bounding box center [305, 368] width 216 height 18
click at [226, 369] on div "6" at bounding box center [305, 365] width 216 height 18
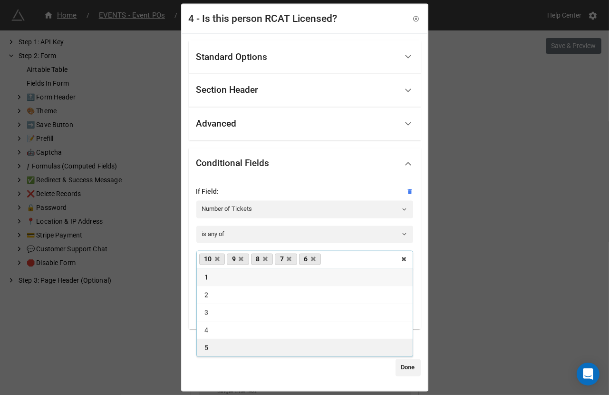
click at [220, 342] on div "5" at bounding box center [305, 348] width 216 height 18
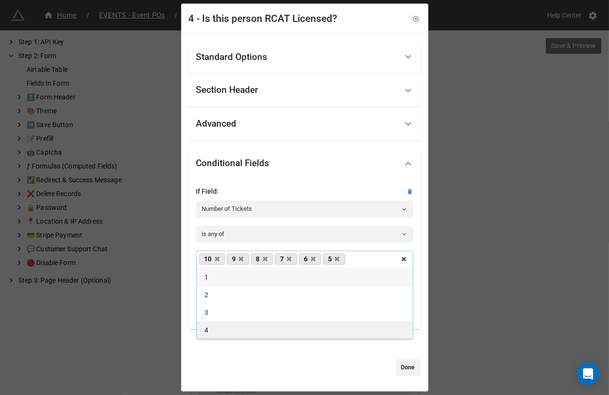
click at [216, 331] on div "4" at bounding box center [305, 330] width 216 height 18
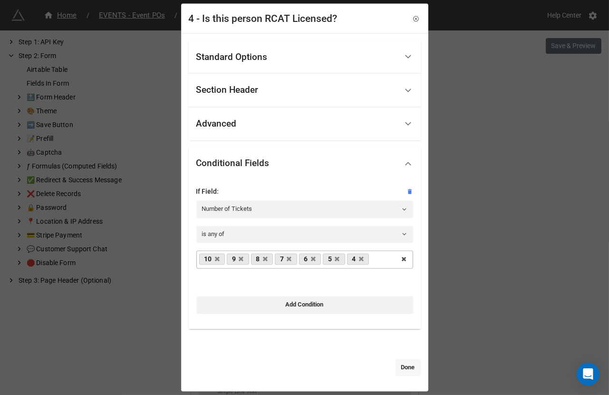
click at [403, 372] on link "Done" at bounding box center [408, 367] width 25 height 17
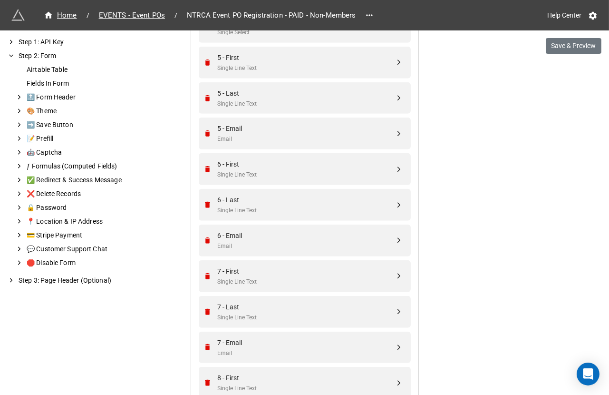
scroll to position [1182, 0]
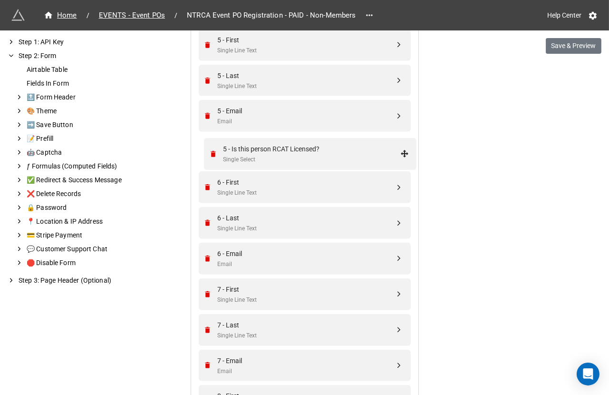
drag, startPoint x: 398, startPoint y: 233, endPoint x: 407, endPoint y: 150, distance: 83.6
click at [357, 146] on div "5 - Is this person RCAT Licensed?" at bounding box center [306, 146] width 177 height 10
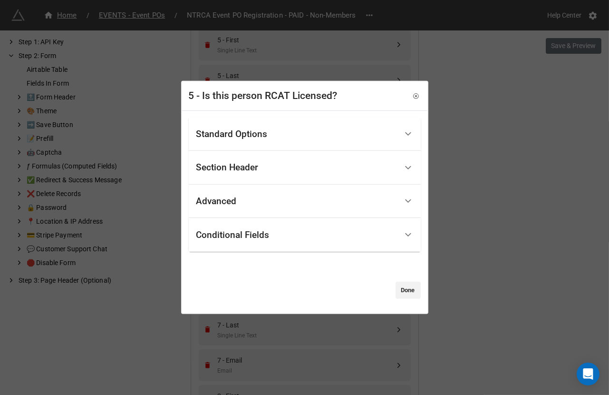
click at [312, 143] on div "Standard Options" at bounding box center [296, 134] width 201 height 22
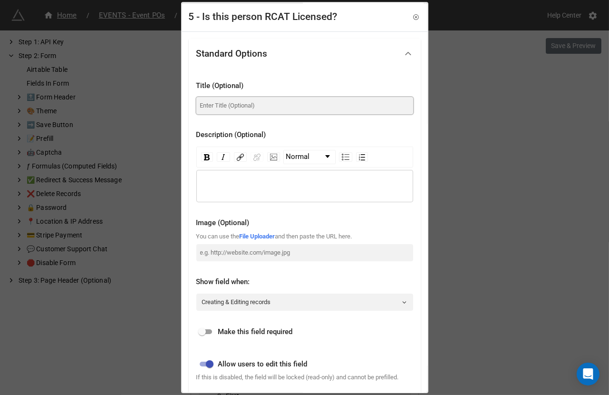
click at [267, 106] on input at bounding box center [304, 105] width 217 height 17
paste input "Is this person RCAT Licensed?"
type input "Is this person RCAT Licensed?"
click at [205, 328] on input "checkbox" at bounding box center [202, 331] width 34 height 11
checkbox input "true"
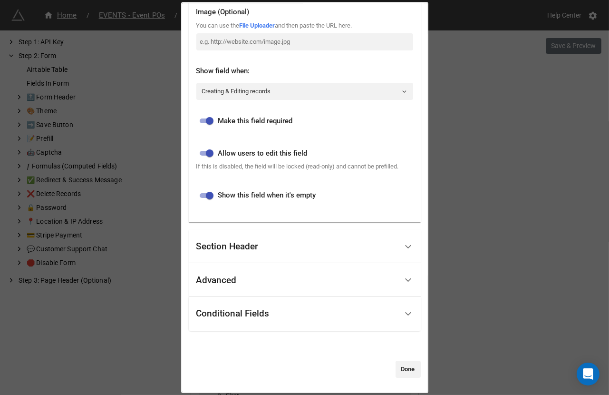
scroll to position [219, 0]
click at [285, 315] on div "Conditional Fields" at bounding box center [296, 313] width 201 height 22
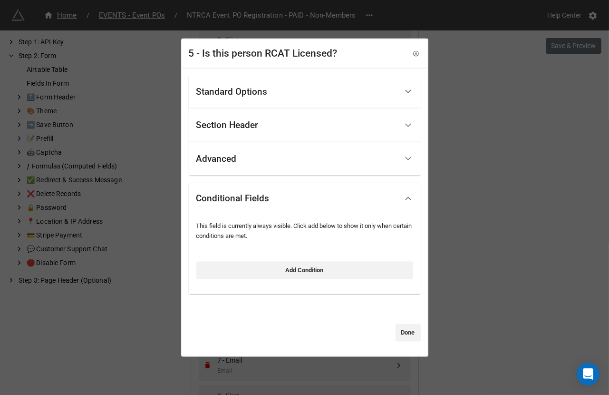
scroll to position [0, 0]
click at [269, 262] on link "Add Condition" at bounding box center [304, 270] width 217 height 17
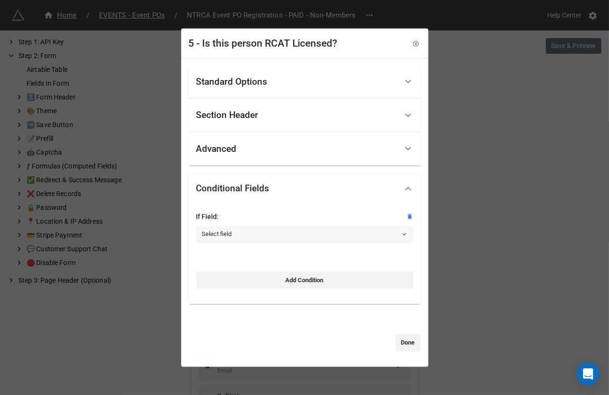
click at [263, 233] on link "Select field" at bounding box center [304, 233] width 217 height 17
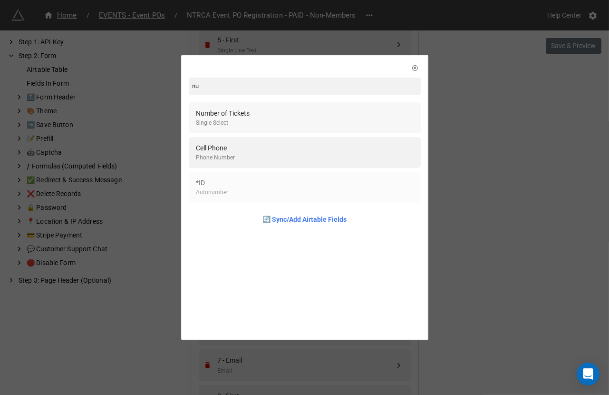
type input "nu"
click at [262, 111] on div "Number of Tickets Single Select" at bounding box center [304, 117] width 217 height 19
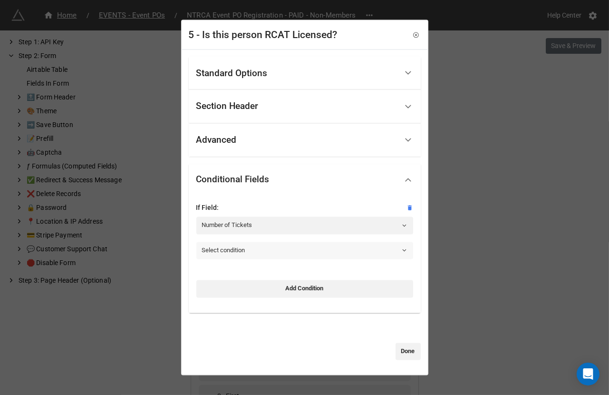
click at [234, 255] on link "Select condition" at bounding box center [304, 250] width 217 height 17
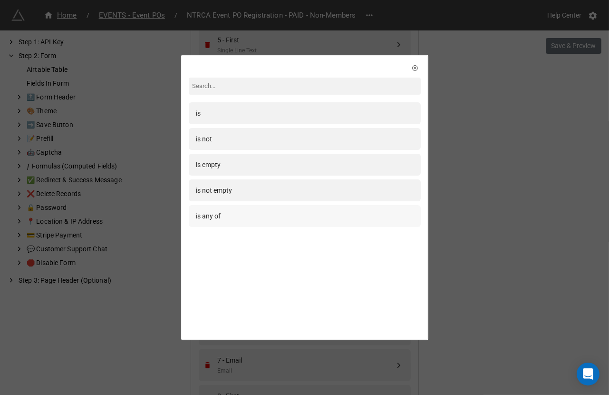
click at [243, 224] on div "is any of" at bounding box center [305, 216] width 232 height 22
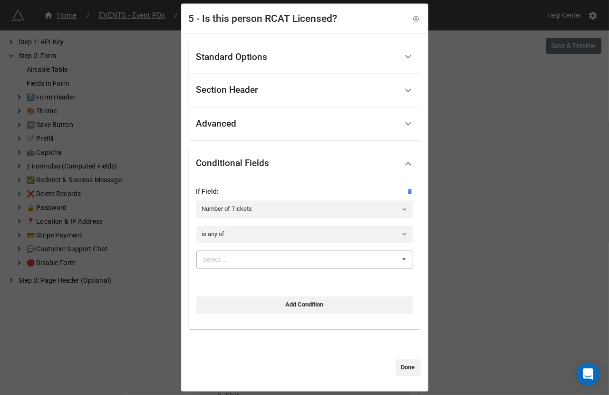
click at [244, 260] on div "Select ... 1 2 3 4 5 6 7 8 9 10" at bounding box center [304, 260] width 217 height 18
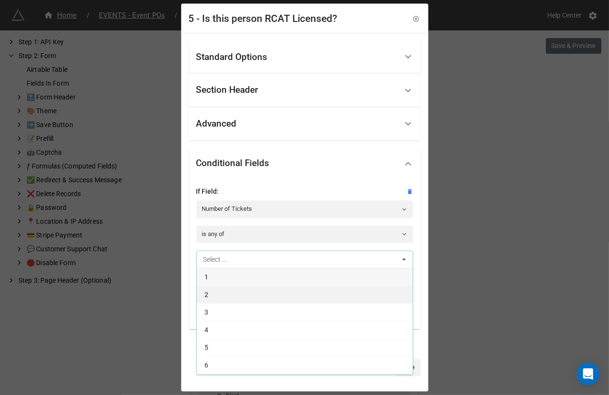
scroll to position [67, 0]
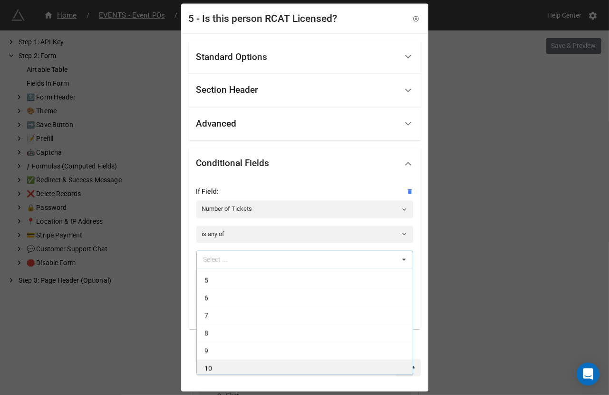
click at [227, 369] on div "10" at bounding box center [305, 368] width 216 height 18
click at [227, 369] on div "9" at bounding box center [305, 368] width 216 height 18
click at [227, 369] on div "8" at bounding box center [305, 368] width 216 height 18
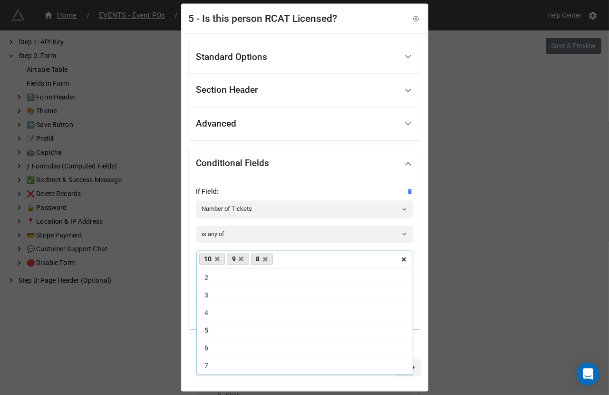
scroll to position [15, 0]
click at [227, 369] on div "7" at bounding box center [305, 368] width 216 height 18
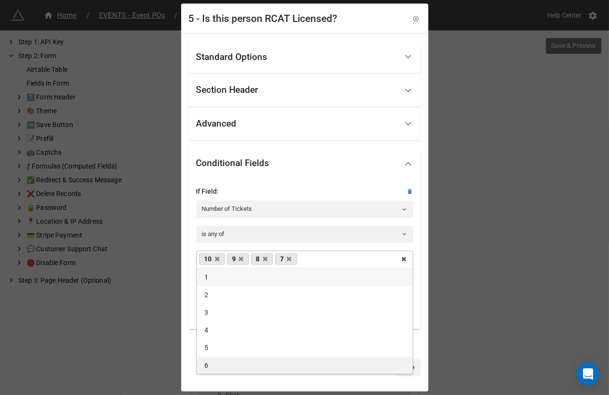
click at [224, 365] on div "6" at bounding box center [305, 365] width 216 height 18
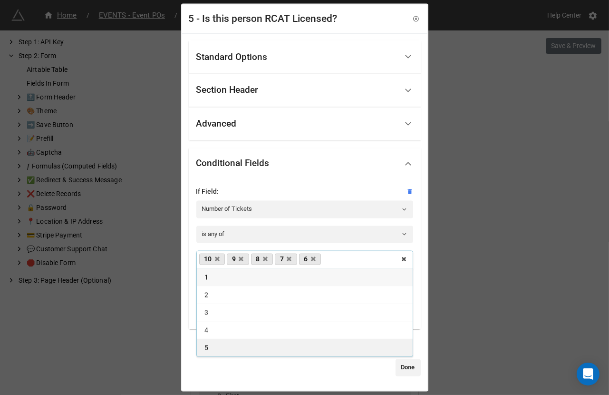
click at [218, 352] on div "5" at bounding box center [305, 348] width 216 height 18
click at [408, 371] on link "Done" at bounding box center [408, 367] width 25 height 17
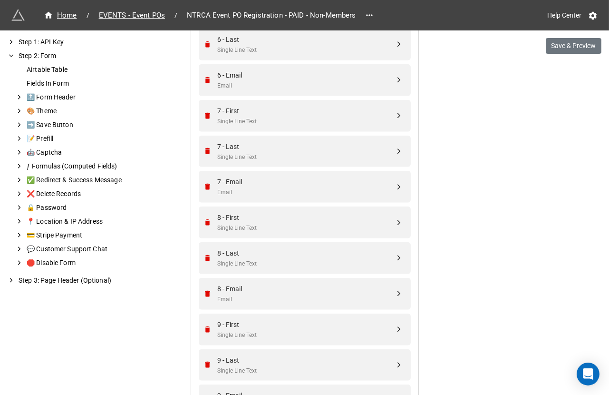
scroll to position [1389, 0]
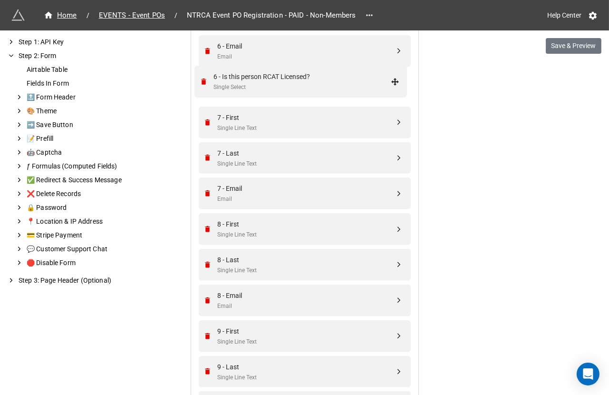
drag, startPoint x: 396, startPoint y: 229, endPoint x: 394, endPoint y: 76, distance: 153.1
click at [357, 78] on div "6 - Is this person RCAT Licensed?" at bounding box center [306, 82] width 177 height 10
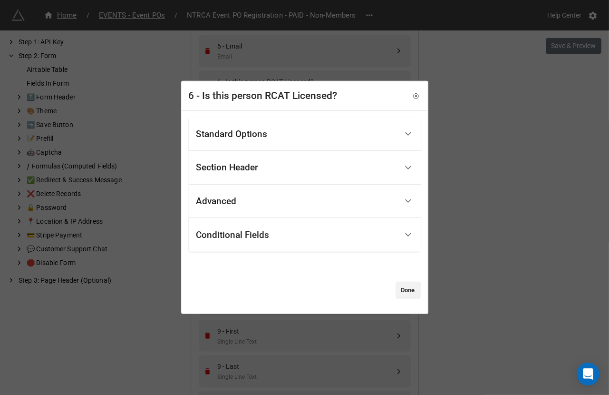
click at [299, 130] on div "Standard Options" at bounding box center [296, 134] width 201 height 22
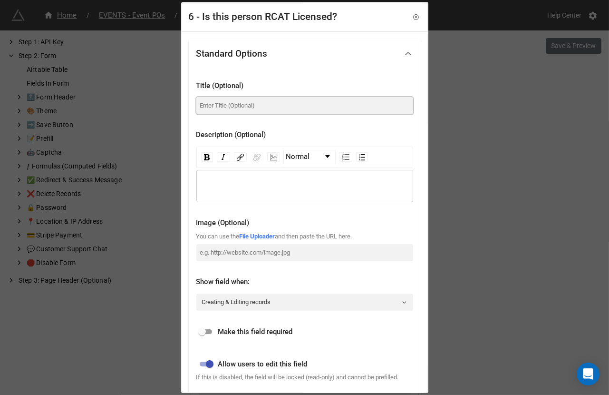
click at [275, 107] on input at bounding box center [304, 105] width 217 height 17
paste input "Is this person RCAT Licensed?"
type input "Is this person RCAT Licensed?"
click at [214, 326] on input "checkbox" at bounding box center [202, 331] width 34 height 11
checkbox input "true"
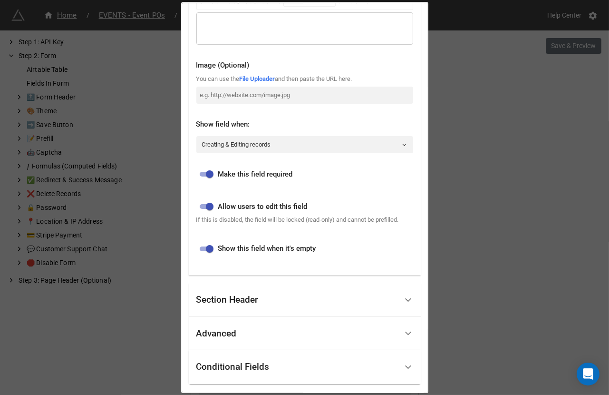
scroll to position [219, 0]
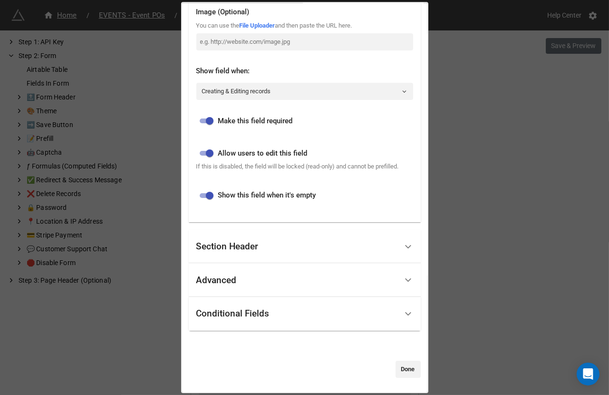
click at [214, 326] on div "Conditional Fields" at bounding box center [305, 314] width 232 height 34
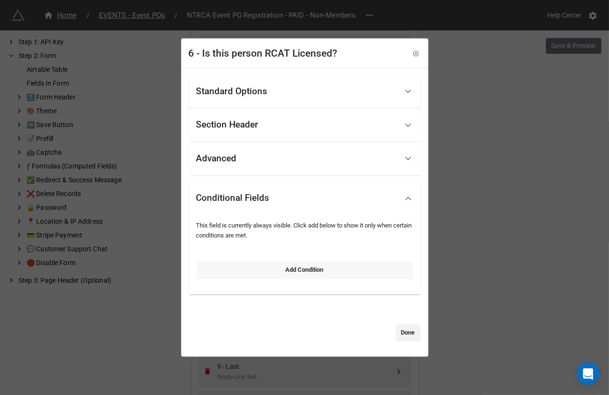
click at [243, 271] on link "Add Condition" at bounding box center [304, 270] width 217 height 17
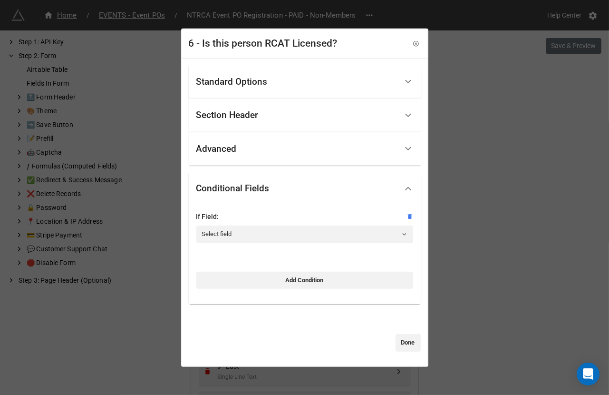
click at [242, 244] on div "If Field: Select field" at bounding box center [304, 230] width 217 height 39
click at [241, 235] on link "Select field" at bounding box center [304, 233] width 217 height 17
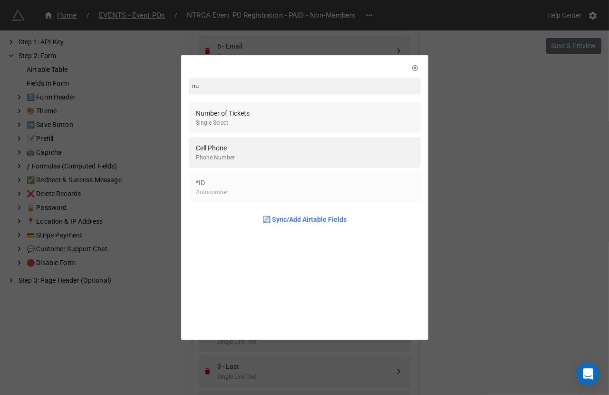
type input "nu"
click at [248, 117] on div "Number of Tickets" at bounding box center [223, 113] width 54 height 10
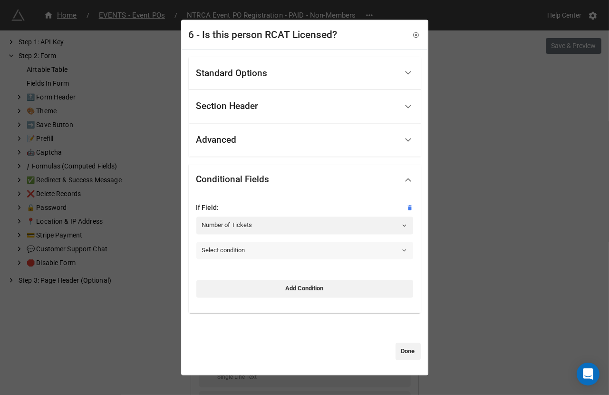
click at [227, 248] on link "Select condition" at bounding box center [304, 250] width 217 height 17
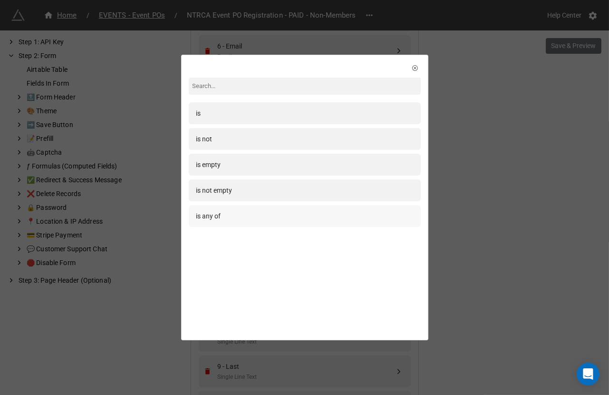
click at [231, 212] on div "is any of" at bounding box center [304, 216] width 217 height 10
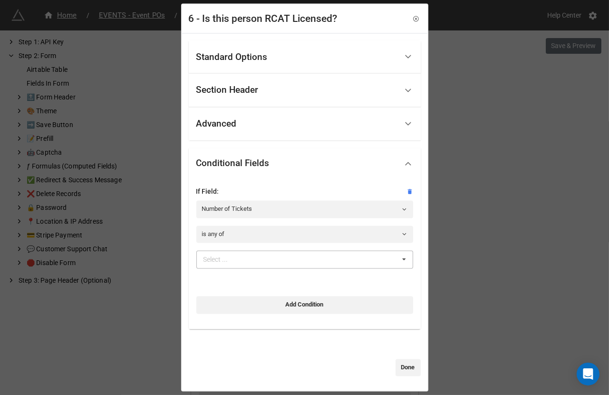
click at [225, 263] on div "Select ..." at bounding box center [221, 259] width 41 height 11
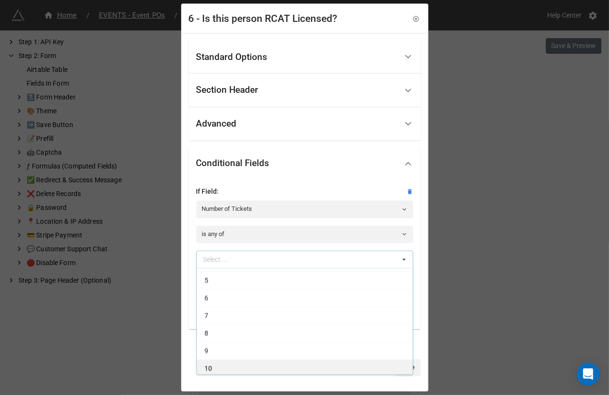
click at [224, 368] on div "10" at bounding box center [305, 368] width 216 height 18
click at [224, 368] on div "9" at bounding box center [305, 368] width 216 height 18
click at [224, 368] on div "8" at bounding box center [305, 368] width 216 height 18
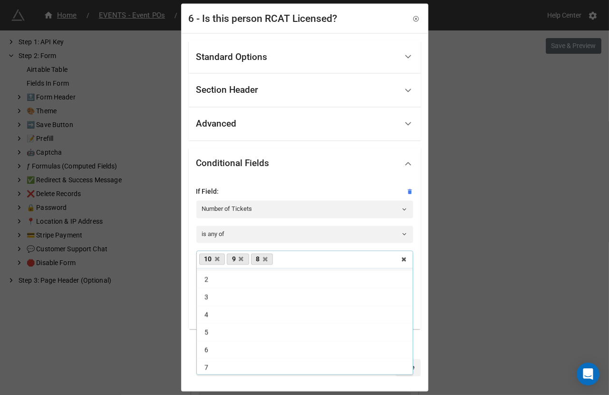
click at [224, 368] on div "7" at bounding box center [305, 368] width 216 height 18
click at [224, 368] on div "6" at bounding box center [305, 365] width 216 height 18
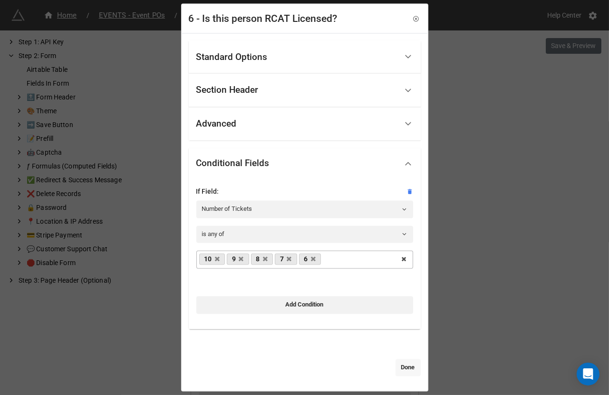
click at [400, 375] on link "Done" at bounding box center [408, 367] width 25 height 17
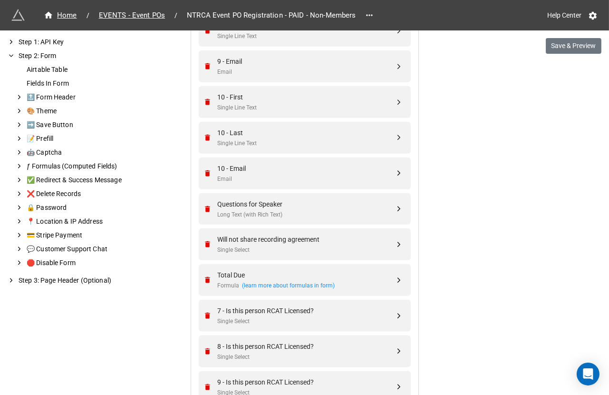
scroll to position [1719, 0]
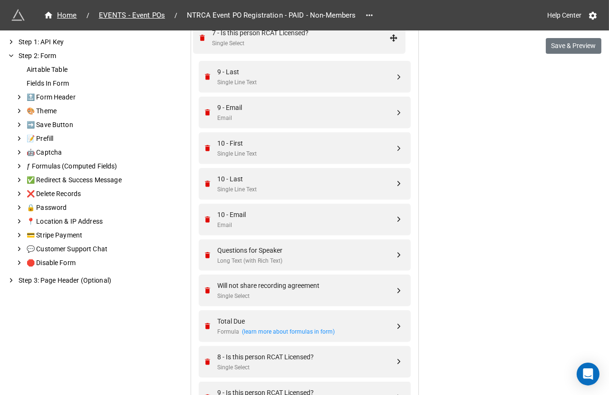
drag, startPoint x: 396, startPoint y: 323, endPoint x: 393, endPoint y: 38, distance: 284.8
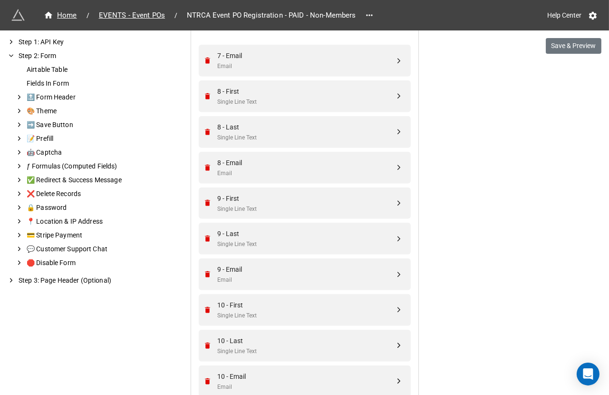
scroll to position [1552, 0]
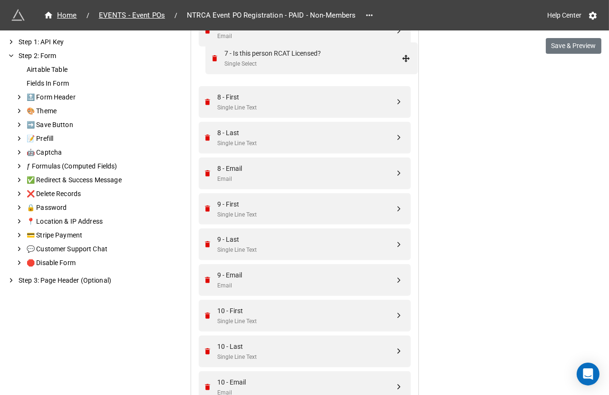
drag, startPoint x: 398, startPoint y: 173, endPoint x: 407, endPoint y: 55, distance: 118.8
click at [360, 56] on div "7 - Is this person RCAT Licensed?" at bounding box center [306, 61] width 177 height 10
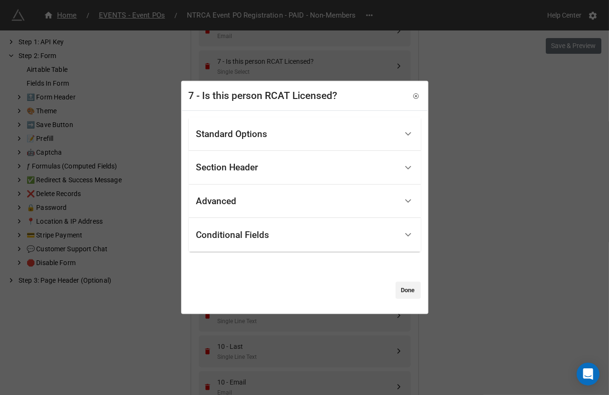
click at [288, 136] on div "Standard Options" at bounding box center [296, 134] width 201 height 22
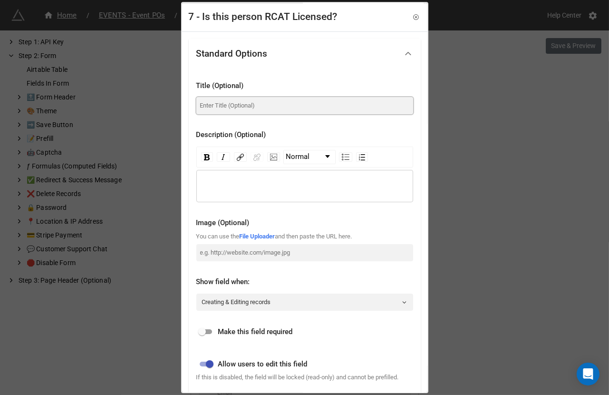
click at [267, 99] on input at bounding box center [304, 105] width 217 height 17
paste input "Is this person RCAT Licensed?"
type input "Is this person RCAT Licensed?"
click at [207, 327] on input "checkbox" at bounding box center [202, 331] width 34 height 11
checkbox input "true"
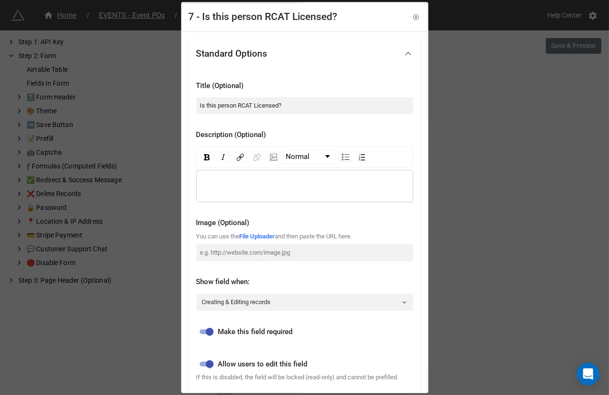
scroll to position [219, 0]
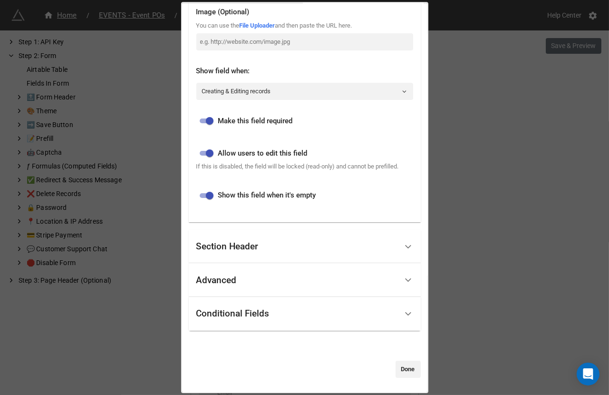
click at [227, 304] on div "Conditional Fields" at bounding box center [296, 313] width 201 height 22
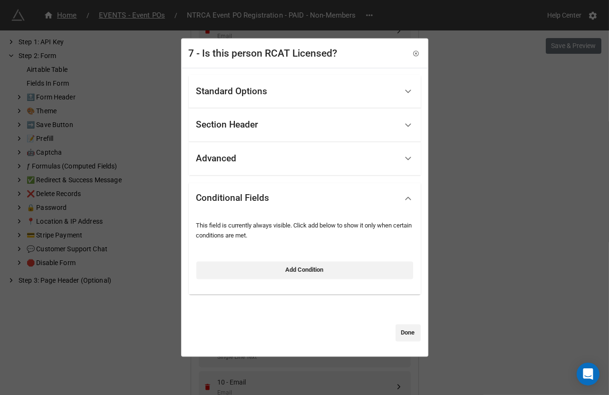
click at [231, 282] on div "This field is currently always visible. Click add below to show it only when ce…" at bounding box center [304, 251] width 217 height 69
click at [232, 268] on link "Add Condition" at bounding box center [304, 270] width 217 height 17
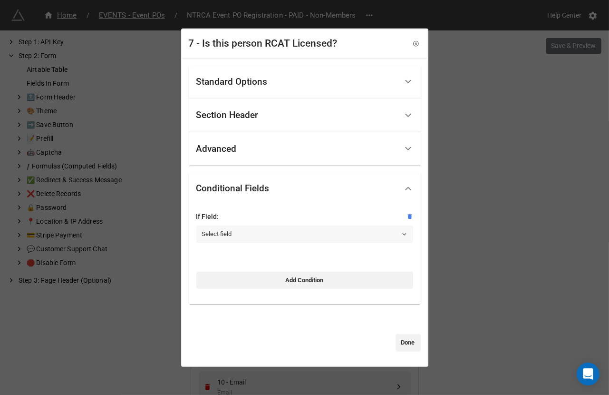
click at [240, 236] on link "Select field" at bounding box center [304, 233] width 217 height 17
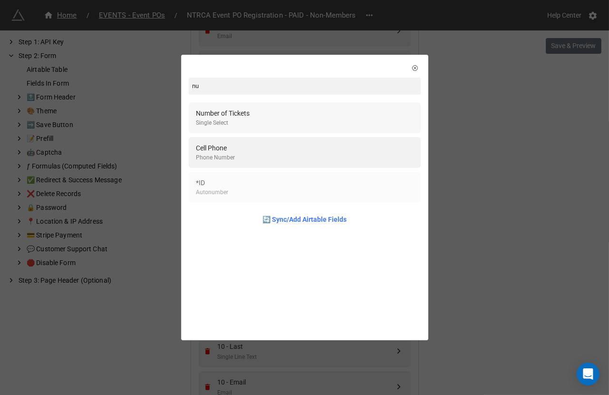
type input "nu"
click at [248, 122] on div "Single Select" at bounding box center [223, 122] width 54 height 9
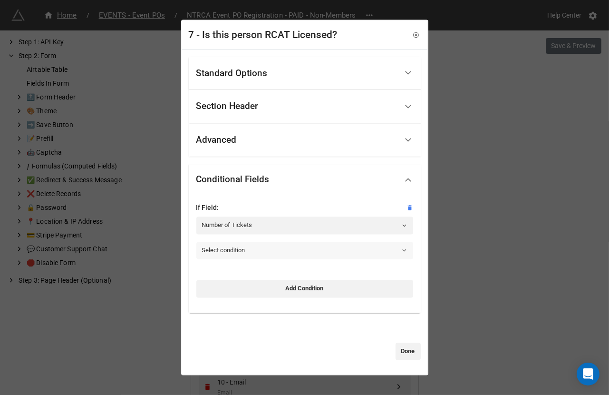
click at [239, 252] on link "Select condition" at bounding box center [304, 250] width 217 height 17
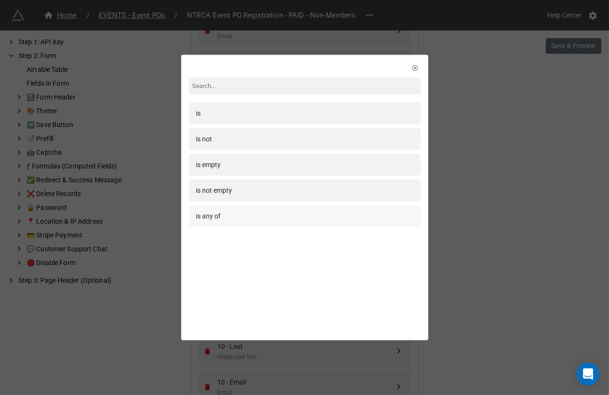
click at [240, 214] on div "is any of" at bounding box center [304, 216] width 217 height 10
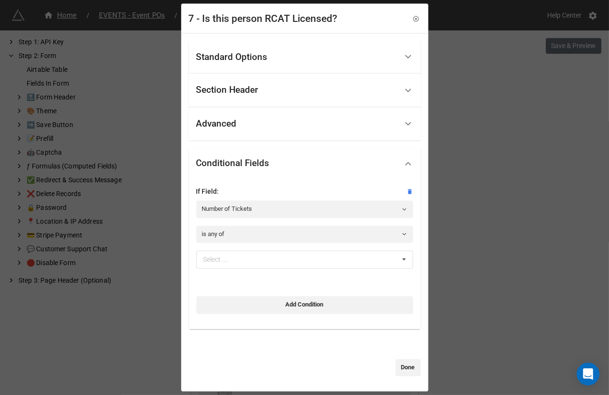
click at [238, 271] on div "Select ... 1 2 3 4 5 6 7 8 9 10" at bounding box center [304, 263] width 217 height 25
click at [238, 260] on div "Select ..." at bounding box center [221, 259] width 41 height 11
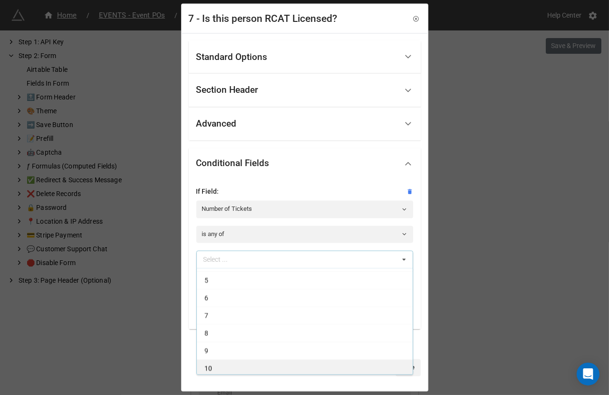
click at [217, 367] on div "10" at bounding box center [305, 368] width 216 height 18
click at [217, 367] on div "9" at bounding box center [305, 368] width 216 height 18
click at [217, 366] on div "8" at bounding box center [305, 368] width 216 height 18
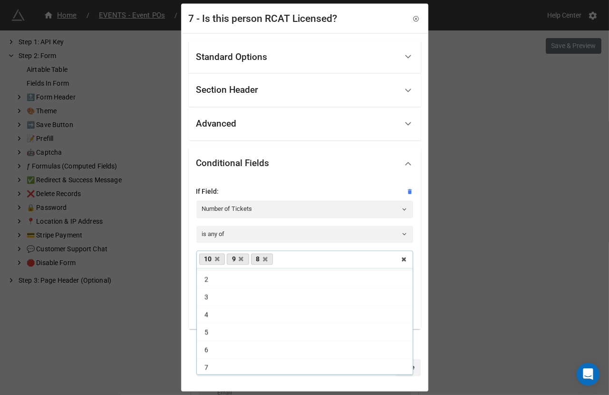
click at [217, 366] on div "7" at bounding box center [305, 368] width 216 height 18
click at [235, 381] on div "Standard Options Title (Optional) Is this person RCAT Licensed? Description (Op…" at bounding box center [304, 211] width 245 height 357
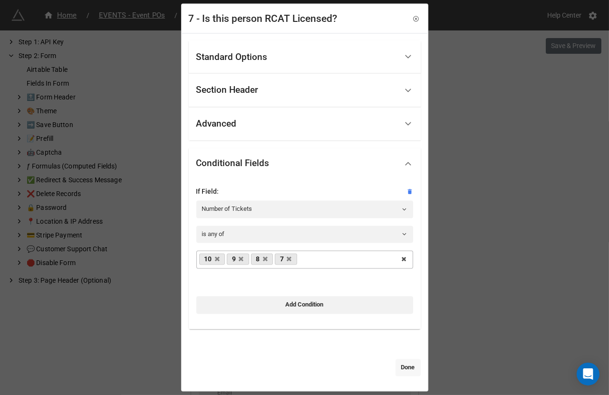
click at [398, 363] on link "Done" at bounding box center [408, 367] width 25 height 17
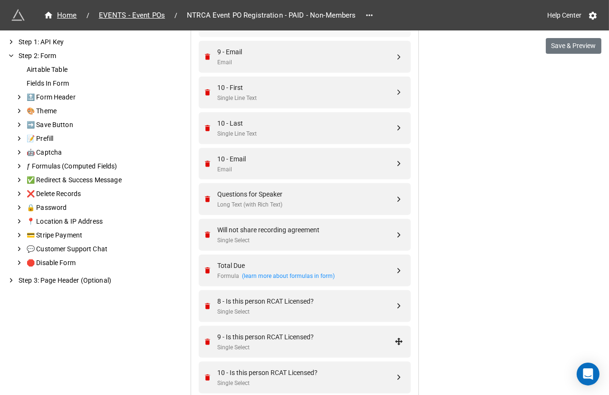
scroll to position [1741, 0]
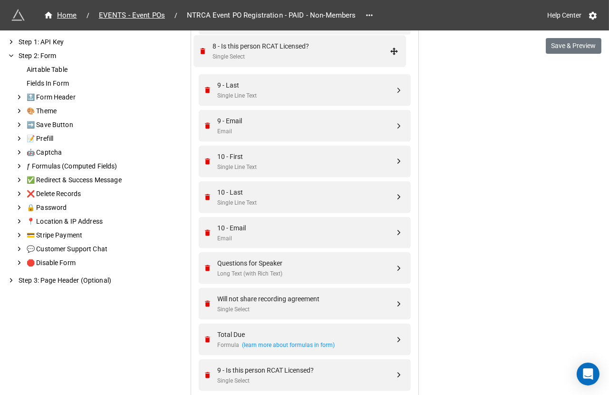
drag, startPoint x: 397, startPoint y: 338, endPoint x: 395, endPoint y: 53, distance: 285.3
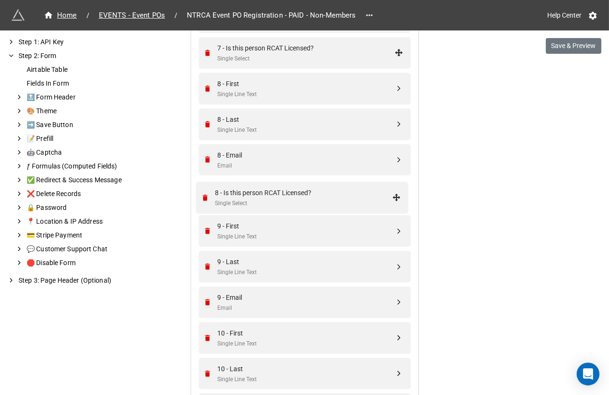
drag, startPoint x: 396, startPoint y: 231, endPoint x: 396, endPoint y: 200, distance: 31.4
click at [357, 199] on div "Single Select" at bounding box center [306, 200] width 177 height 9
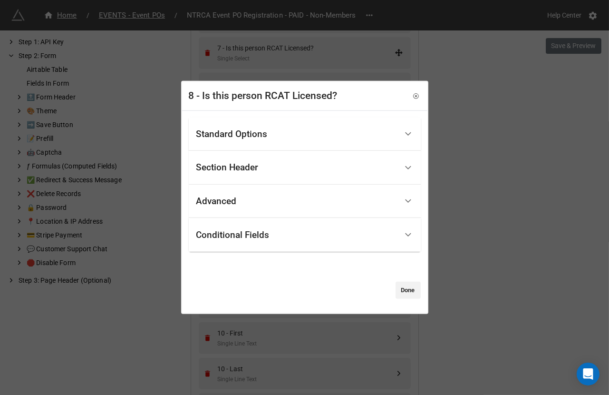
click at [291, 130] on div "Standard Options" at bounding box center [296, 134] width 201 height 22
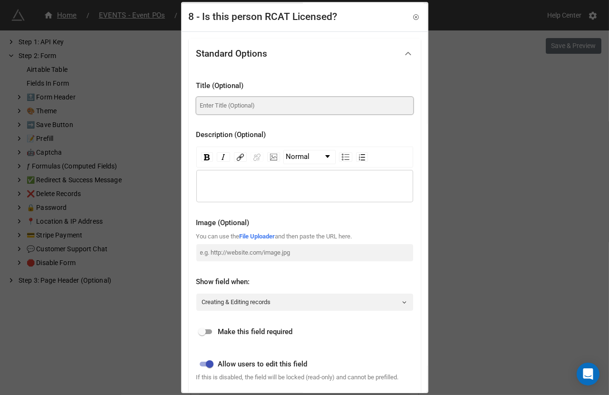
click at [277, 100] on input at bounding box center [304, 105] width 217 height 17
paste input "Is this person RCAT Licensed?"
type input "Is this person RCAT Licensed?"
click at [208, 329] on input "checkbox" at bounding box center [202, 331] width 34 height 11
checkbox input "true"
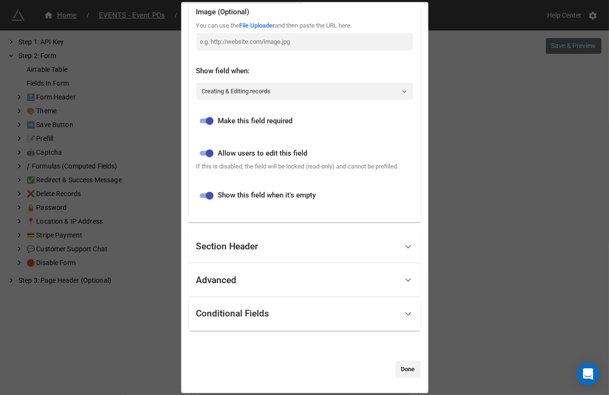
scroll to position [219, 0]
click at [220, 322] on div "Conditional Fields" at bounding box center [296, 313] width 201 height 22
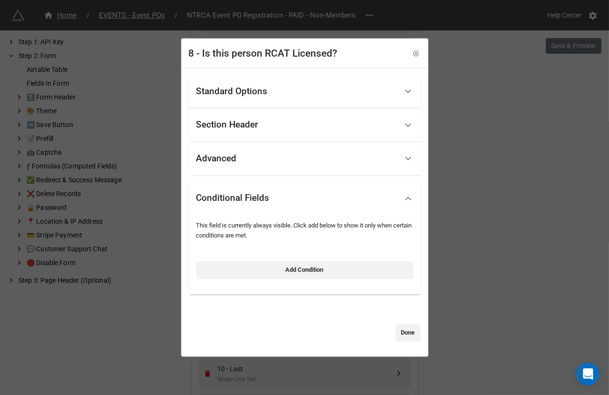
scroll to position [0, 0]
click at [250, 272] on link "Add Condition" at bounding box center [304, 270] width 217 height 17
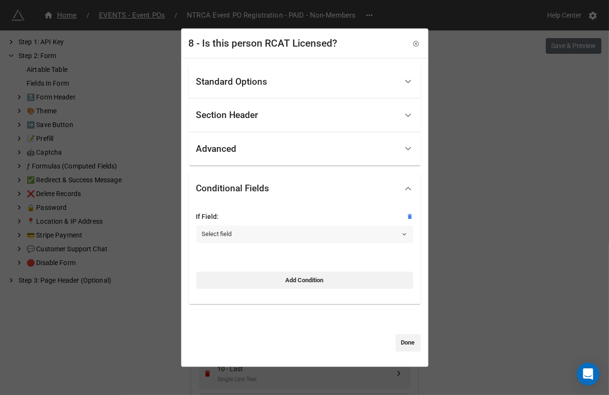
click at [249, 229] on link "Select field" at bounding box center [304, 233] width 217 height 17
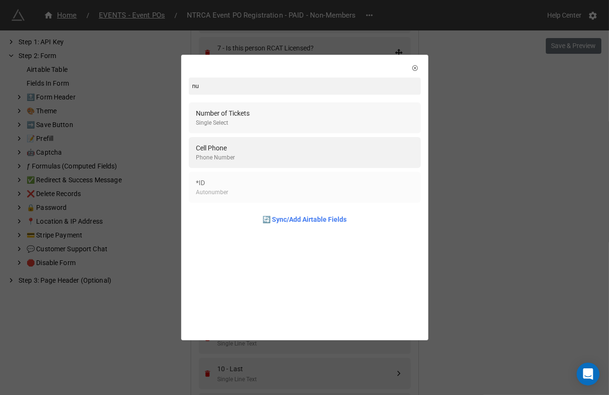
type input "nu"
click at [262, 121] on div "Number of Tickets Single Select" at bounding box center [304, 117] width 217 height 19
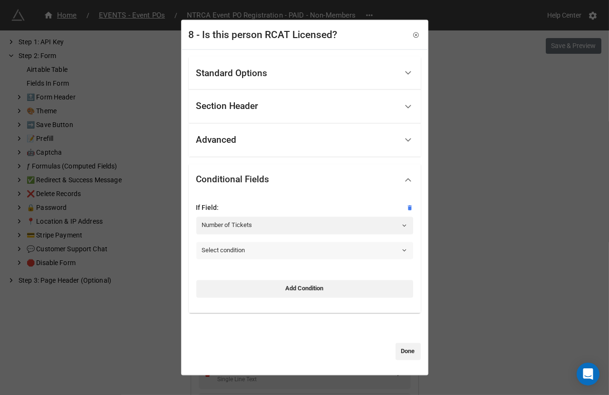
click at [233, 252] on link "Select condition" at bounding box center [304, 250] width 217 height 17
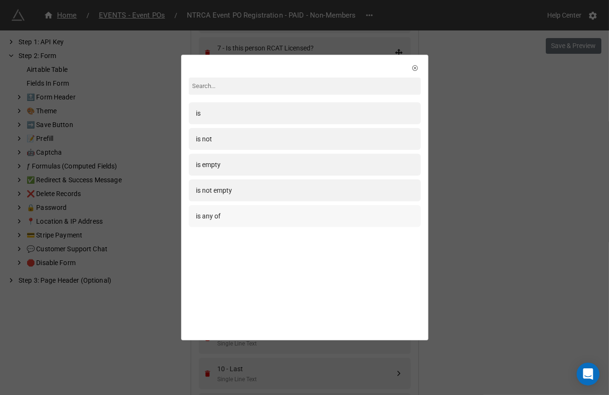
click at [232, 226] on div "is any of" at bounding box center [305, 216] width 232 height 22
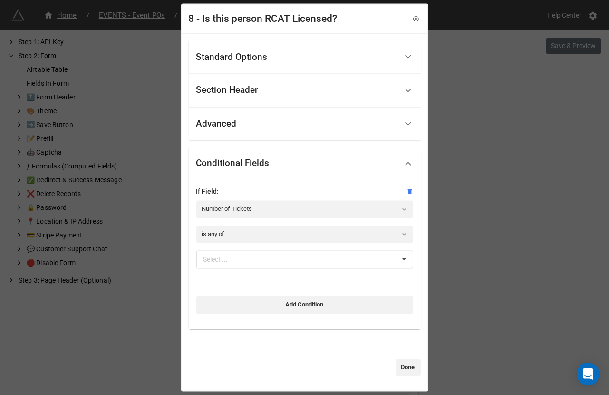
click at [233, 270] on div "Select ... 1 2 3 4 5 6 7 8 9 10" at bounding box center [304, 263] width 217 height 25
click at [233, 264] on div "Select ... 1 2 3 4 5 6 7 8 9 10" at bounding box center [304, 260] width 217 height 18
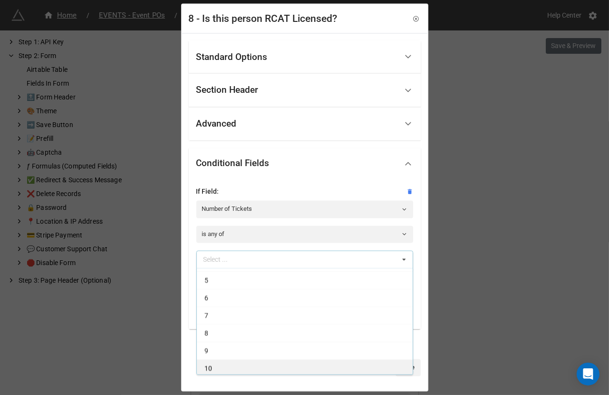
click at [222, 365] on div "10" at bounding box center [305, 368] width 216 height 18
click at [222, 365] on div "9" at bounding box center [305, 368] width 216 height 18
click at [222, 365] on div "8" at bounding box center [305, 368] width 216 height 18
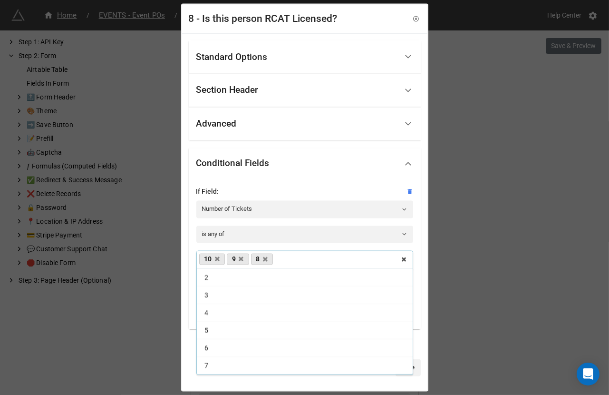
scroll to position [15, 0]
click at [219, 382] on div "Standard Options Title (Optional) Is this person RCAT Licensed? Description (Op…" at bounding box center [304, 211] width 245 height 357
click at [396, 366] on link "Done" at bounding box center [408, 367] width 25 height 17
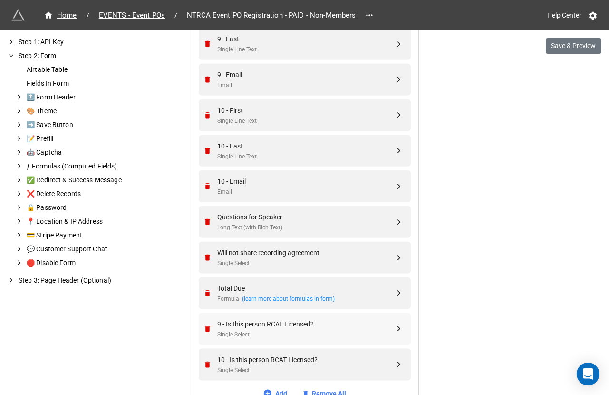
scroll to position [1782, 0]
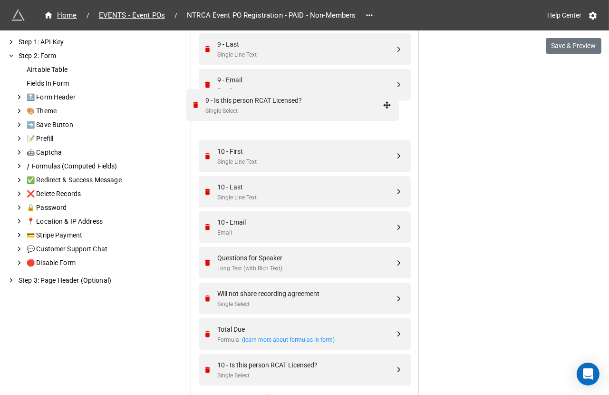
drag, startPoint x: 397, startPoint y: 329, endPoint x: 389, endPoint y: 107, distance: 222.2
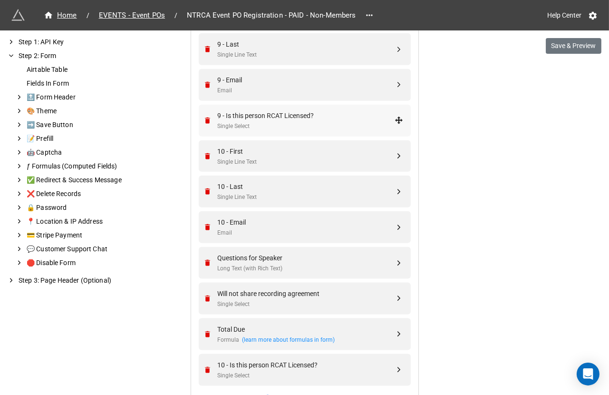
click at [353, 116] on div "9 - Is this person RCAT Licensed?" at bounding box center [306, 115] width 177 height 10
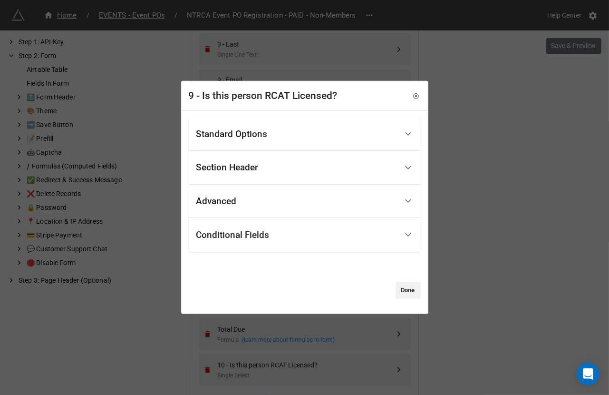
click at [298, 138] on div "Standard Options" at bounding box center [296, 134] width 201 height 22
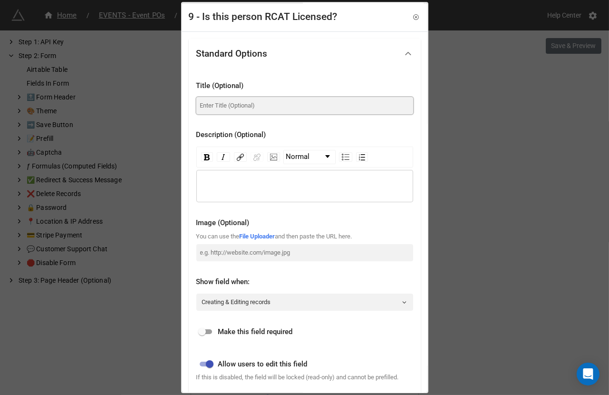
click at [266, 104] on input at bounding box center [304, 105] width 217 height 17
paste input "Is this person RCAT Licensed?"
type input "Is this person RCAT Licensed?"
click at [207, 334] on input "checkbox" at bounding box center [202, 331] width 34 height 11
checkbox input "true"
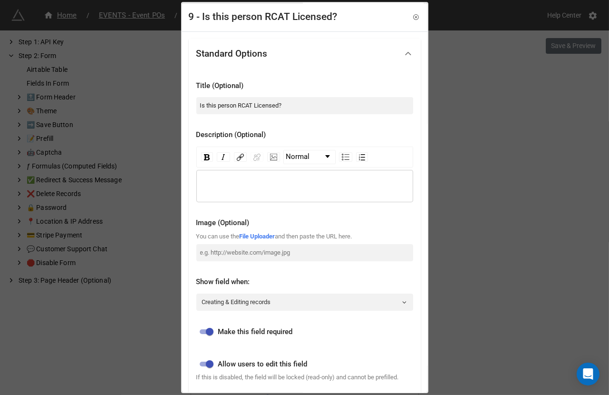
scroll to position [219, 0]
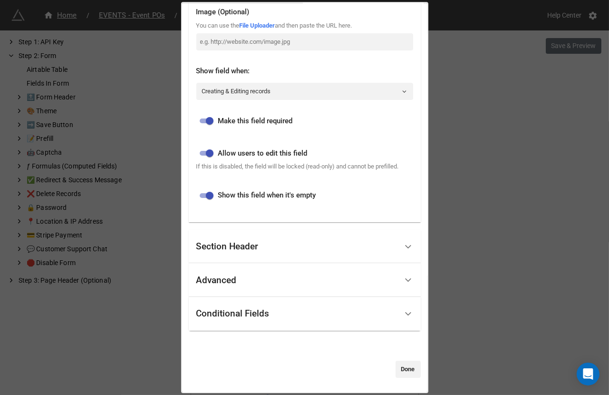
click at [230, 320] on div "Conditional Fields" at bounding box center [296, 313] width 201 height 22
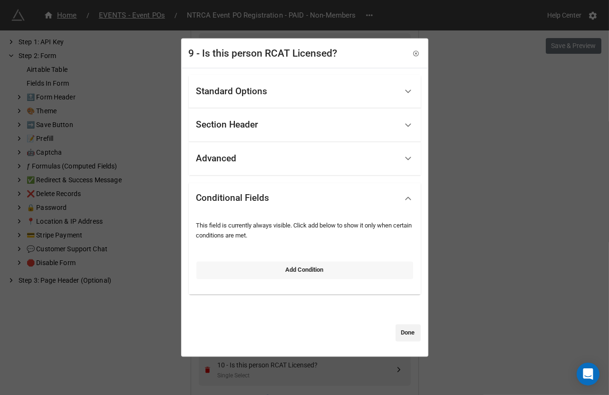
click at [245, 273] on link "Add Condition" at bounding box center [304, 270] width 217 height 17
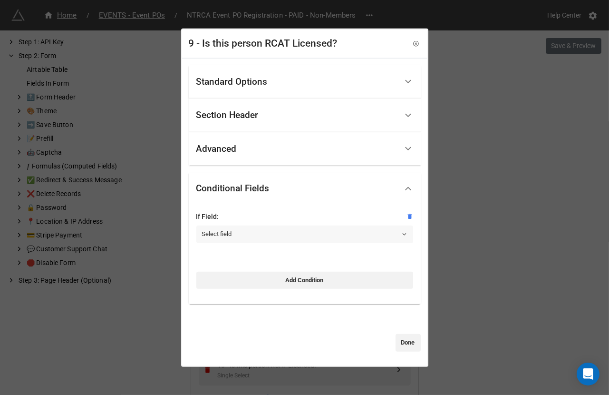
click at [241, 233] on link "Select field" at bounding box center [304, 233] width 217 height 17
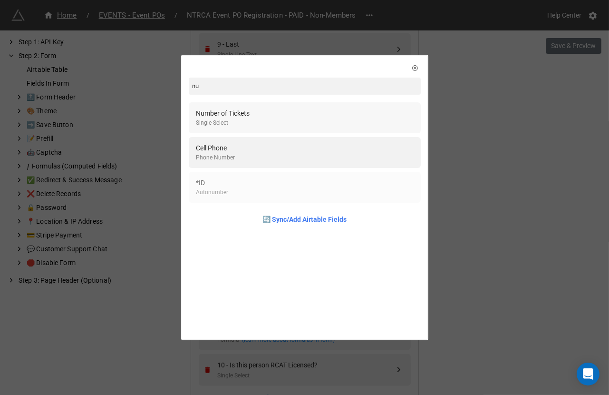
type input "nu"
click at [273, 121] on div "Number of Tickets Single Select" at bounding box center [304, 117] width 217 height 19
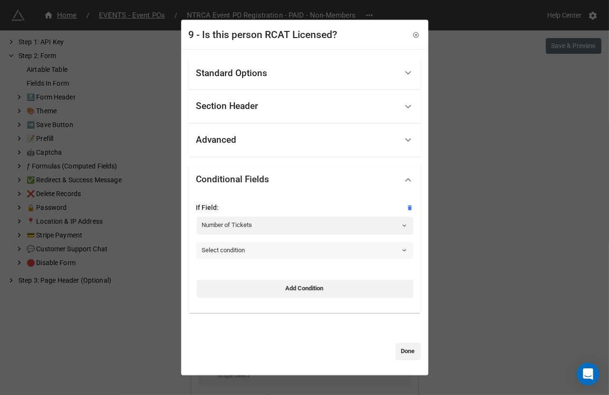
click at [241, 252] on link "Select condition" at bounding box center [304, 250] width 217 height 17
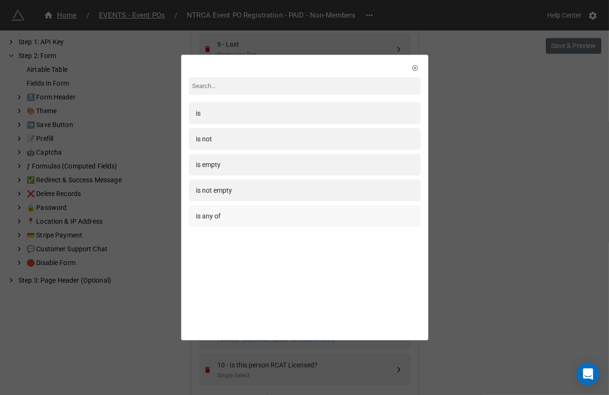
click at [247, 215] on div "is any of" at bounding box center [304, 216] width 217 height 10
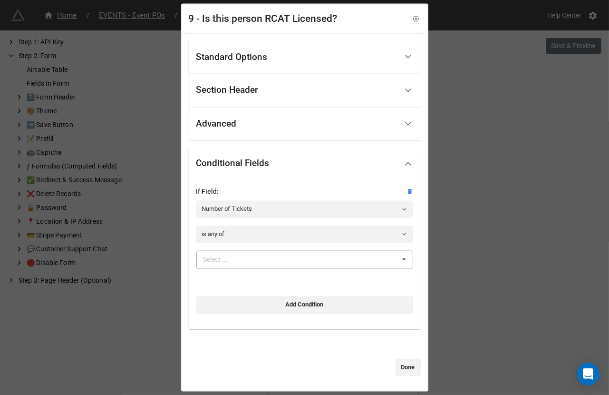
click at [235, 262] on div "Select ..." at bounding box center [221, 259] width 41 height 11
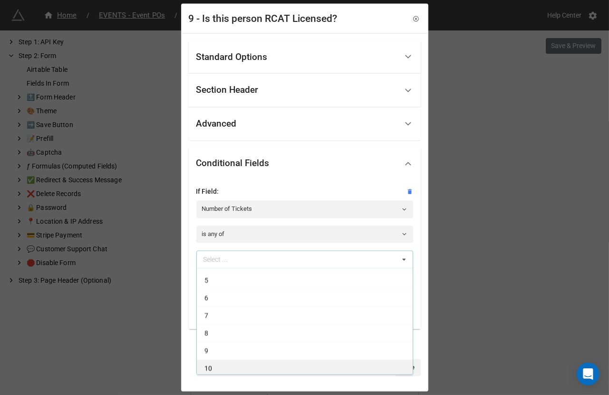
click at [214, 369] on div "10" at bounding box center [305, 368] width 216 height 18
click at [213, 370] on div "9" at bounding box center [305, 368] width 216 height 18
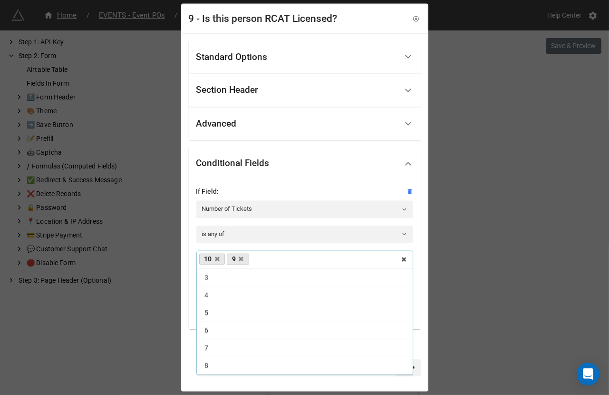
scroll to position [32, 0]
click at [216, 379] on div "Standard Options Title (Optional) Is this person RCAT Licensed? Description (Op…" at bounding box center [304, 211] width 245 height 357
click at [398, 369] on link "Done" at bounding box center [408, 367] width 25 height 17
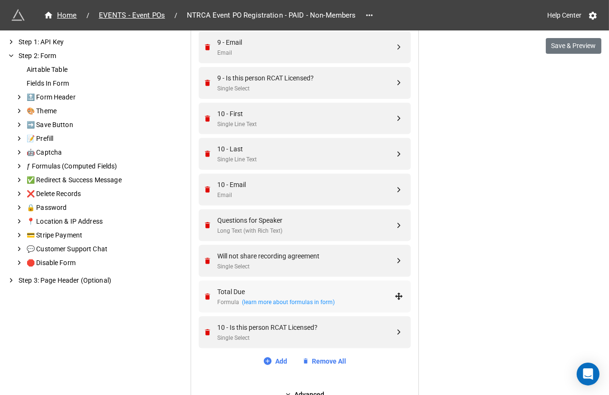
scroll to position [1819, 0]
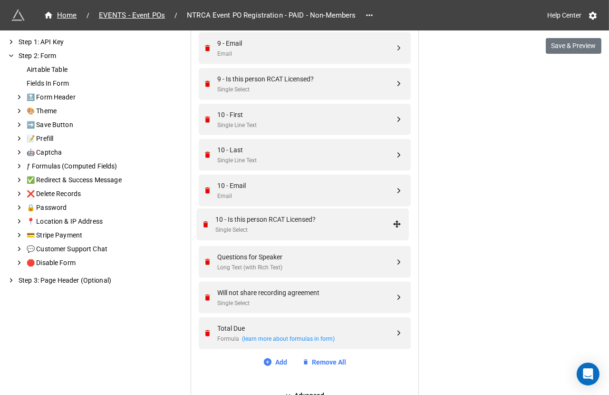
drag, startPoint x: 398, startPoint y: 330, endPoint x: 398, endPoint y: 223, distance: 107.5
click at [366, 223] on div "10 - Is this person RCAT Licensed?" at bounding box center [306, 221] width 177 height 10
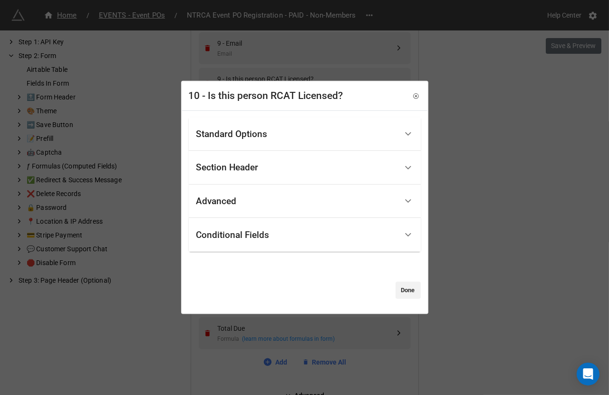
click at [295, 139] on div "Standard Options" at bounding box center [296, 134] width 201 height 22
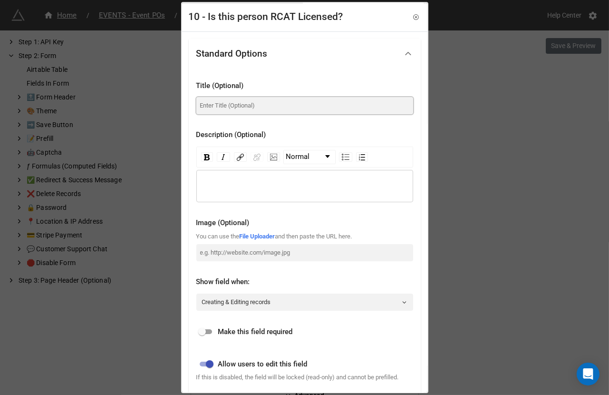
click at [266, 107] on input at bounding box center [304, 105] width 217 height 17
paste input "Is this person RCAT Licensed?"
type input "Is this person RCAT Licensed?"
click at [205, 332] on input "checkbox" at bounding box center [202, 331] width 34 height 11
checkbox input "true"
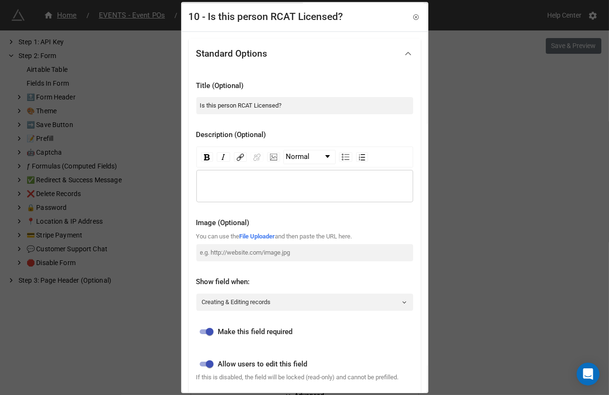
scroll to position [219, 0]
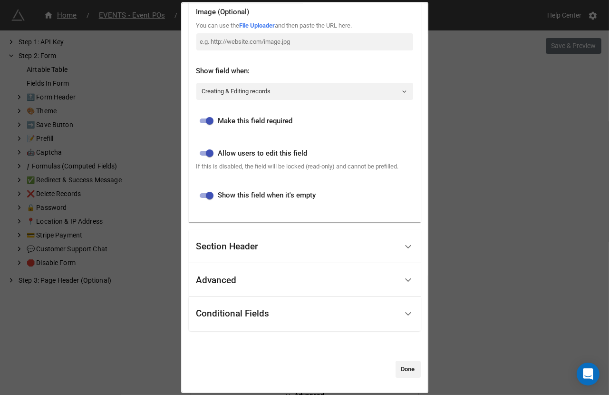
click at [245, 306] on div "Conditional Fields" at bounding box center [296, 313] width 201 height 22
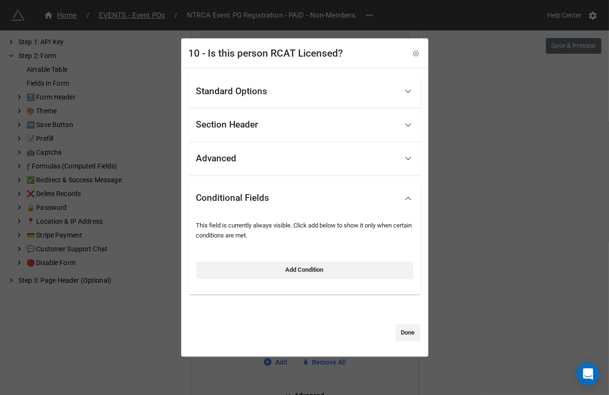
click at [253, 259] on div "Add Condition" at bounding box center [304, 267] width 217 height 23
click at [249, 274] on link "Add Condition" at bounding box center [304, 270] width 217 height 17
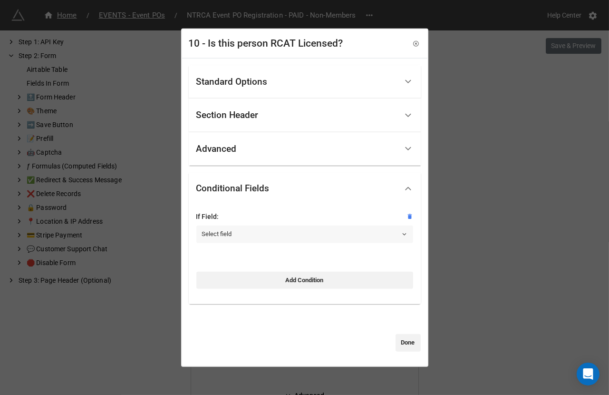
click at [247, 234] on link "Select field" at bounding box center [304, 233] width 217 height 17
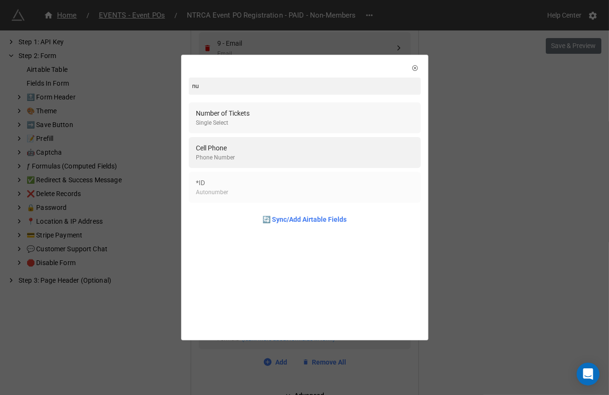
type input "nu"
click at [264, 111] on div "Number of Tickets Single Select" at bounding box center [304, 117] width 217 height 19
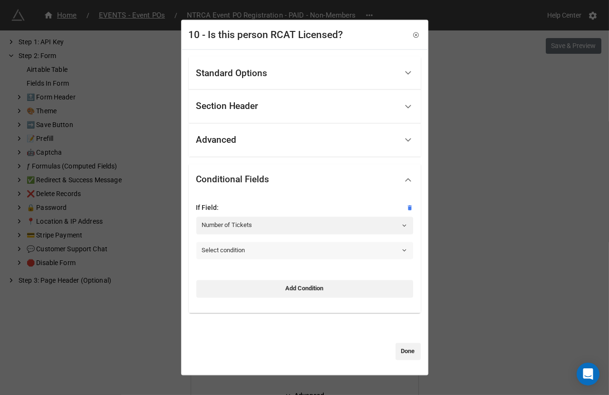
click at [243, 250] on link "Select condition" at bounding box center [304, 250] width 217 height 17
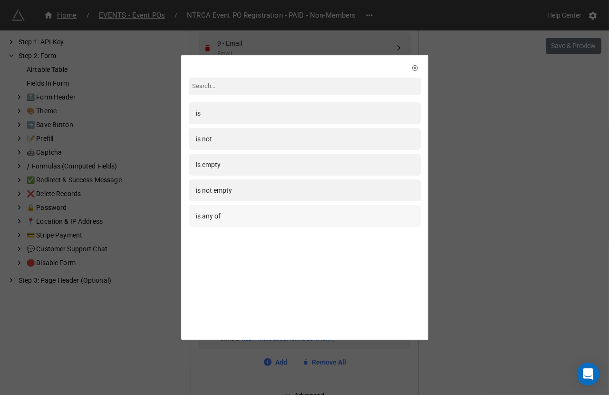
click at [242, 218] on div "is any of" at bounding box center [304, 216] width 217 height 10
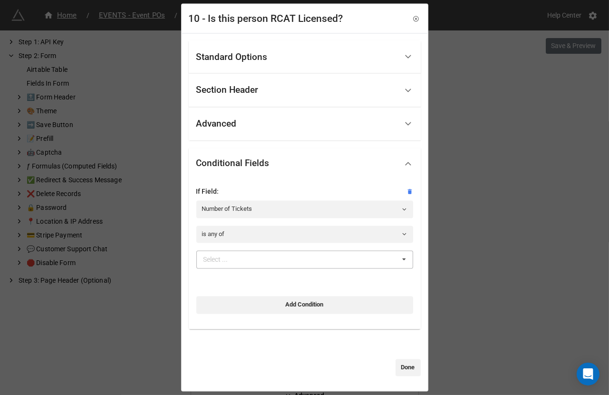
click at [232, 257] on div "Select ..." at bounding box center [221, 259] width 41 height 11
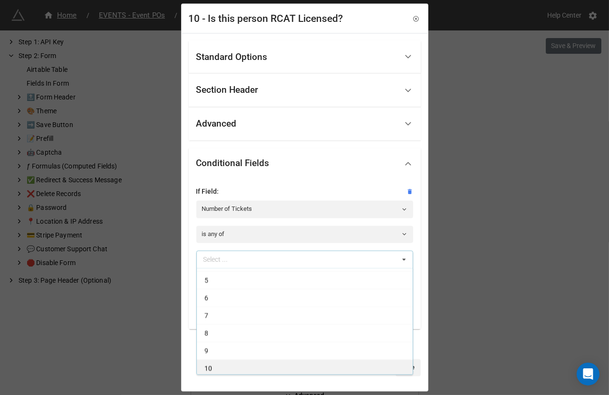
click at [219, 364] on div "10" at bounding box center [305, 368] width 216 height 18
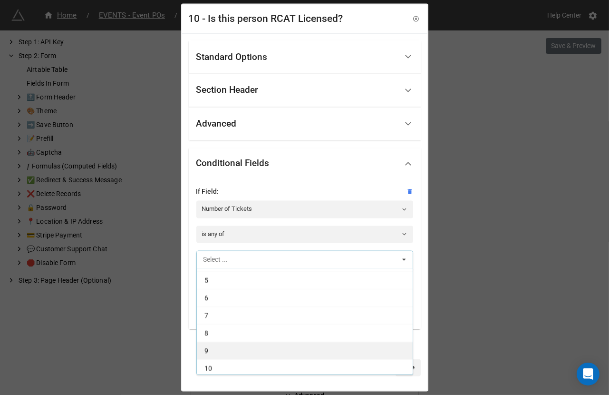
scroll to position [50, 0]
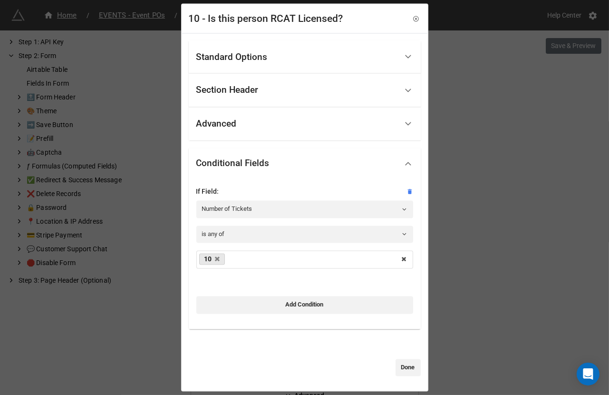
click at [368, 170] on div "Conditional Fields" at bounding box center [296, 164] width 201 height 22
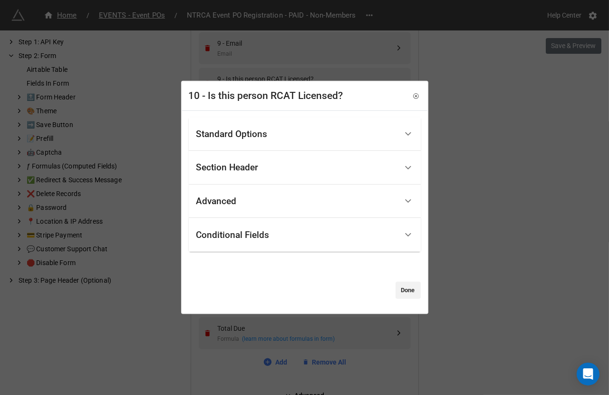
click at [322, 243] on div "Conditional Fields" at bounding box center [296, 234] width 201 height 22
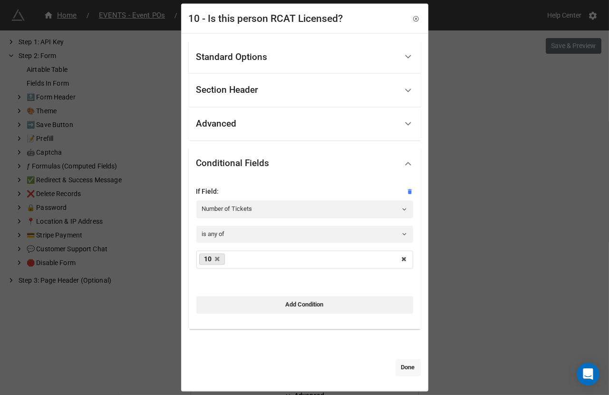
click at [400, 368] on link "Done" at bounding box center [408, 367] width 25 height 17
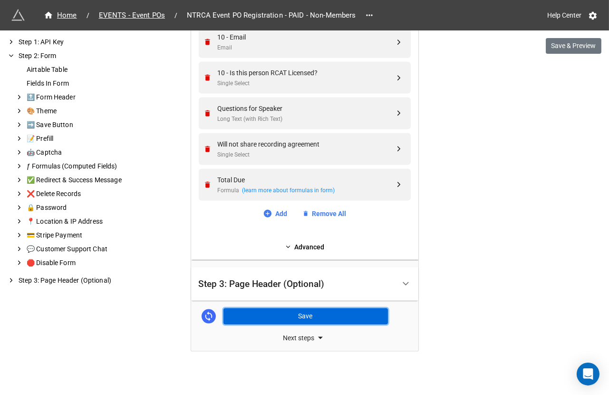
click at [333, 309] on button "Save" at bounding box center [305, 316] width 165 height 16
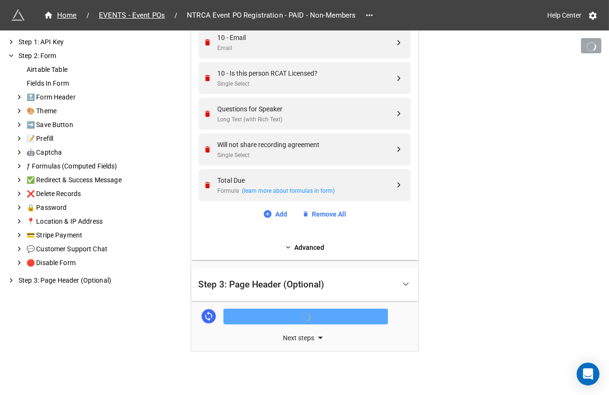
scroll to position [1967, 0]
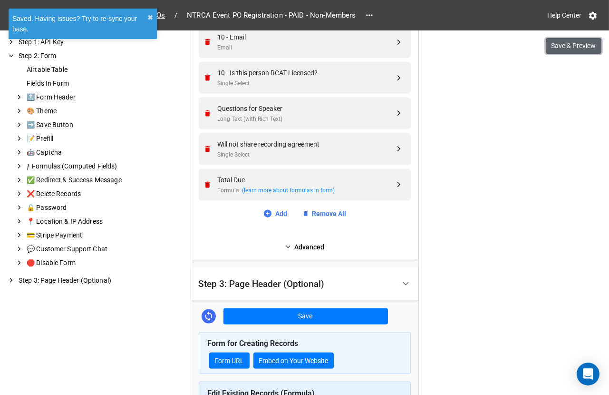
click at [583, 49] on button "Save & Preview" at bounding box center [574, 46] width 56 height 16
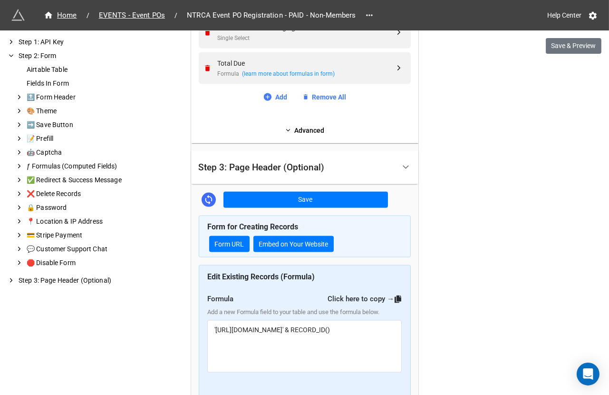
scroll to position [2003, 0]
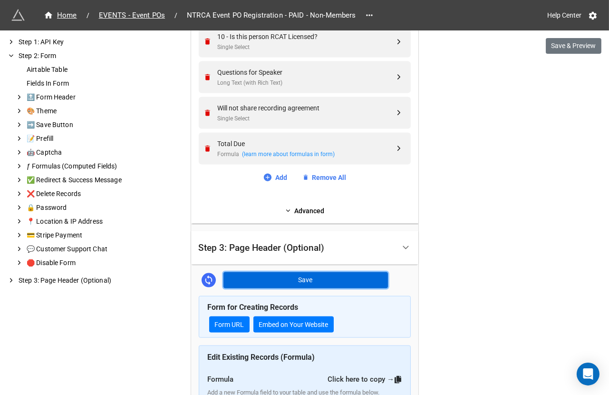
click at [320, 272] on button "Save" at bounding box center [305, 280] width 165 height 16
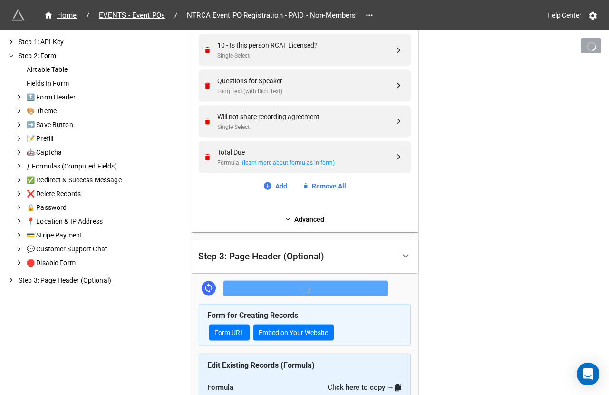
scroll to position [1983, 0]
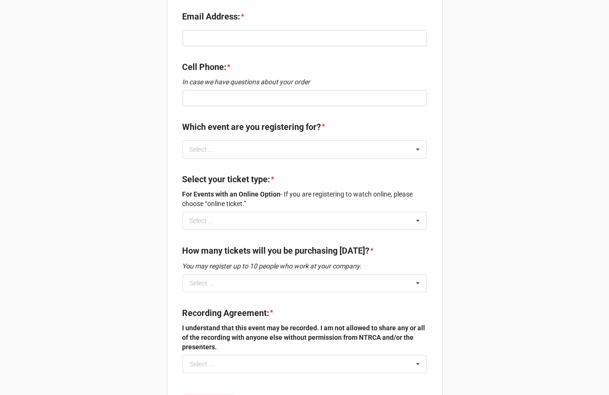
scroll to position [309, 0]
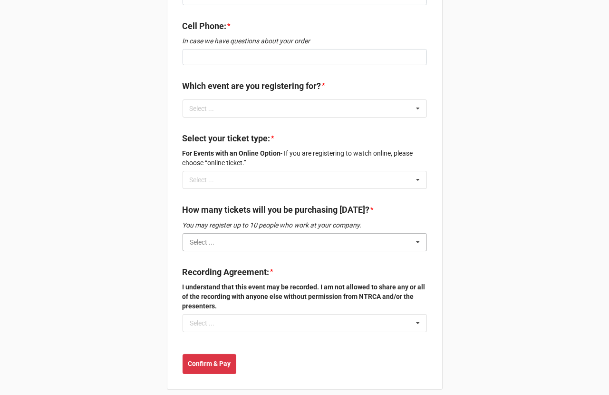
click at [363, 233] on input "text" at bounding box center [305, 241] width 243 height 17
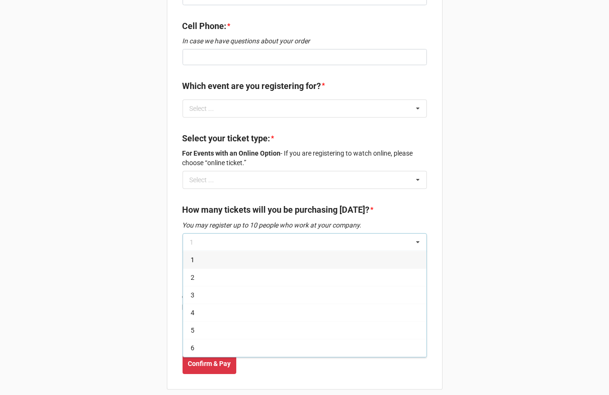
click at [315, 252] on div "1" at bounding box center [304, 260] width 243 height 18
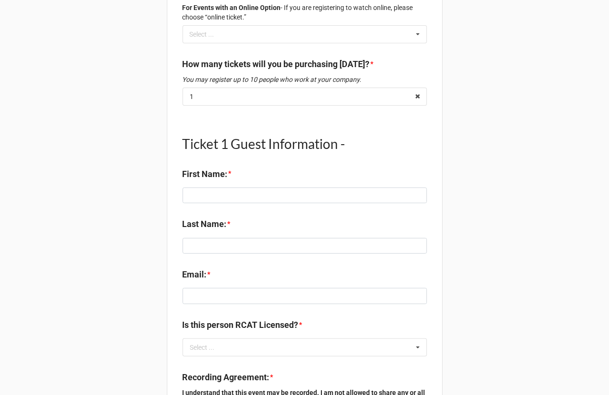
scroll to position [436, 0]
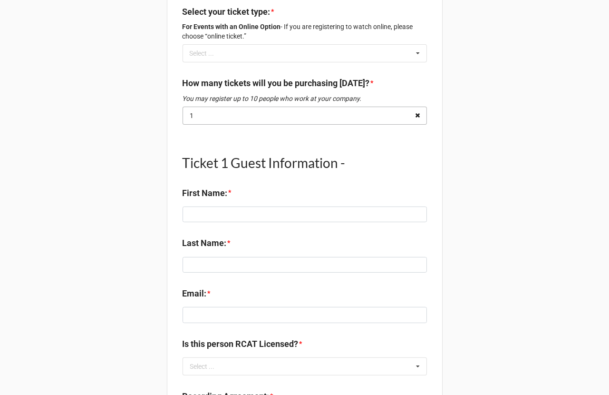
click at [417, 107] on icon at bounding box center [417, 116] width 15 height 18
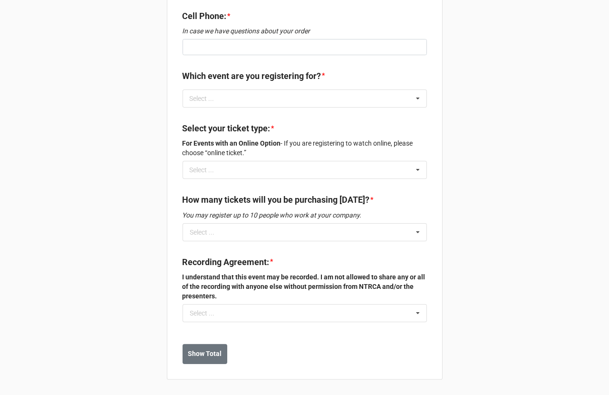
scroll to position [309, 0]
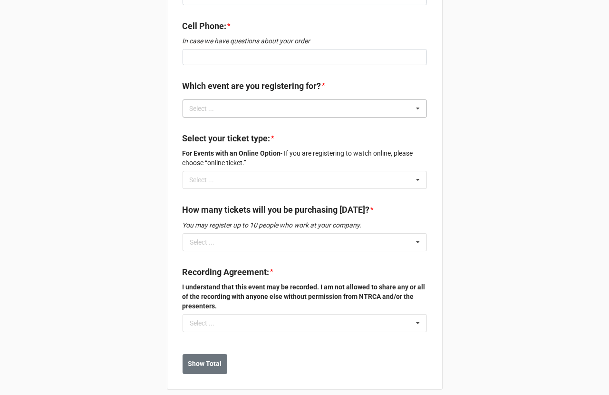
click at [420, 100] on icon at bounding box center [418, 109] width 14 height 18
click at [477, 82] on div "NTRCA Event Registration Please use this form to sign up for an upcoming NTRCA …" at bounding box center [304, 48] width 609 height 714
click at [413, 235] on icon at bounding box center [418, 242] width 14 height 18
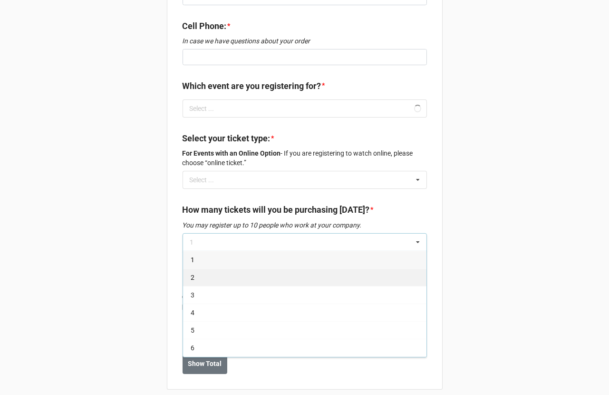
click at [379, 268] on div "2" at bounding box center [304, 277] width 243 height 18
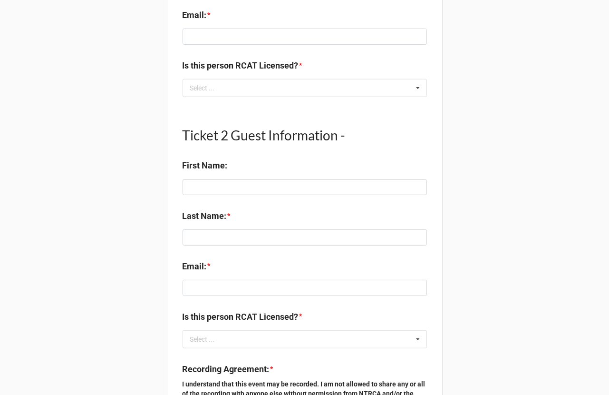
scroll to position [714, 0]
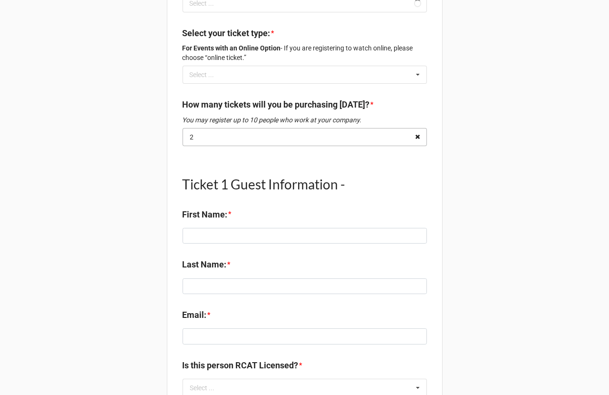
click at [418, 129] on icon at bounding box center [417, 137] width 15 height 18
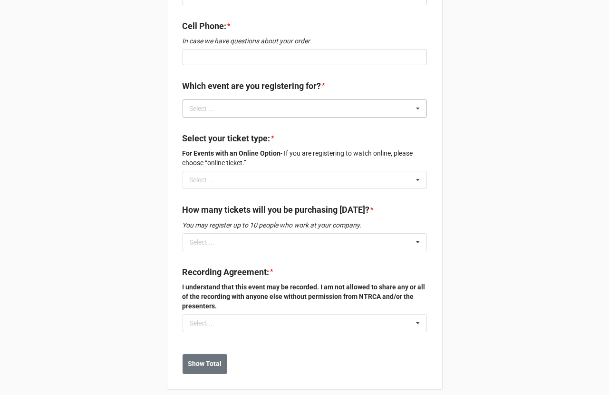
click at [416, 100] on icon at bounding box center [418, 109] width 14 height 18
click at [420, 51] on input at bounding box center [305, 57] width 244 height 16
click at [470, 86] on div "NTRCA Event Registration Please use this form to sign up for an upcoming NTRCA …" at bounding box center [304, 48] width 609 height 714
click at [406, 233] on input "text" at bounding box center [305, 241] width 243 height 17
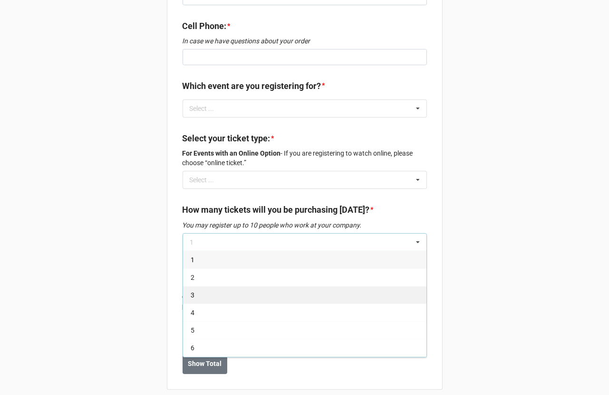
click at [360, 286] on div "3" at bounding box center [304, 295] width 243 height 18
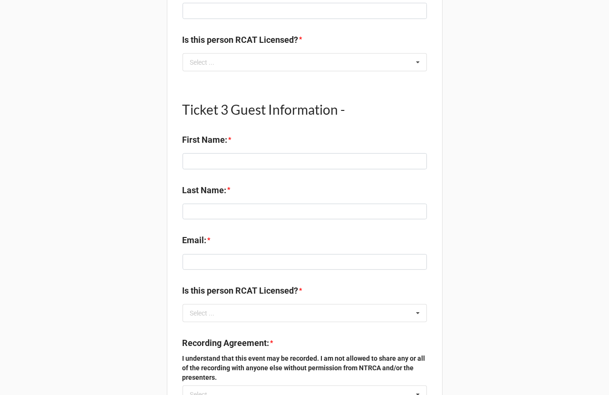
scroll to position [1061, 0]
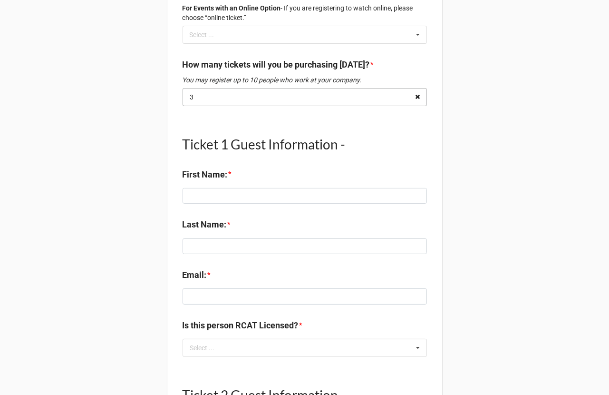
click at [417, 88] on icon at bounding box center [417, 97] width 15 height 18
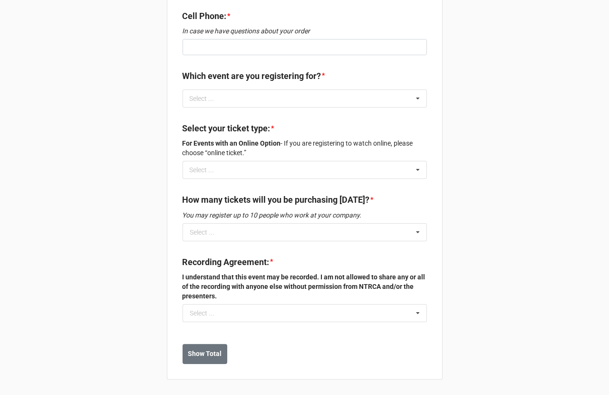
scroll to position [309, 0]
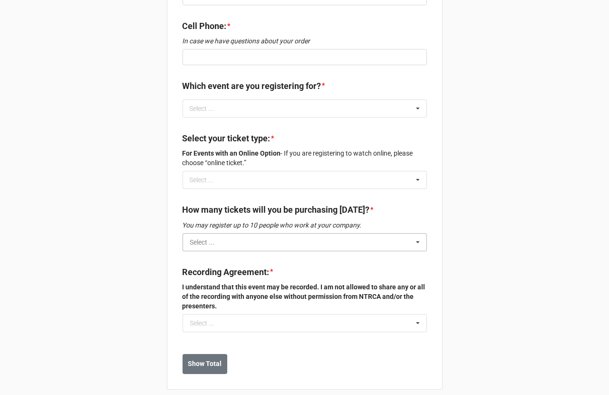
click at [408, 233] on input "text" at bounding box center [305, 241] width 243 height 17
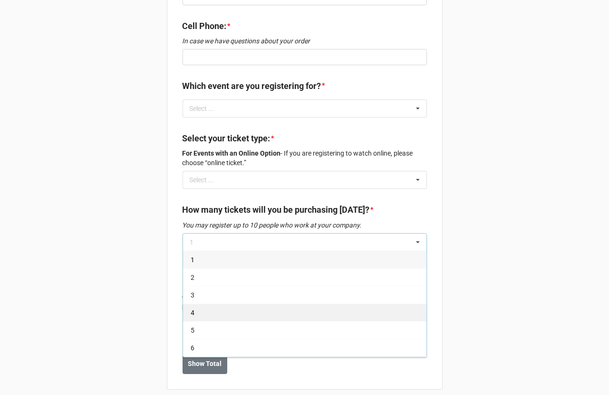
click at [353, 303] on div "4" at bounding box center [304, 312] width 243 height 18
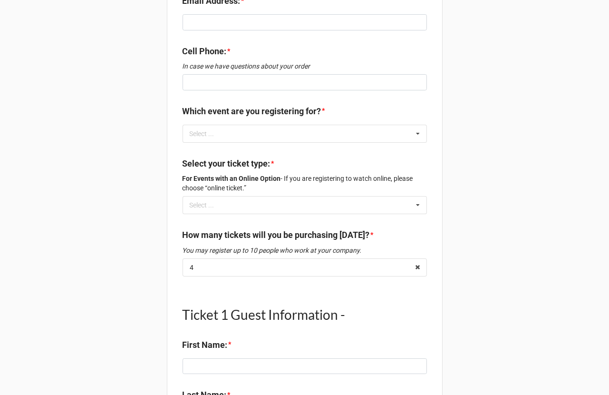
scroll to position [276, 0]
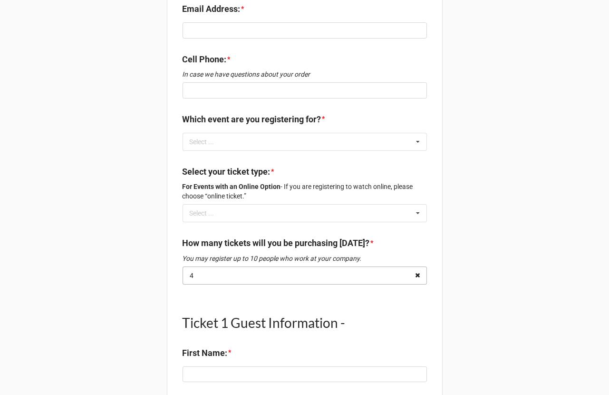
click at [410, 267] on icon at bounding box center [417, 276] width 15 height 18
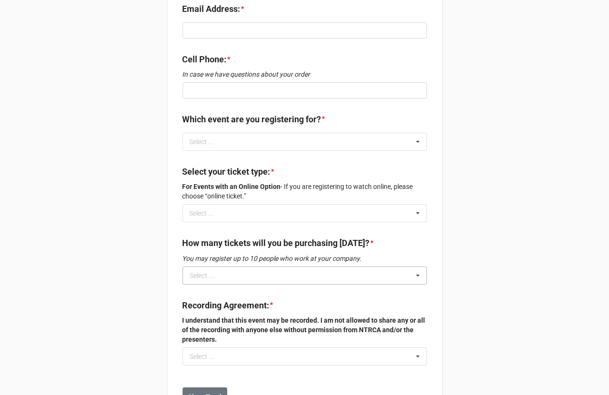
click at [420, 267] on icon at bounding box center [418, 276] width 14 height 18
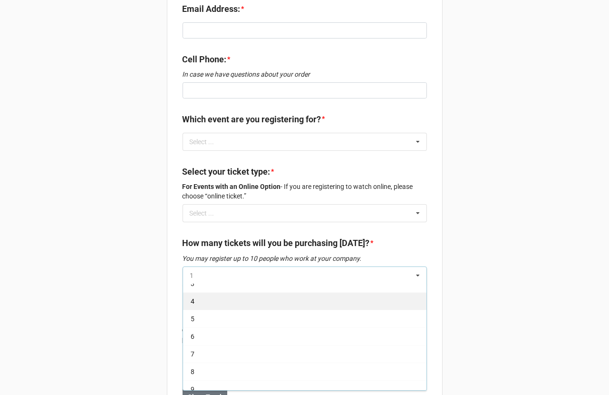
scroll to position [47, 0]
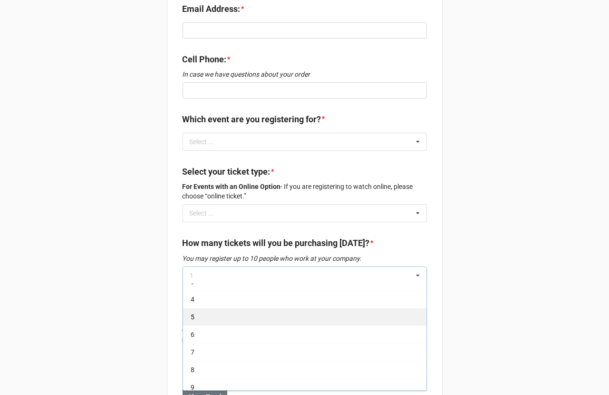
click at [343, 310] on div "5" at bounding box center [304, 317] width 243 height 18
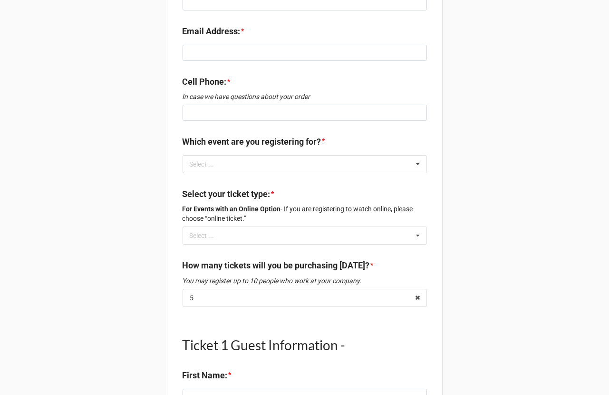
scroll to position [251, 0]
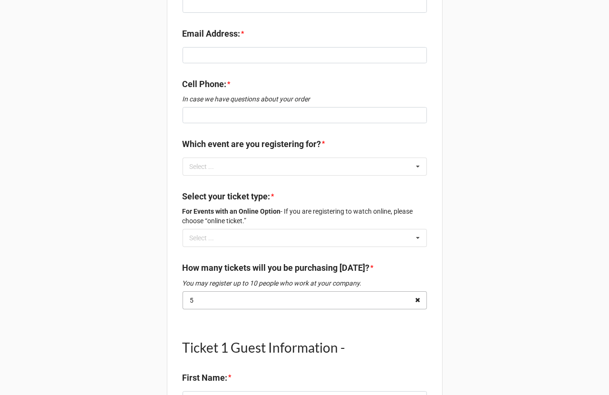
click at [418, 291] on icon at bounding box center [417, 300] width 15 height 18
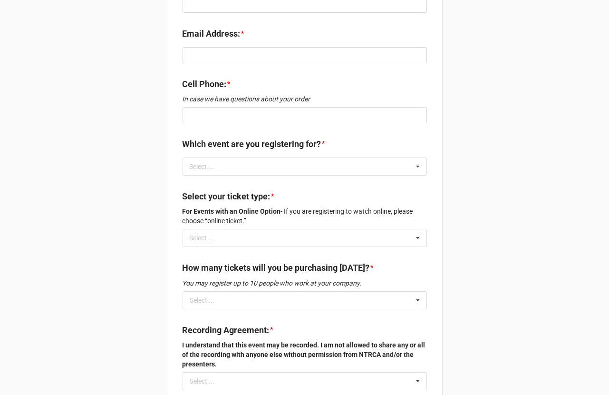
click at [418, 291] on icon at bounding box center [418, 300] width 14 height 18
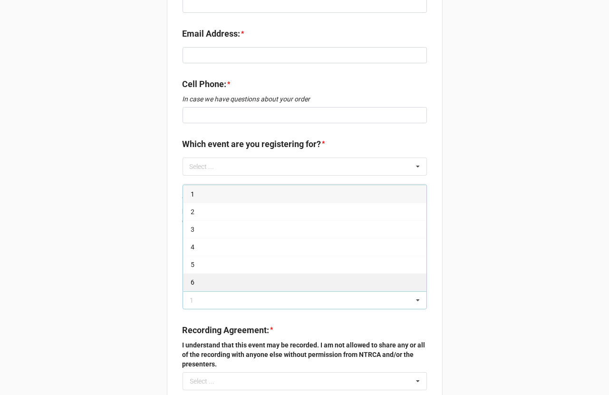
click at [382, 275] on div "6" at bounding box center [304, 282] width 243 height 18
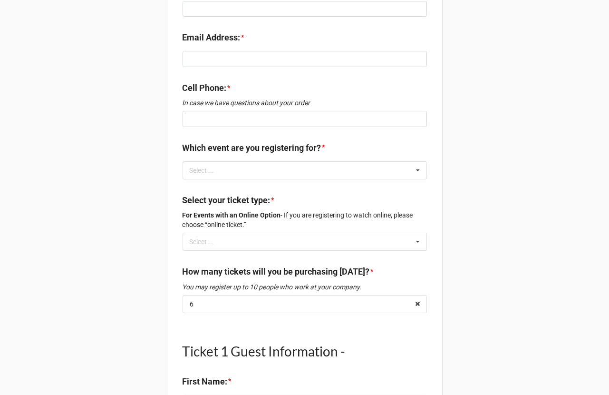
scroll to position [232, 0]
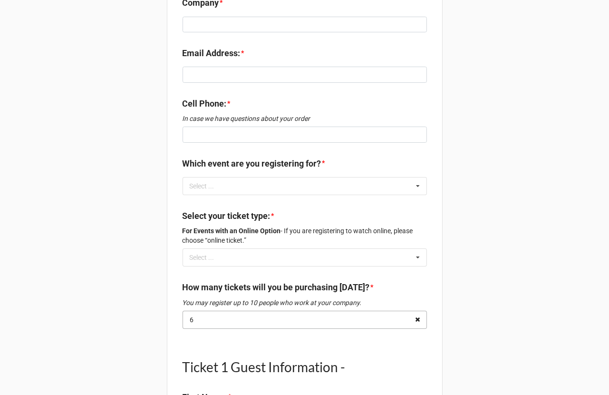
click at [419, 311] on icon at bounding box center [417, 320] width 15 height 18
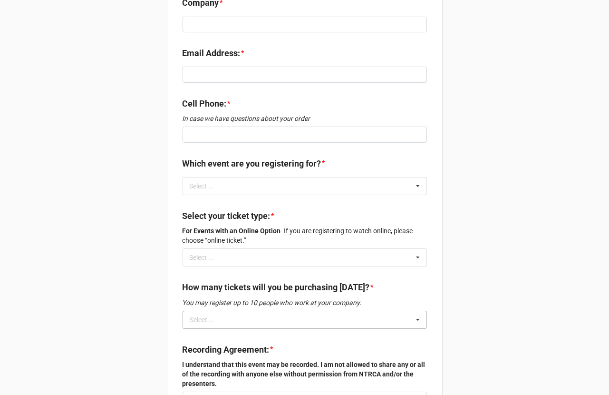
click at [411, 311] on icon at bounding box center [418, 320] width 14 height 18
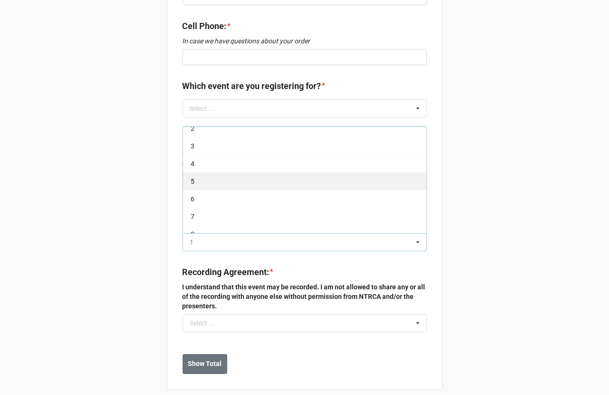
scroll to position [29, 0]
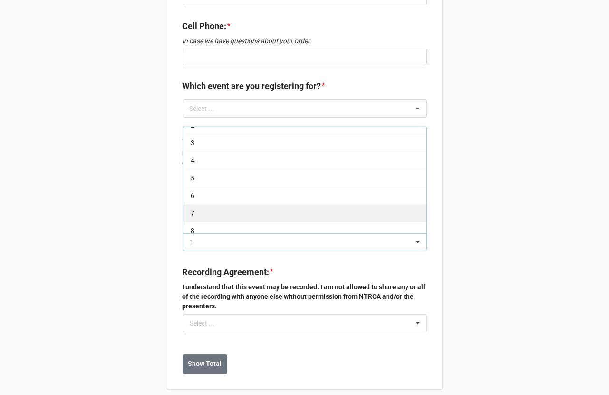
click at [307, 204] on div "7" at bounding box center [304, 213] width 243 height 18
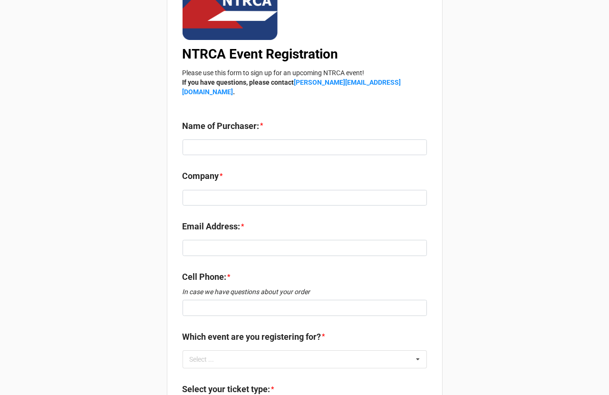
scroll to position [0, 0]
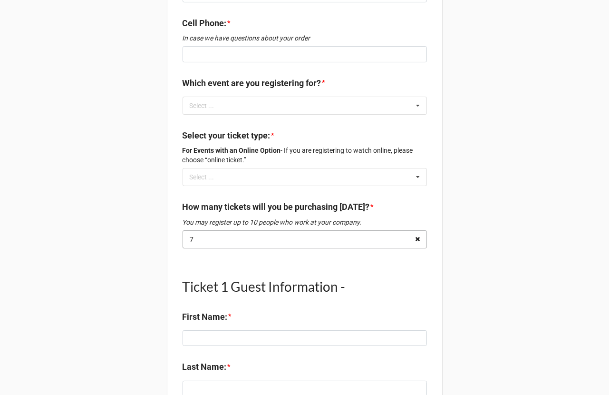
click at [416, 232] on icon at bounding box center [417, 240] width 15 height 18
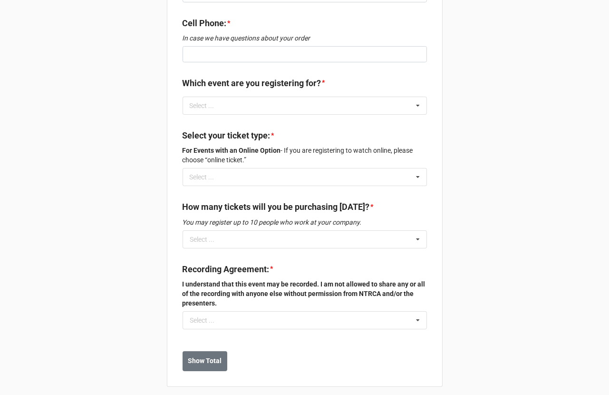
scroll to position [309, 0]
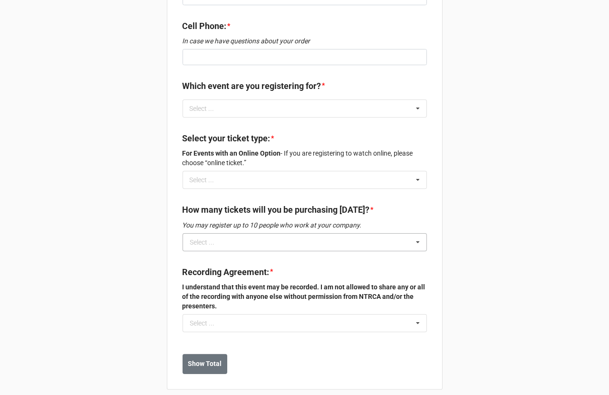
click at [415, 234] on icon at bounding box center [418, 242] width 14 height 18
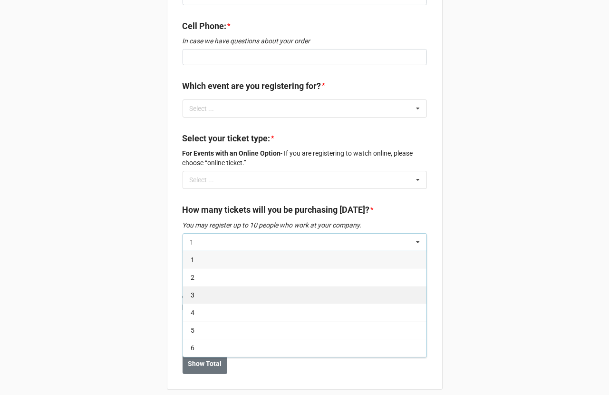
scroll to position [67, 0]
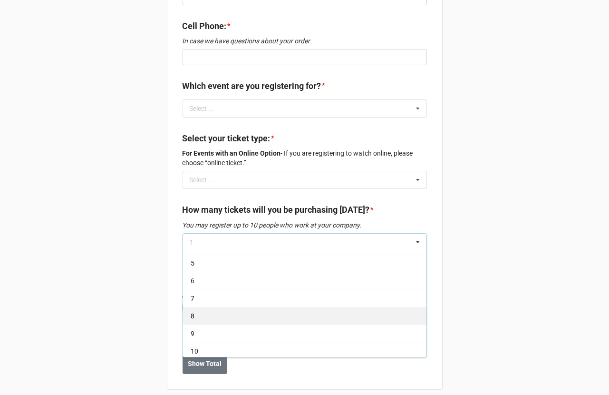
click at [344, 307] on div "8" at bounding box center [304, 316] width 243 height 18
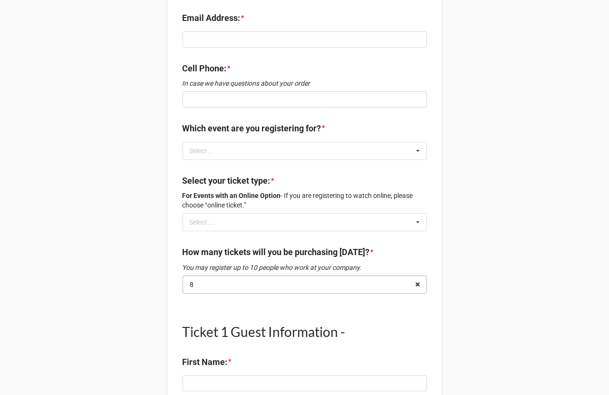
scroll to position [204, 0]
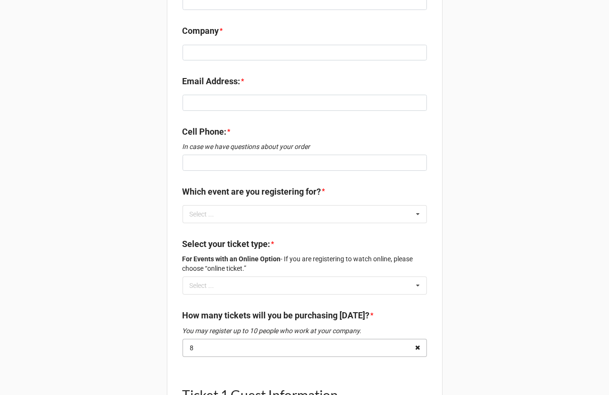
click at [416, 339] on icon at bounding box center [417, 348] width 15 height 18
click at [416, 339] on icon at bounding box center [418, 348] width 14 height 18
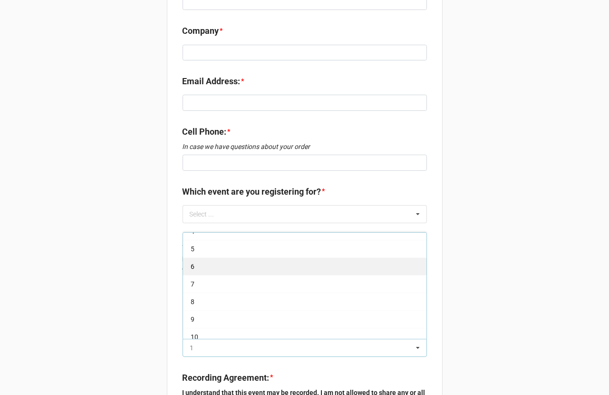
scroll to position [67, 0]
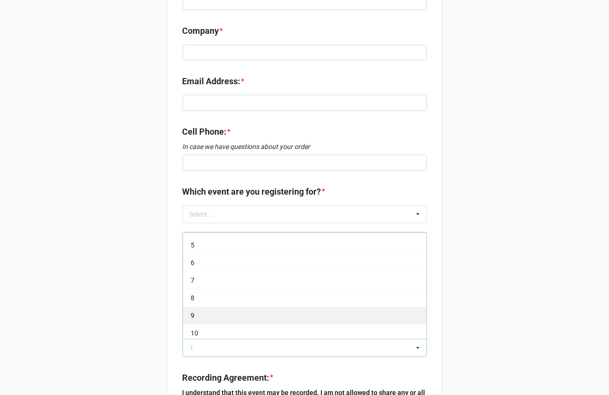
click at [341, 307] on div "9" at bounding box center [304, 315] width 243 height 18
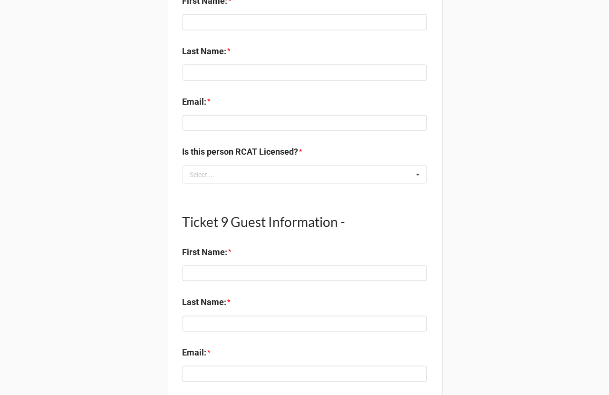
scroll to position [2567, 0]
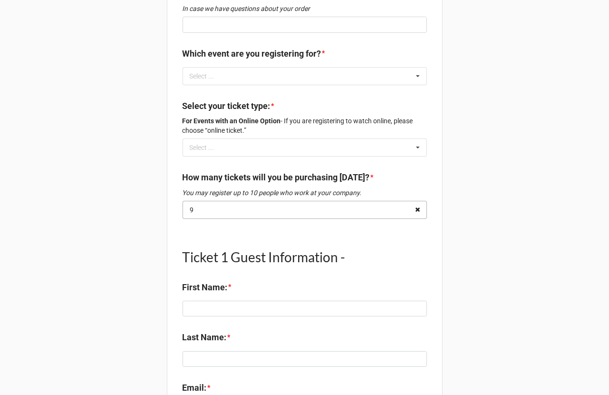
click at [417, 201] on icon at bounding box center [417, 210] width 15 height 18
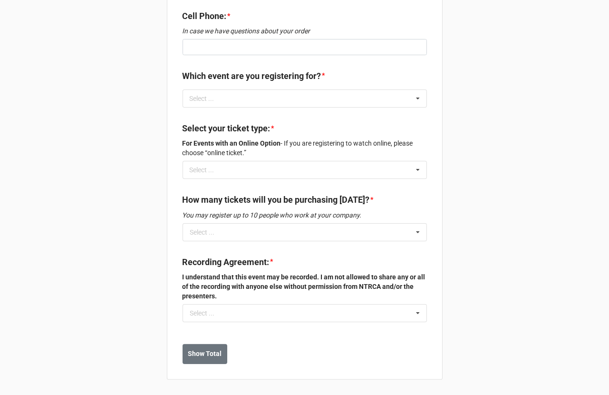
scroll to position [309, 0]
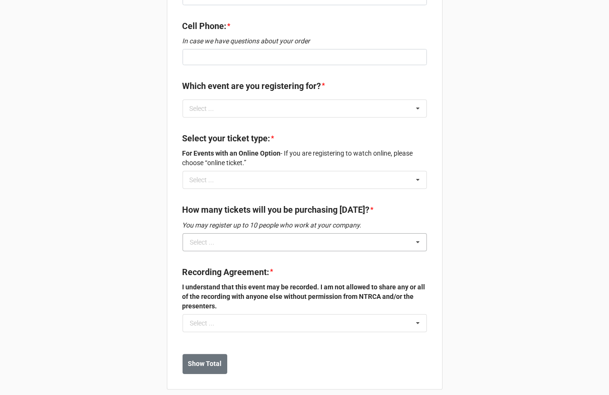
click at [413, 233] on icon at bounding box center [418, 242] width 14 height 18
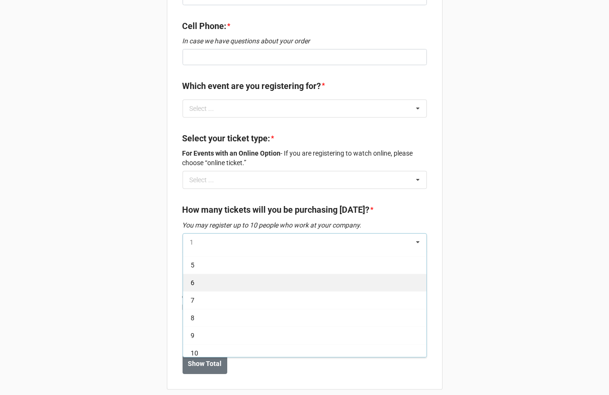
scroll to position [67, 0]
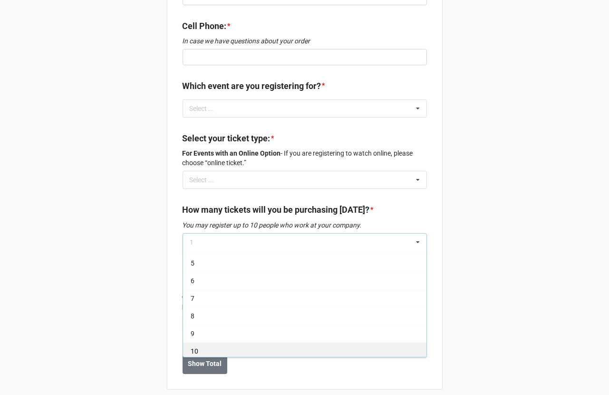
click at [339, 342] on div "10" at bounding box center [304, 351] width 243 height 18
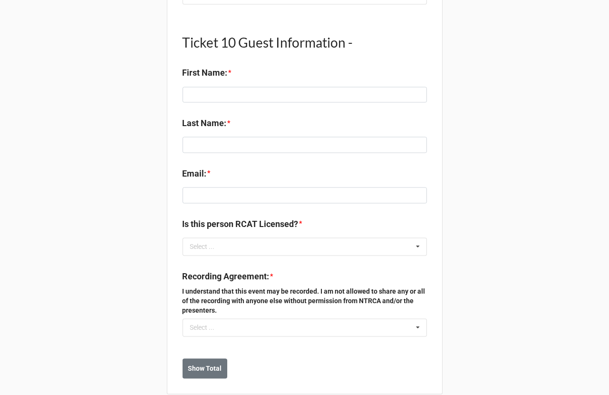
scroll to position [2817, 0]
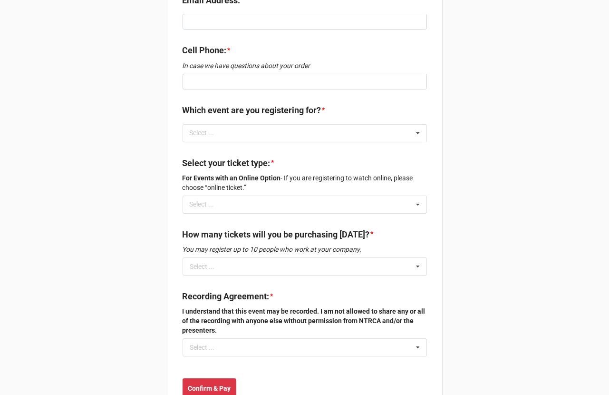
scroll to position [330, 0]
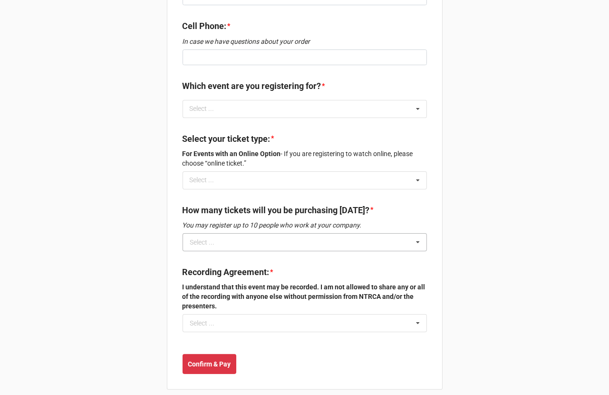
click at [416, 233] on icon at bounding box center [418, 242] width 14 height 18
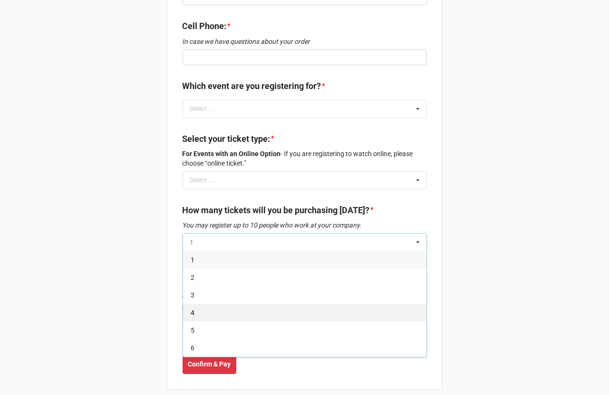
scroll to position [67, 0]
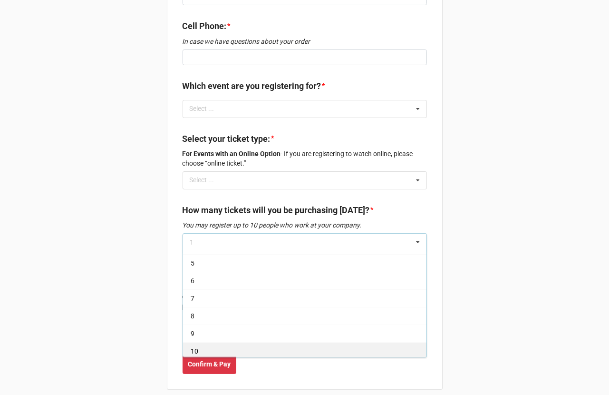
click at [295, 342] on div "10" at bounding box center [304, 351] width 243 height 18
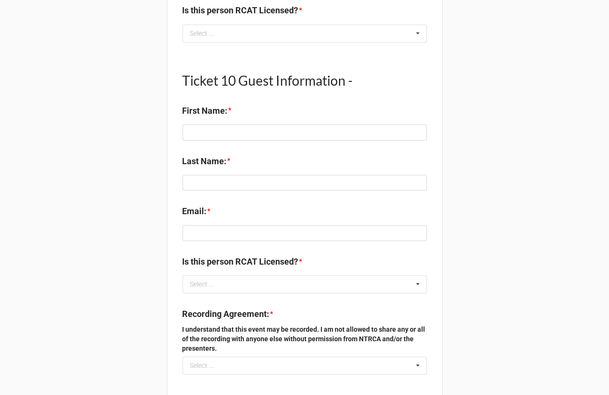
scroll to position [2839, 0]
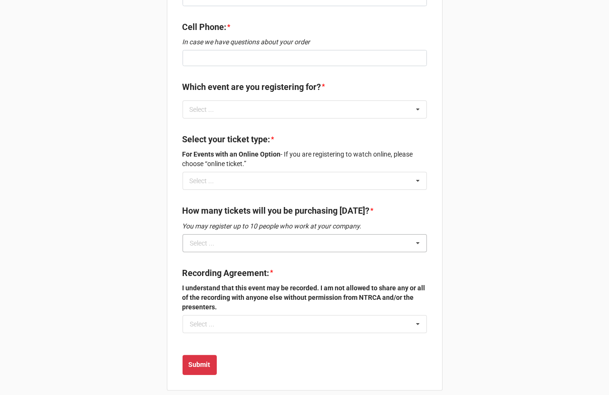
scroll to position [309, 0]
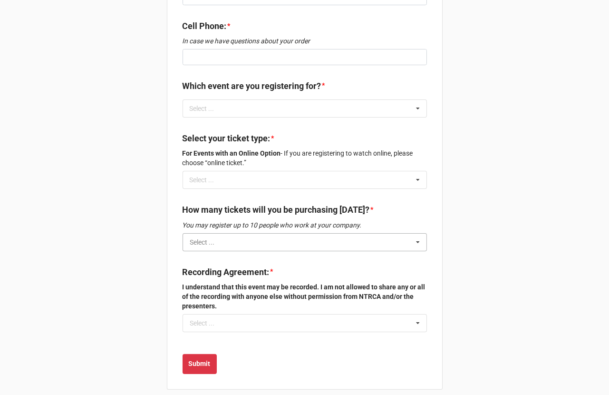
click at [401, 234] on input "text" at bounding box center [305, 241] width 243 height 17
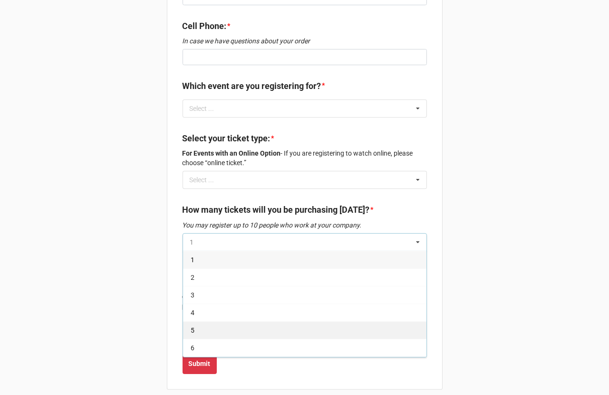
scroll to position [67, 0]
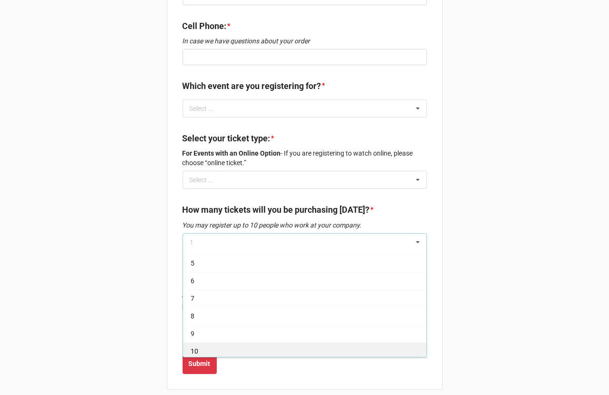
click at [261, 342] on div "10" at bounding box center [304, 351] width 243 height 18
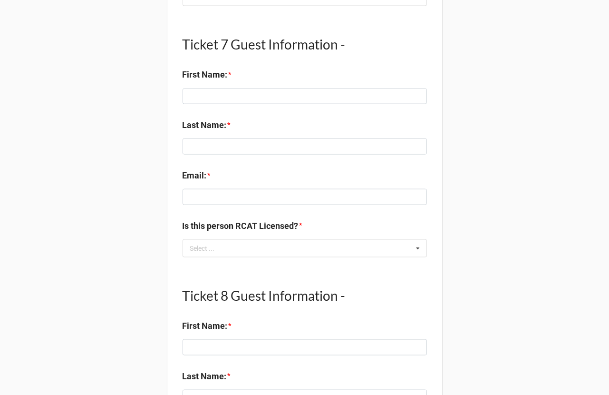
scroll to position [2035, 0]
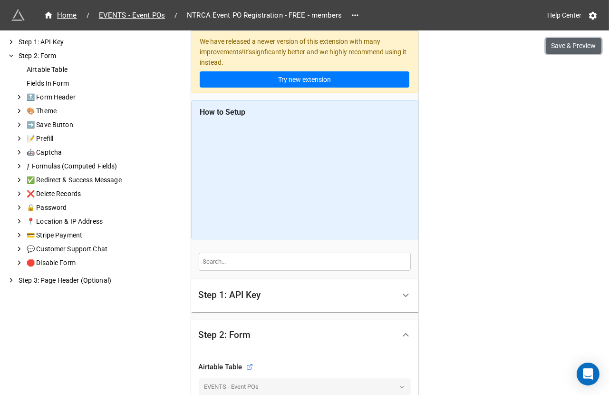
click at [555, 43] on button "Save & Preview" at bounding box center [574, 46] width 56 height 16
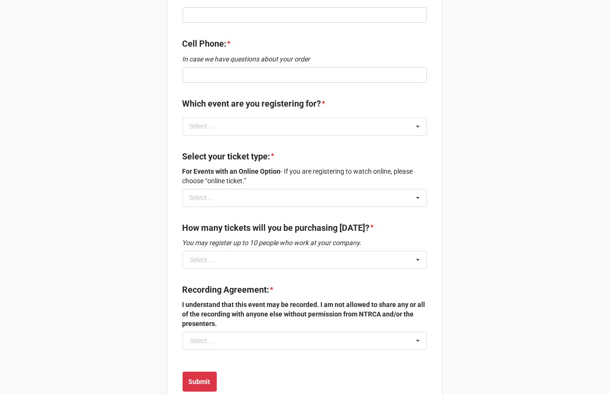
scroll to position [349, 0]
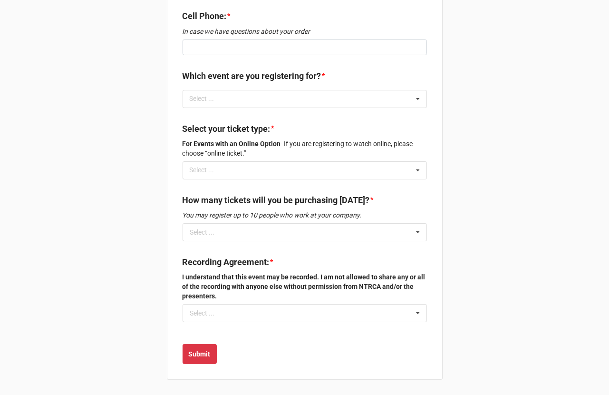
click at [405, 223] on div "How many tickets will you be purchasing [DATE]? * You may register up to 10 peo…" at bounding box center [305, 208] width 244 height 29
click at [411, 238] on icon at bounding box center [418, 232] width 14 height 18
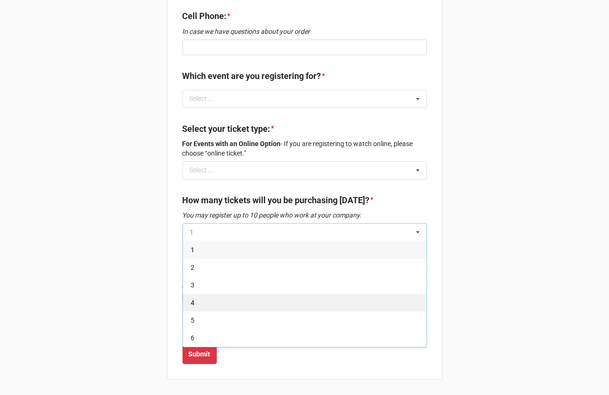
scroll to position [67, 0]
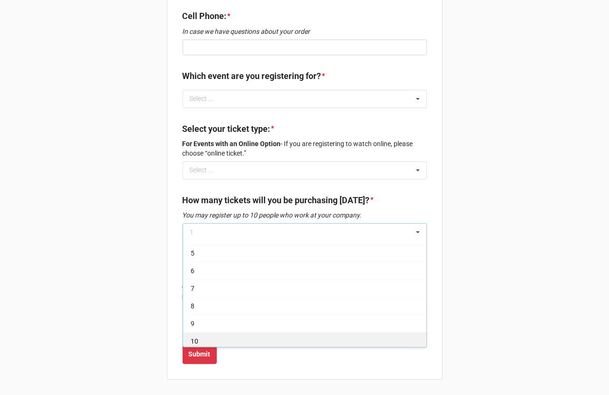
click at [286, 336] on div "10" at bounding box center [304, 341] width 243 height 18
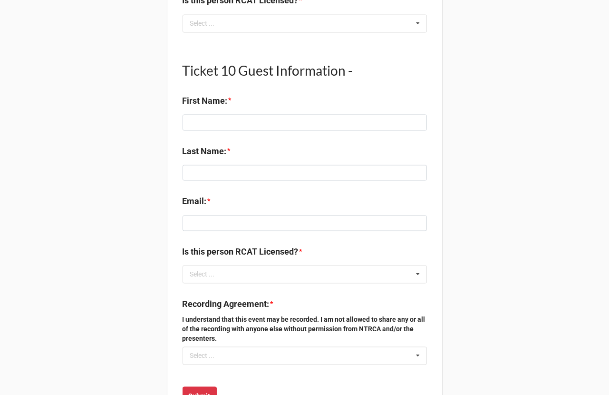
scroll to position [2860, 0]
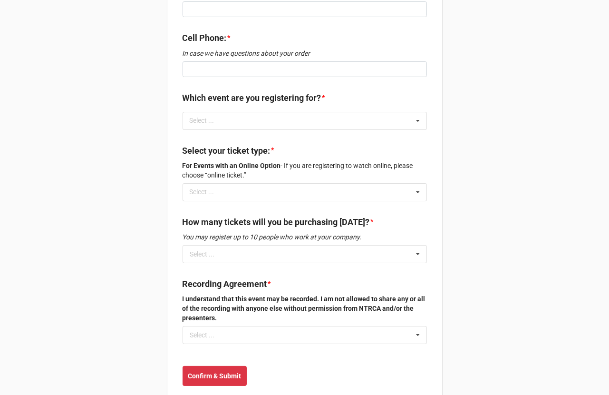
scroll to position [285, 0]
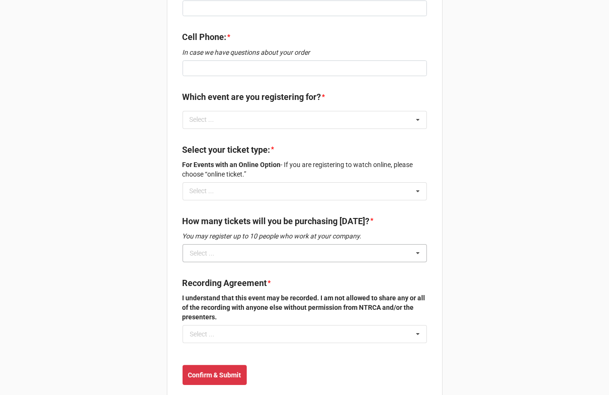
click at [371, 252] on div "Select ... 1 2 3 4 5 6 7 8 9 10" at bounding box center [305, 253] width 244 height 18
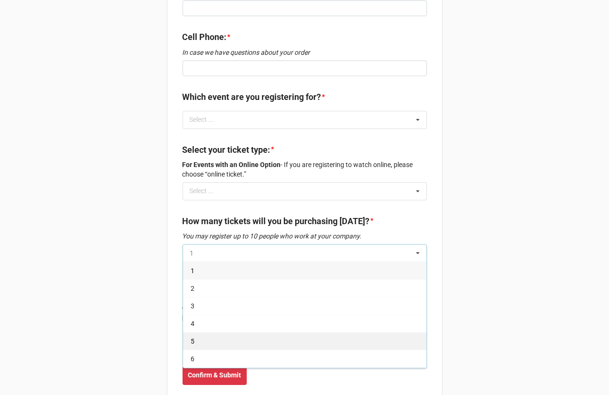
scroll to position [67, 0]
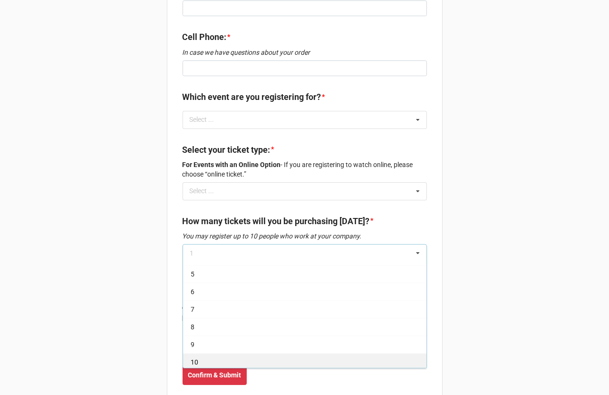
click at [280, 353] on div "10" at bounding box center [304, 362] width 243 height 18
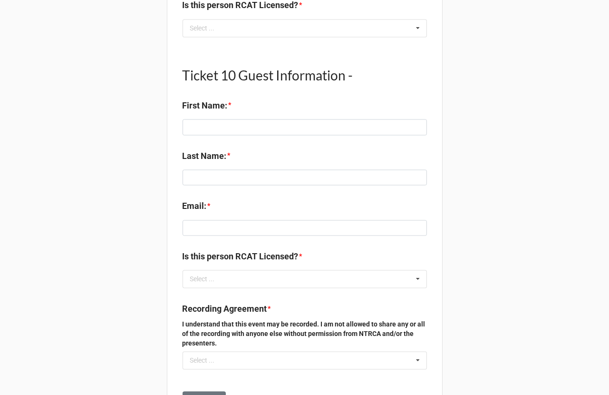
scroll to position [2772, 0]
